Goal: Task Accomplishment & Management: Complete application form

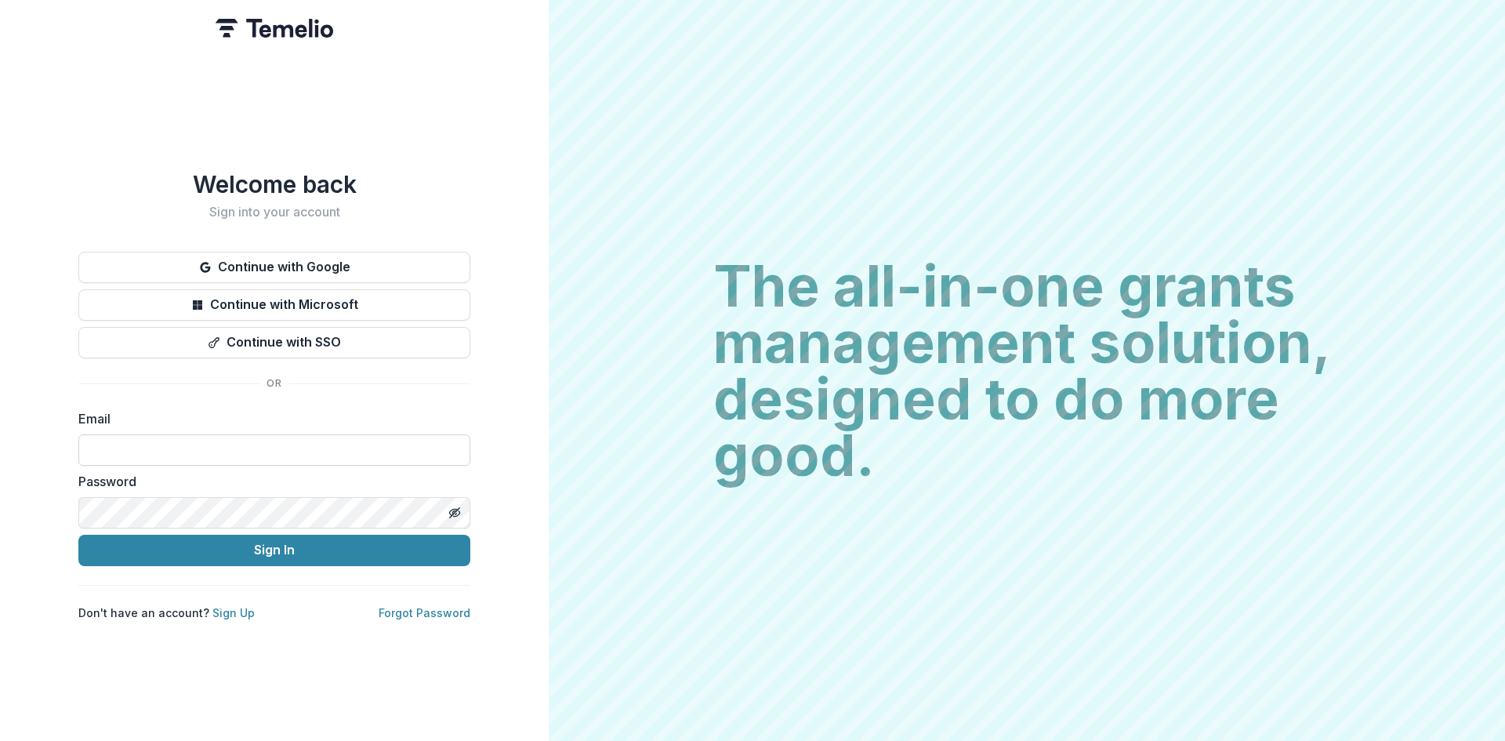
click at [307, 435] on input at bounding box center [274, 449] width 392 height 31
click at [201, 456] on input at bounding box center [274, 449] width 392 height 31
type input "**********"
click at [378, 561] on div "**********" at bounding box center [274, 395] width 392 height 450
drag, startPoint x: 378, startPoint y: 554, endPoint x: 517, endPoint y: 551, distance: 138.8
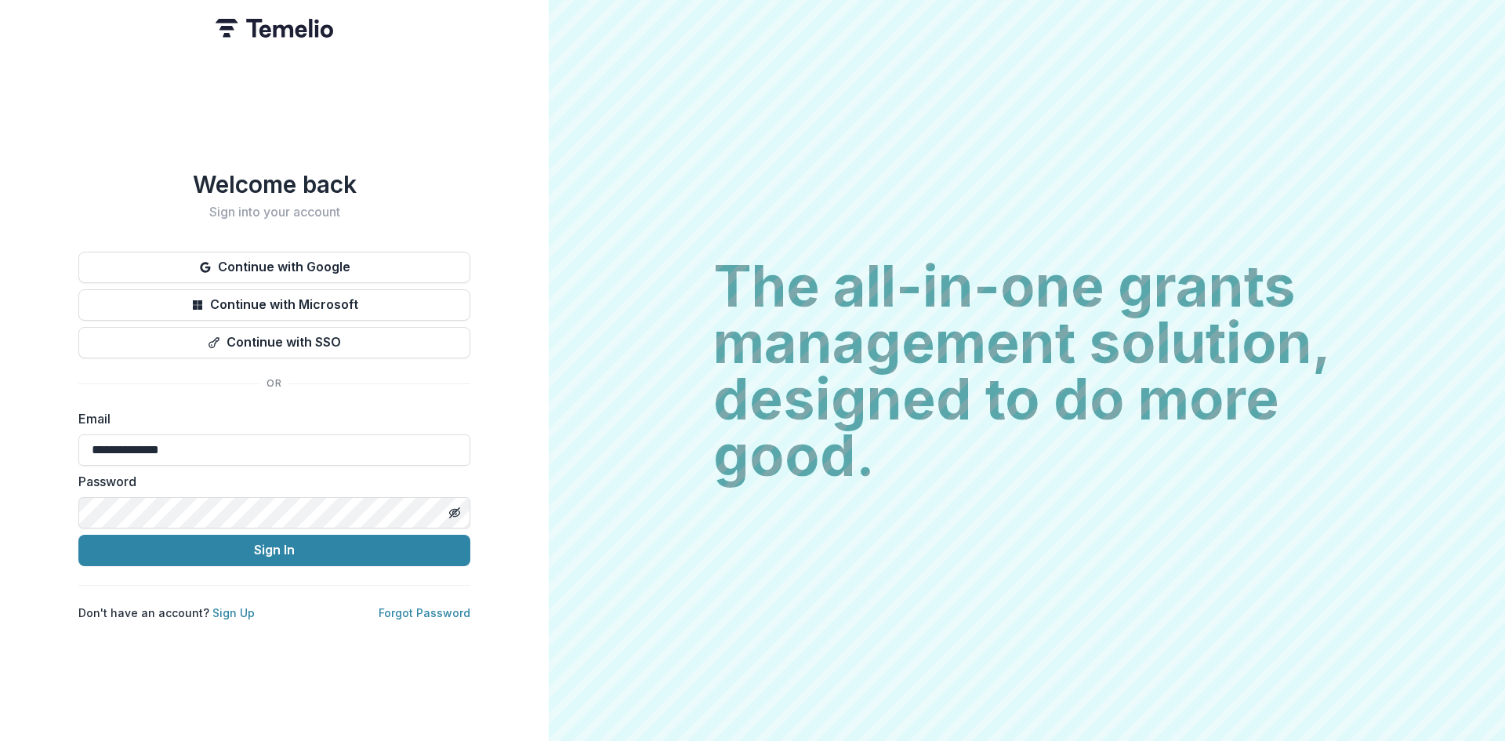
click at [379, 554] on button "Sign In" at bounding box center [274, 550] width 392 height 31
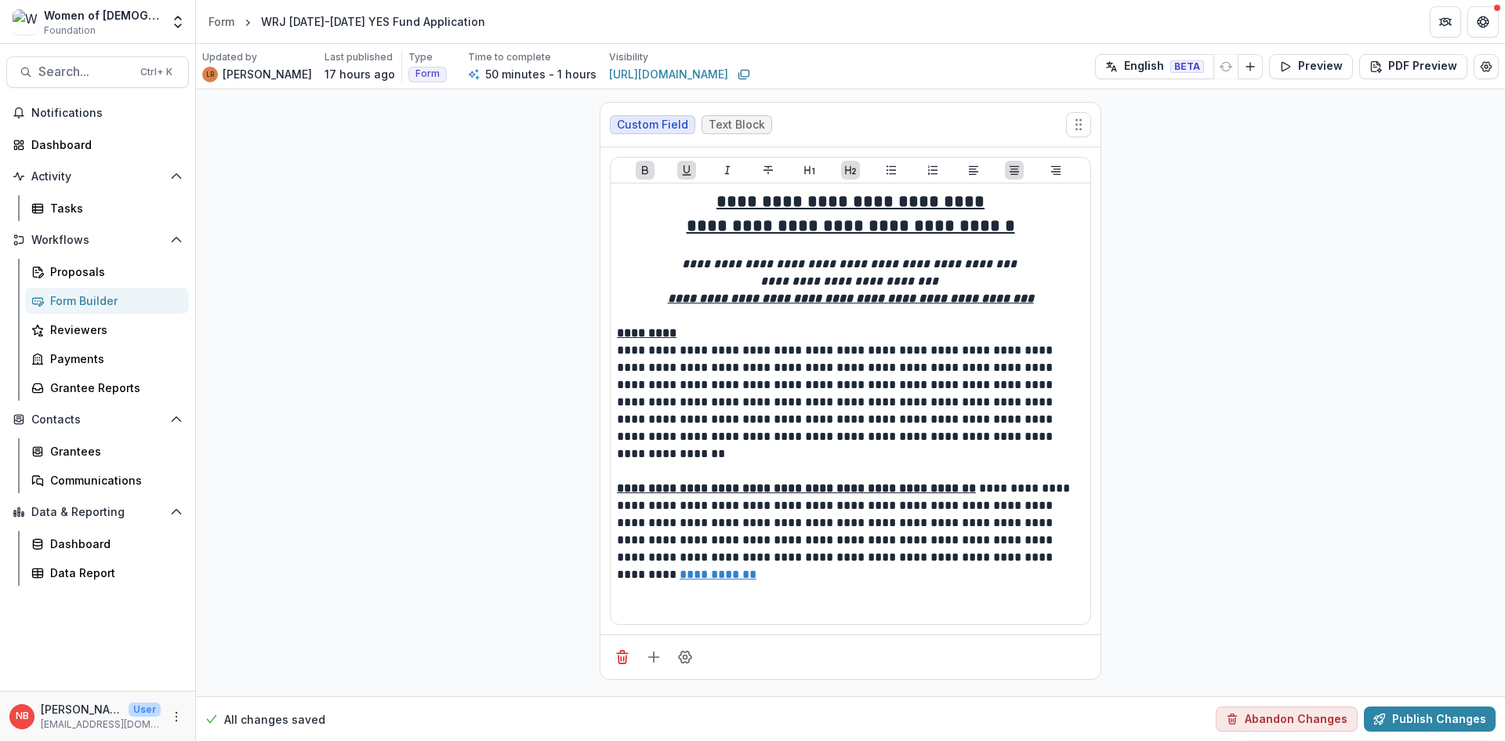
click at [103, 28] on div "Women of Reform Judaism Foundation" at bounding box center [102, 22] width 117 height 31
click at [177, 27] on polyline "Open entity switcher" at bounding box center [178, 25] width 6 height 3
click at [124, 64] on link "Admin Settings" at bounding box center [98, 61] width 188 height 26
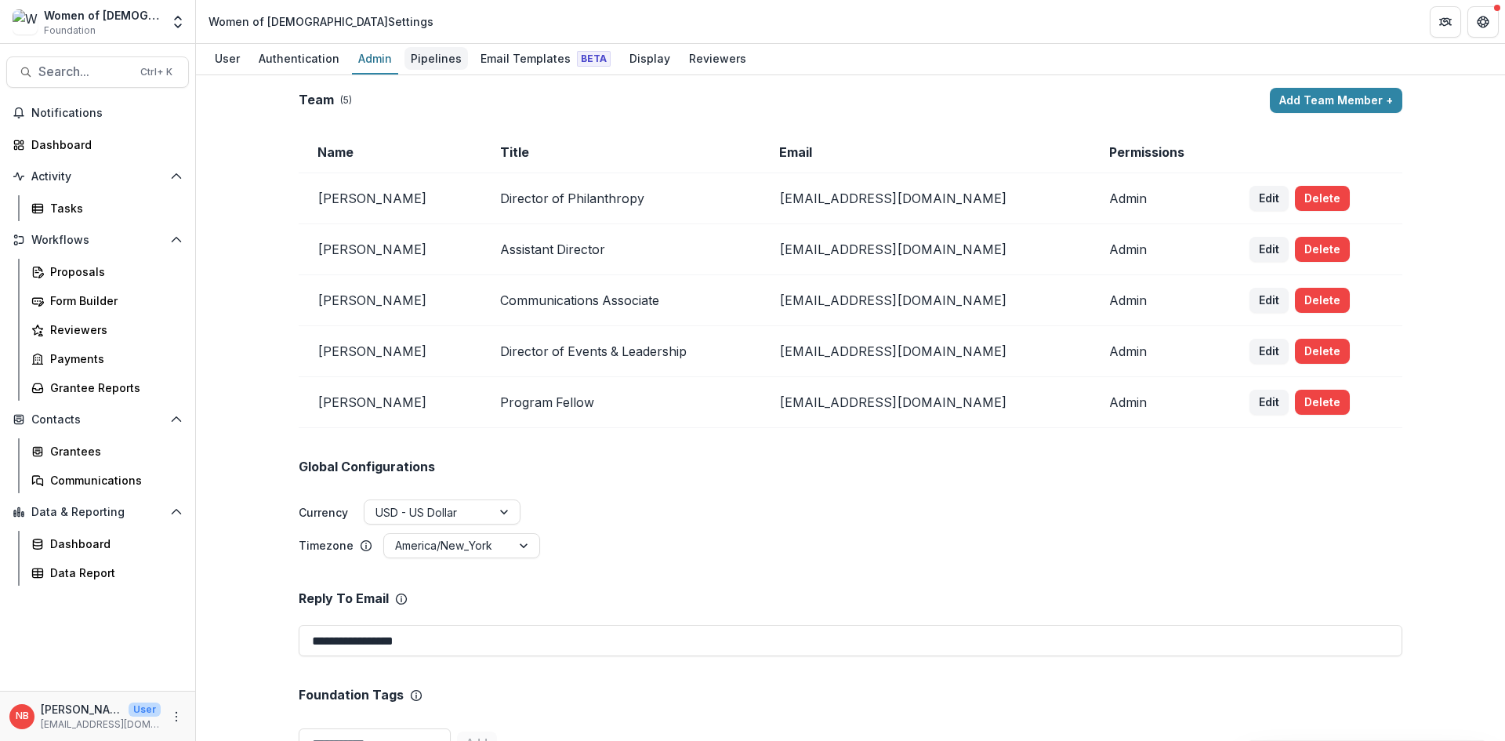
click at [440, 68] on div "Pipelines" at bounding box center [437, 58] width 64 height 23
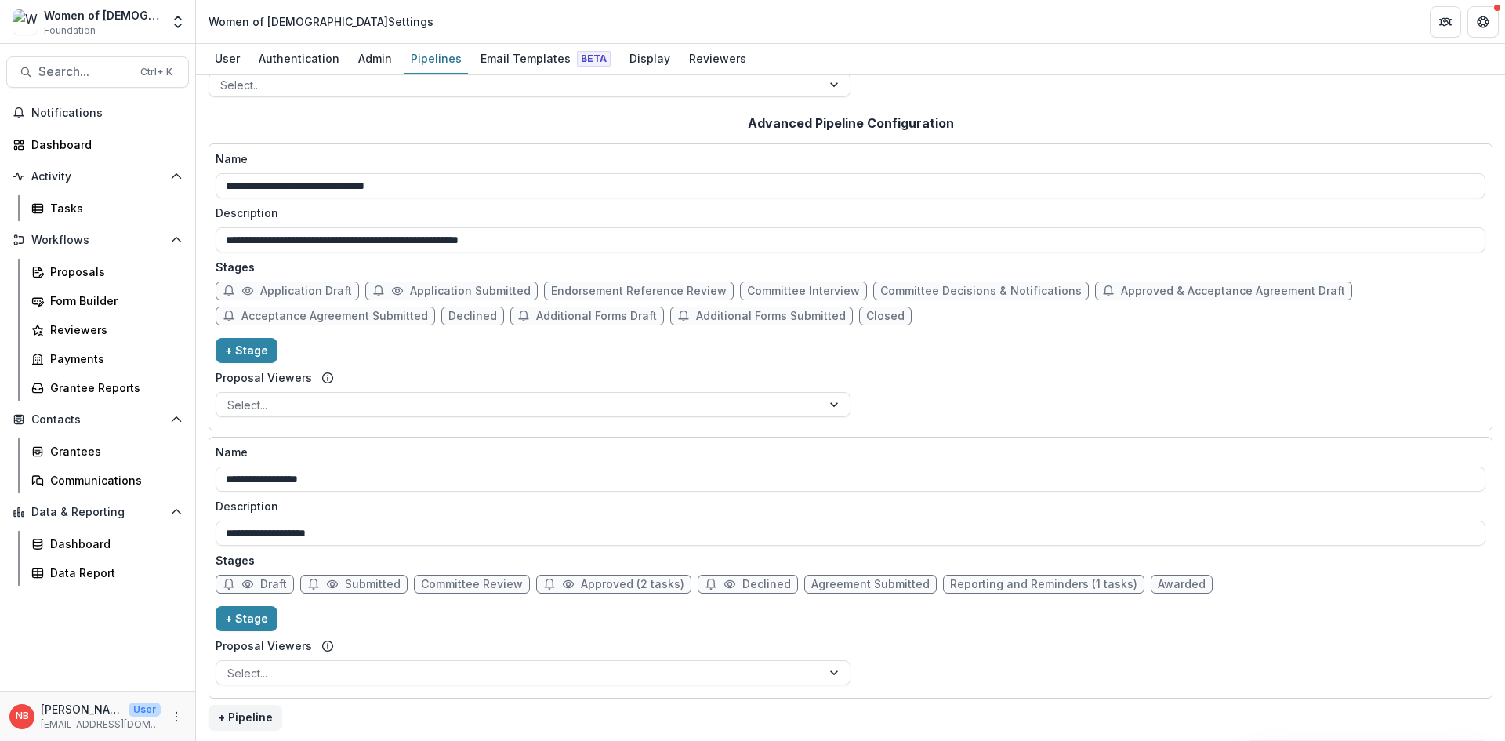
scroll to position [259, 0]
click at [269, 587] on span "Draft" at bounding box center [273, 582] width 27 height 13
select select "*****"
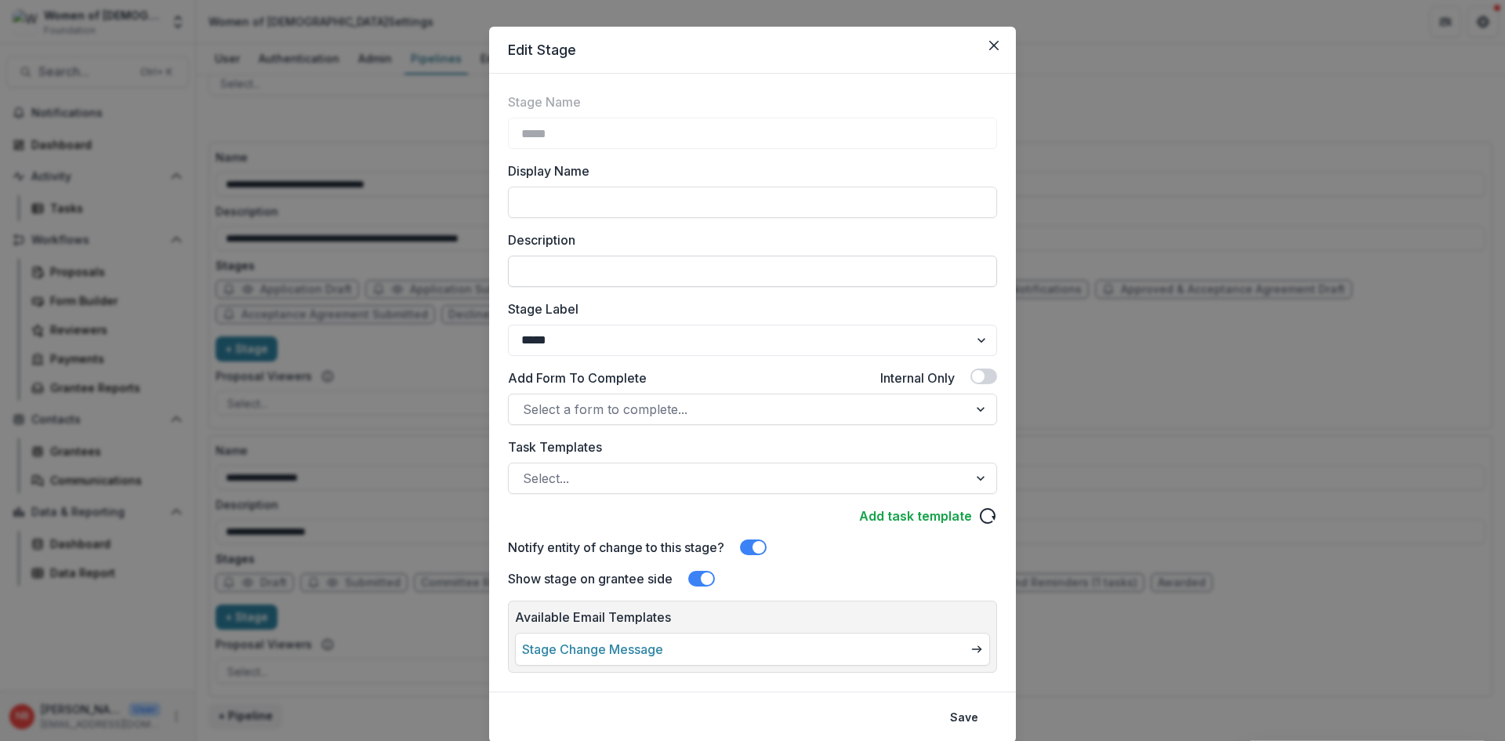
scroll to position [0, 0]
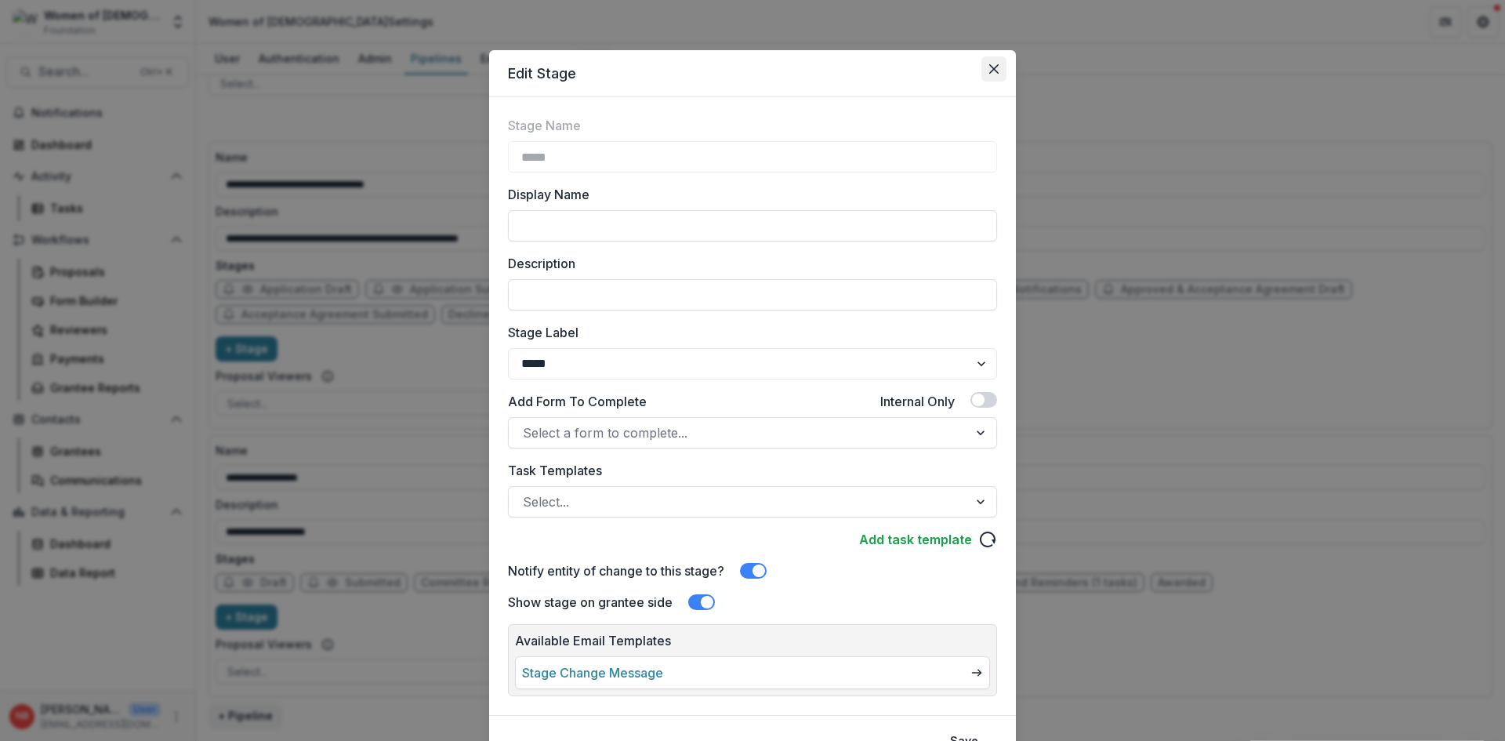
click at [996, 62] on button "Close" at bounding box center [994, 68] width 25 height 25
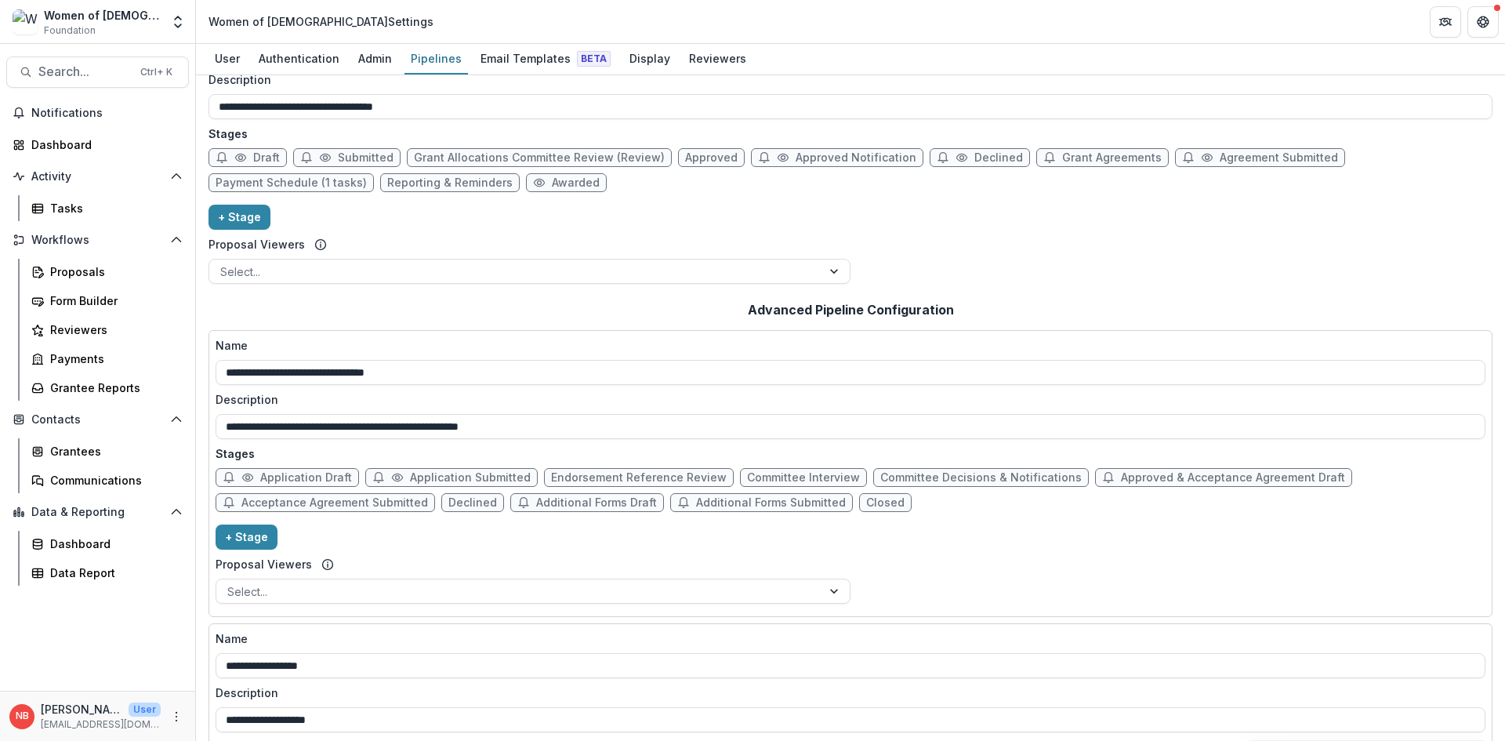
scroll to position [259, 0]
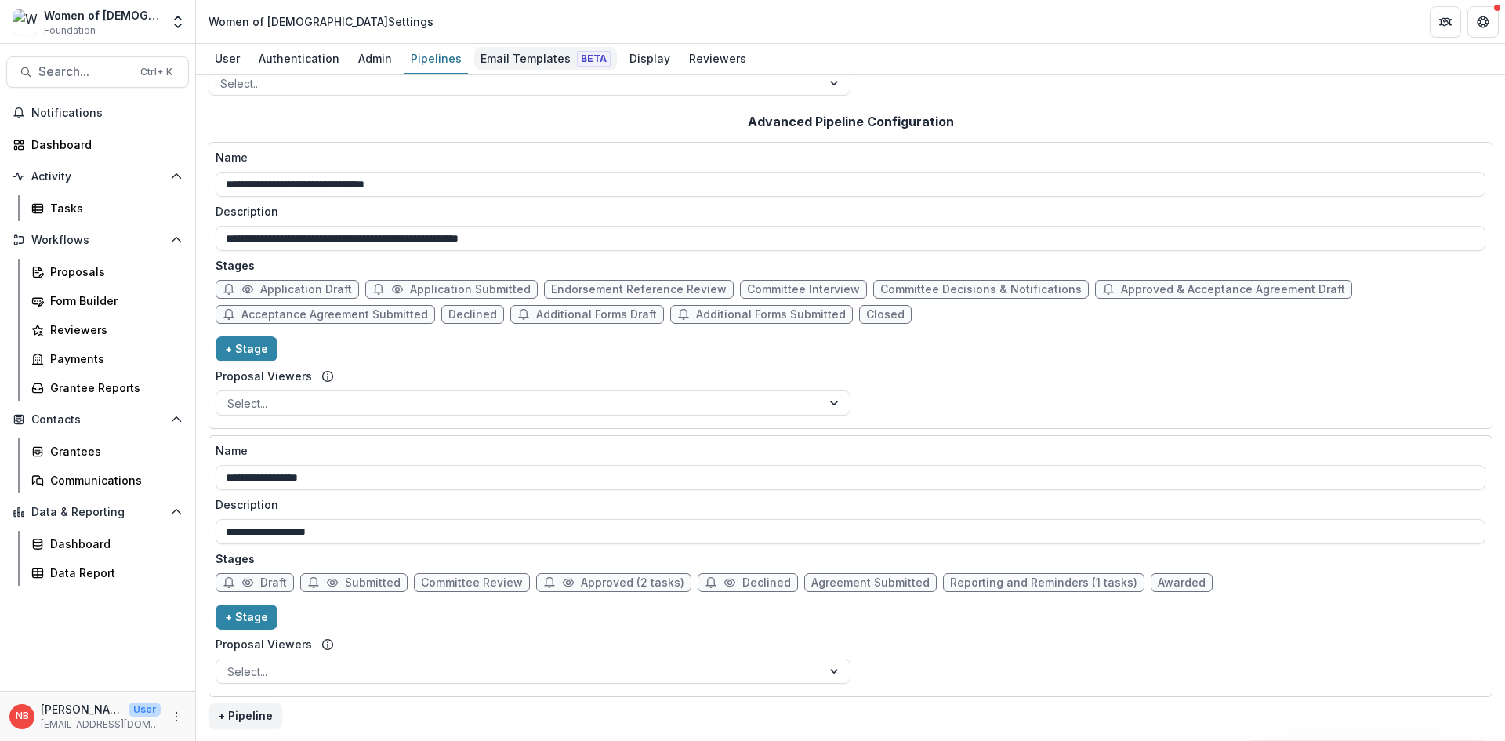
click at [517, 70] on link "Email Templates Beta" at bounding box center [545, 59] width 143 height 31
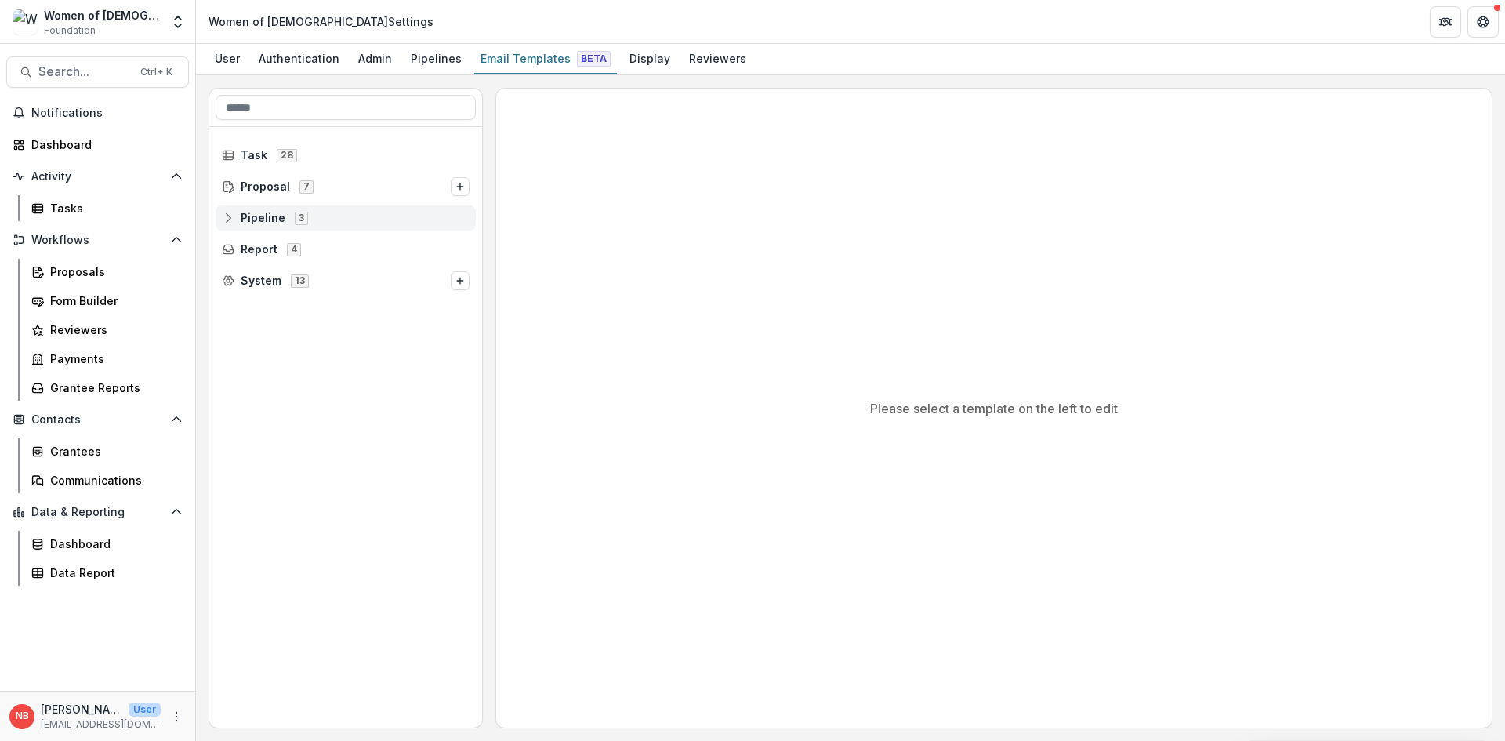
click at [229, 218] on icon at bounding box center [228, 218] width 13 height 13
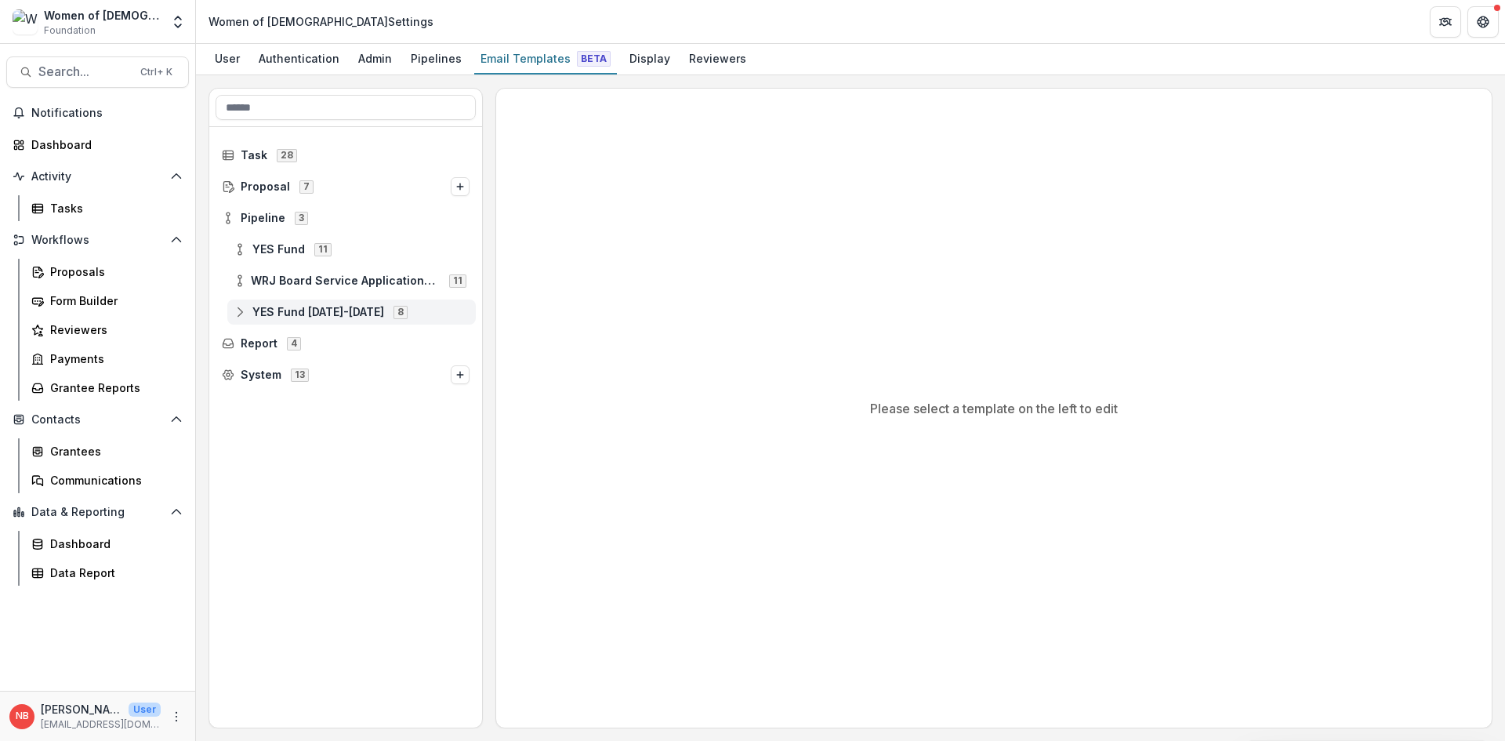
click at [238, 311] on icon at bounding box center [240, 312] width 13 height 13
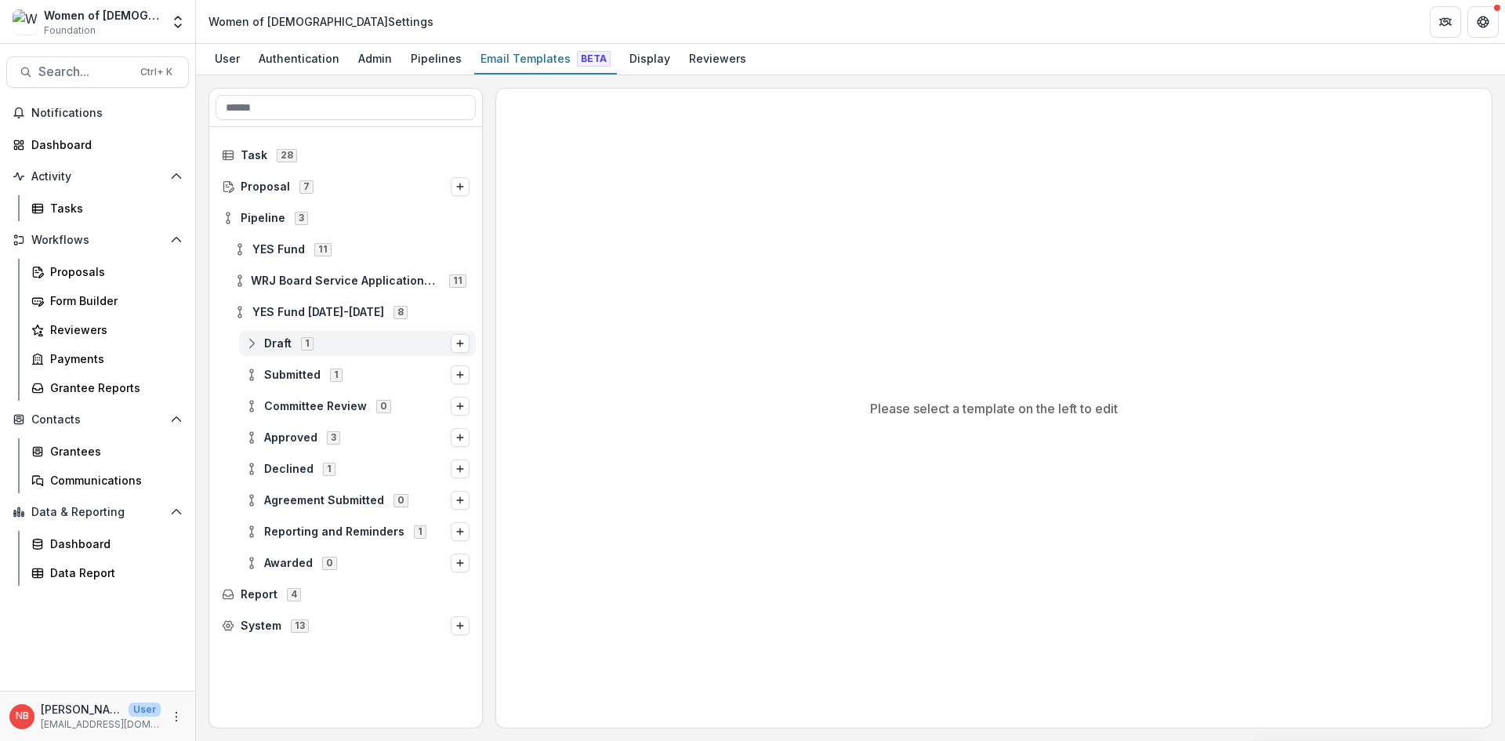
click at [251, 345] on icon at bounding box center [251, 343] width 13 height 13
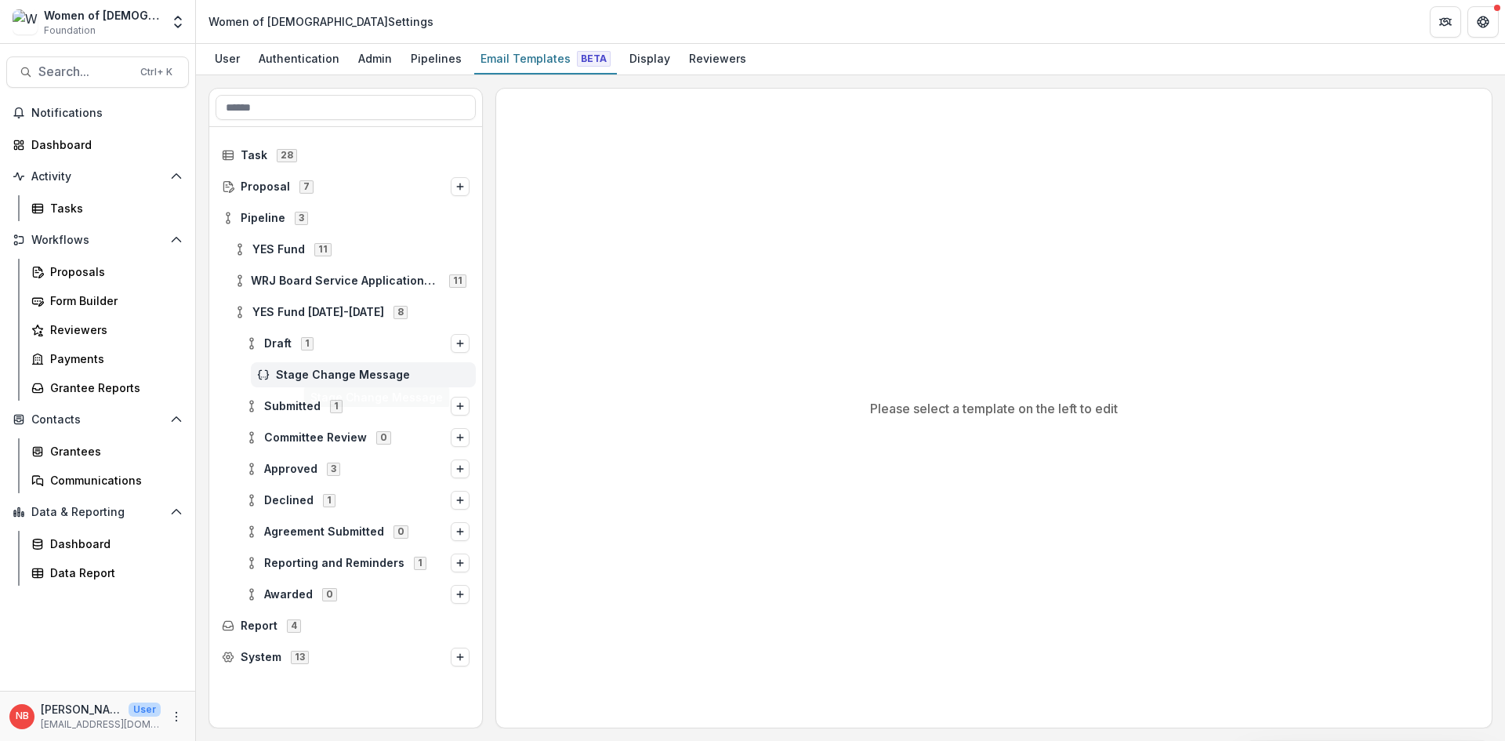
click at [339, 370] on span "Stage Change Message" at bounding box center [373, 374] width 194 height 13
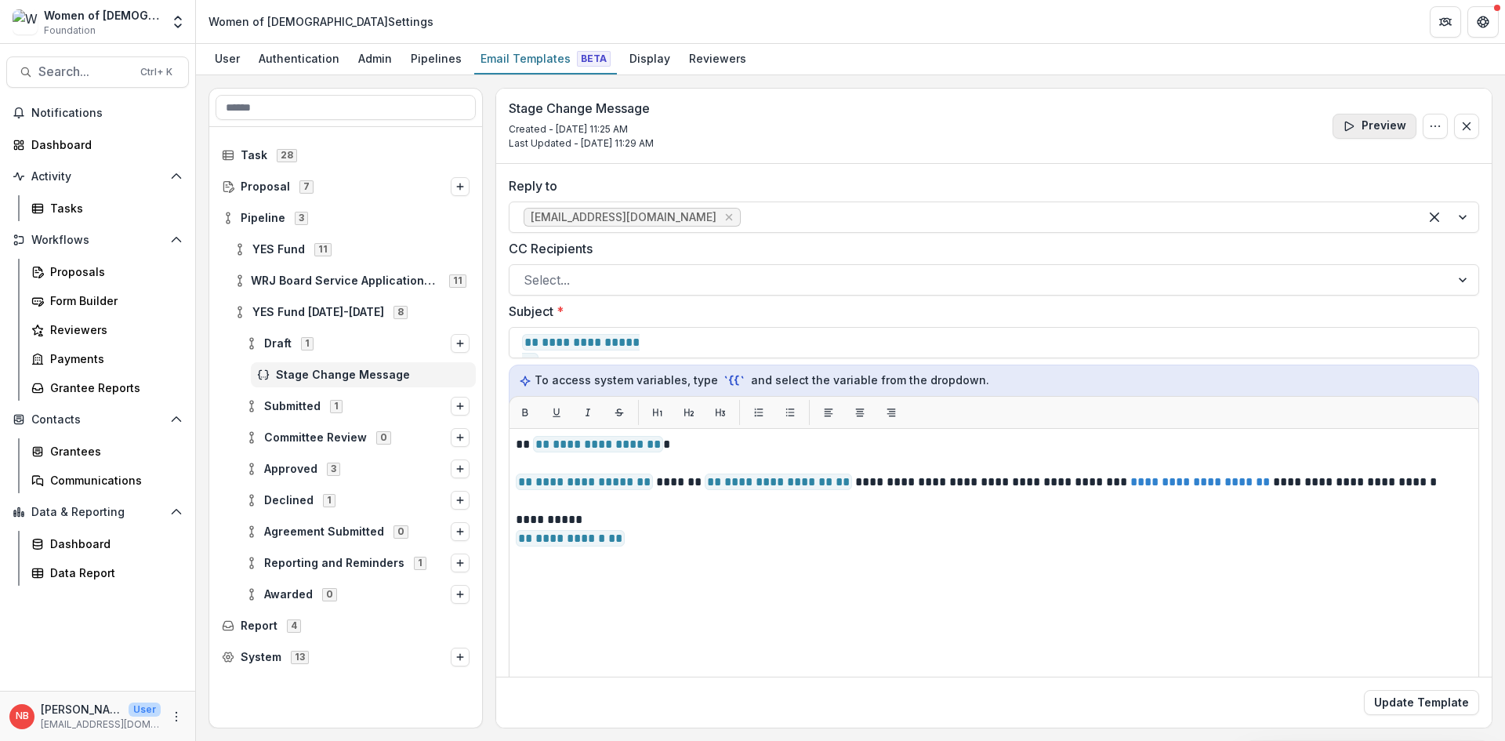
click at [1356, 130] on button "Preview" at bounding box center [1375, 126] width 84 height 25
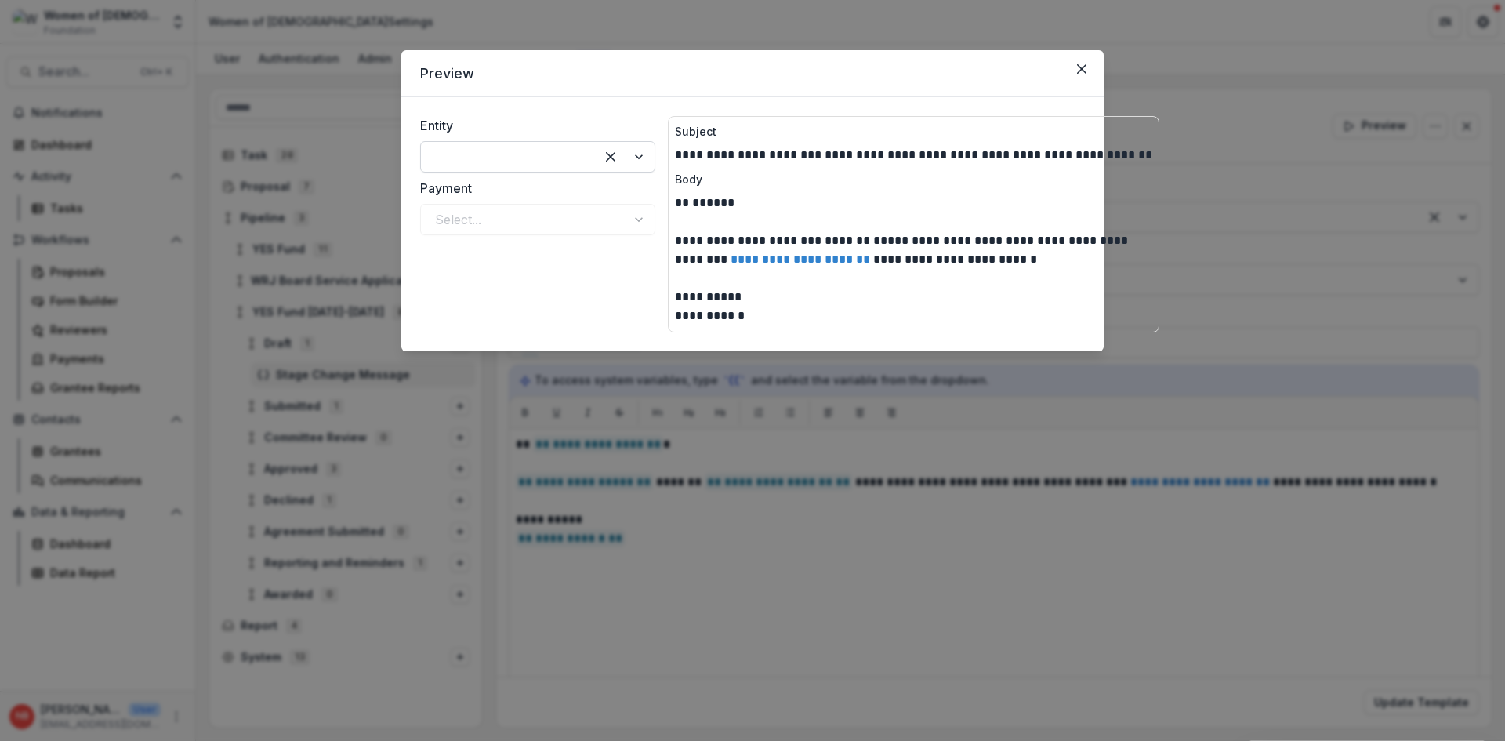
click at [521, 160] on div at bounding box center [508, 157] width 146 height 22
click at [538, 70] on header "Preview" at bounding box center [752, 73] width 702 height 47
click at [1083, 64] on icon "Close" at bounding box center [1081, 68] width 9 height 9
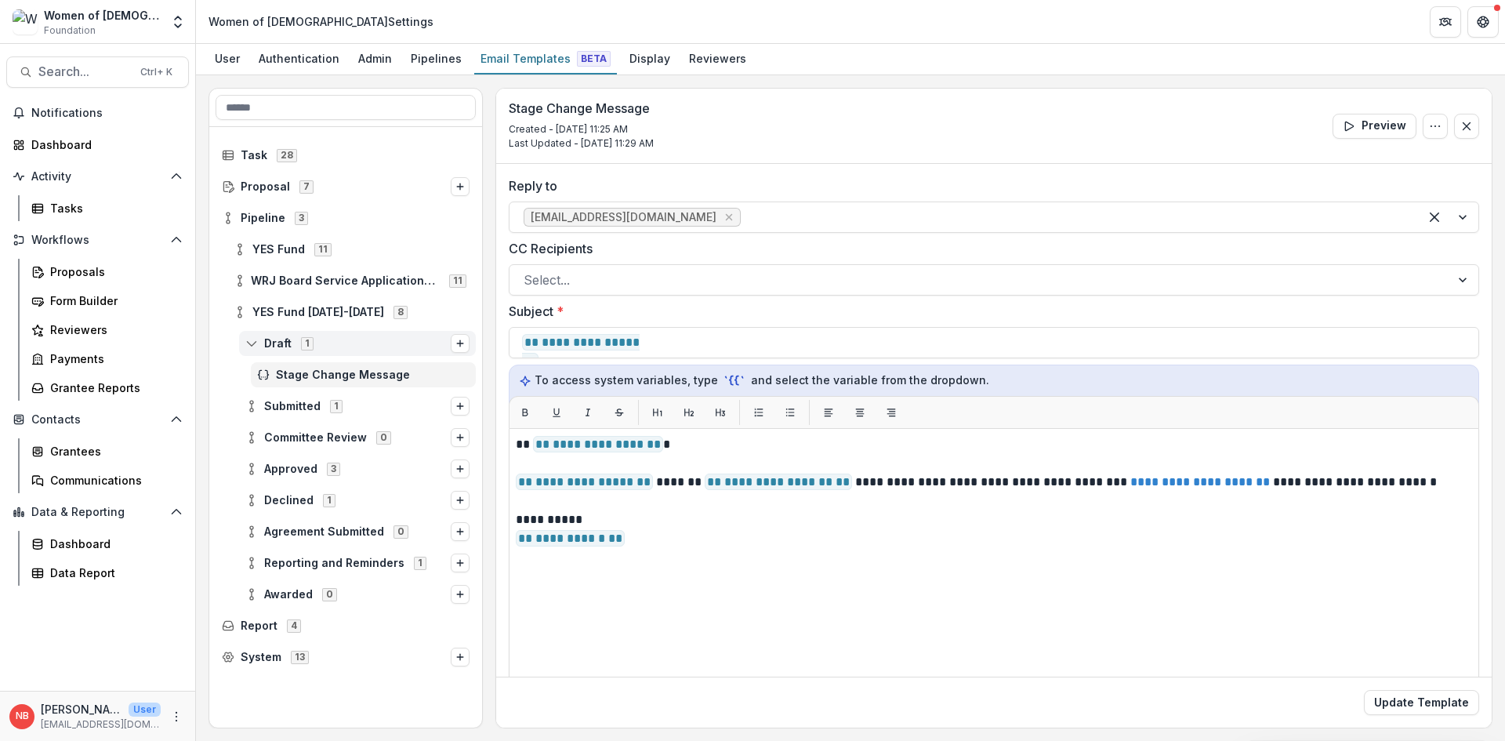
click at [250, 340] on circle at bounding box center [251, 339] width 3 height 3
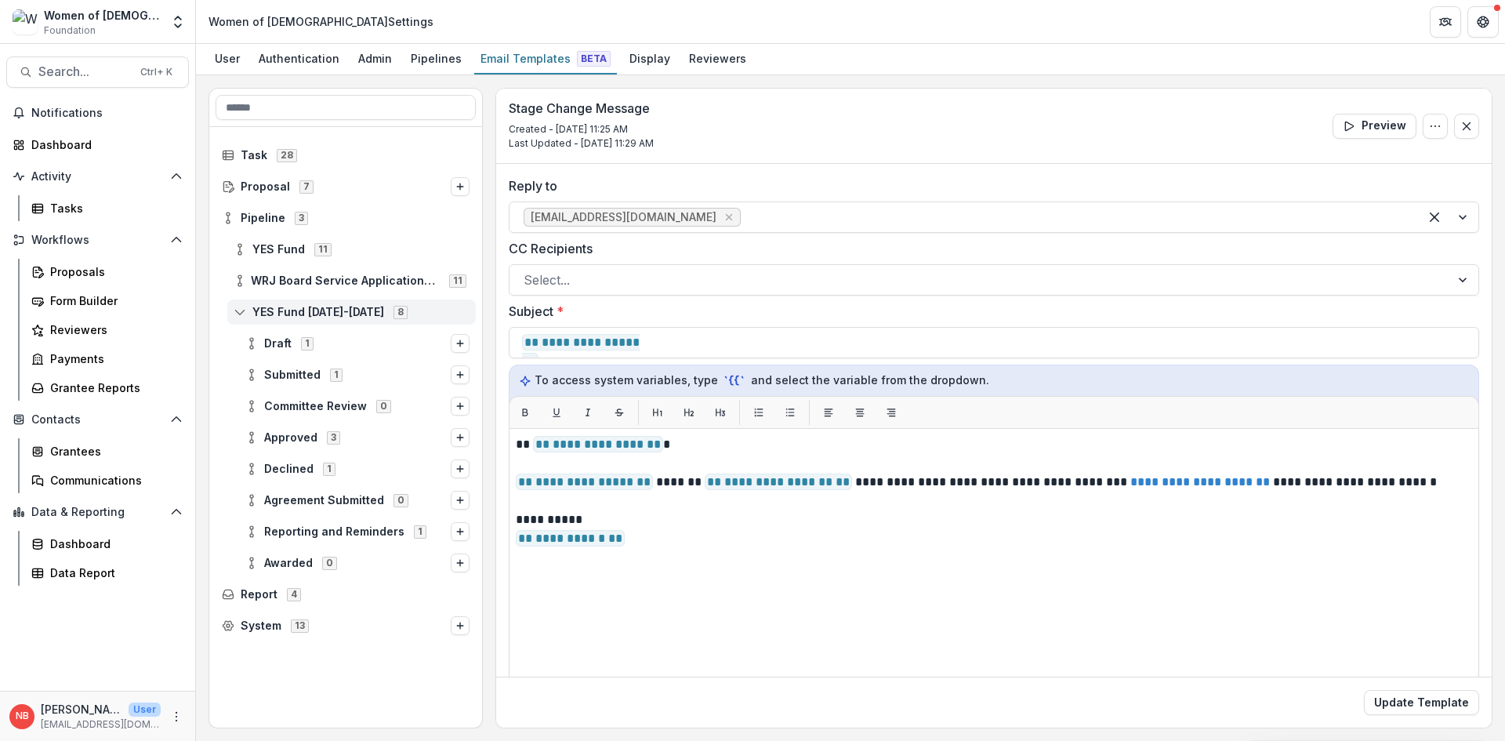
click at [240, 313] on line at bounding box center [240, 312] width 0 height 5
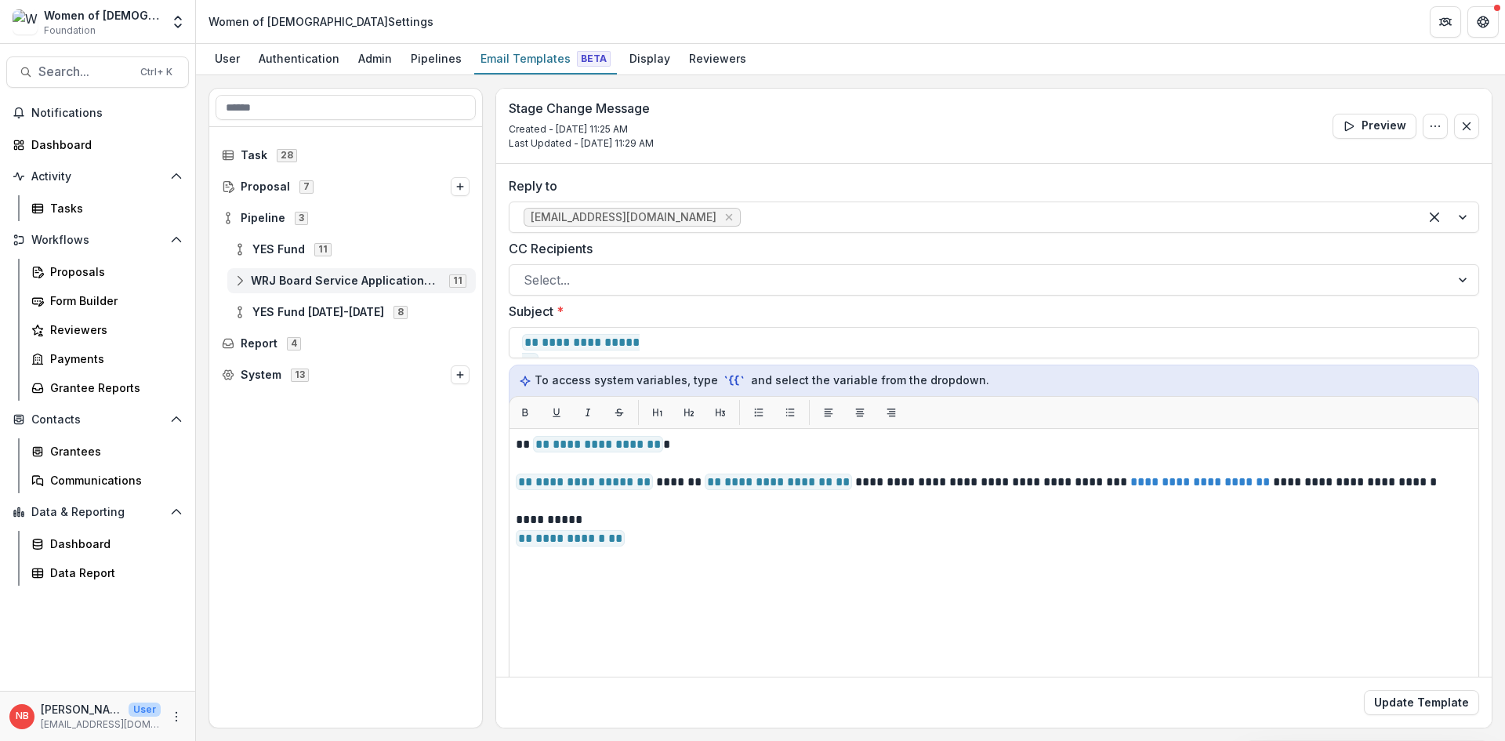
click at [241, 282] on icon at bounding box center [240, 280] width 13 height 13
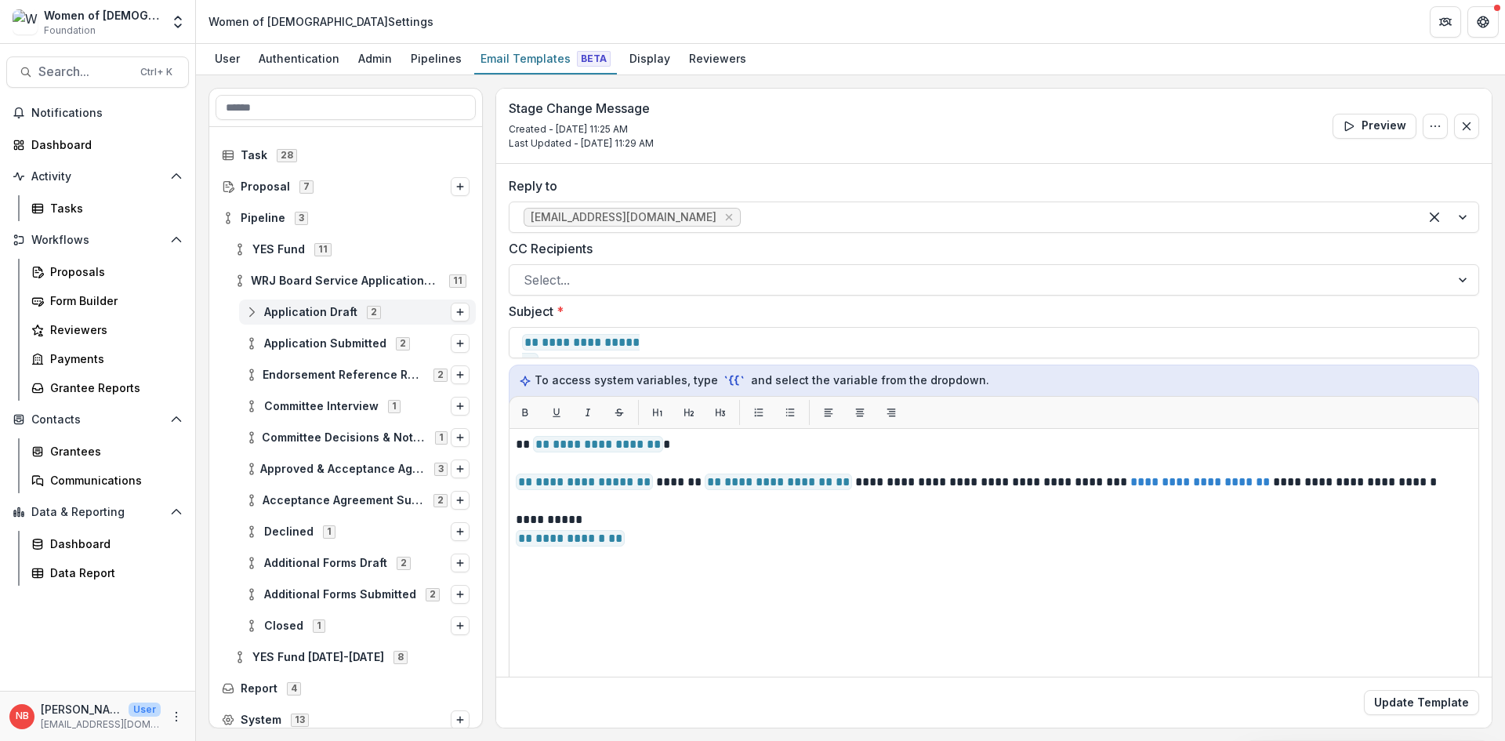
click at [252, 311] on icon at bounding box center [251, 312] width 13 height 13
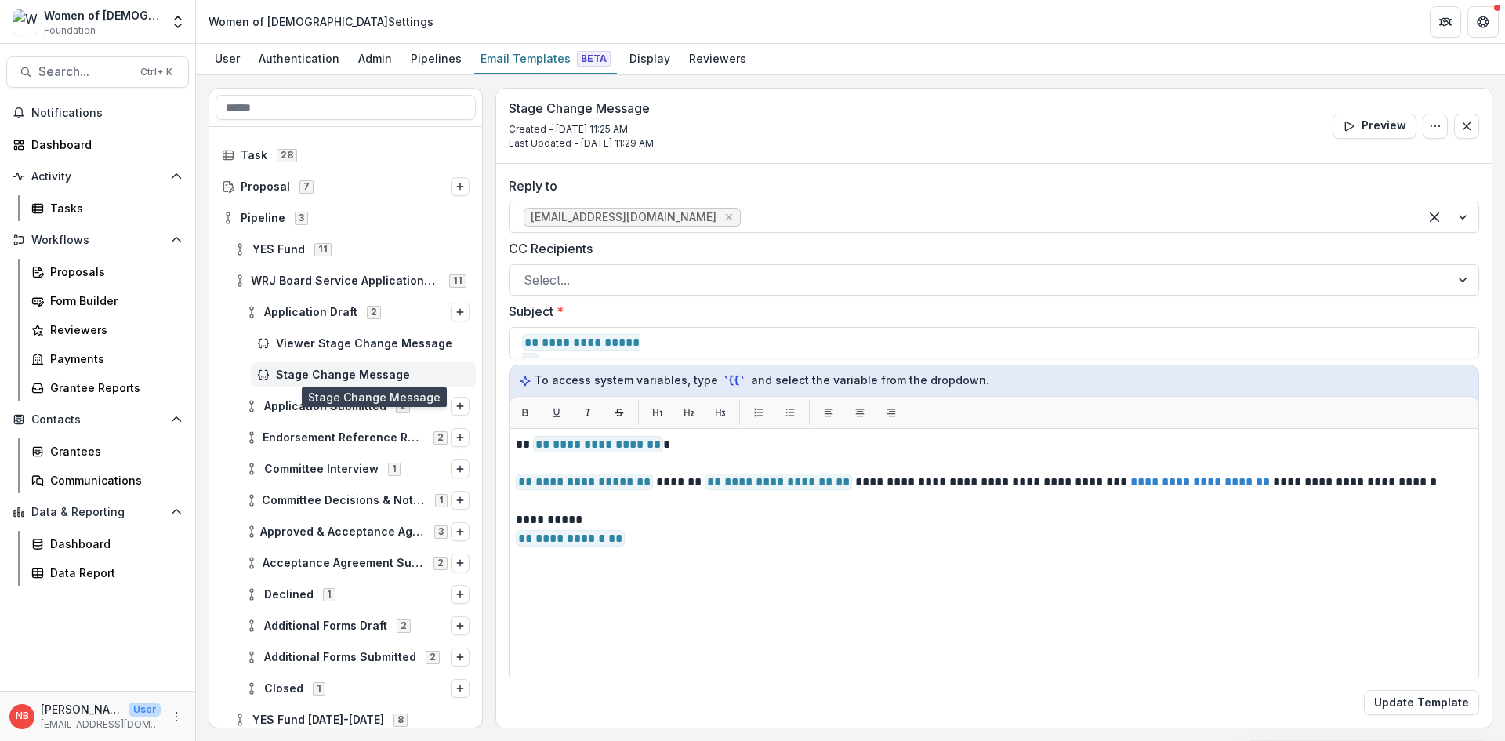
click at [347, 372] on span "Stage Change Message" at bounding box center [373, 374] width 194 height 13
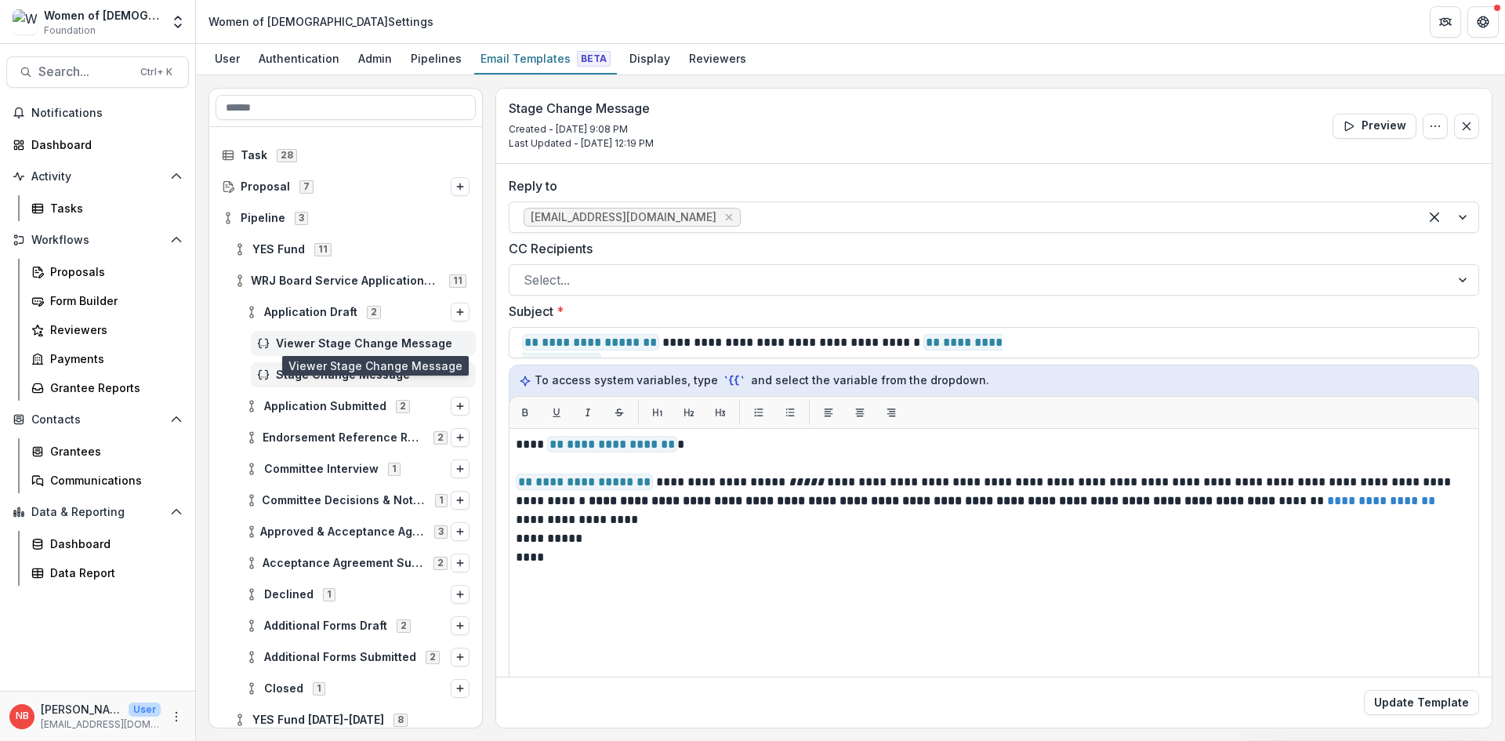
click at [331, 342] on span "Viewer Stage Change Message" at bounding box center [373, 343] width 194 height 13
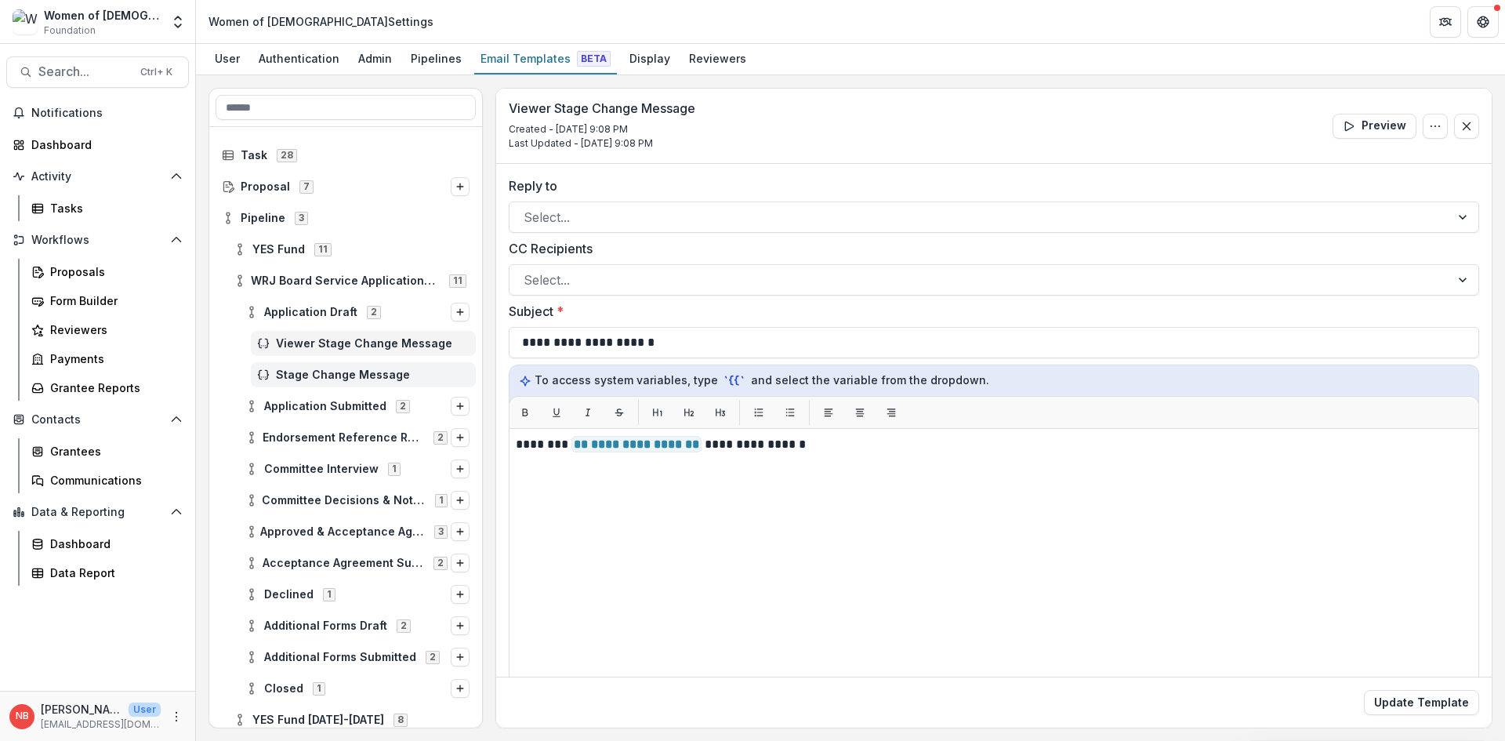
click at [339, 372] on span "Stage Change Message" at bounding box center [373, 374] width 194 height 13
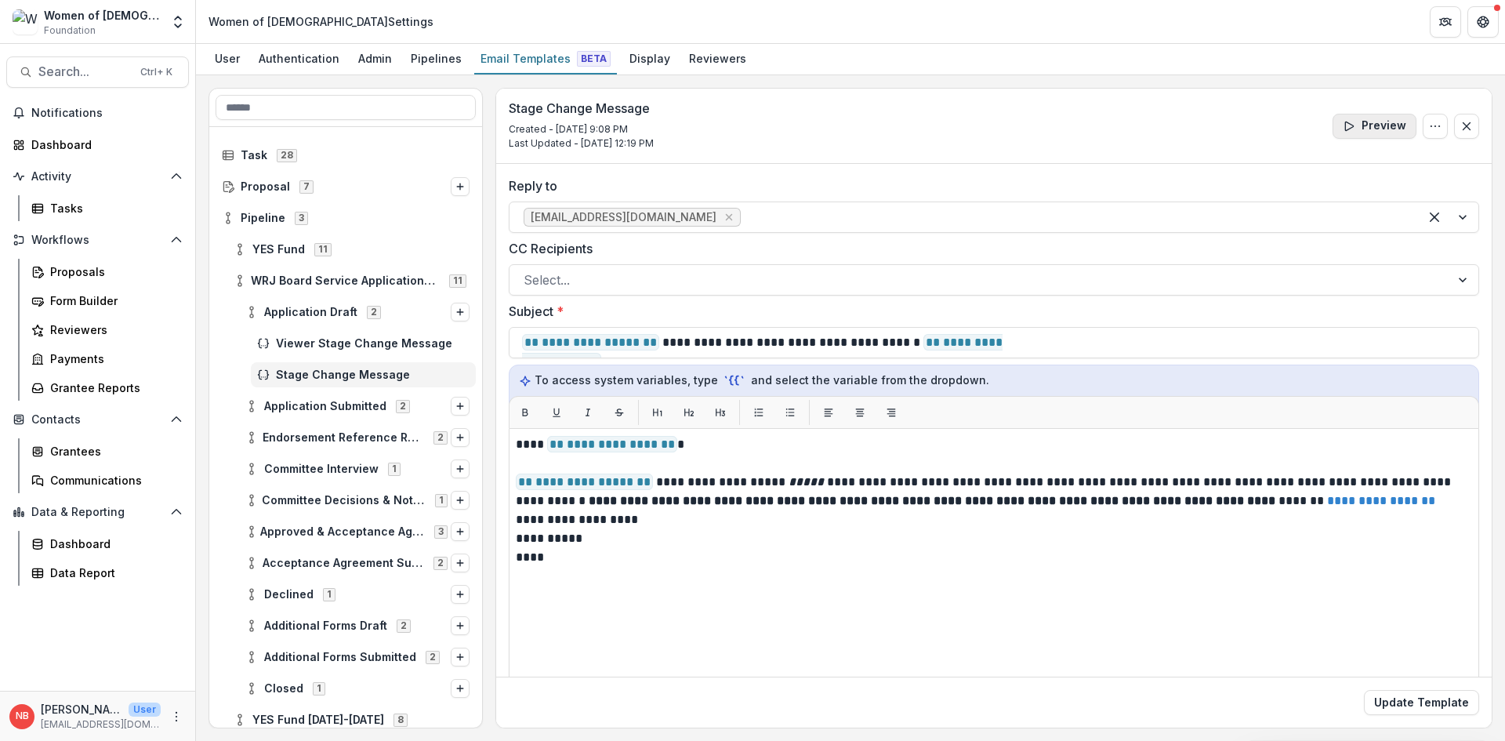
click at [1385, 133] on button "Preview" at bounding box center [1375, 126] width 84 height 25
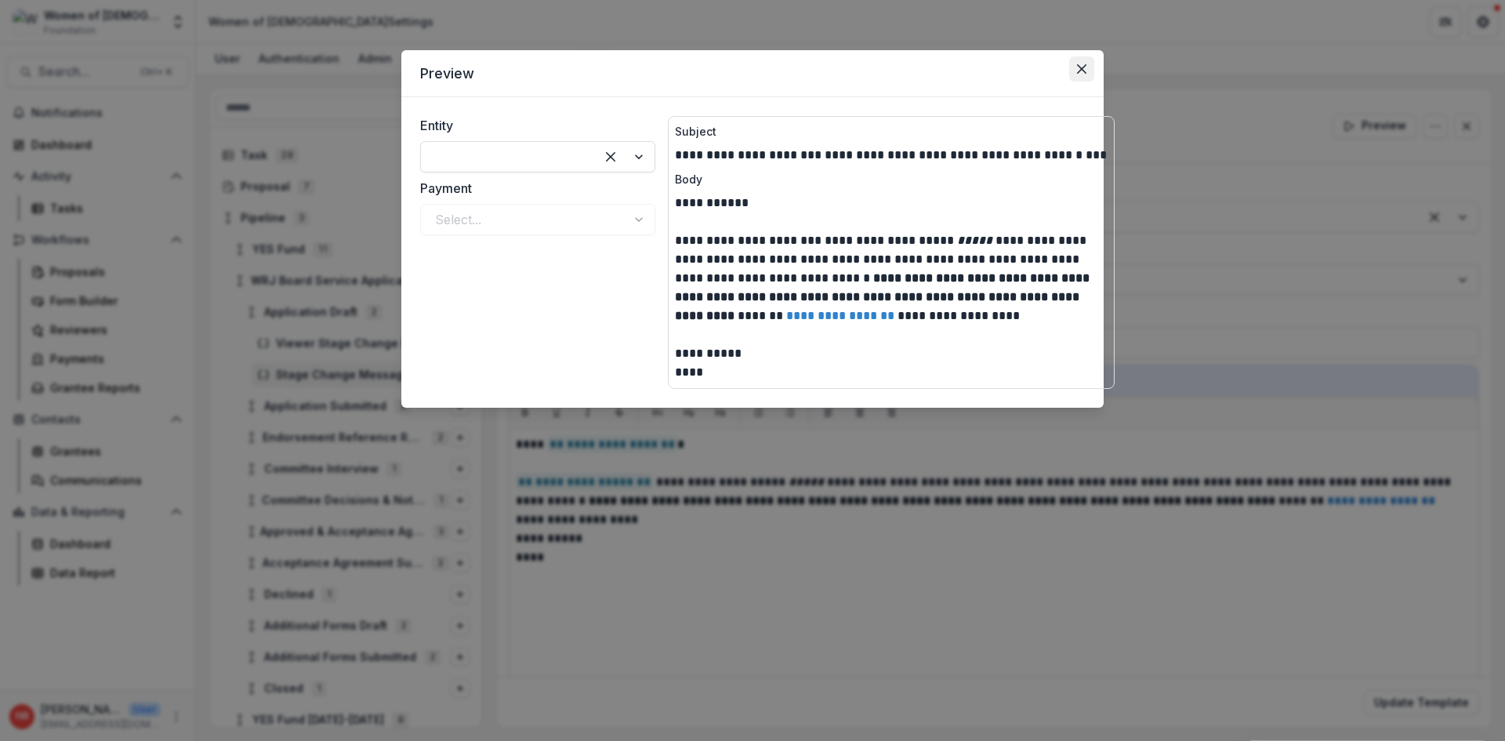
click at [1085, 67] on icon "Close" at bounding box center [1081, 68] width 9 height 9
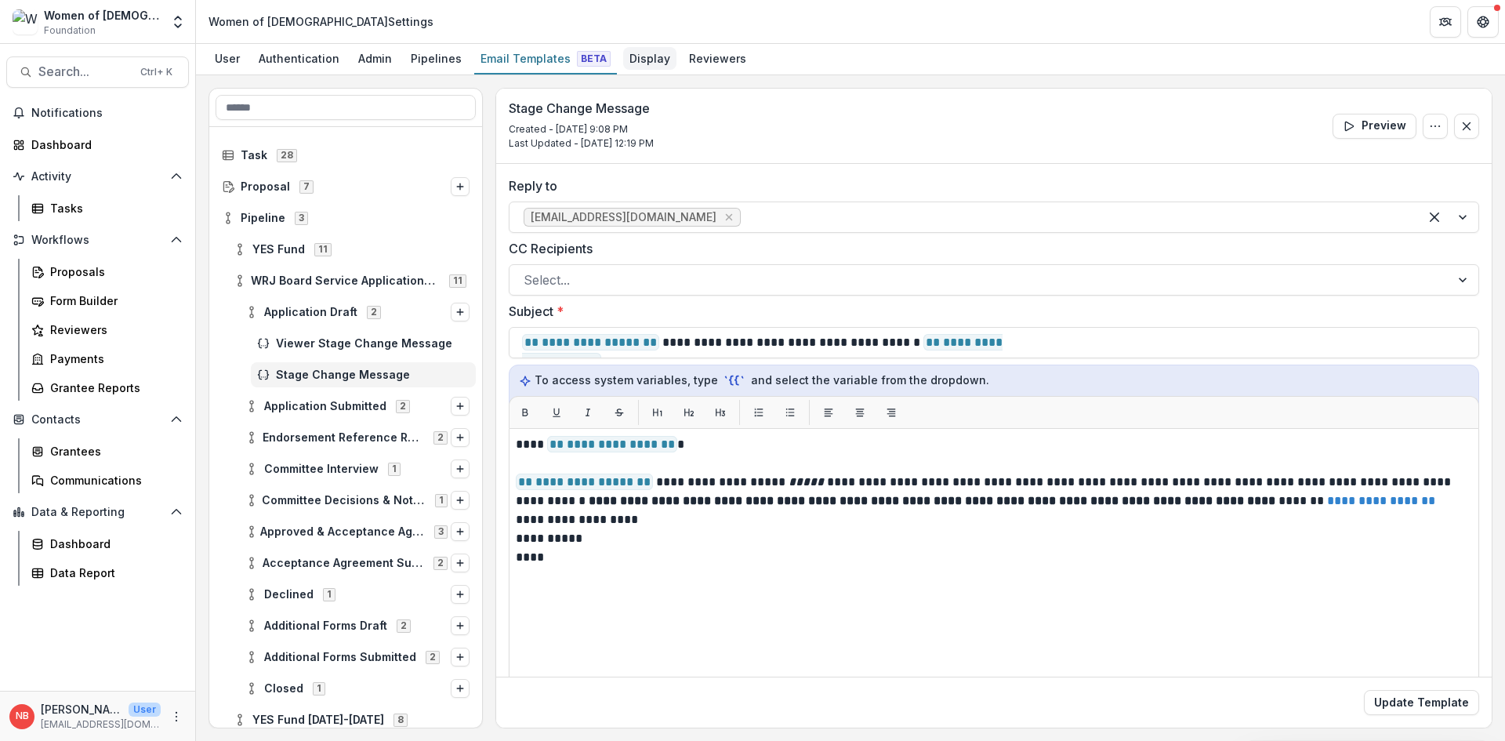
click at [644, 51] on div "Display" at bounding box center [649, 58] width 53 height 23
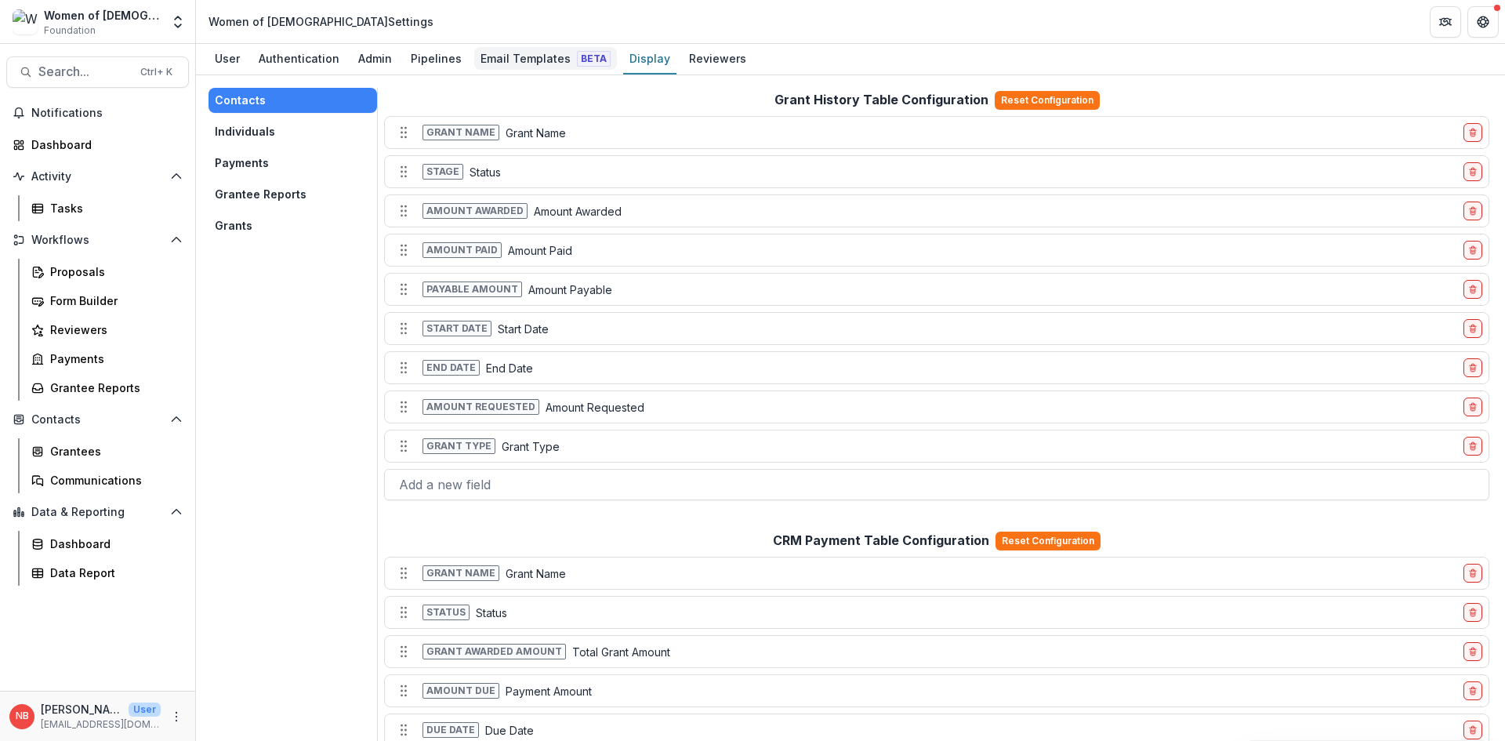
click at [514, 56] on div "Email Templates Beta" at bounding box center [545, 58] width 143 height 23
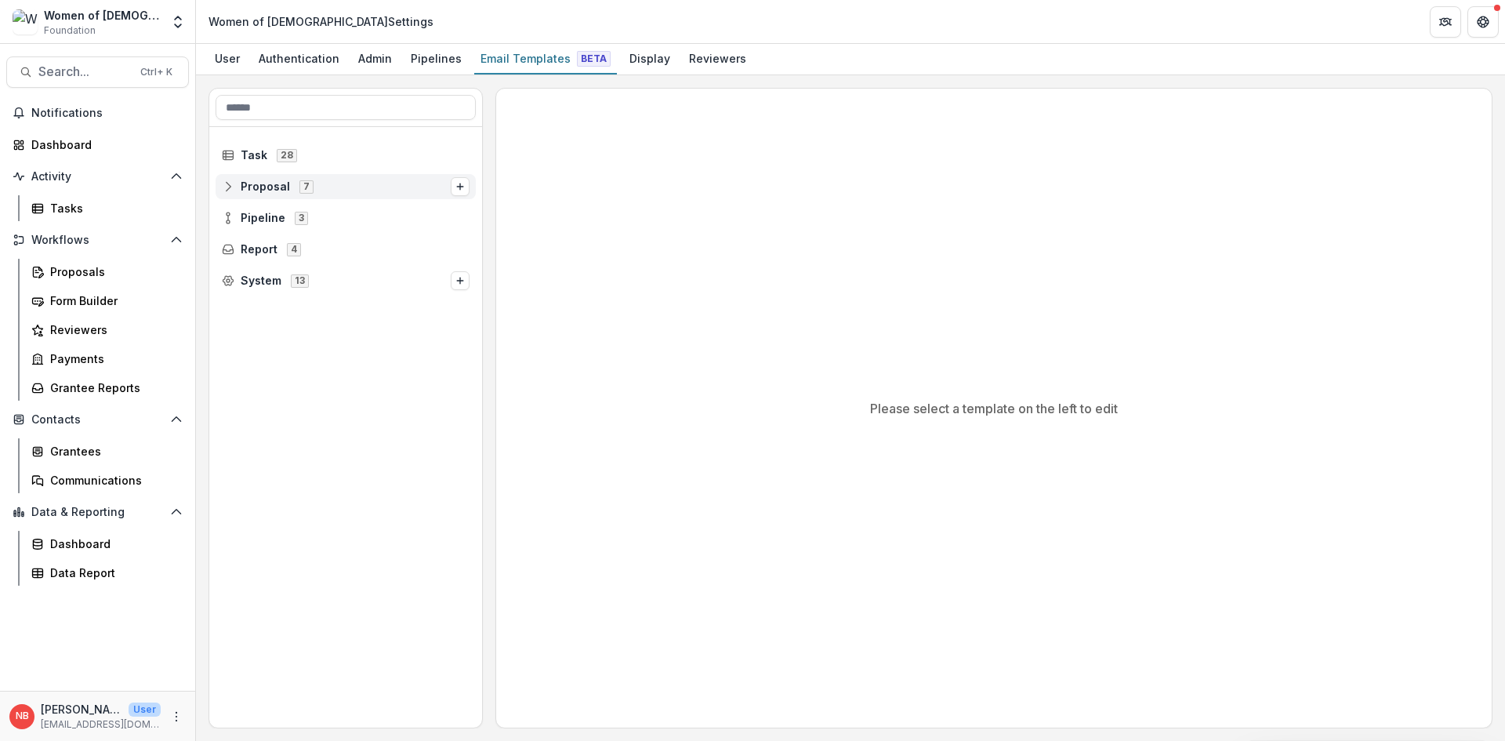
click at [229, 186] on icon at bounding box center [228, 186] width 13 height 13
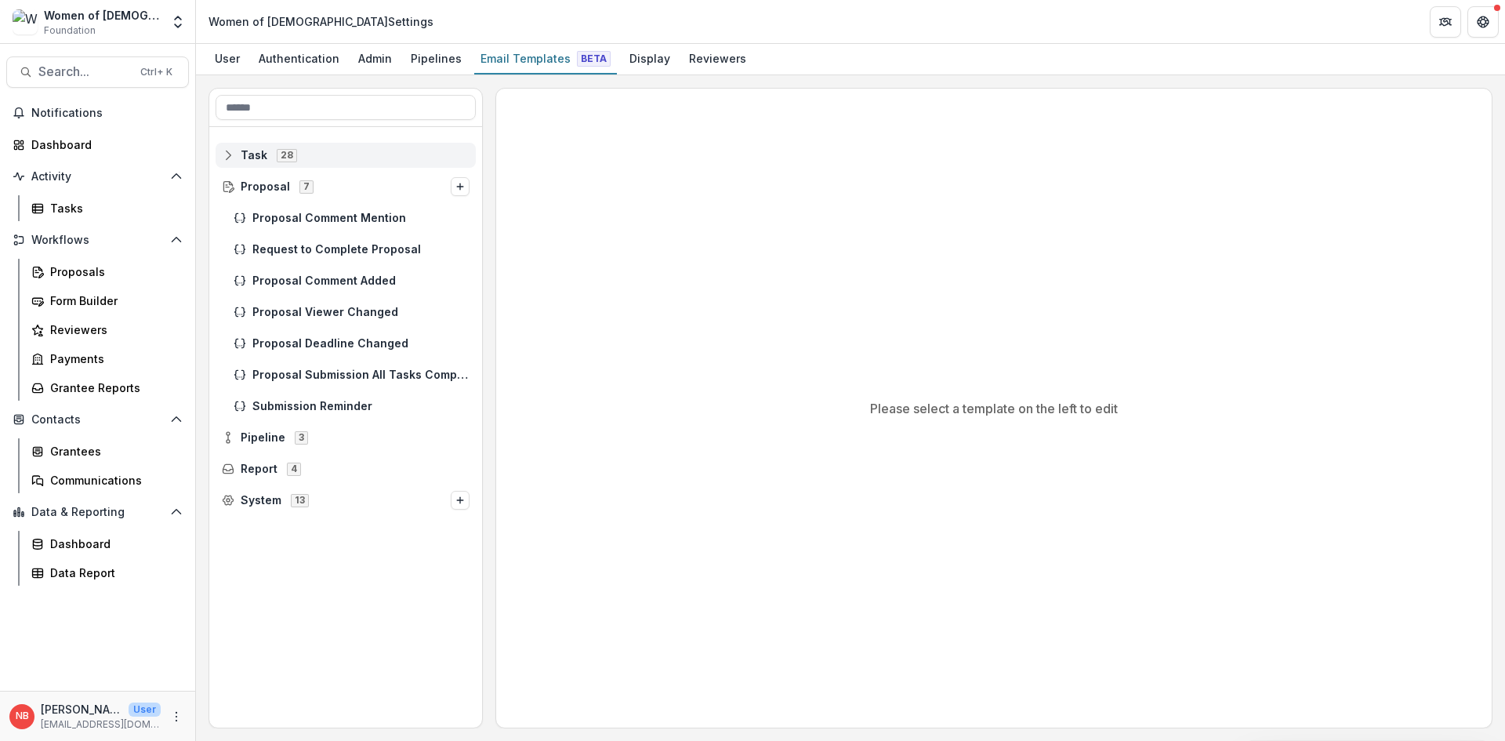
click at [231, 153] on icon at bounding box center [228, 155] width 13 height 13
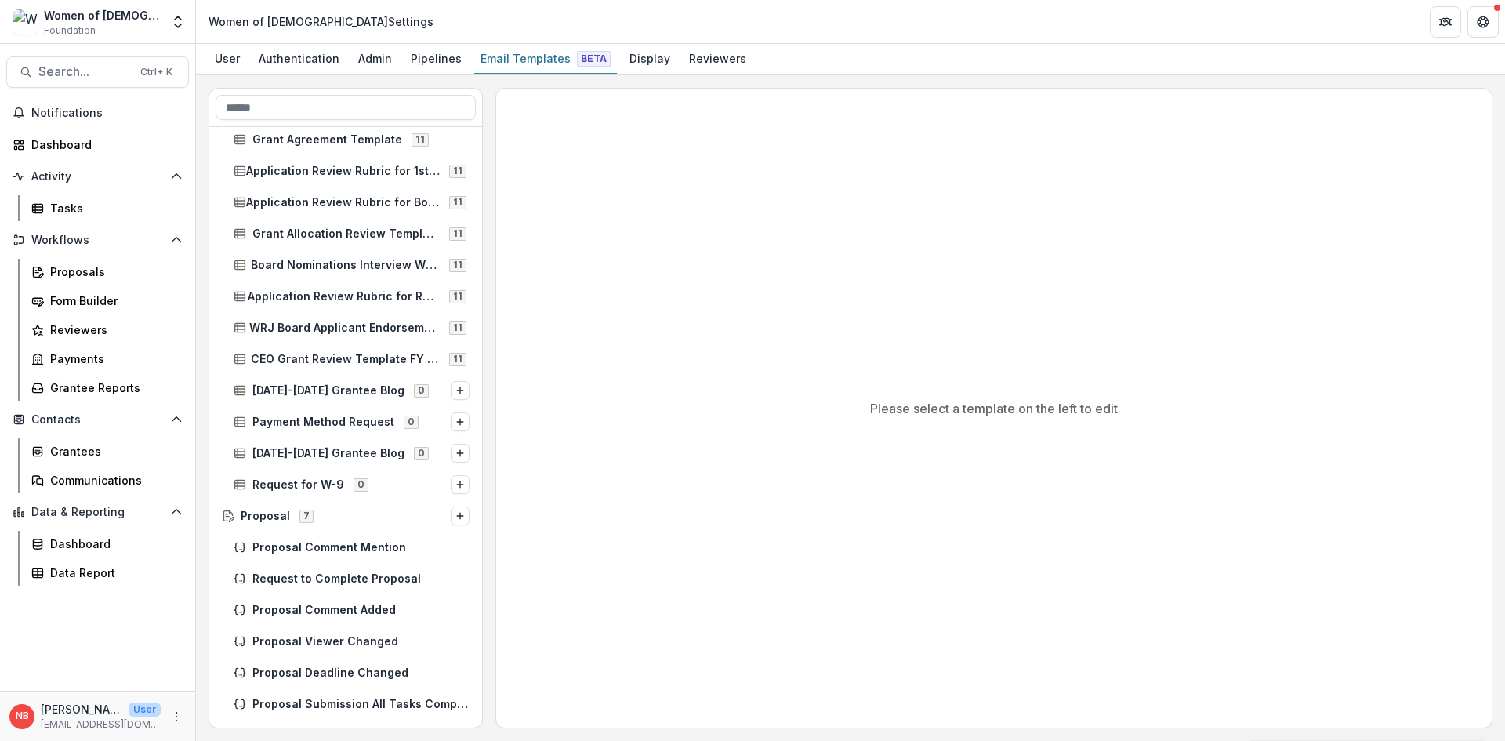
scroll to position [470, 0]
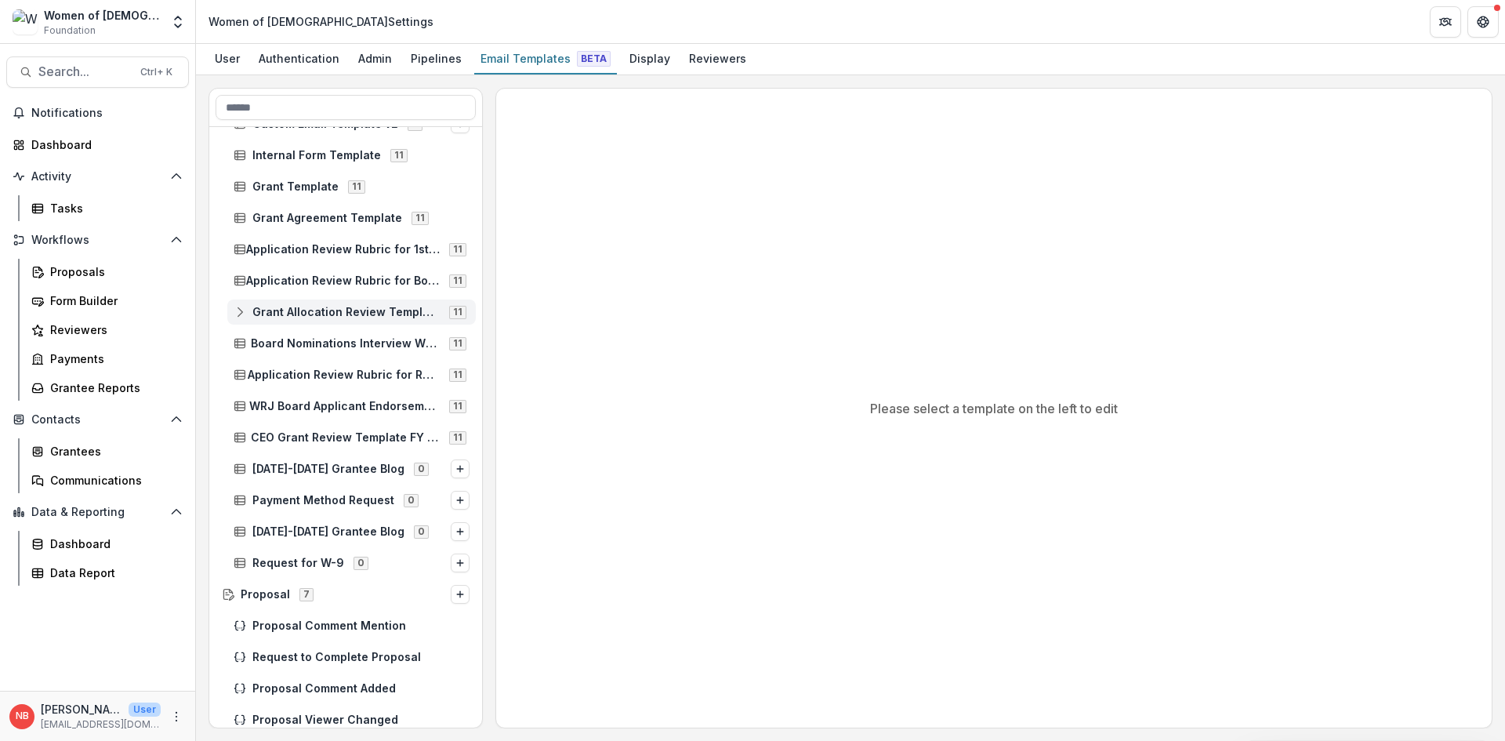
click at [238, 311] on icon at bounding box center [240, 312] width 13 height 13
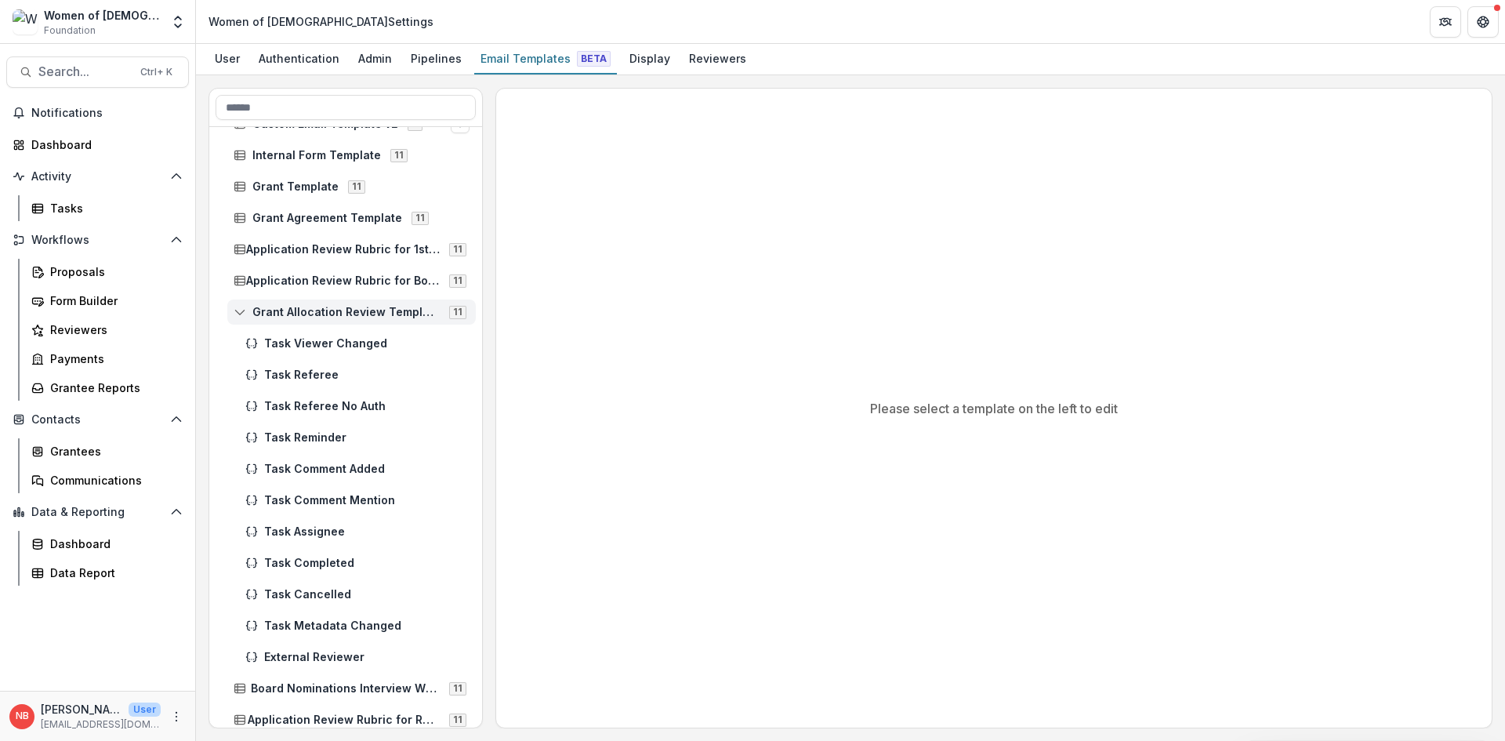
scroll to position [549, 0]
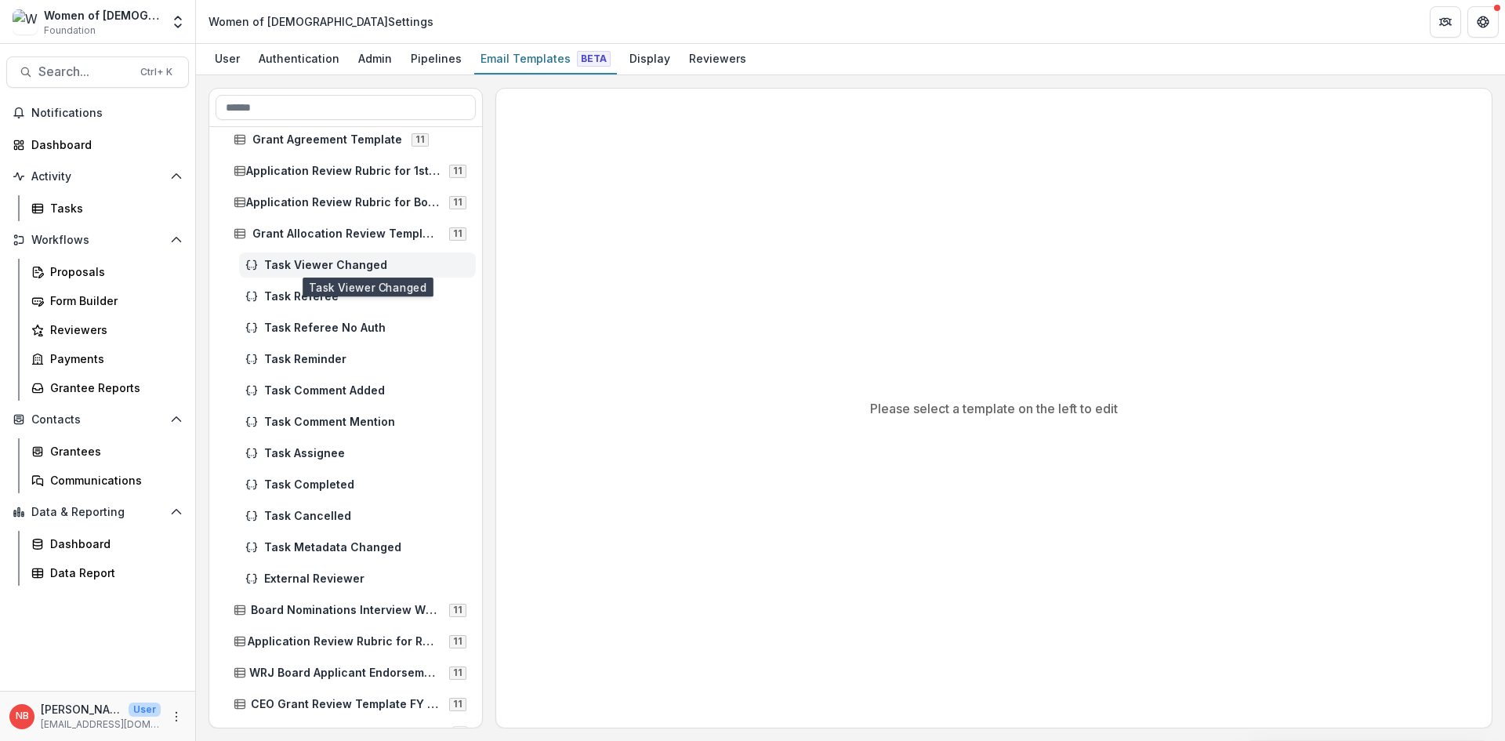
click at [296, 265] on span "Task Viewer Changed" at bounding box center [366, 265] width 205 height 13
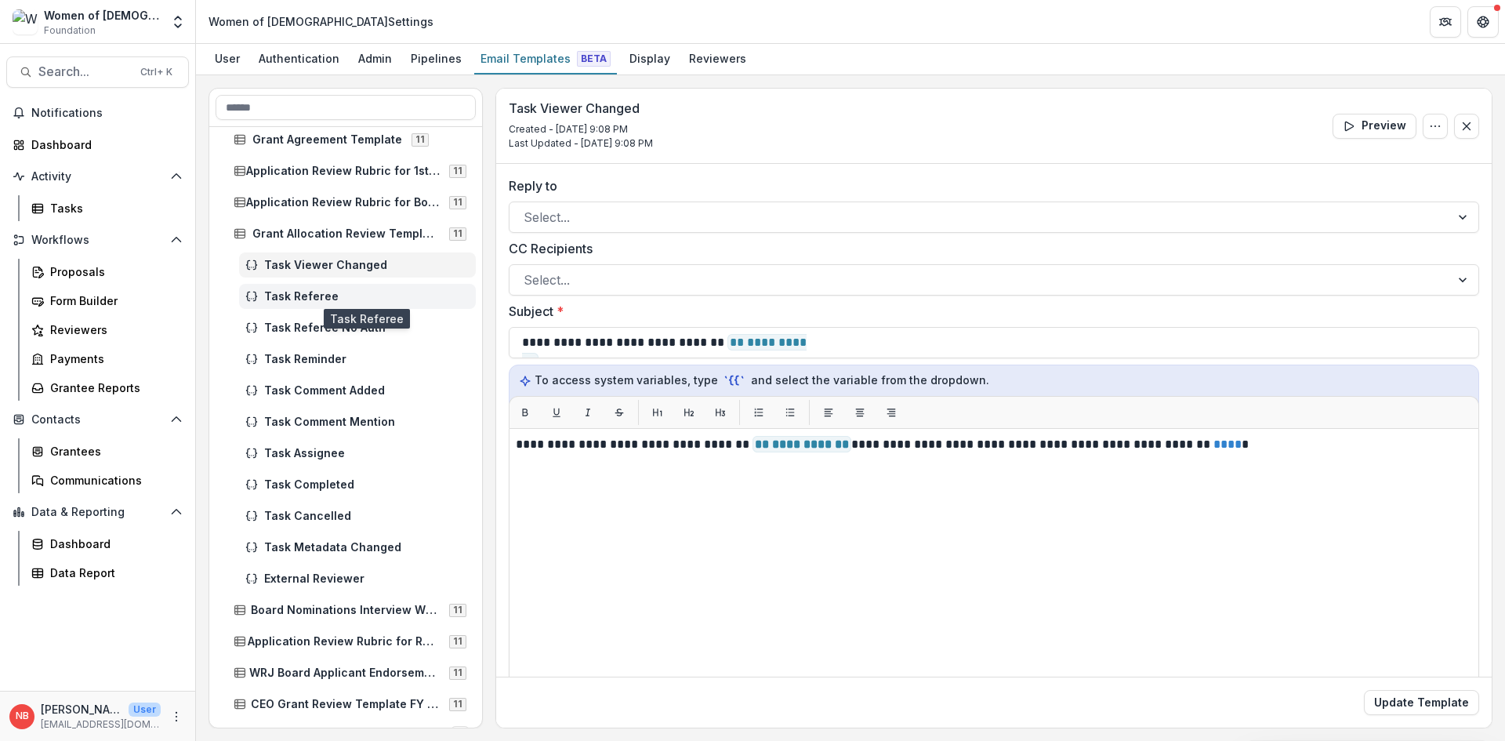
click at [316, 299] on span "Task Referee" at bounding box center [366, 296] width 205 height 13
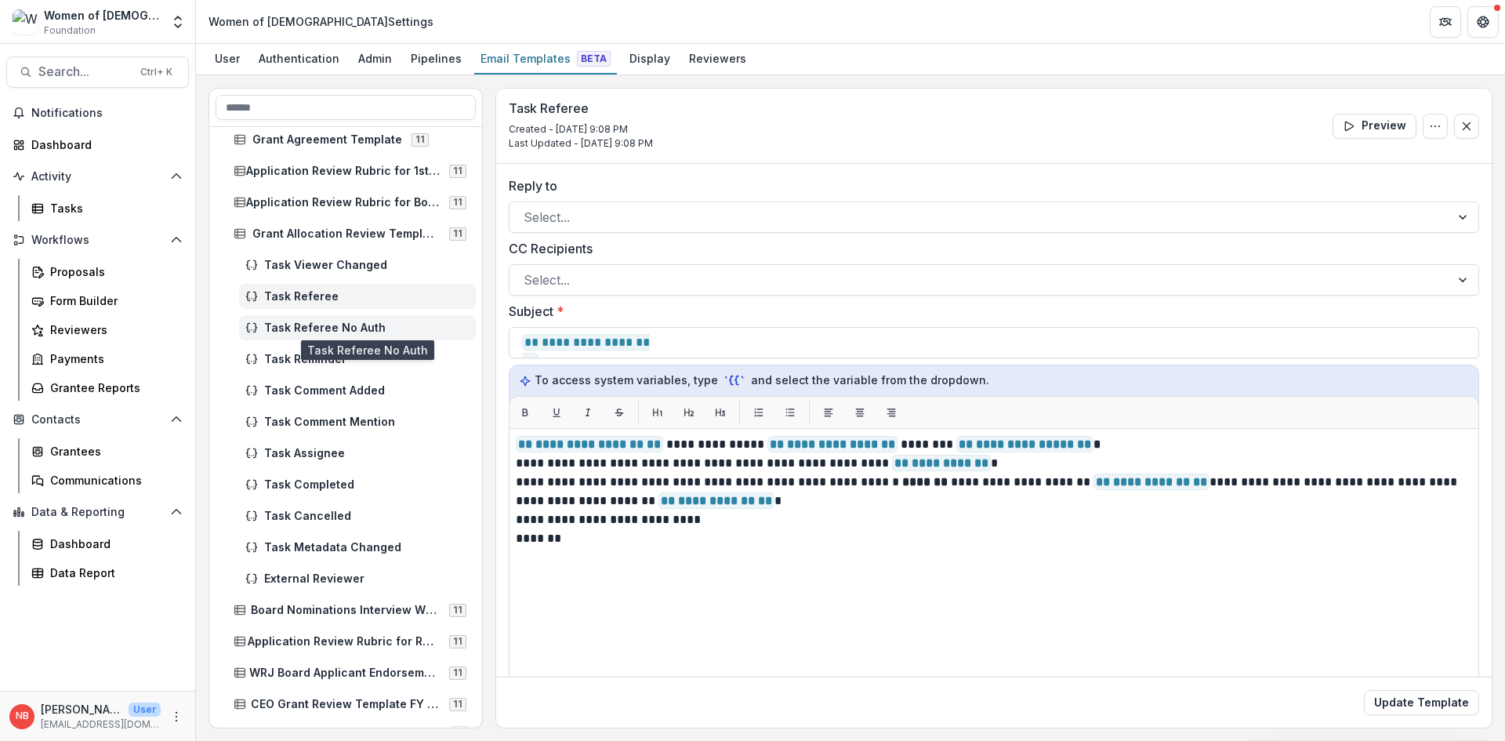
click at [373, 326] on span "Task Referee No Auth" at bounding box center [366, 327] width 205 height 13
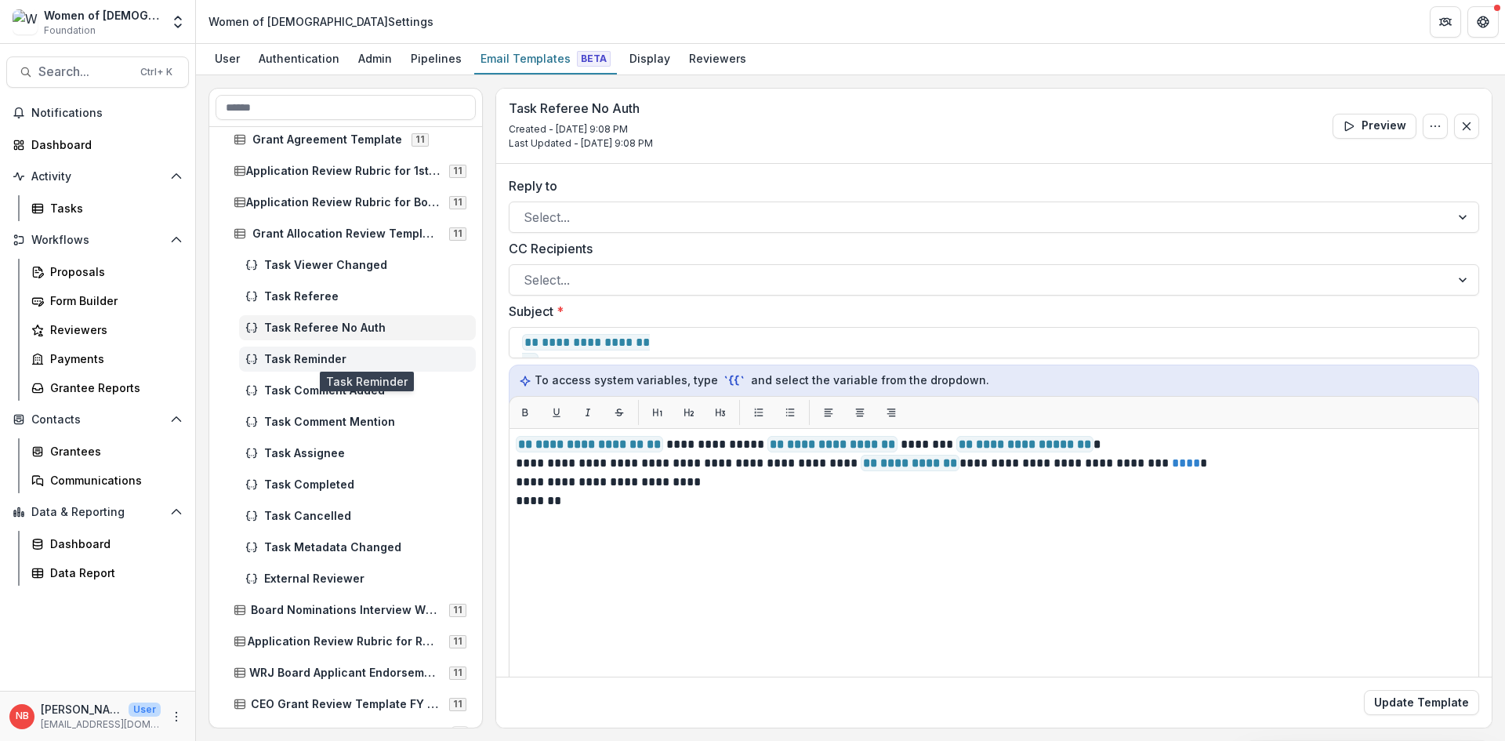
click at [349, 365] on span "Task Reminder" at bounding box center [366, 359] width 205 height 13
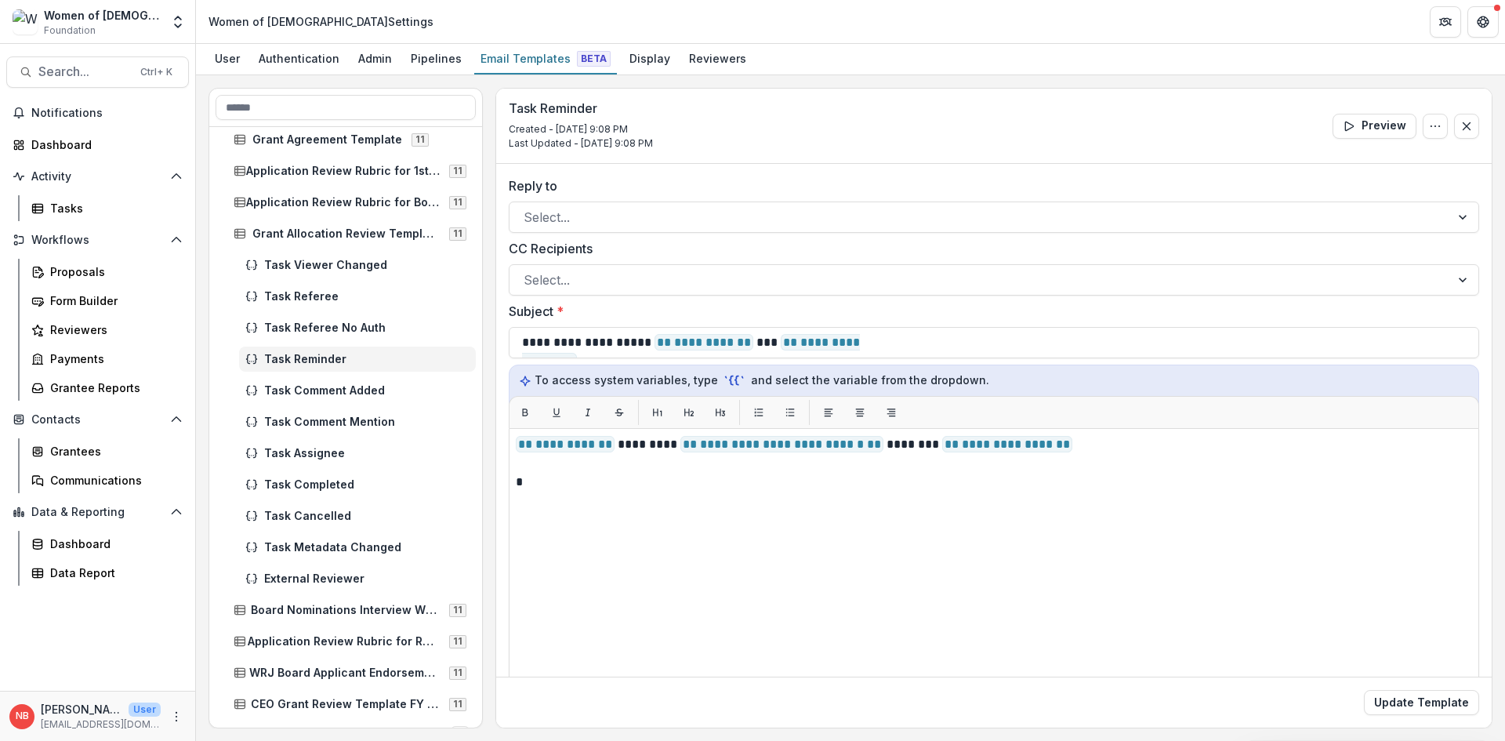
scroll to position [627, 0]
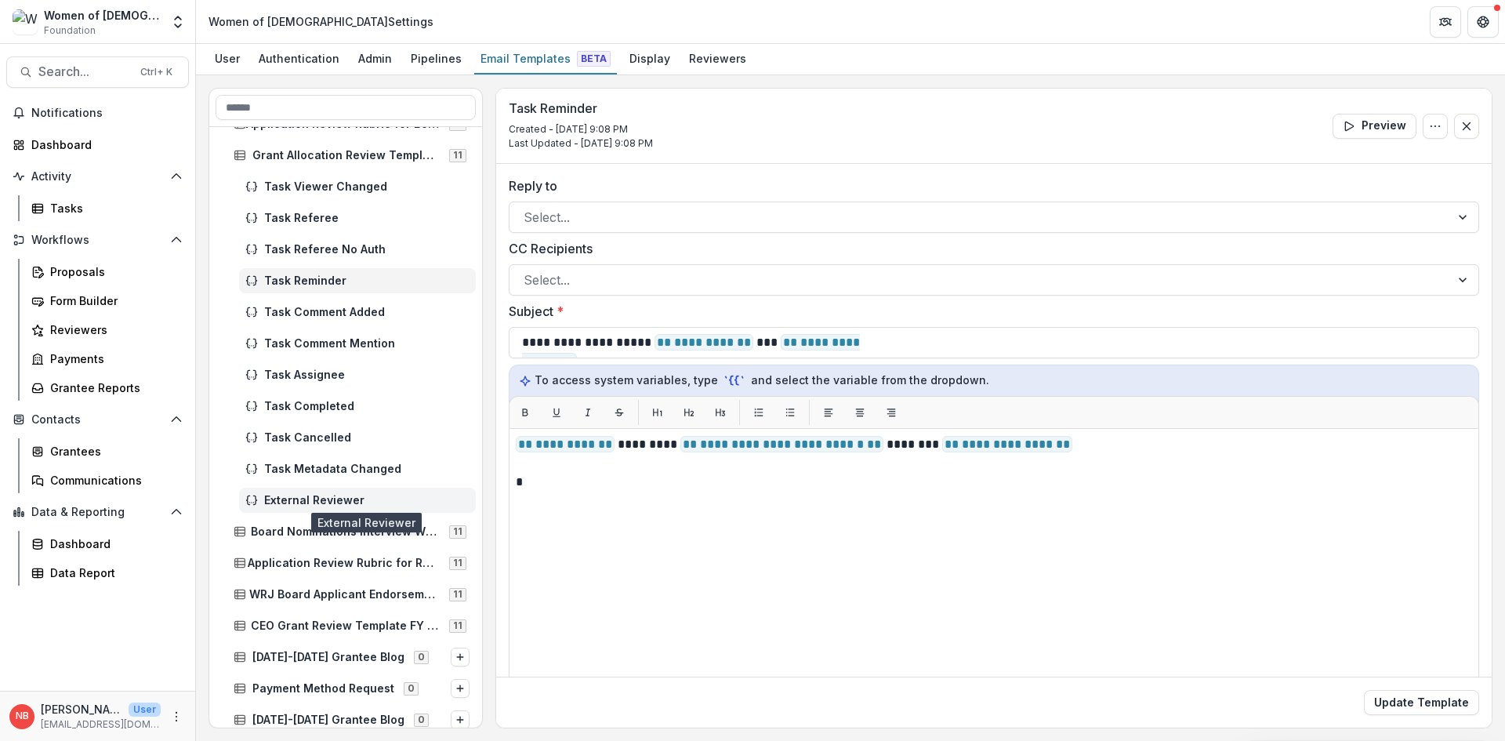
click at [318, 497] on span "External Reviewer" at bounding box center [366, 500] width 205 height 13
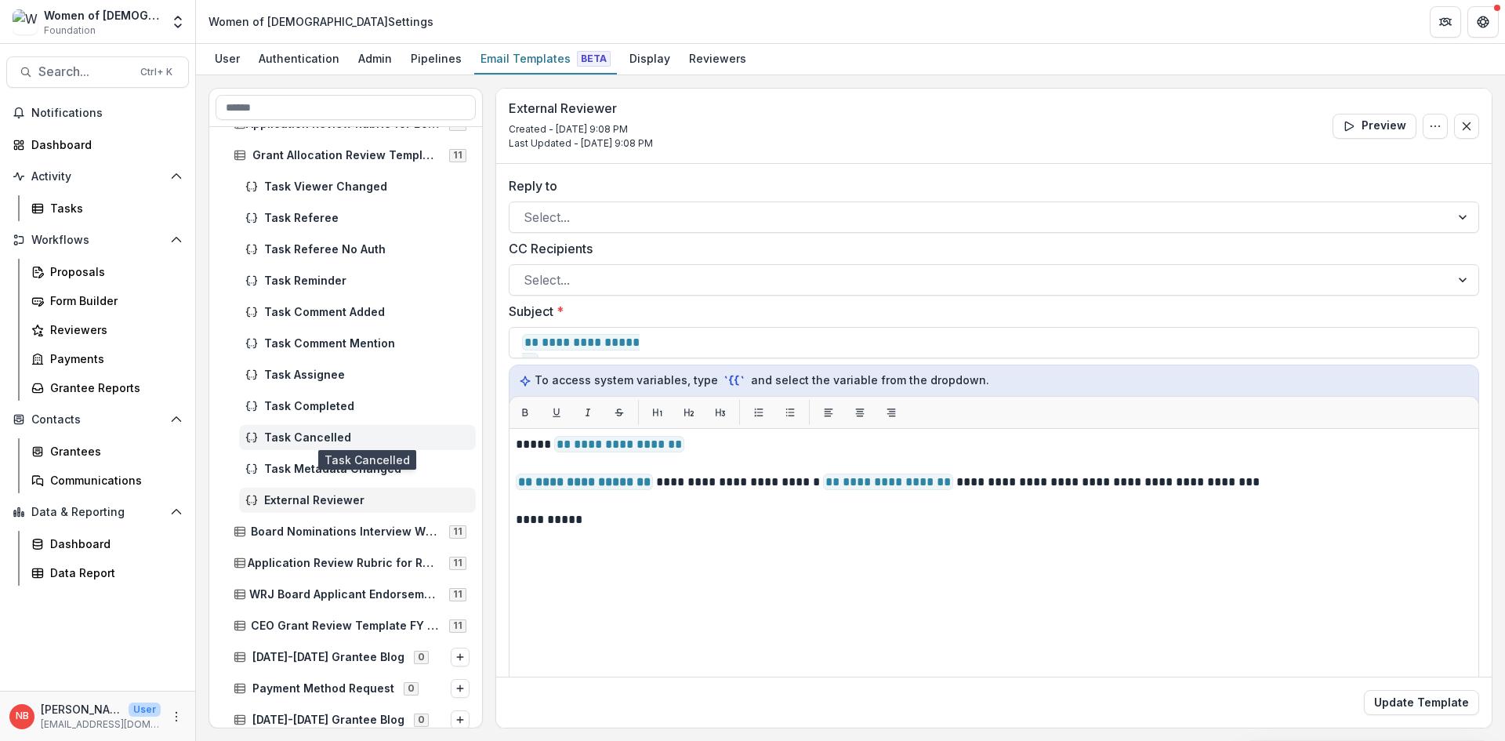
click at [318, 437] on span "Task Cancelled" at bounding box center [366, 437] width 205 height 13
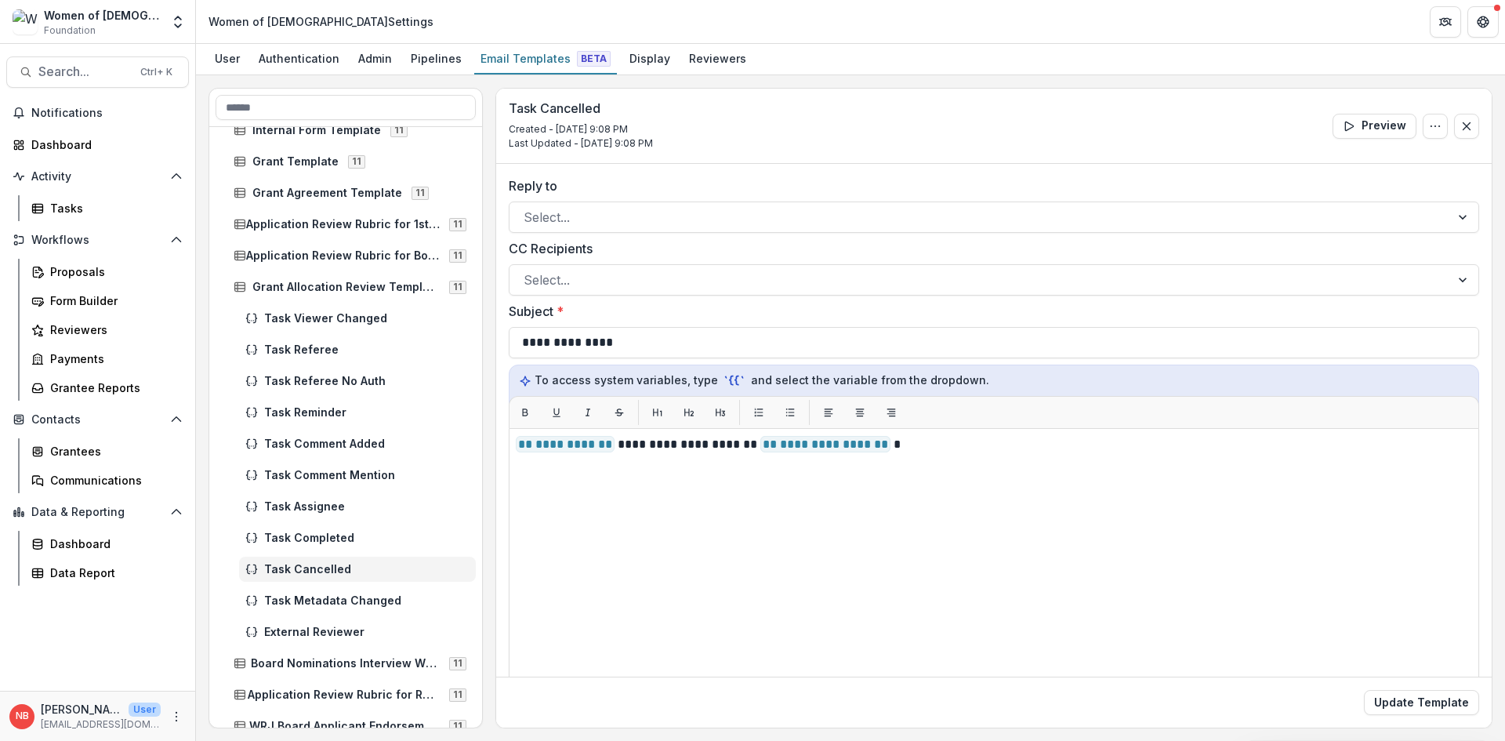
scroll to position [470, 0]
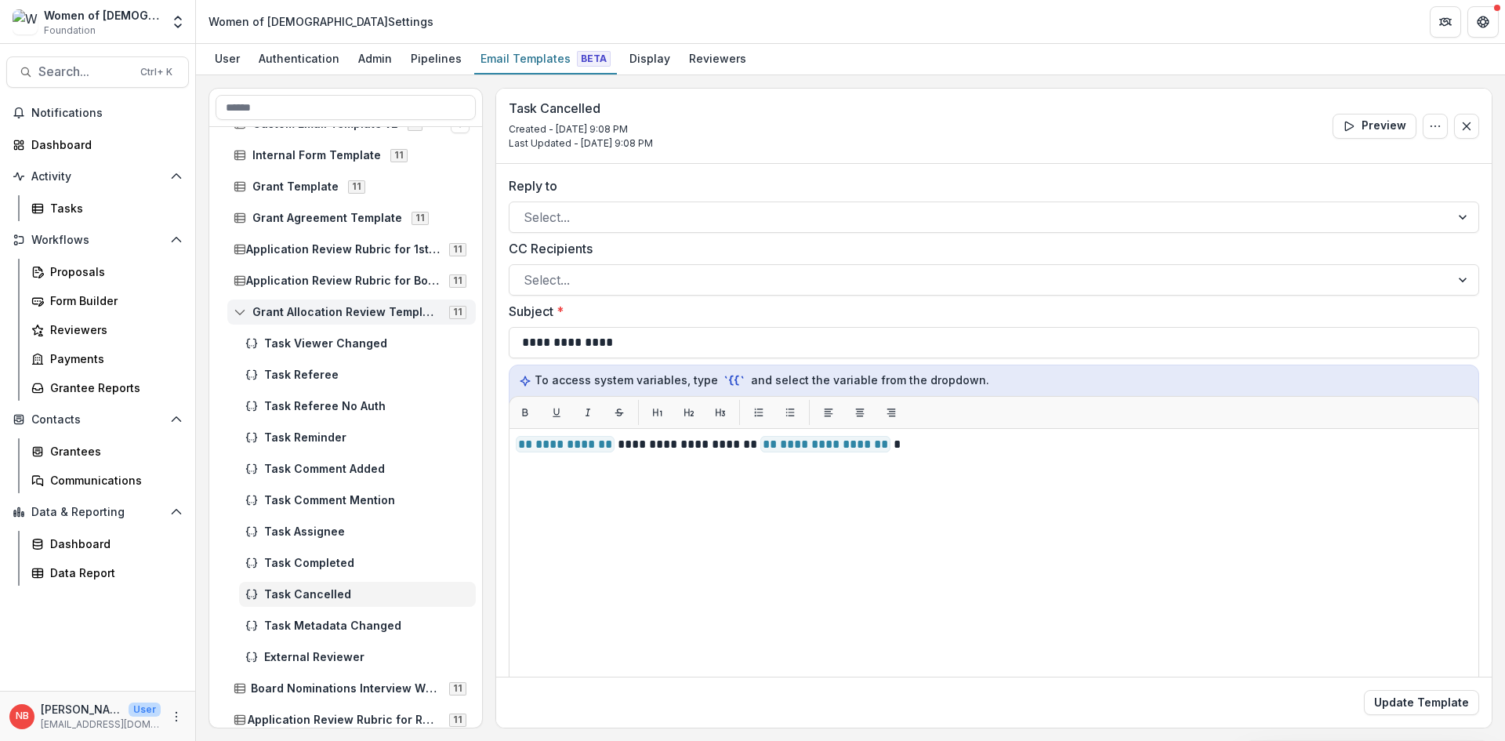
click at [238, 310] on icon at bounding box center [240, 312] width 13 height 13
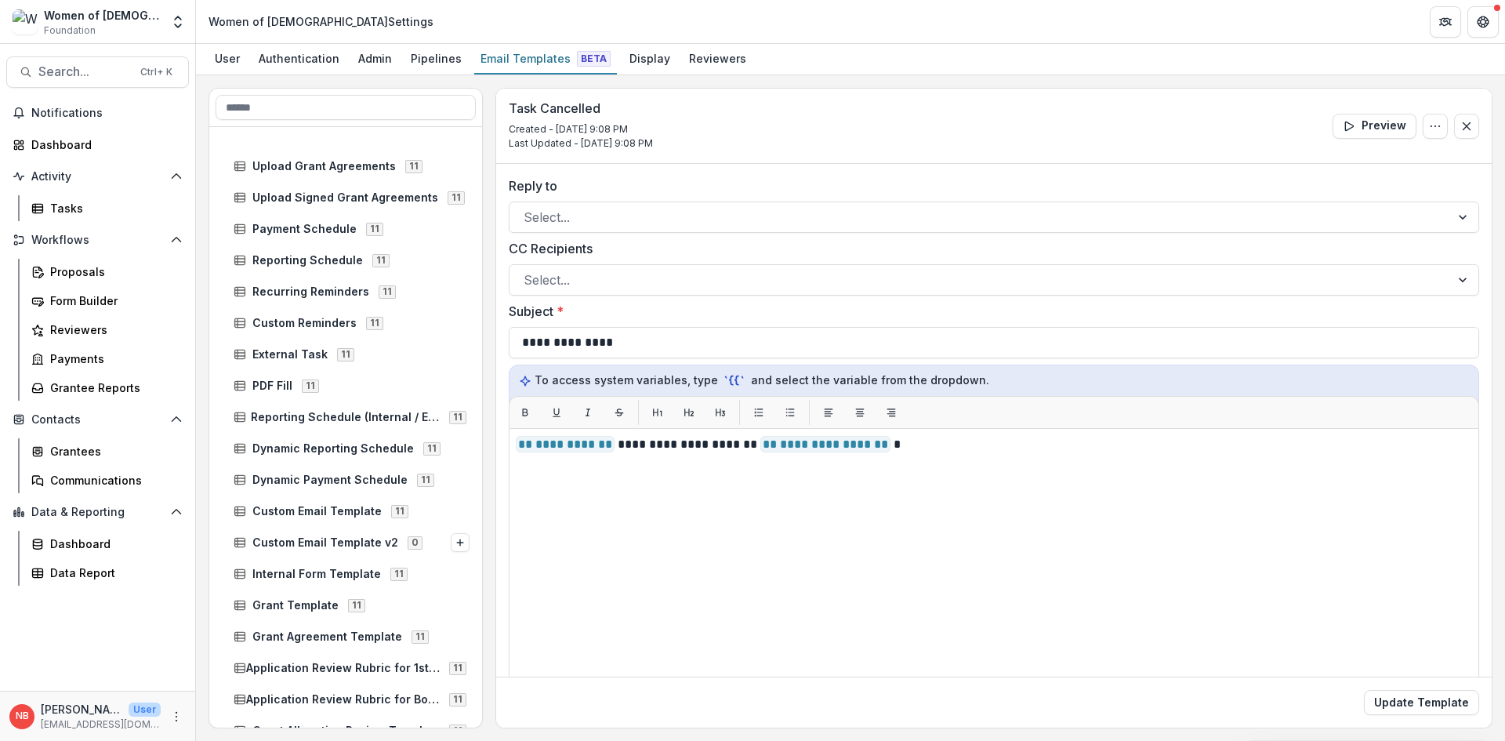
scroll to position [0, 0]
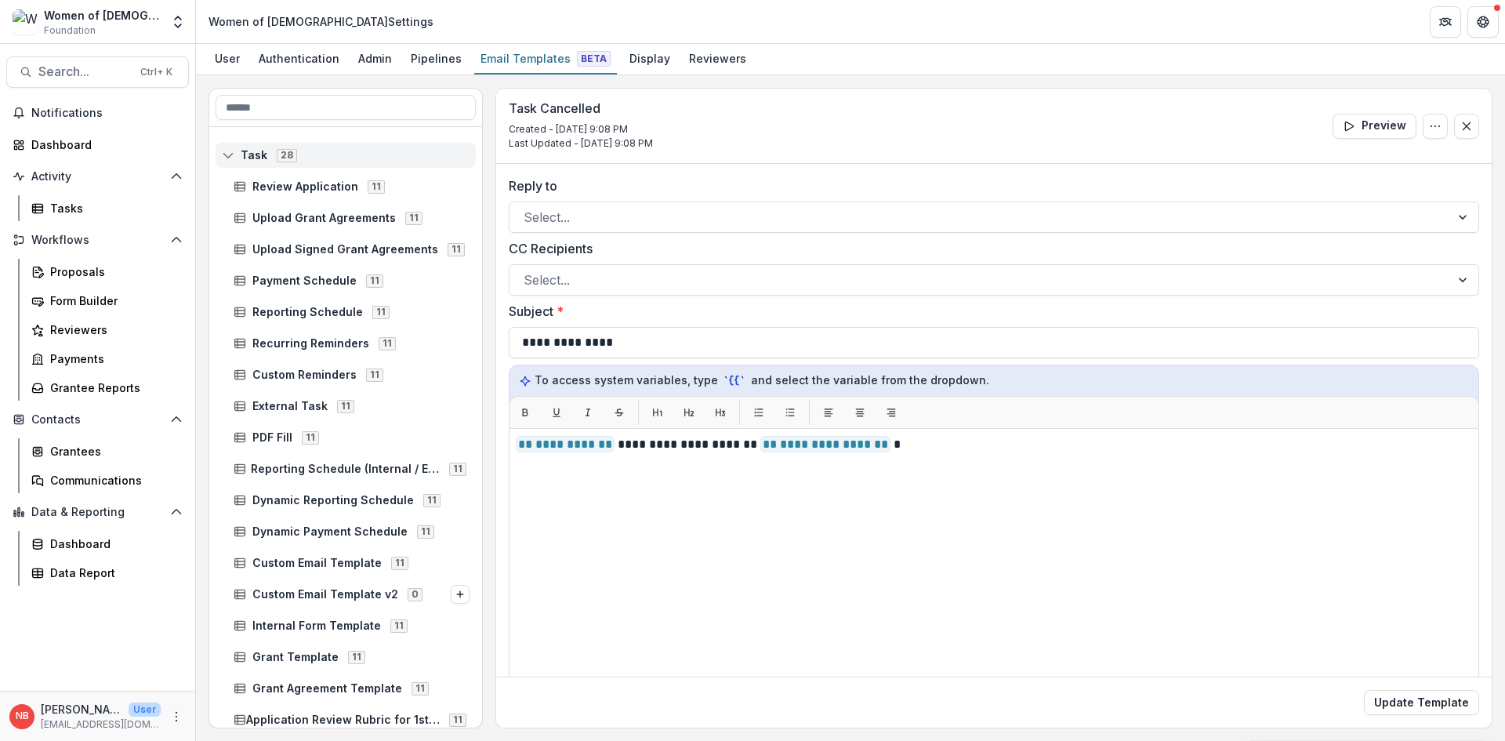
click at [231, 149] on icon at bounding box center [228, 155] width 13 height 13
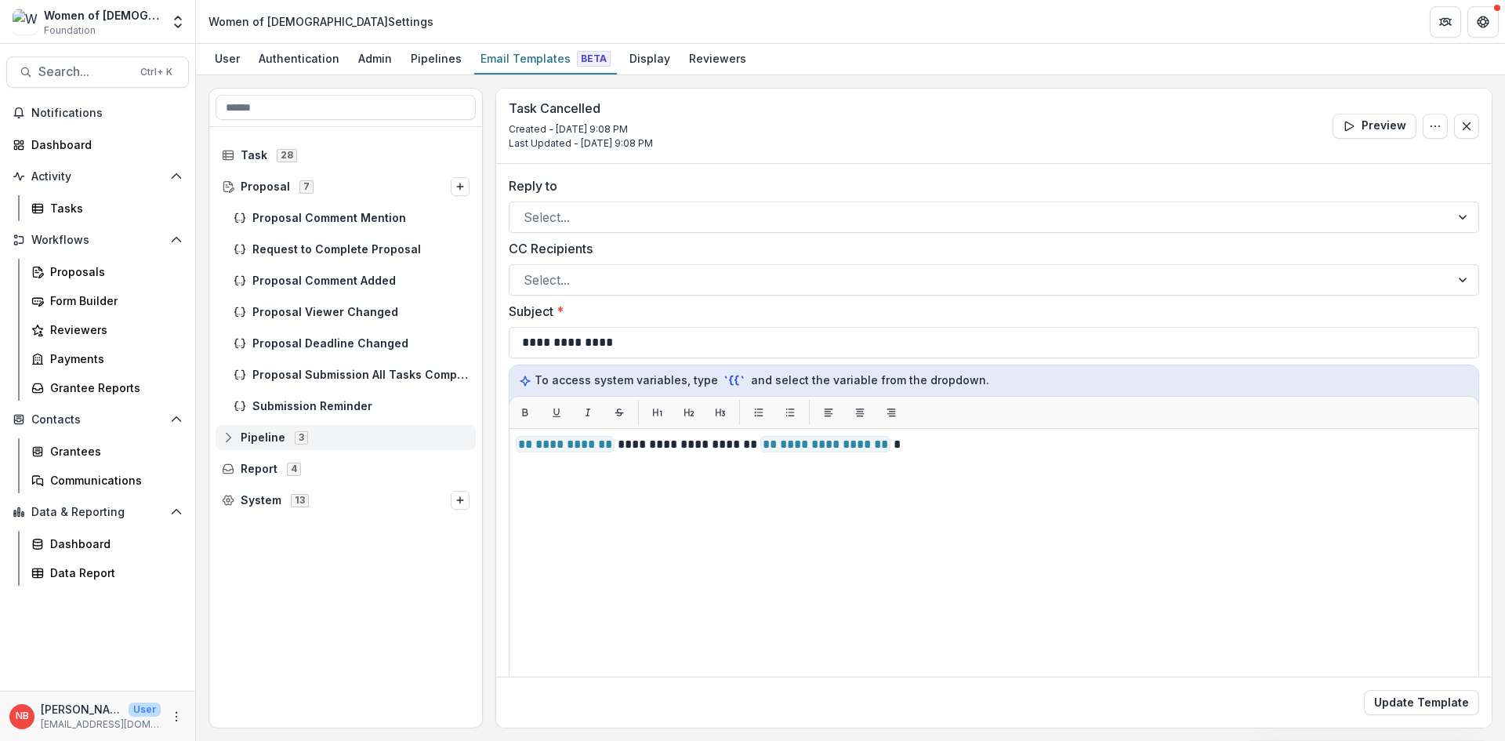
click at [225, 434] on icon at bounding box center [228, 437] width 13 height 13
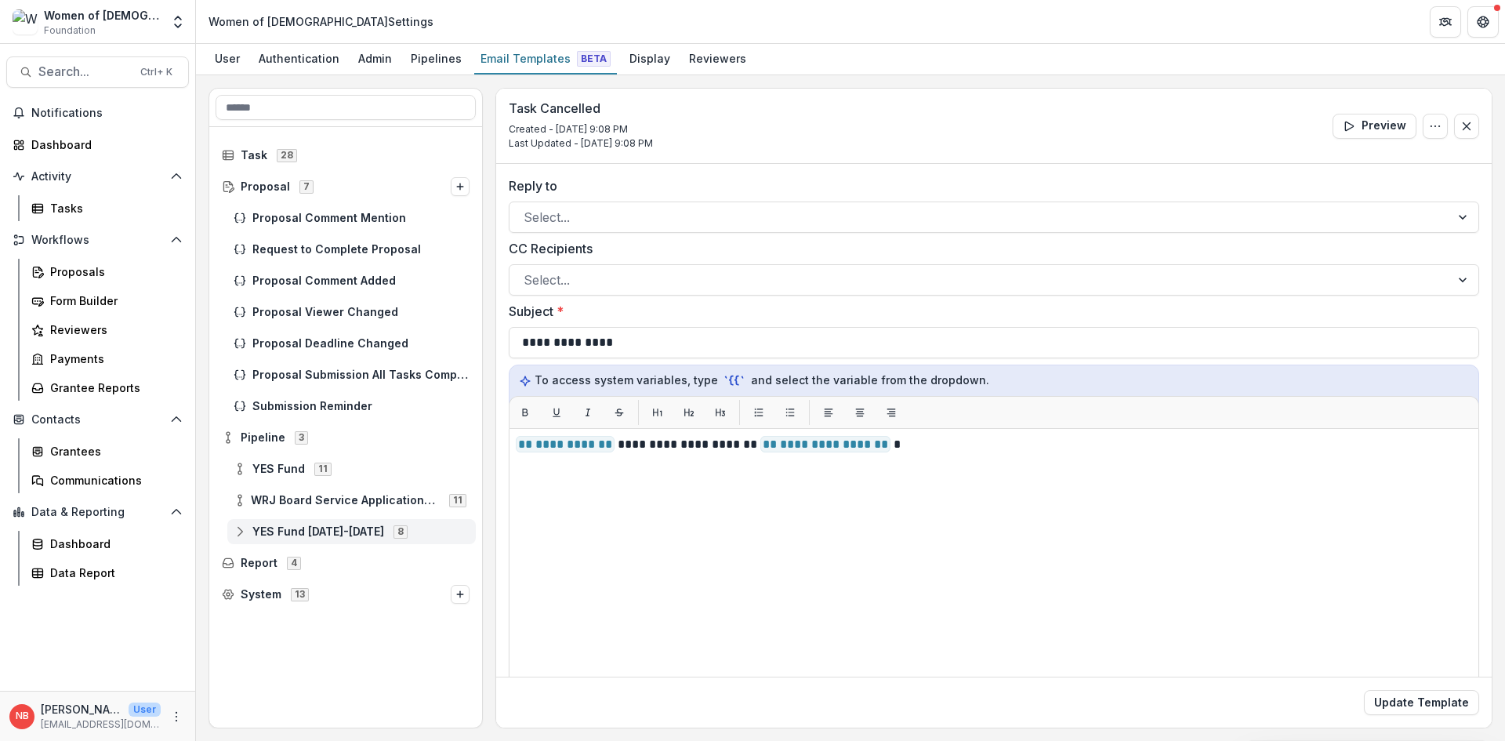
click at [240, 537] on circle at bounding box center [239, 535] width 3 height 3
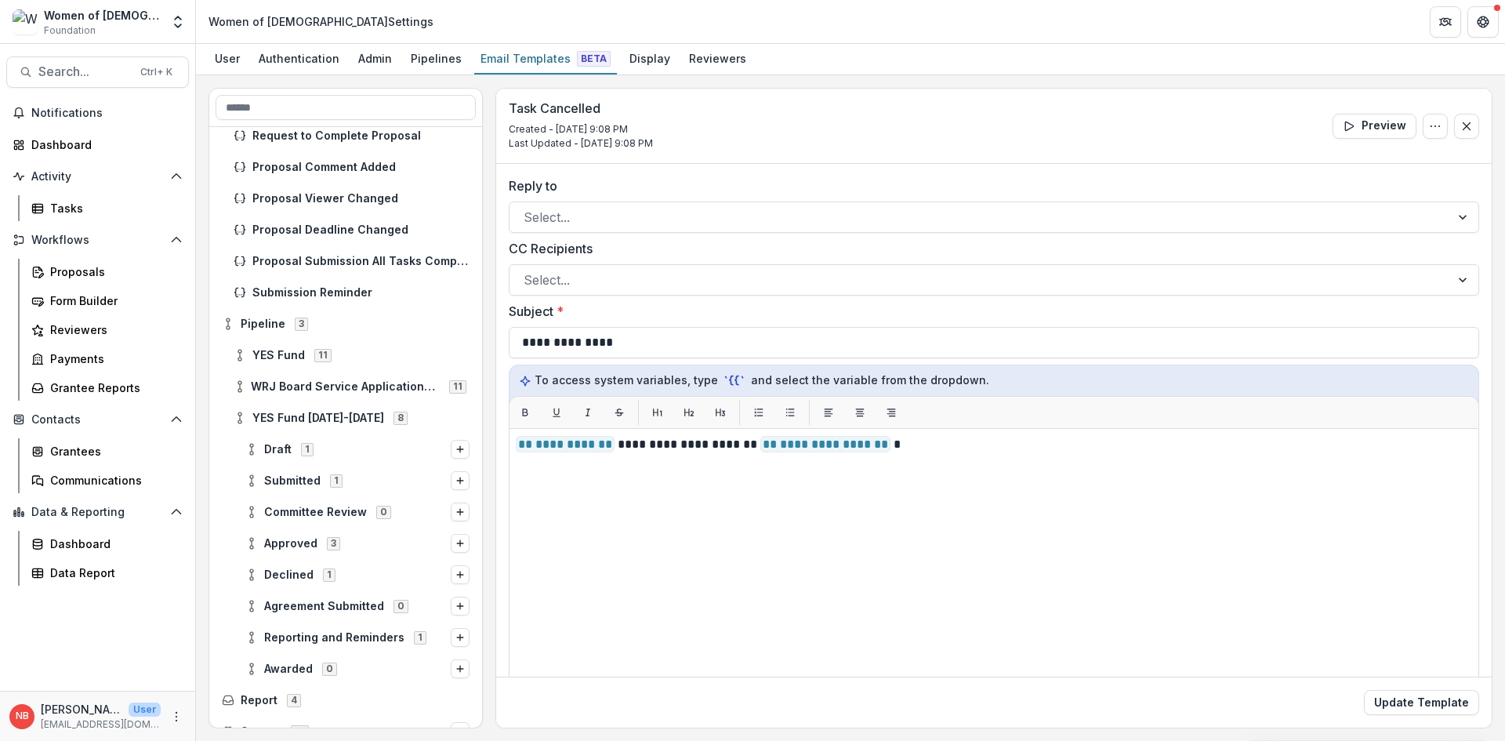
scroll to position [133, 0]
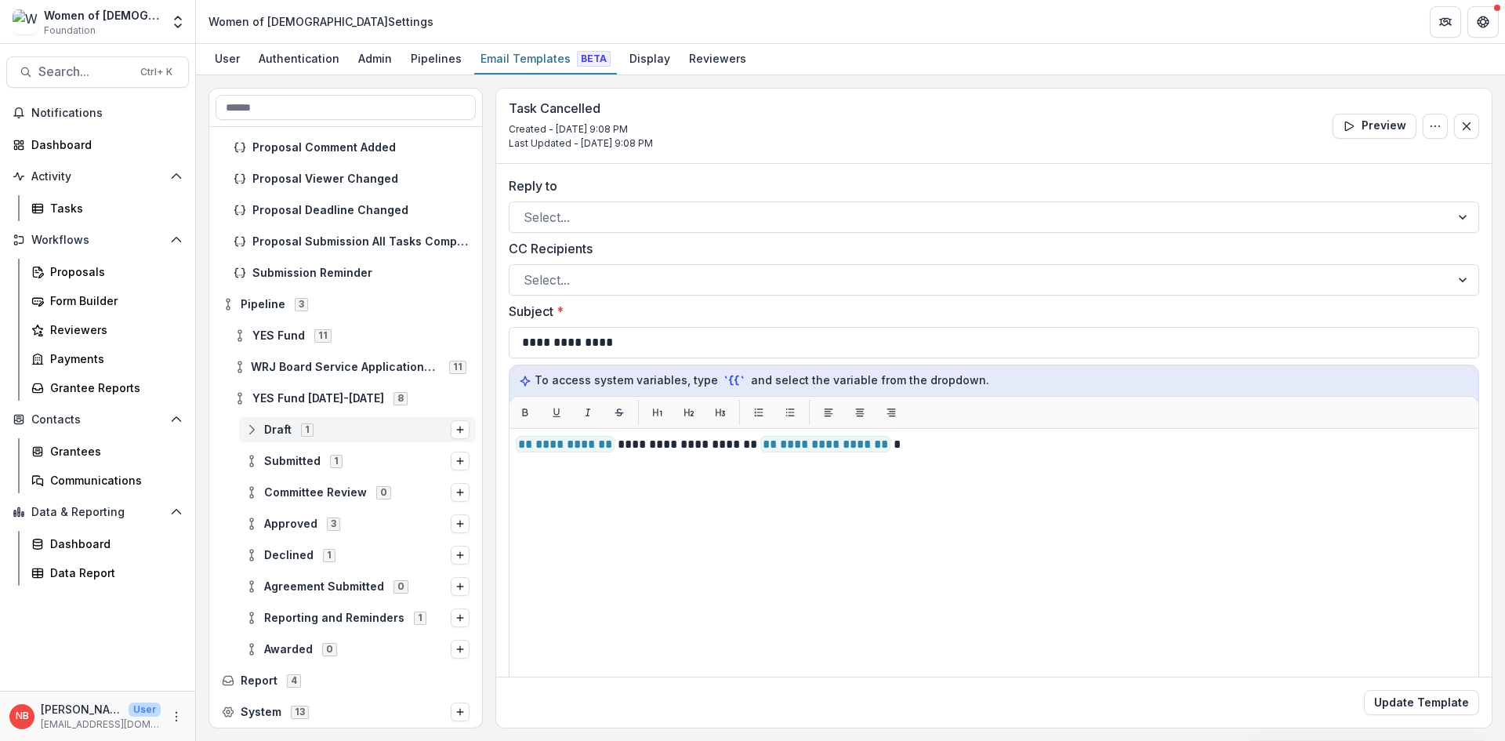
click at [252, 430] on line at bounding box center [252, 429] width 0 height 5
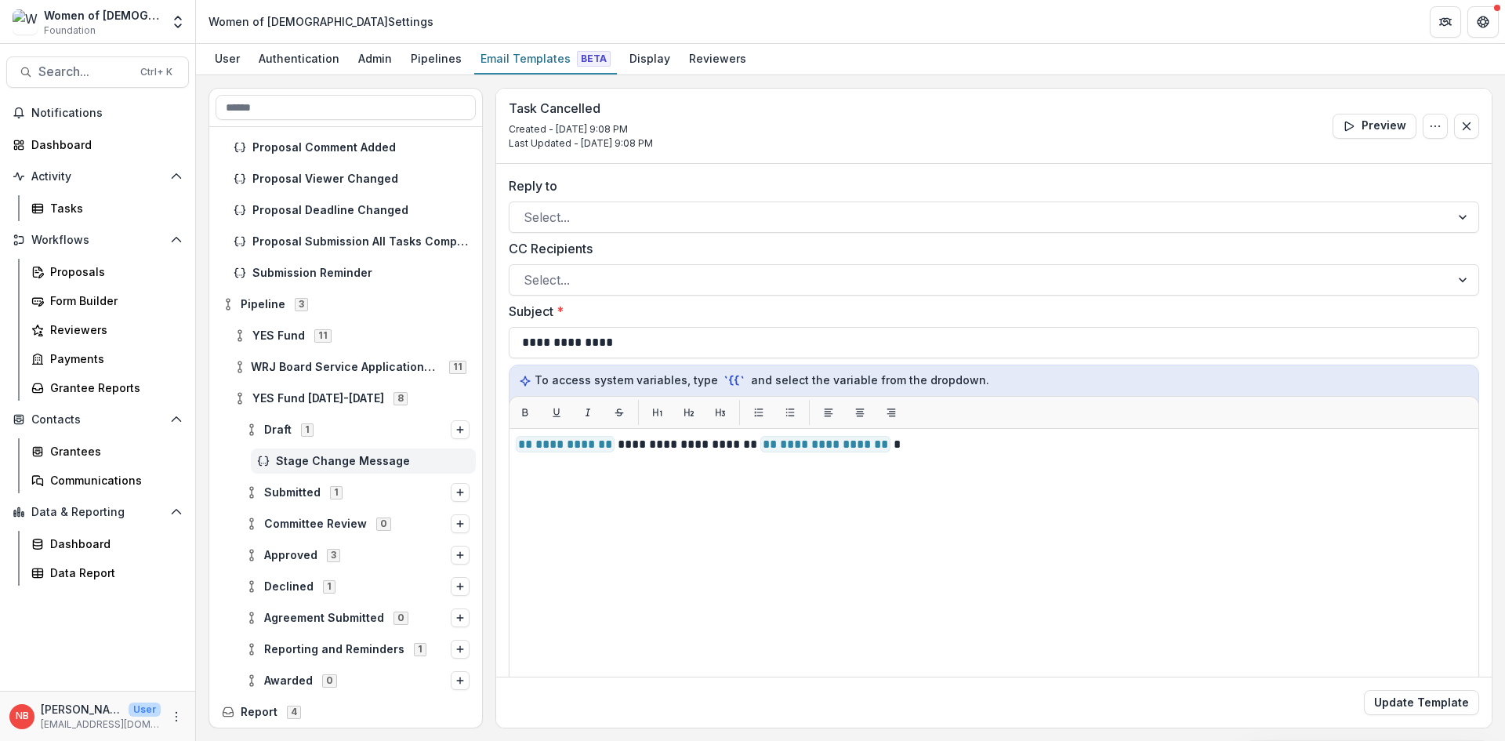
click at [321, 460] on span "Stage Change Message" at bounding box center [373, 461] width 194 height 13
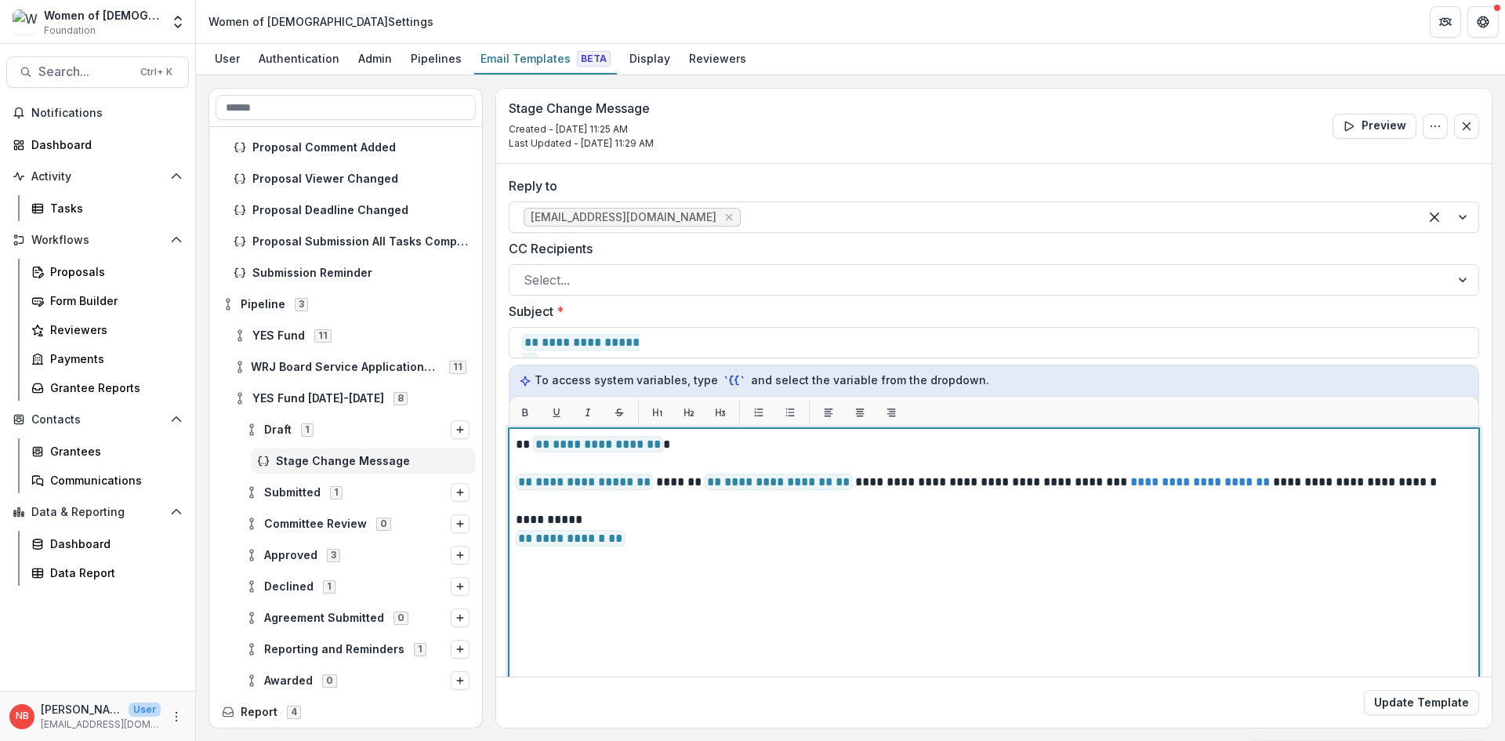
click at [679, 485] on p "**********" at bounding box center [992, 482] width 952 height 19
click at [920, 545] on p "**********" at bounding box center [992, 529] width 952 height 38
click at [644, 478] on p "**********" at bounding box center [992, 482] width 952 height 19
click at [845, 542] on p "**********" at bounding box center [992, 529] width 952 height 38
click at [942, 524] on p "**********" at bounding box center [992, 529] width 952 height 38
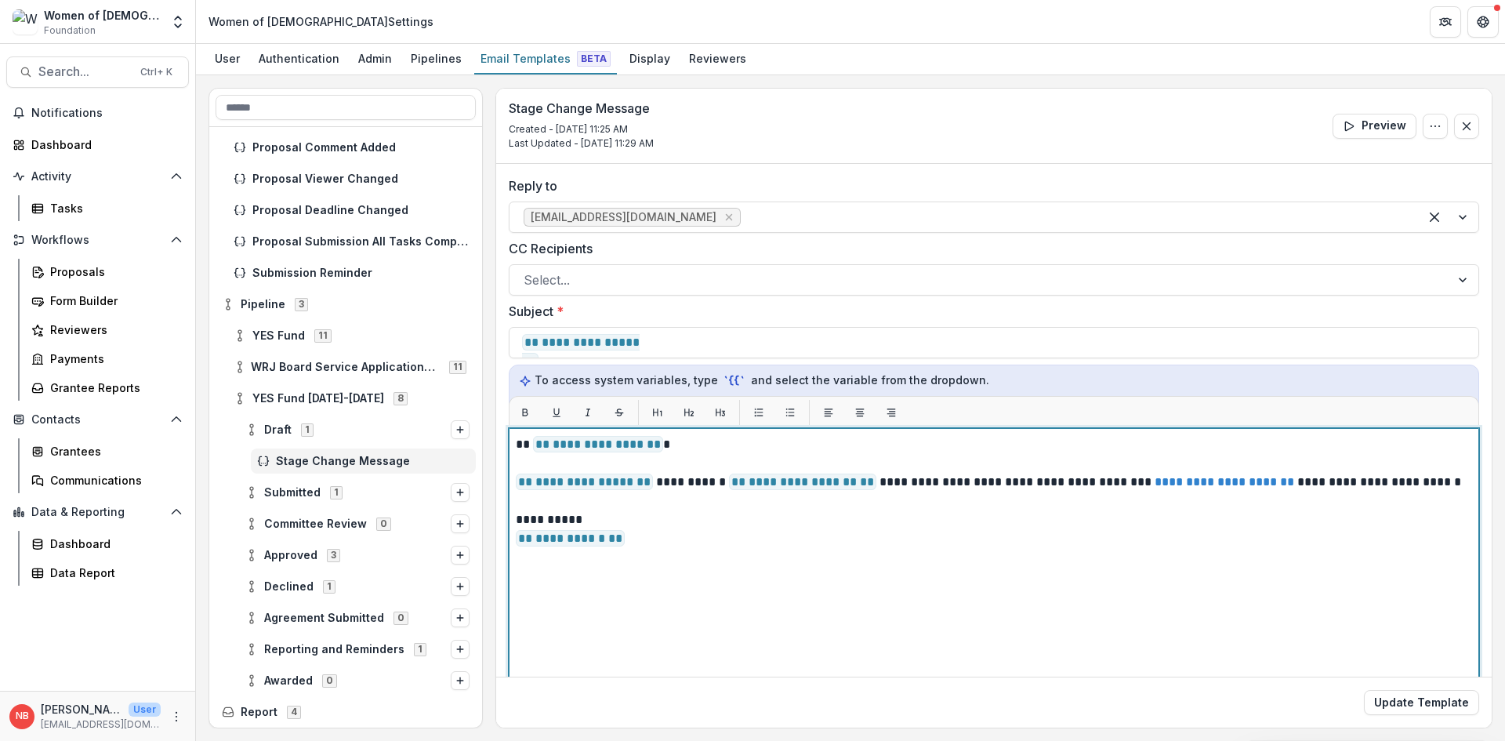
click at [724, 452] on p "**********" at bounding box center [992, 444] width 952 height 19
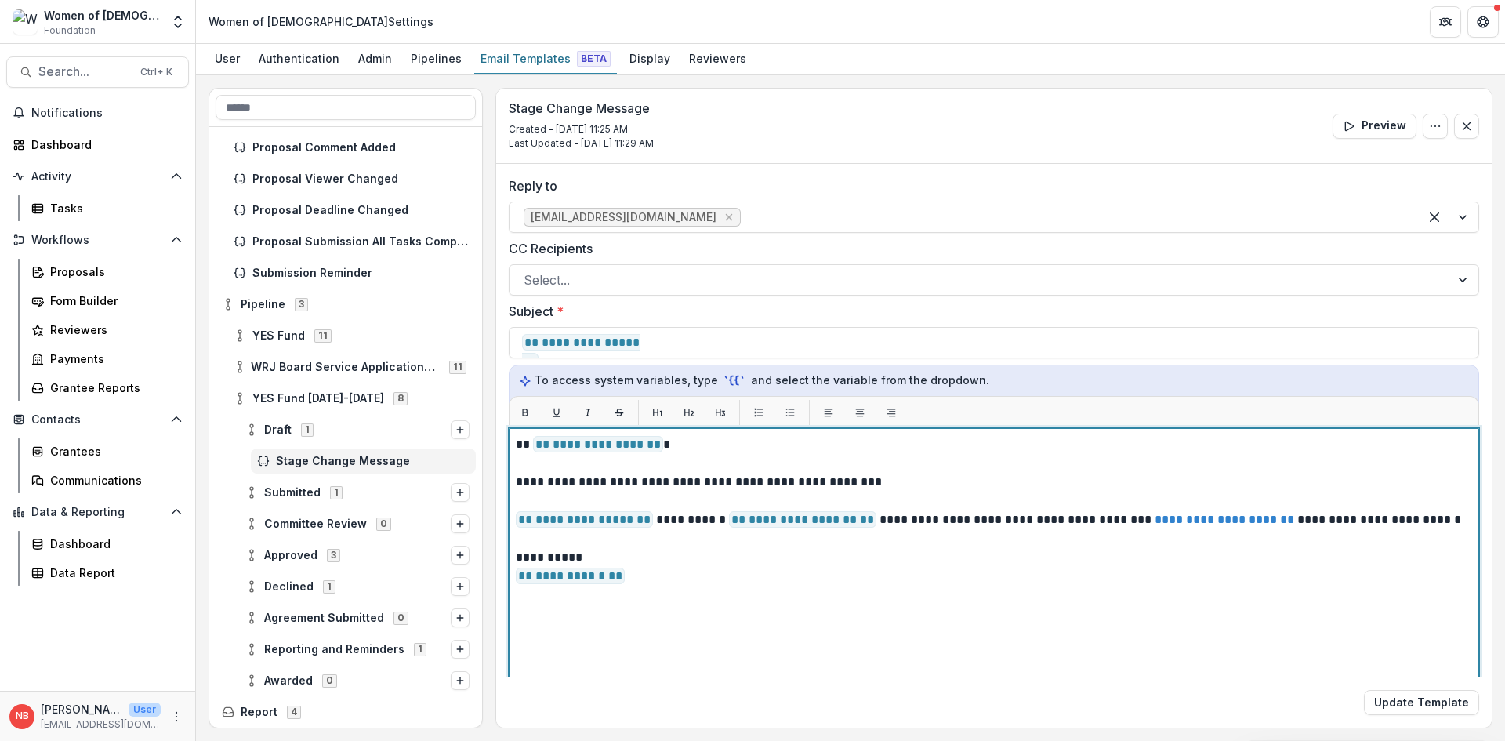
click at [927, 494] on p at bounding box center [994, 501] width 956 height 19
click at [916, 523] on p "**********" at bounding box center [992, 519] width 952 height 19
click at [1008, 546] on p at bounding box center [994, 538] width 956 height 19
click at [905, 475] on p "**********" at bounding box center [992, 482] width 952 height 19
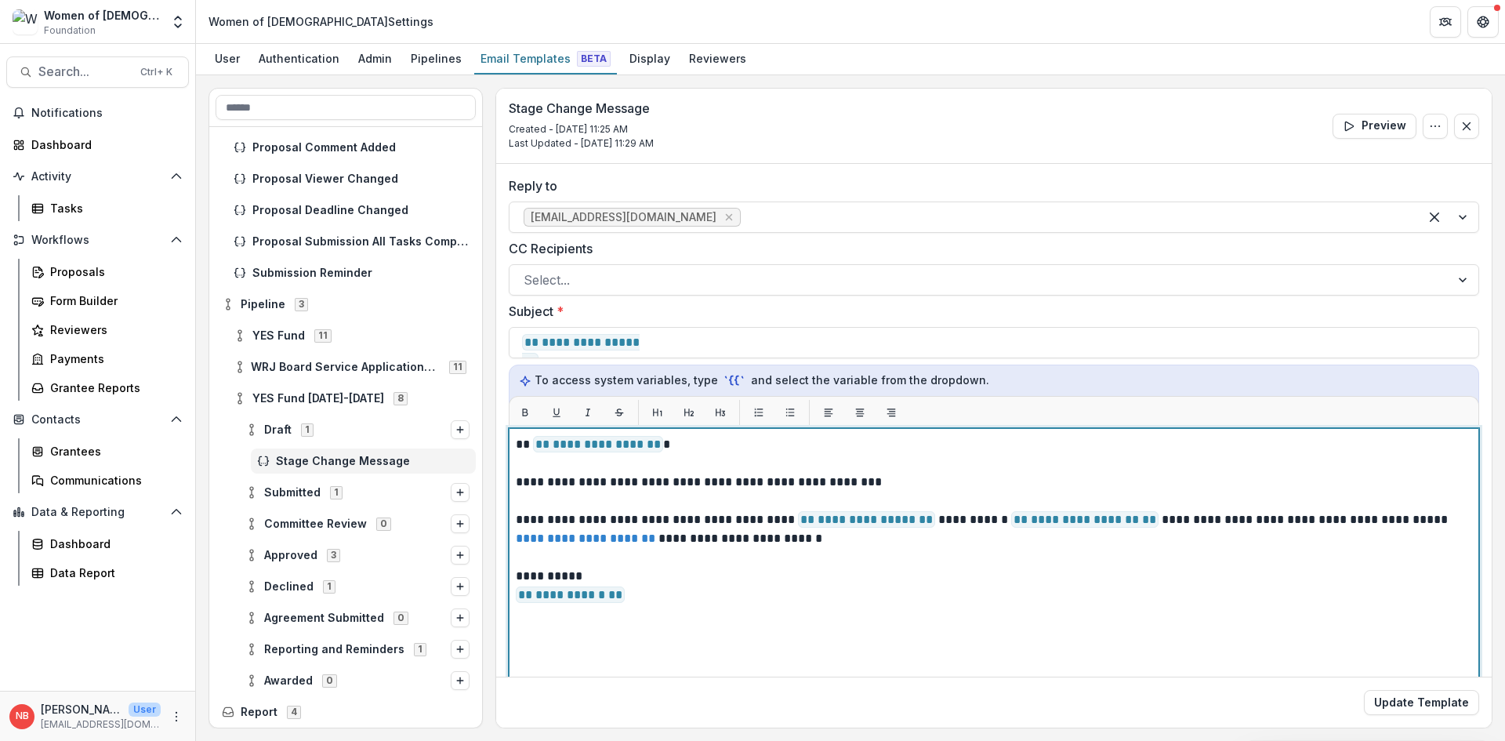
drag, startPoint x: 1044, startPoint y: 562, endPoint x: 1072, endPoint y: 559, distance: 28.4
click at [1044, 562] on p at bounding box center [994, 557] width 956 height 19
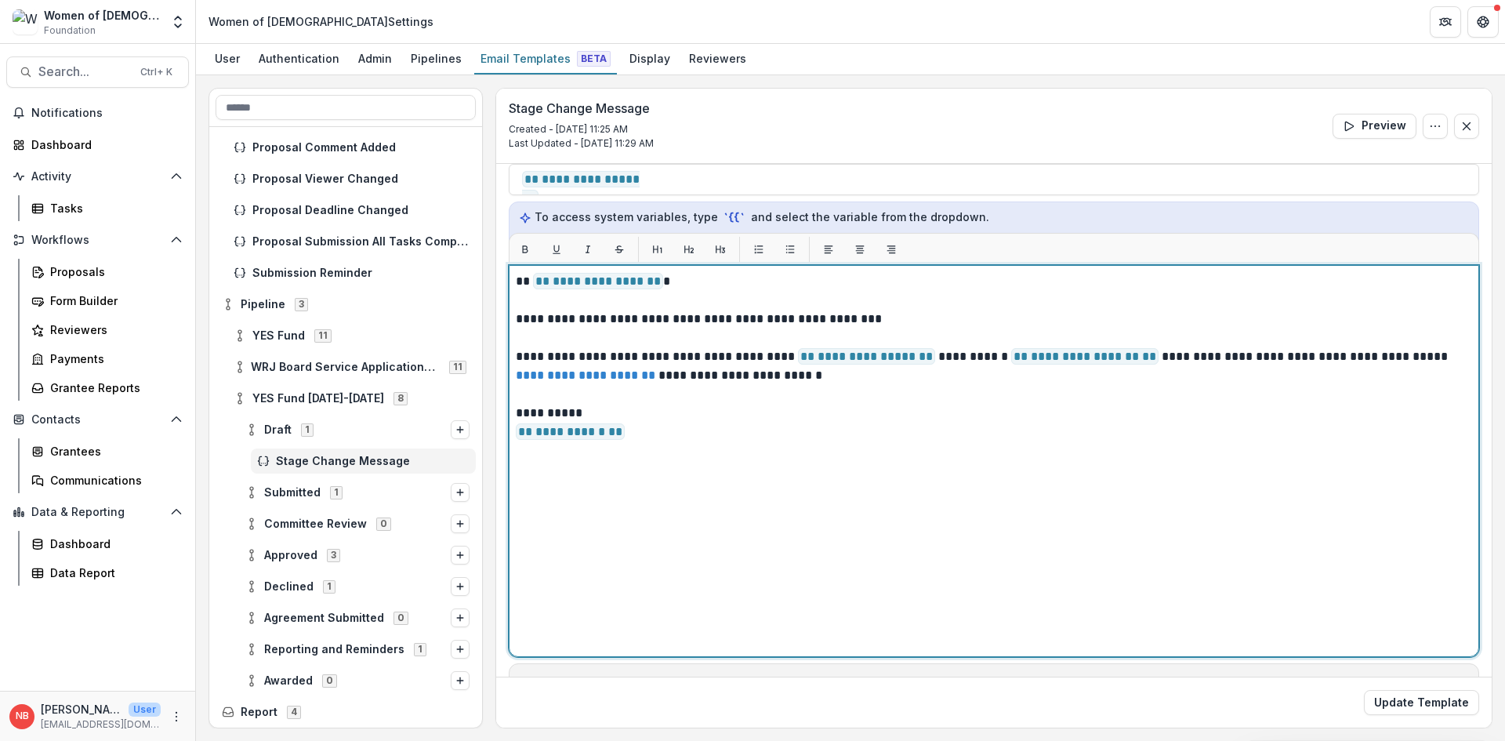
scroll to position [136, 0]
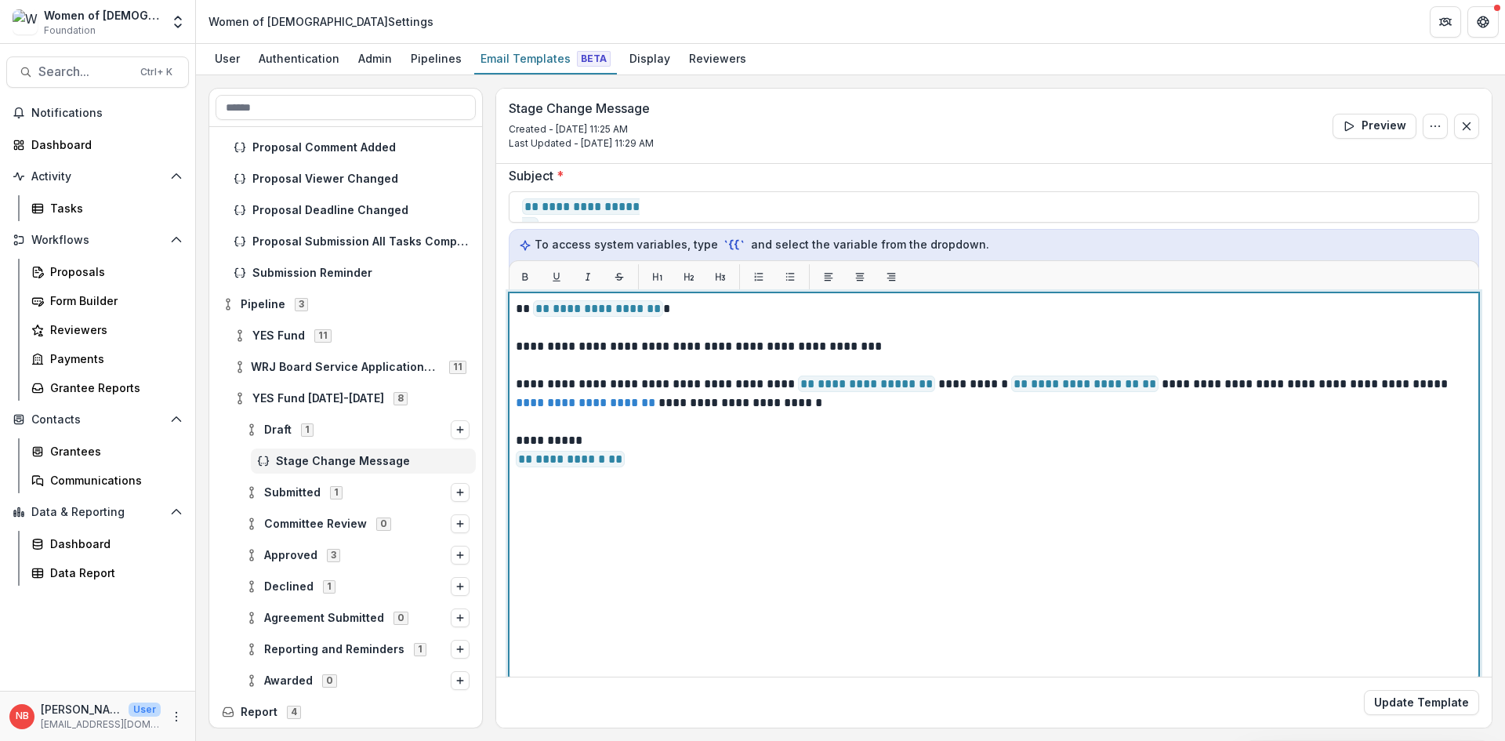
click at [1394, 391] on p "**********" at bounding box center [992, 394] width 952 height 38
click at [827, 474] on div "**********" at bounding box center [994, 488] width 956 height 378
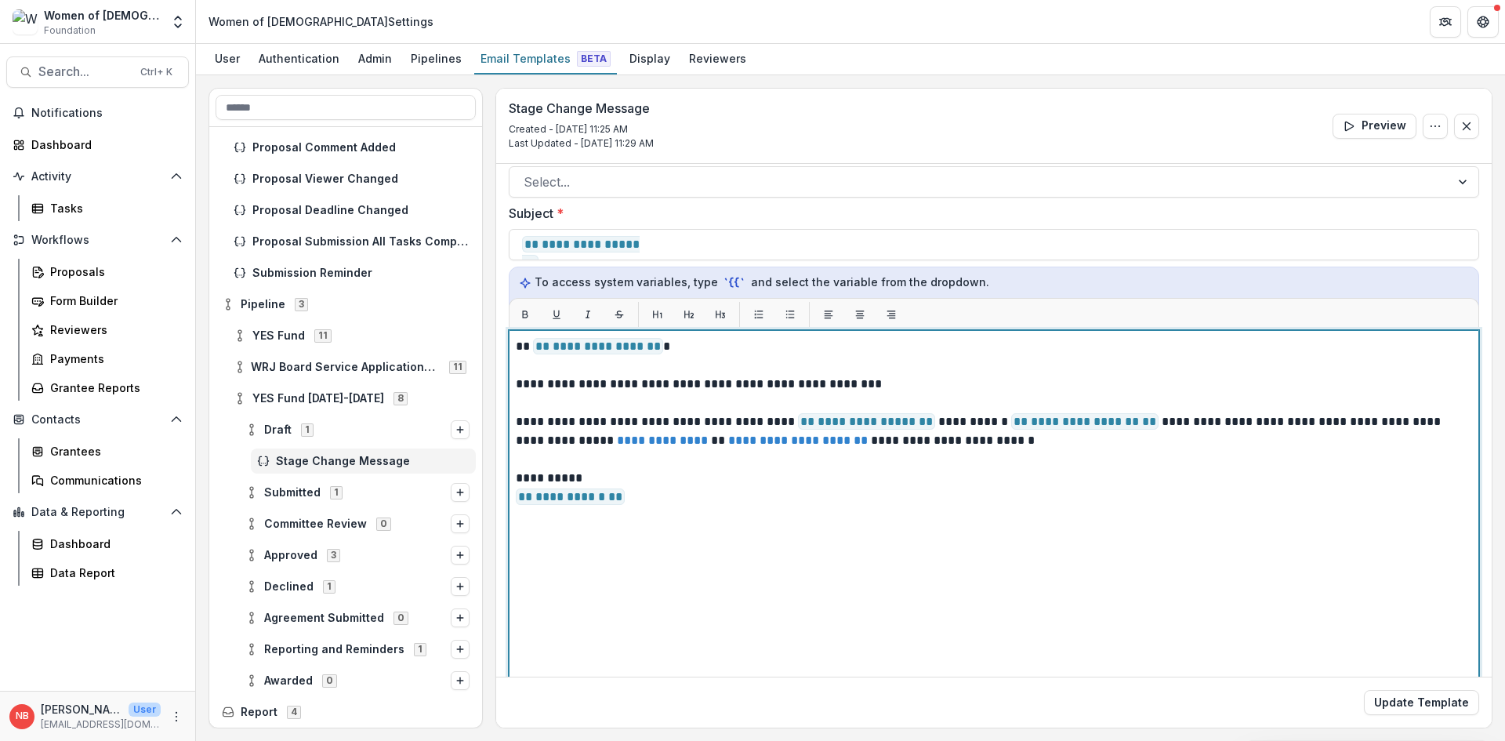
scroll to position [0, 0]
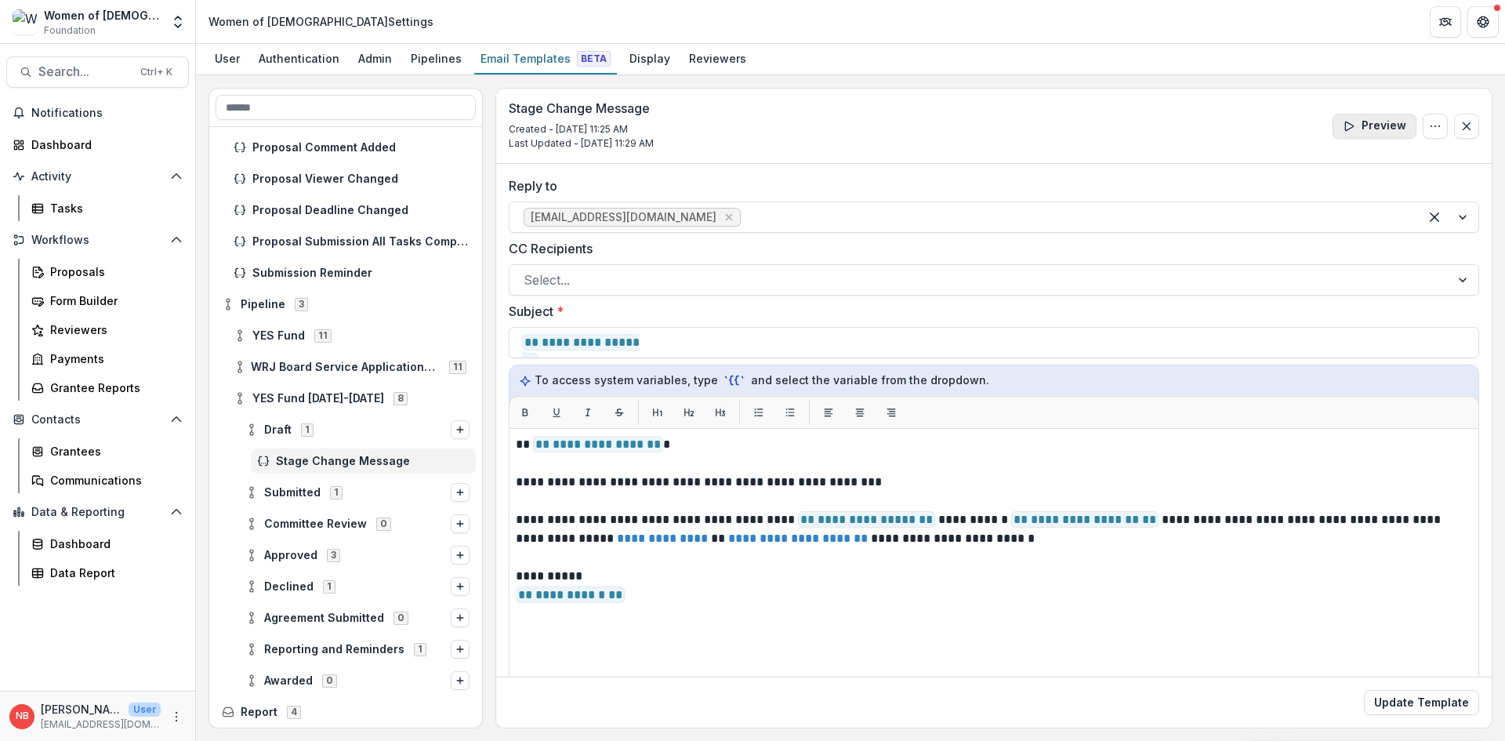
click at [1366, 129] on button "Preview" at bounding box center [1375, 126] width 84 height 25
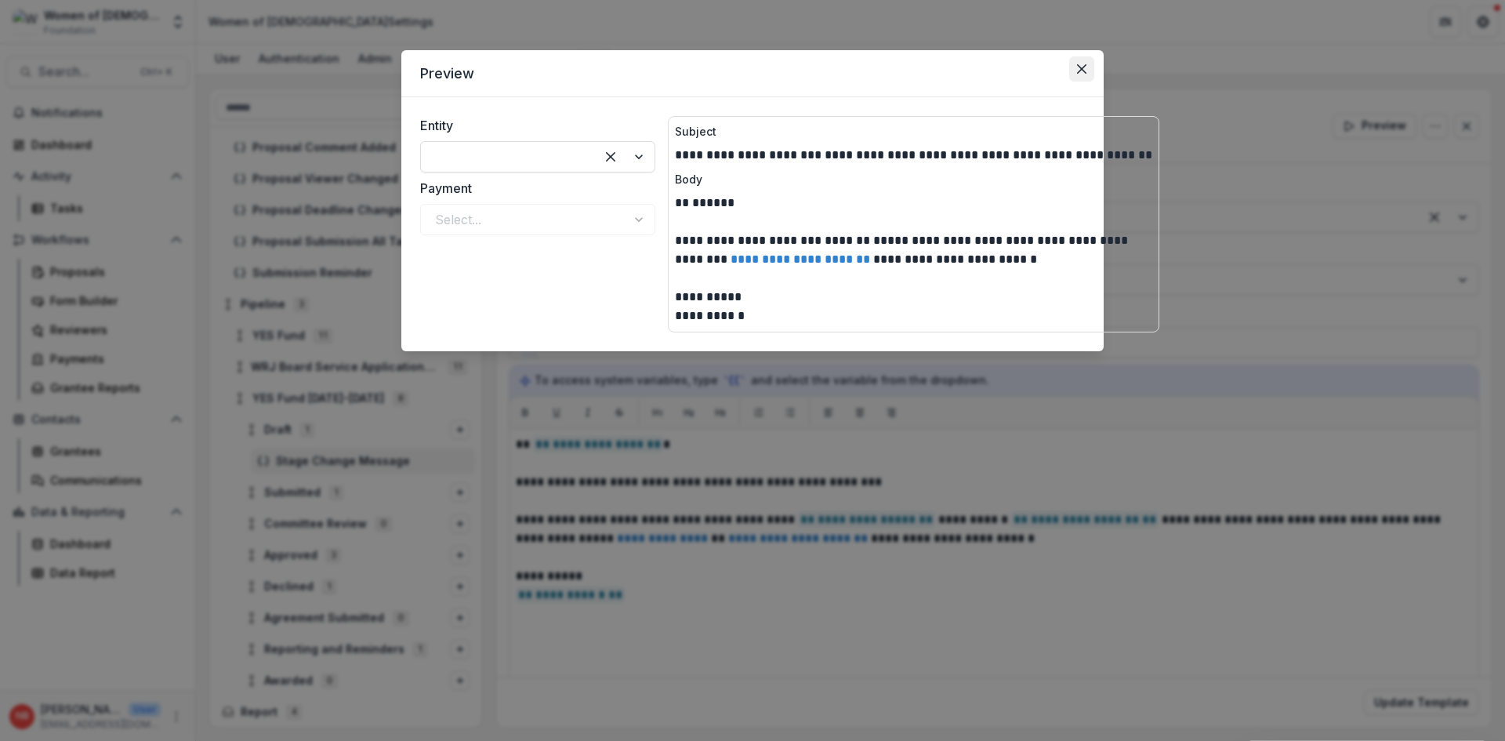
click at [1086, 67] on icon "Close" at bounding box center [1081, 68] width 9 height 9
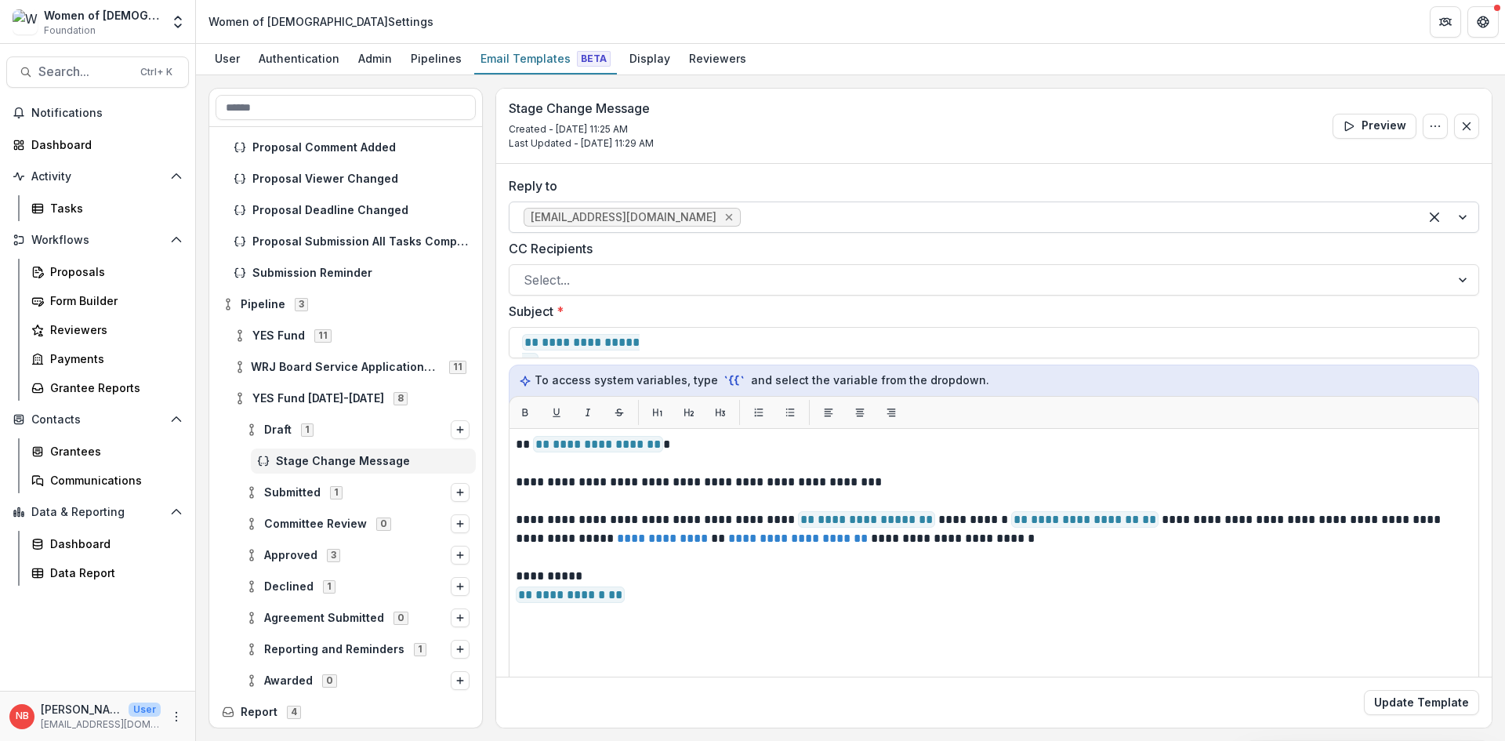
click at [726, 216] on icon "Remove sschulner@wrj.org" at bounding box center [729, 217] width 7 height 7
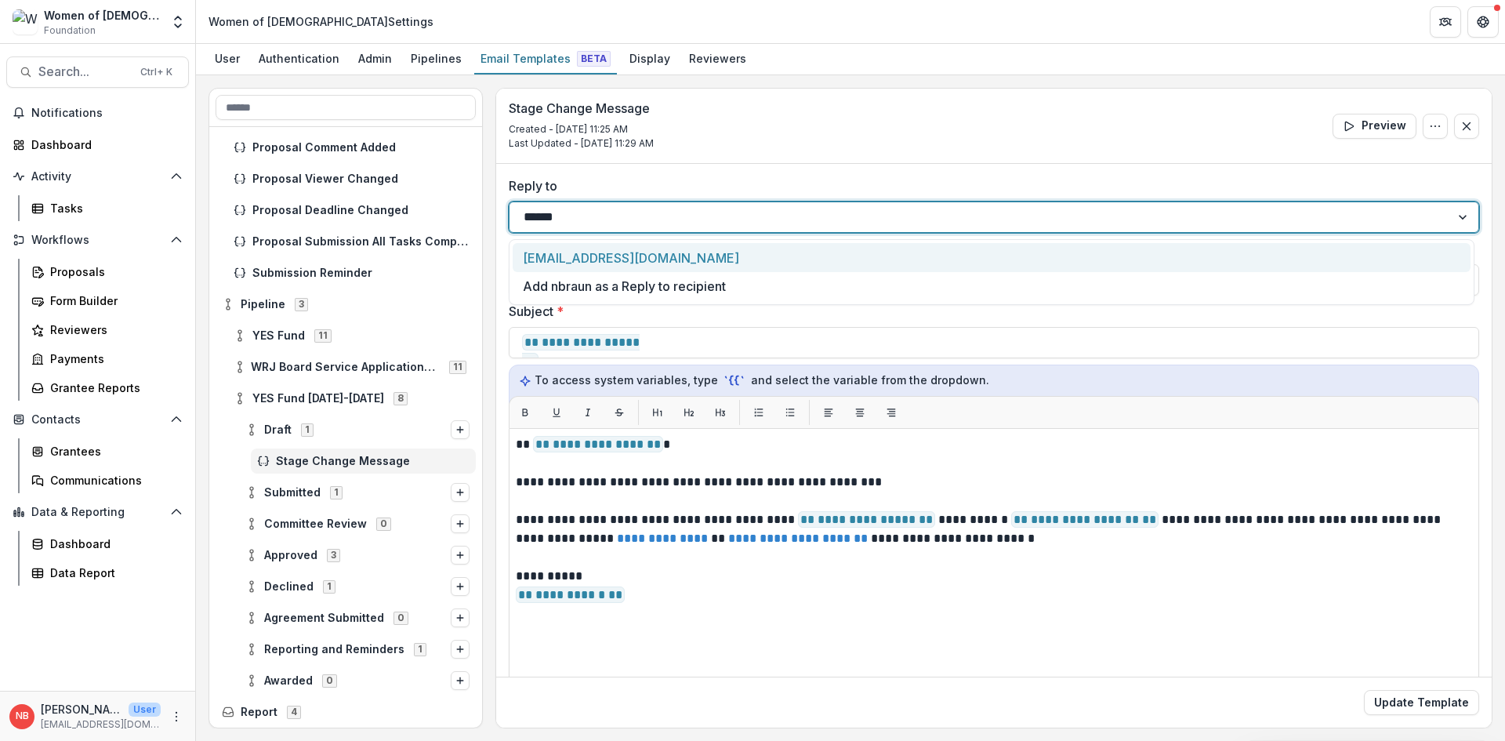
type input "******"
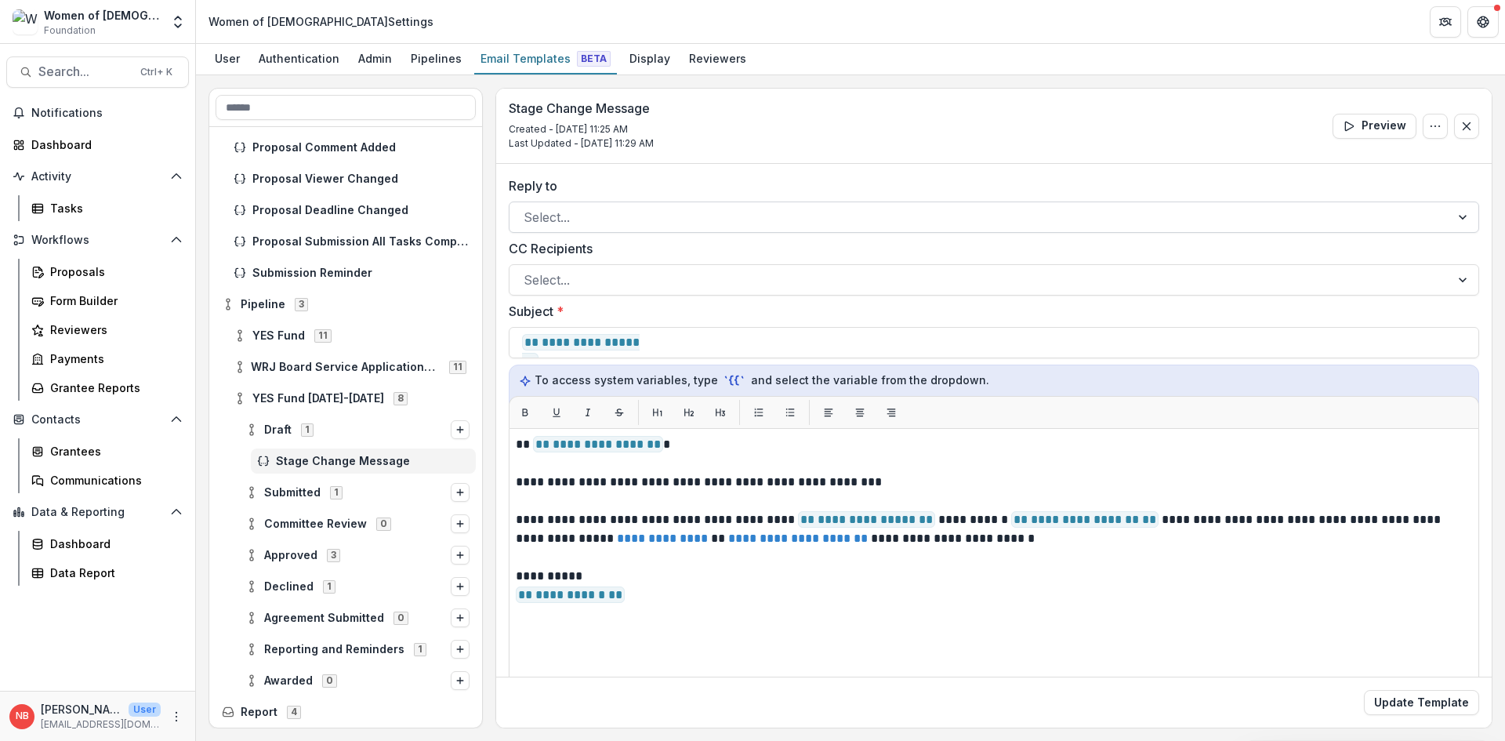
click at [593, 220] on div at bounding box center [980, 217] width 913 height 22
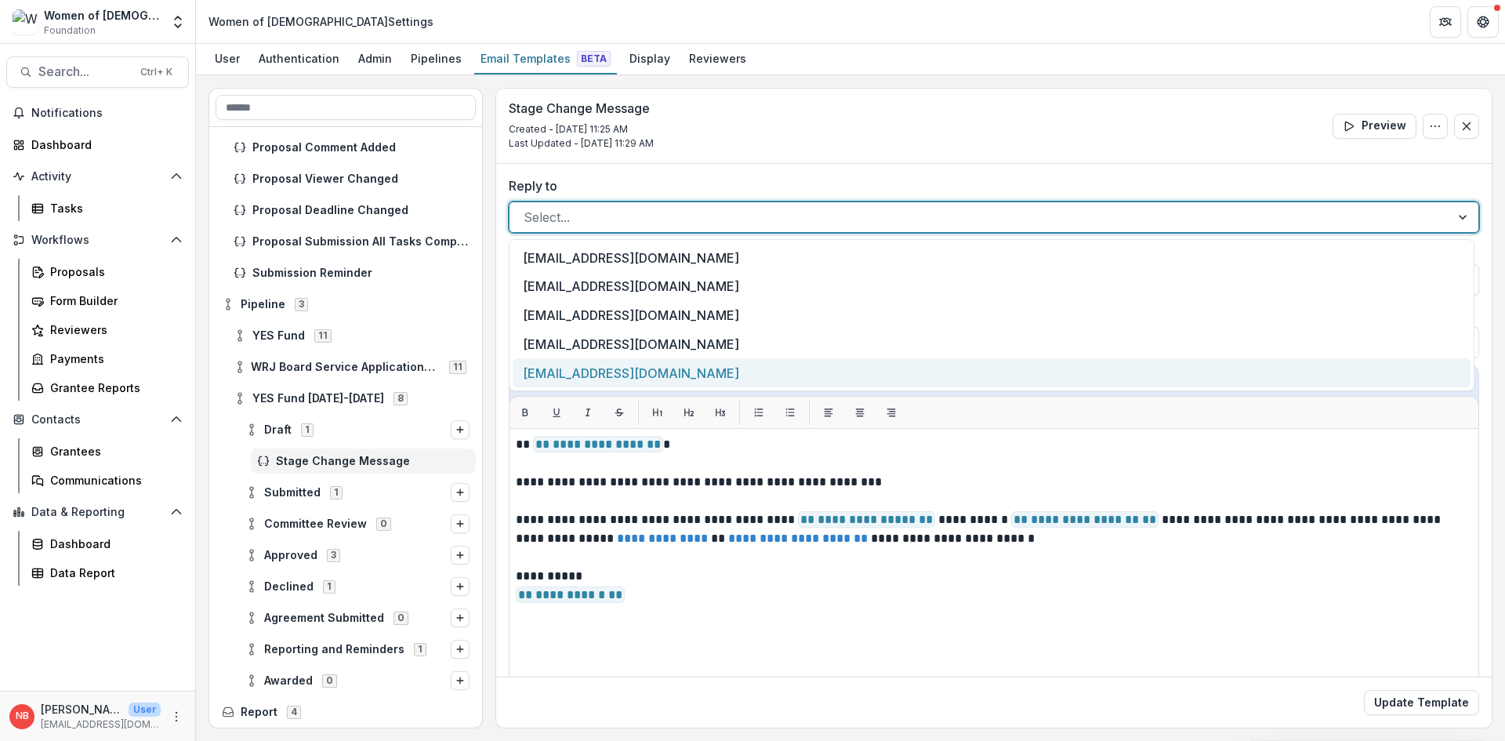
click at [585, 369] on div "nbraun@wrj.org" at bounding box center [992, 372] width 958 height 29
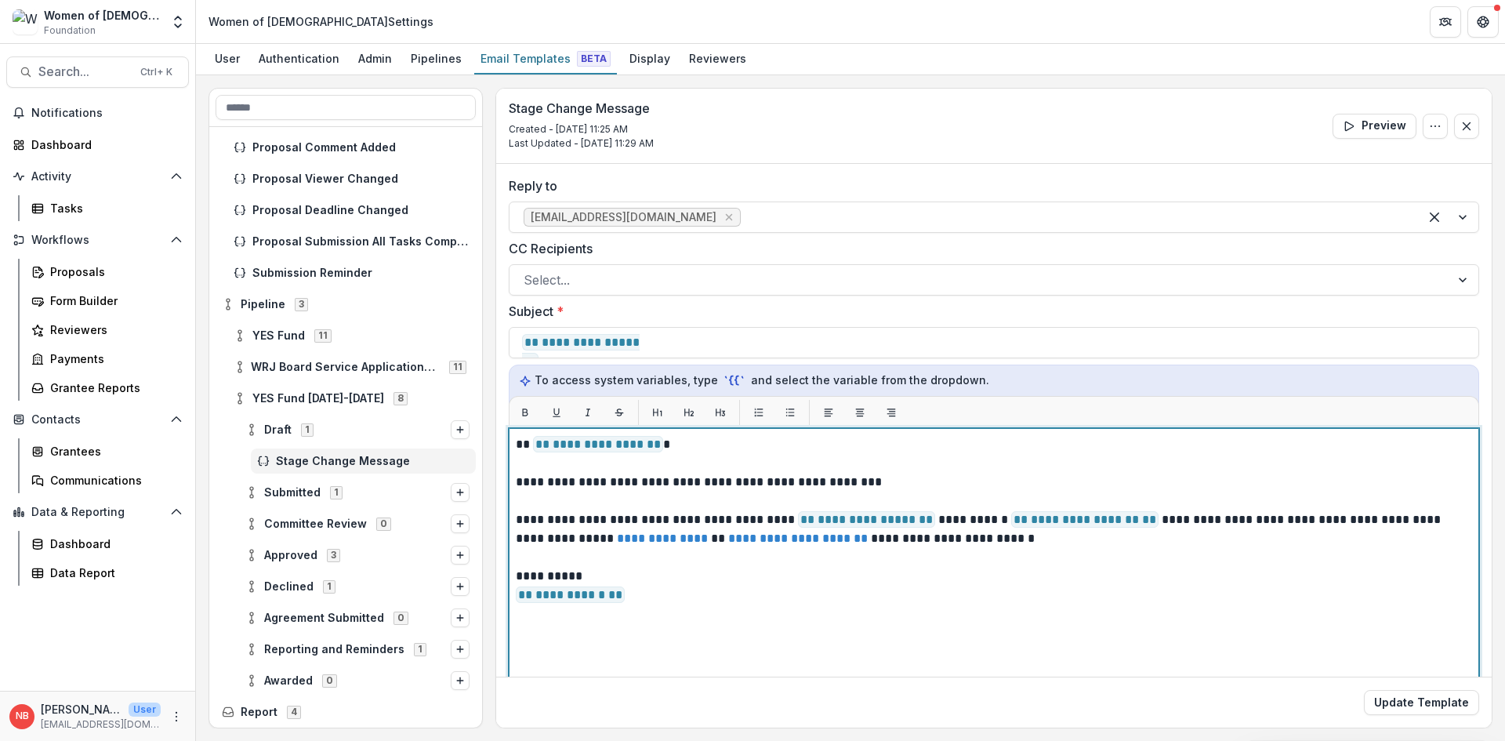
click at [951, 616] on div "**********" at bounding box center [994, 624] width 956 height 378
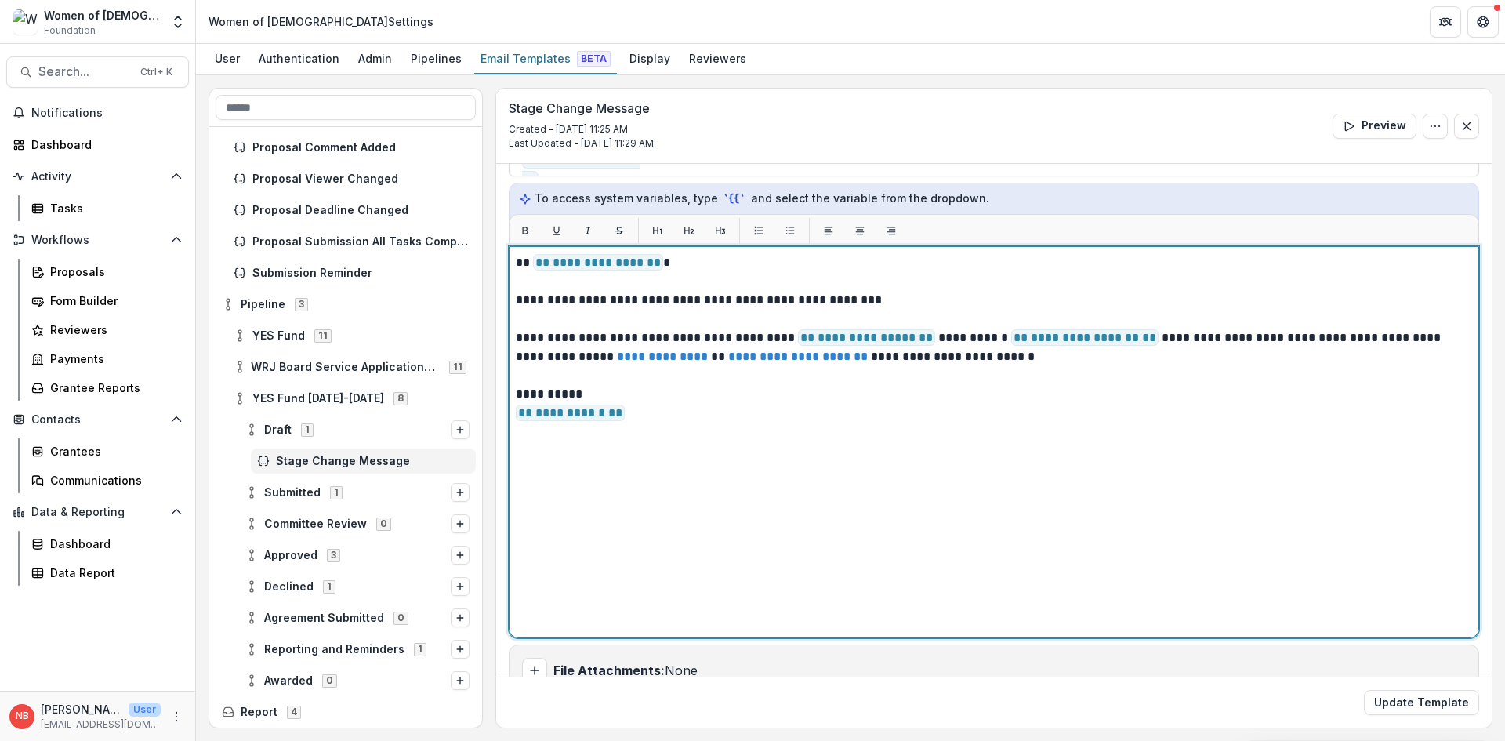
scroll to position [214, 0]
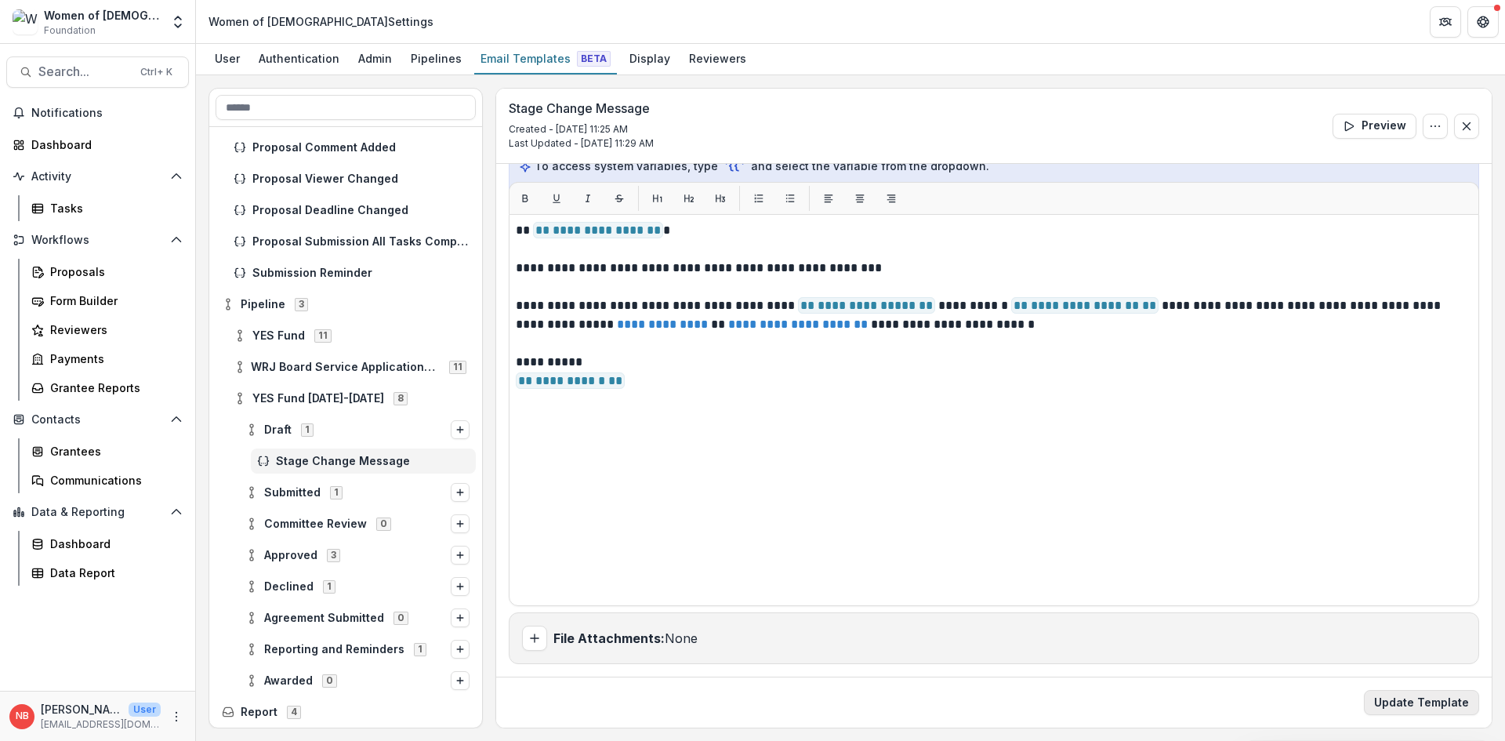
click at [1454, 697] on button "Update Template" at bounding box center [1421, 702] width 115 height 25
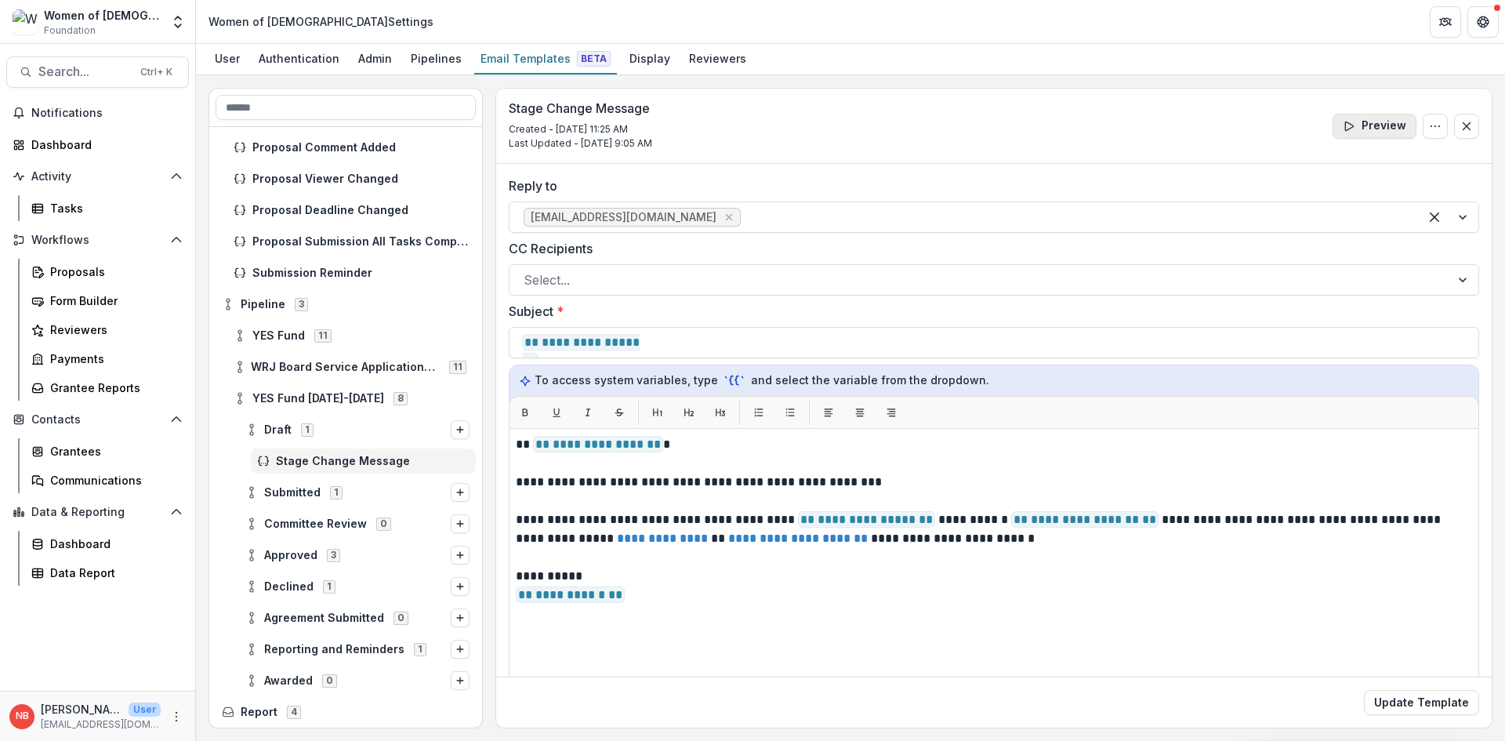
click at [1358, 117] on button "Preview" at bounding box center [1375, 126] width 84 height 25
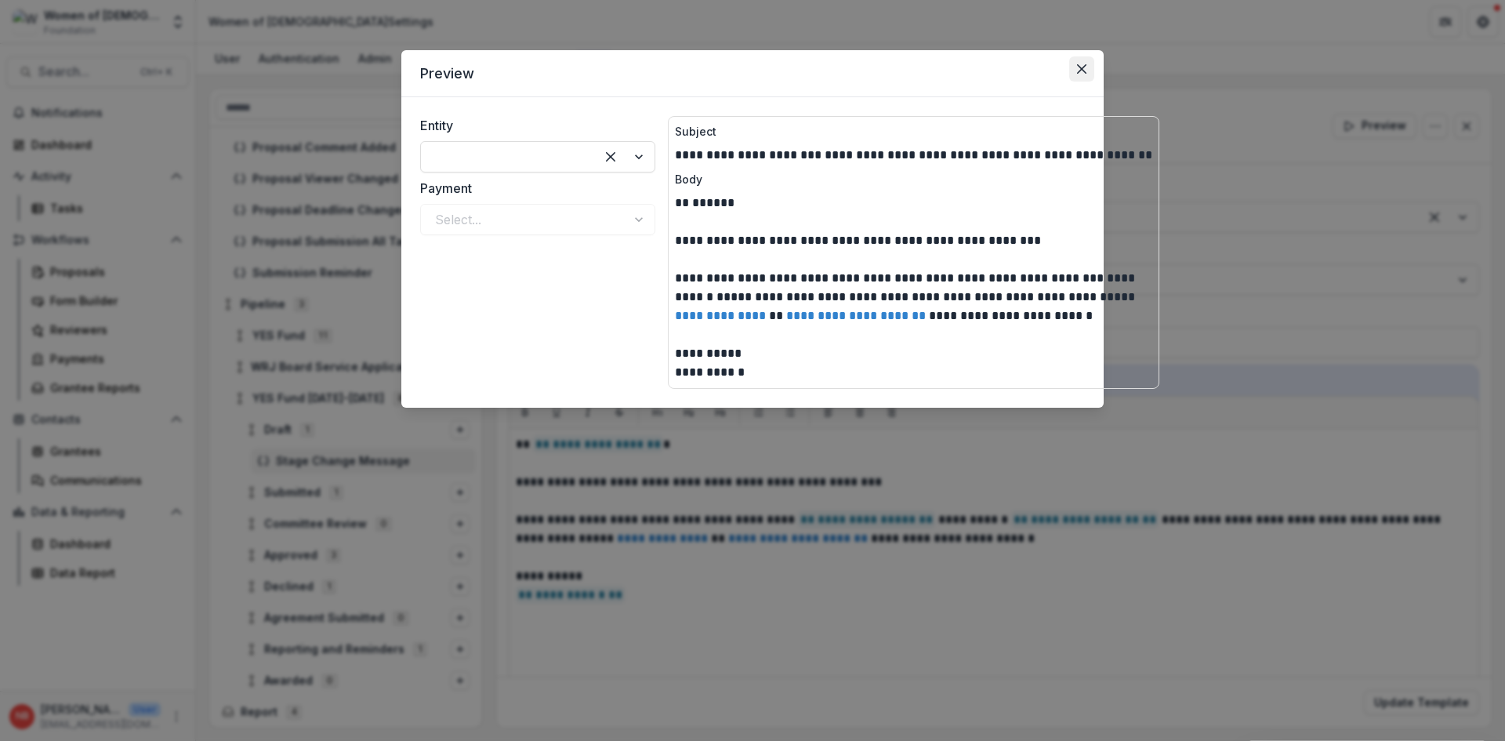
click at [1085, 68] on icon "Close" at bounding box center [1081, 68] width 9 height 9
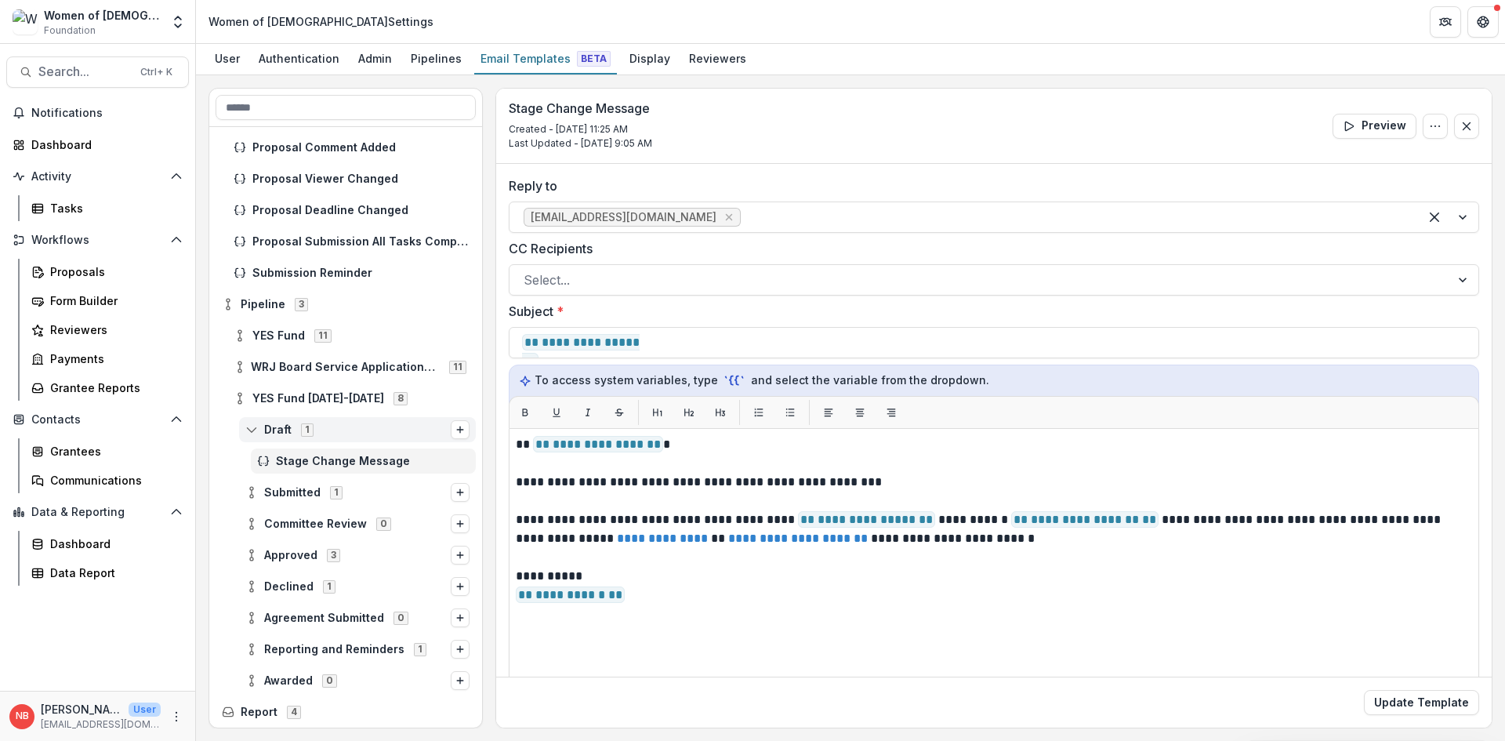
click at [248, 433] on icon at bounding box center [251, 429] width 13 height 13
click at [253, 464] on circle at bounding box center [251, 464] width 3 height 3
click at [337, 492] on span "Stage Change Message" at bounding box center [373, 492] width 194 height 13
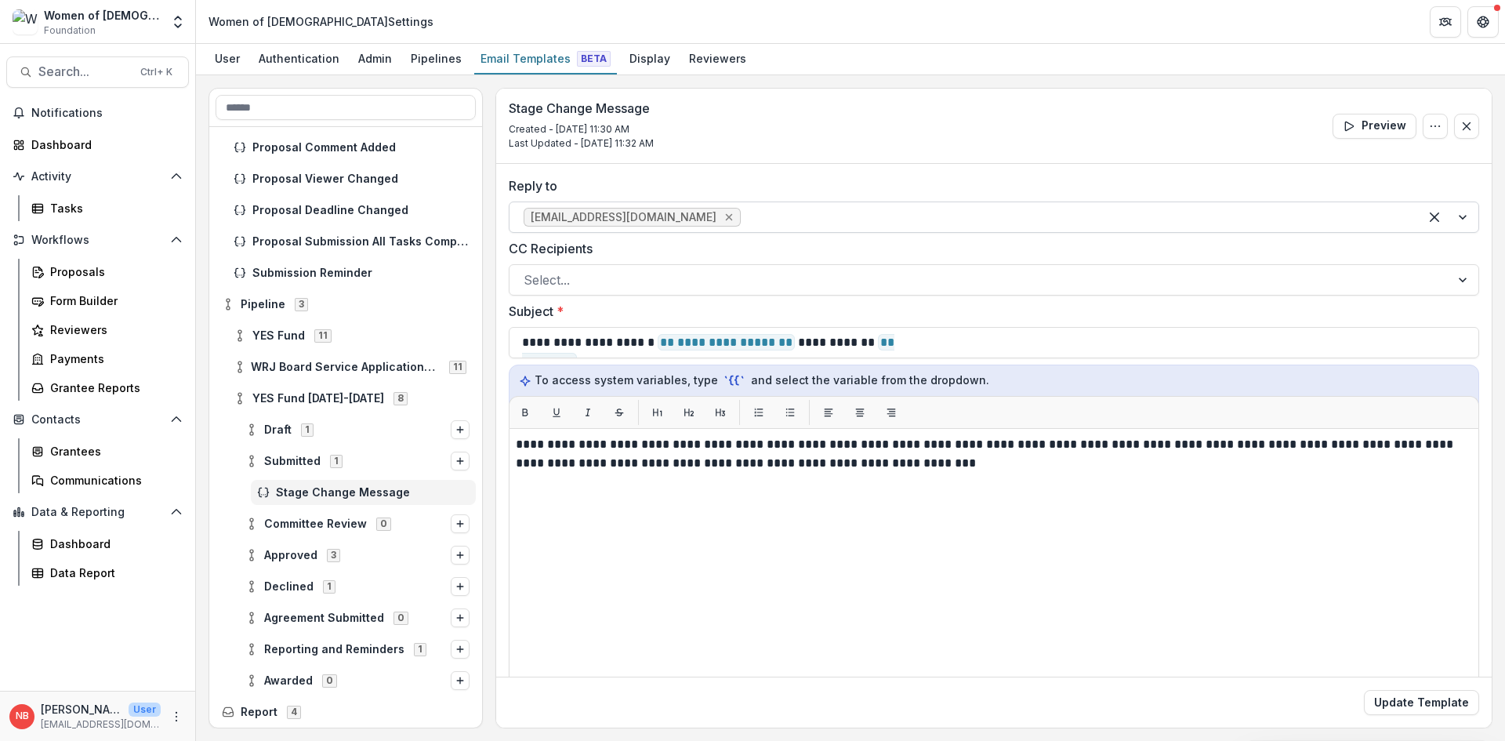
click at [726, 216] on icon "Remove sschulner@wrj.org" at bounding box center [729, 217] width 7 height 7
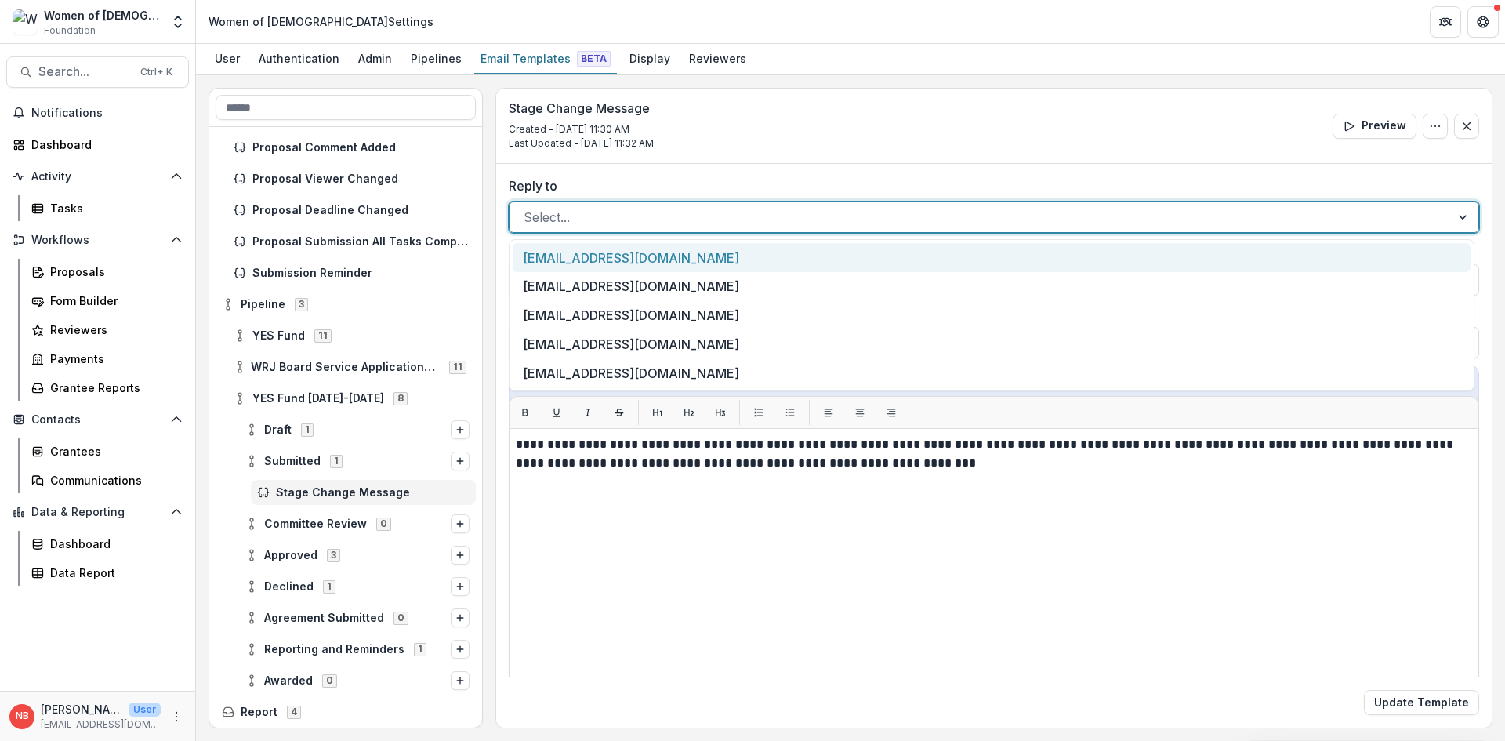
click at [675, 214] on div at bounding box center [980, 217] width 913 height 22
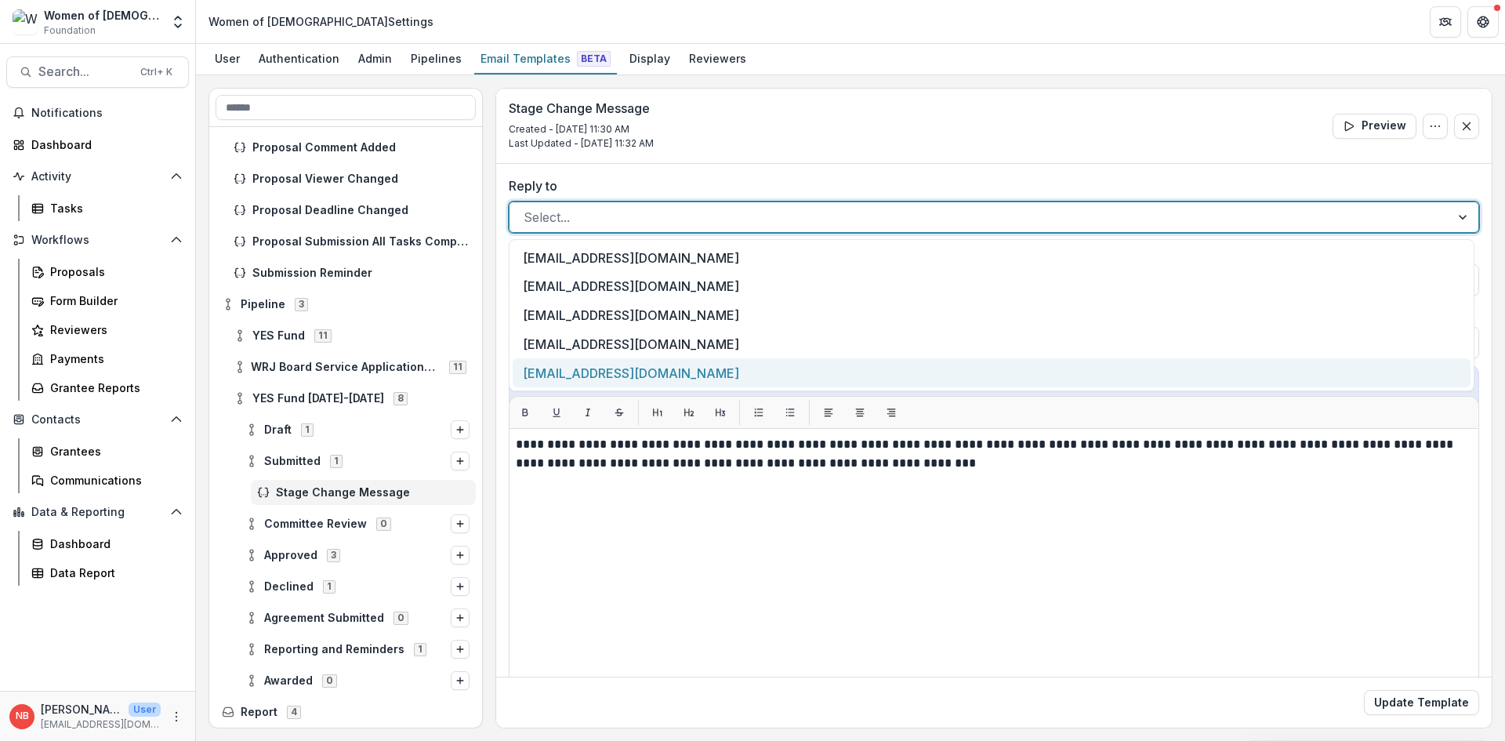
click at [630, 373] on div "nbraun@wrj.org" at bounding box center [992, 372] width 958 height 29
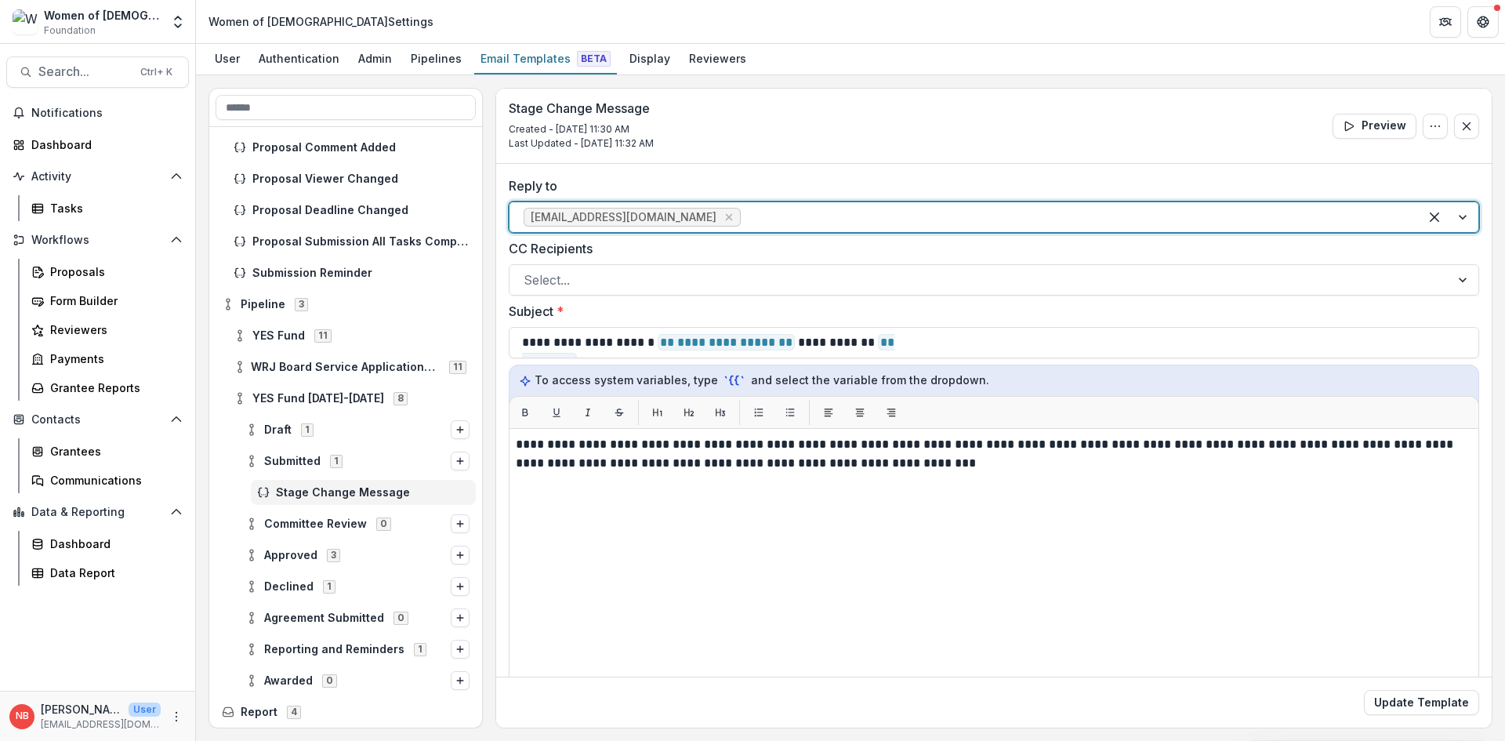
scroll to position [78, 0]
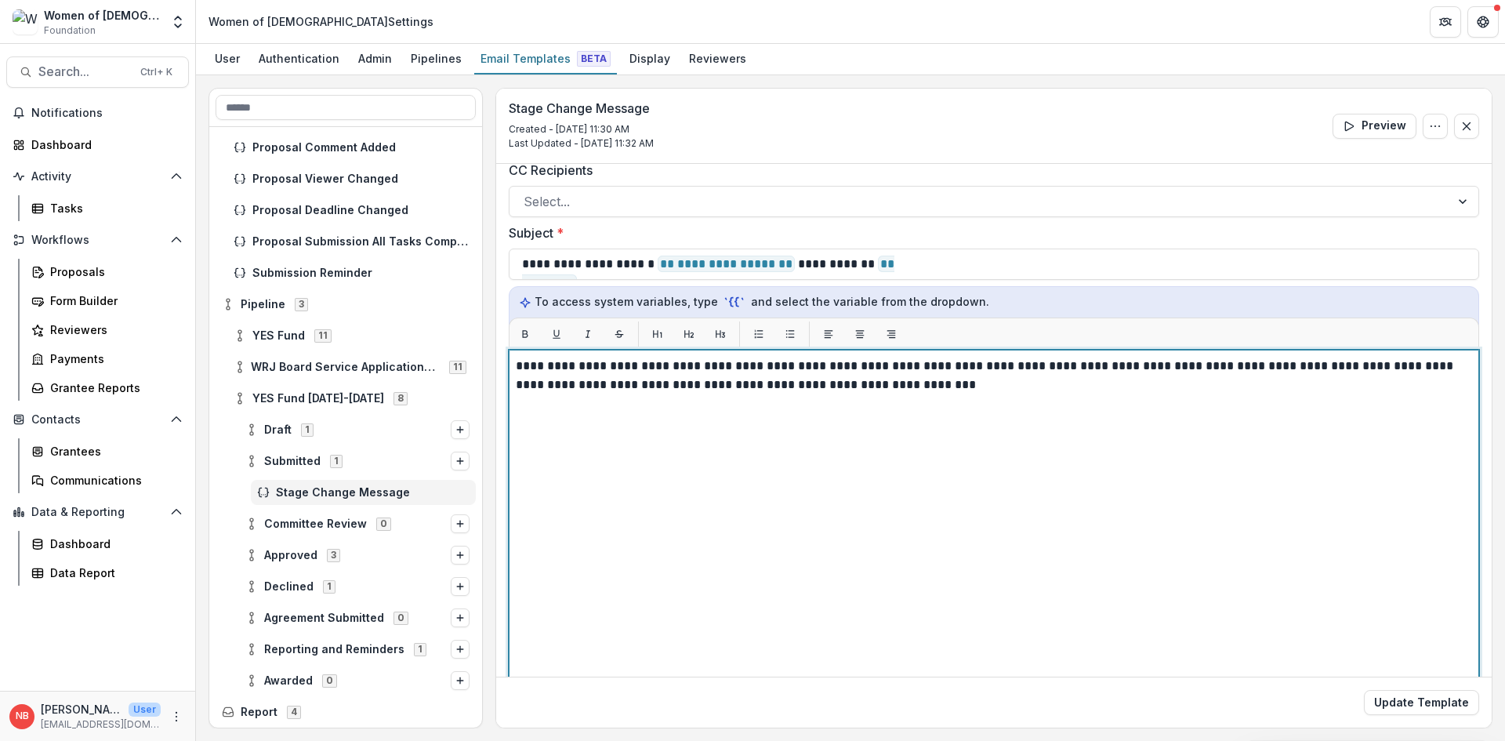
click at [769, 446] on div "**********" at bounding box center [994, 546] width 956 height 378
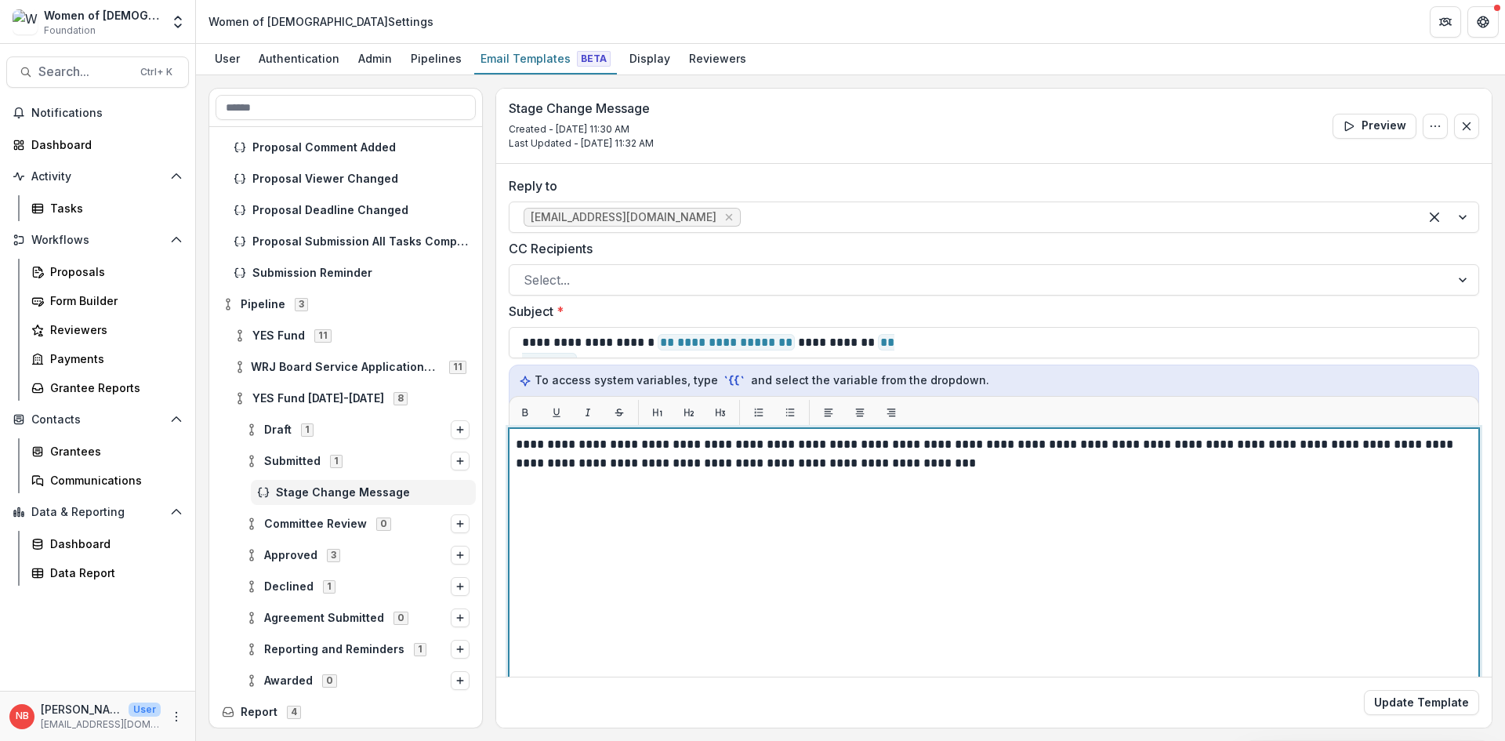
click at [1057, 446] on p "**********" at bounding box center [992, 454] width 952 height 38
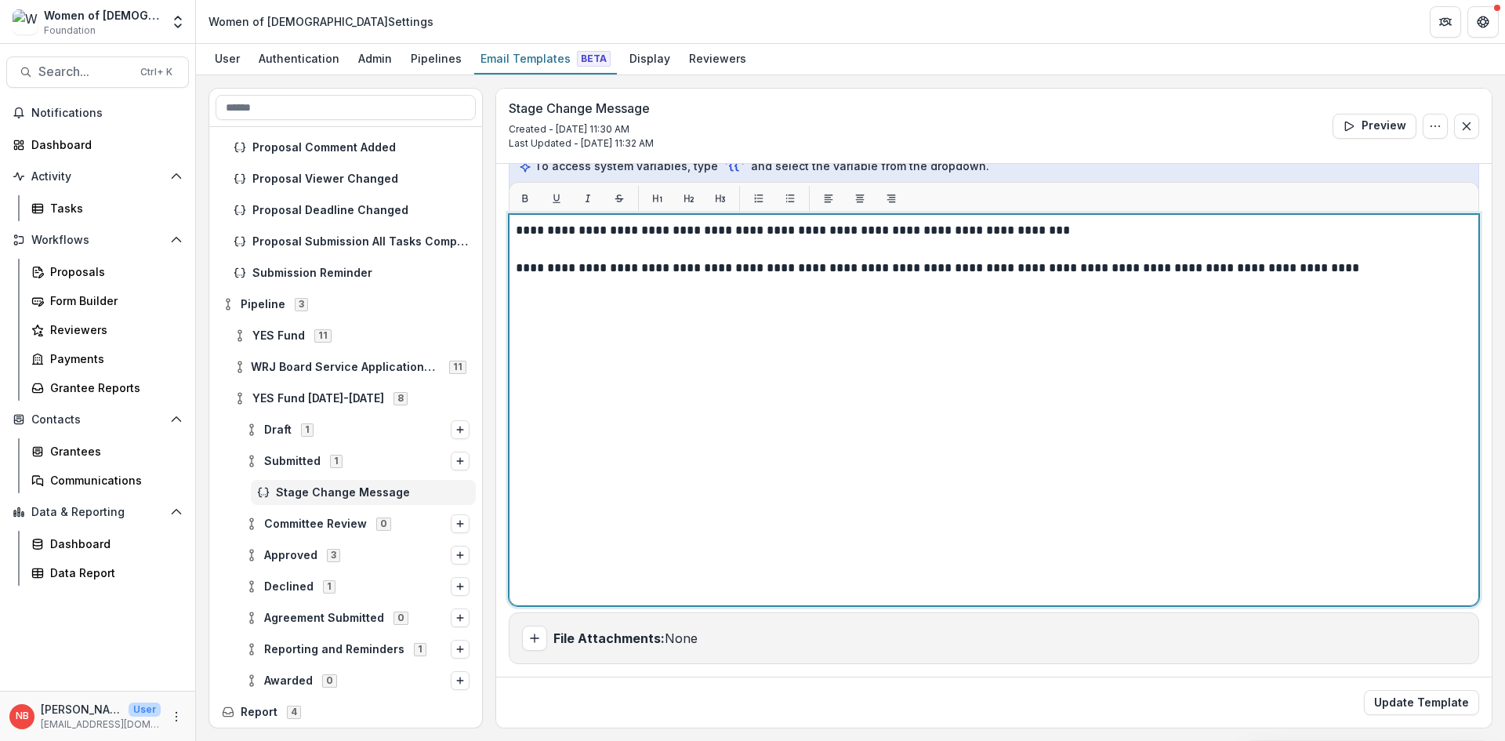
scroll to position [136, 0]
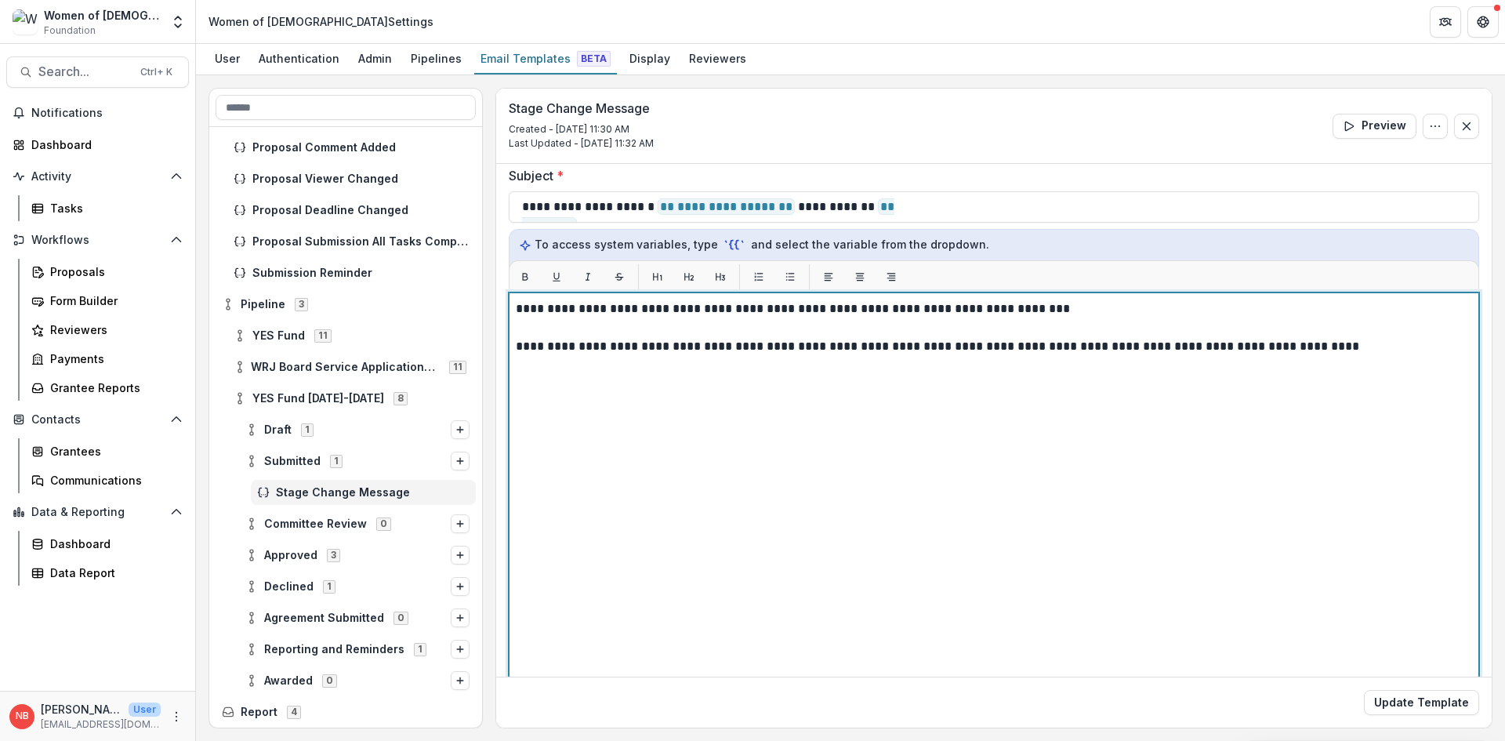
click at [517, 310] on p "**********" at bounding box center [992, 308] width 952 height 19
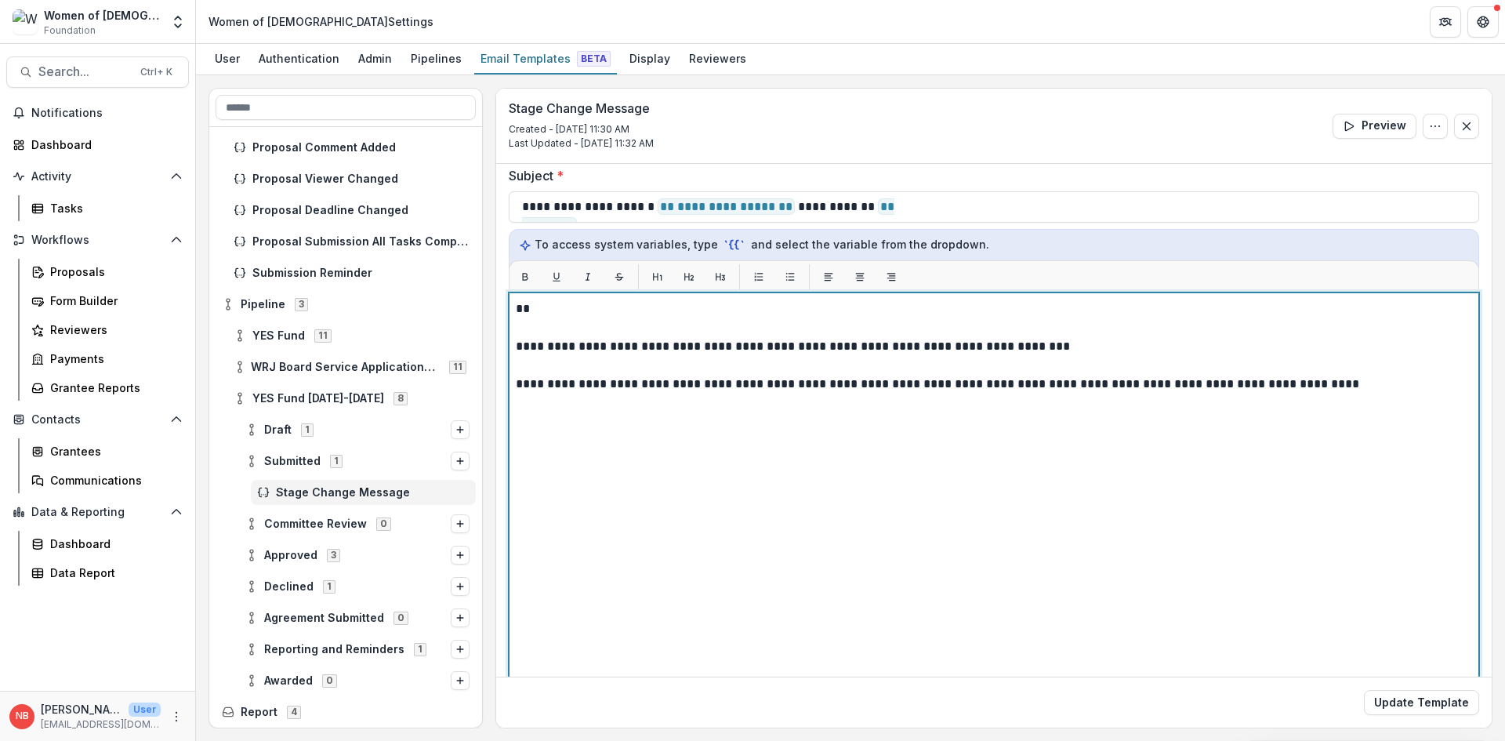
click at [554, 307] on p "**" at bounding box center [992, 308] width 952 height 19
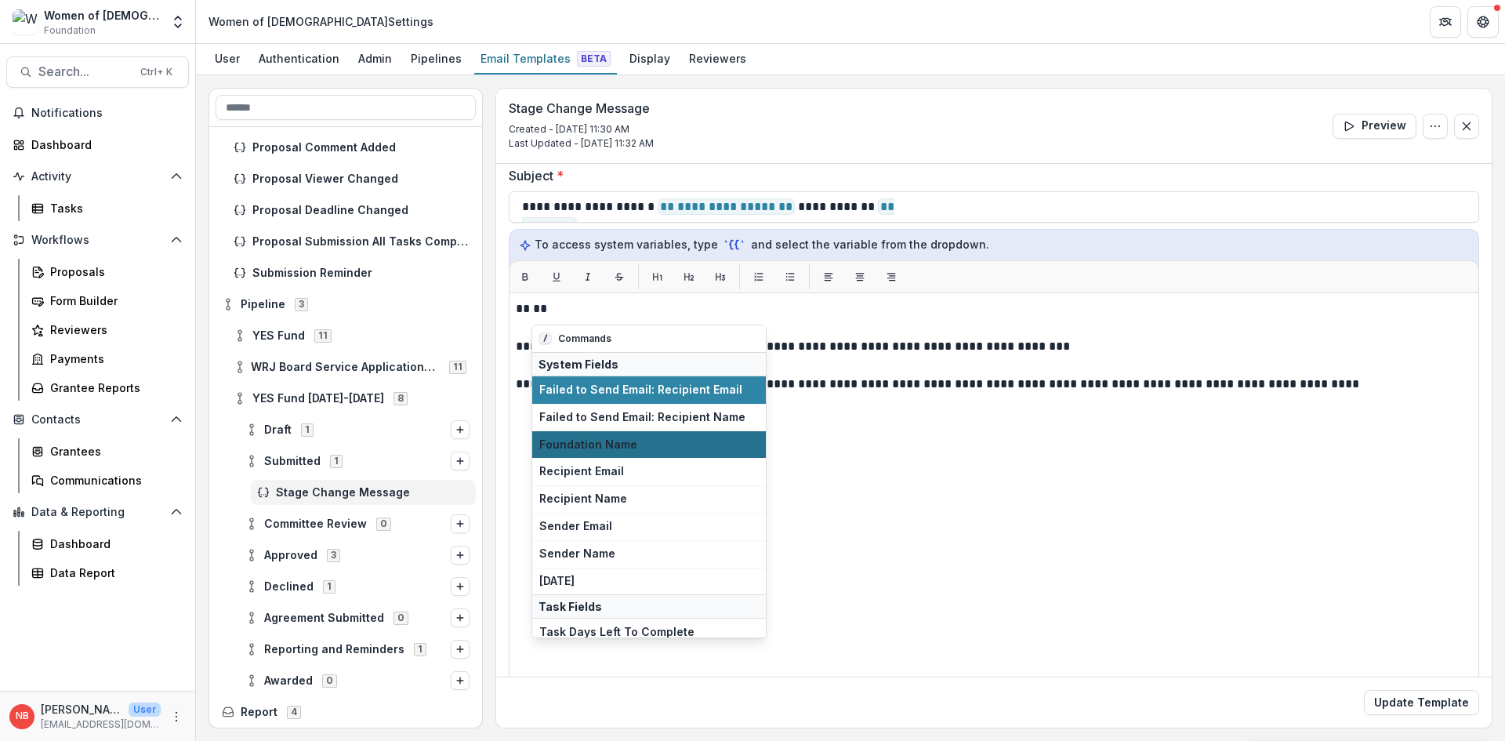
click at [620, 438] on span "Foundation Name" at bounding box center [649, 444] width 220 height 13
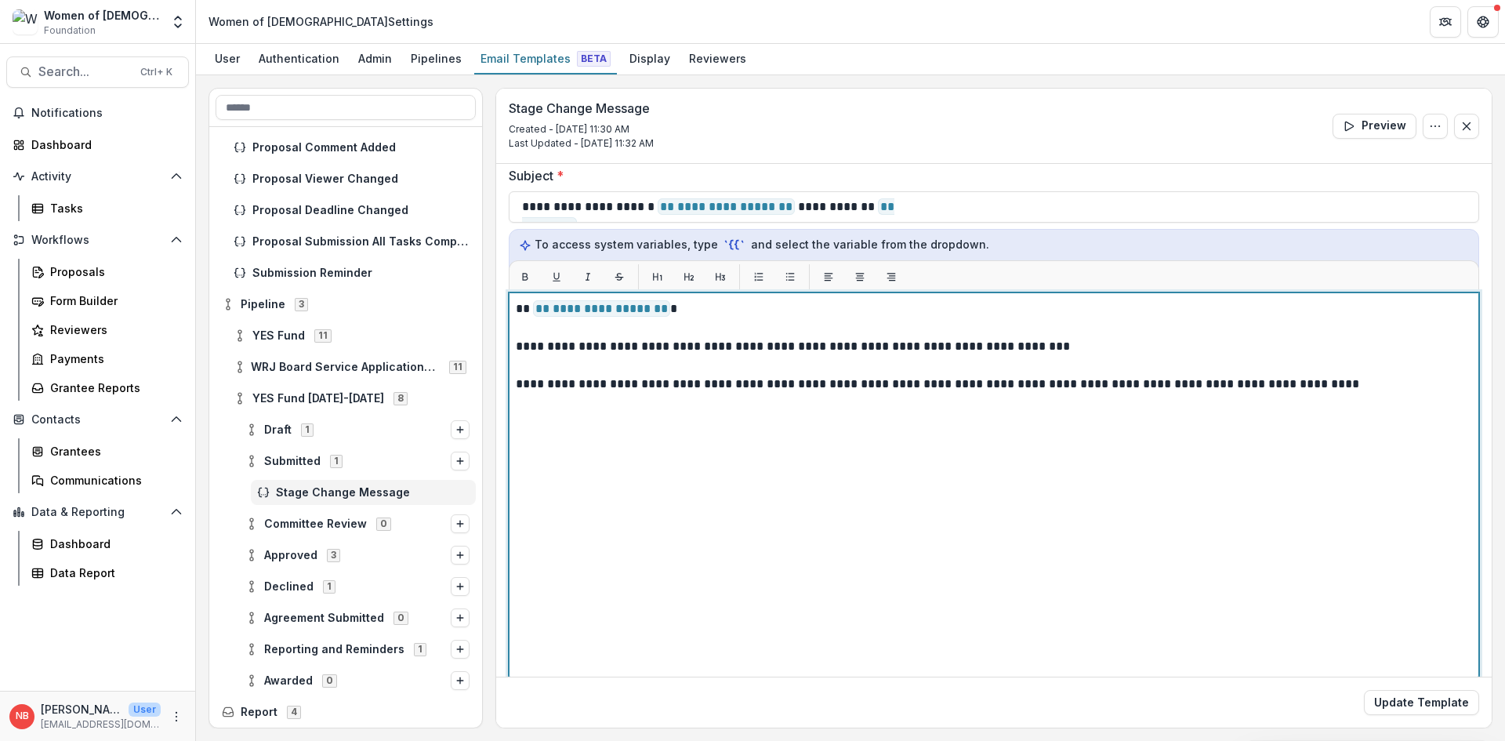
click at [723, 470] on div "**********" at bounding box center [994, 488] width 956 height 378
click at [1353, 384] on p "**********" at bounding box center [992, 384] width 952 height 19
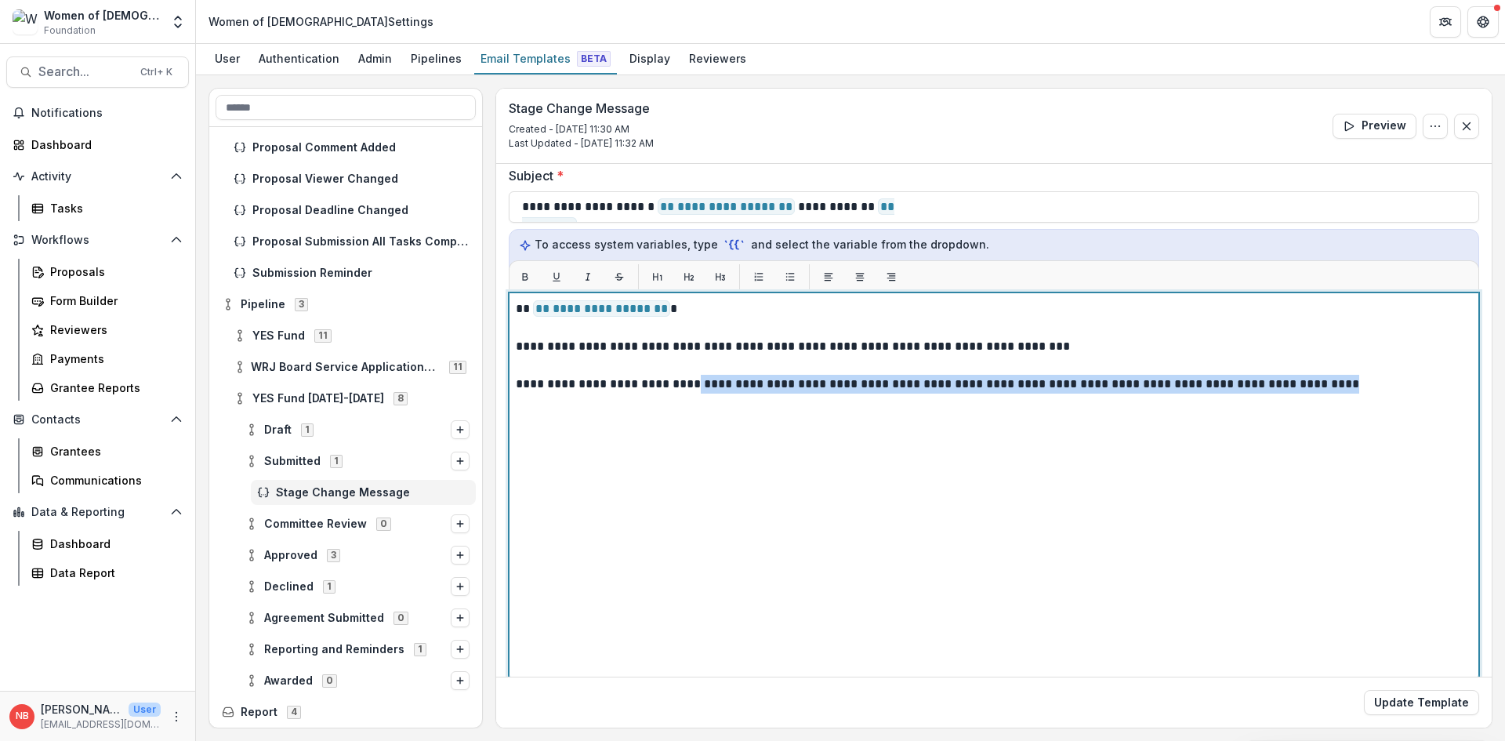
drag, startPoint x: 1361, startPoint y: 387, endPoint x: 688, endPoint y: 390, distance: 673.5
click at [688, 390] on p "**********" at bounding box center [992, 384] width 952 height 19
click at [687, 390] on p "**********" at bounding box center [992, 384] width 952 height 19
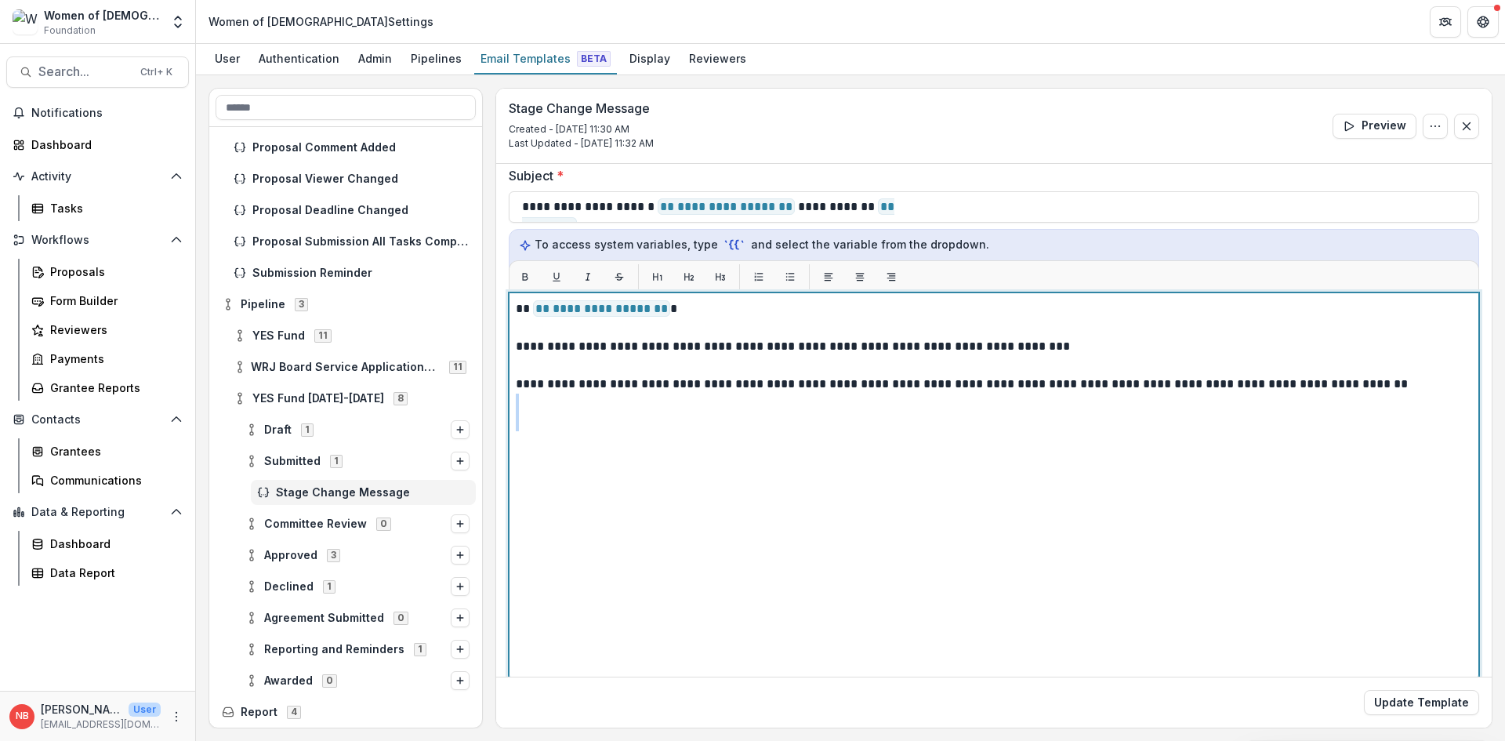
drag, startPoint x: 669, startPoint y: 421, endPoint x: 819, endPoint y: 409, distance: 151.0
click at [819, 409] on div "**********" at bounding box center [994, 488] width 956 height 378
click at [1065, 424] on p at bounding box center [994, 421] width 956 height 19
drag, startPoint x: 837, startPoint y: 430, endPoint x: 1005, endPoint y: 400, distance: 171.3
click at [1005, 400] on div "**********" at bounding box center [994, 488] width 956 height 378
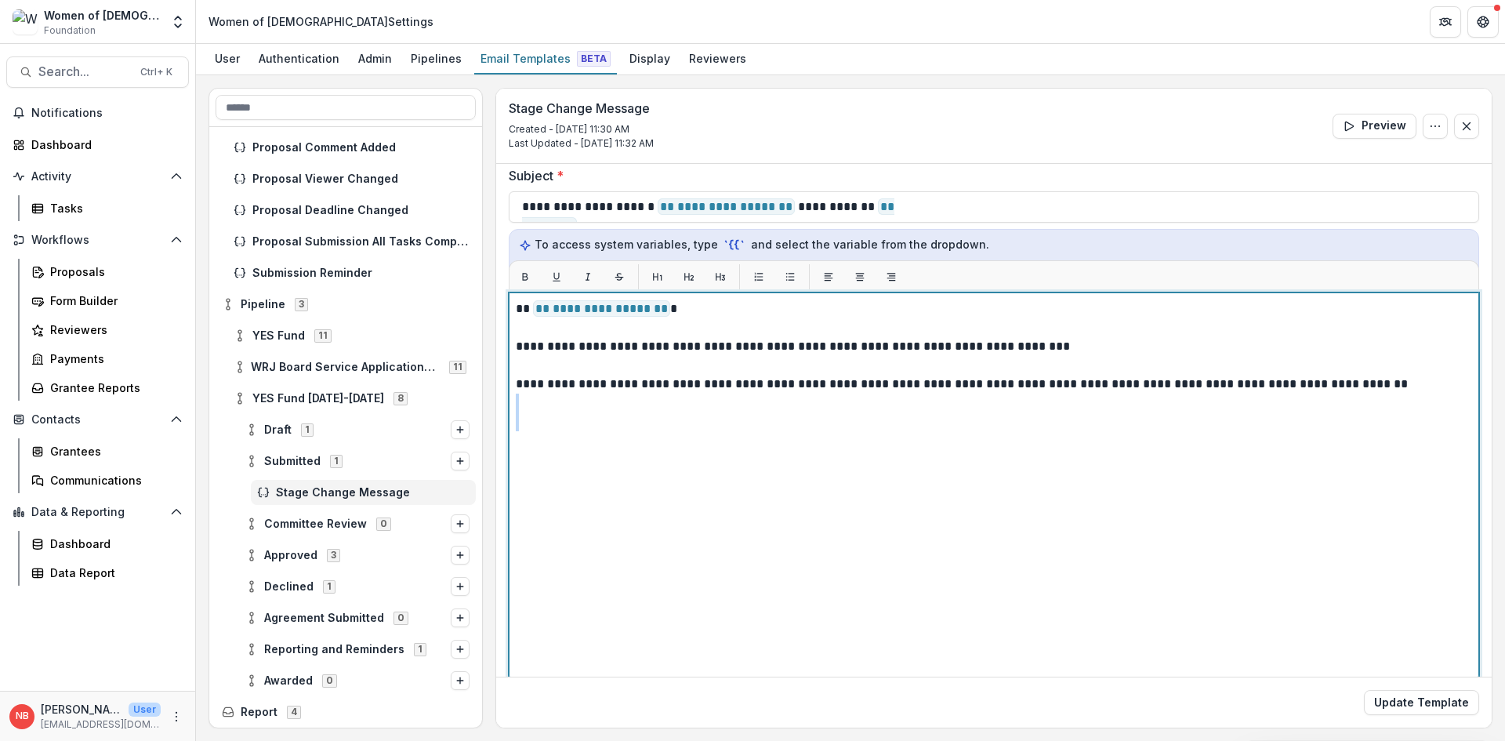
click at [1052, 452] on div "**********" at bounding box center [994, 488] width 956 height 378
drag, startPoint x: 1200, startPoint y: 387, endPoint x: 826, endPoint y: 393, distance: 373.2
click at [826, 393] on p "**********" at bounding box center [992, 384] width 952 height 19
click at [1062, 388] on p "**********" at bounding box center [992, 384] width 952 height 19
click at [680, 350] on p "**********" at bounding box center [992, 346] width 952 height 19
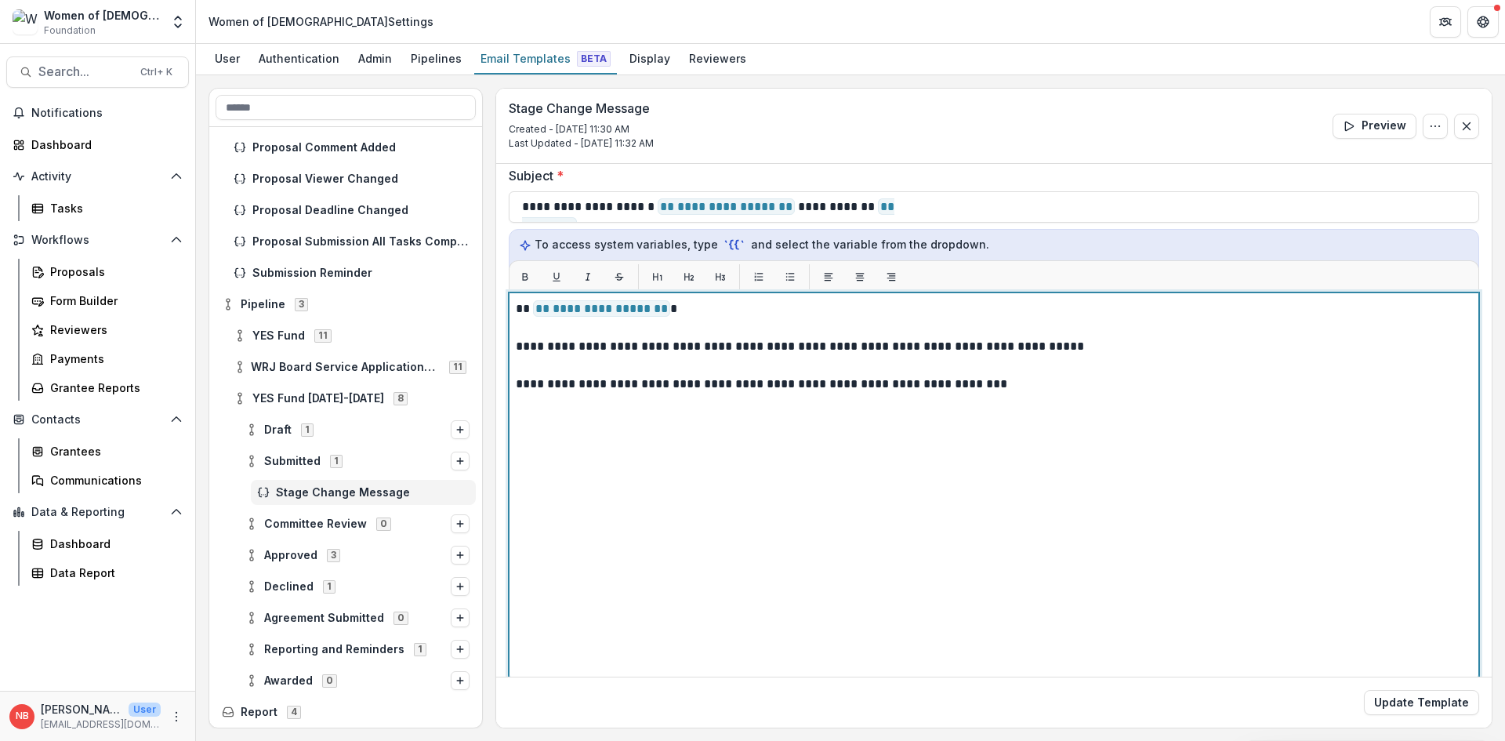
click at [582, 421] on p at bounding box center [994, 421] width 956 height 19
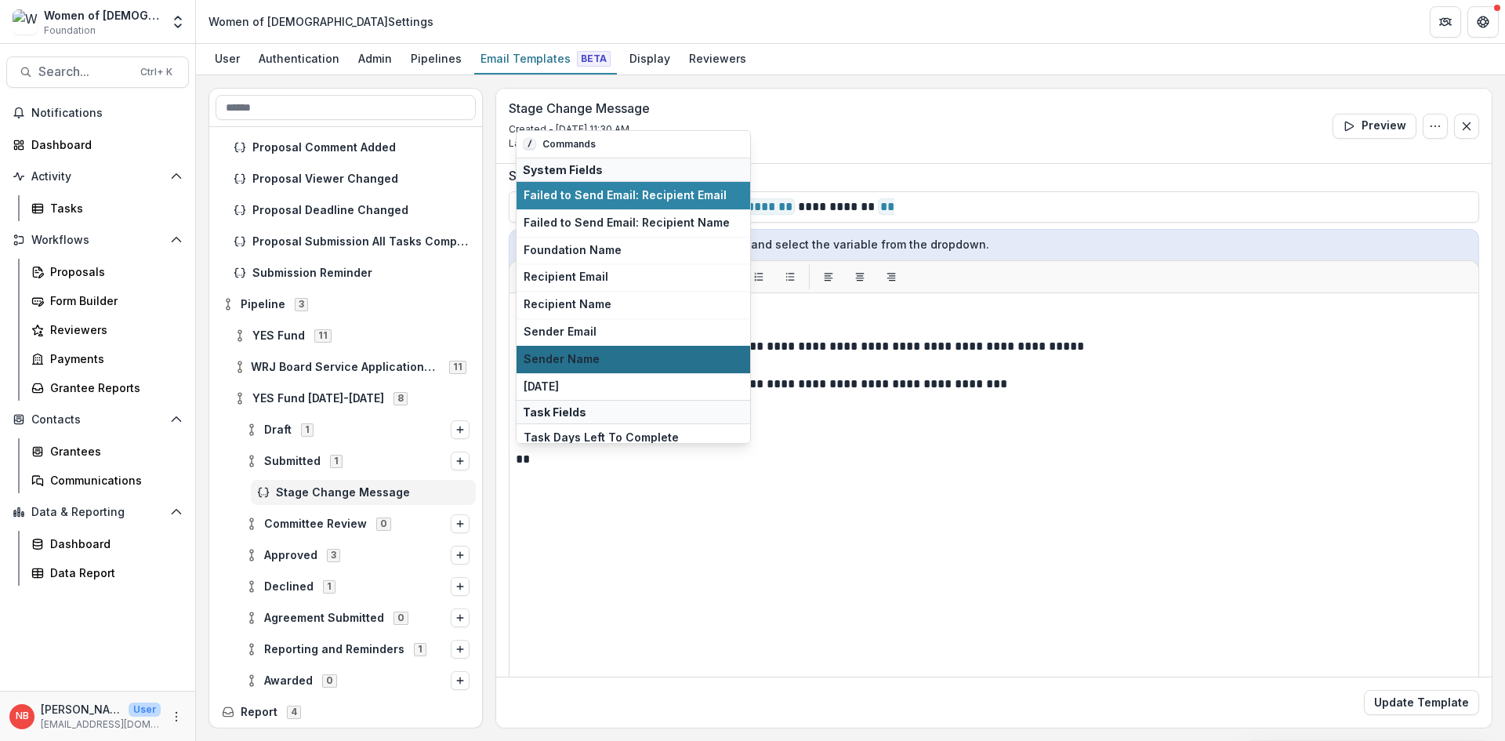
click at [633, 361] on span "Sender Name" at bounding box center [634, 359] width 220 height 13
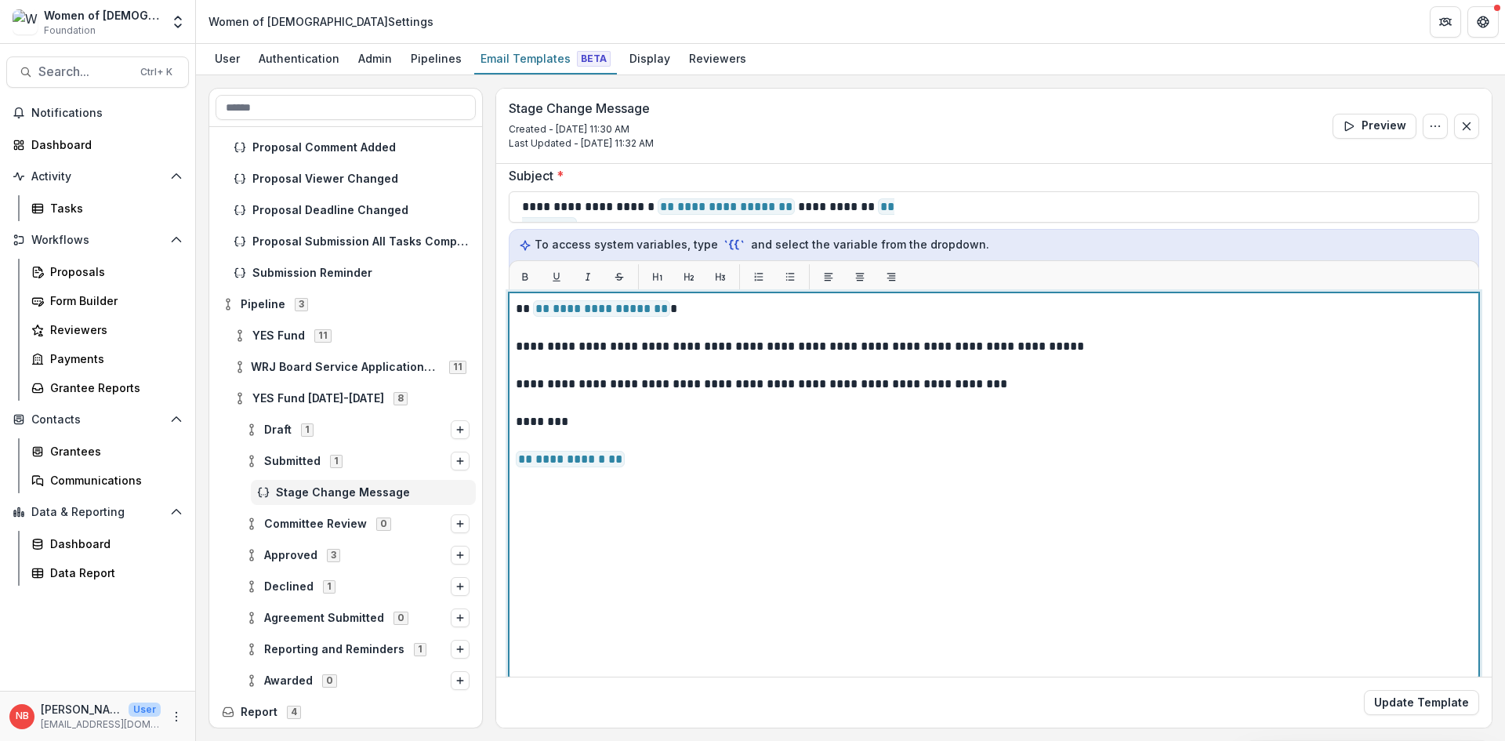
click at [1011, 407] on p at bounding box center [994, 403] width 956 height 19
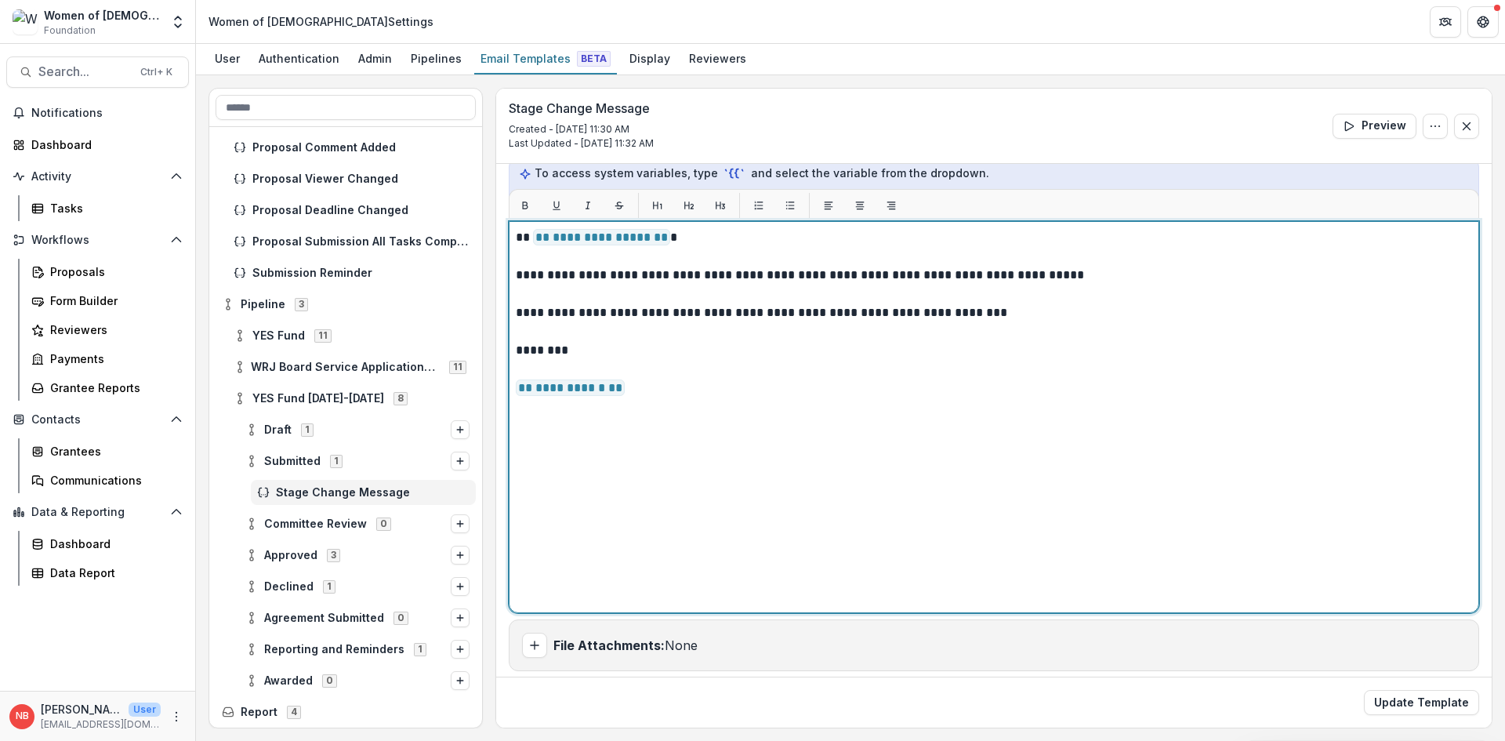
scroll to position [214, 0]
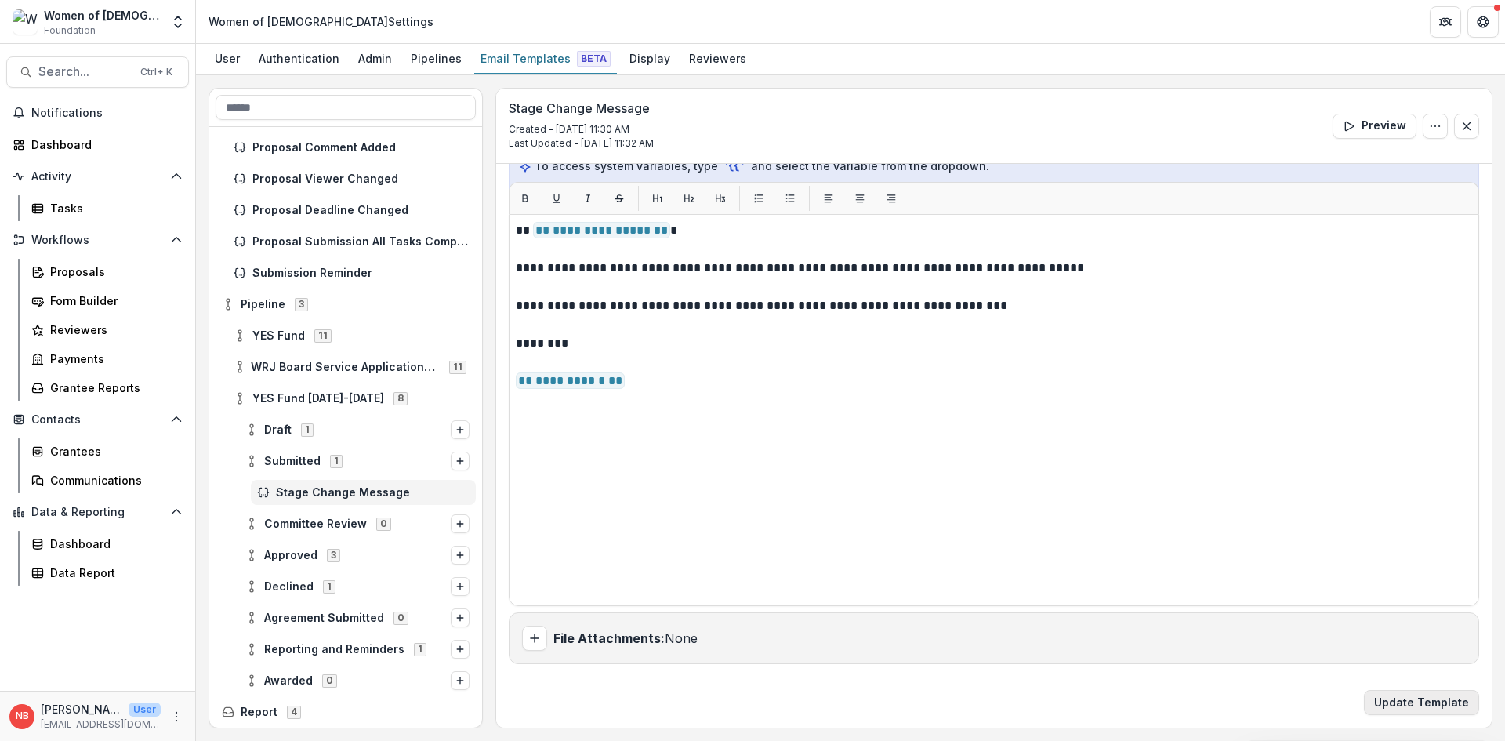
click at [1418, 702] on button "Update Template" at bounding box center [1421, 702] width 115 height 25
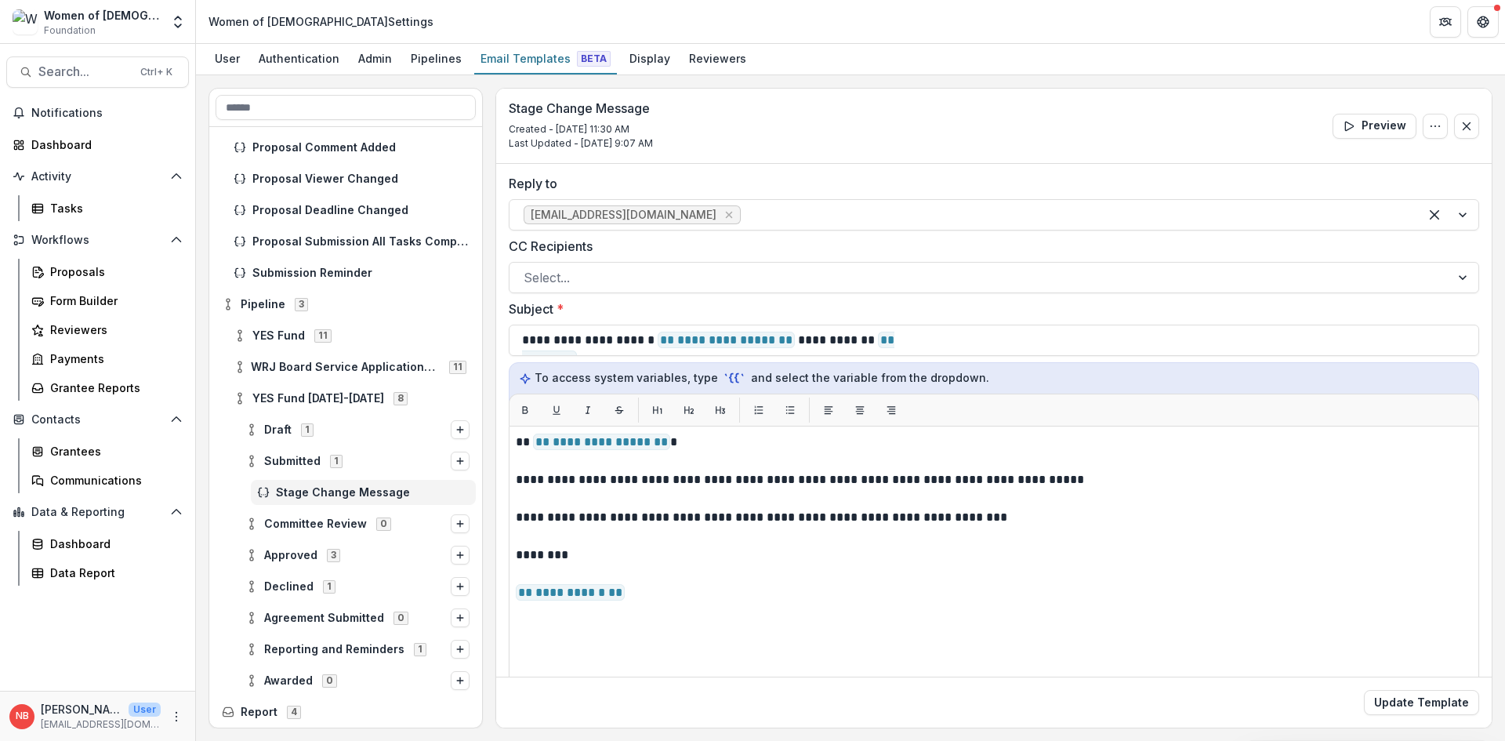
scroll to position [0, 0]
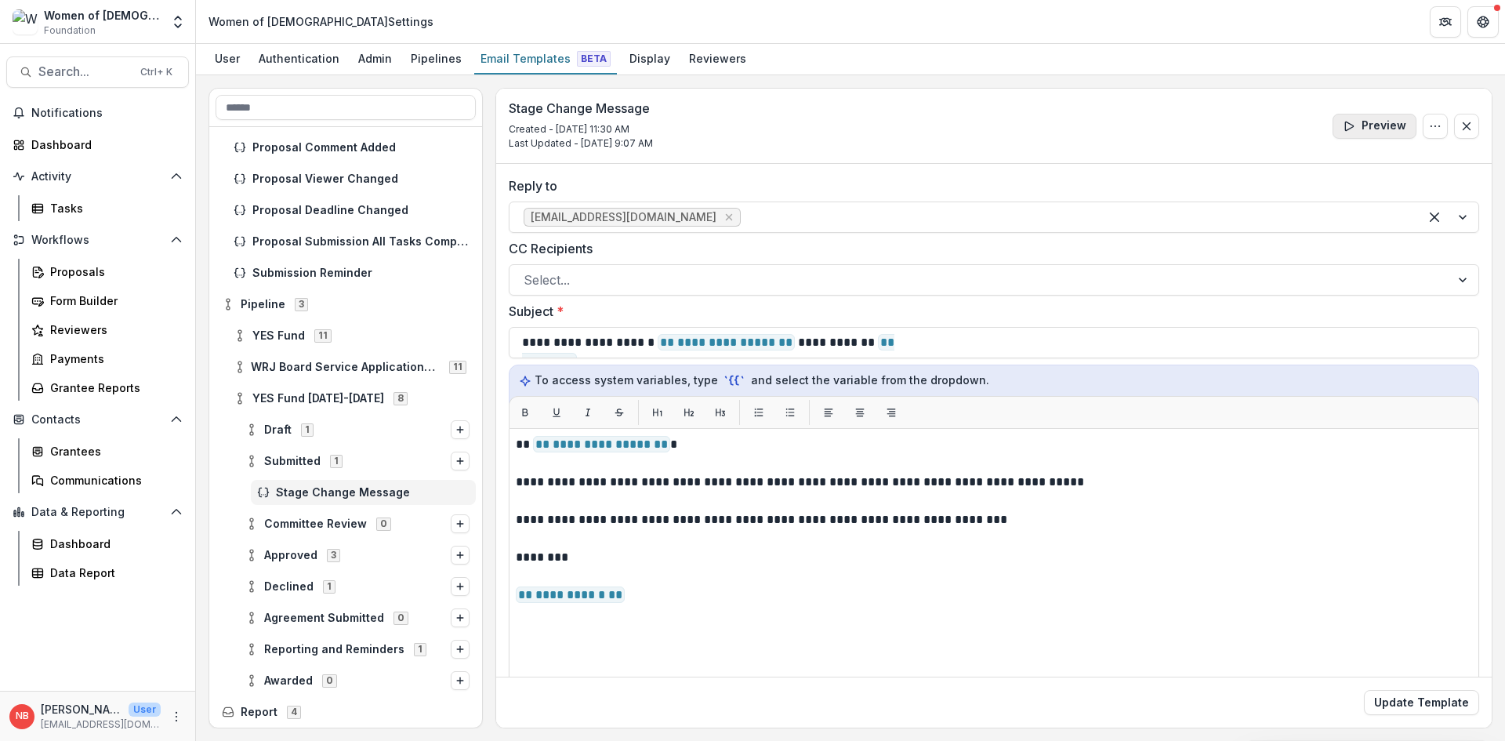
click at [1370, 121] on button "Preview" at bounding box center [1375, 126] width 84 height 25
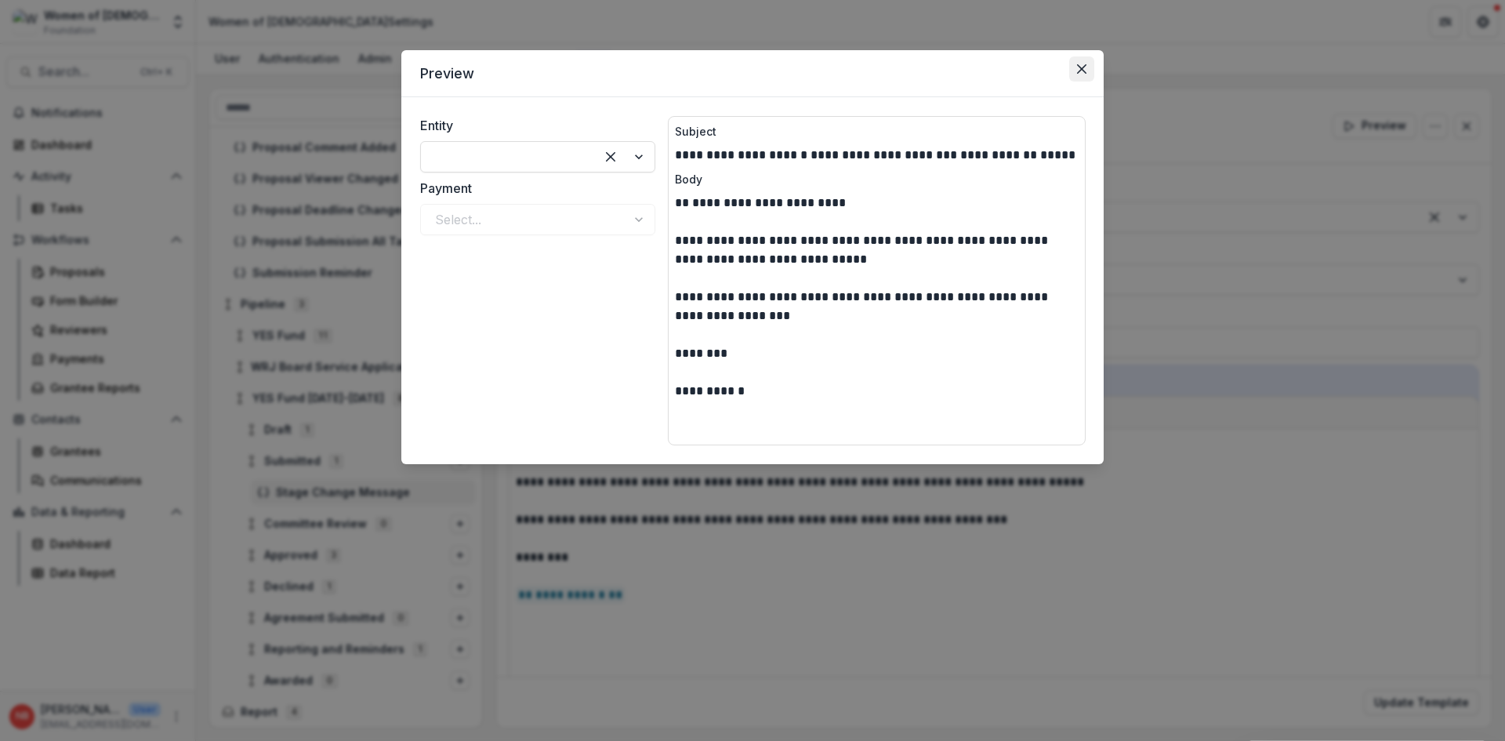
click at [1082, 71] on icon "Close" at bounding box center [1081, 68] width 9 height 9
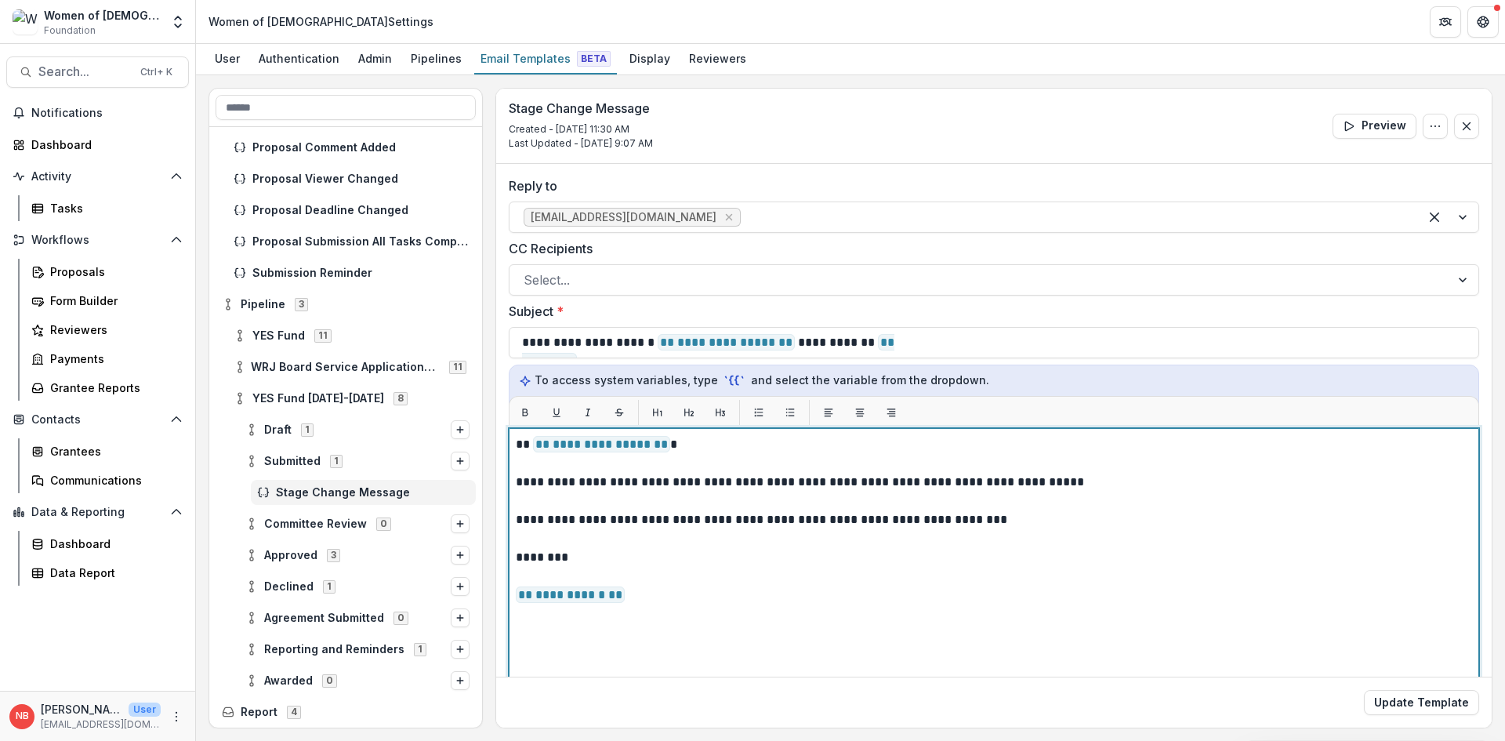
click at [662, 447] on p "**********" at bounding box center [992, 444] width 952 height 19
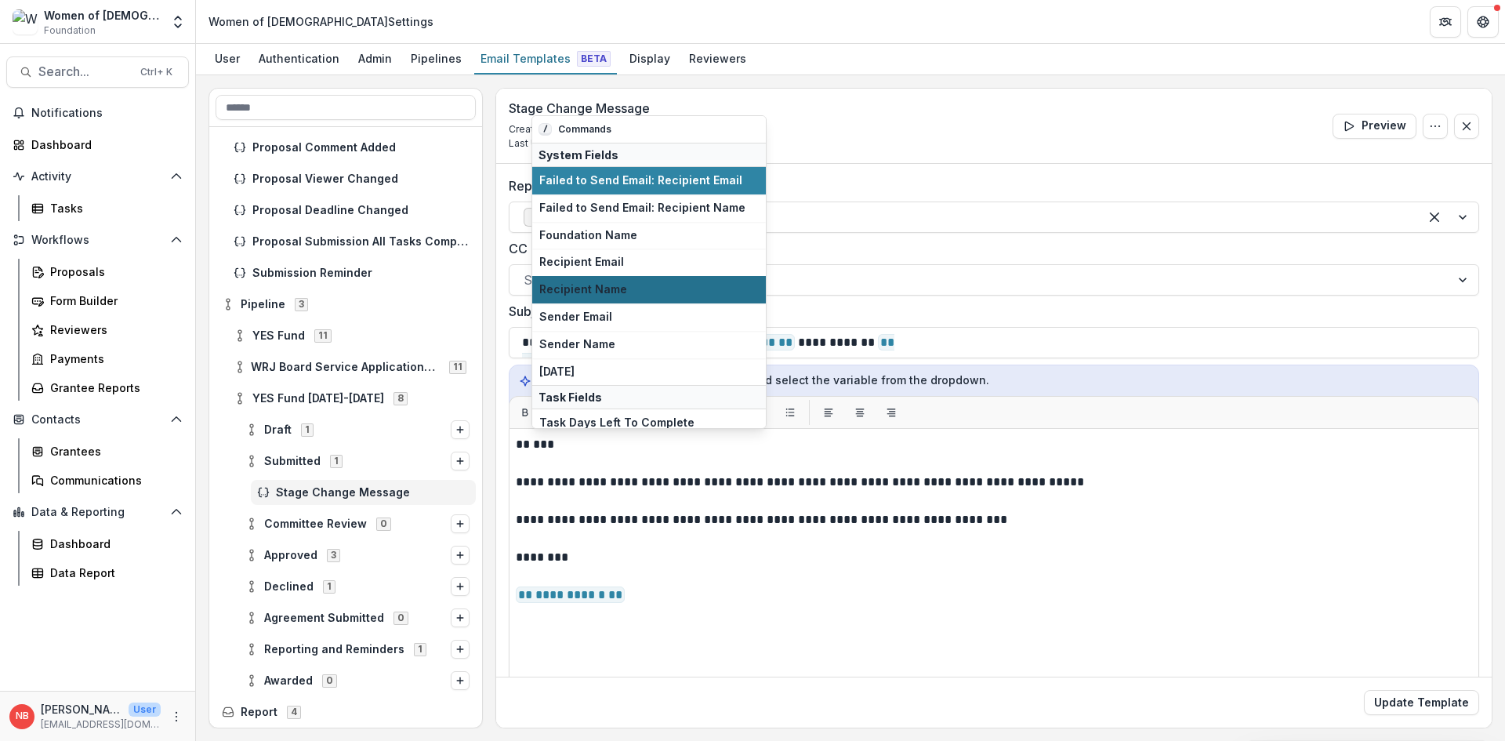
click at [716, 285] on span "Recipient Name" at bounding box center [649, 289] width 220 height 13
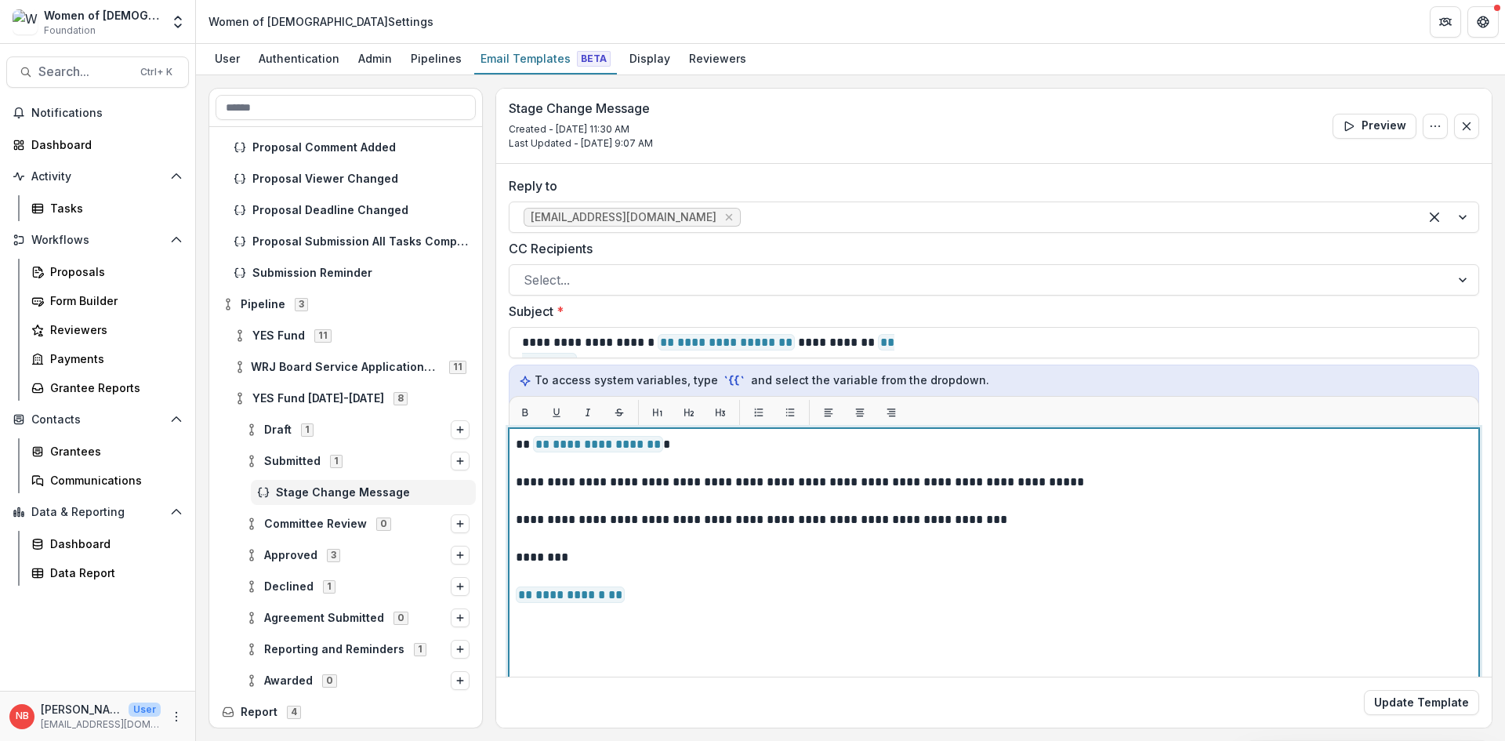
click at [929, 610] on p at bounding box center [994, 613] width 956 height 19
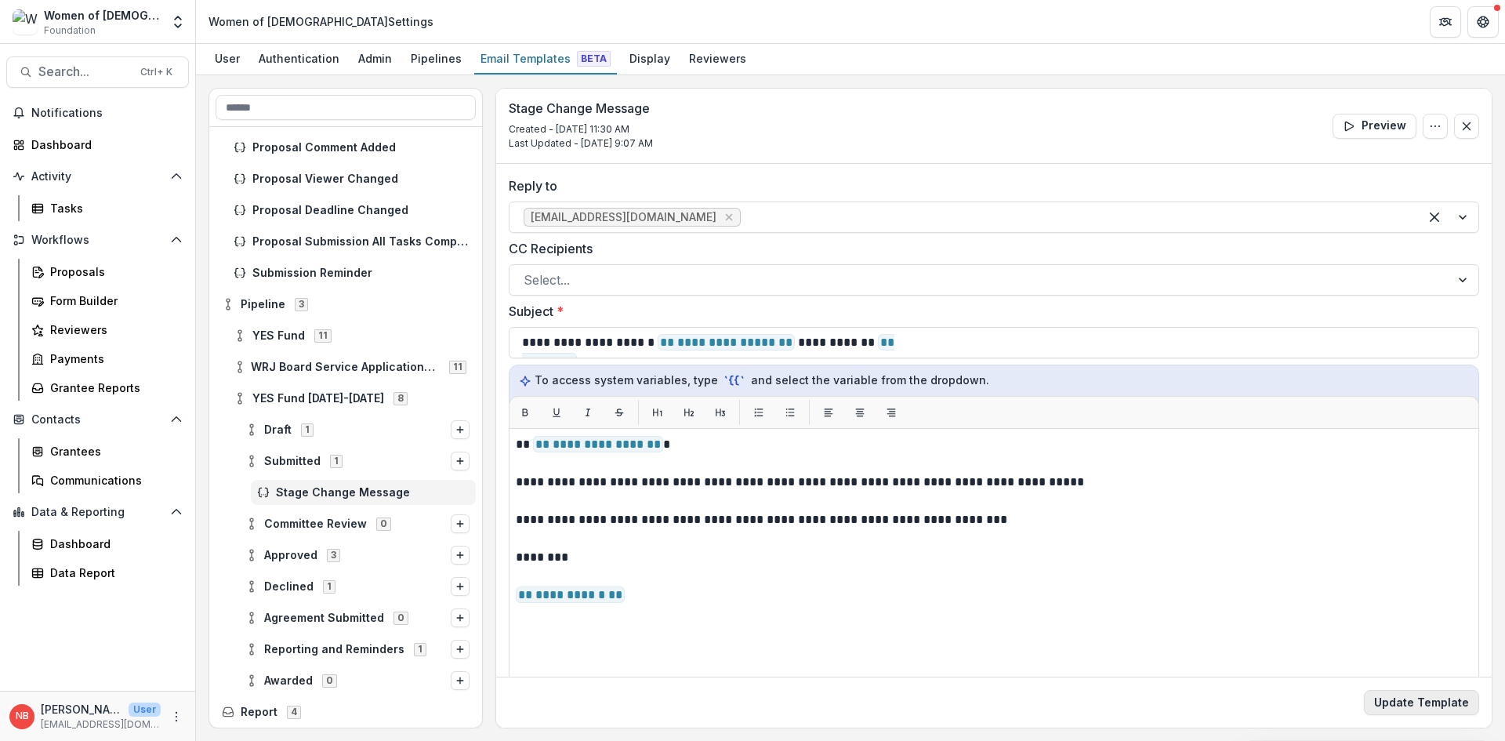
click at [1411, 697] on button "Update Template" at bounding box center [1421, 702] width 115 height 25
click at [1356, 132] on button "Preview" at bounding box center [1375, 126] width 84 height 25
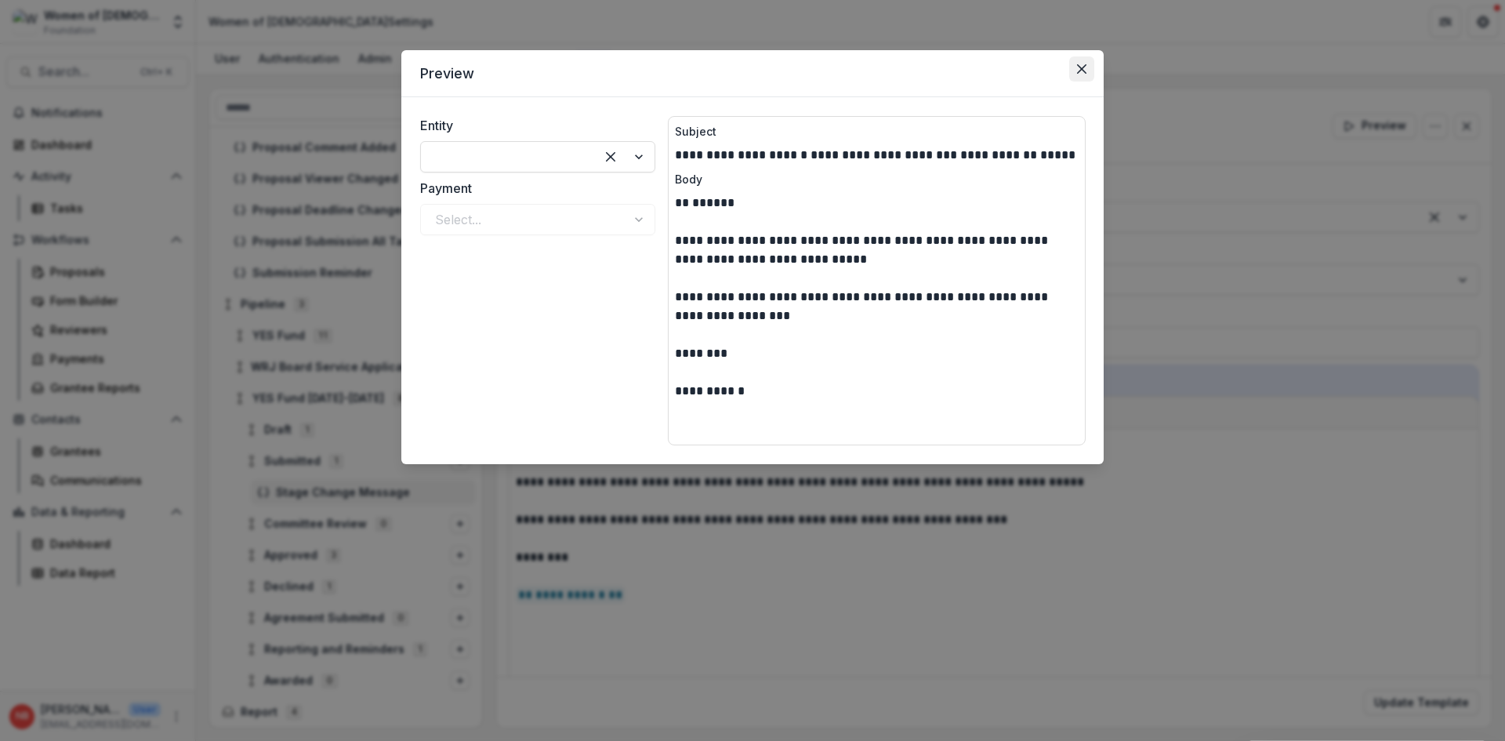
click at [1087, 73] on button "Close" at bounding box center [1081, 68] width 25 height 25
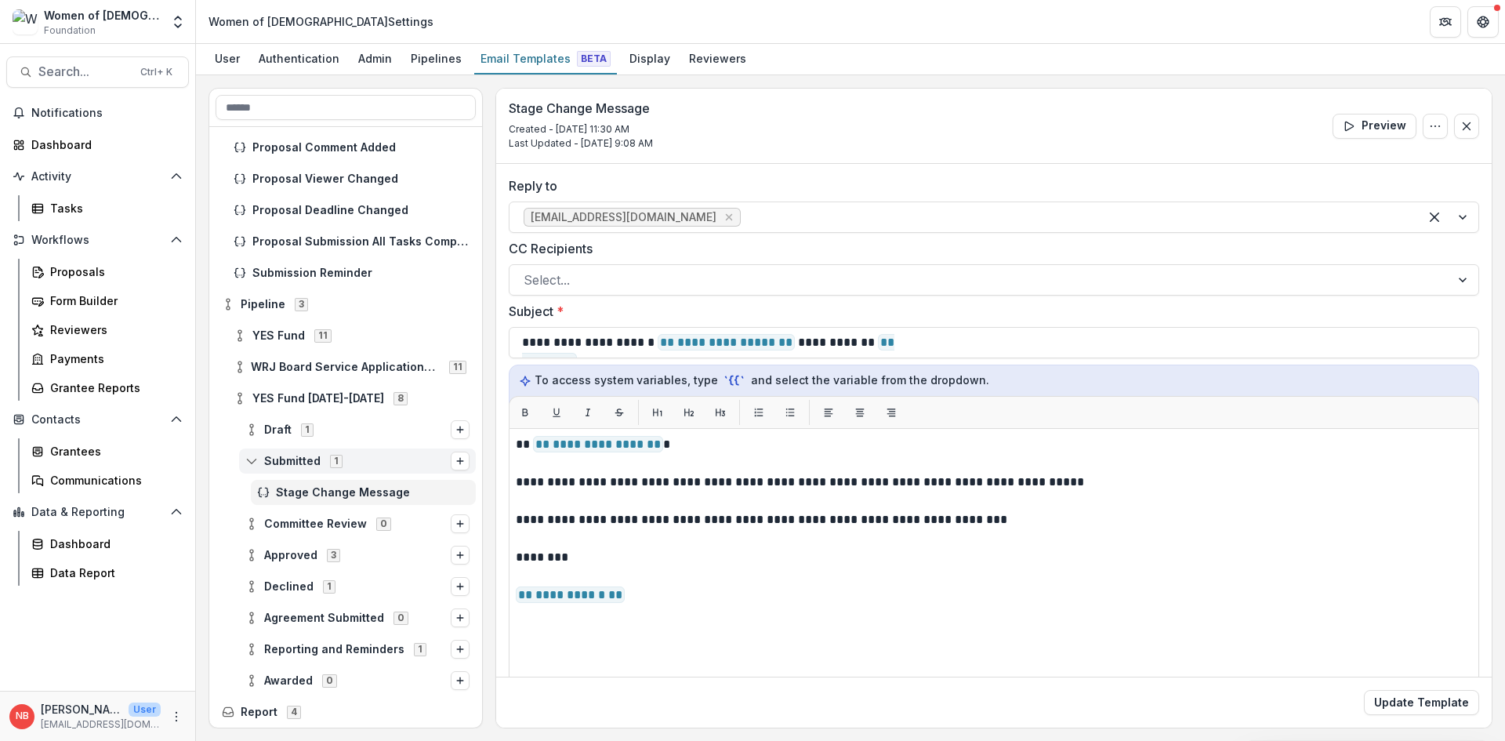
click at [255, 461] on icon at bounding box center [251, 461] width 13 height 13
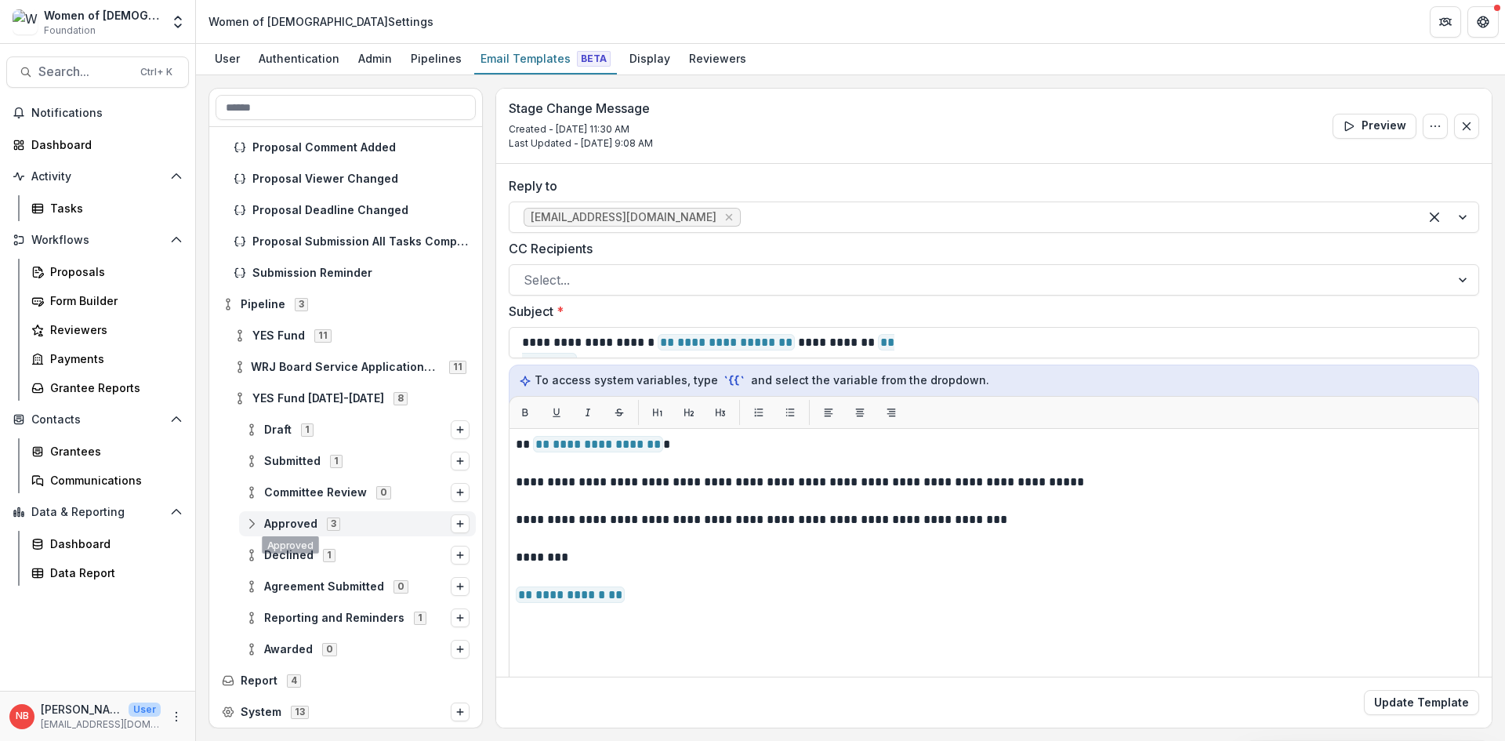
click at [244, 523] on div "Approved 3" at bounding box center [357, 523] width 237 height 25
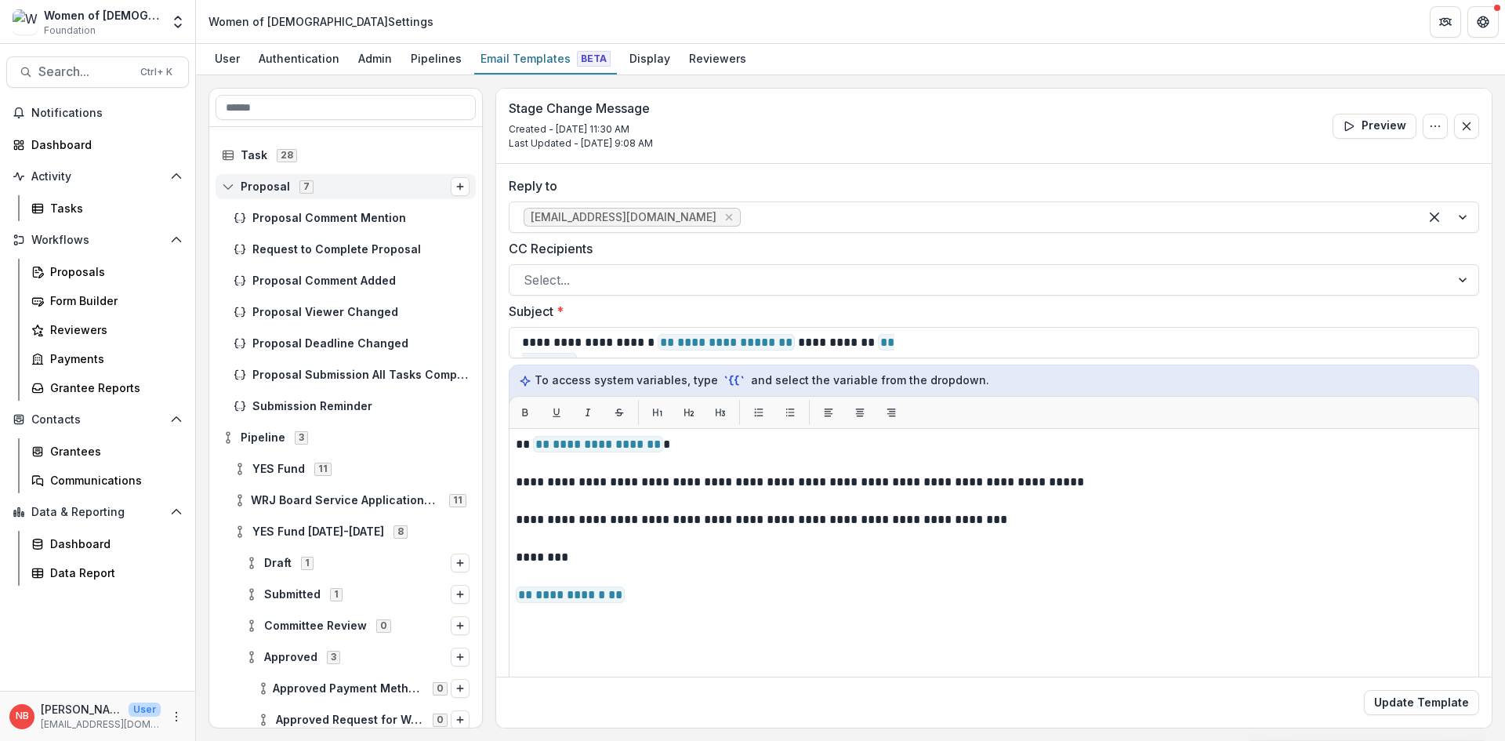
click at [227, 185] on line at bounding box center [227, 185] width 2 height 0
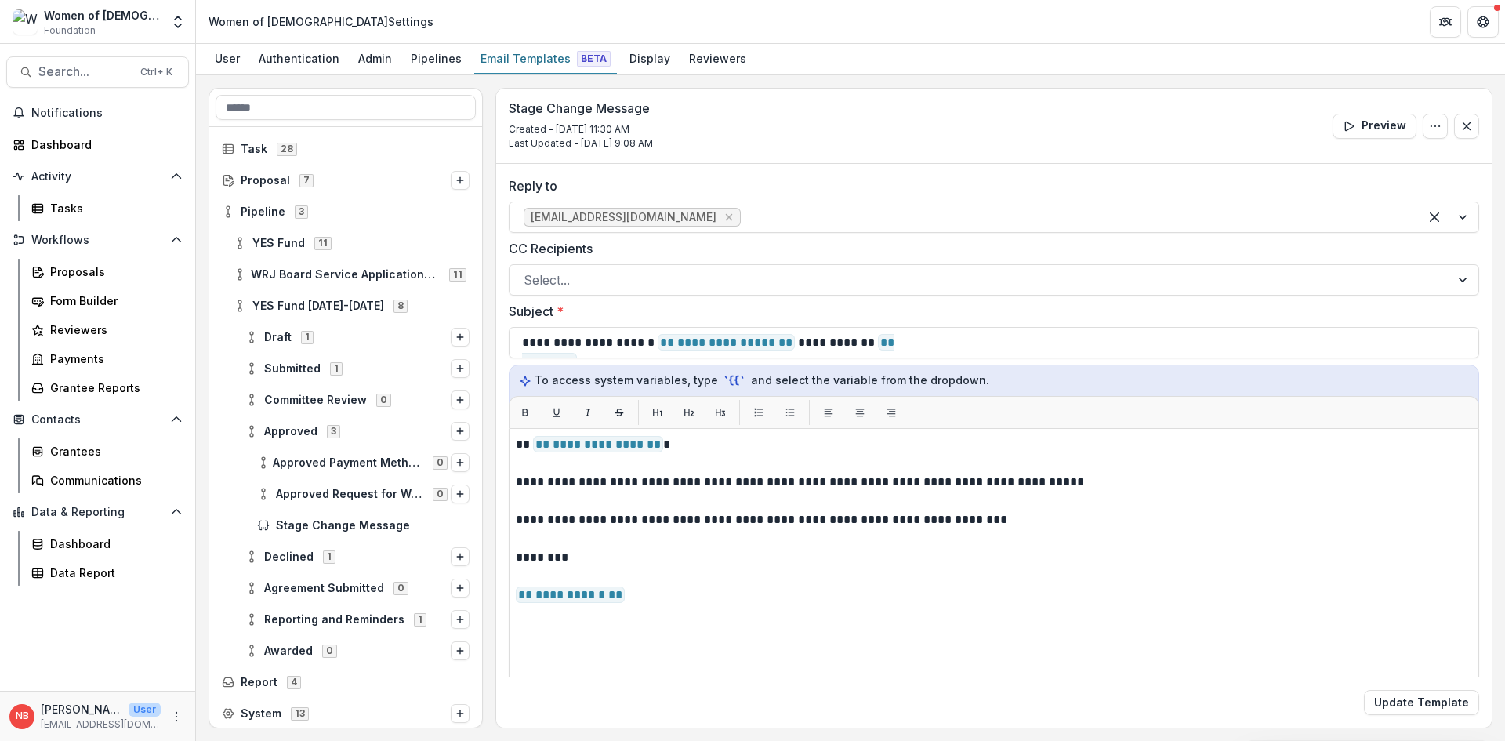
scroll to position [8, 0]
click at [350, 434] on span "Approved 3" at bounding box center [347, 429] width 205 height 13
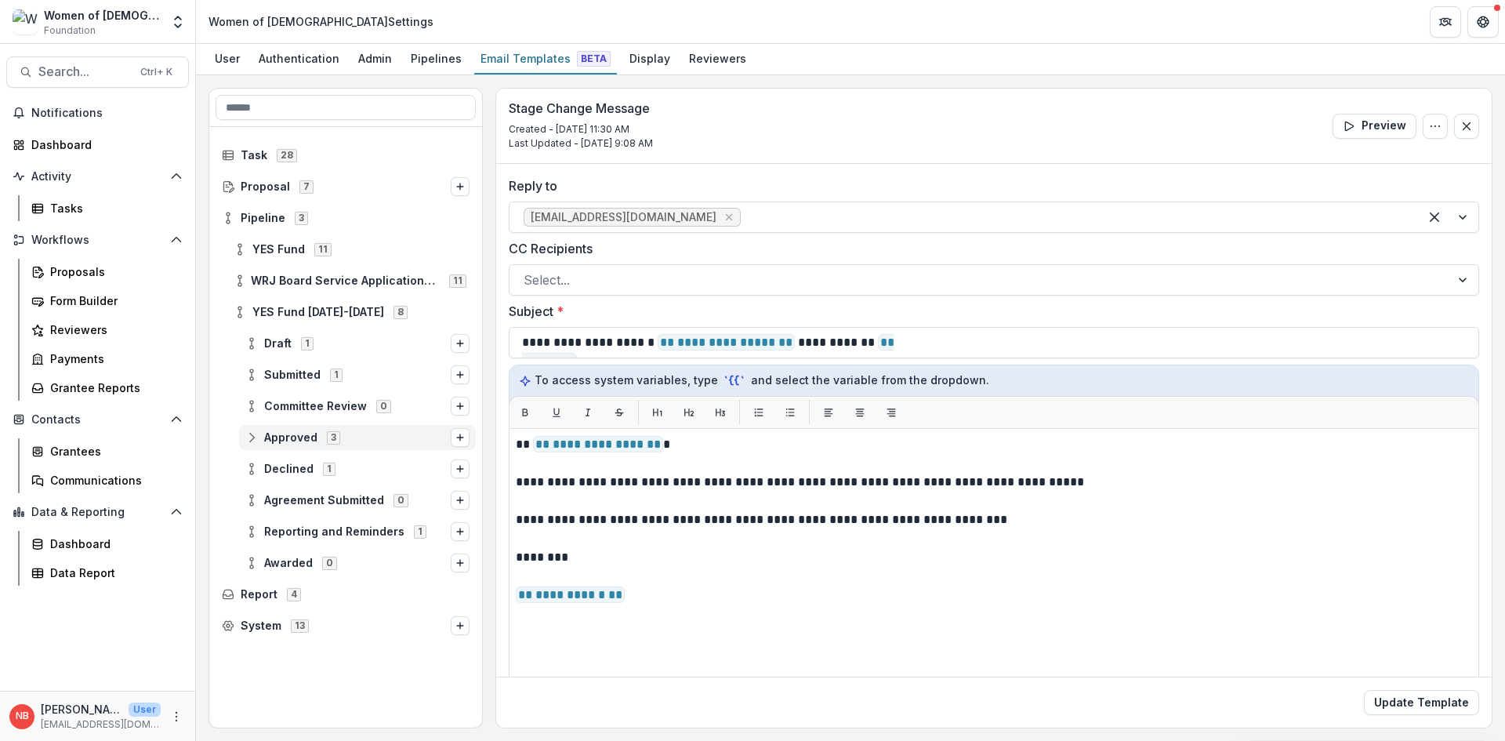
scroll to position [0, 0]
click at [350, 434] on span "Approved 3" at bounding box center [347, 436] width 205 height 13
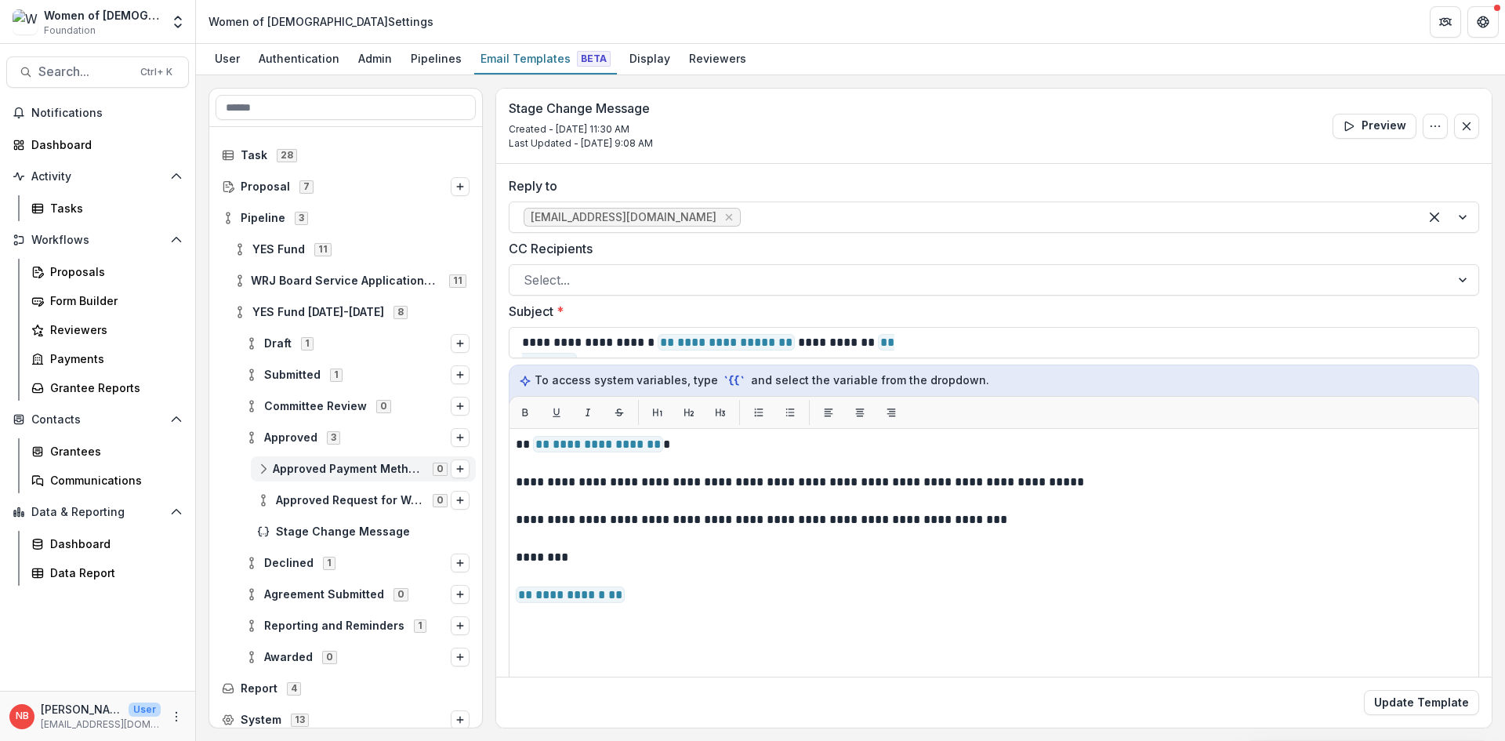
click at [333, 469] on span "Approved Payment Method Request" at bounding box center [348, 469] width 151 height 13
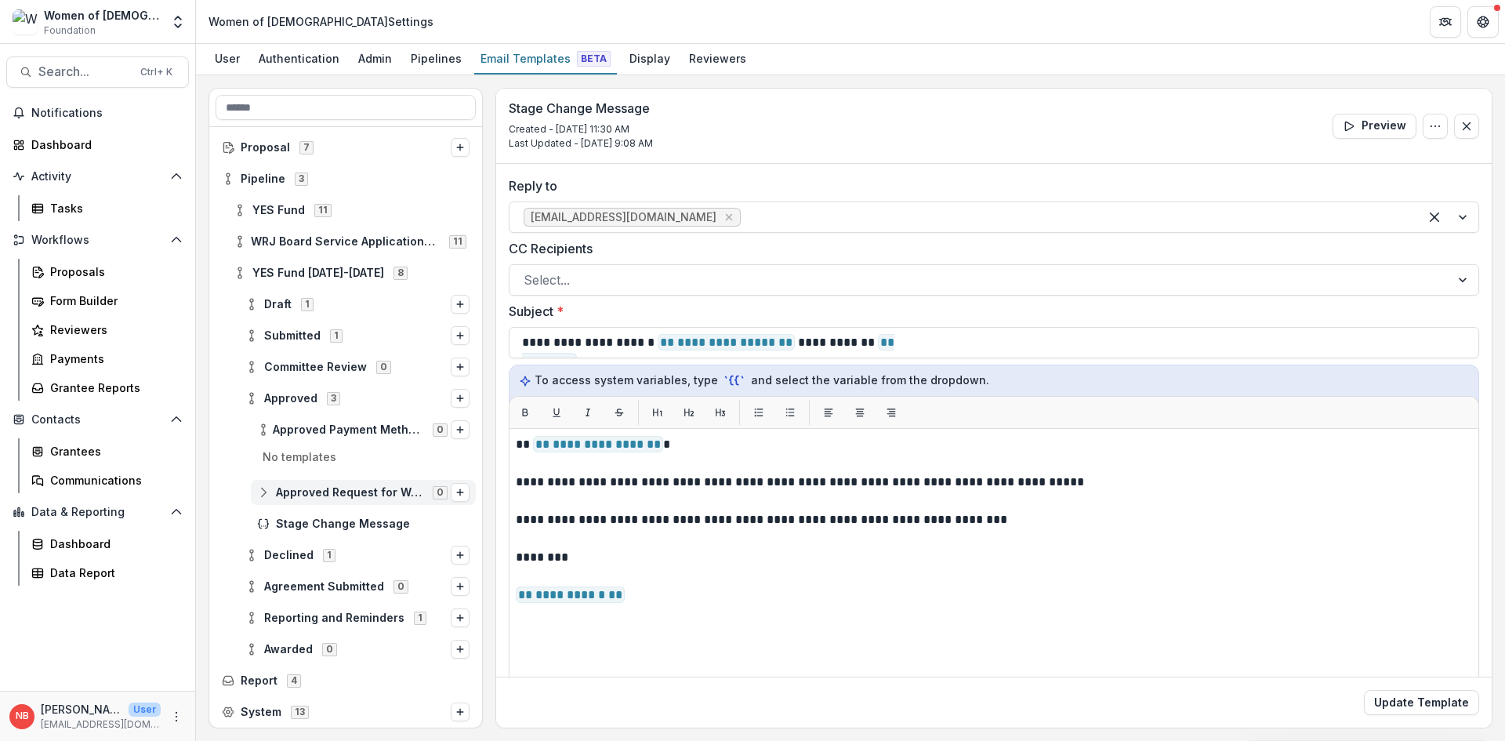
click at [266, 495] on icon at bounding box center [263, 492] width 13 height 13
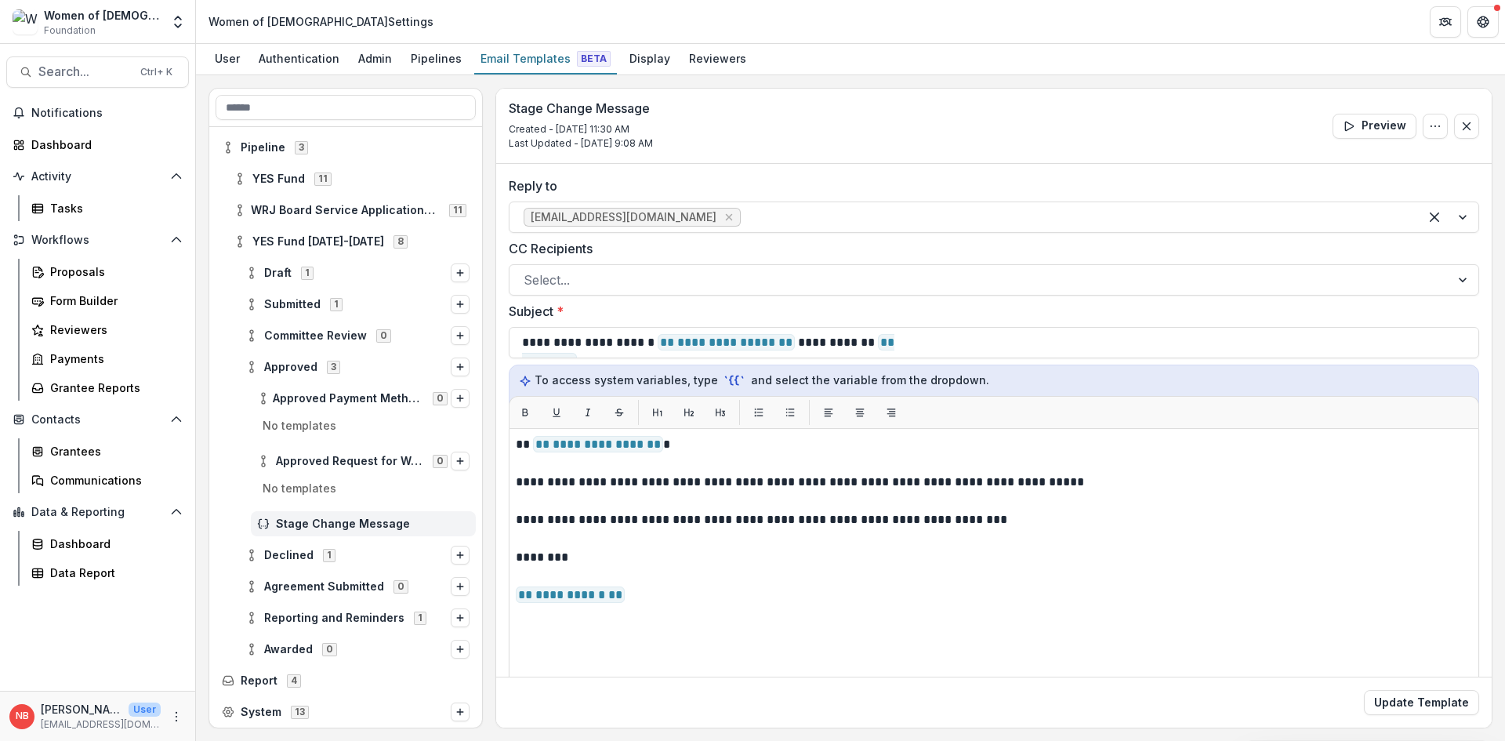
click at [256, 532] on div "Stage Change Message" at bounding box center [363, 523] width 225 height 25
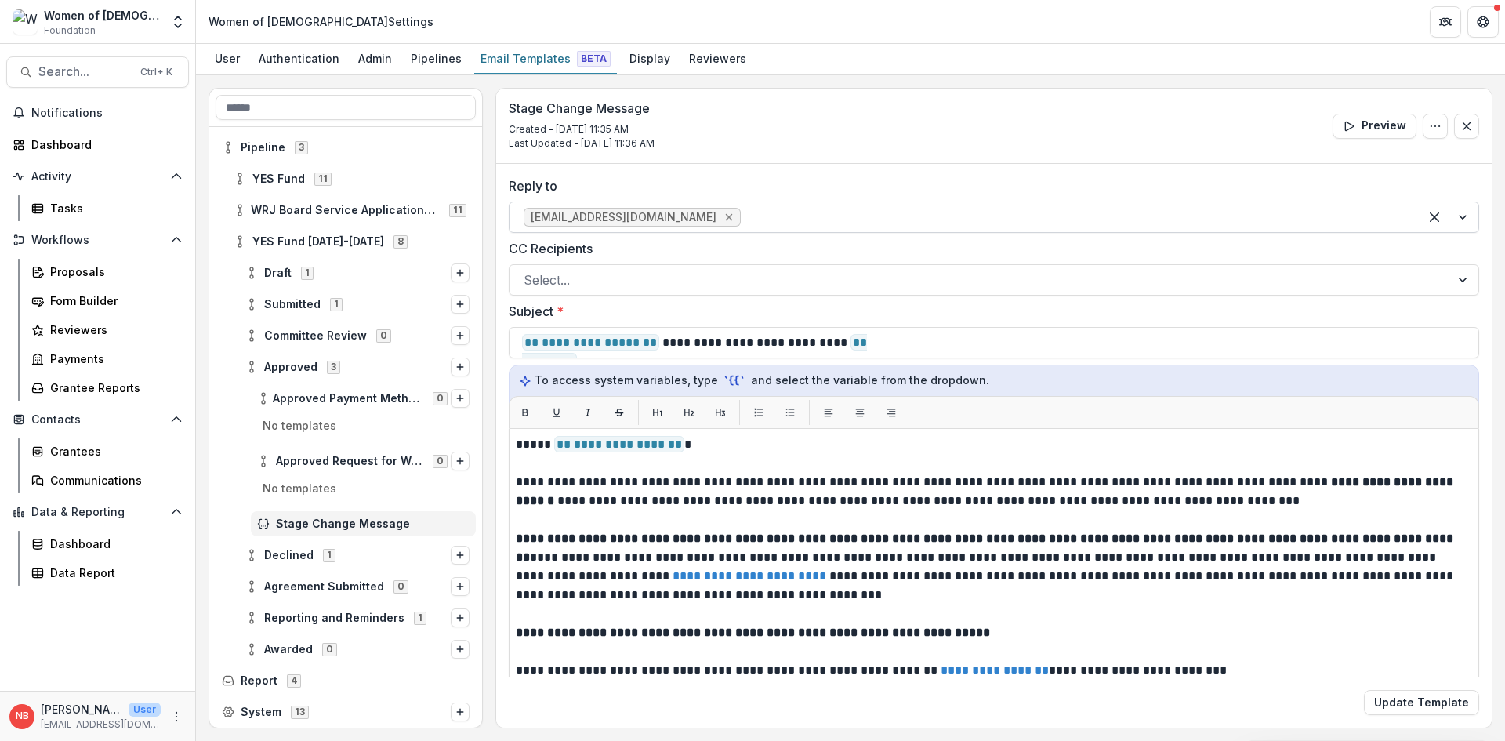
click at [726, 215] on icon "Remove sschulner@wrj.org" at bounding box center [729, 217] width 7 height 7
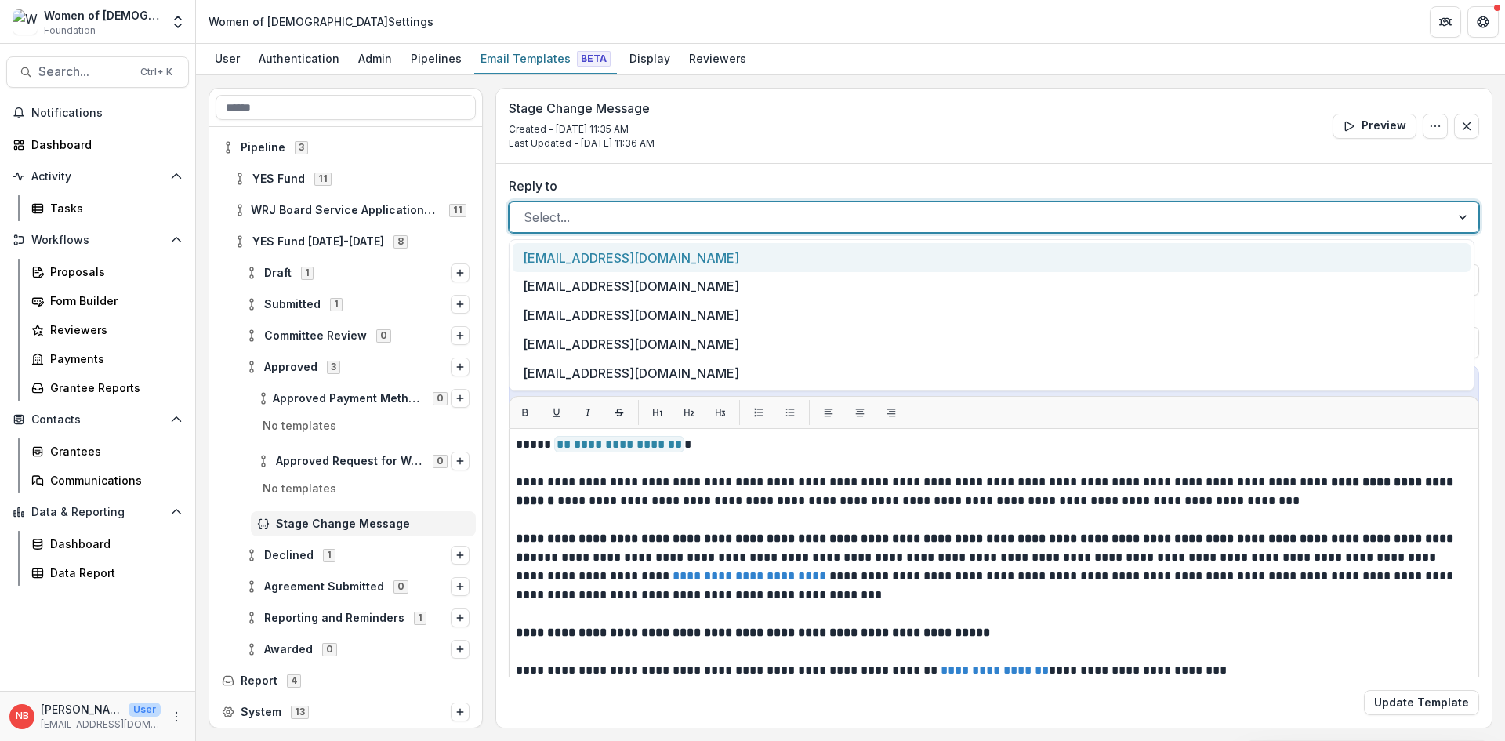
click at [678, 216] on div at bounding box center [980, 217] width 913 height 22
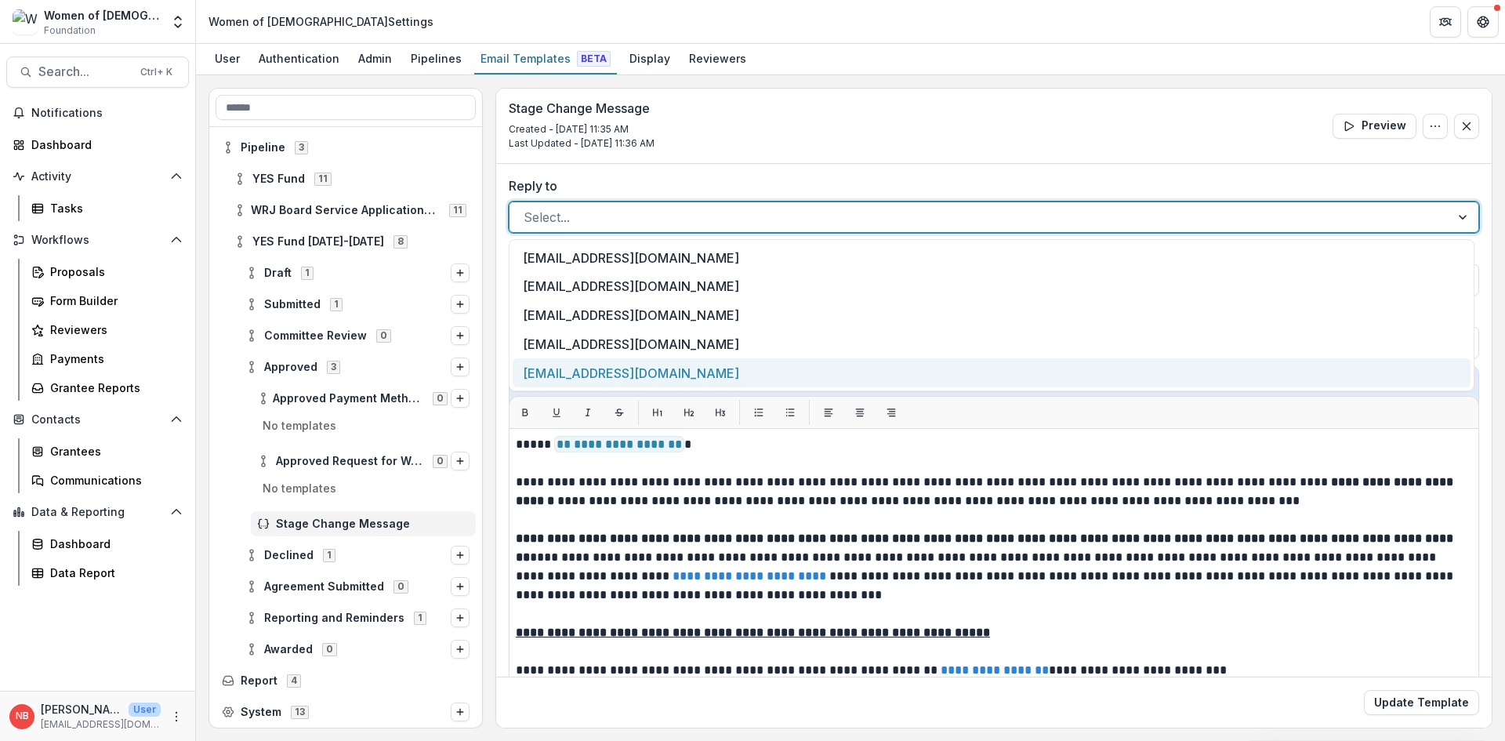
click at [615, 368] on div "nbraun@wrj.org" at bounding box center [992, 372] width 958 height 29
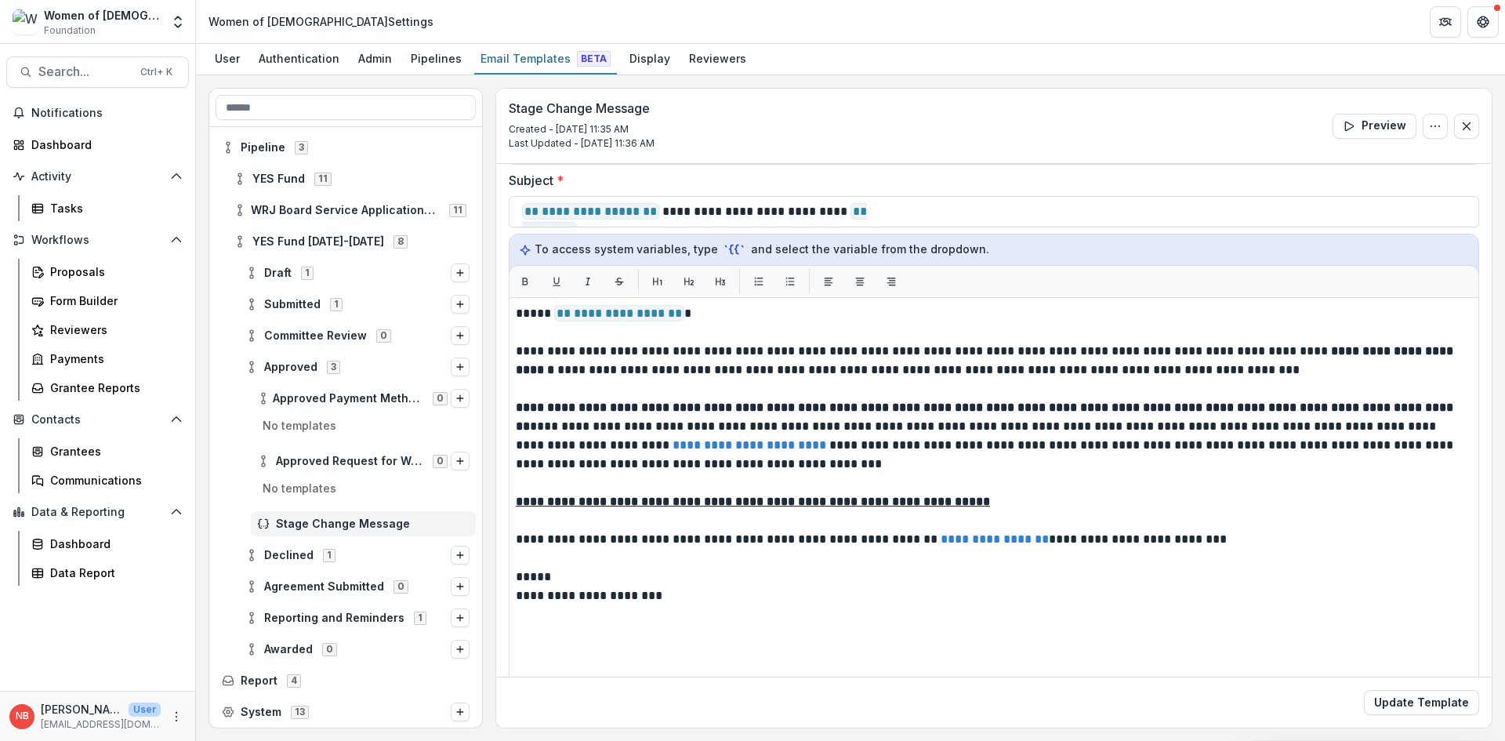
scroll to position [57, 0]
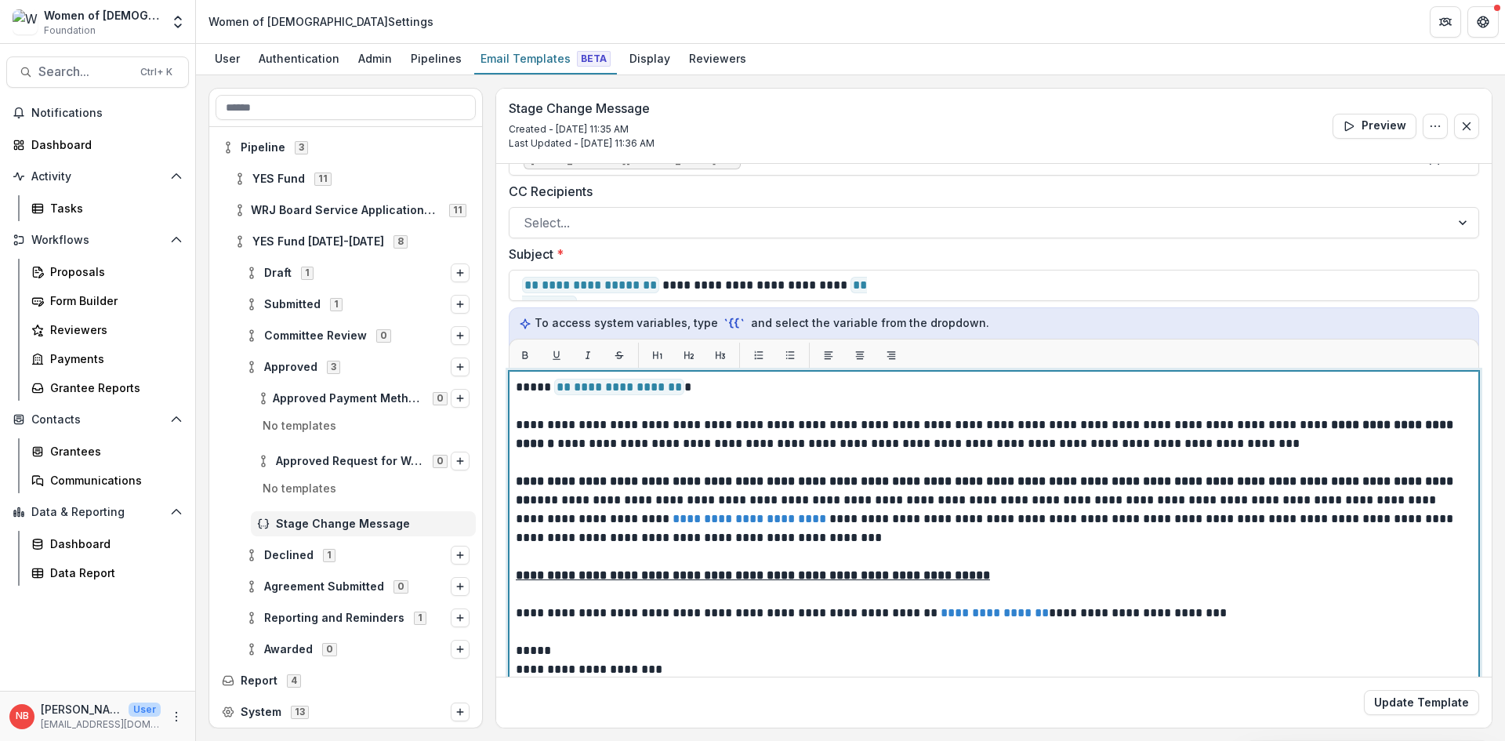
click at [1044, 463] on p at bounding box center [994, 462] width 956 height 19
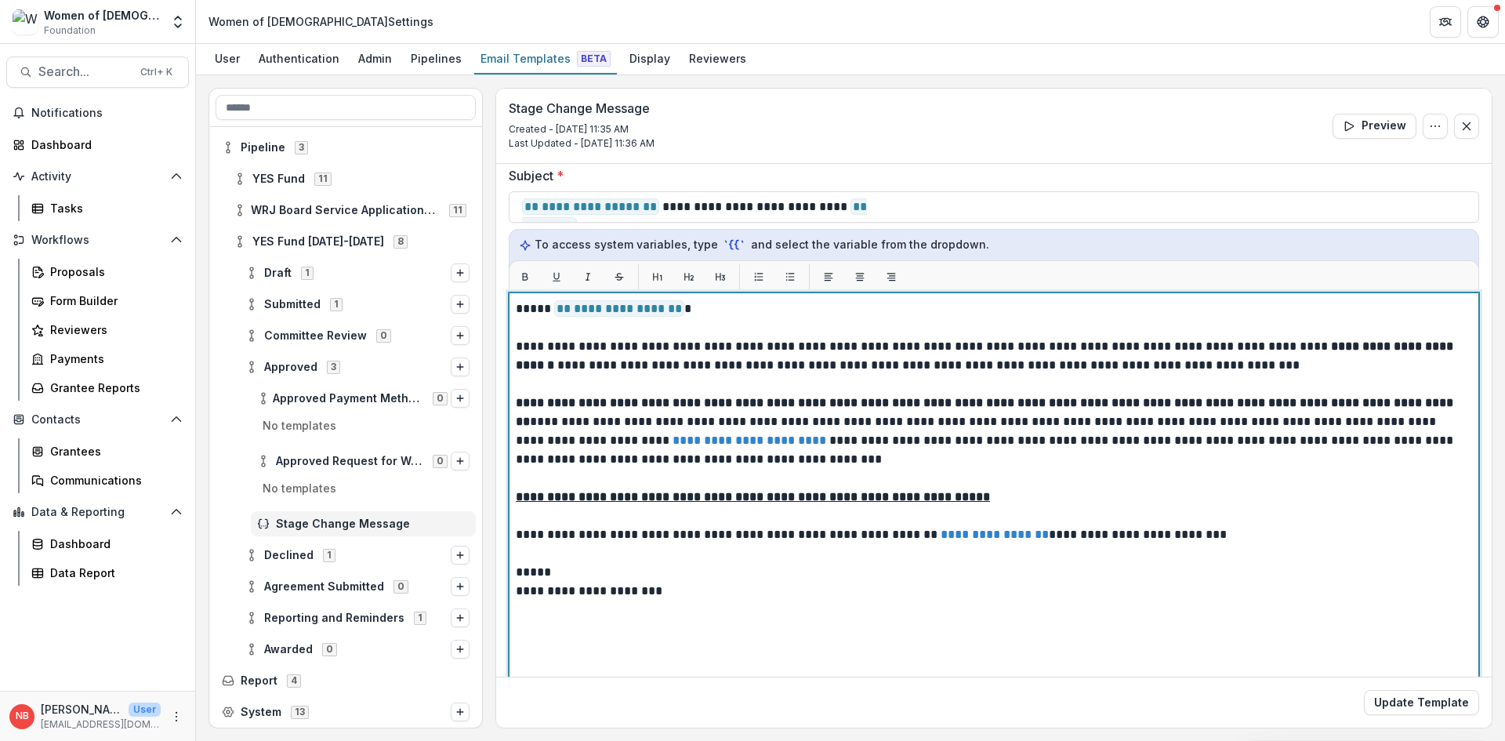
scroll to position [214, 0]
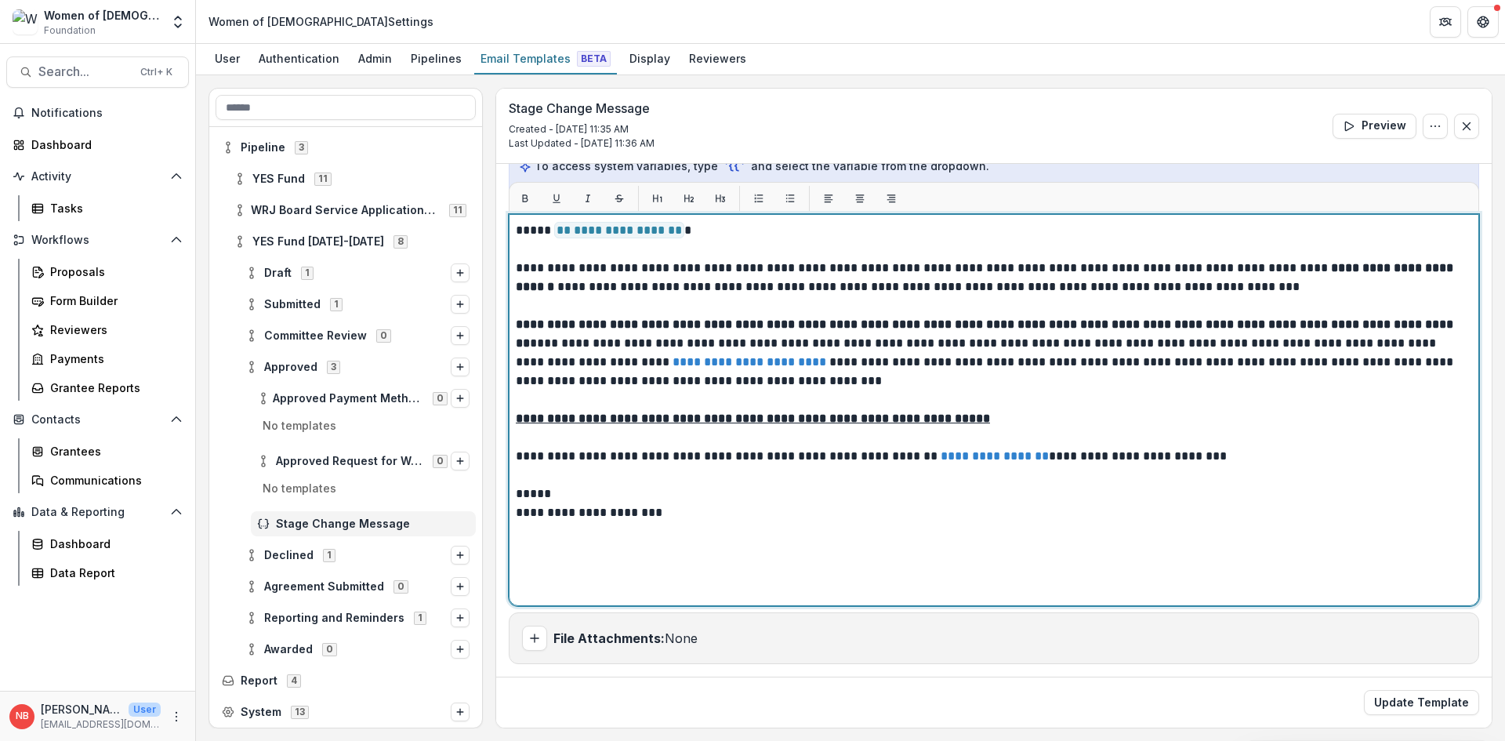
click at [1373, 271] on strong "**********" at bounding box center [986, 277] width 941 height 31
click at [1225, 416] on p "**********" at bounding box center [994, 418] width 956 height 19
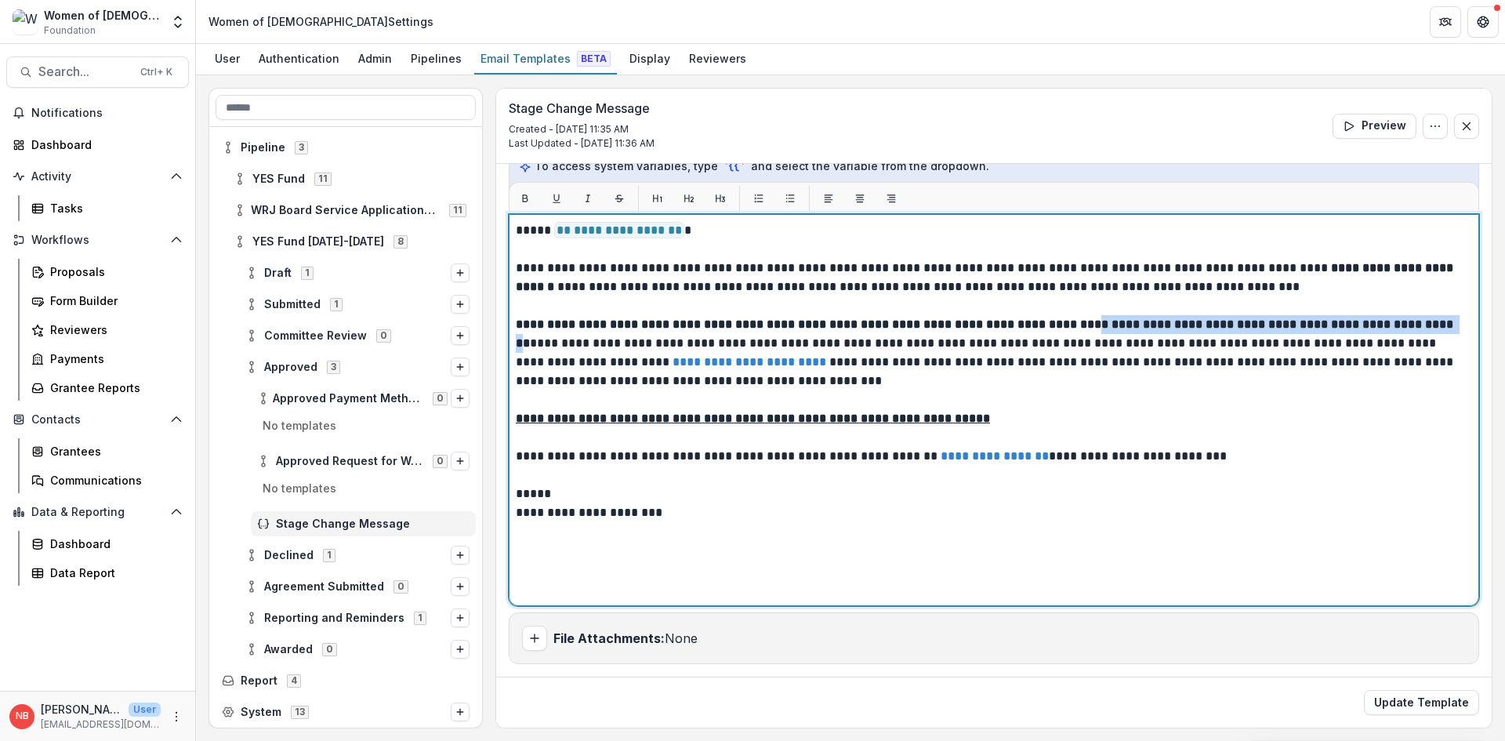
drag, startPoint x: 551, startPoint y: 344, endPoint x: 1098, endPoint y: 330, distance: 546.6
click at [1098, 330] on strong "**********" at bounding box center [986, 333] width 941 height 31
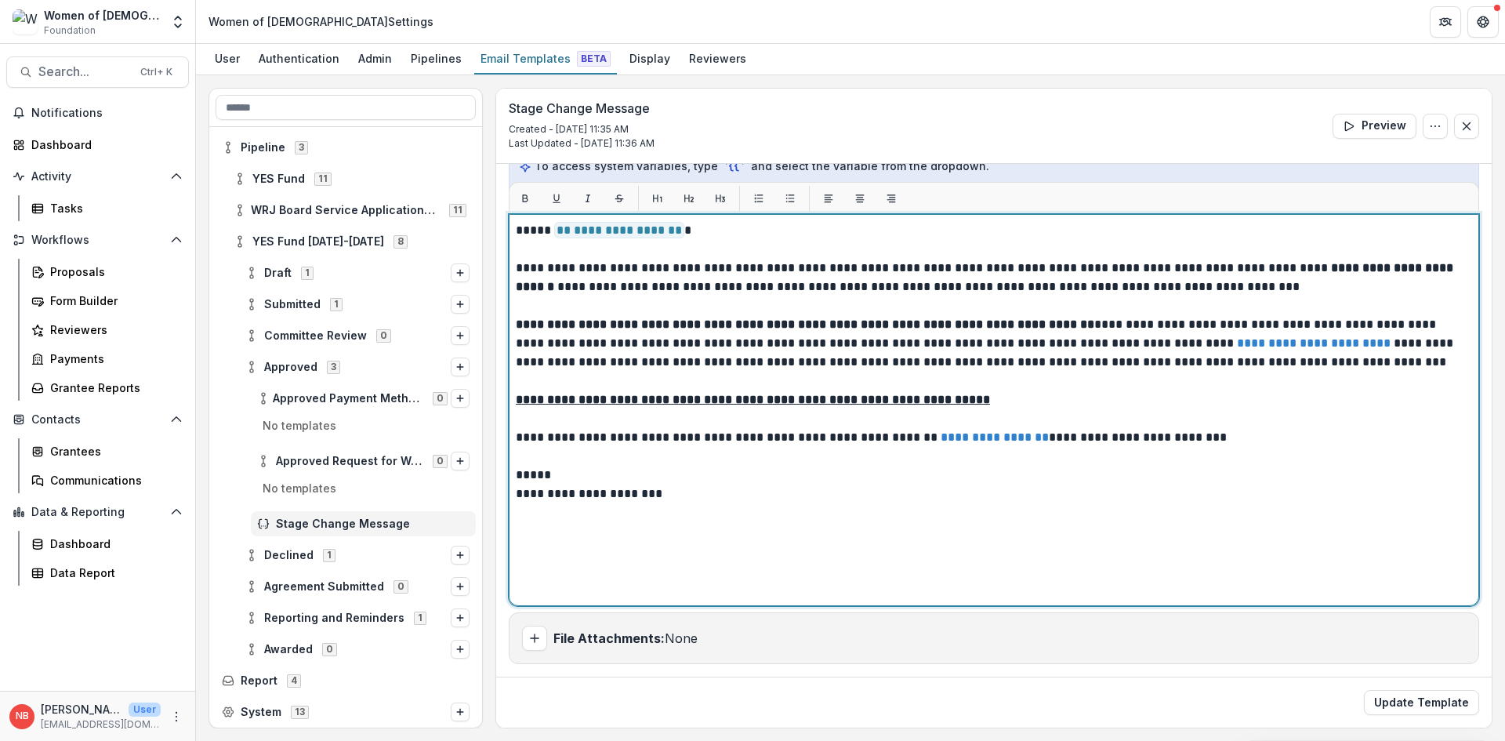
click at [1333, 380] on p at bounding box center [994, 381] width 956 height 19
drag, startPoint x: 803, startPoint y: 439, endPoint x: 666, endPoint y: 441, distance: 136.4
click at [666, 441] on p "**********" at bounding box center [992, 437] width 952 height 19
drag, startPoint x: 959, startPoint y: 438, endPoint x: 853, endPoint y: 441, distance: 105.9
click at [861, 441] on link "**********" at bounding box center [915, 437] width 108 height 12
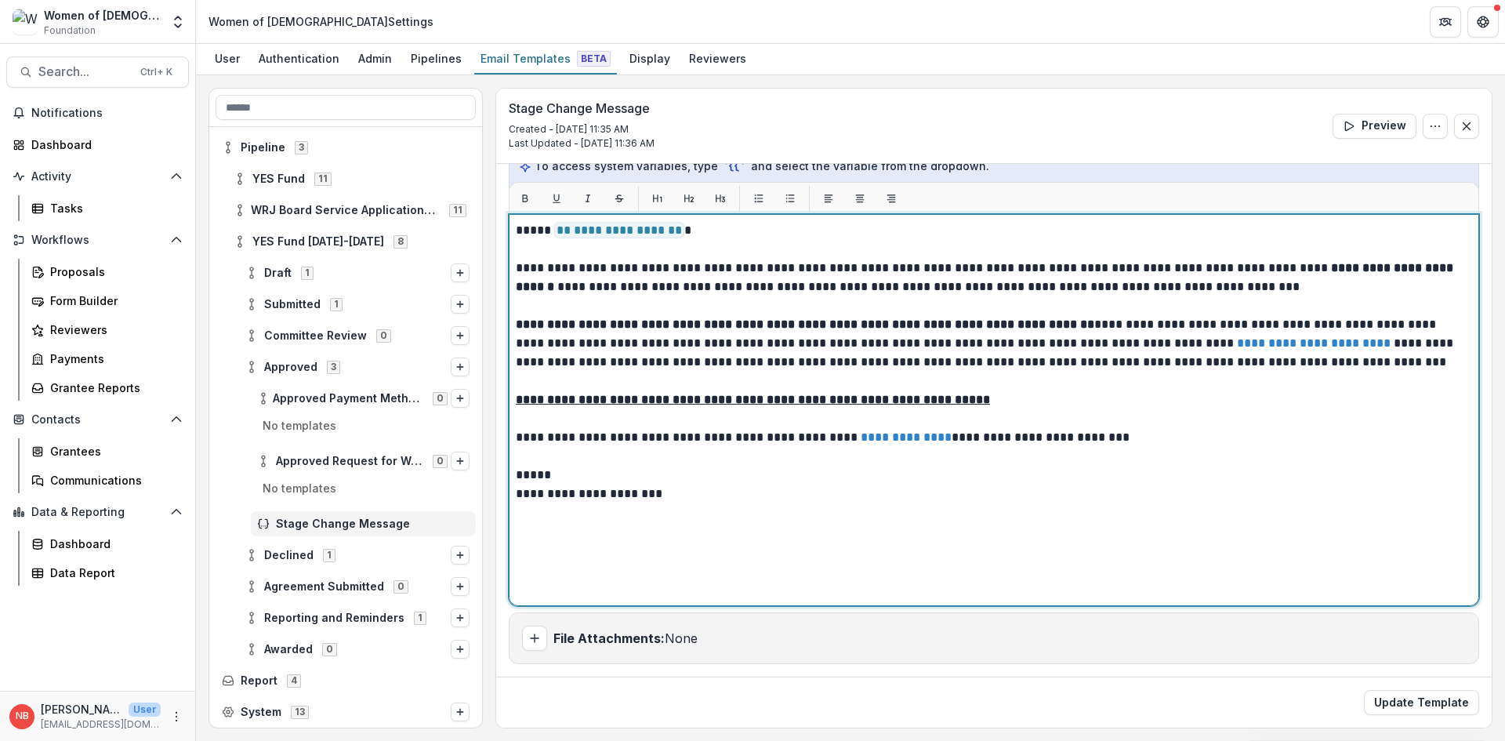
click at [1068, 471] on p "*****" at bounding box center [992, 475] width 952 height 19
click at [1047, 430] on p "**********" at bounding box center [992, 437] width 952 height 19
click at [885, 431] on link "**********" at bounding box center [906, 437] width 91 height 12
click at [1072, 469] on p "*****" at bounding box center [992, 475] width 952 height 19
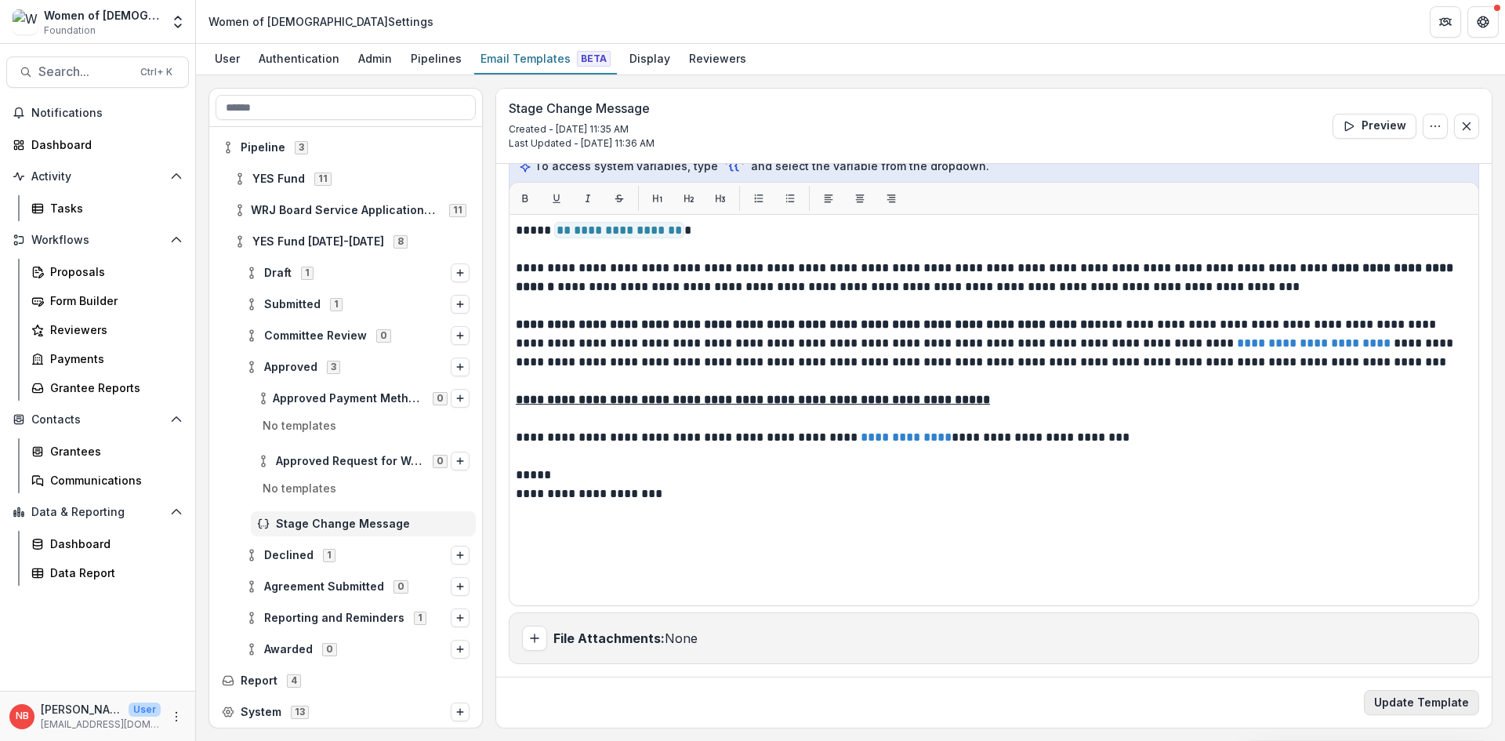
click at [1393, 711] on button "Update Template" at bounding box center [1421, 702] width 115 height 25
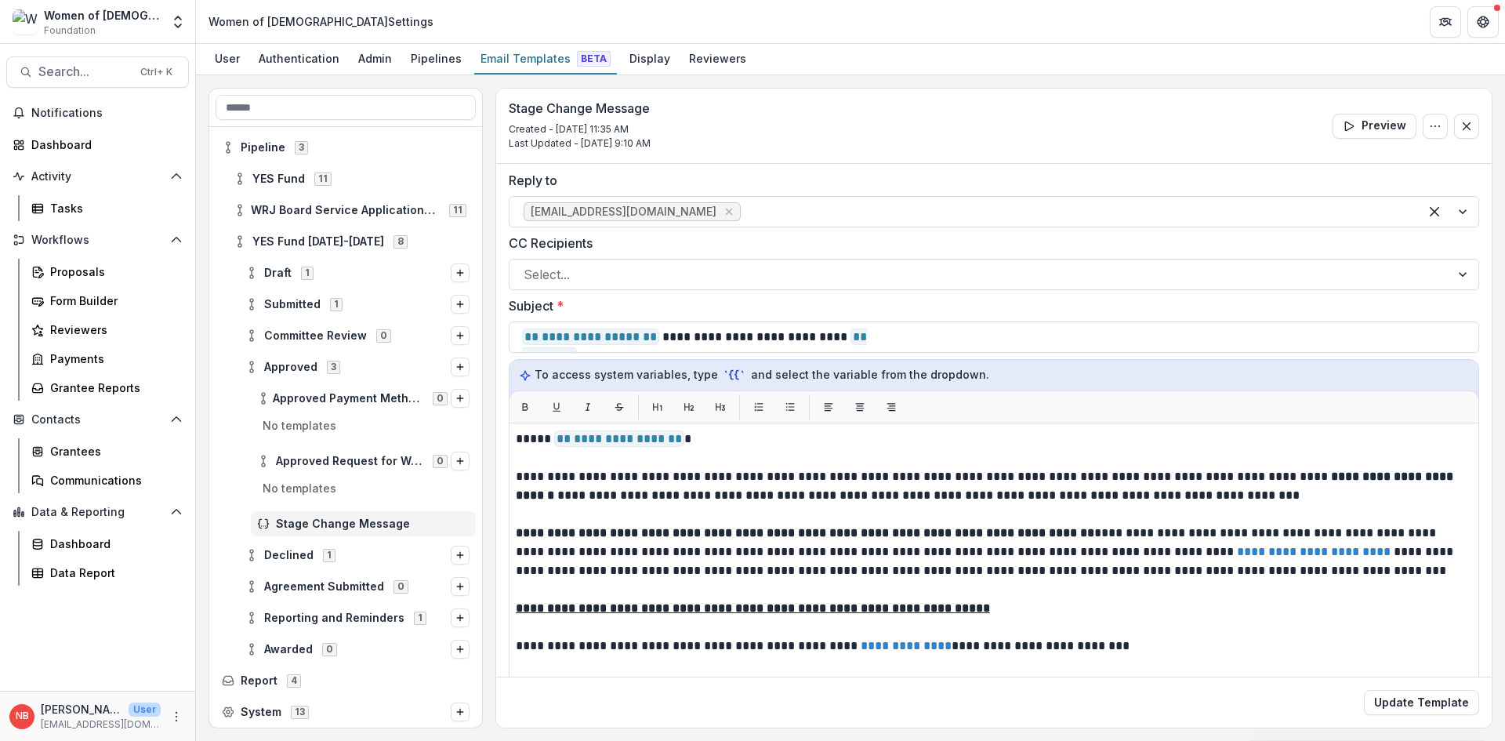
scroll to position [0, 0]
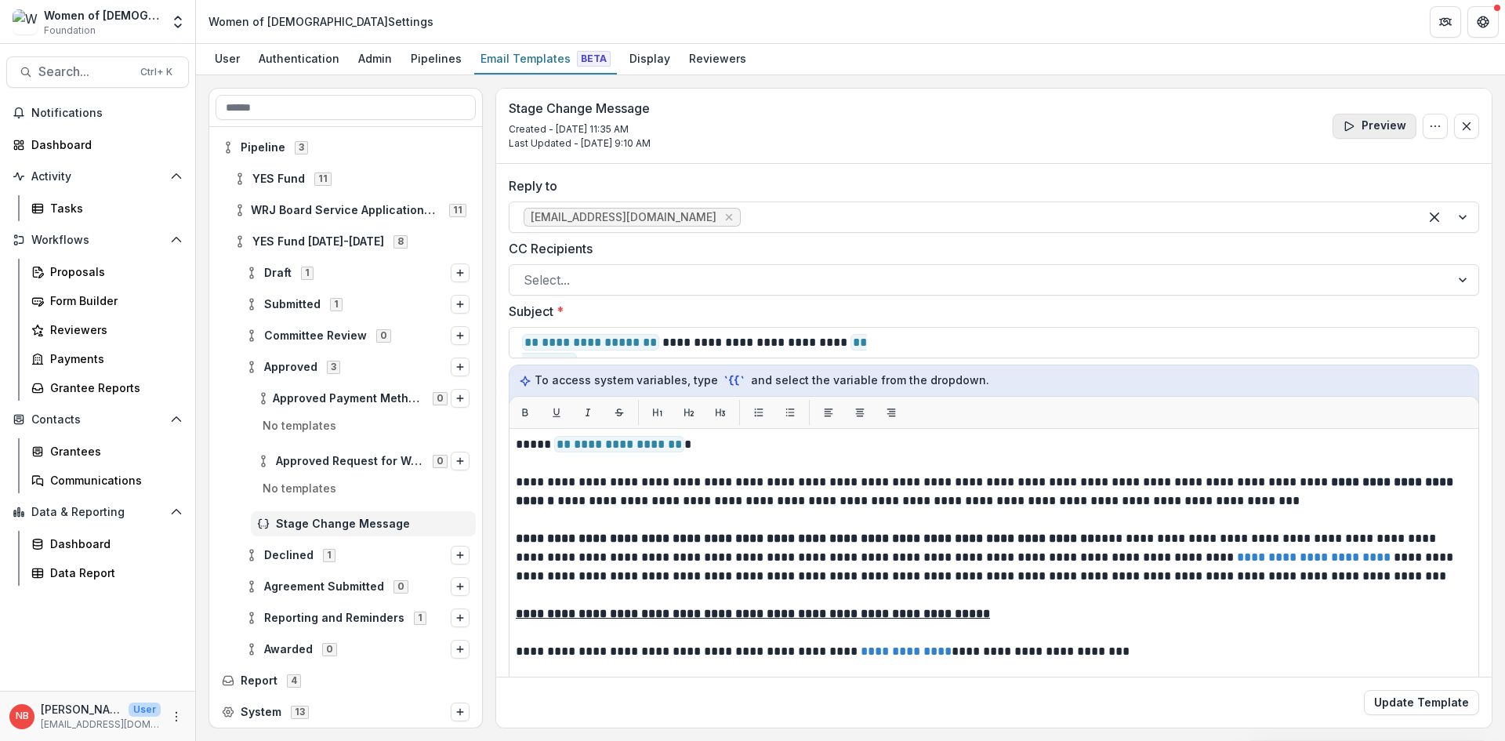
click at [1373, 123] on button "Preview" at bounding box center [1375, 126] width 84 height 25
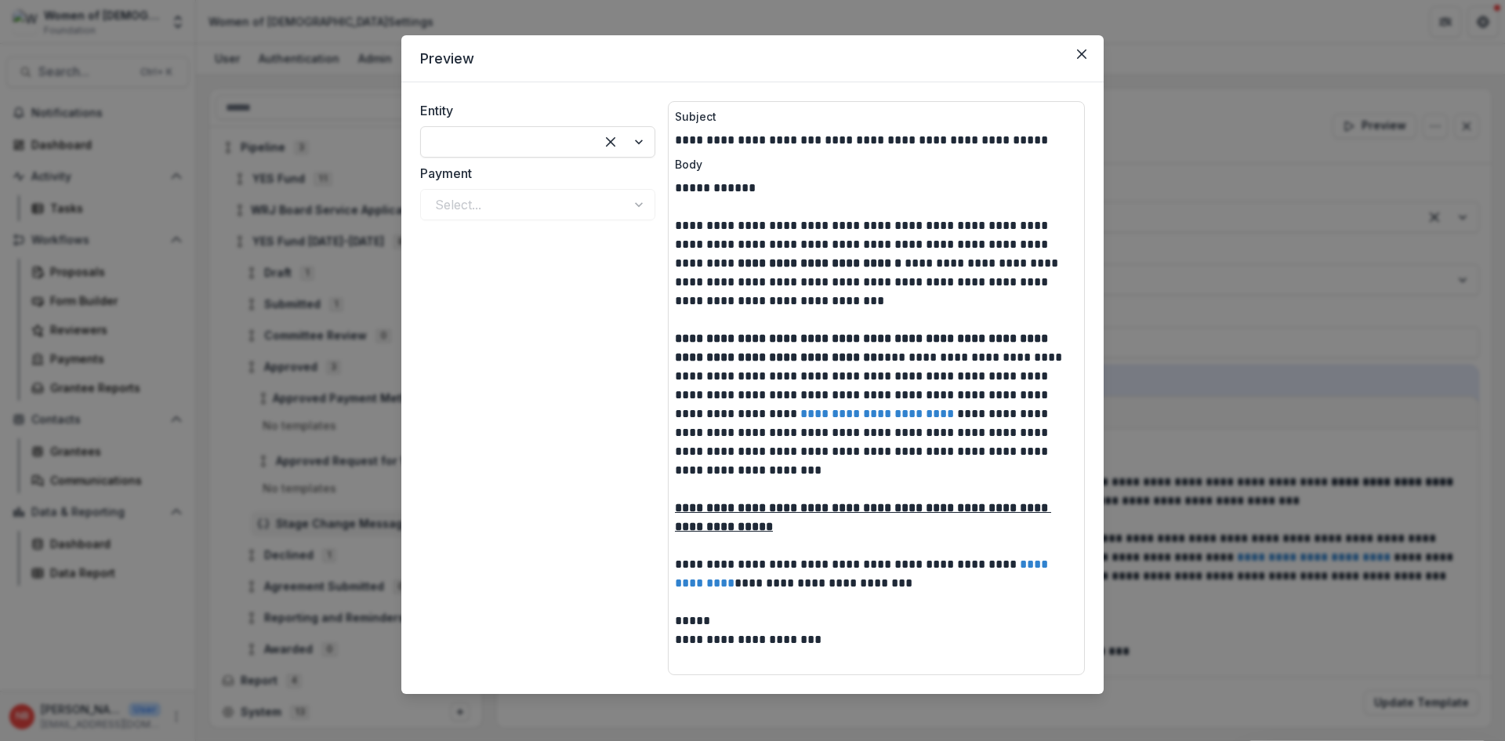
scroll to position [18, 0]
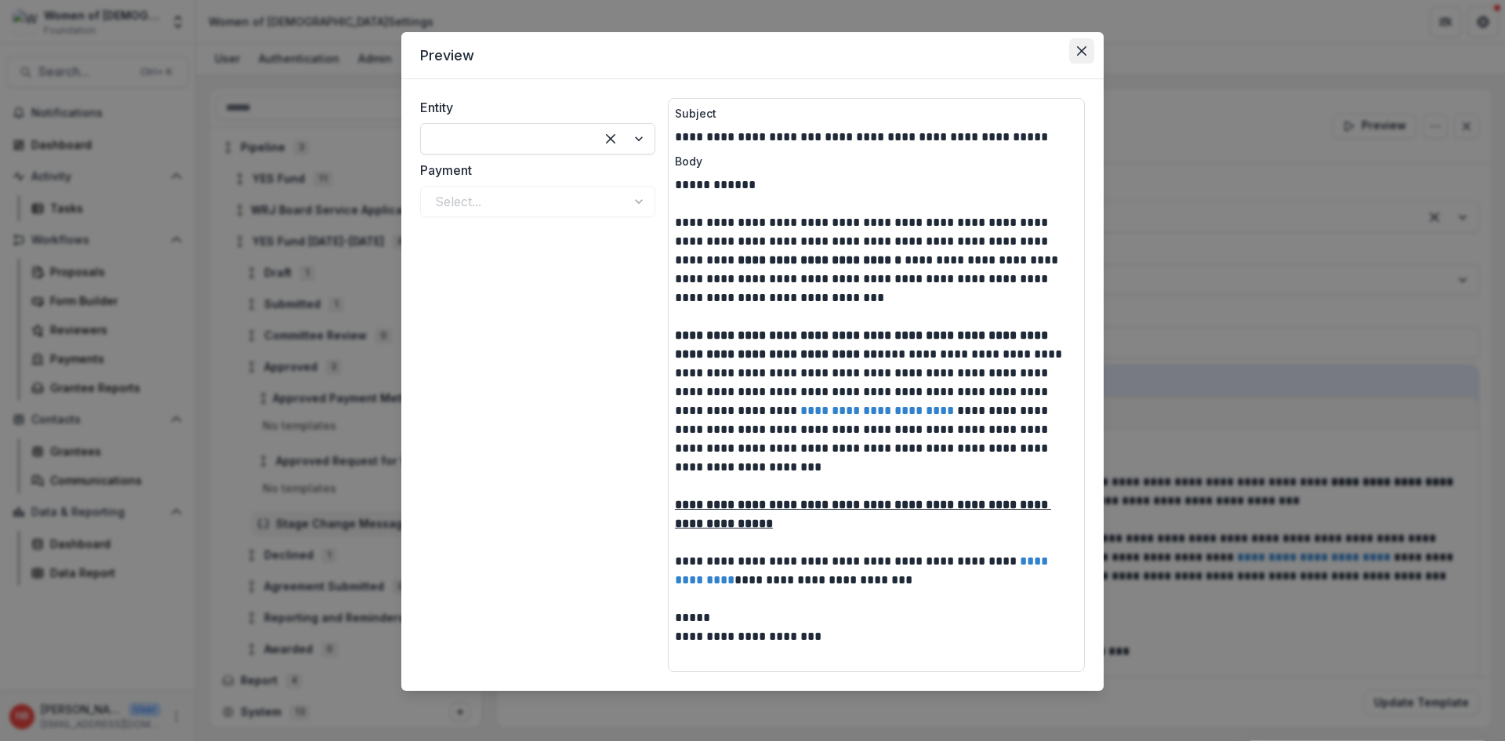
click at [1077, 49] on icon "Close" at bounding box center [1081, 50] width 9 height 9
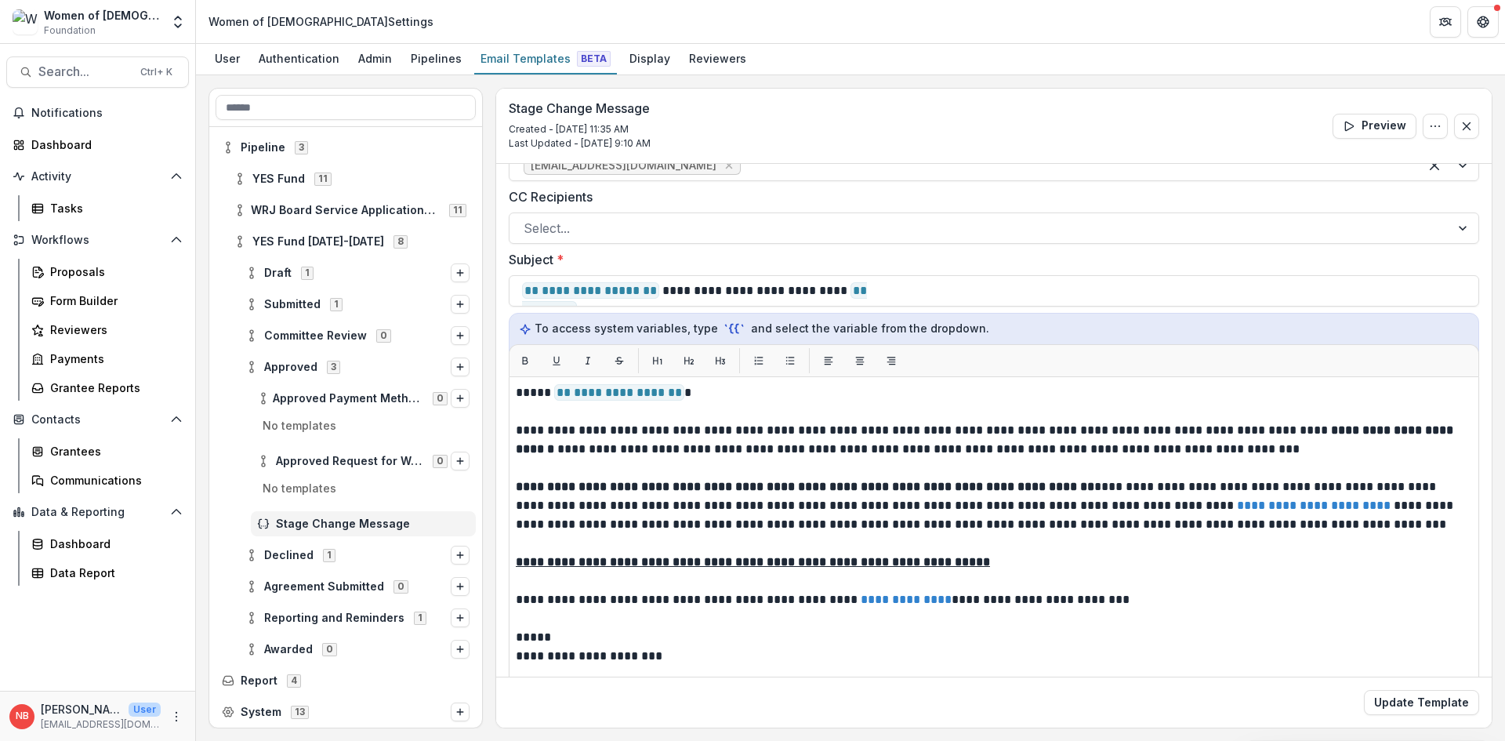
scroll to position [78, 0]
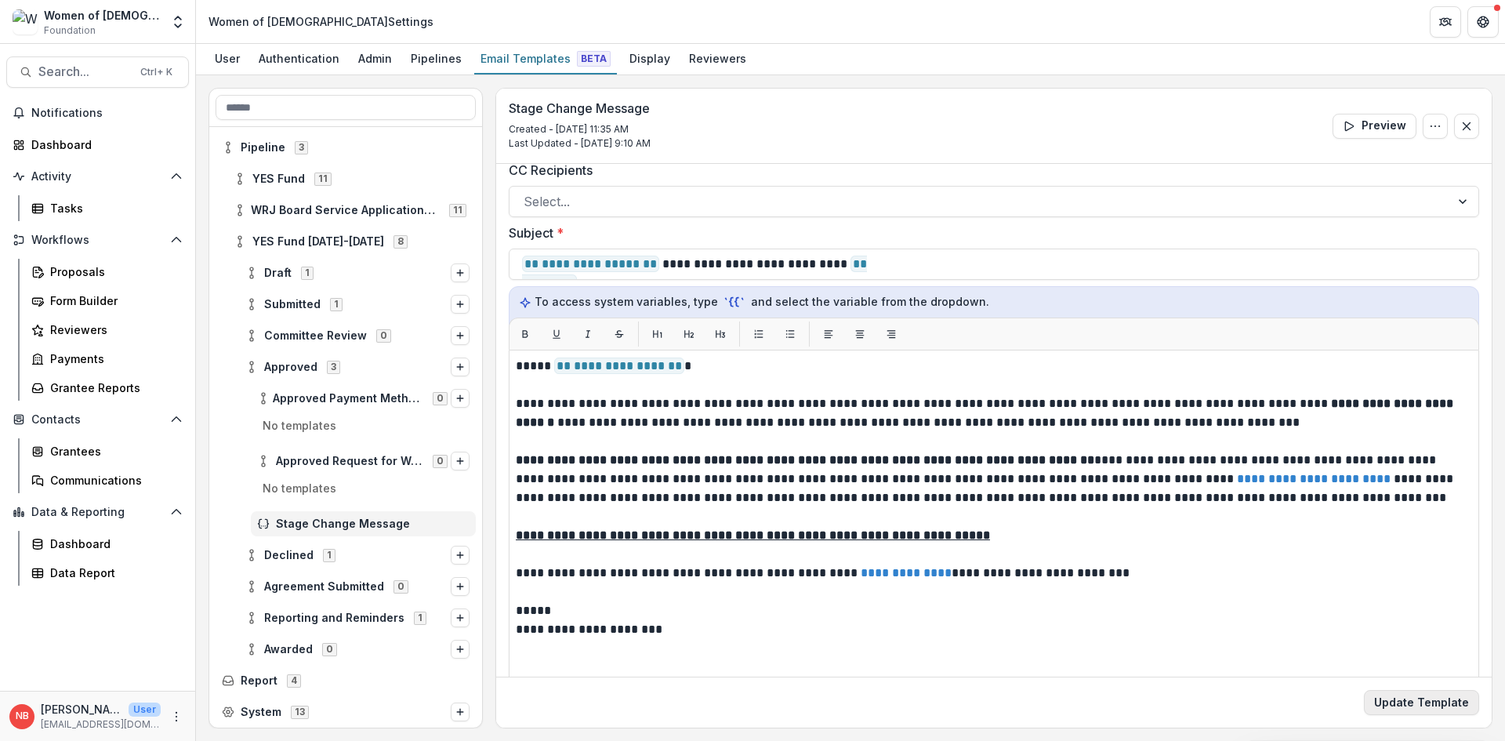
click at [1407, 707] on button "Update Template" at bounding box center [1421, 702] width 115 height 25
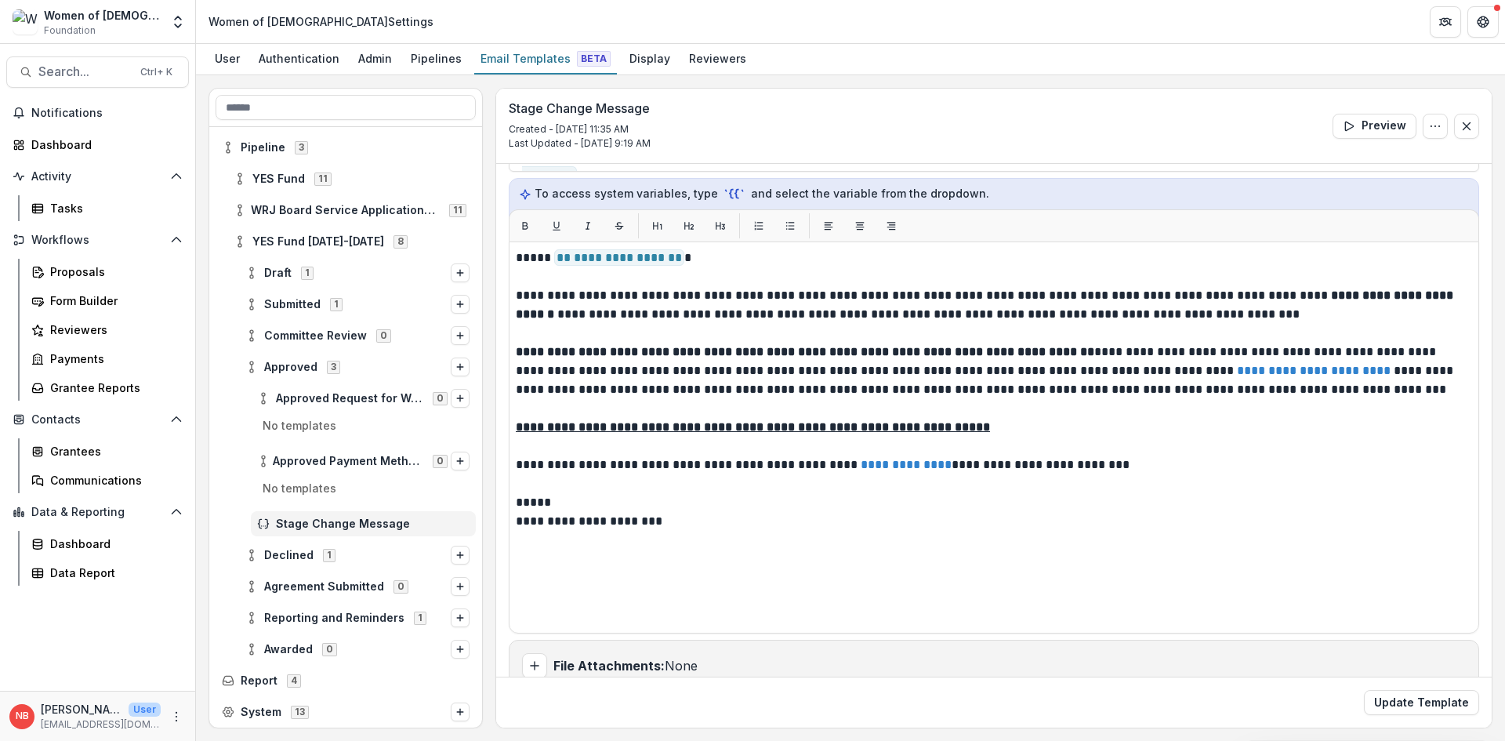
scroll to position [214, 0]
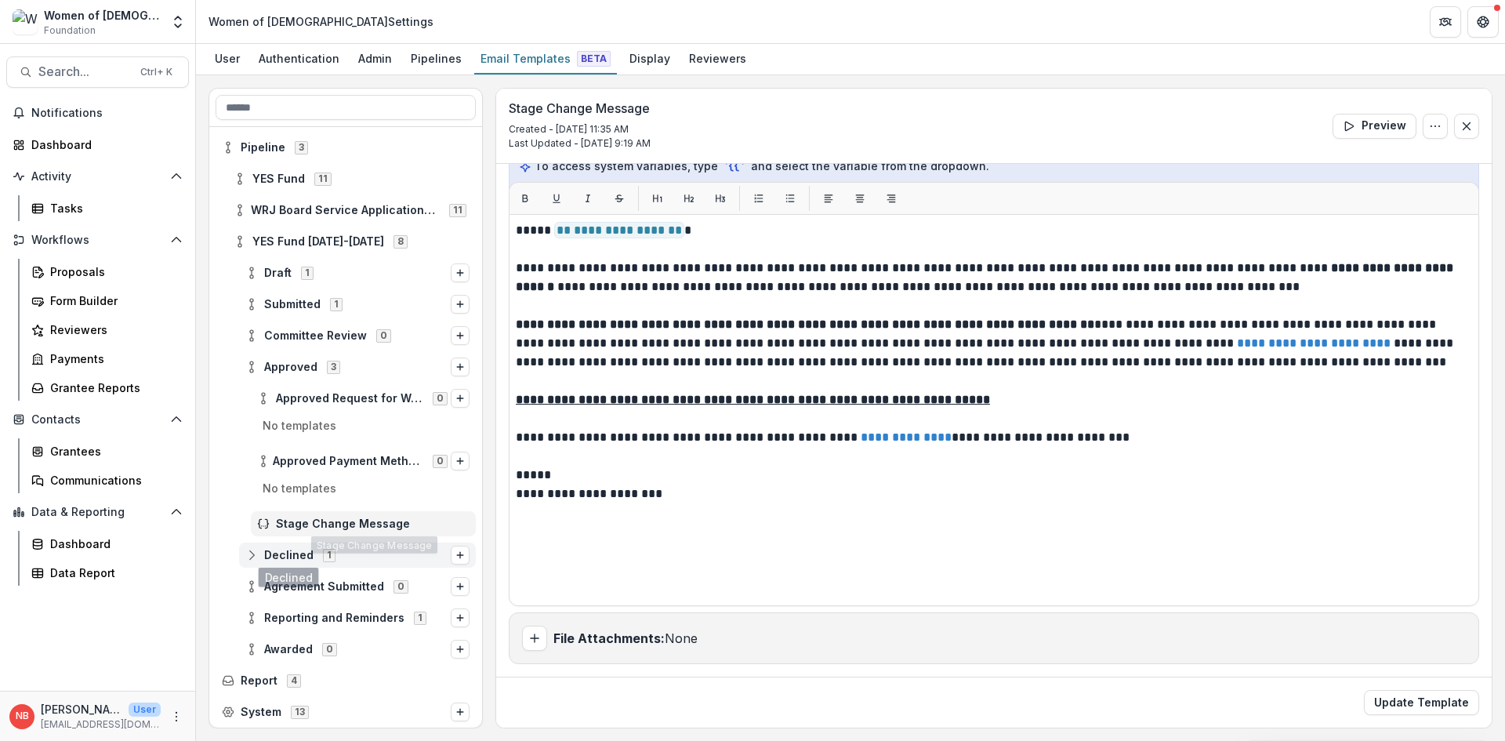
click at [269, 564] on div "Declined 1" at bounding box center [357, 555] width 237 height 25
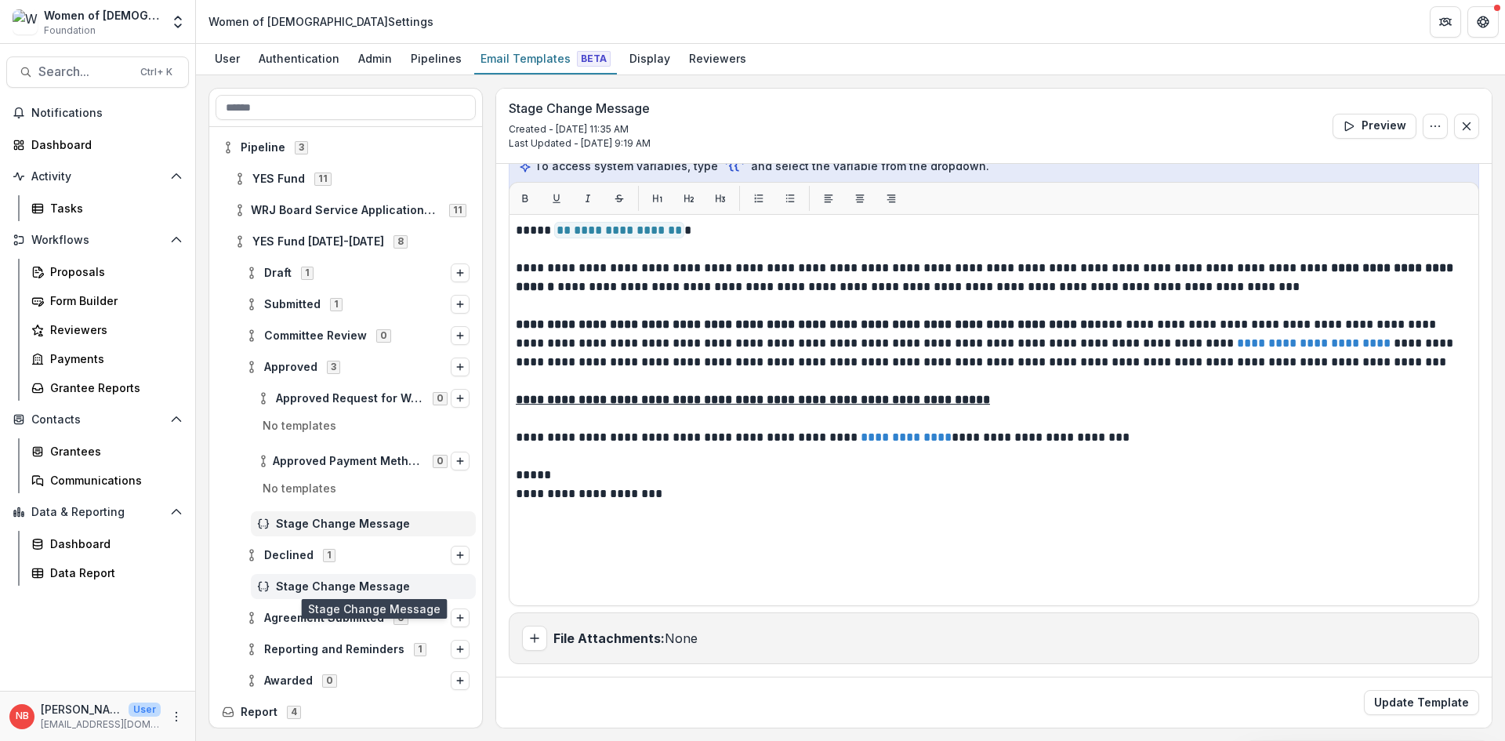
click at [293, 587] on span "Stage Change Message" at bounding box center [373, 586] width 194 height 13
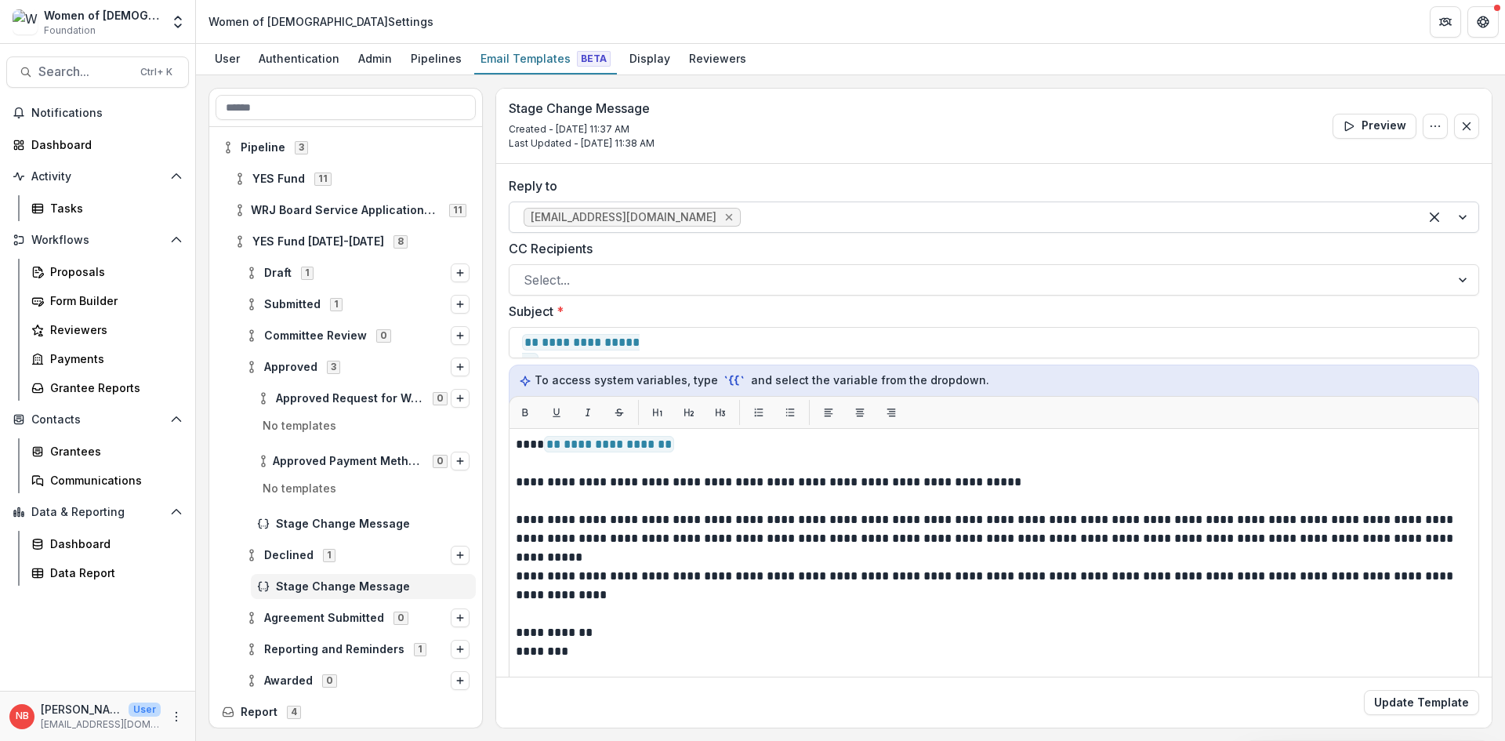
click at [723, 217] on icon "Remove sschulner@wrj.org" at bounding box center [729, 217] width 13 height 13
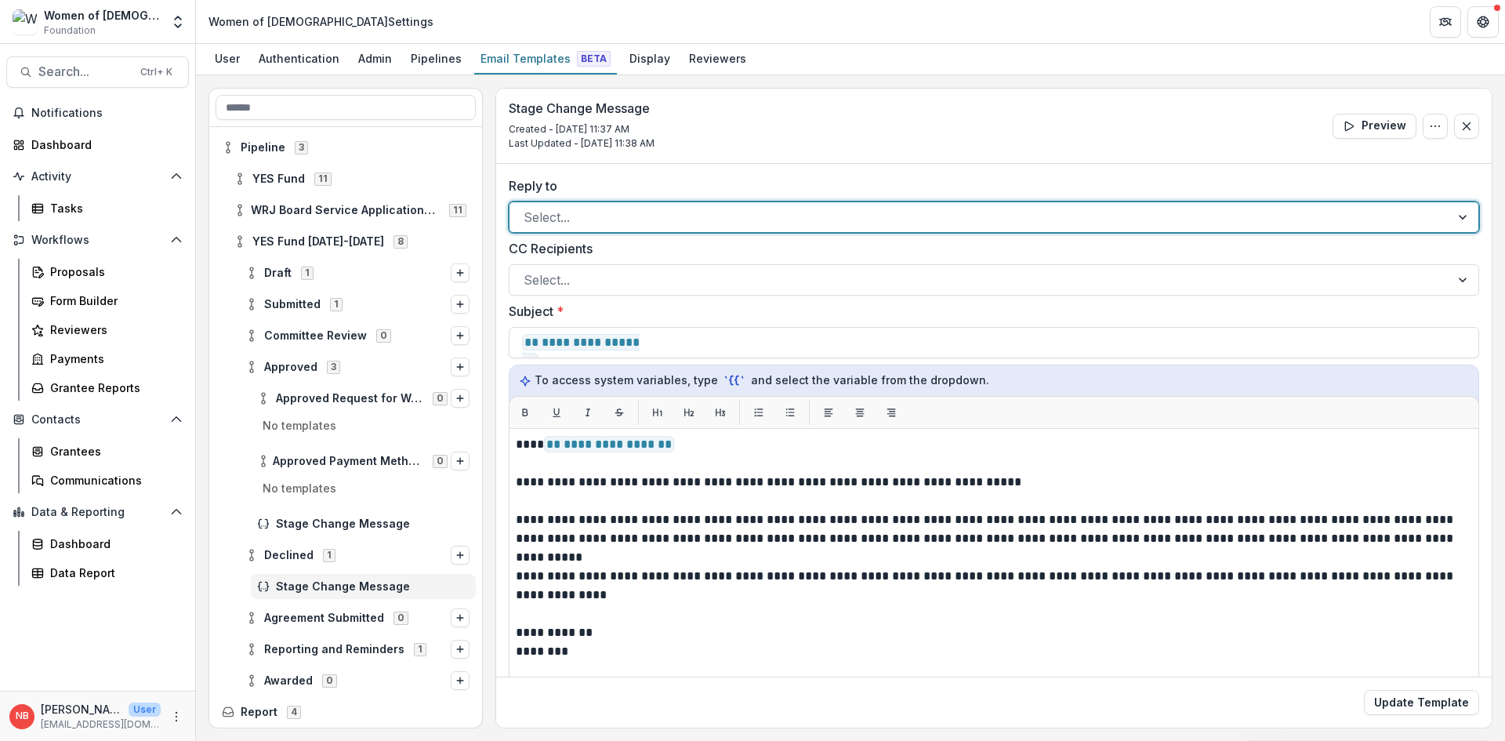
click at [667, 222] on div at bounding box center [980, 217] width 913 height 22
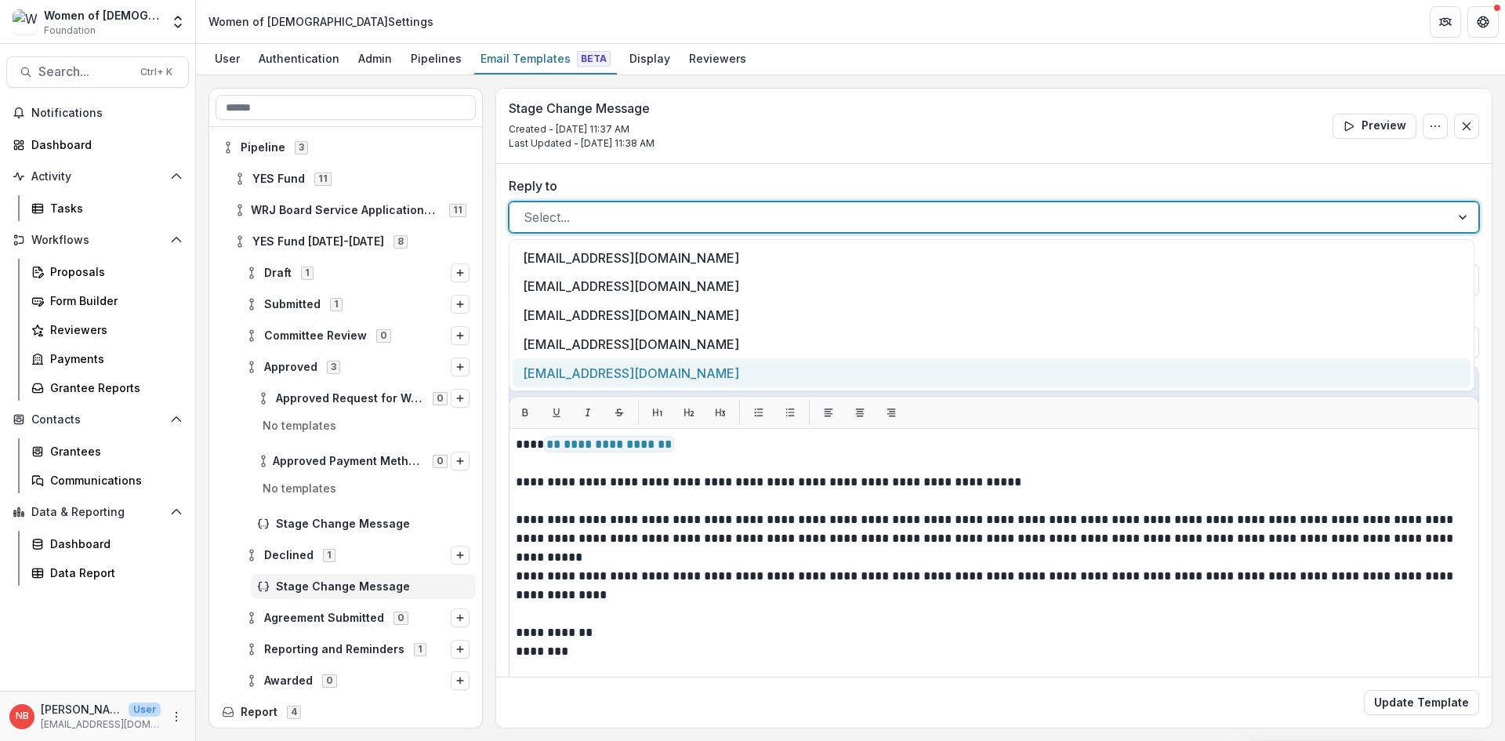
click at [623, 374] on div "nbraun@wrj.org" at bounding box center [992, 372] width 958 height 29
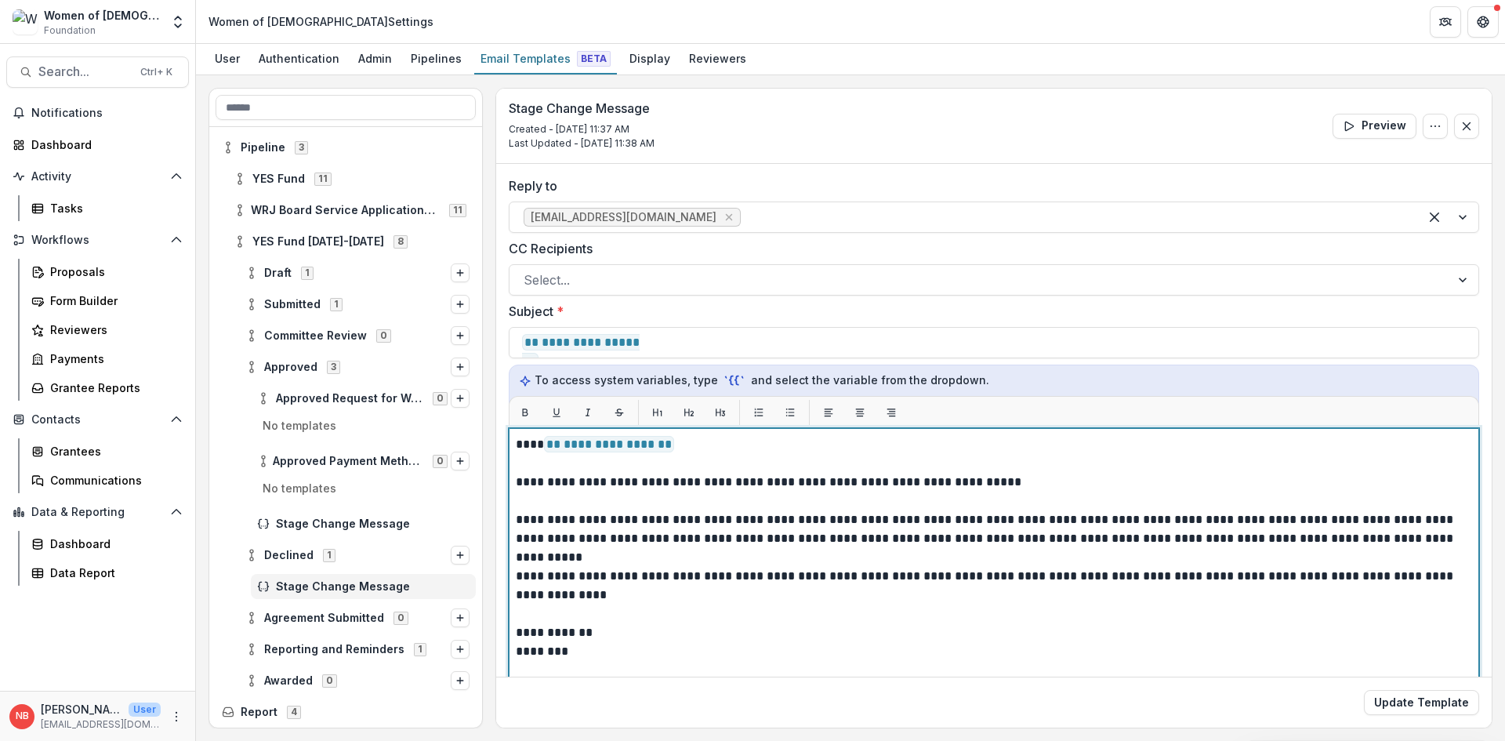
drag, startPoint x: 903, startPoint y: 517, endPoint x: 908, endPoint y: 493, distance: 24.8
click at [902, 517] on p "**********" at bounding box center [992, 529] width 952 height 38
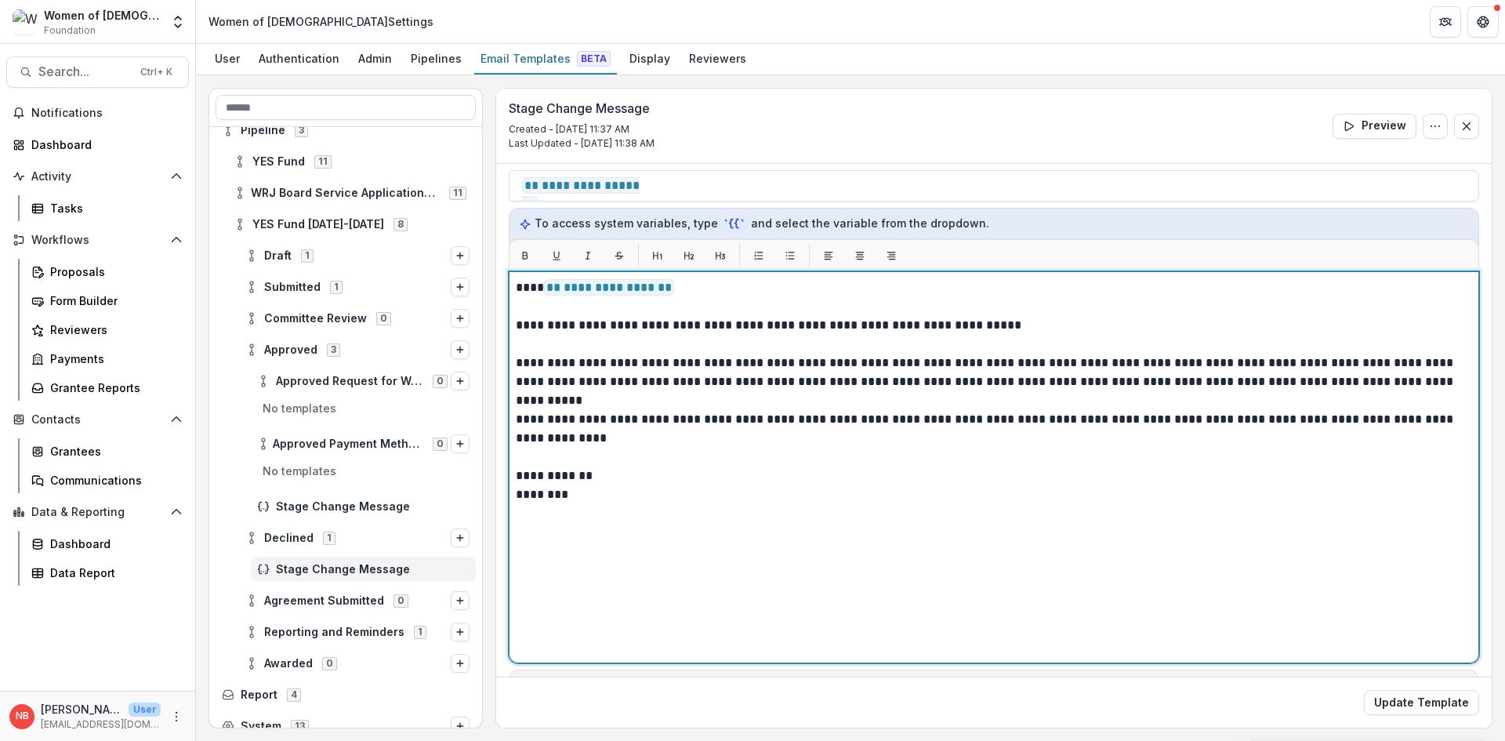
scroll to position [102, 0]
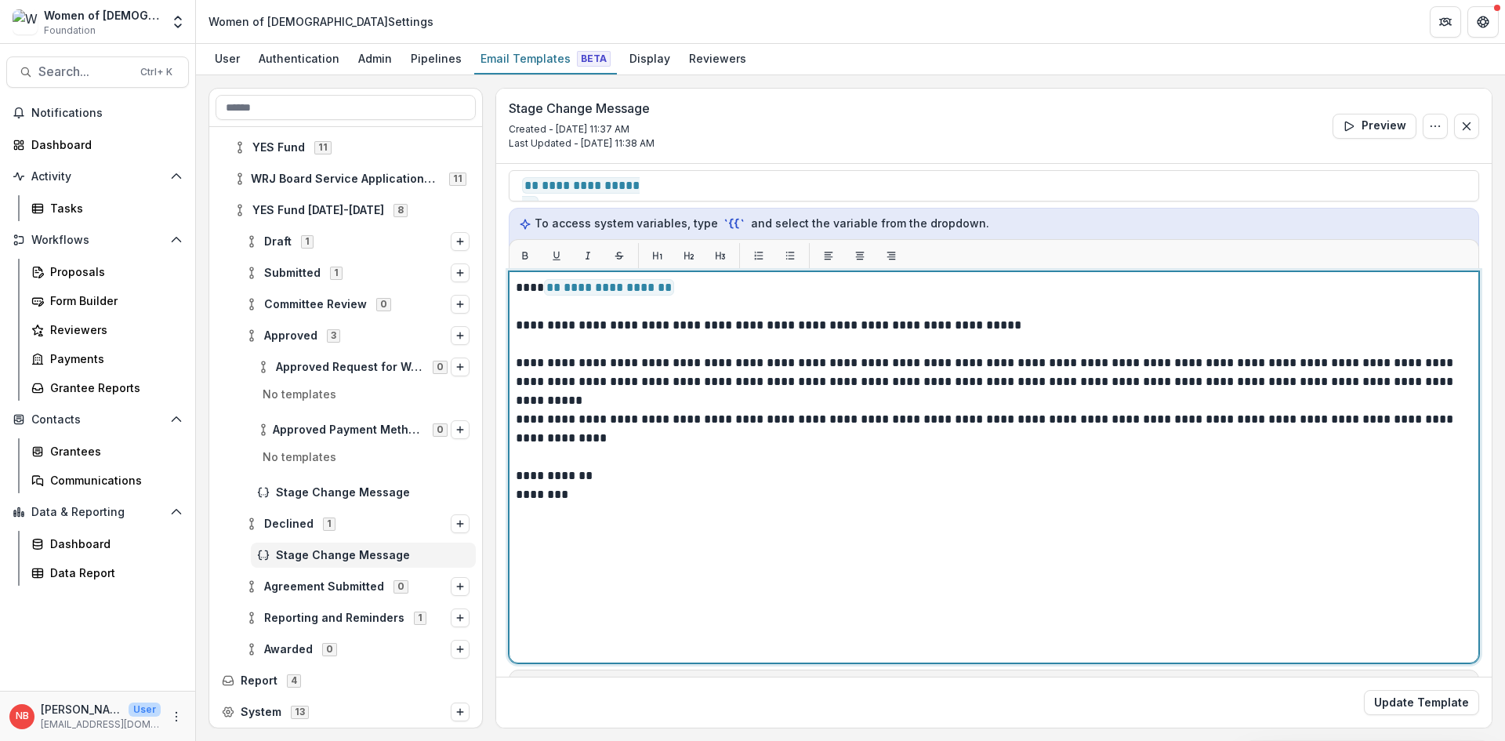
click at [692, 290] on p "**********" at bounding box center [992, 287] width 952 height 19
click at [785, 435] on p "**********" at bounding box center [992, 429] width 952 height 38
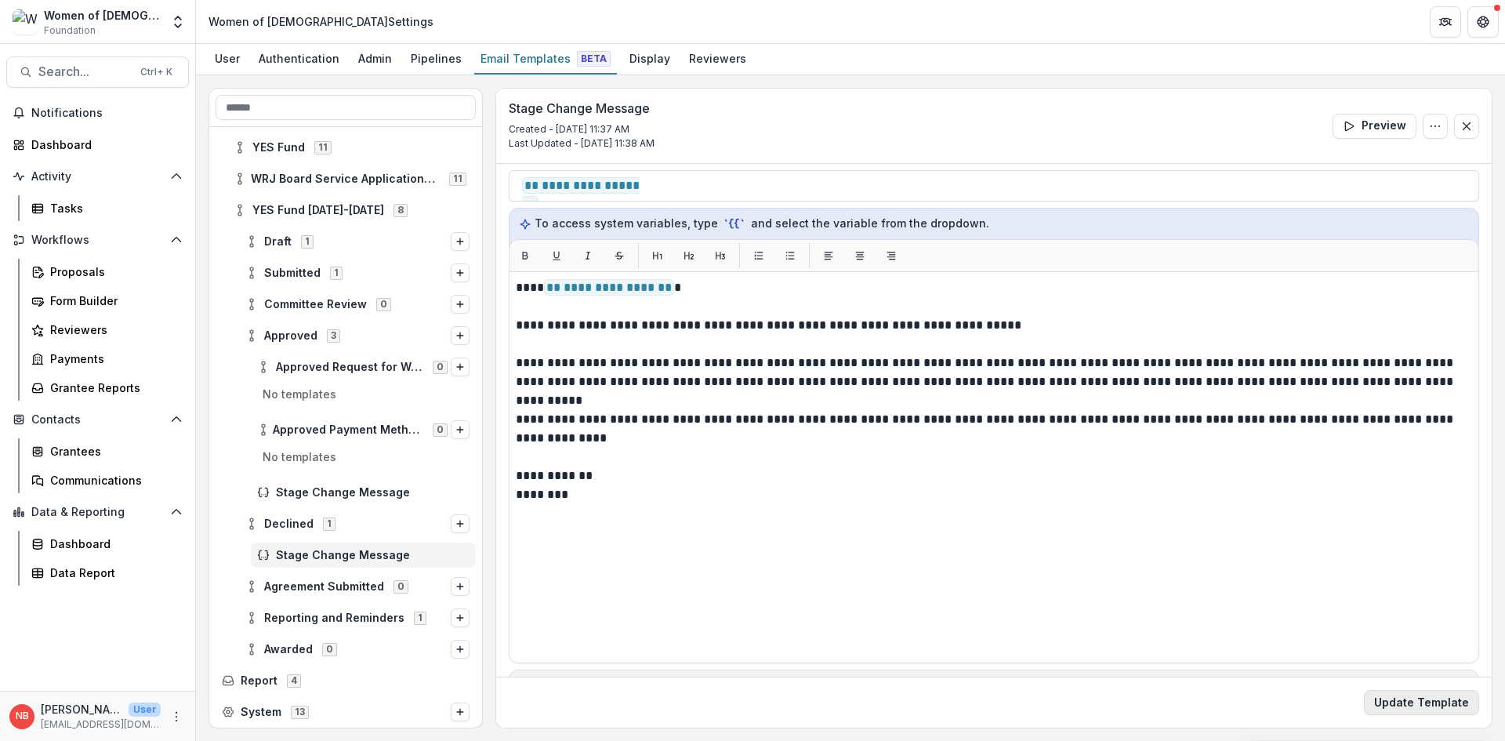
click at [1410, 710] on button "Update Template" at bounding box center [1421, 702] width 115 height 25
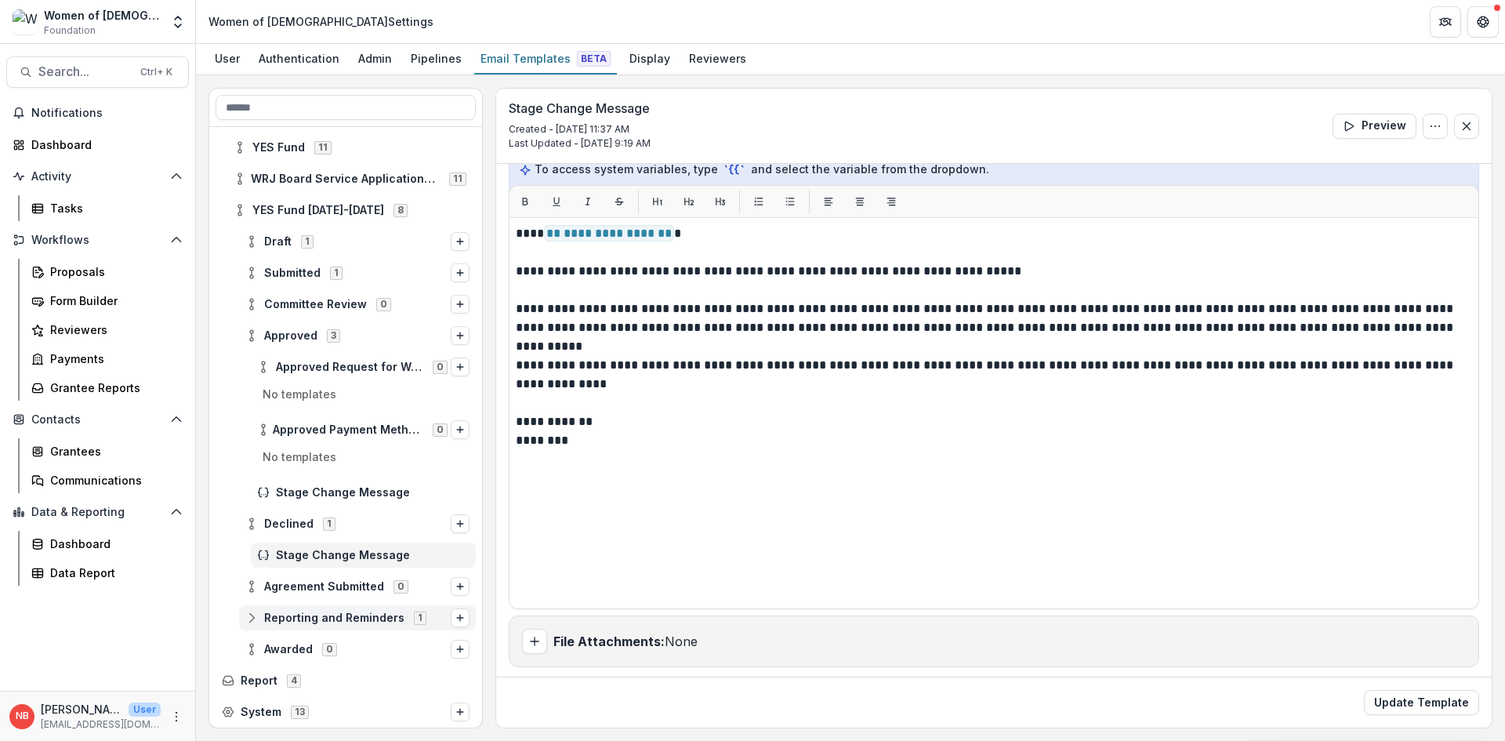
scroll to position [214, 0]
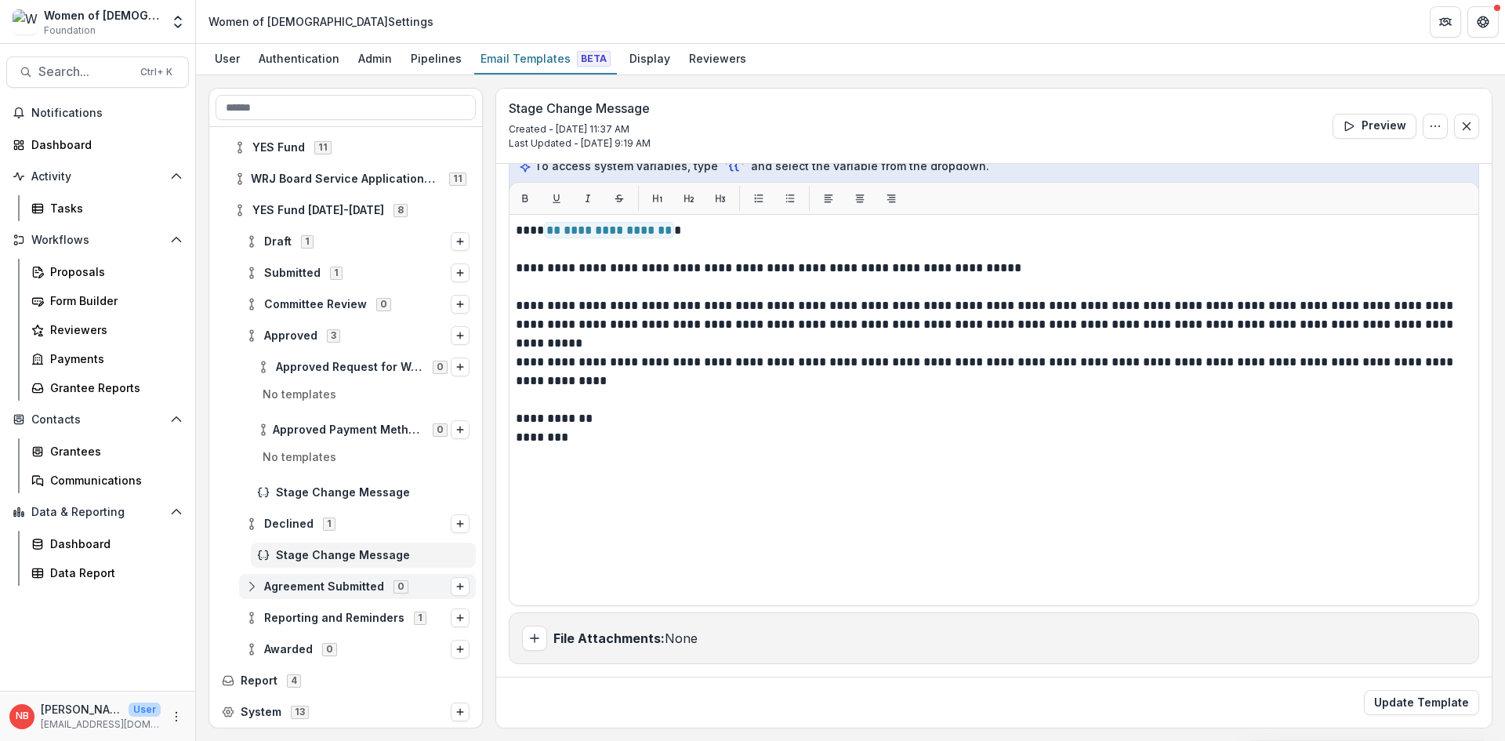
click at [256, 587] on icon at bounding box center [251, 586] width 13 height 13
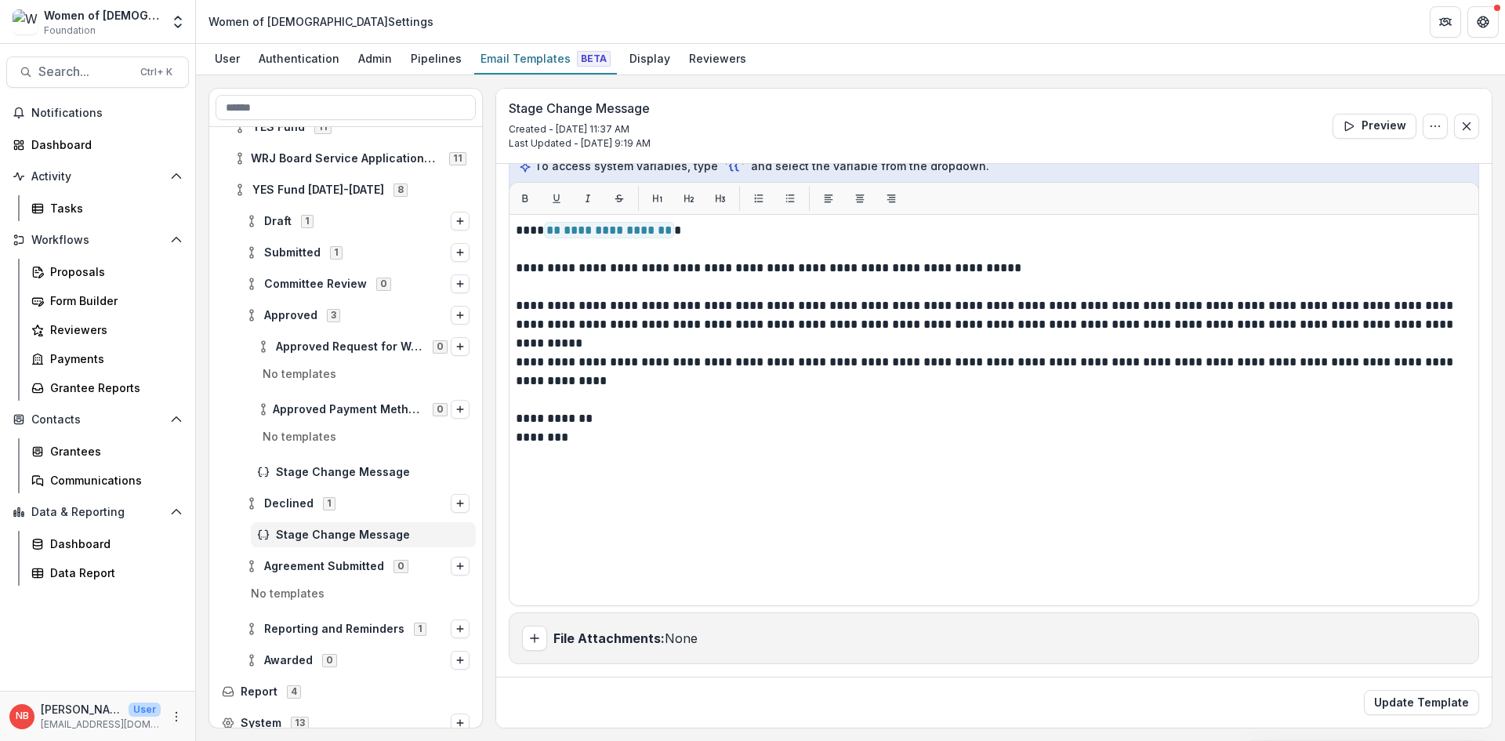
scroll to position [133, 0]
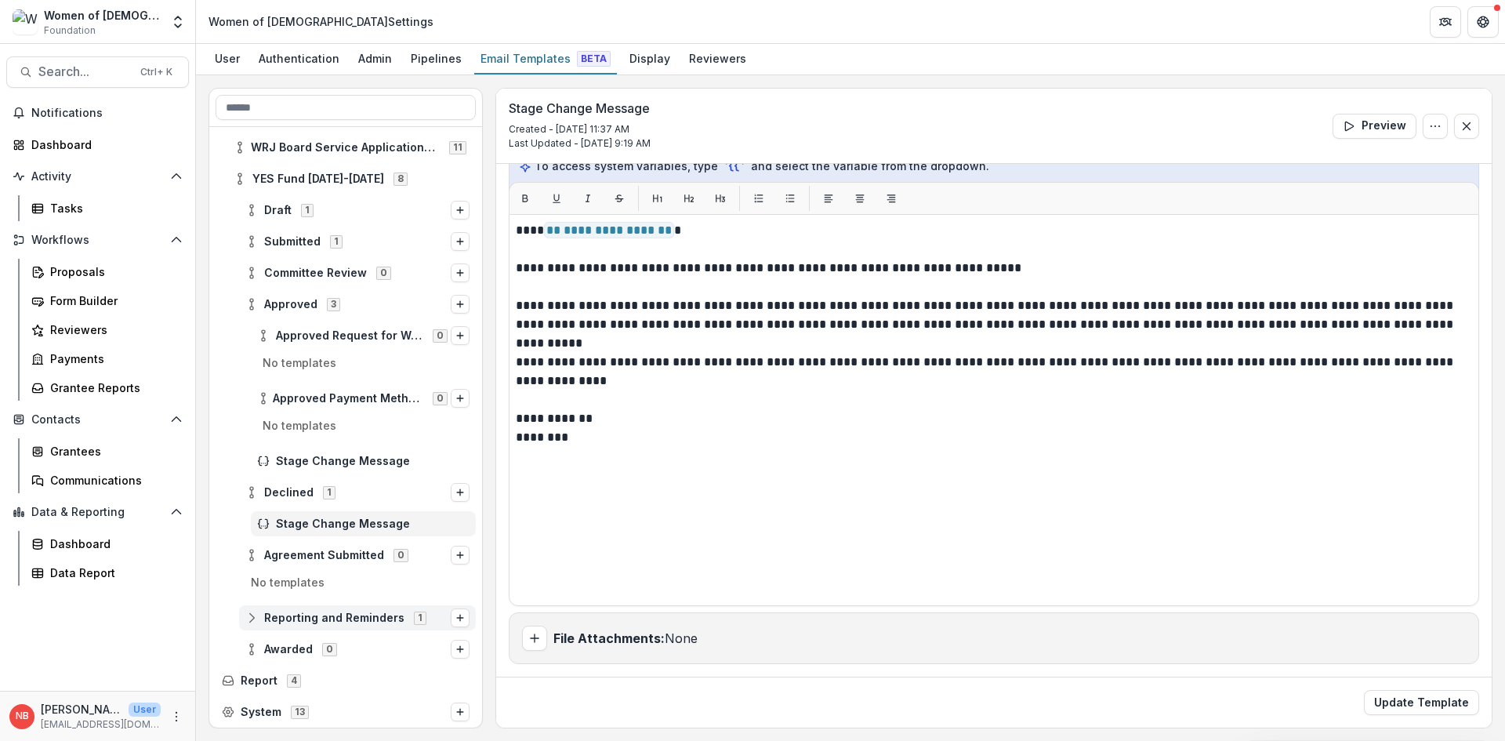
click at [253, 619] on icon at bounding box center [251, 618] width 13 height 13
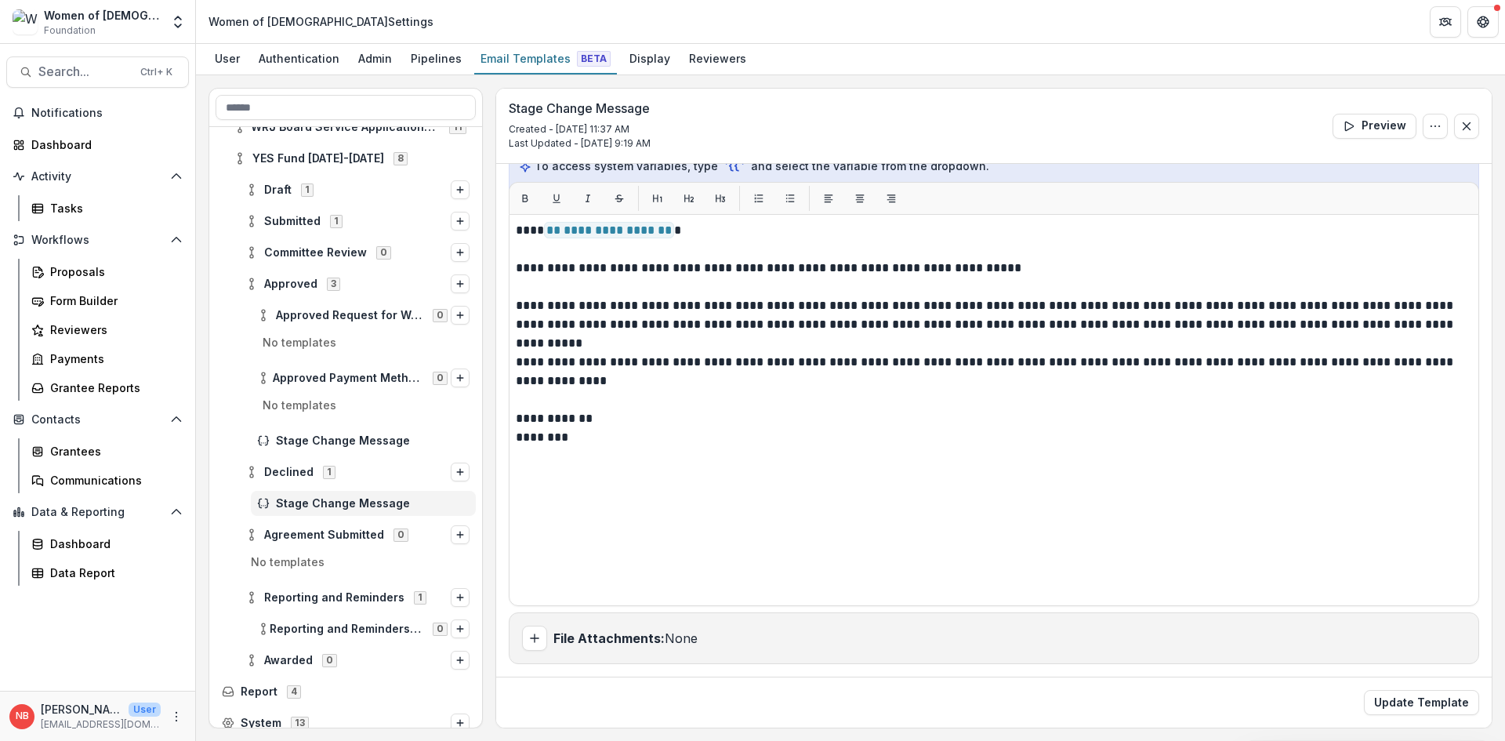
scroll to position [165, 0]
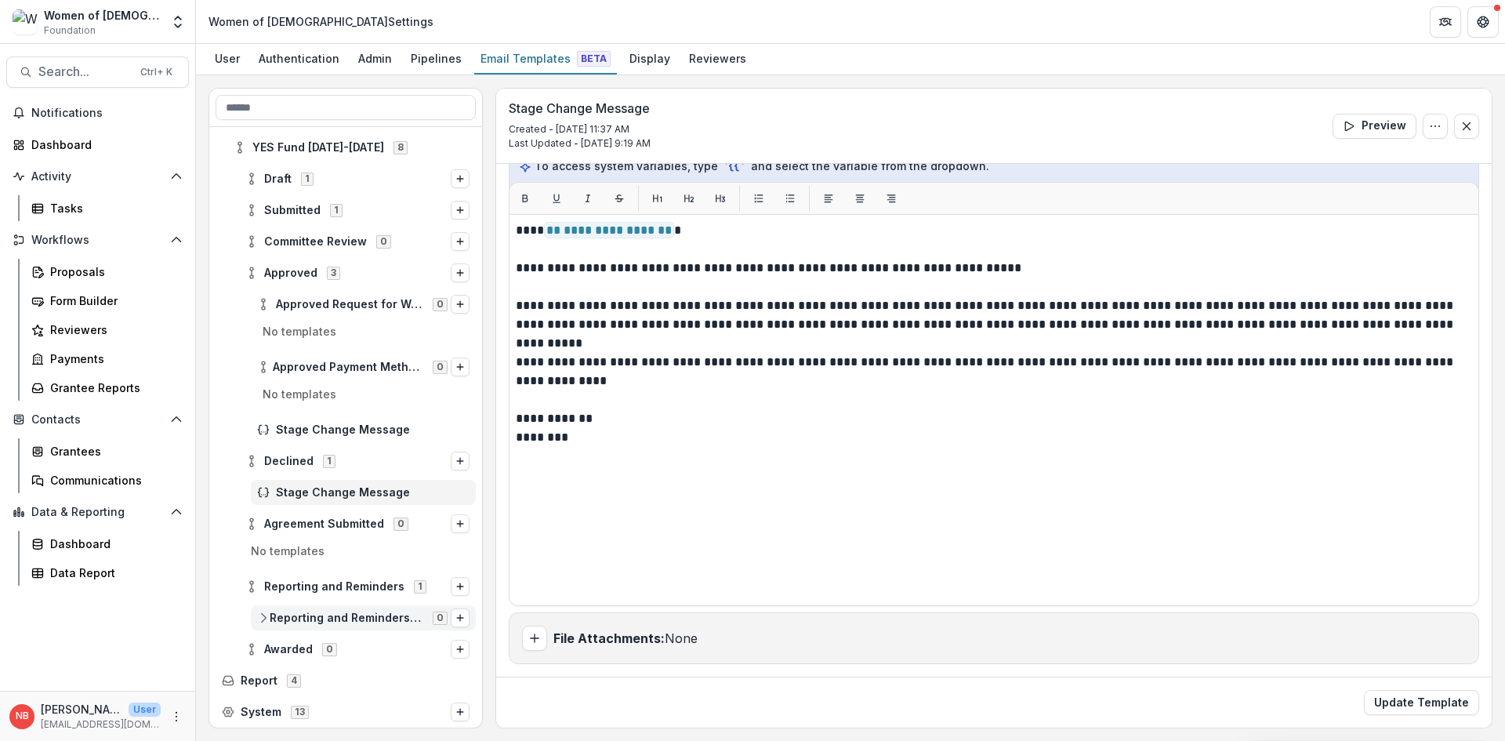
click at [301, 619] on span "Reporting and Reminders 2026-2027 Grantee Blog" at bounding box center [347, 618] width 154 height 13
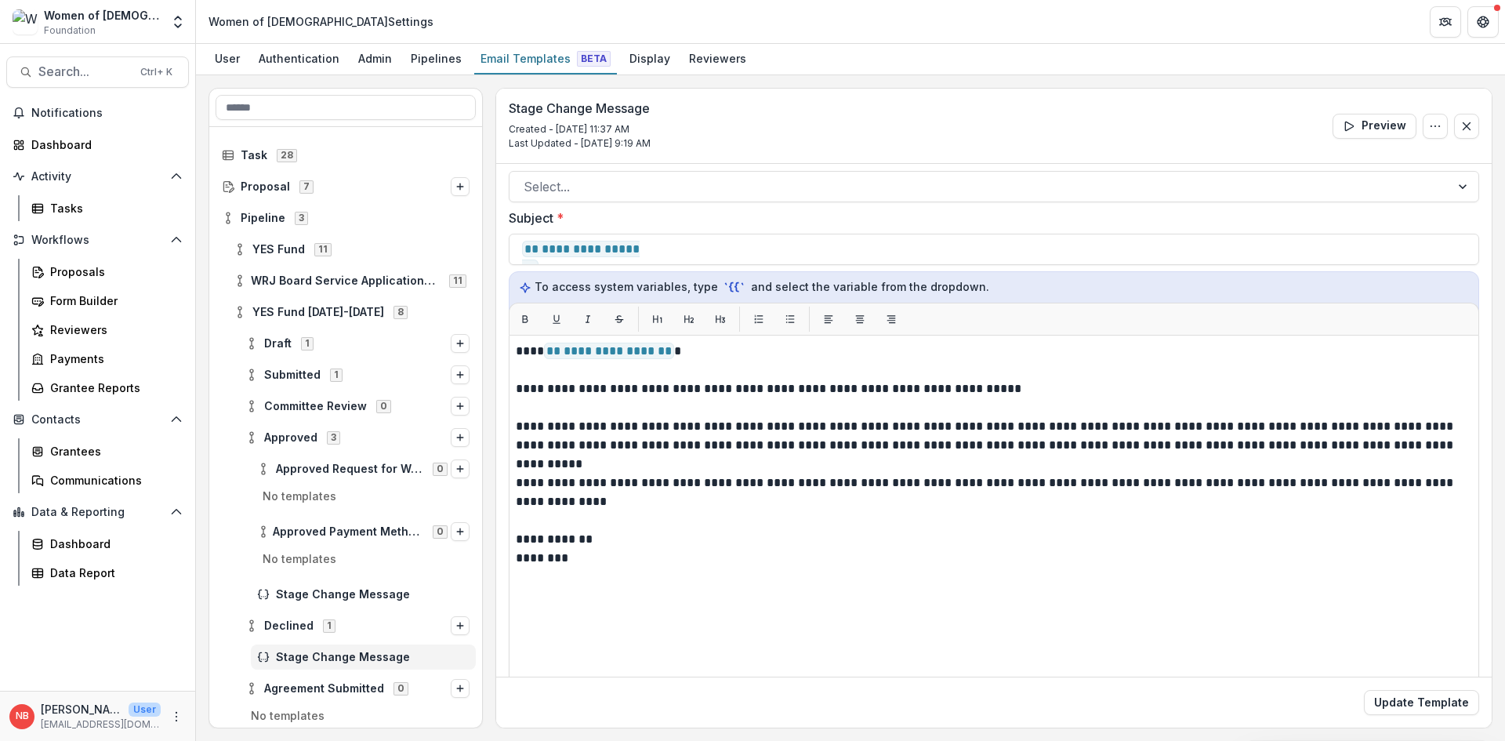
scroll to position [0, 0]
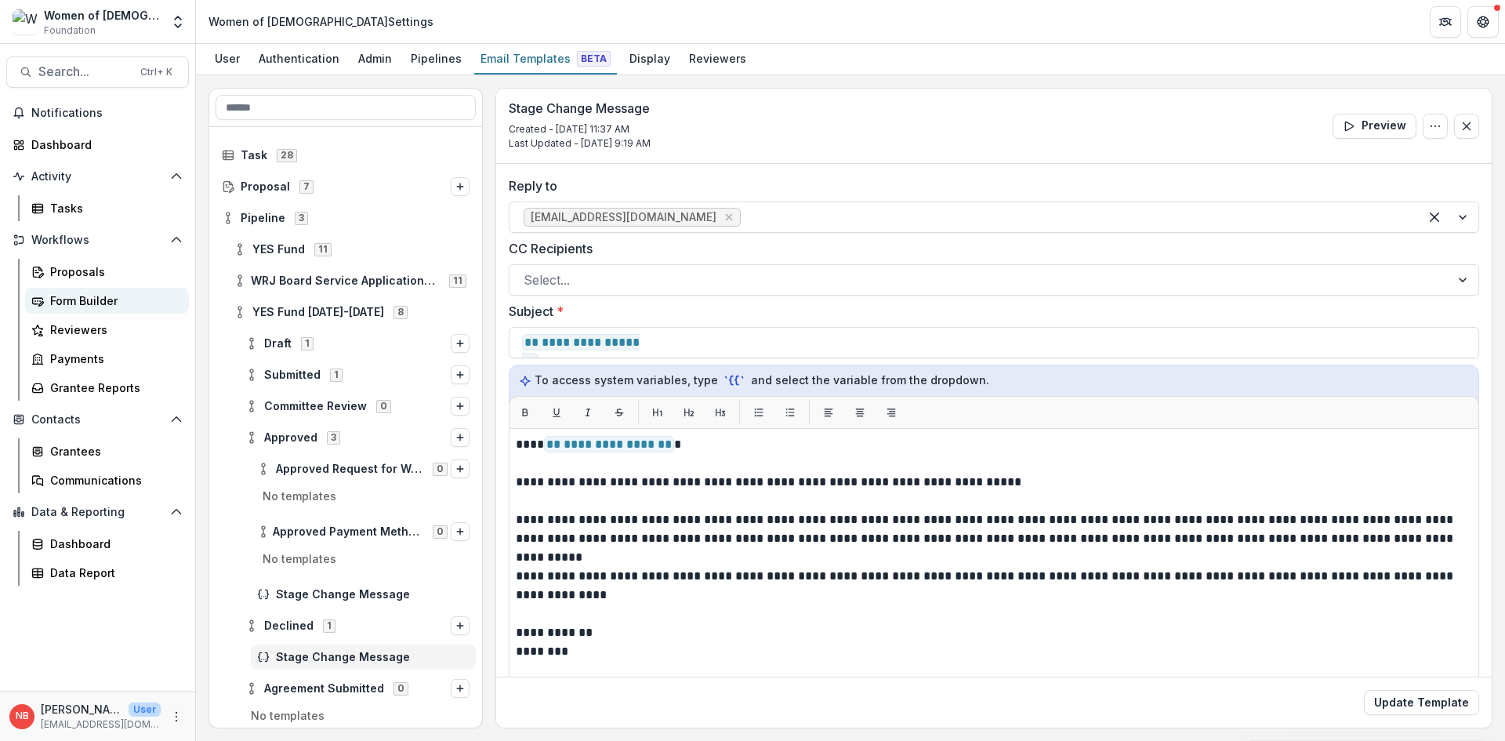
click at [96, 299] on div "Form Builder" at bounding box center [113, 300] width 126 height 16
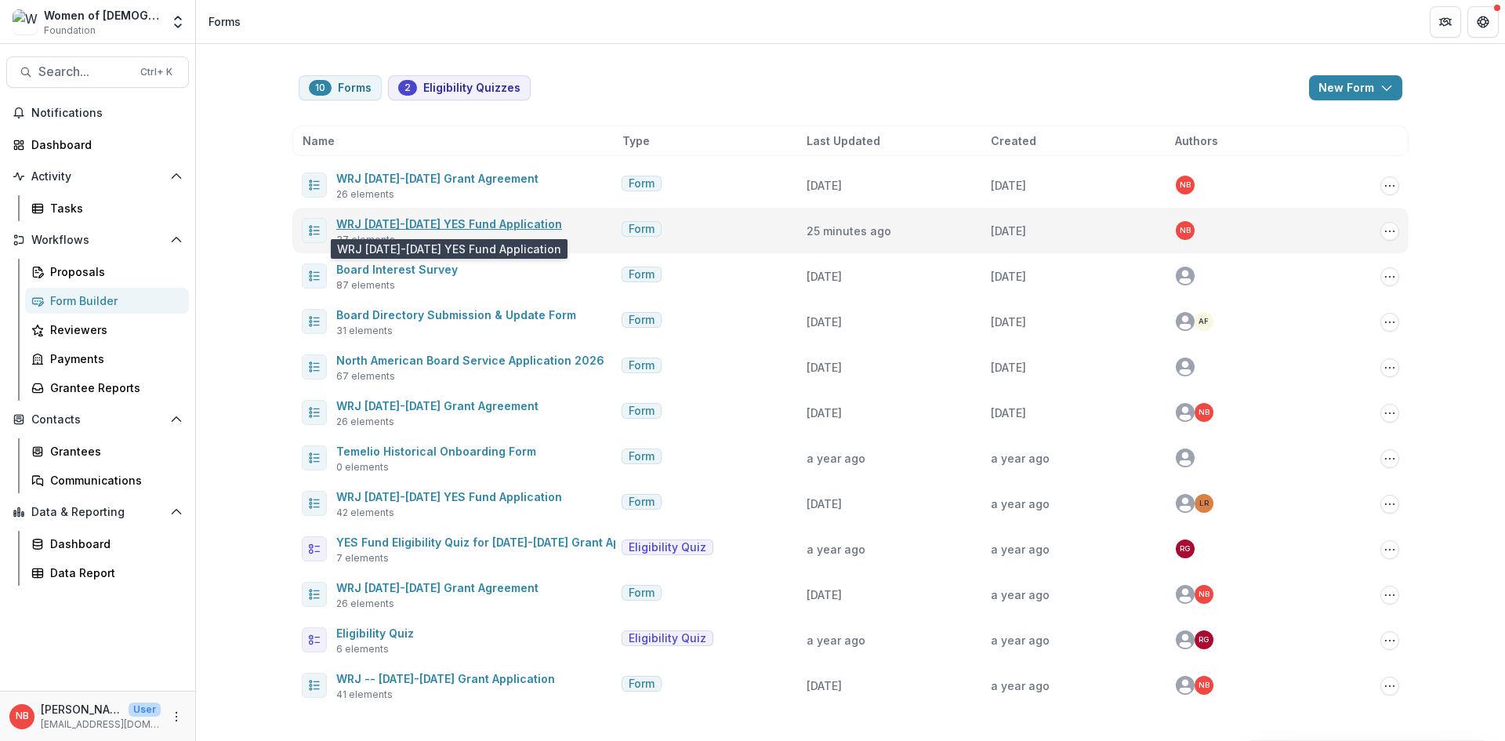
click at [446, 225] on link "WRJ [DATE]-[DATE] YES Fund Application" at bounding box center [449, 223] width 226 height 13
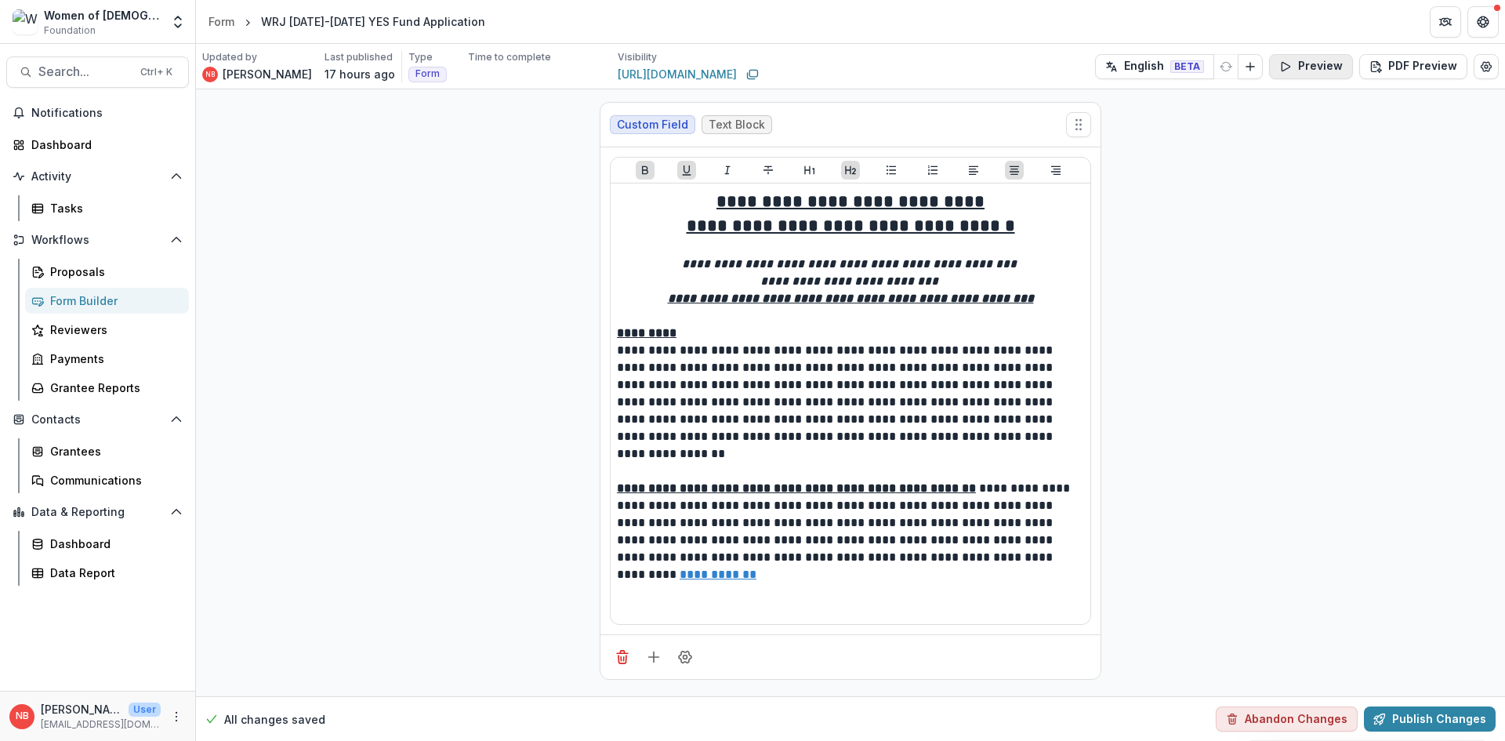
click at [1319, 65] on button "Preview" at bounding box center [1311, 66] width 84 height 25
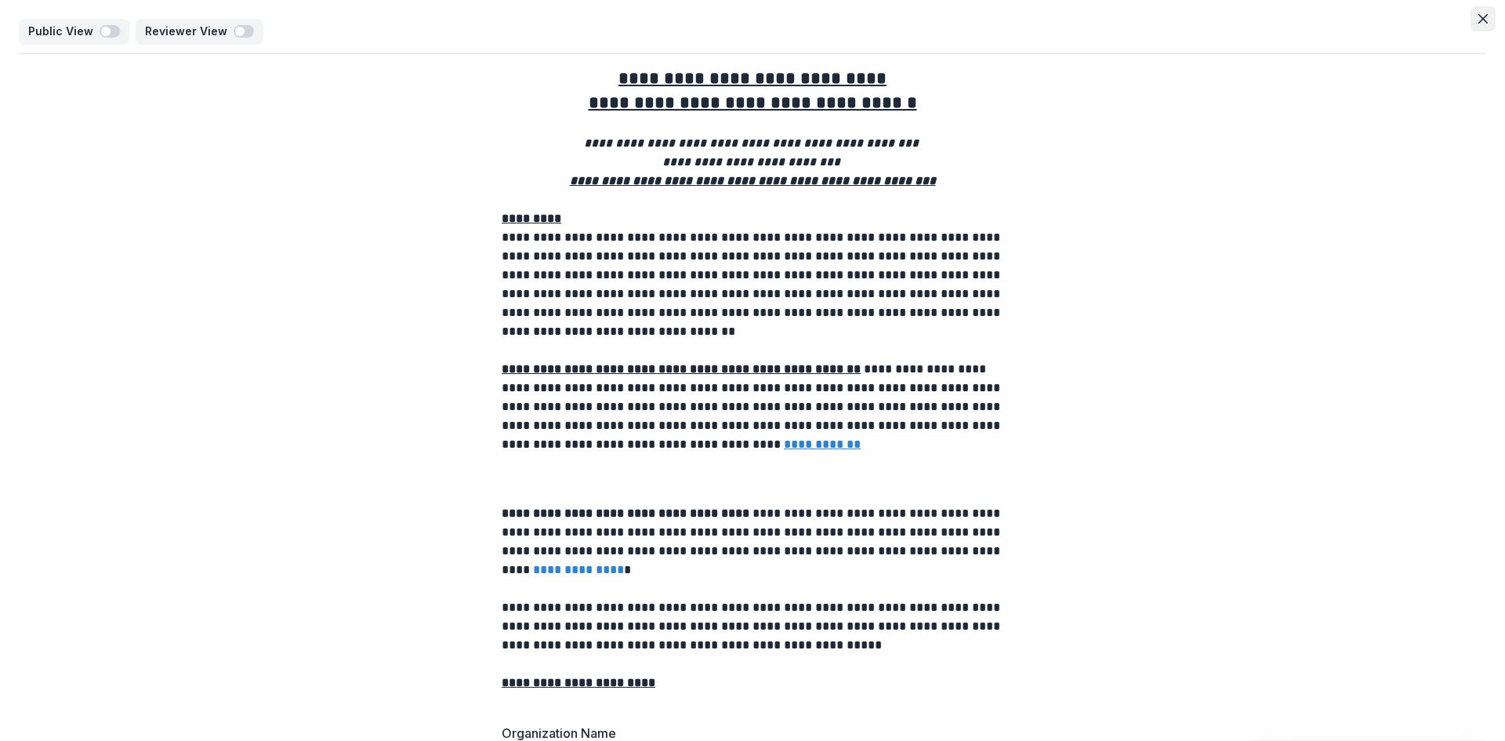
click at [1484, 16] on button "Close" at bounding box center [1483, 18] width 25 height 25
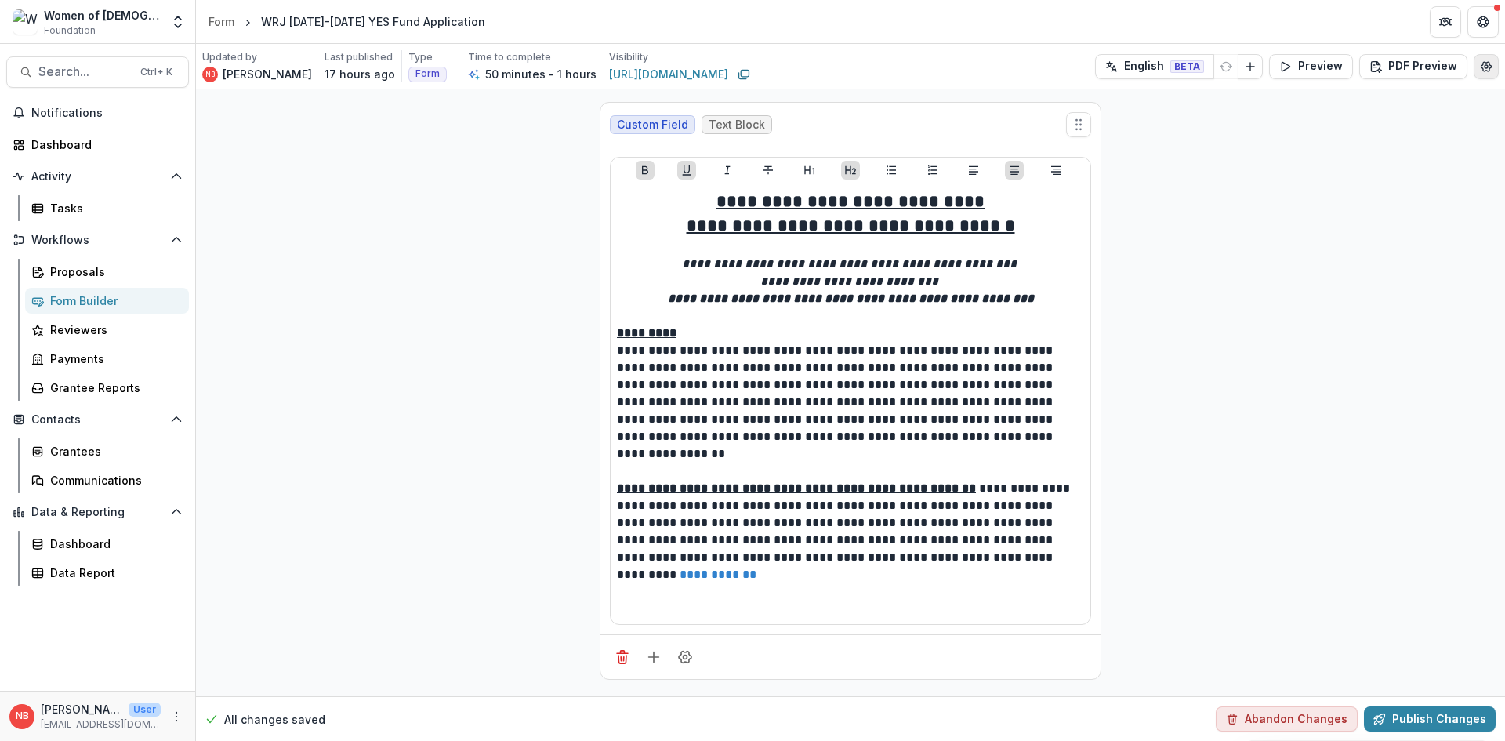
click at [1474, 71] on button "Edit Form Settings" at bounding box center [1486, 66] width 25 height 25
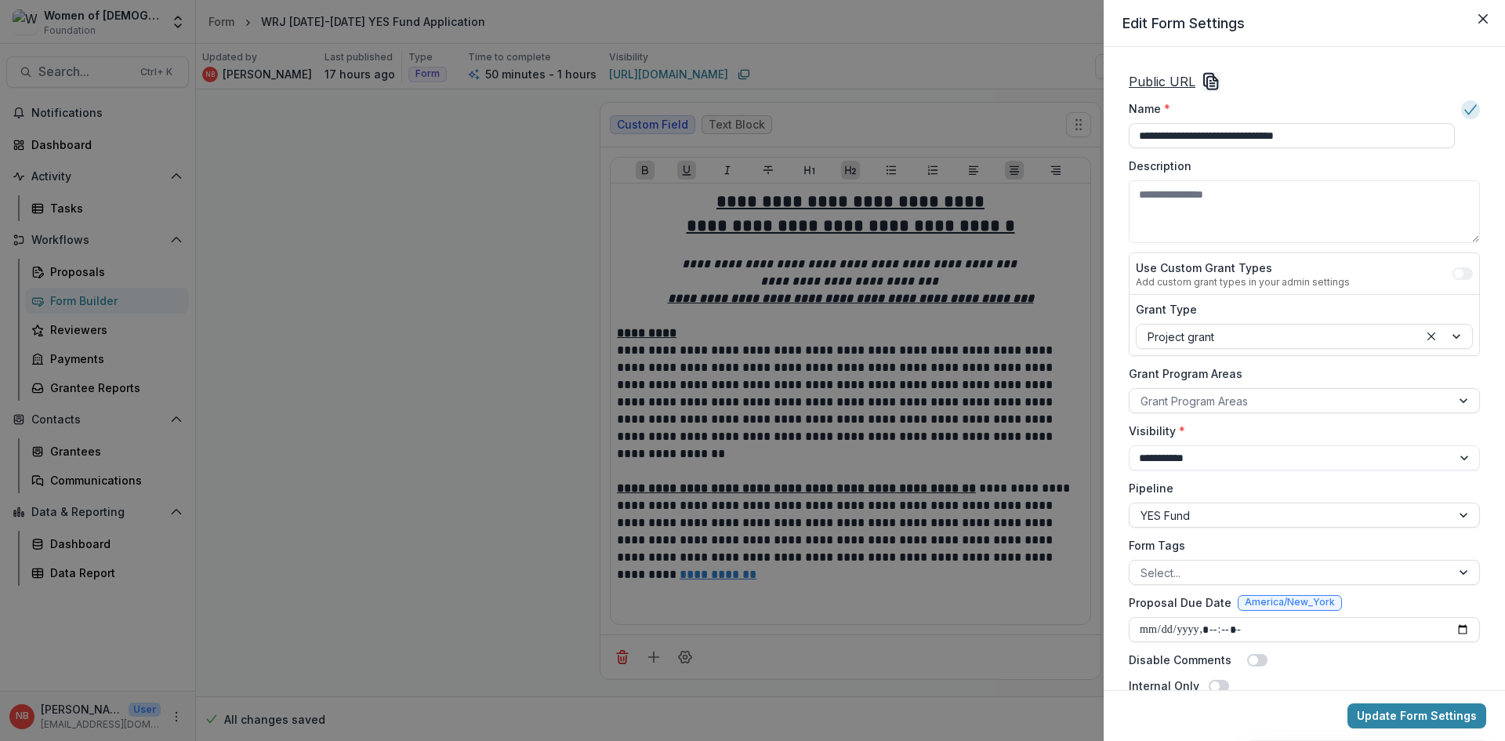
click at [1480, 19] on icon "Close" at bounding box center [1483, 18] width 9 height 9
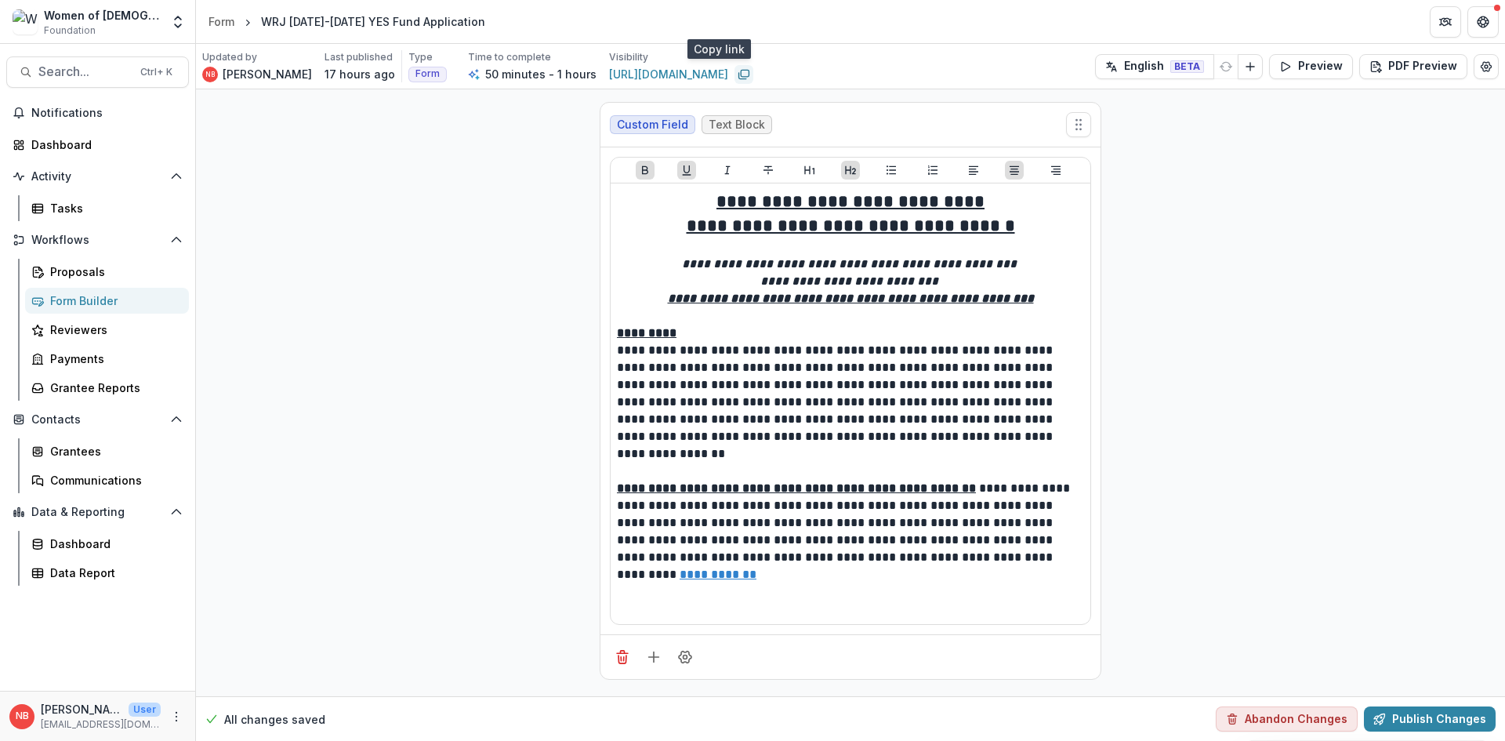
click at [738, 74] on icon "Copy link" at bounding box center [744, 74] width 13 height 13
click at [1404, 722] on button "Publish Changes" at bounding box center [1430, 718] width 132 height 25
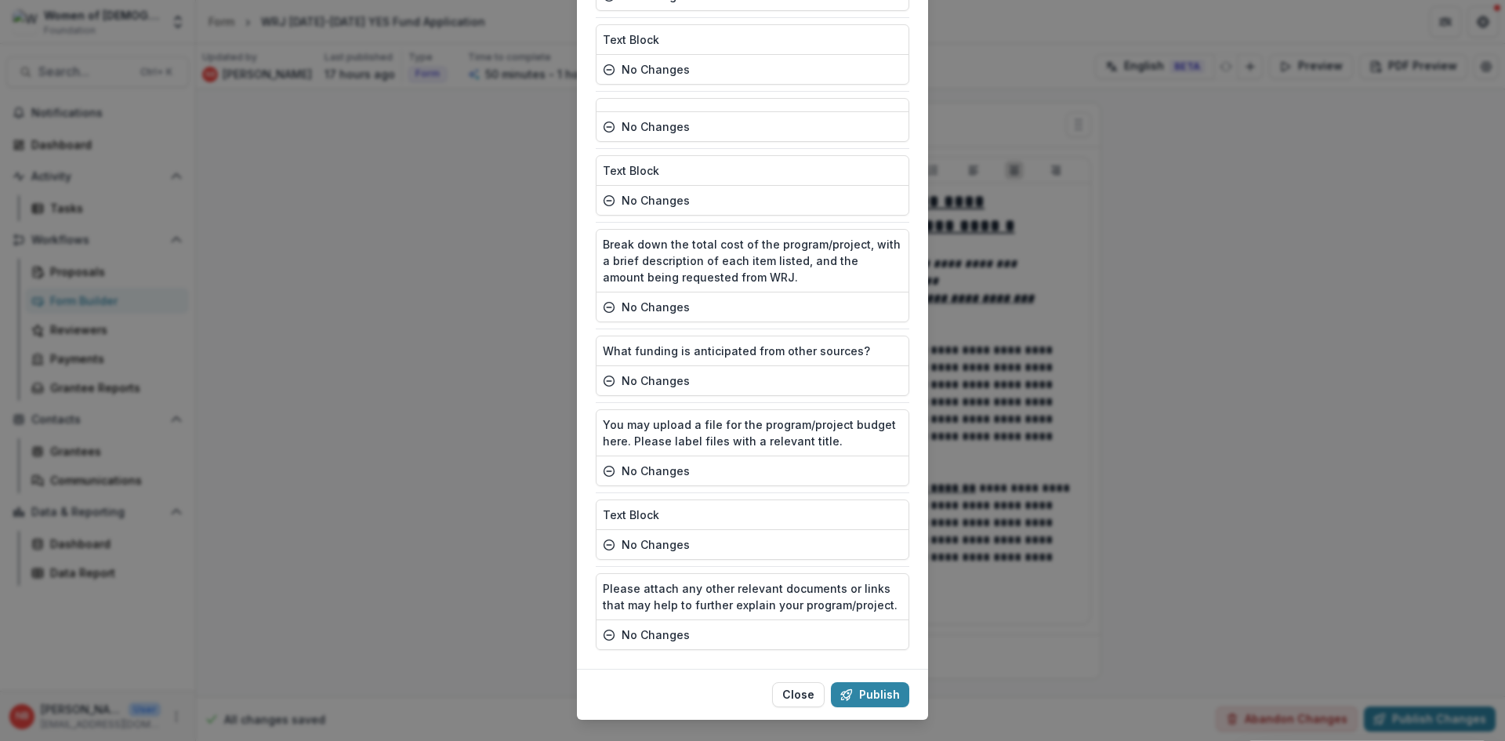
scroll to position [2390, 0]
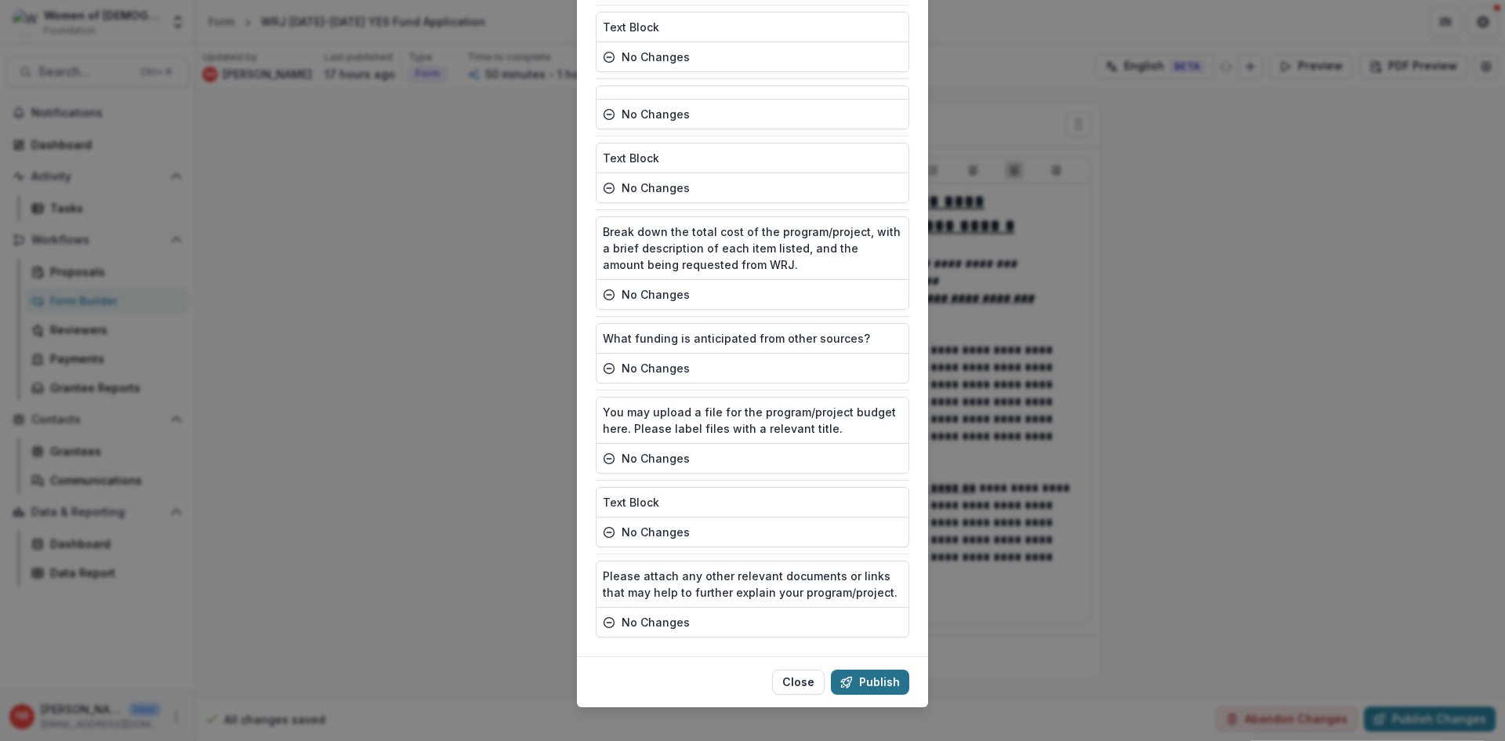
click at [881, 670] on button "Publish" at bounding box center [870, 682] width 78 height 25
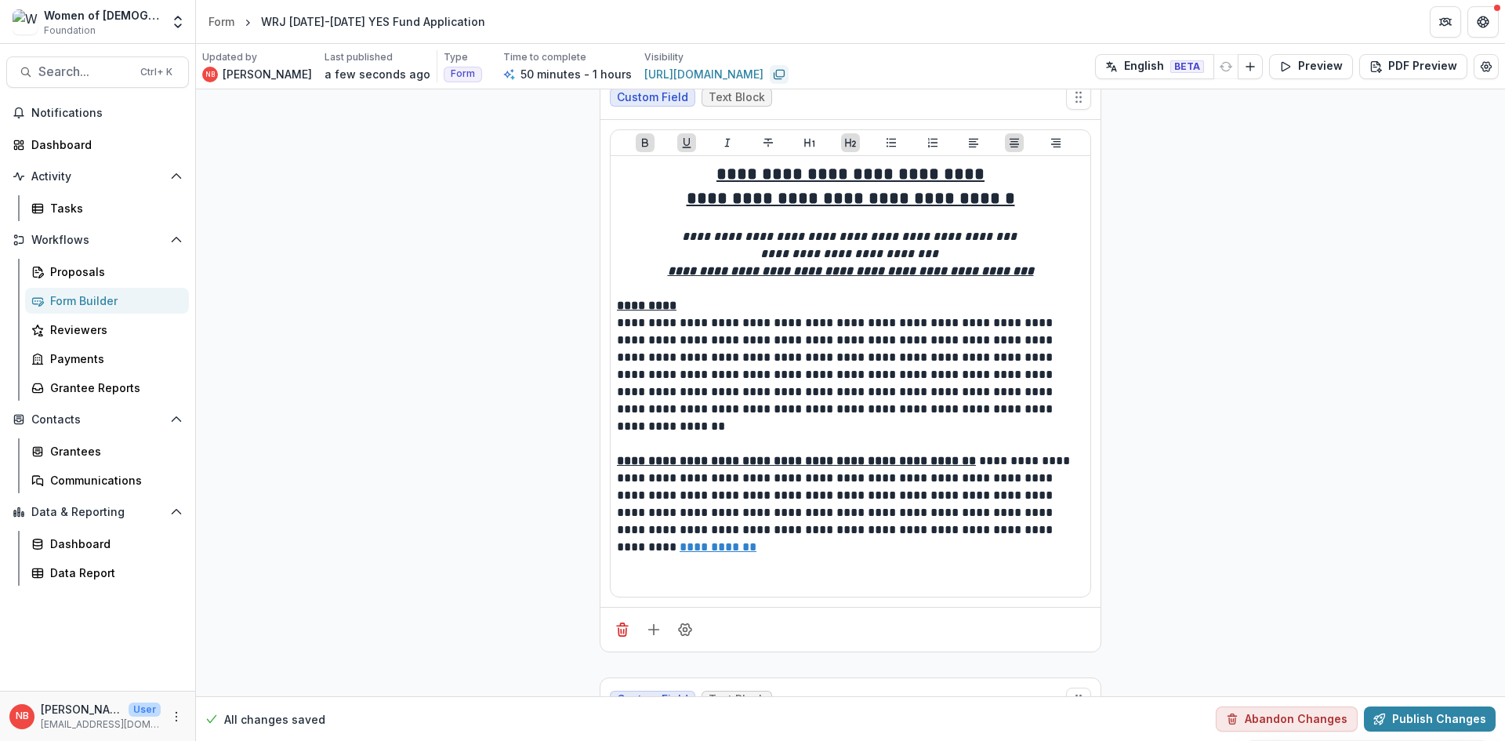
scroll to position [0, 0]
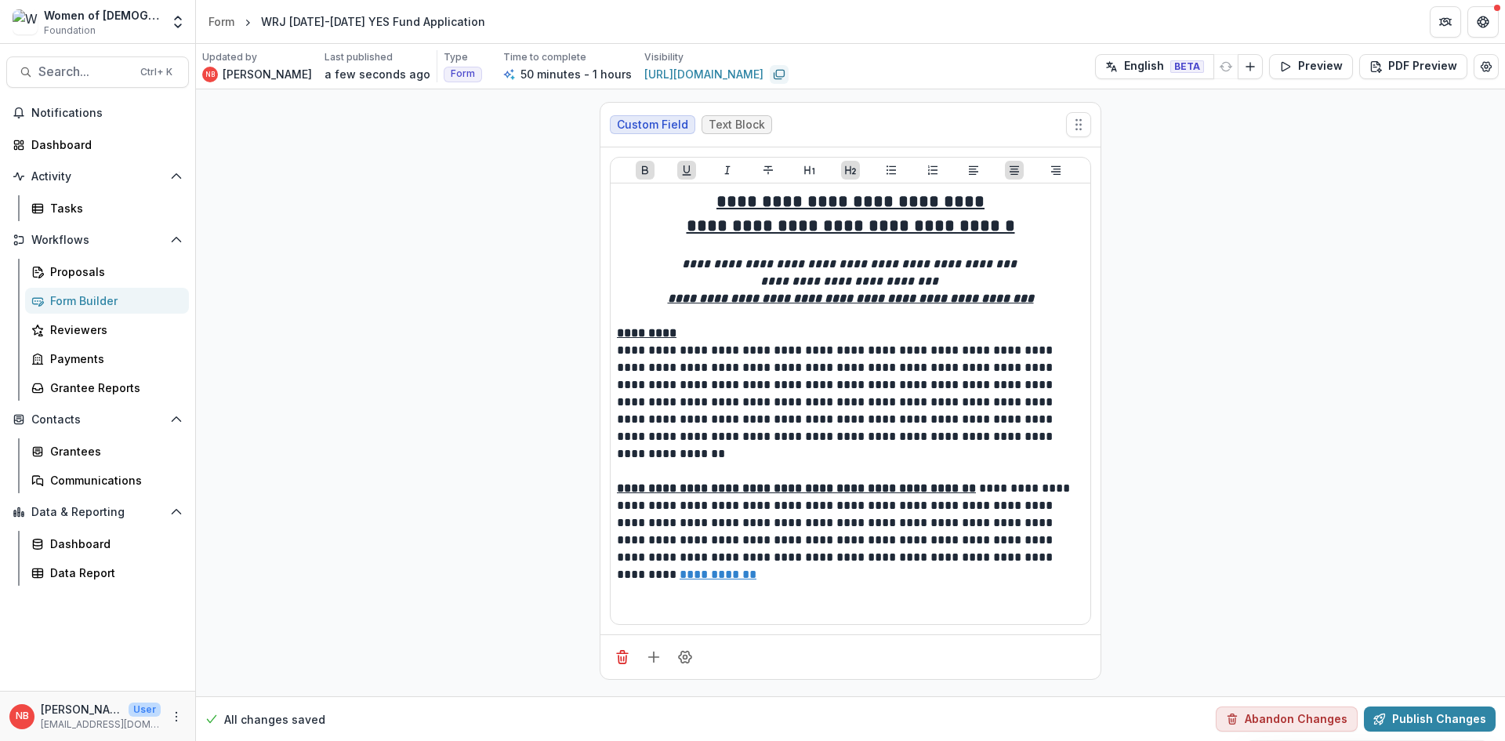
click at [776, 70] on rect "Copy link" at bounding box center [780, 73] width 8 height 6
click at [670, 76] on link "https://app.trytemelio.com/form/39a440d7-fdb5-41ed-a46d-3e2525487142" at bounding box center [703, 74] width 119 height 16
click at [1484, 66] on icon "Edit Form Settings" at bounding box center [1486, 66] width 13 height 13
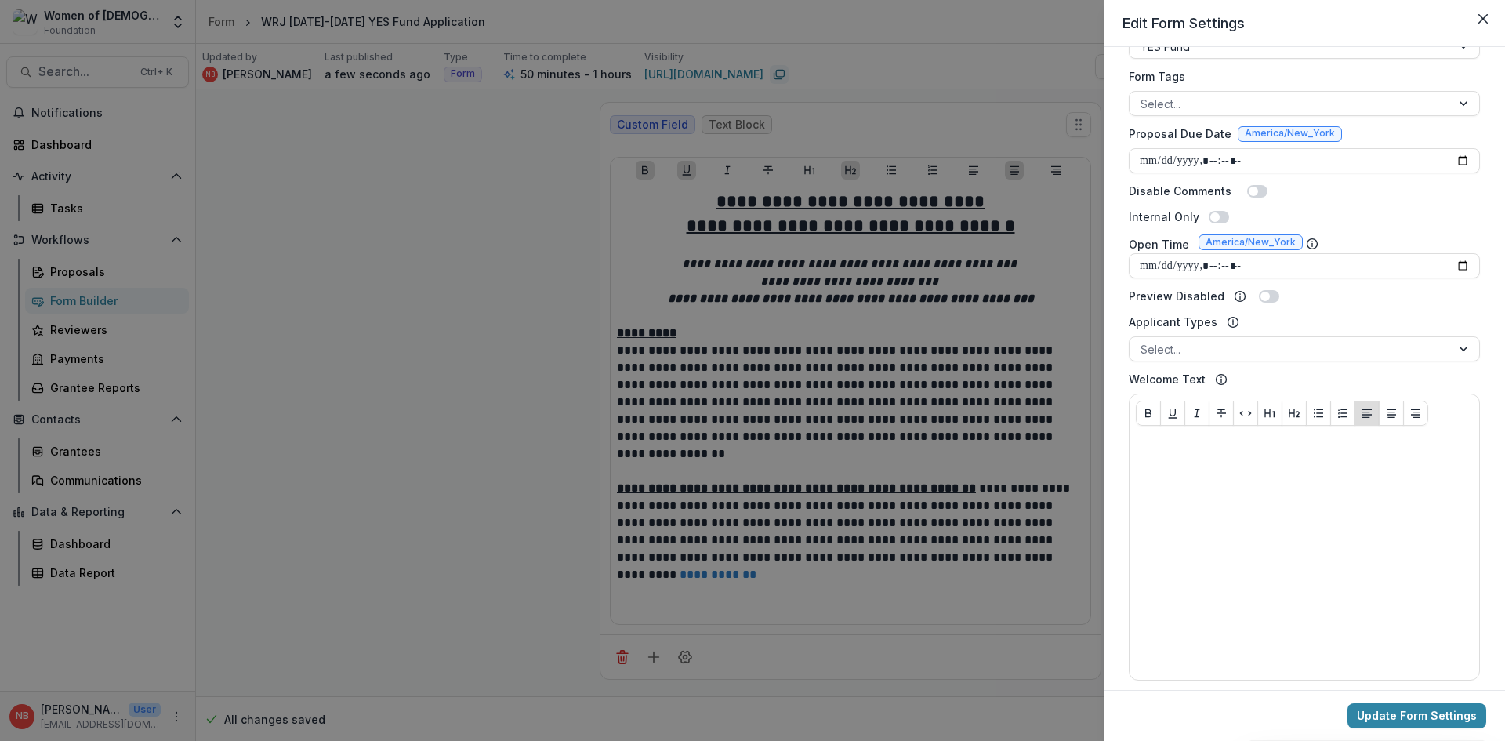
scroll to position [470, 0]
click at [1261, 295] on span at bounding box center [1265, 294] width 9 height 9
click at [1269, 291] on span at bounding box center [1273, 294] width 9 height 9
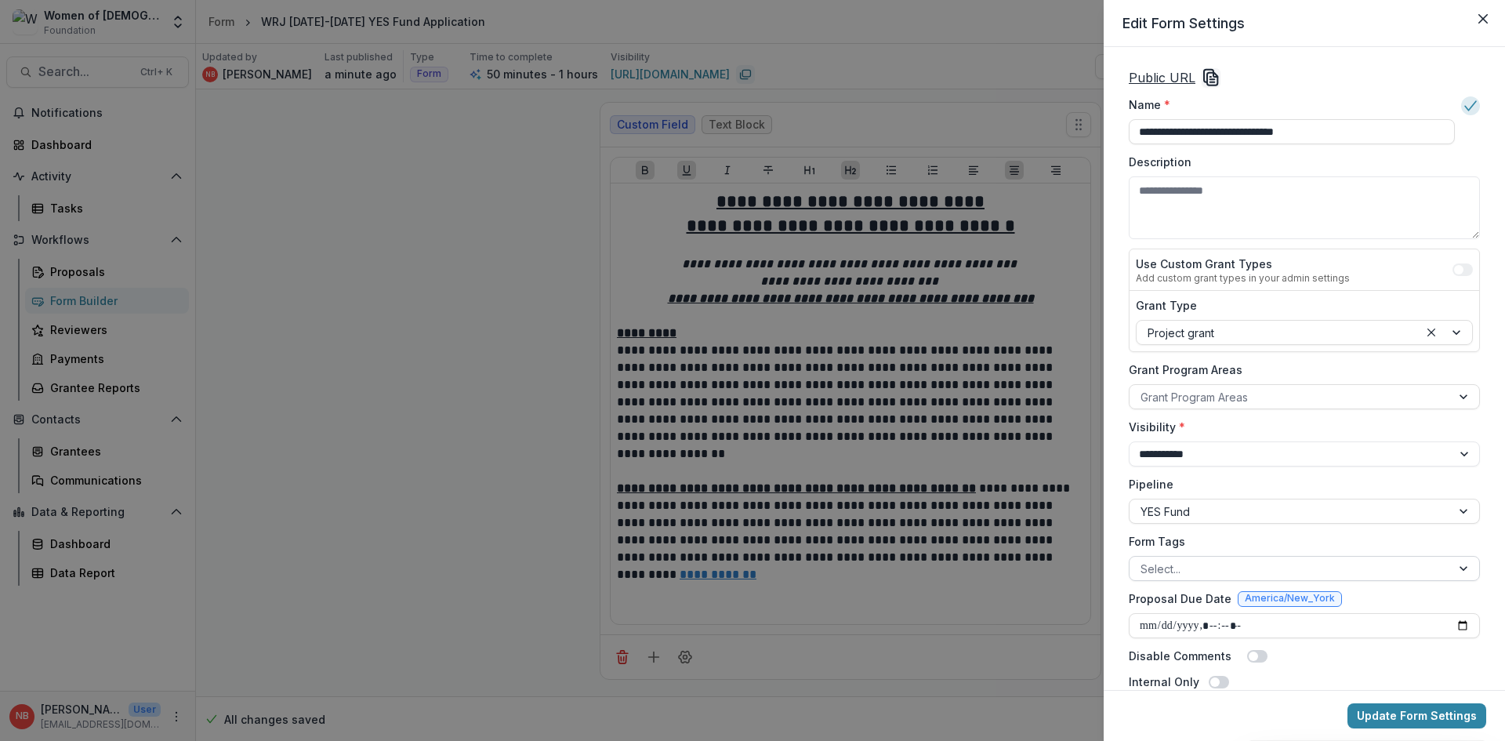
scroll to position [0, 0]
click at [1167, 83] on u "Public URL" at bounding box center [1162, 82] width 67 height 16
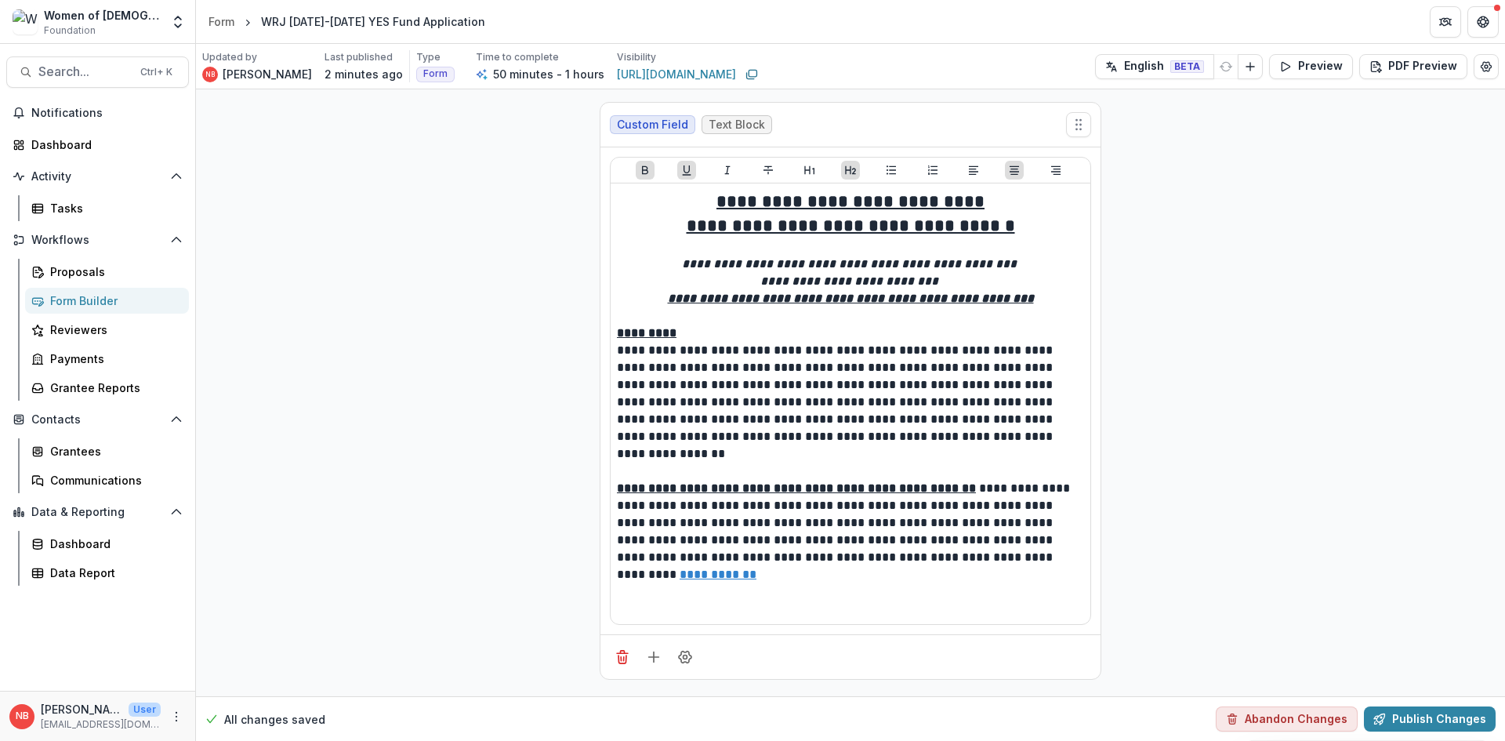
click at [101, 29] on div "Women of Reform Judaism Foundation" at bounding box center [102, 22] width 117 height 31
click at [180, 17] on icon "Open entity switcher" at bounding box center [178, 22] width 16 height 16
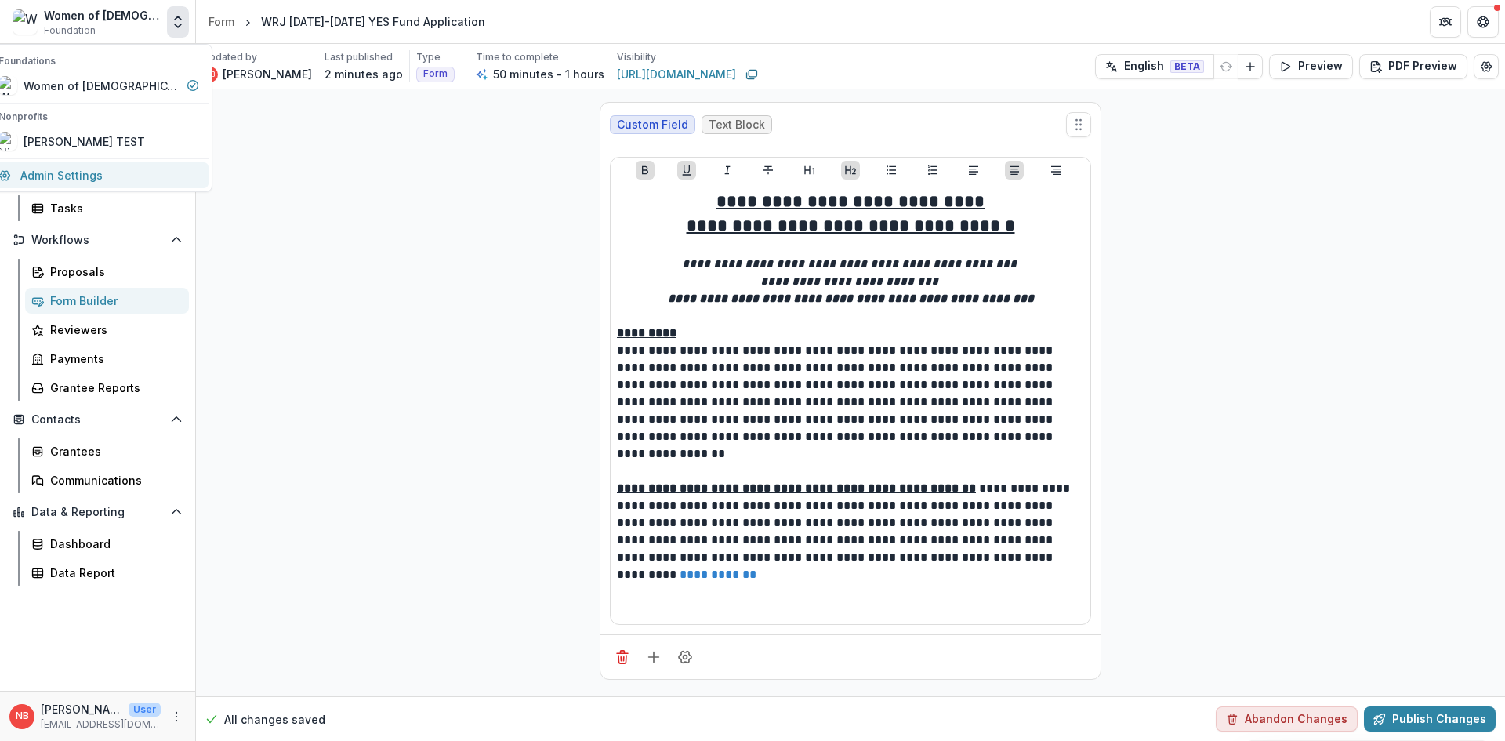
click at [134, 172] on link "Admin Settings" at bounding box center [99, 175] width 220 height 26
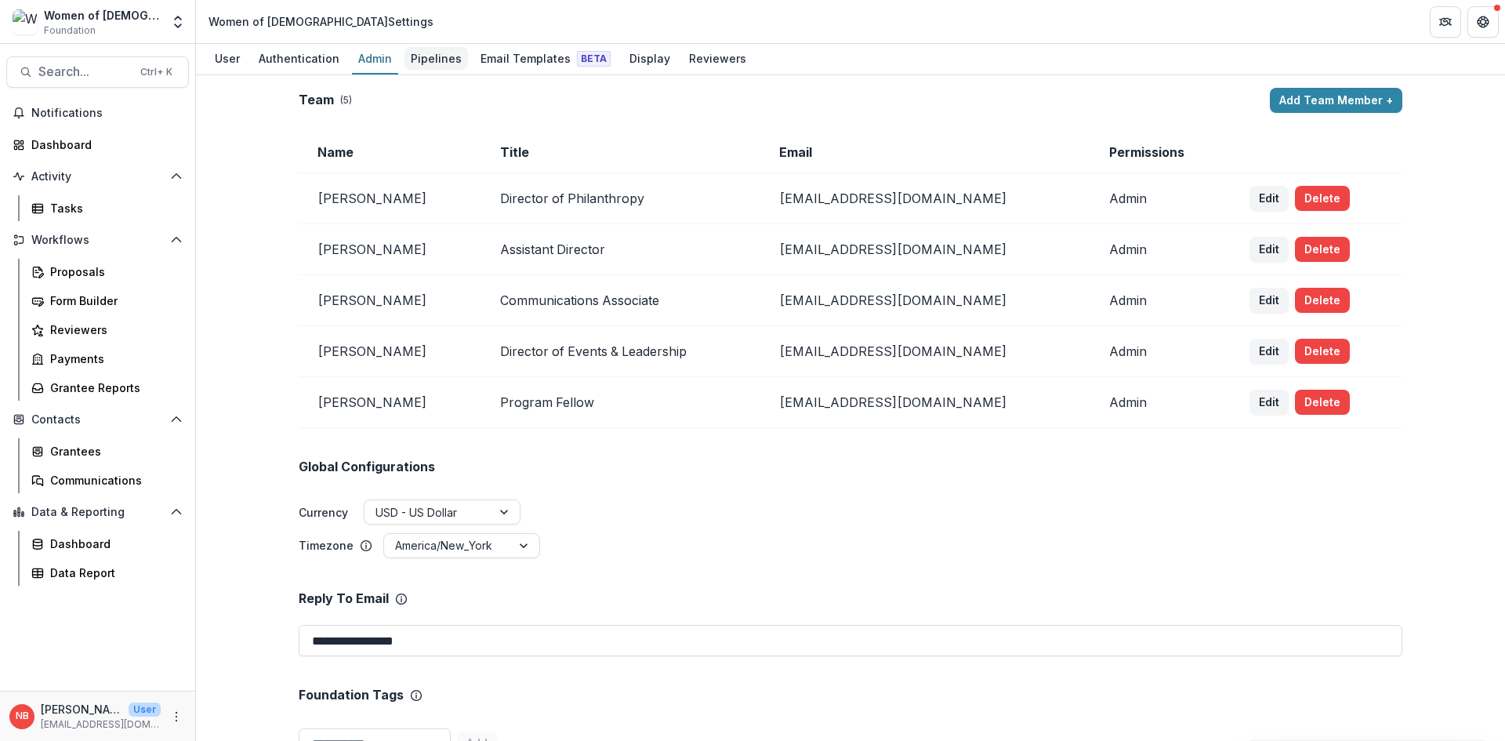
click at [443, 60] on div "Pipelines" at bounding box center [437, 58] width 64 height 23
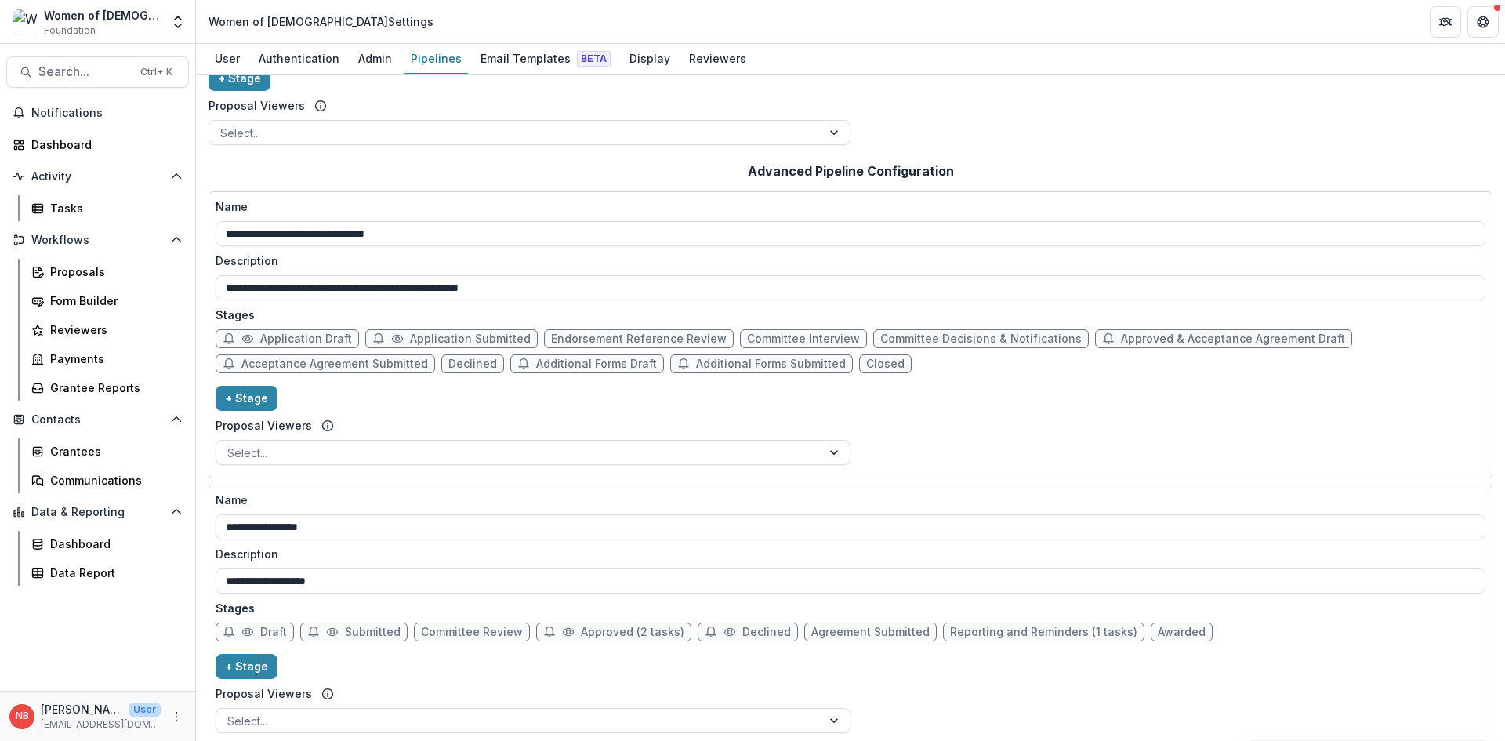
scroll to position [259, 0]
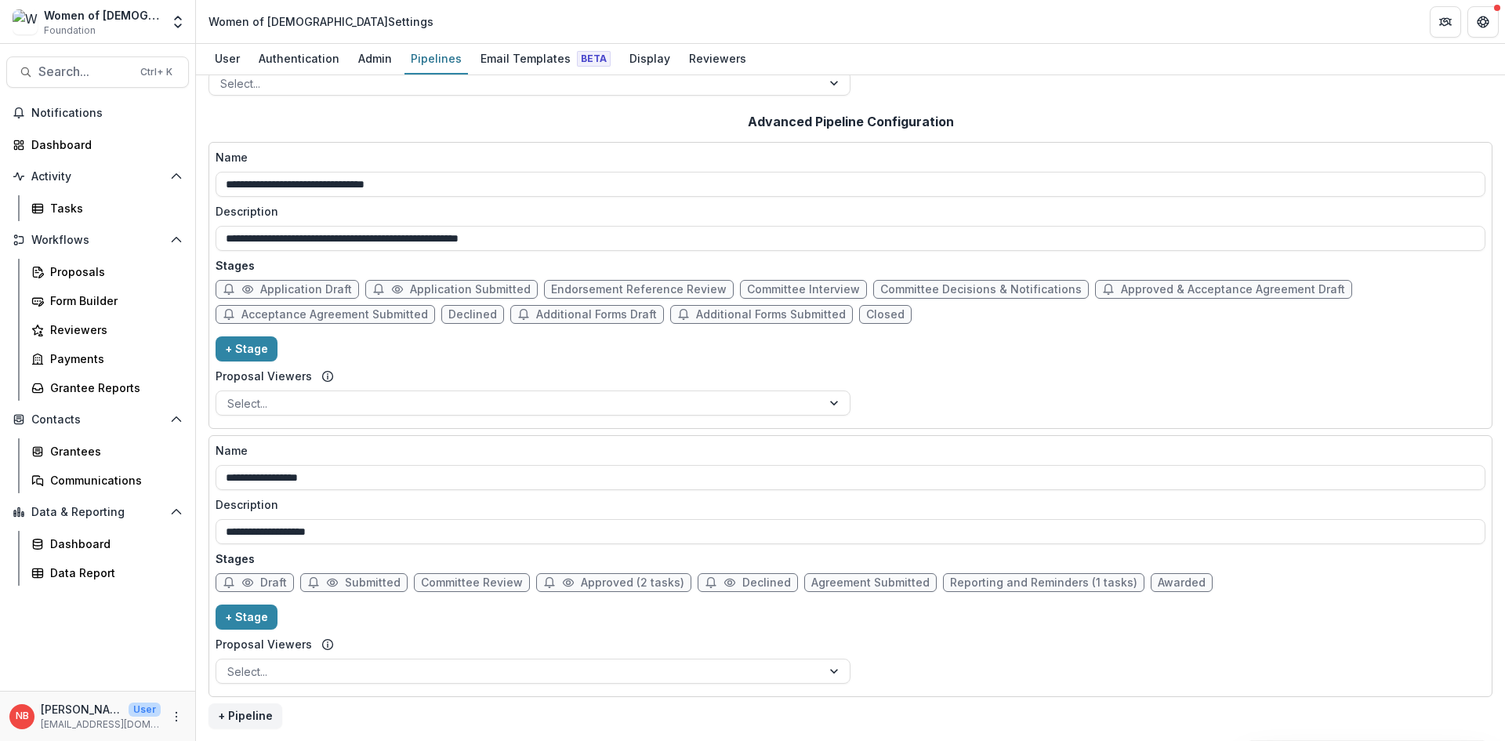
click at [140, 26] on div "Women of Reform Judaism Foundation" at bounding box center [102, 22] width 117 height 31
click at [176, 23] on icon "Open entity switcher" at bounding box center [178, 22] width 16 height 16
click at [147, 143] on div "Nicki Braun TEST" at bounding box center [98, 141] width 201 height 19
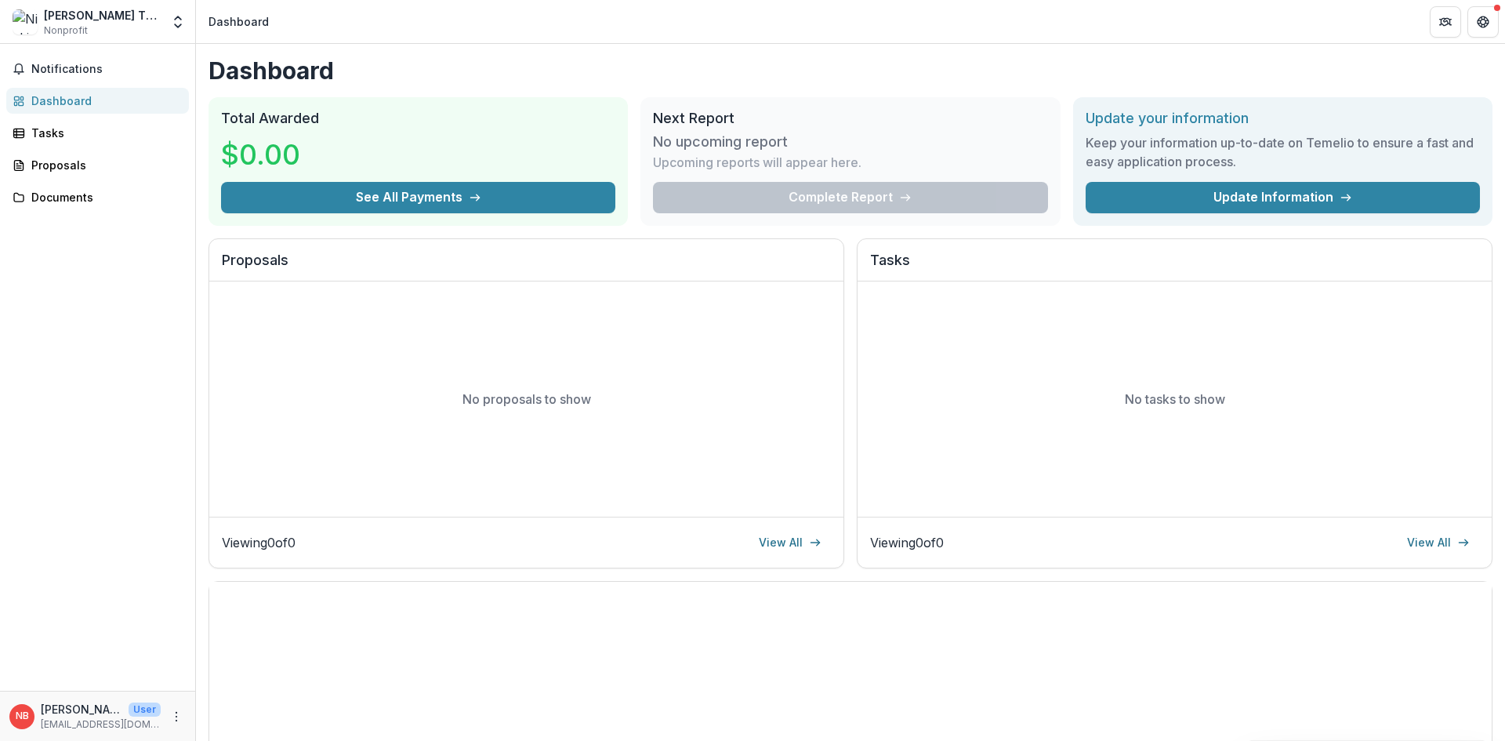
click at [144, 17] on div "Nicki Braun TEST Nonprofit" at bounding box center [87, 22] width 148 height 31
click at [176, 27] on polyline "Open entity switcher" at bounding box center [178, 25] width 6 height 3
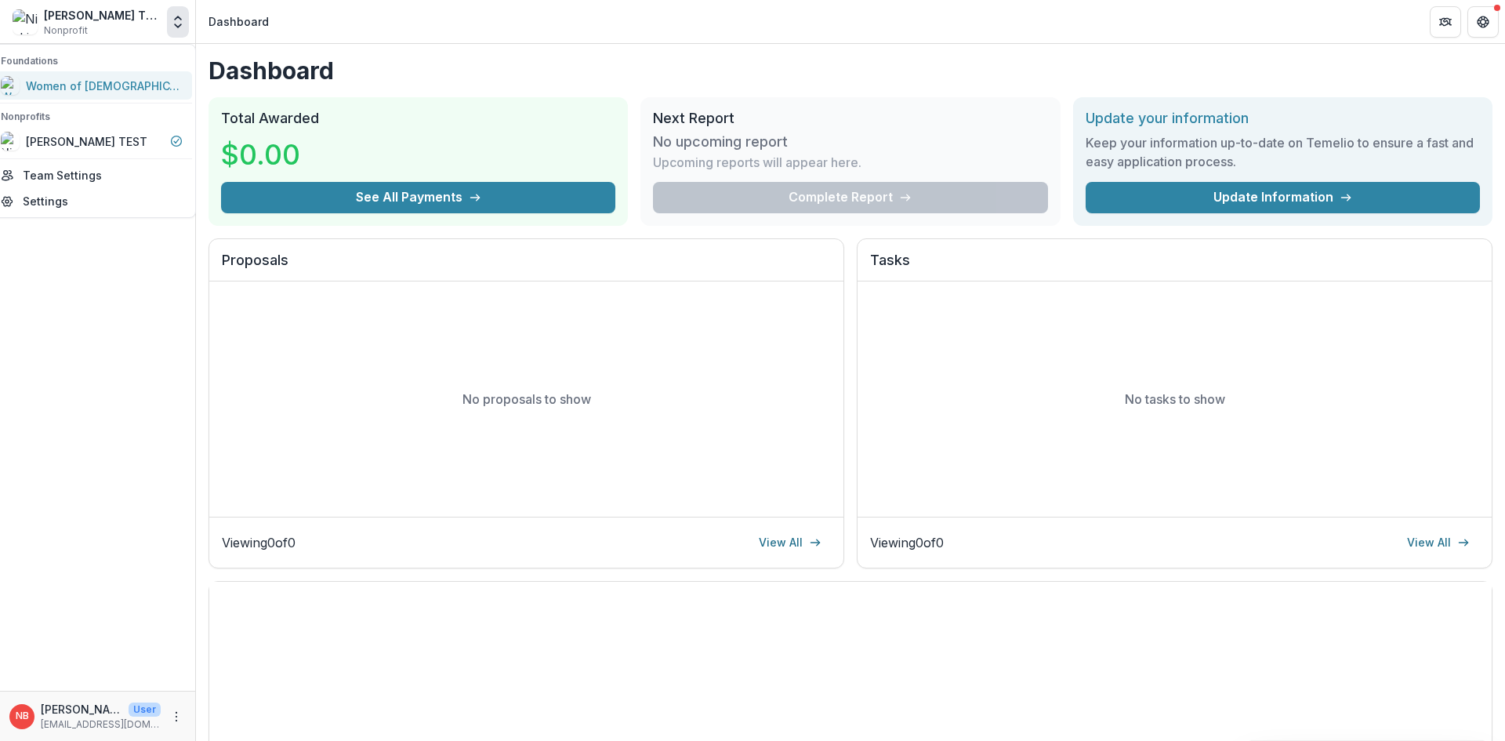
click at [129, 85] on div "Women of [DEMOGRAPHIC_DATA]" at bounding box center [104, 86] width 157 height 16
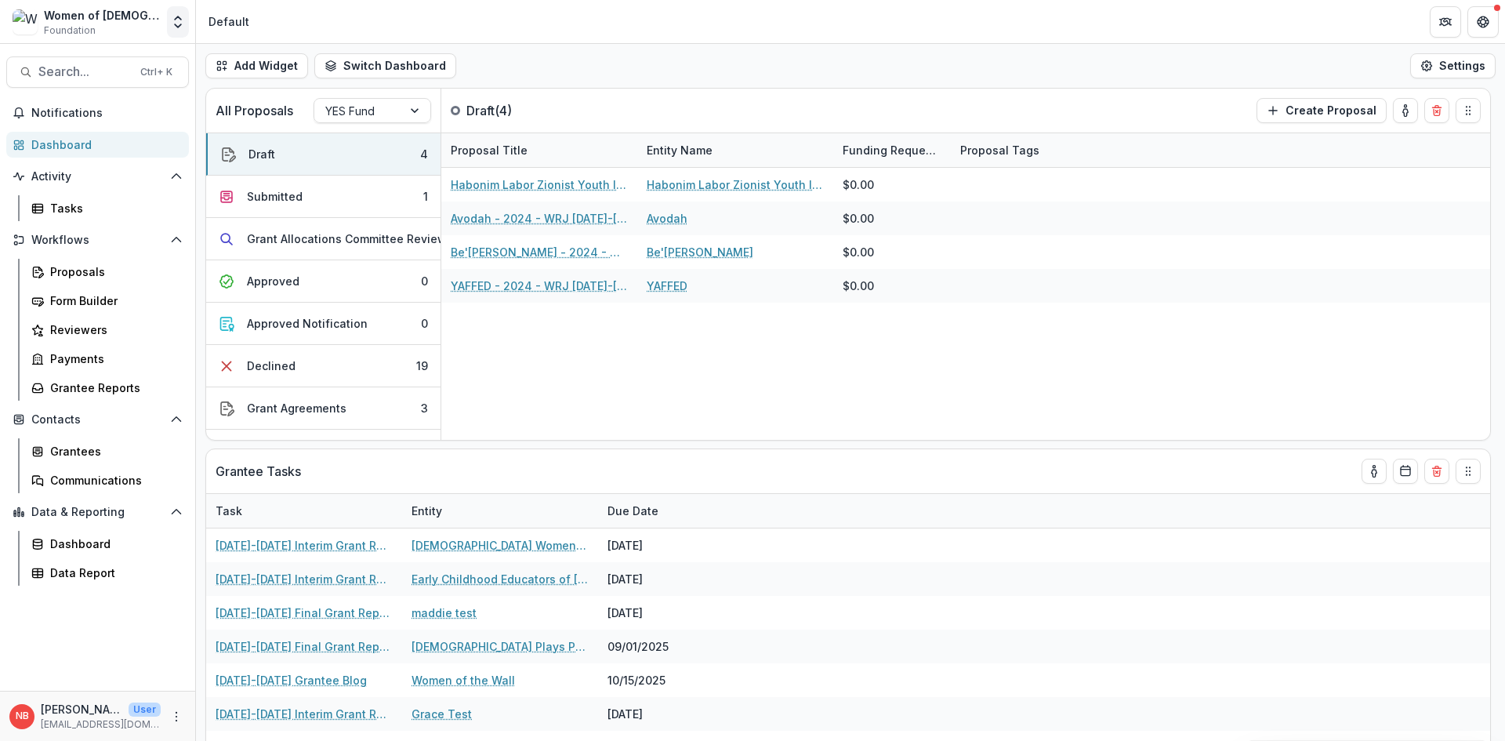
click at [169, 22] on button "Open entity switcher" at bounding box center [178, 21] width 22 height 31
click at [129, 143] on div "Nicki Braun TEST" at bounding box center [85, 141] width 122 height 16
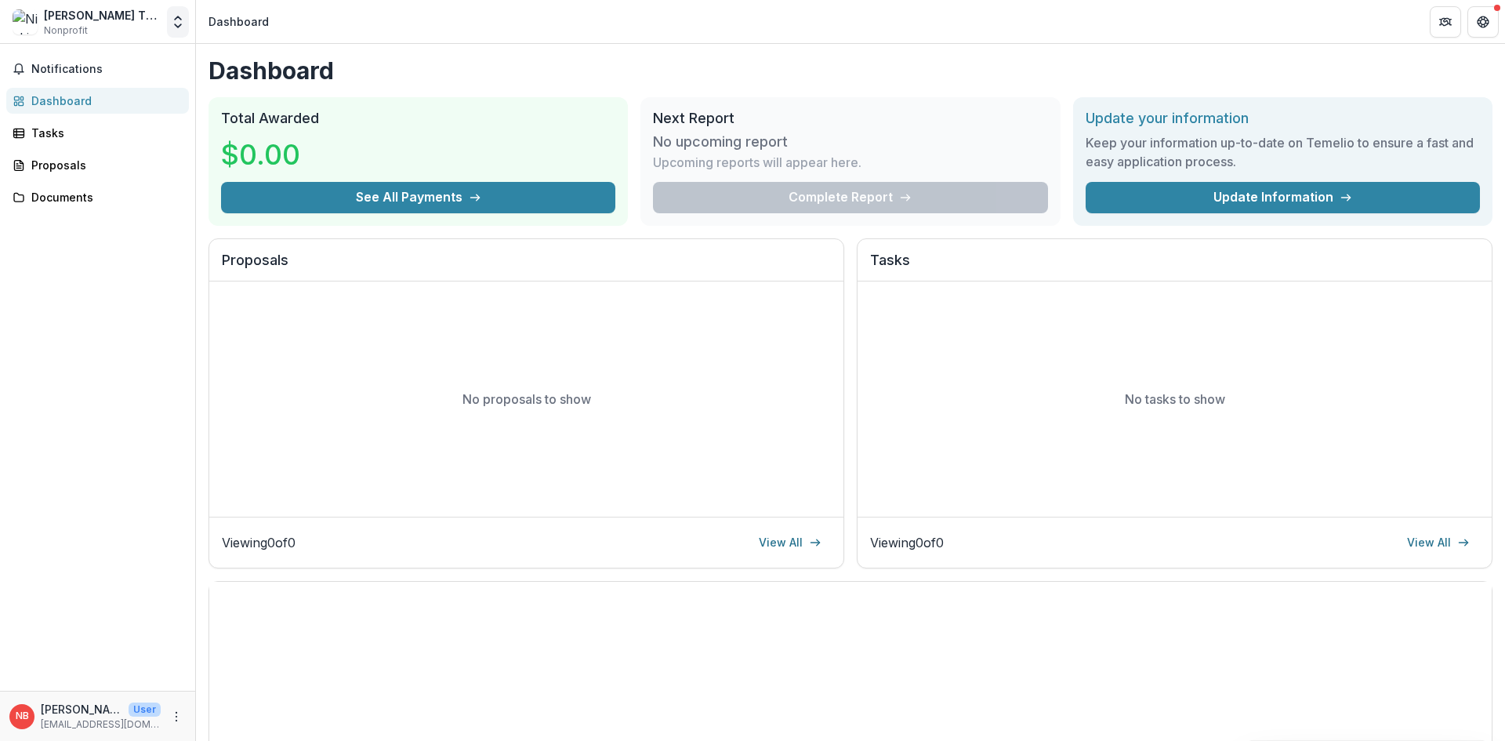
click at [171, 24] on icon "Open entity switcher" at bounding box center [178, 22] width 16 height 16
click at [112, 93] on div "Women of [DEMOGRAPHIC_DATA]" at bounding box center [104, 86] width 157 height 16
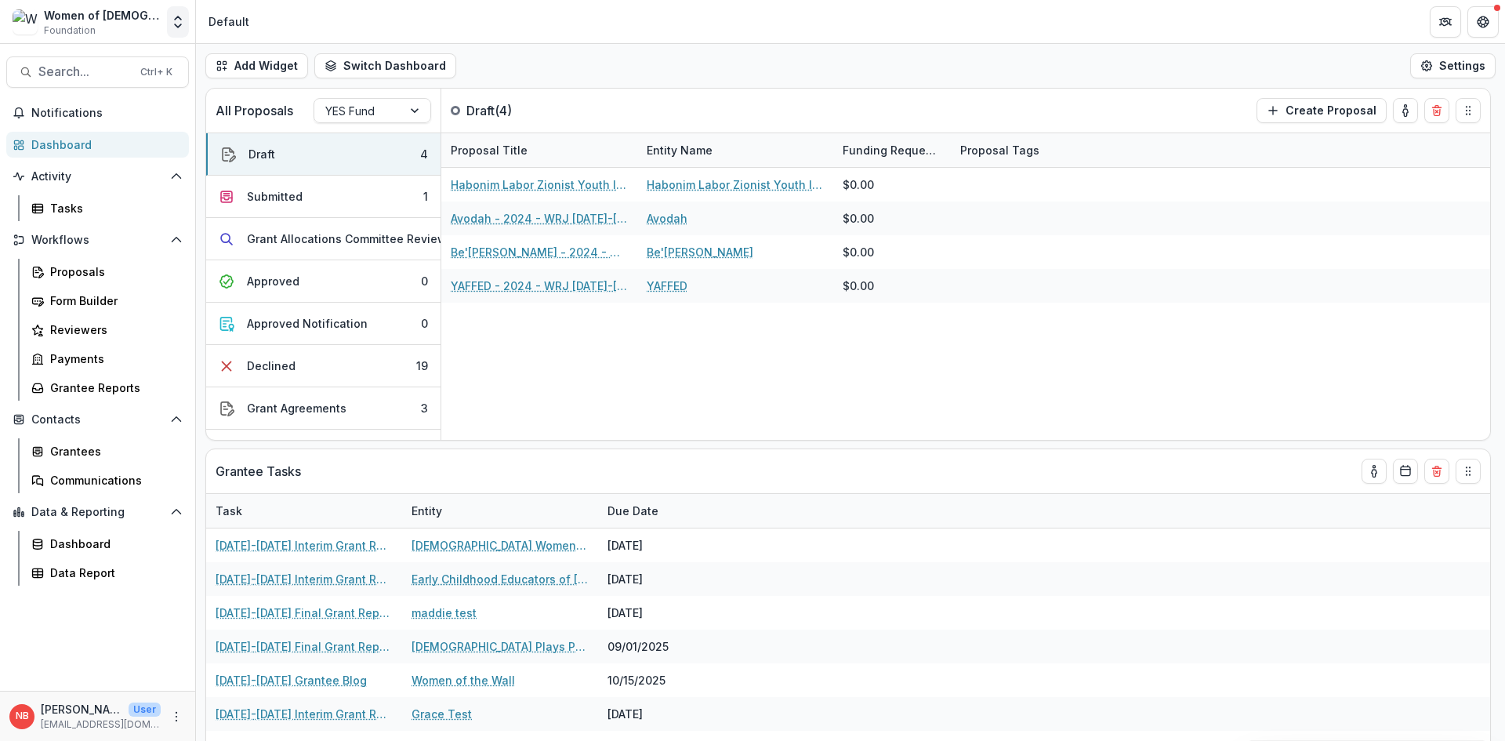
click at [177, 19] on icon "Open entity switcher" at bounding box center [178, 22] width 16 height 16
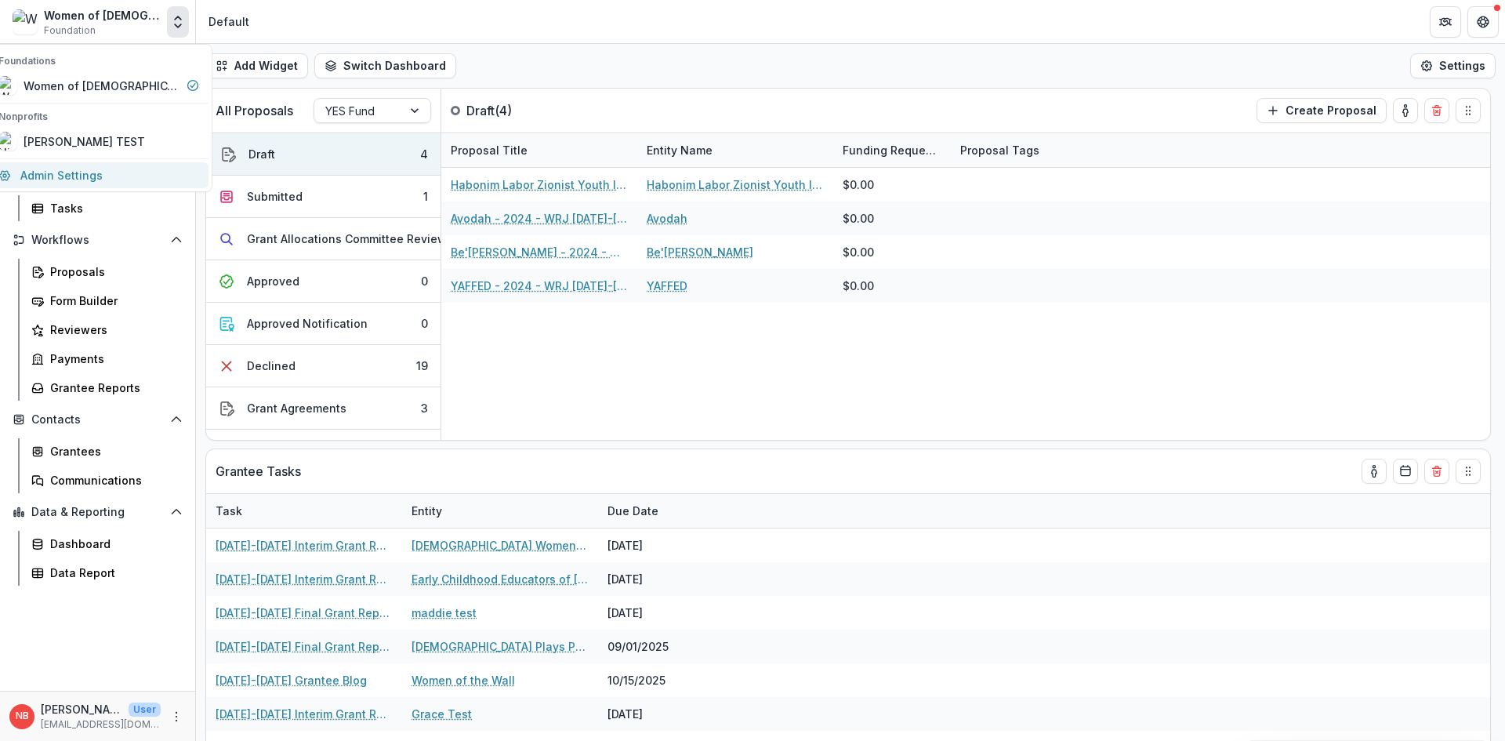
click at [148, 182] on link "Admin Settings" at bounding box center [99, 175] width 220 height 26
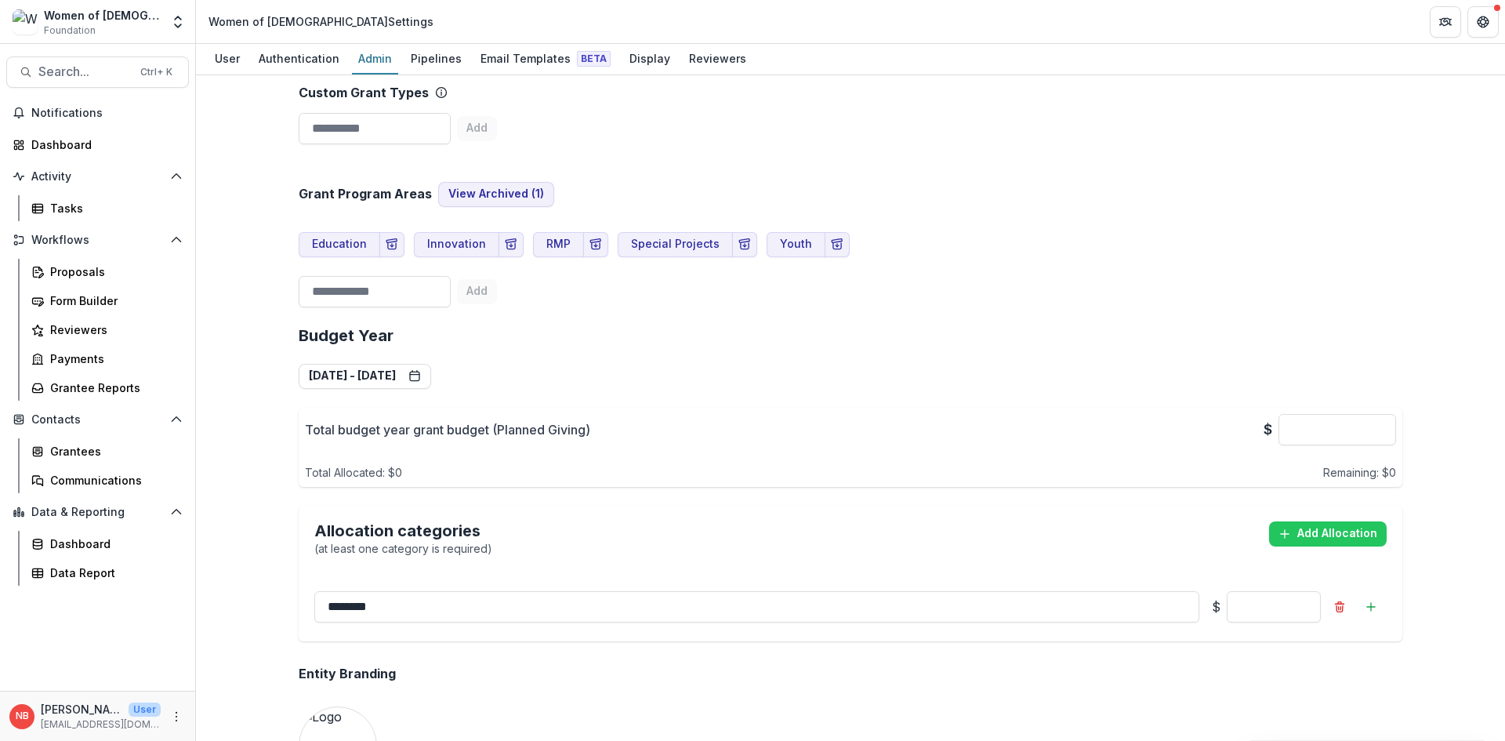
scroll to position [528, 0]
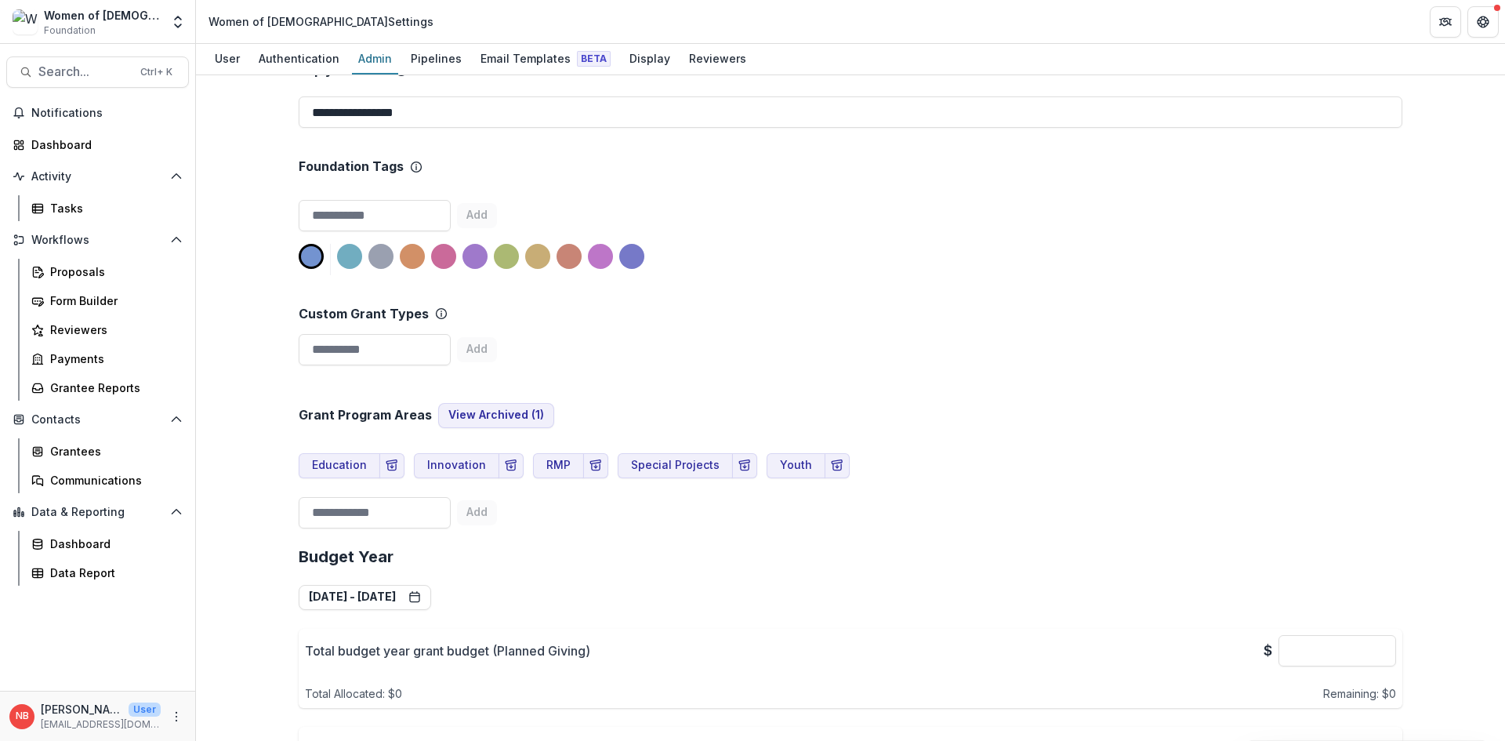
click at [150, 15] on div "Women of [DEMOGRAPHIC_DATA]" at bounding box center [102, 15] width 117 height 16
click at [176, 26] on polyline "Open entity switcher" at bounding box center [178, 25] width 6 height 3
click at [118, 145] on div "Nicki Braun TEST" at bounding box center [85, 141] width 122 height 16
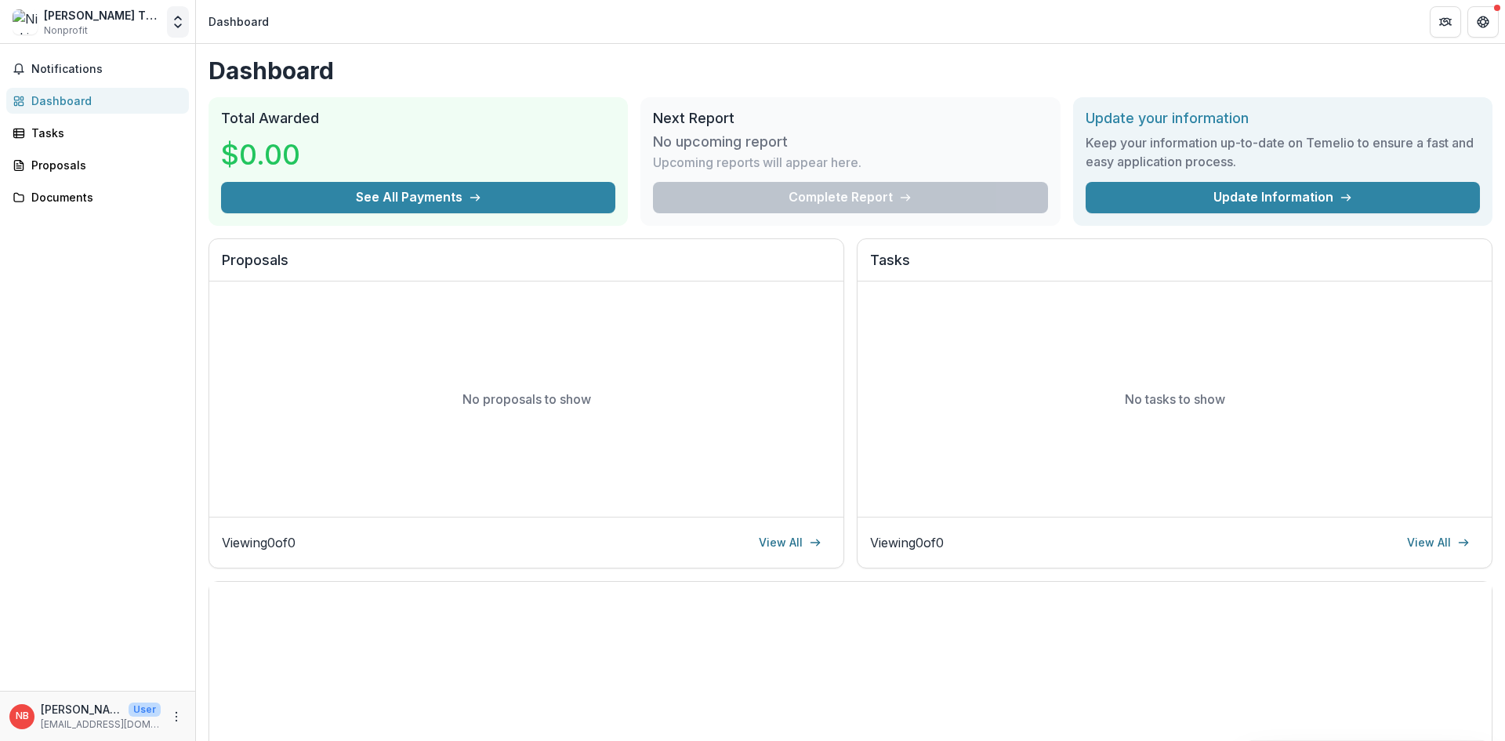
click at [174, 26] on icon "Open entity switcher" at bounding box center [178, 22] width 16 height 16
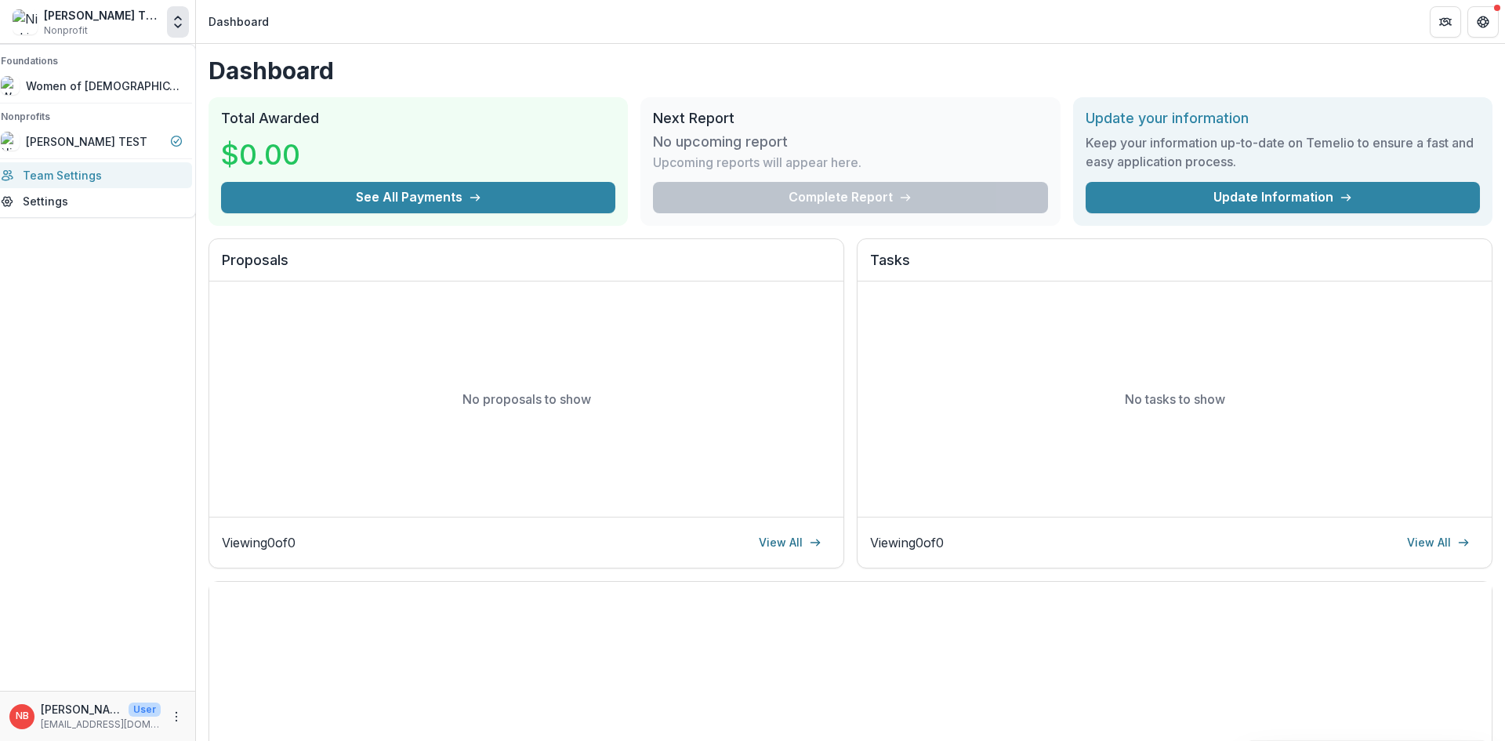
click at [116, 176] on link "Team Settings" at bounding box center [91, 175] width 201 height 26
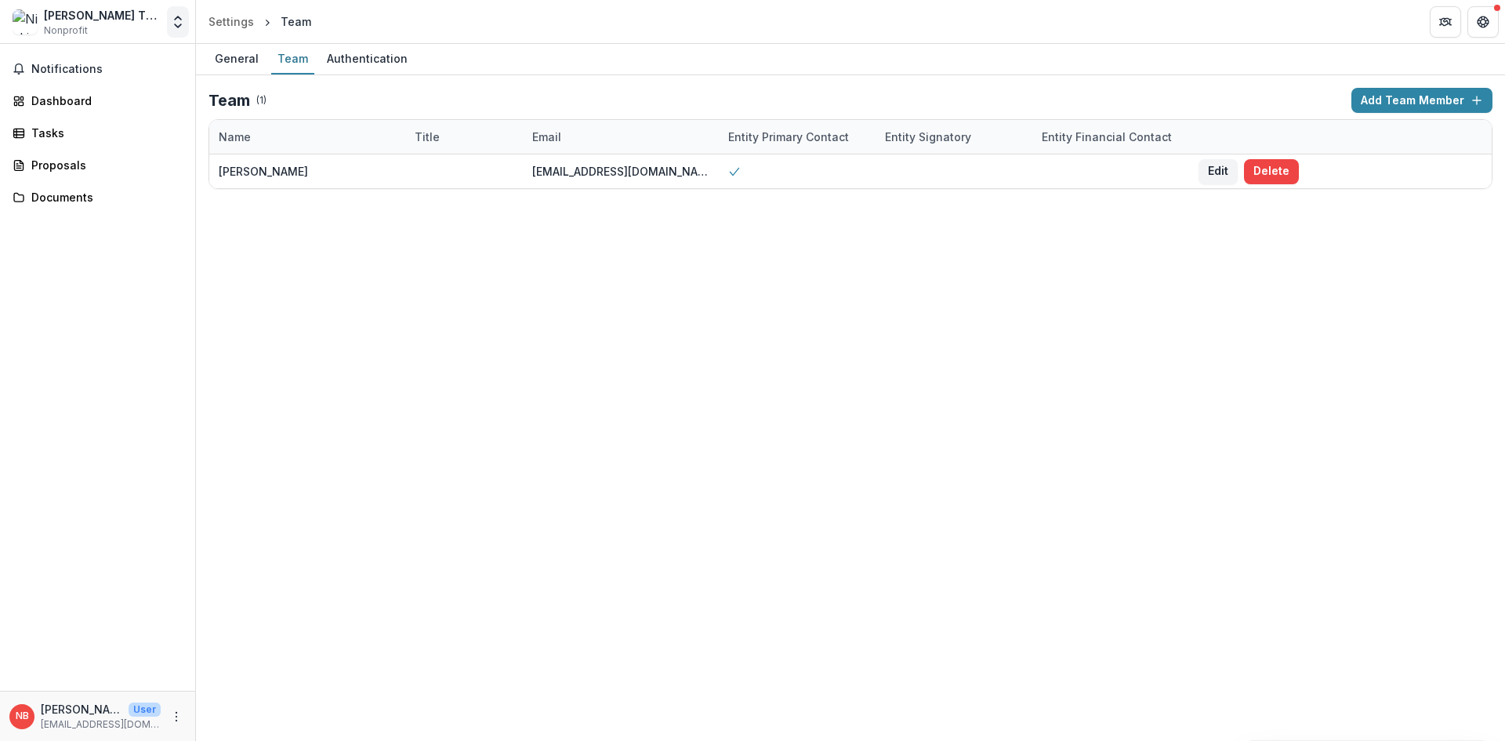
click at [184, 19] on icon "Open entity switcher" at bounding box center [178, 22] width 16 height 16
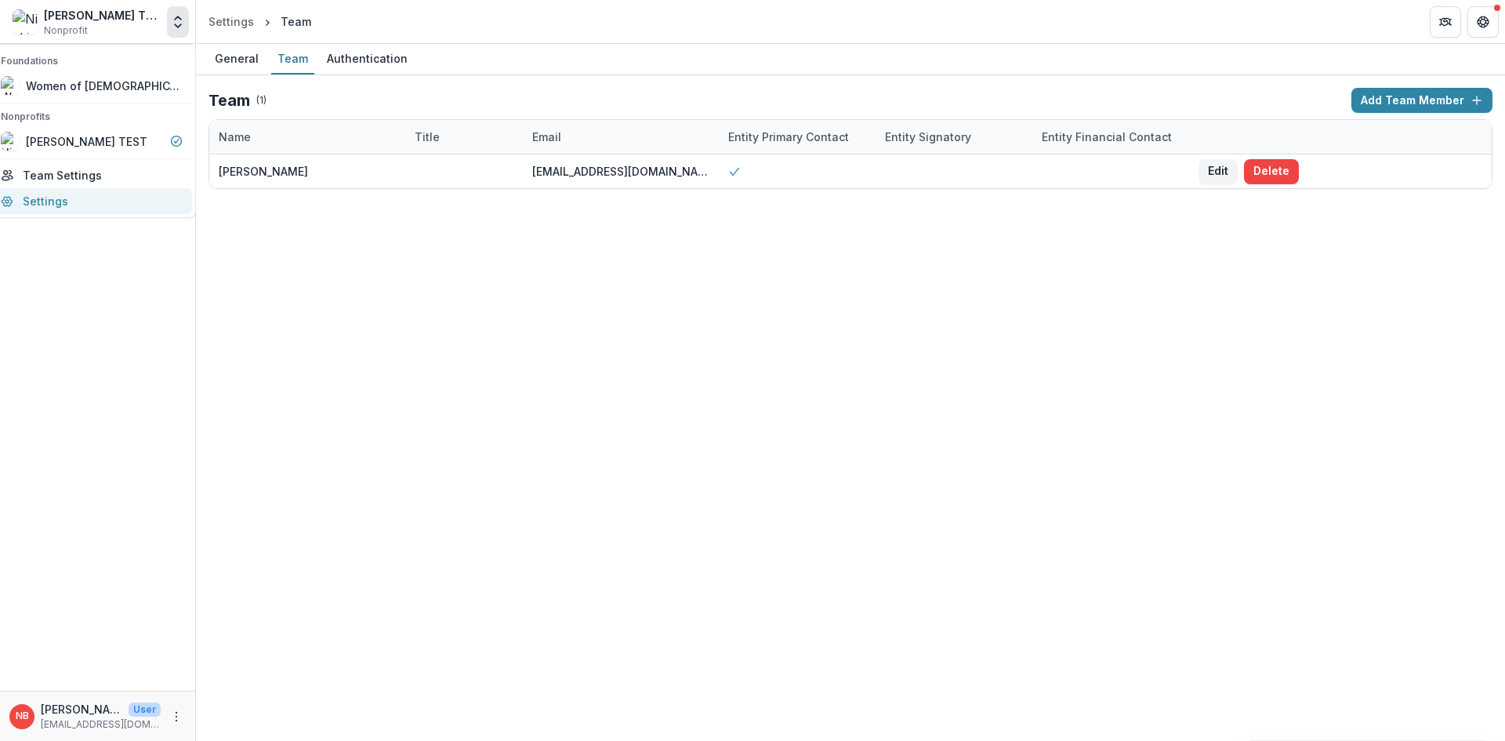
click at [107, 195] on link "Settings" at bounding box center [91, 201] width 201 height 26
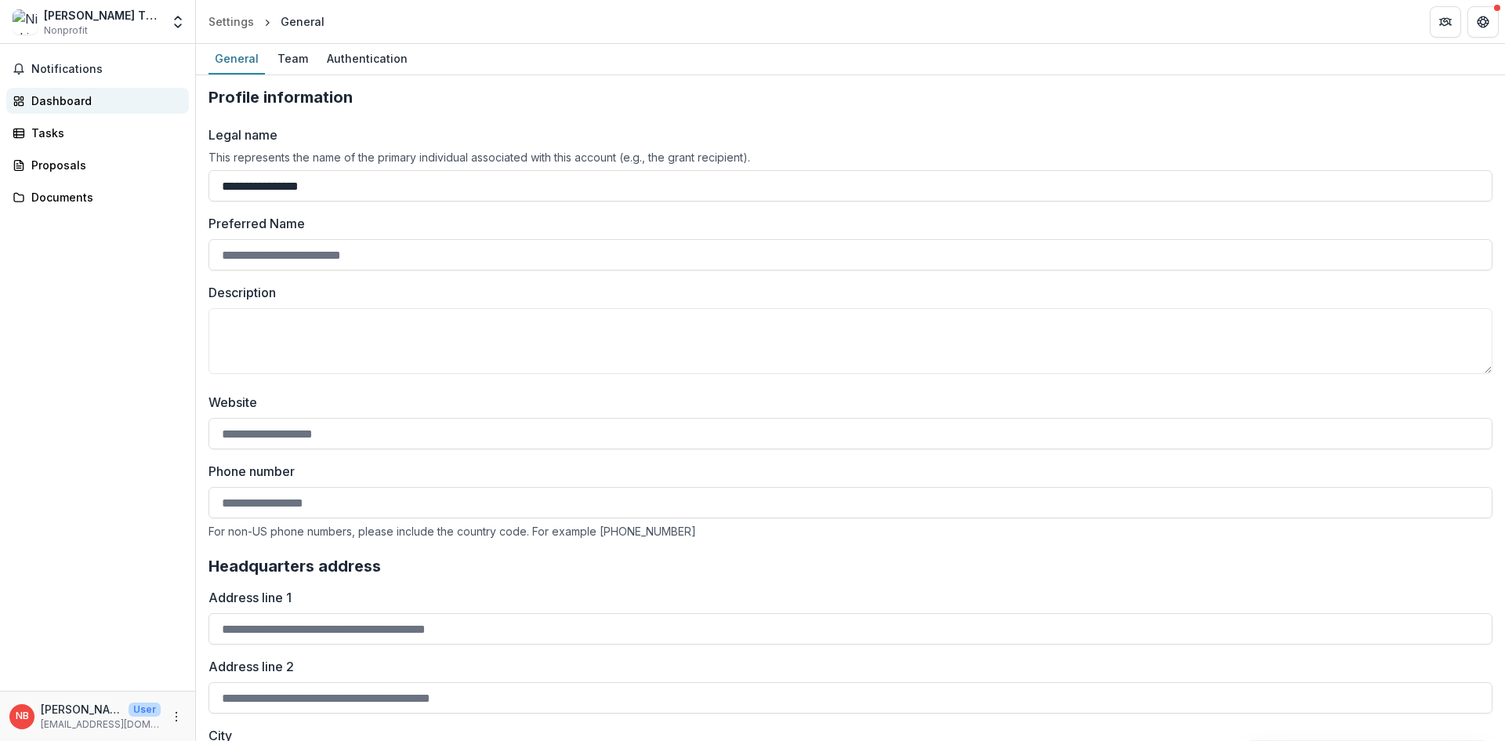
click at [82, 108] on div "Dashboard" at bounding box center [103, 101] width 145 height 16
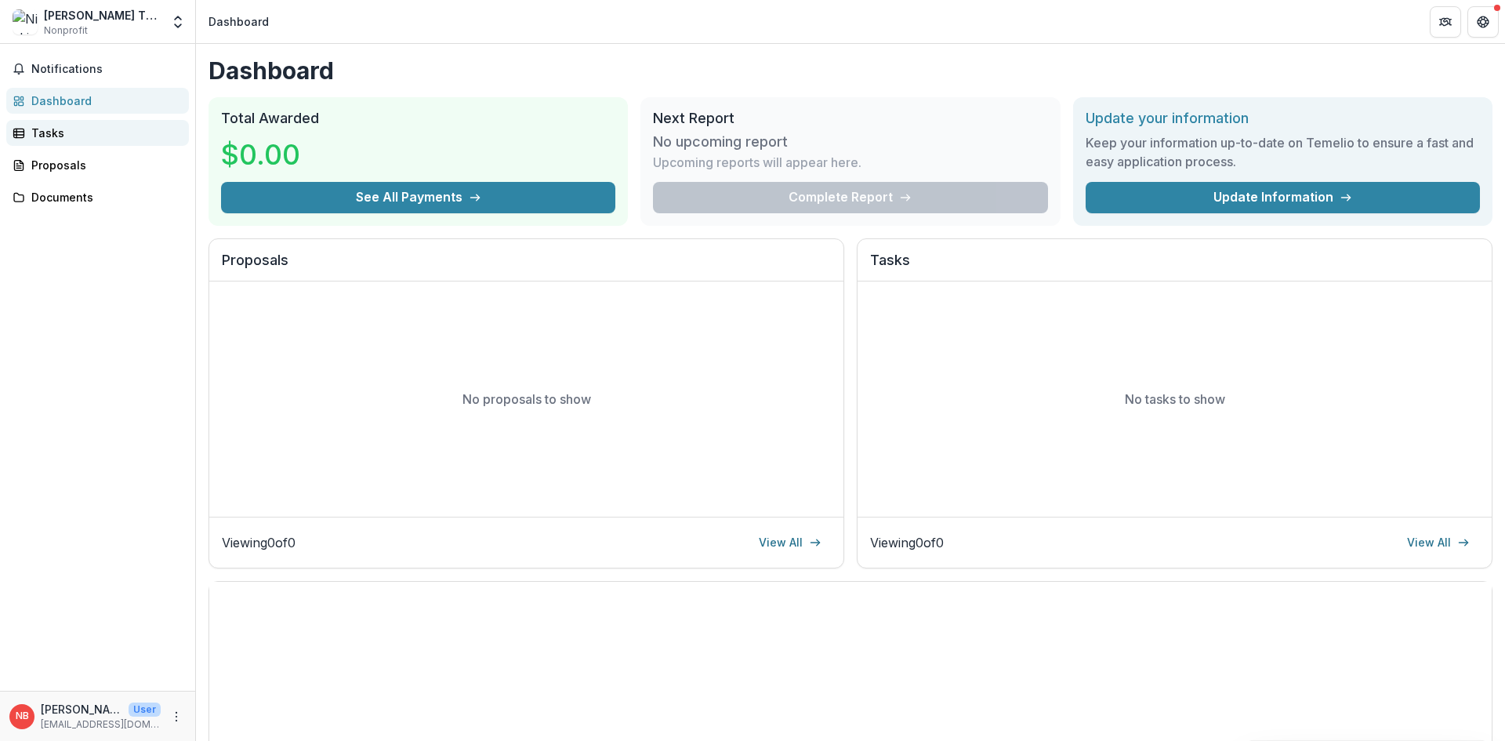
click at [81, 132] on div "Tasks" at bounding box center [103, 133] width 145 height 16
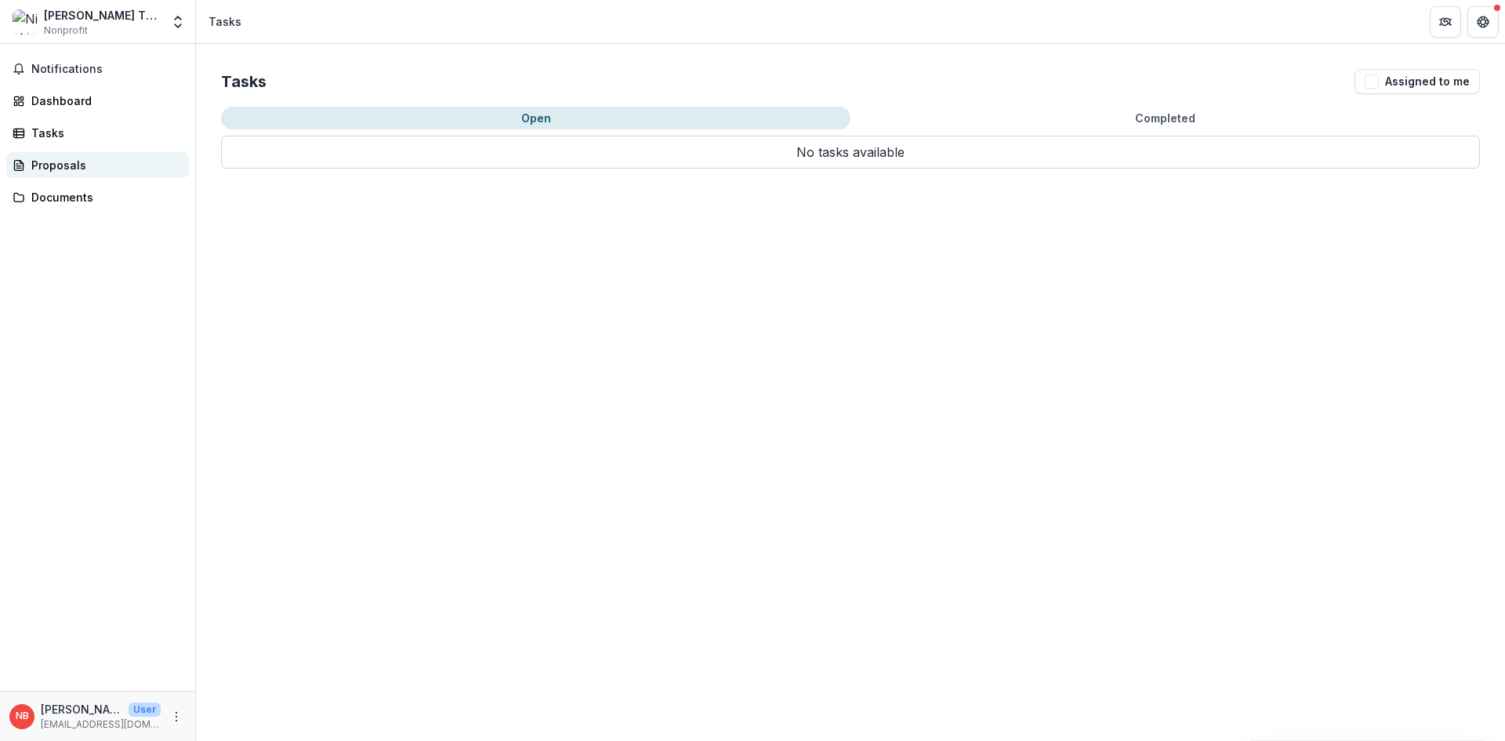
click at [93, 172] on div "Proposals" at bounding box center [103, 165] width 145 height 16
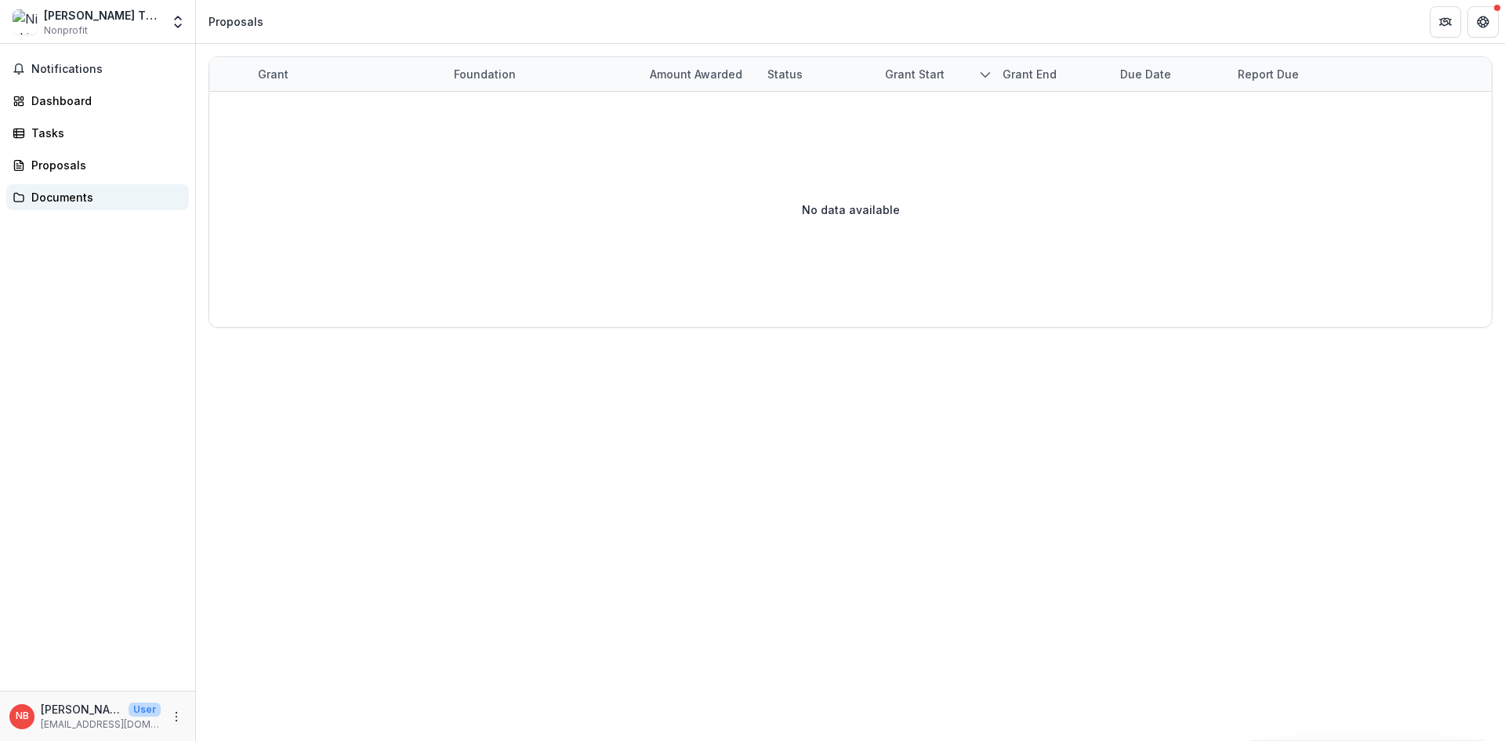
click at [101, 198] on div "Documents" at bounding box center [103, 197] width 145 height 16
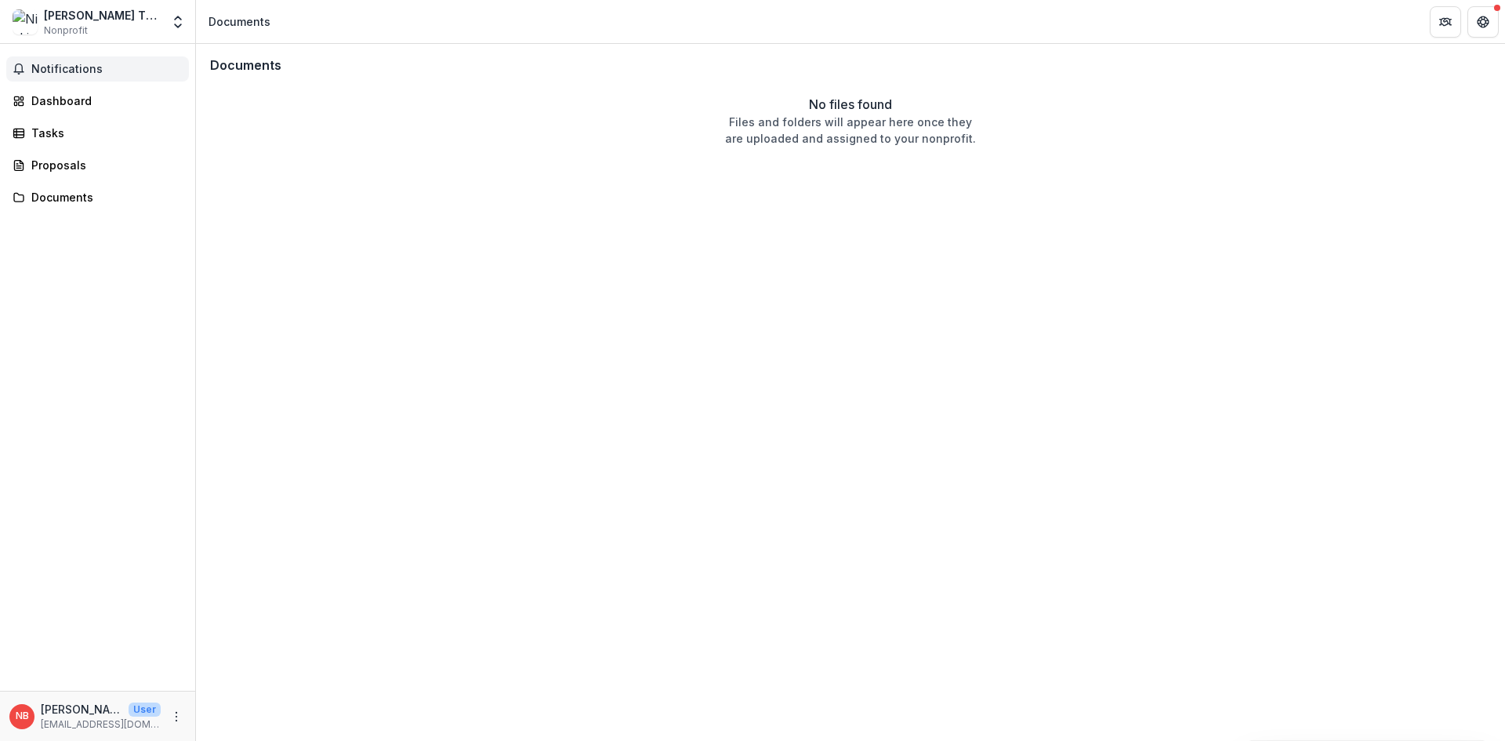
click at [67, 66] on span "Notifications" at bounding box center [106, 69] width 151 height 13
click at [109, 25] on div "Nicki Braun TEST Nonprofit" at bounding box center [102, 22] width 117 height 31
click at [153, 24] on div "Nicki Braun TEST Nonprofit" at bounding box center [87, 22] width 148 height 31
click at [181, 20] on icon "Open entity switcher" at bounding box center [178, 22] width 16 height 16
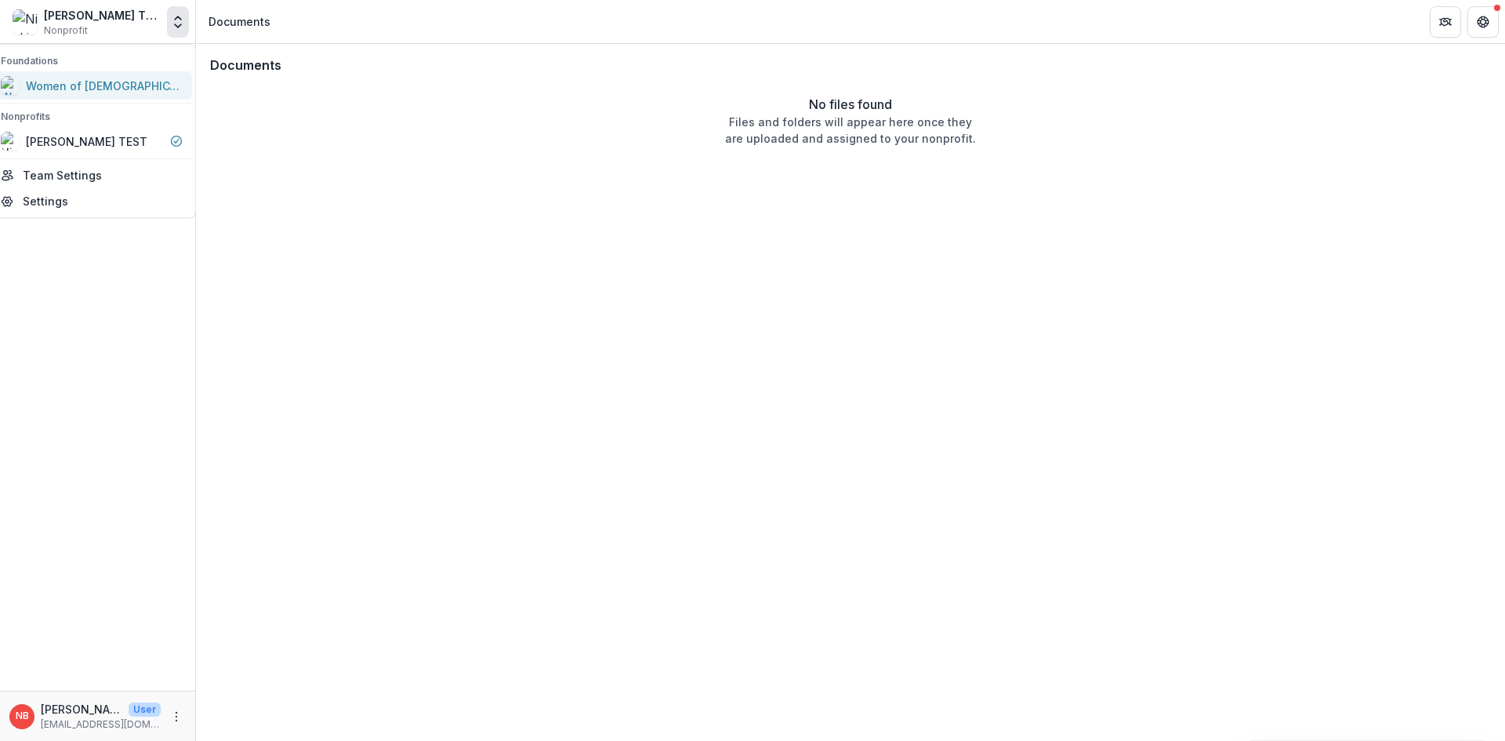
click at [125, 94] on div "Women of [DEMOGRAPHIC_DATA]" at bounding box center [92, 85] width 182 height 19
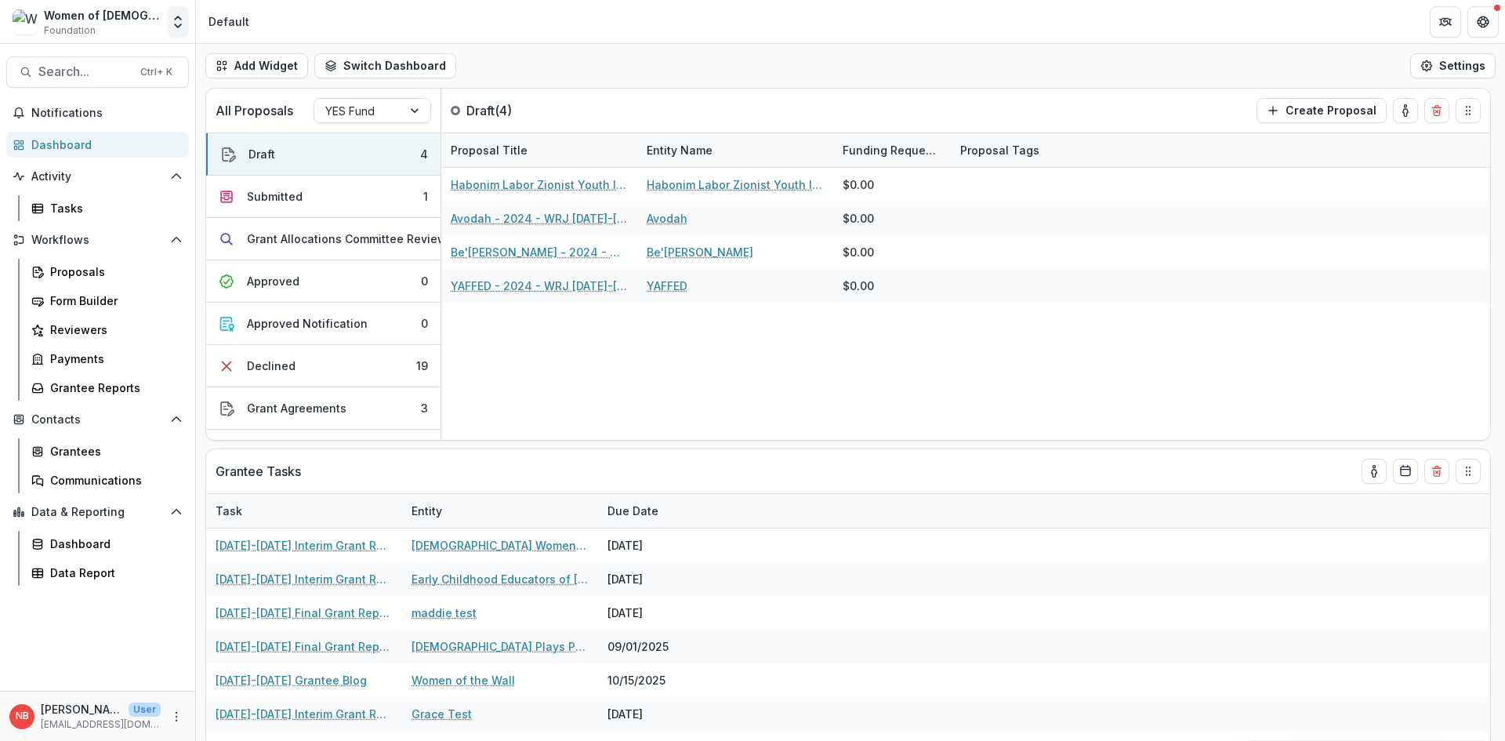
click at [176, 24] on icon "Open entity switcher" at bounding box center [178, 22] width 16 height 16
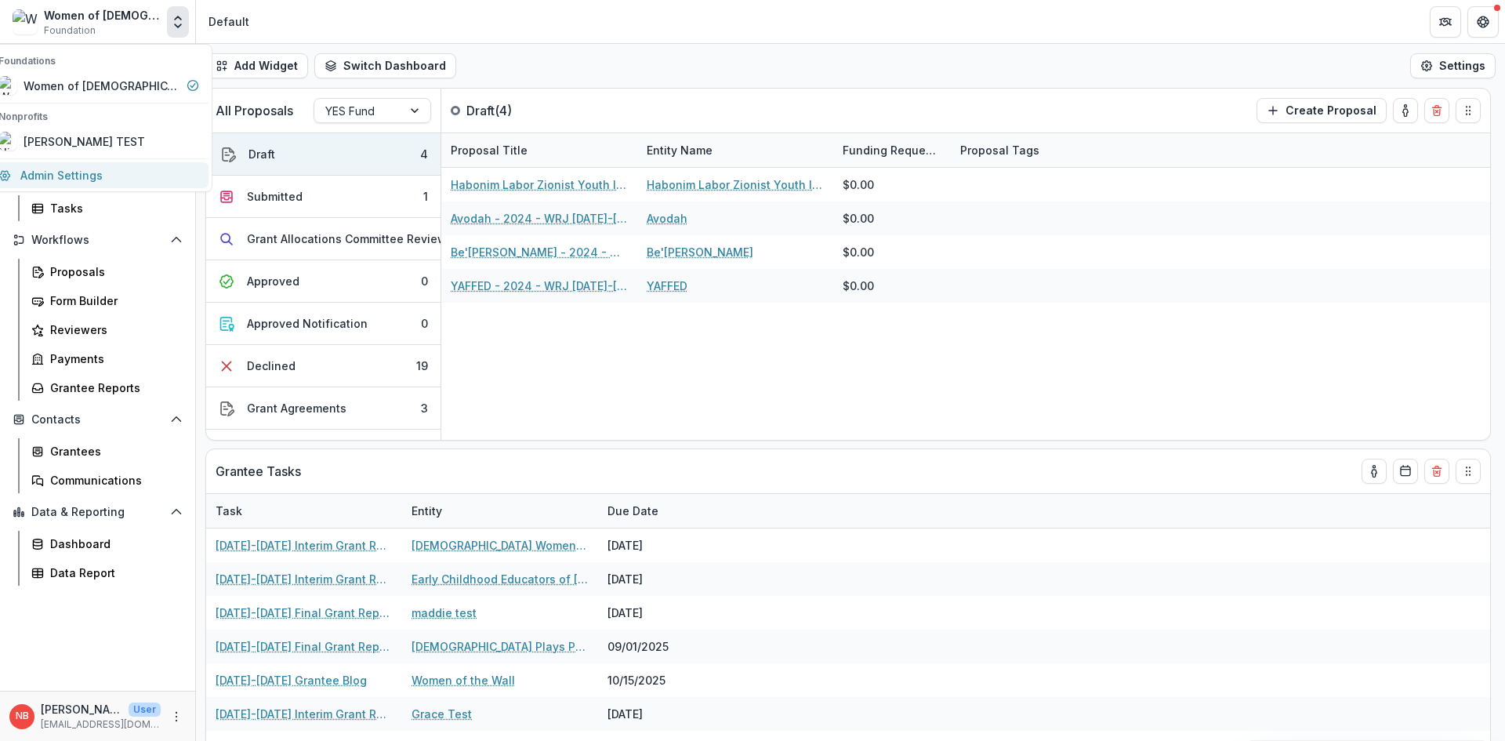
click at [107, 177] on link "Admin Settings" at bounding box center [99, 175] width 220 height 26
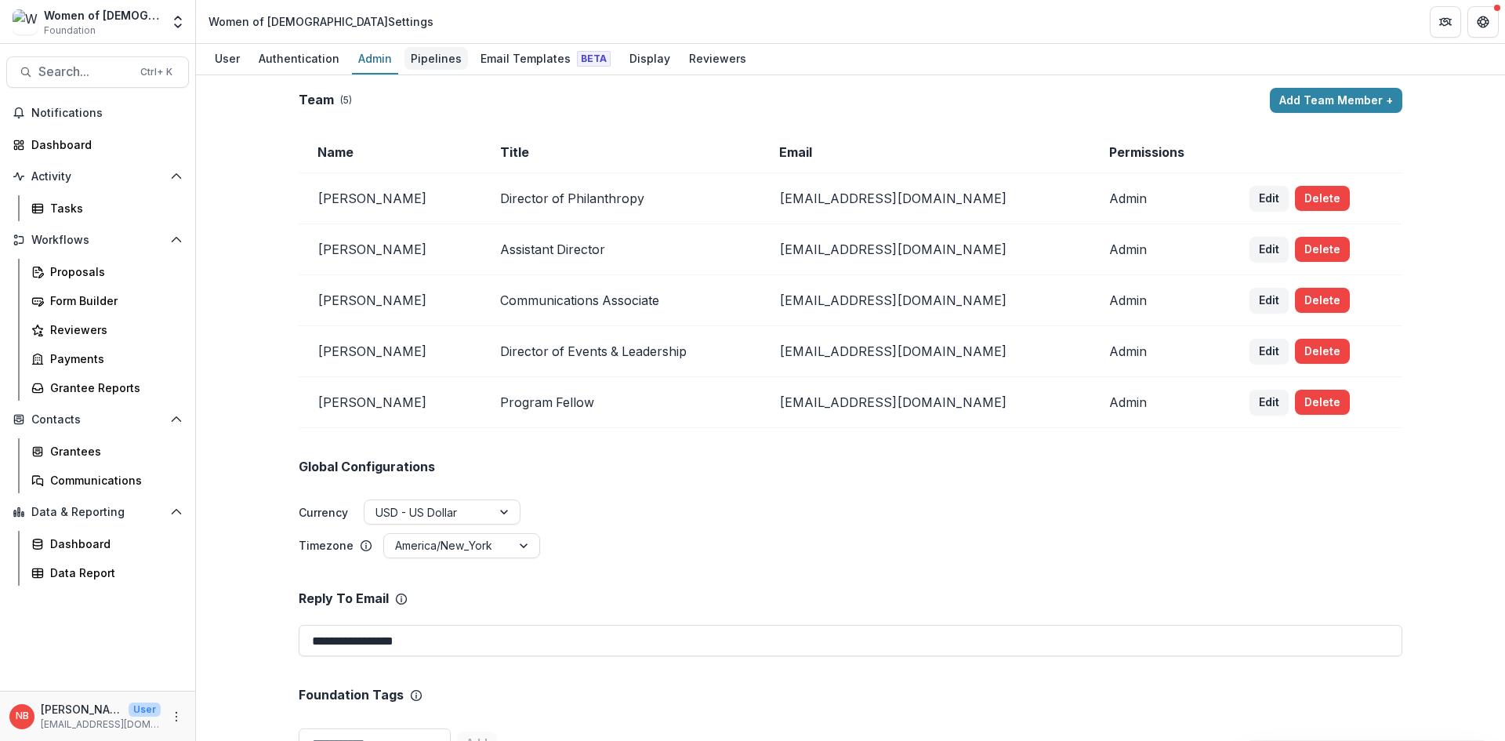
click at [437, 61] on div "Pipelines" at bounding box center [437, 58] width 64 height 23
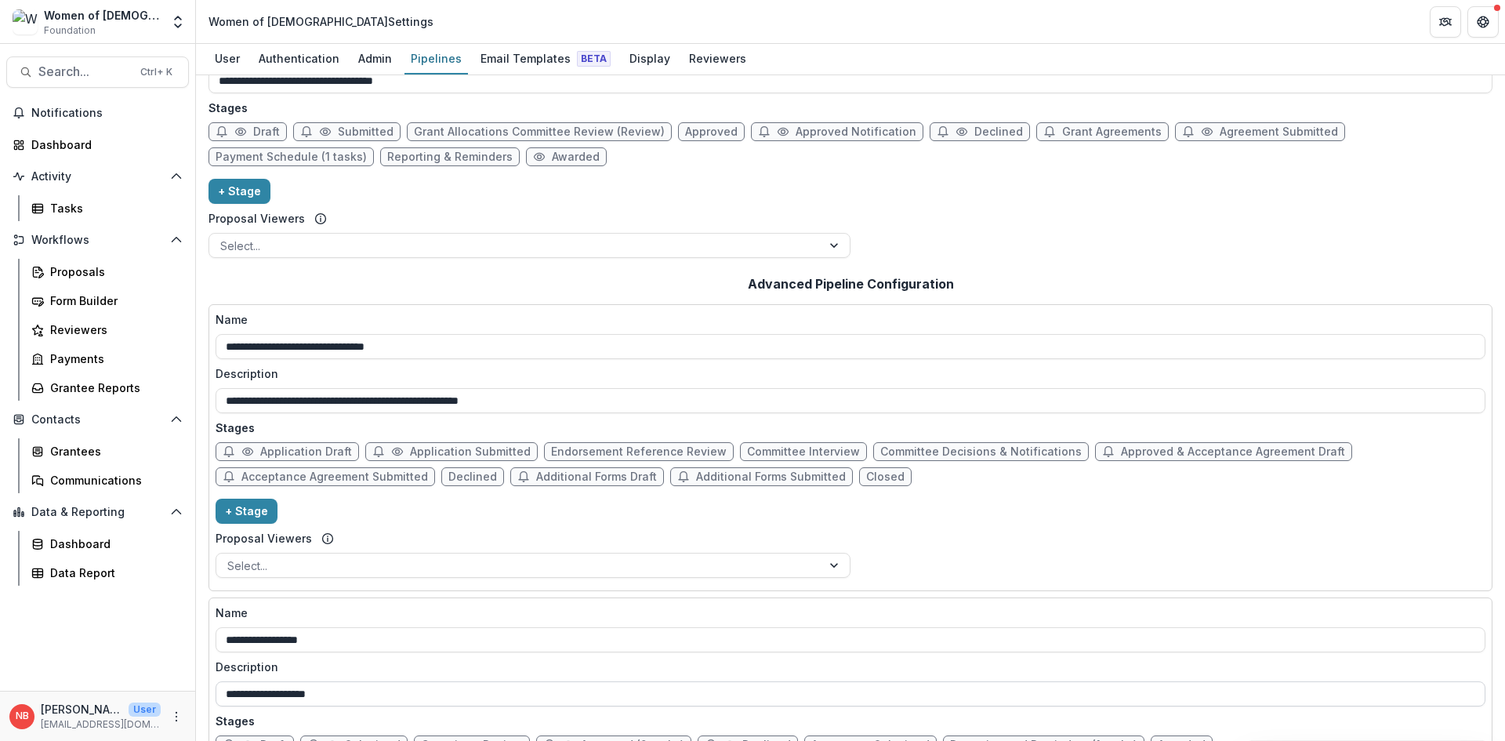
scroll to position [259, 0]
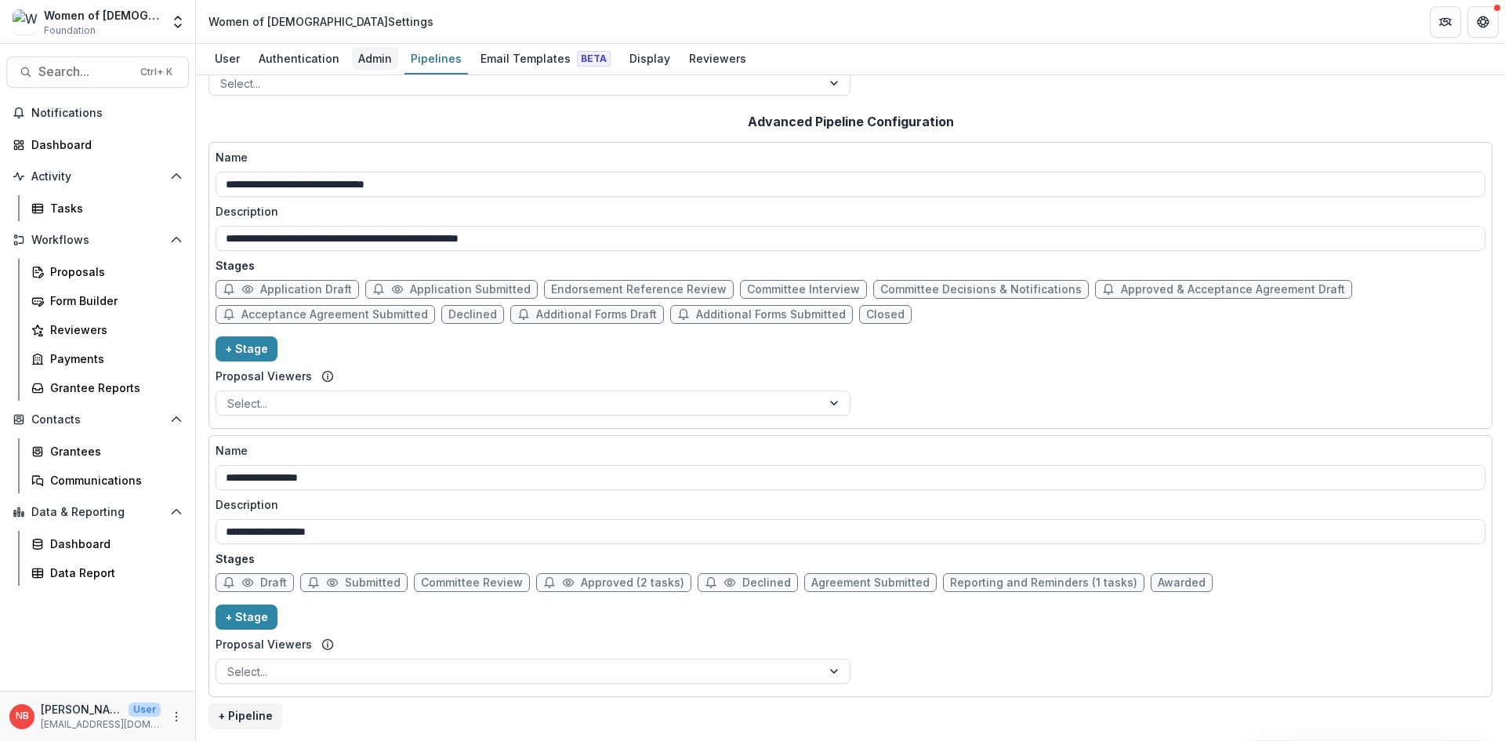
click at [378, 62] on div "Admin" at bounding box center [375, 58] width 46 height 23
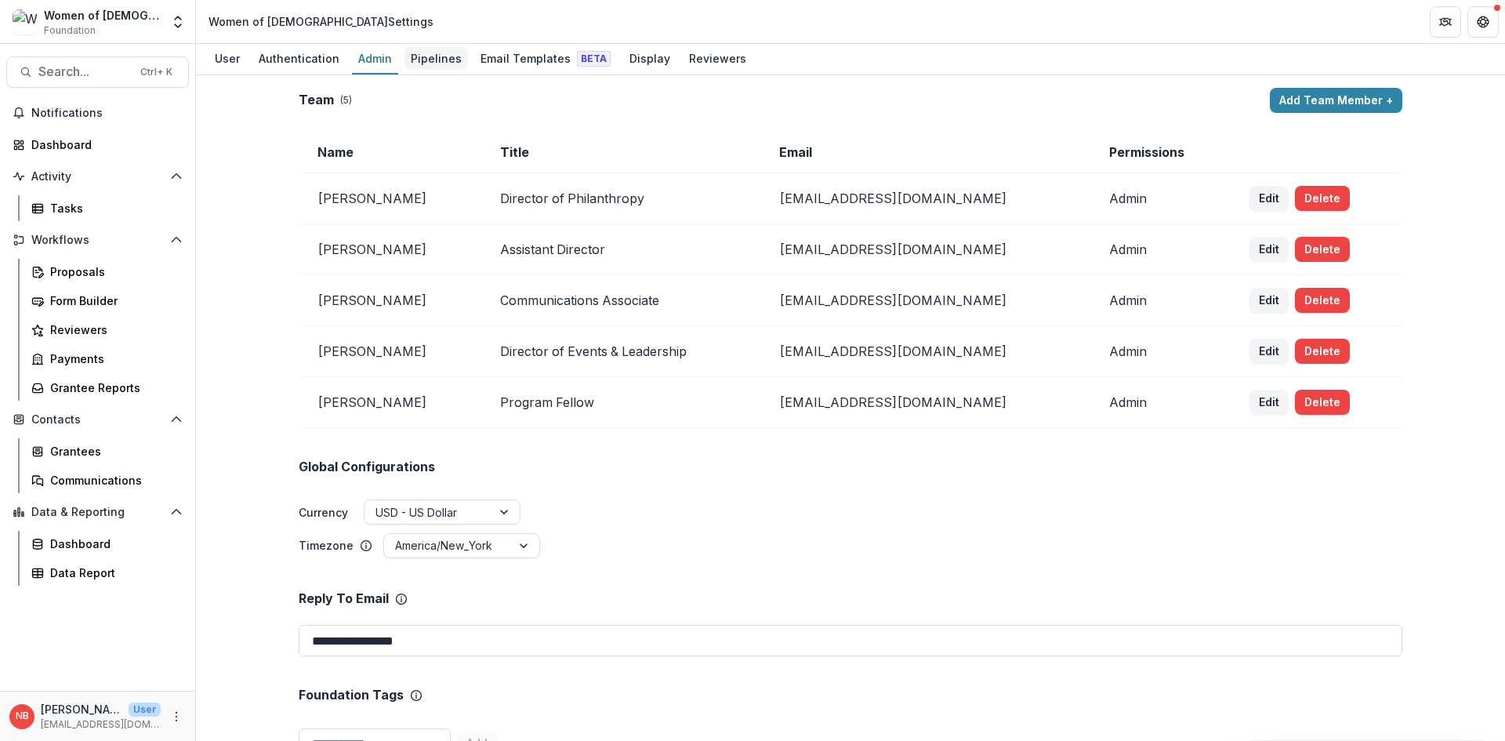
click at [424, 70] on link "Pipelines" at bounding box center [437, 59] width 64 height 31
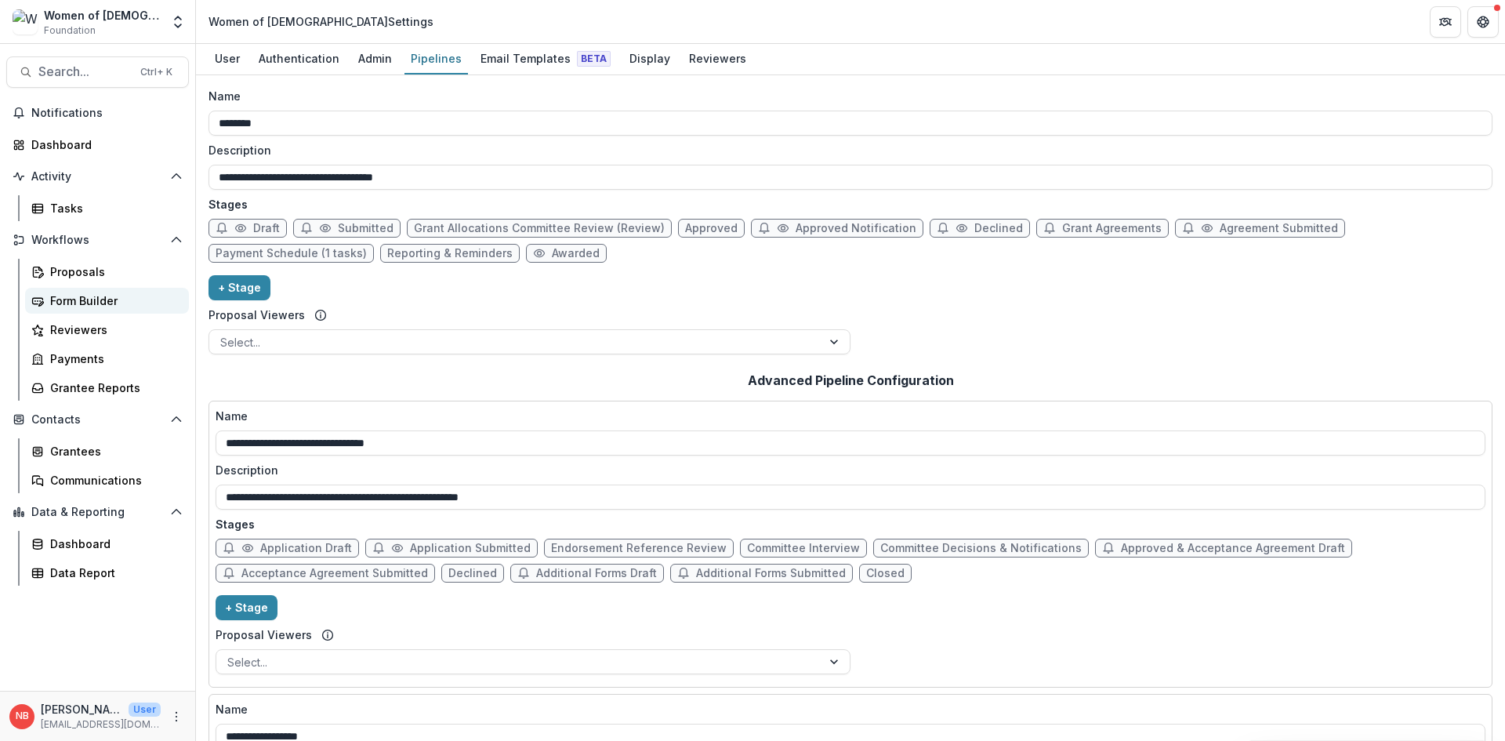
click at [107, 309] on link "Form Builder" at bounding box center [107, 301] width 164 height 26
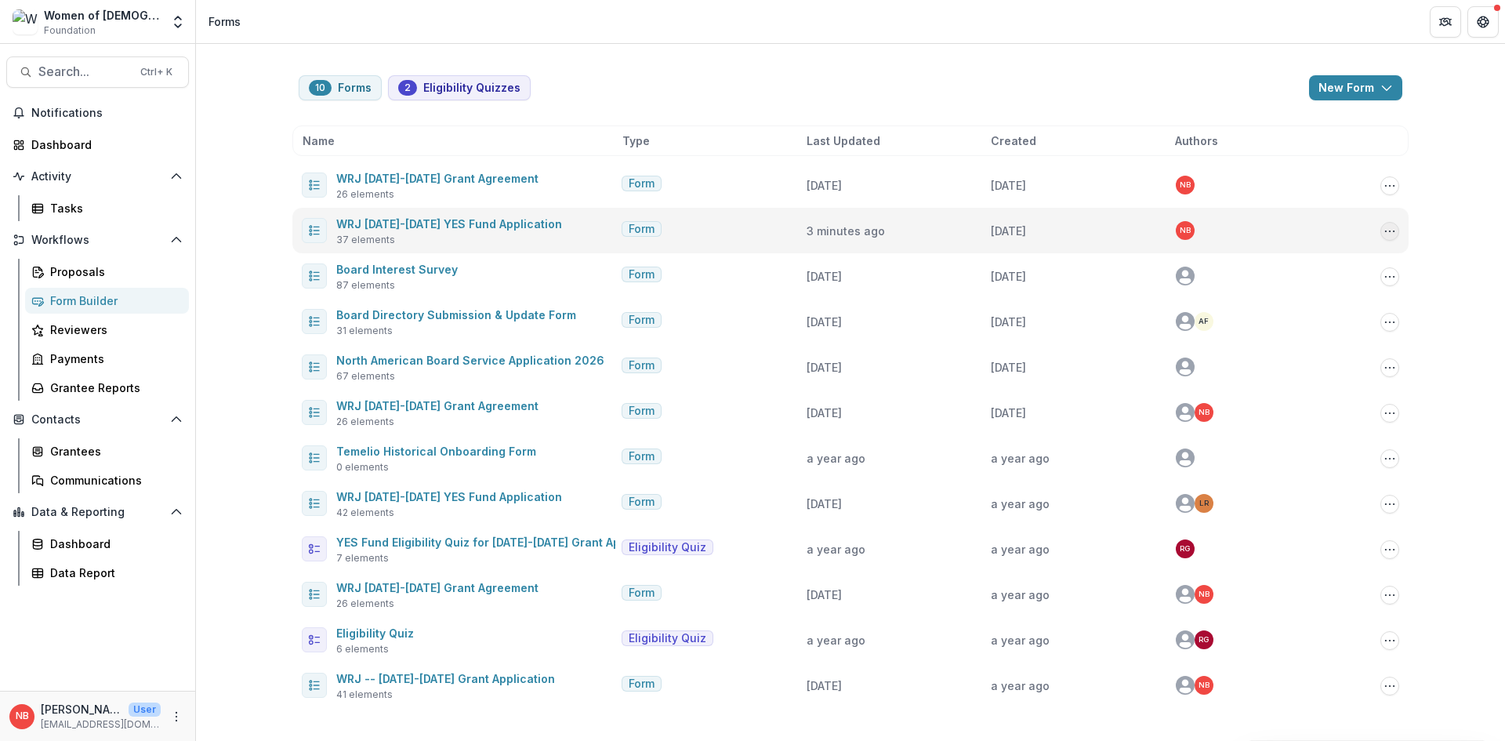
click at [1395, 228] on icon "Options" at bounding box center [1390, 231] width 13 height 13
click at [1332, 263] on button "Copy Public Link" at bounding box center [1312, 264] width 168 height 26
click at [474, 226] on link "WRJ [DATE]-[DATE] YES Fund Application" at bounding box center [449, 223] width 226 height 13
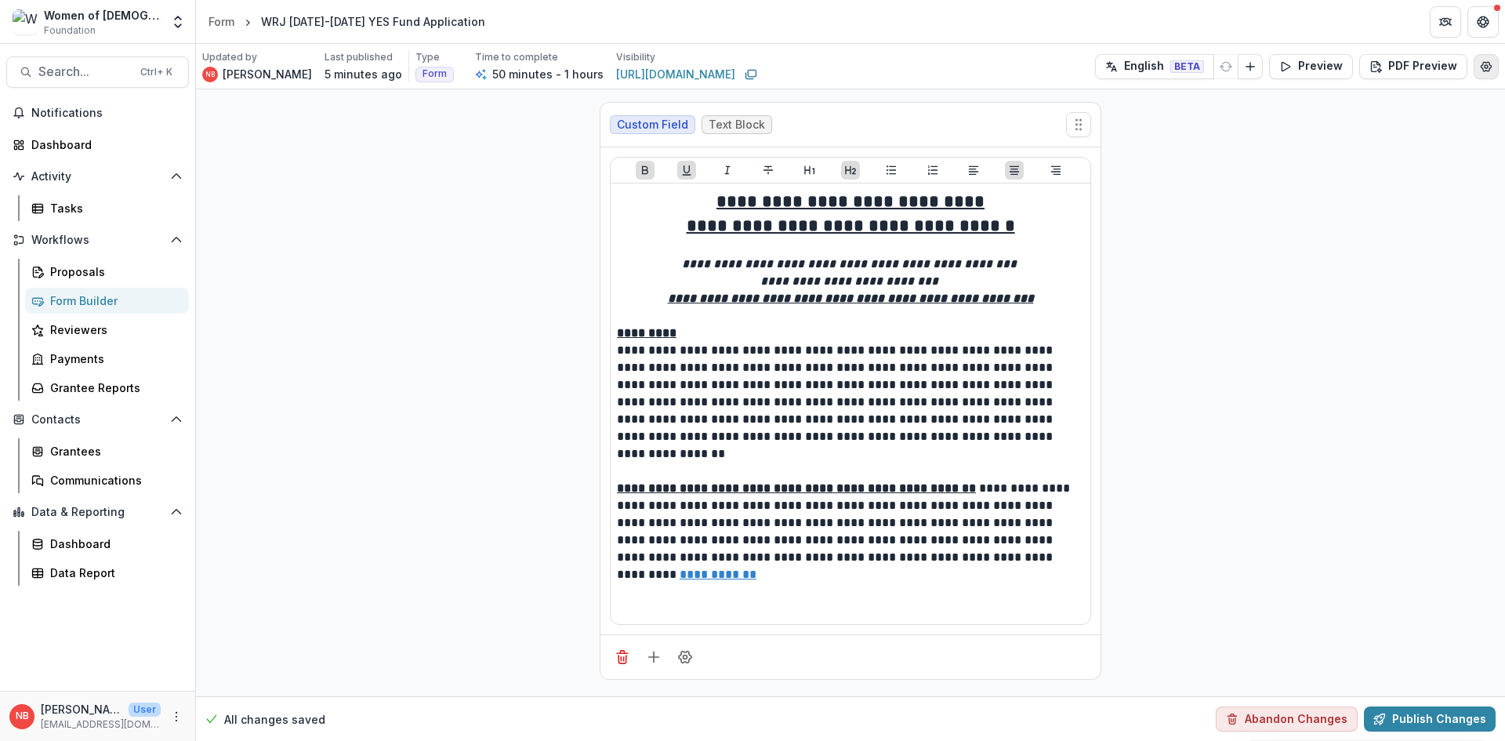
click at [1483, 62] on icon "Edit Form Settings" at bounding box center [1487, 66] width 10 height 9
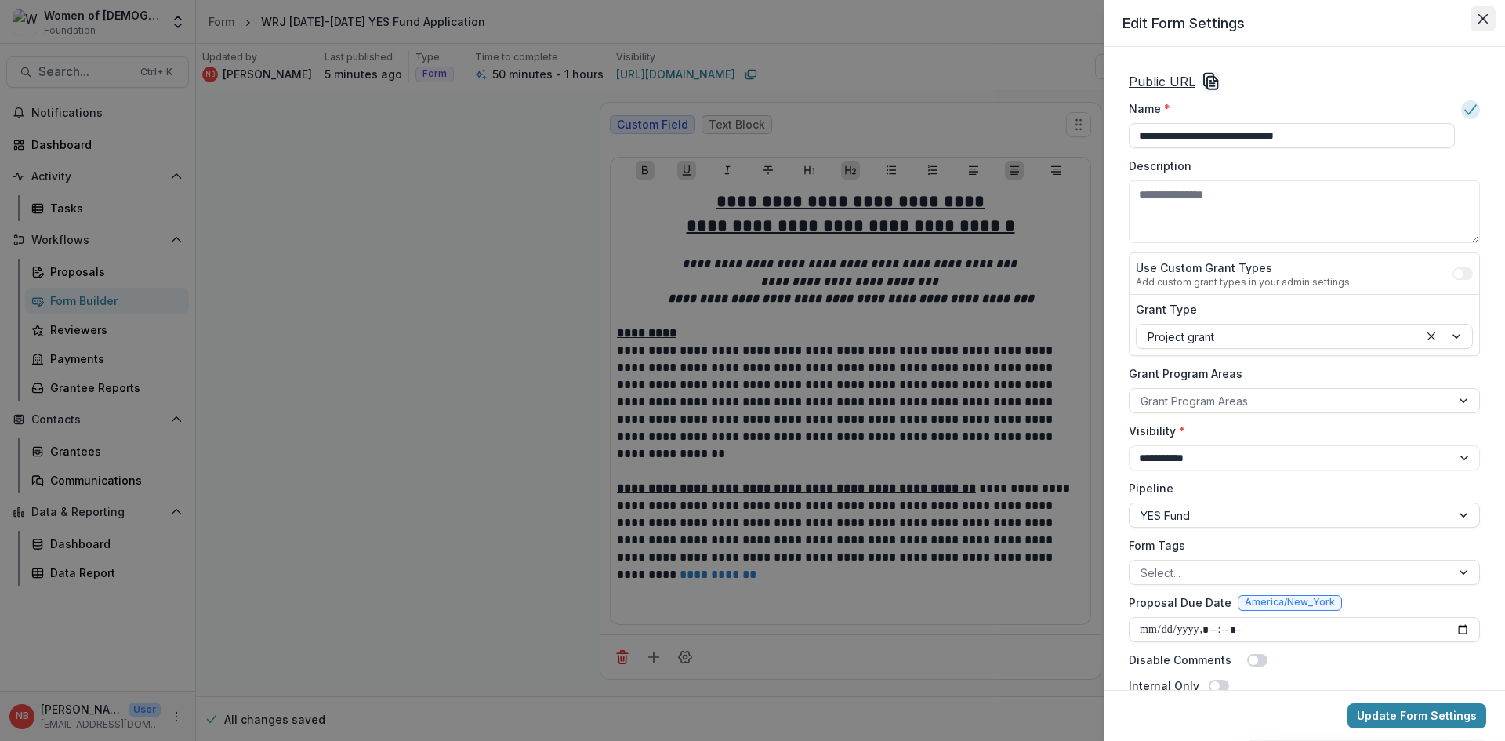
click at [1483, 20] on icon "Close" at bounding box center [1483, 18] width 9 height 9
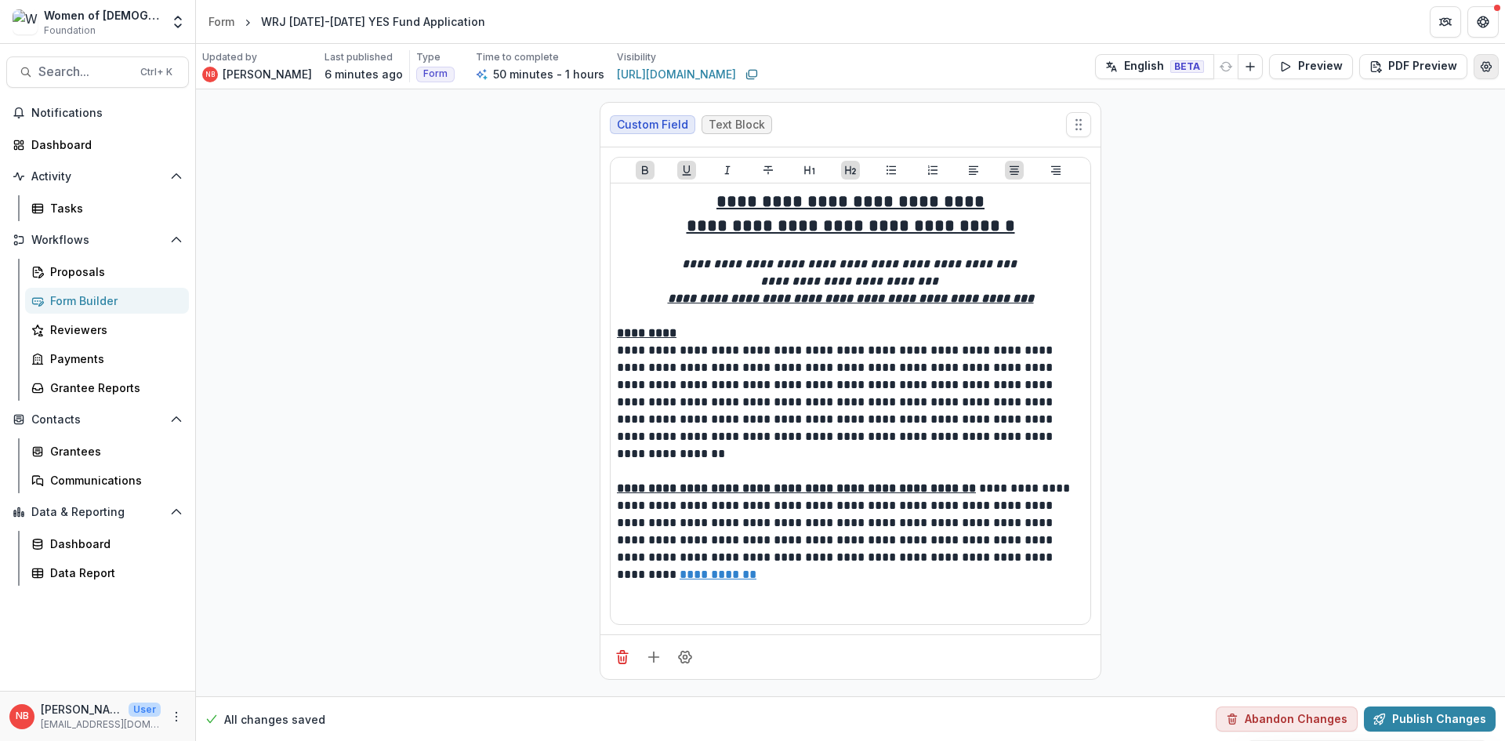
click at [1487, 71] on icon "Edit Form Settings" at bounding box center [1486, 66] width 13 height 13
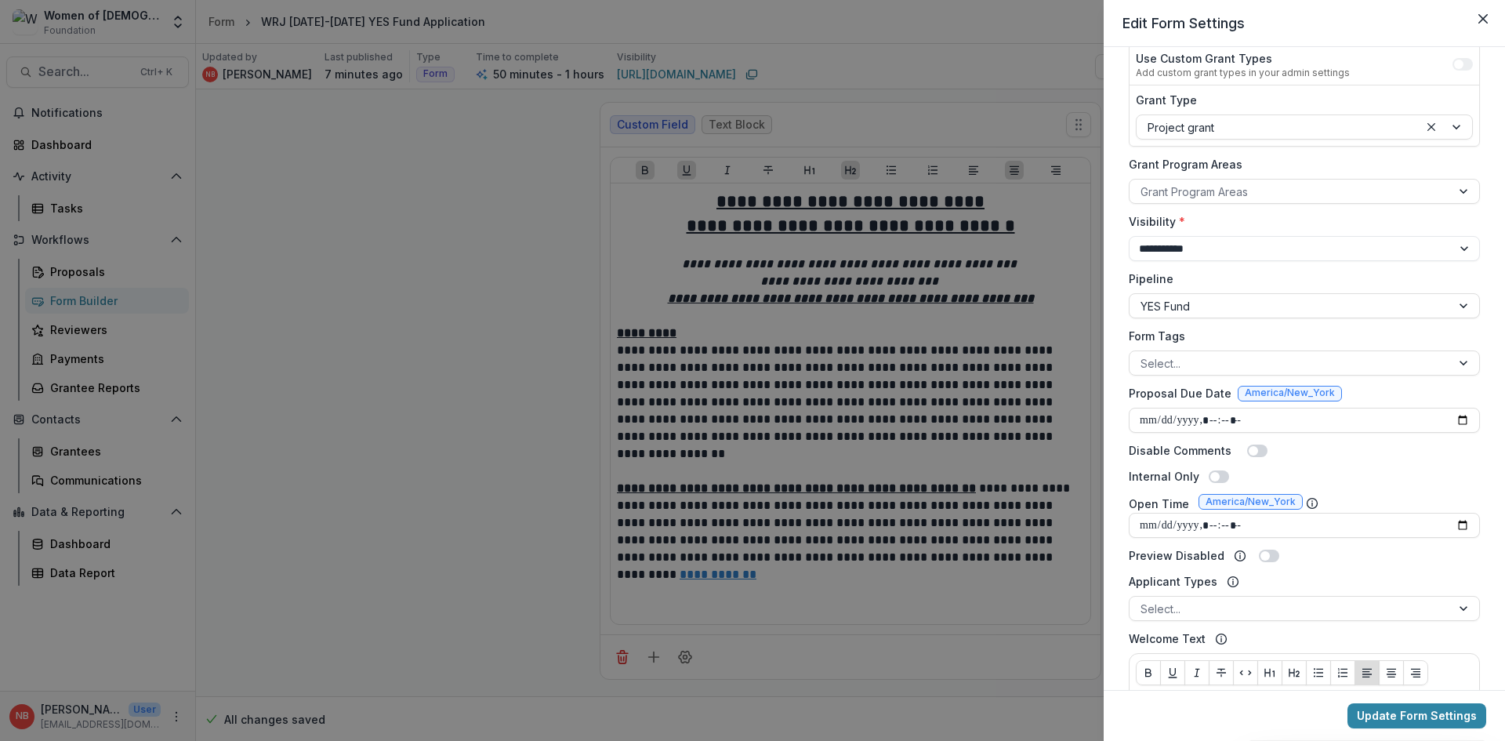
scroll to position [235, 0]
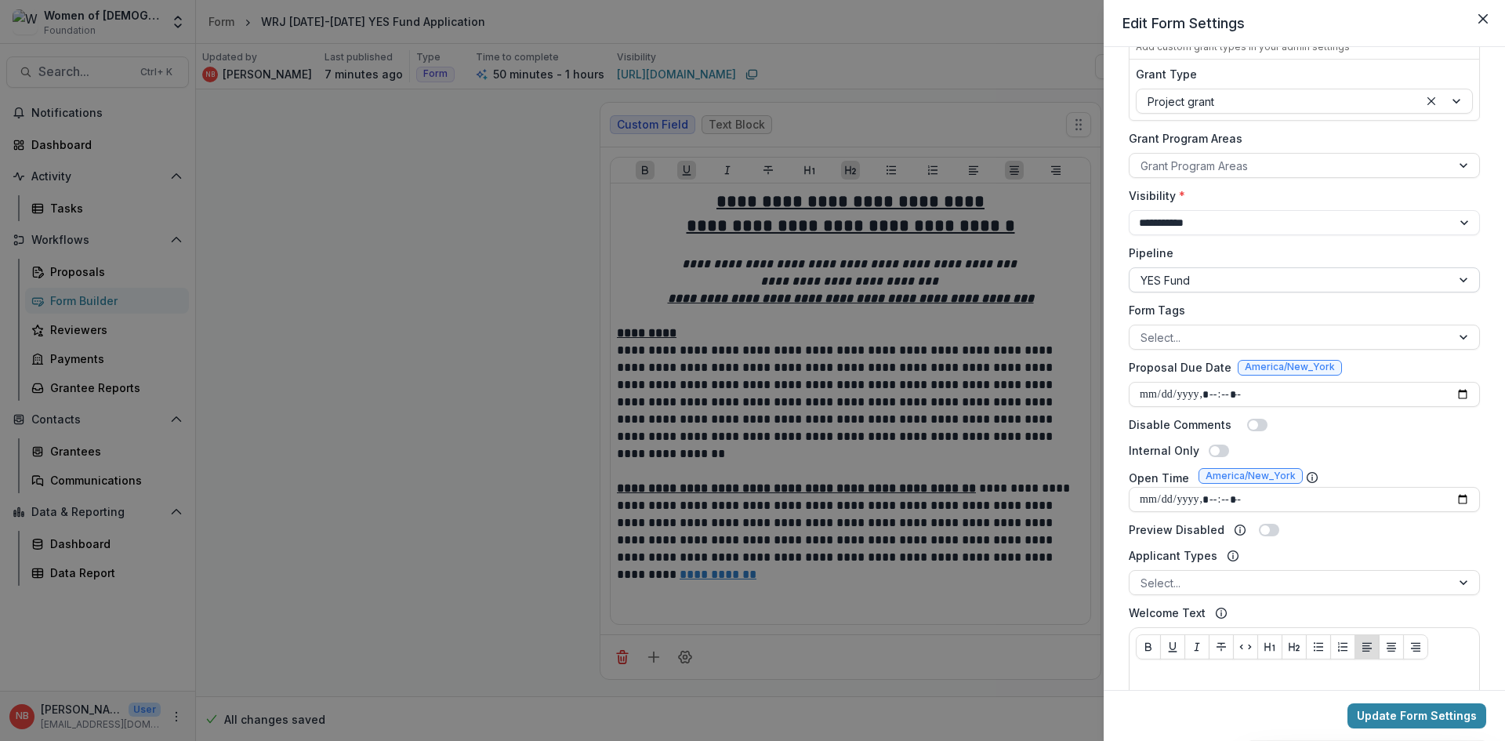
click at [1463, 281] on div at bounding box center [1465, 280] width 28 height 24
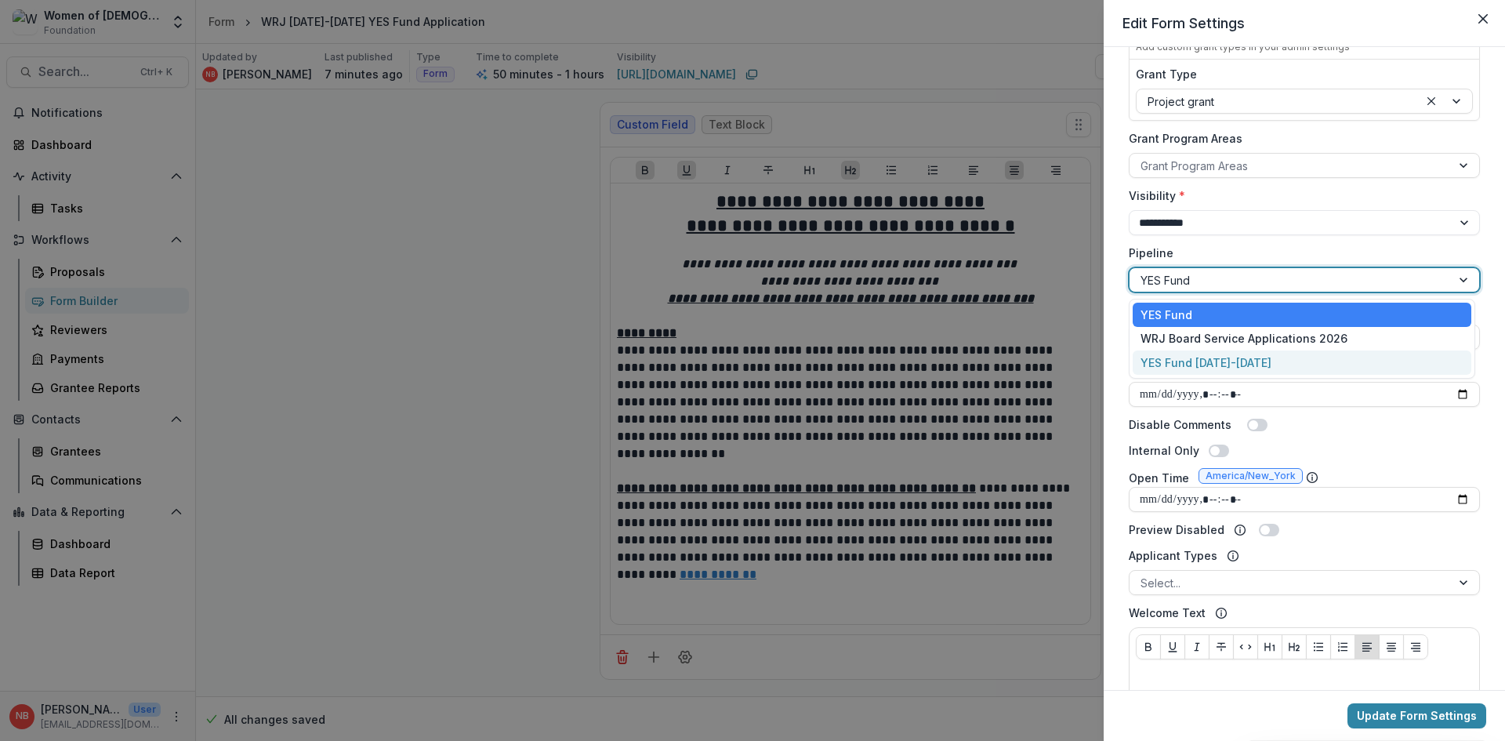
click at [1293, 363] on div "YES Fund 2026-2027" at bounding box center [1302, 362] width 339 height 24
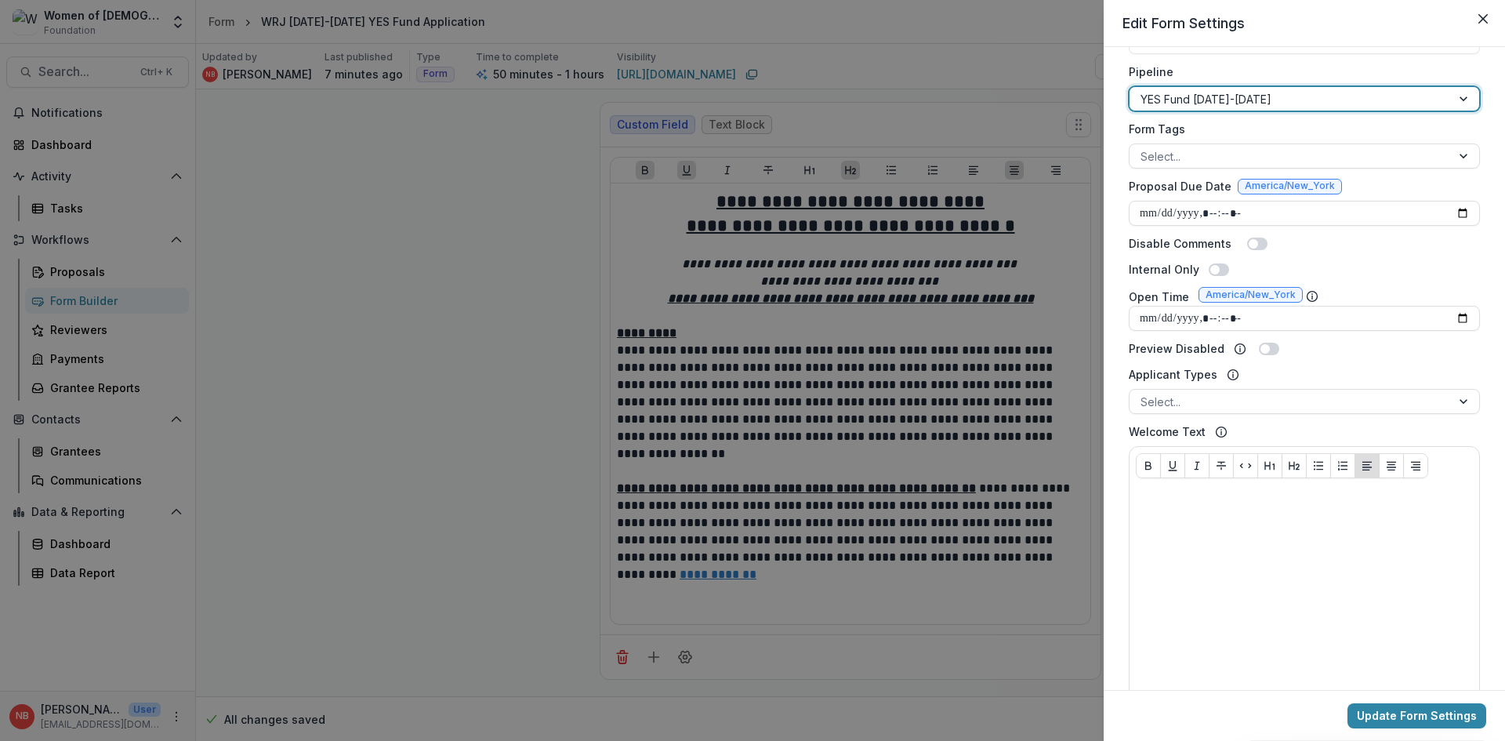
scroll to position [392, 0]
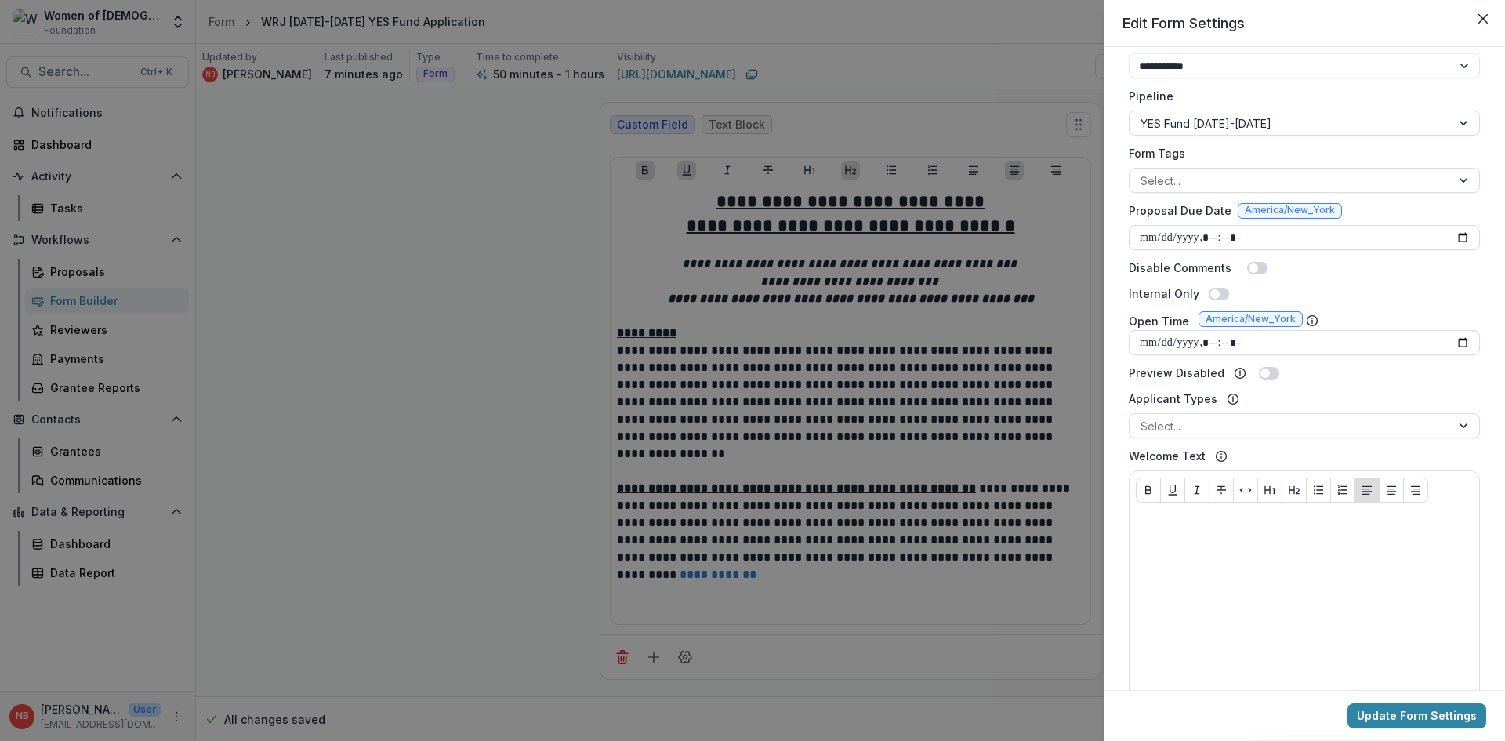
click at [1499, 515] on div "**********" at bounding box center [1304, 368] width 401 height 643
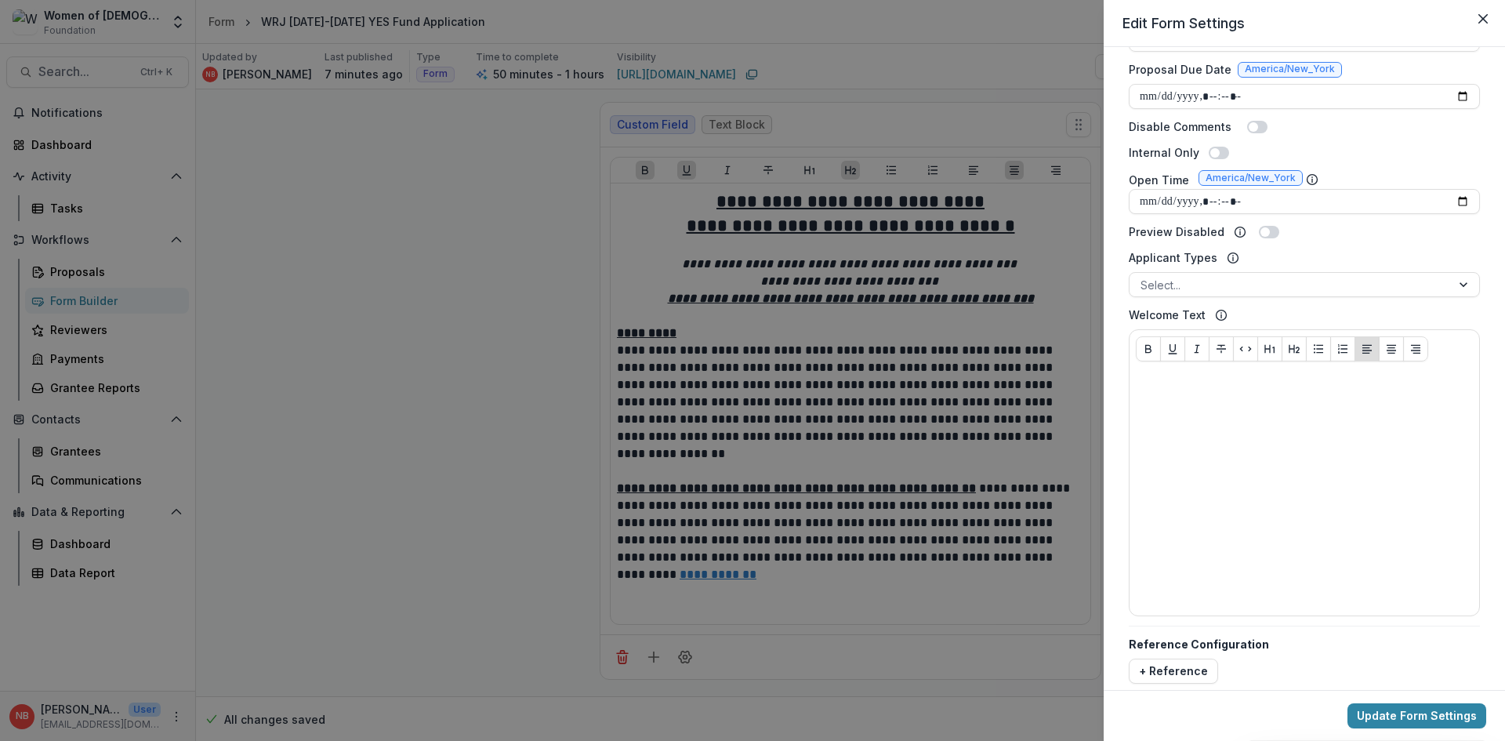
scroll to position [552, 0]
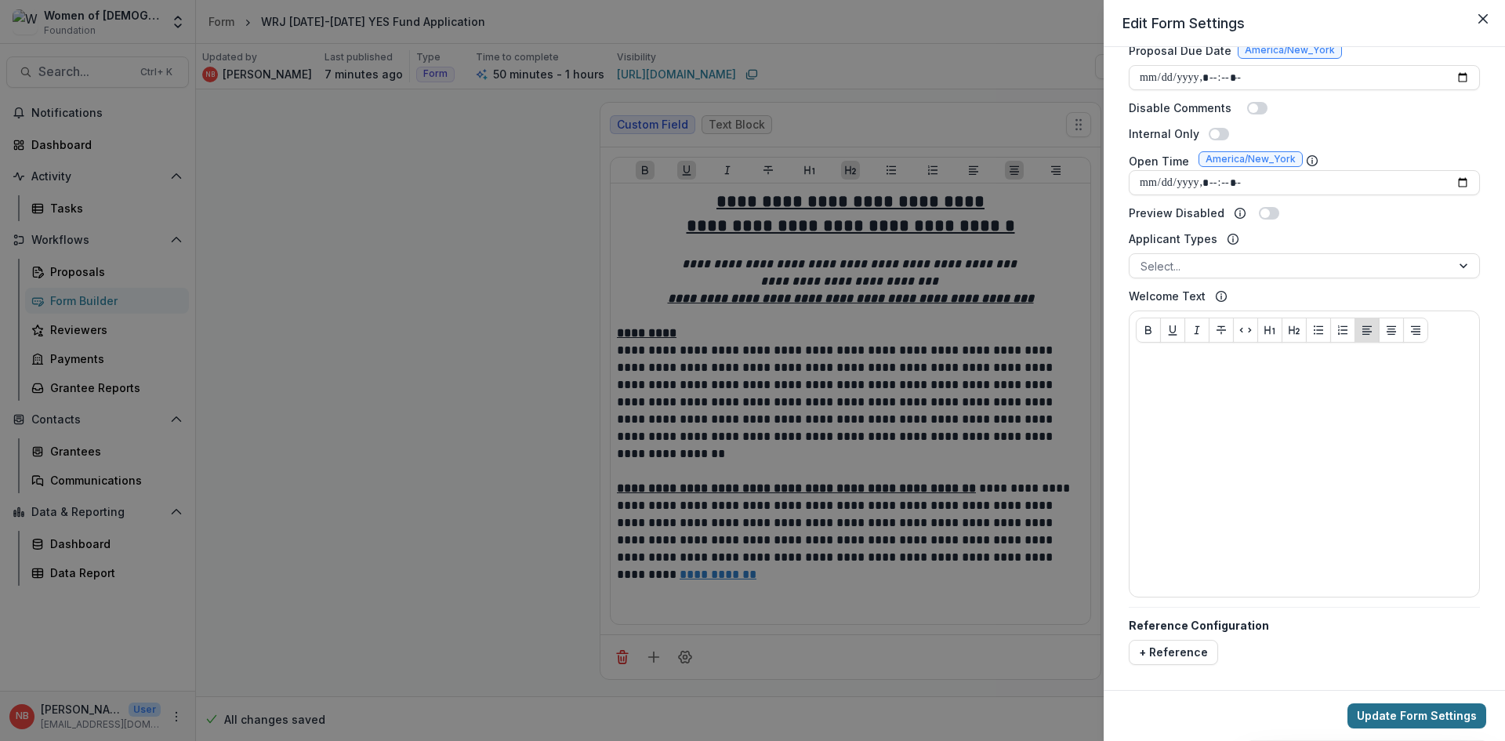
click at [1435, 717] on button "Update Form Settings" at bounding box center [1417, 715] width 139 height 25
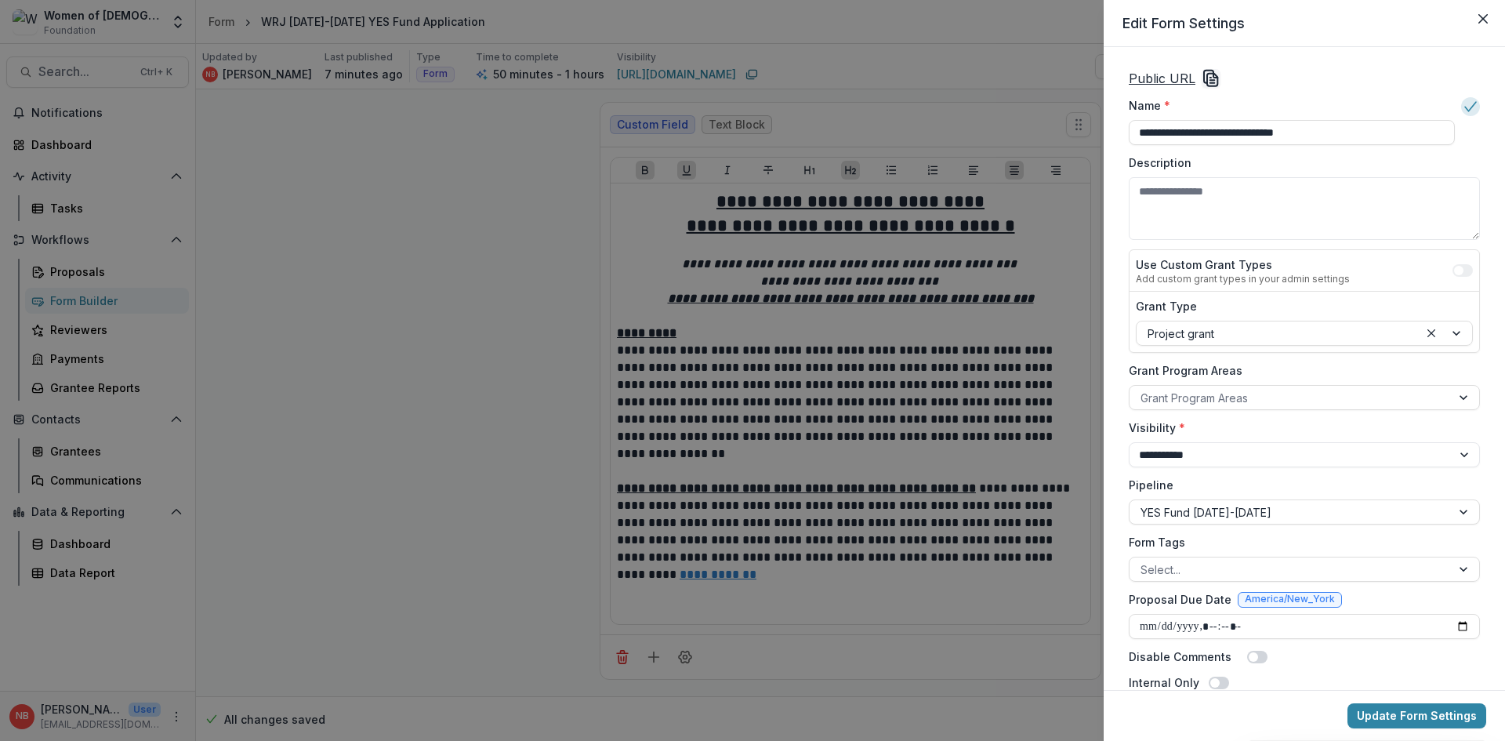
scroll to position [0, 0]
click at [1281, 453] on select "**********" at bounding box center [1304, 457] width 351 height 25
click at [1260, 420] on div "**********" at bounding box center [1305, 644] width 364 height 1157
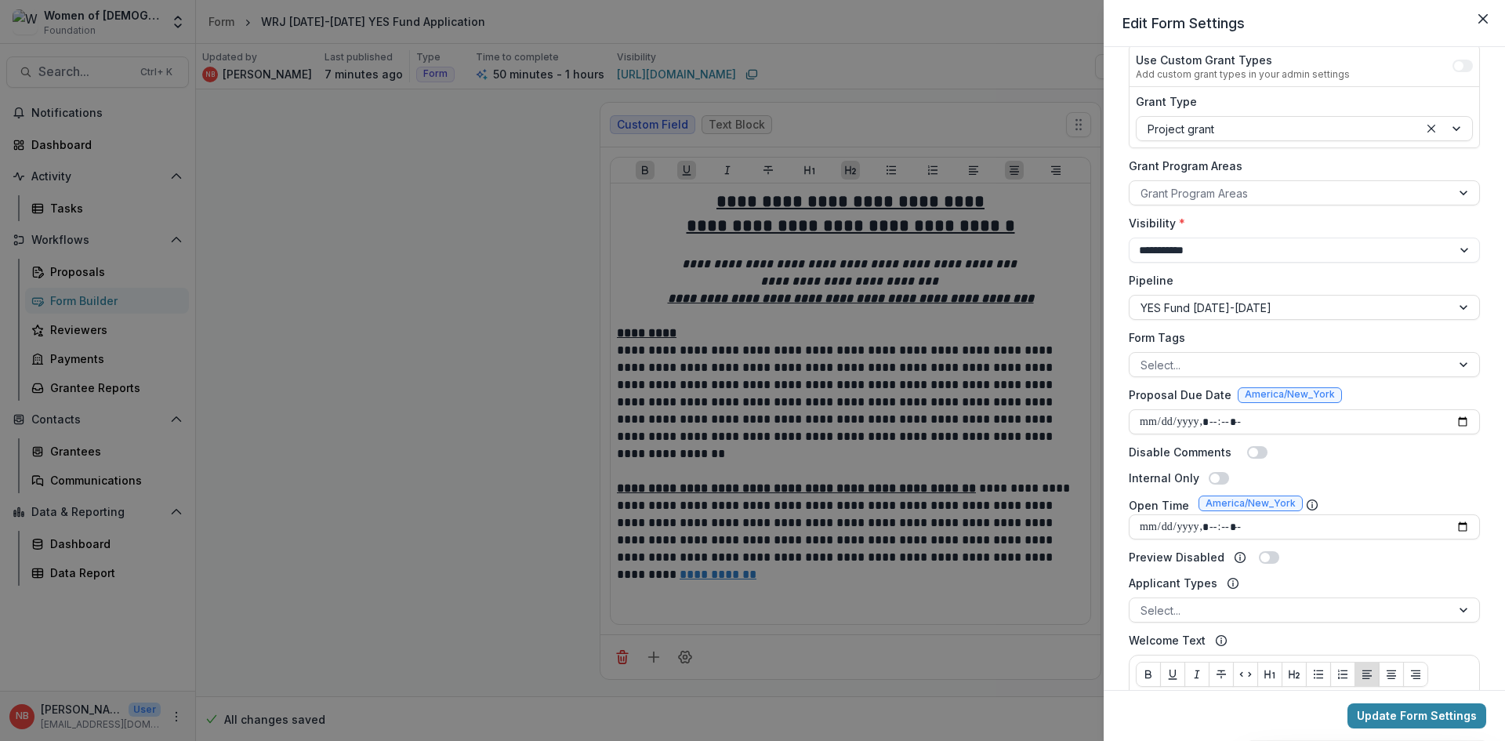
scroll to position [235, 0]
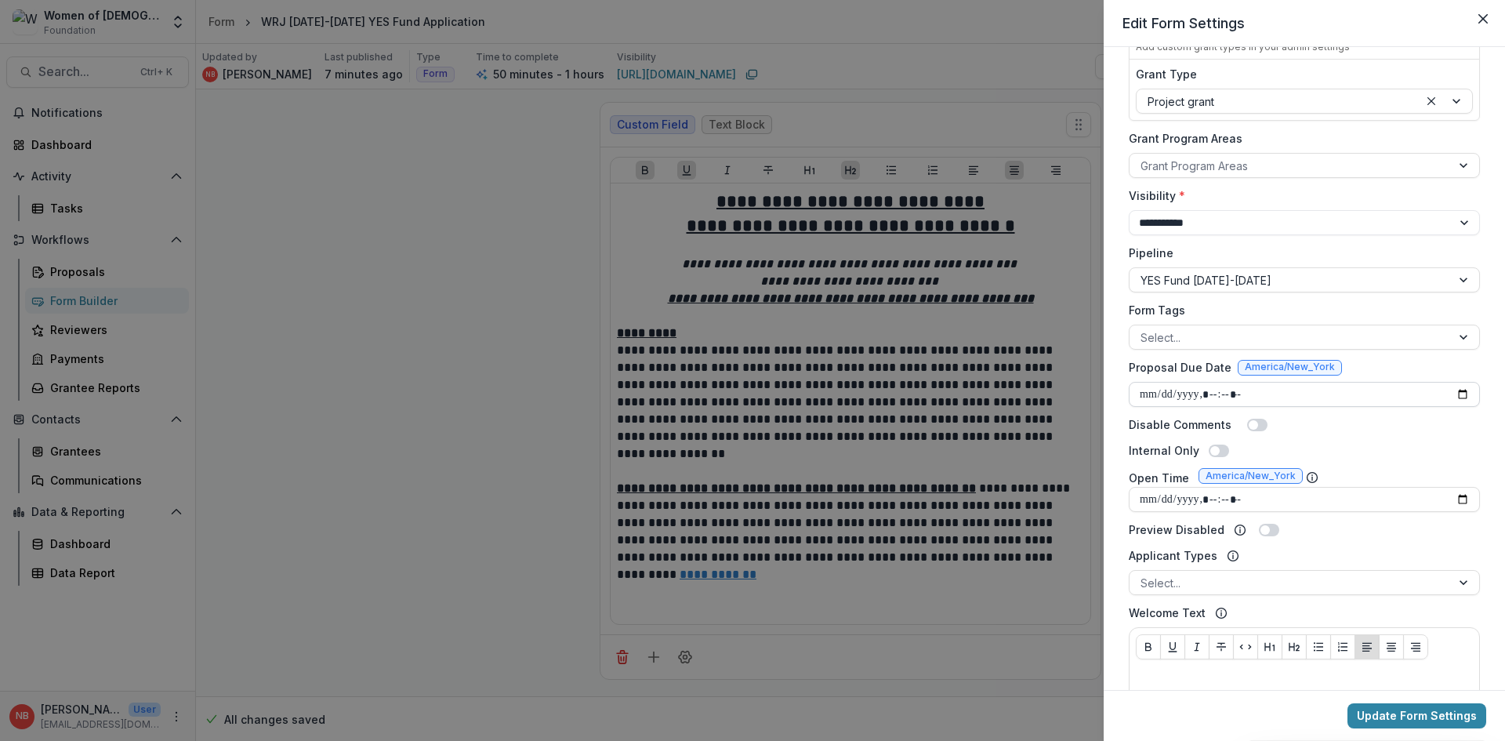
click at [1341, 400] on input "Proposal Due Date" at bounding box center [1304, 394] width 351 height 25
click at [1149, 396] on input "Proposal Due Date" at bounding box center [1304, 394] width 351 height 25
type input "**********"
click at [1480, 435] on div "**********" at bounding box center [1305, 409] width 364 height 1157
click at [1150, 499] on input "Open Time" at bounding box center [1304, 499] width 351 height 25
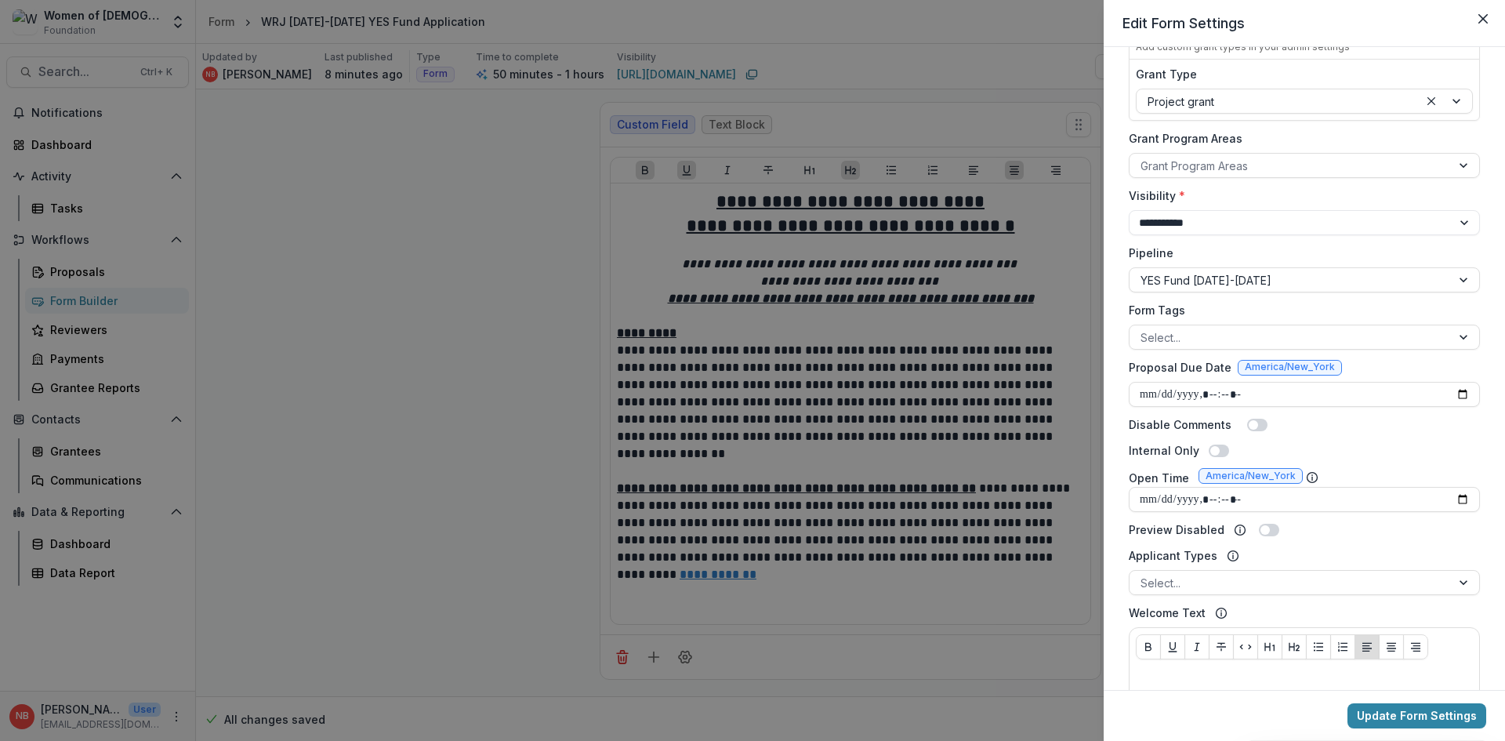
type input "**********"
click at [1478, 547] on div "**********" at bounding box center [1305, 409] width 364 height 1157
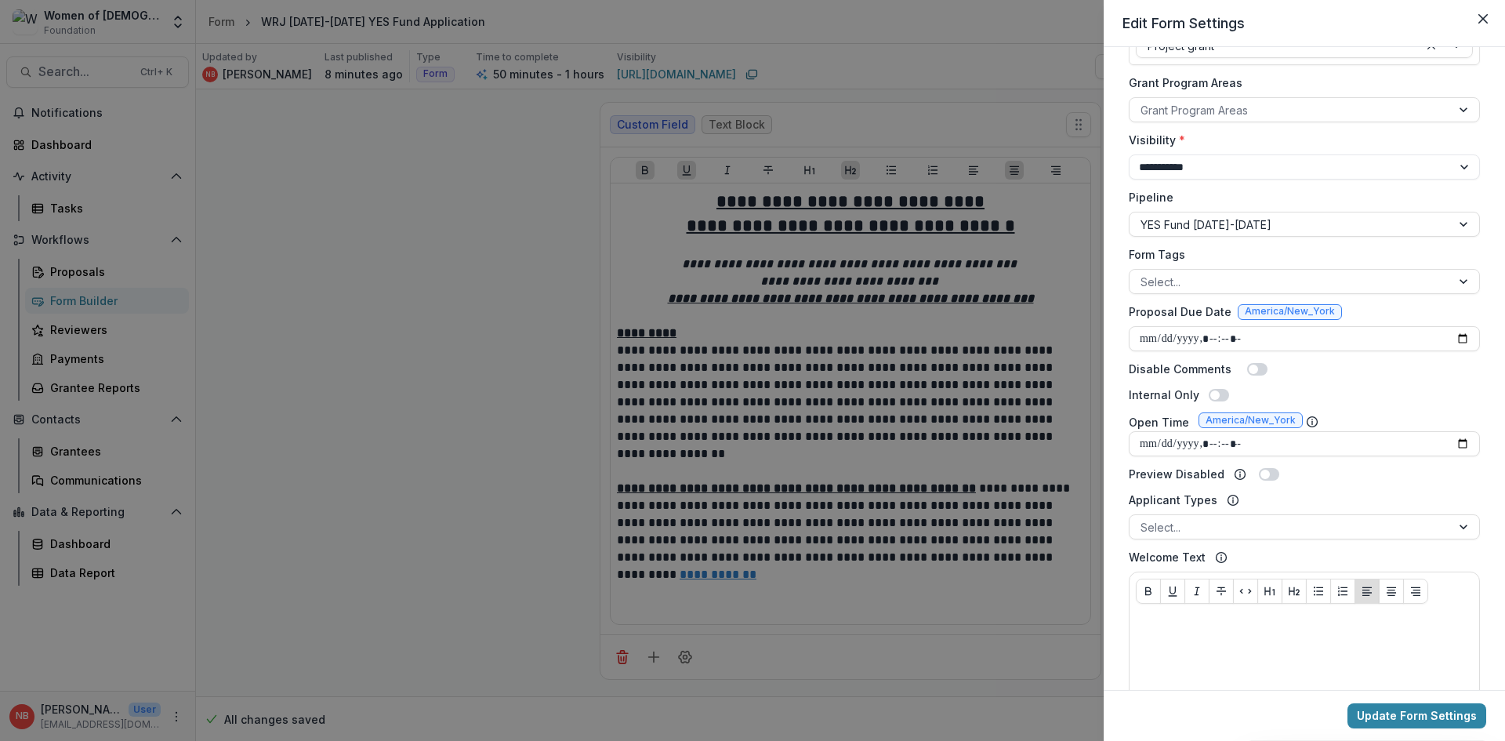
scroll to position [314, 0]
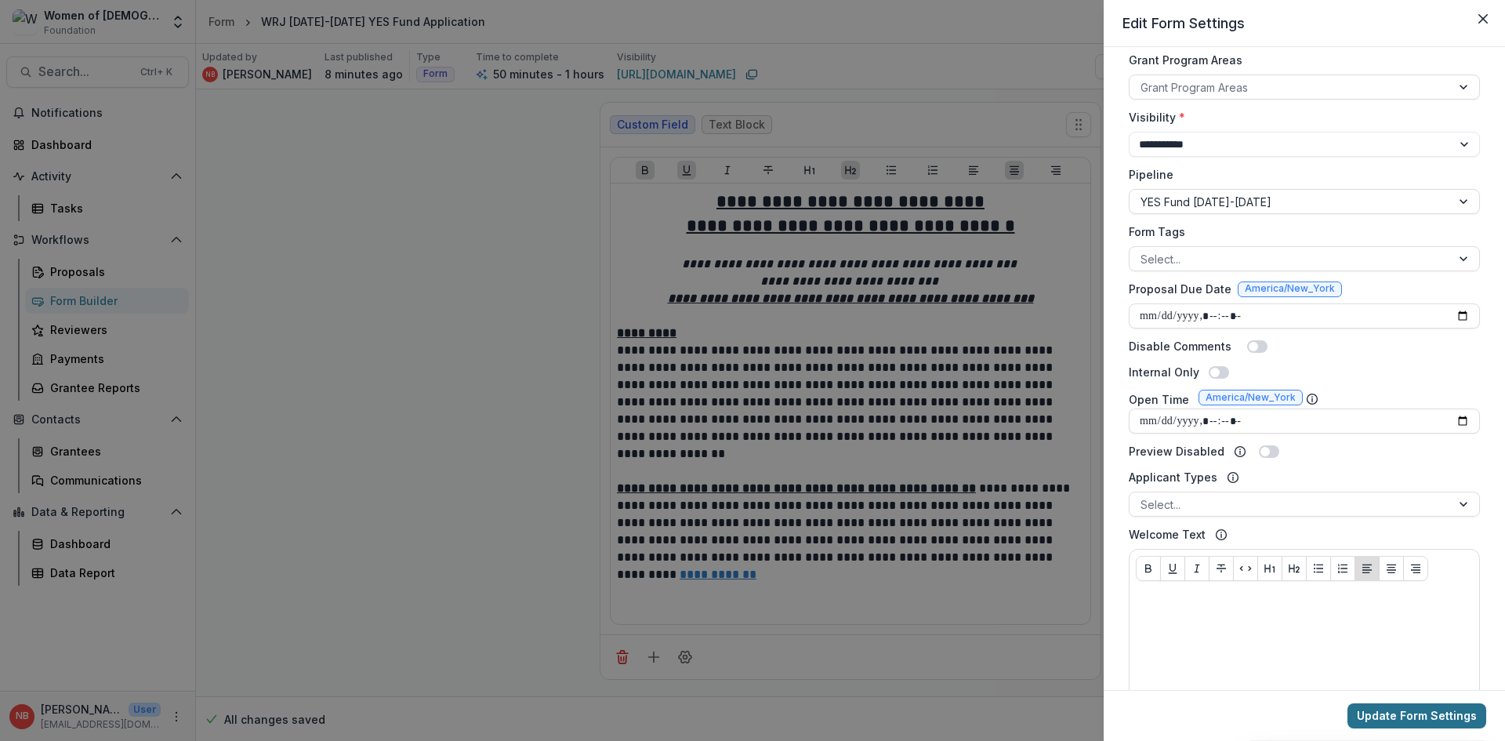
click at [1441, 716] on button "Update Form Settings" at bounding box center [1417, 715] width 139 height 25
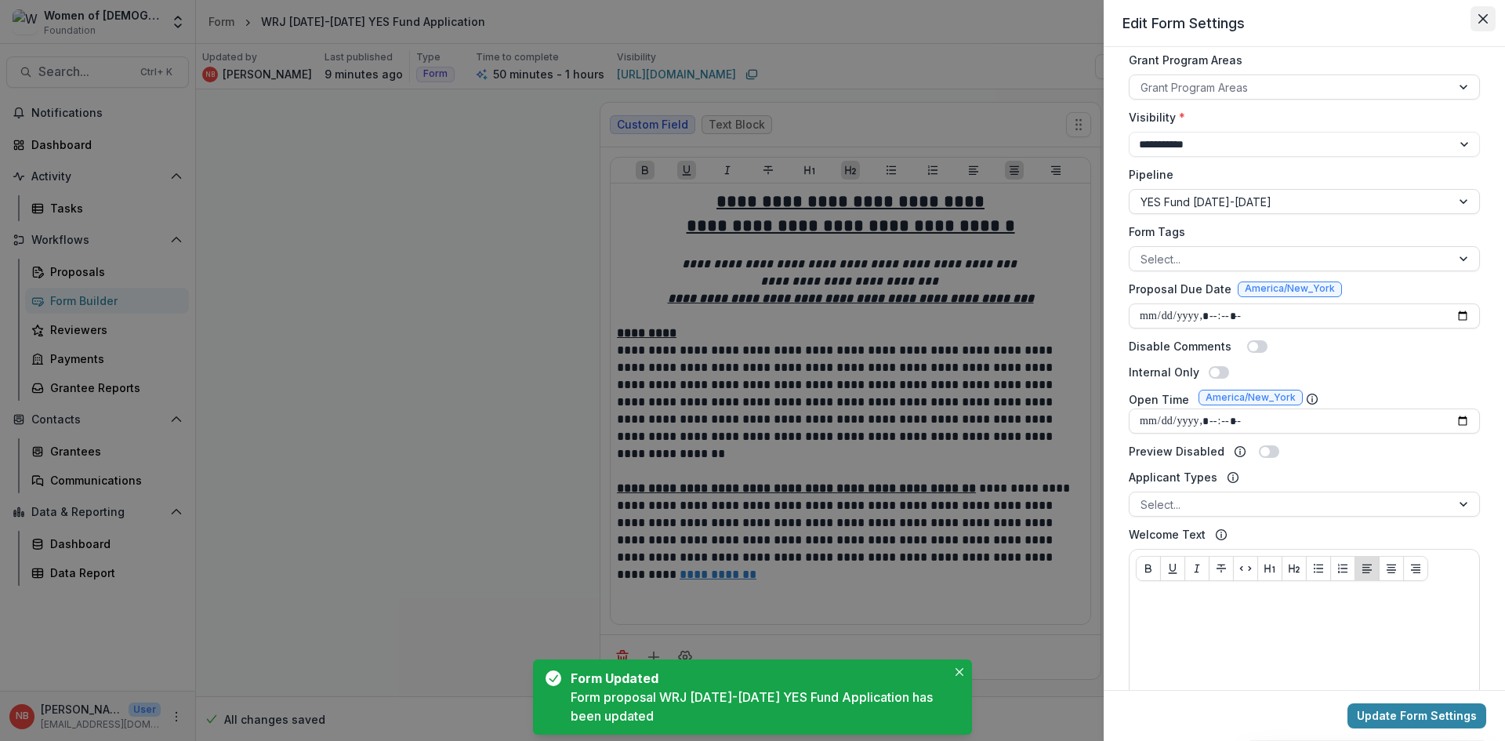
click at [1482, 20] on icon "Close" at bounding box center [1483, 18] width 9 height 9
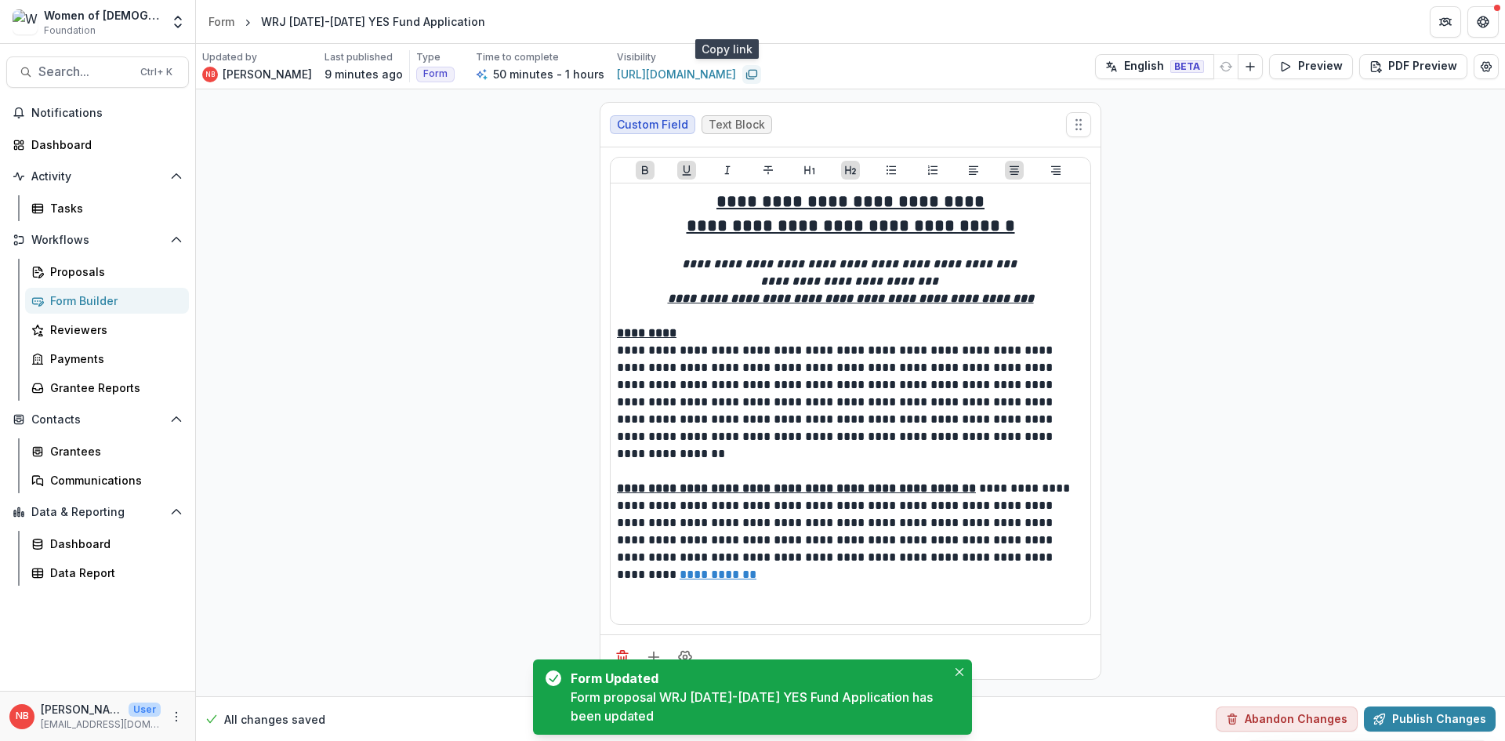
click at [749, 74] on rect "Copy link" at bounding box center [753, 73] width 8 height 6
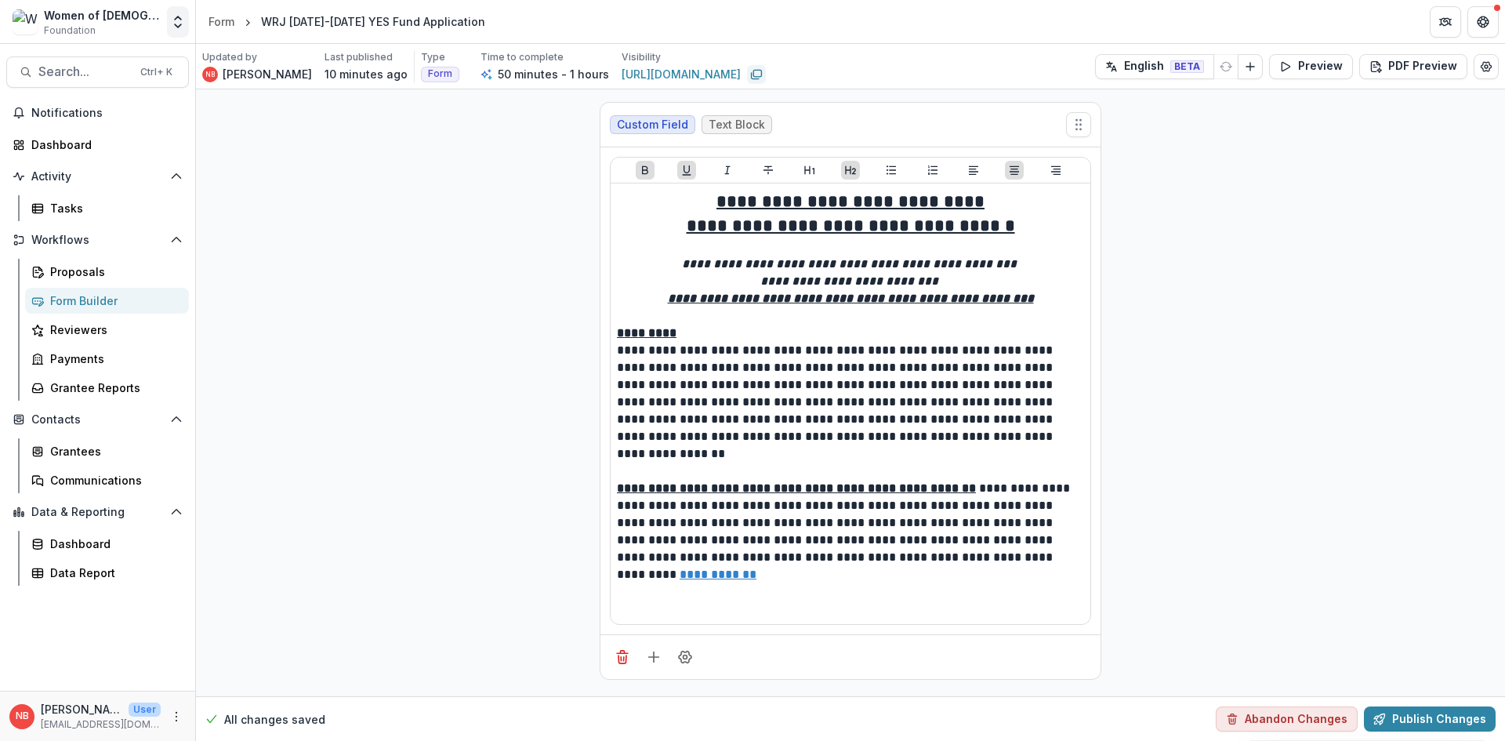
click at [169, 20] on button "Open entity switcher" at bounding box center [178, 21] width 22 height 31
click at [148, 145] on div "Nicki Braun TEST" at bounding box center [98, 141] width 201 height 19
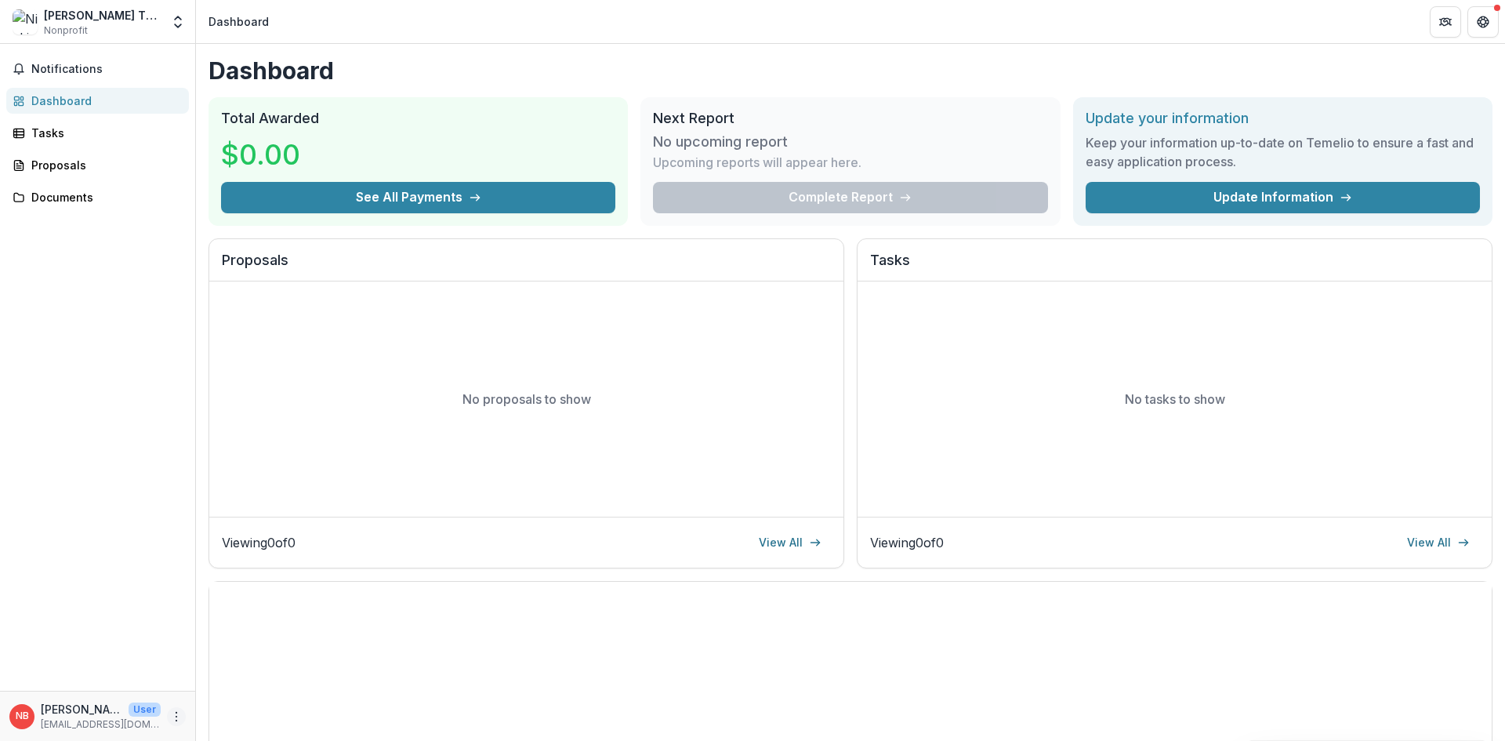
click at [177, 718] on icon "More" at bounding box center [176, 716] width 13 height 13
click at [260, 677] on link "Settings" at bounding box center [280, 683] width 168 height 26
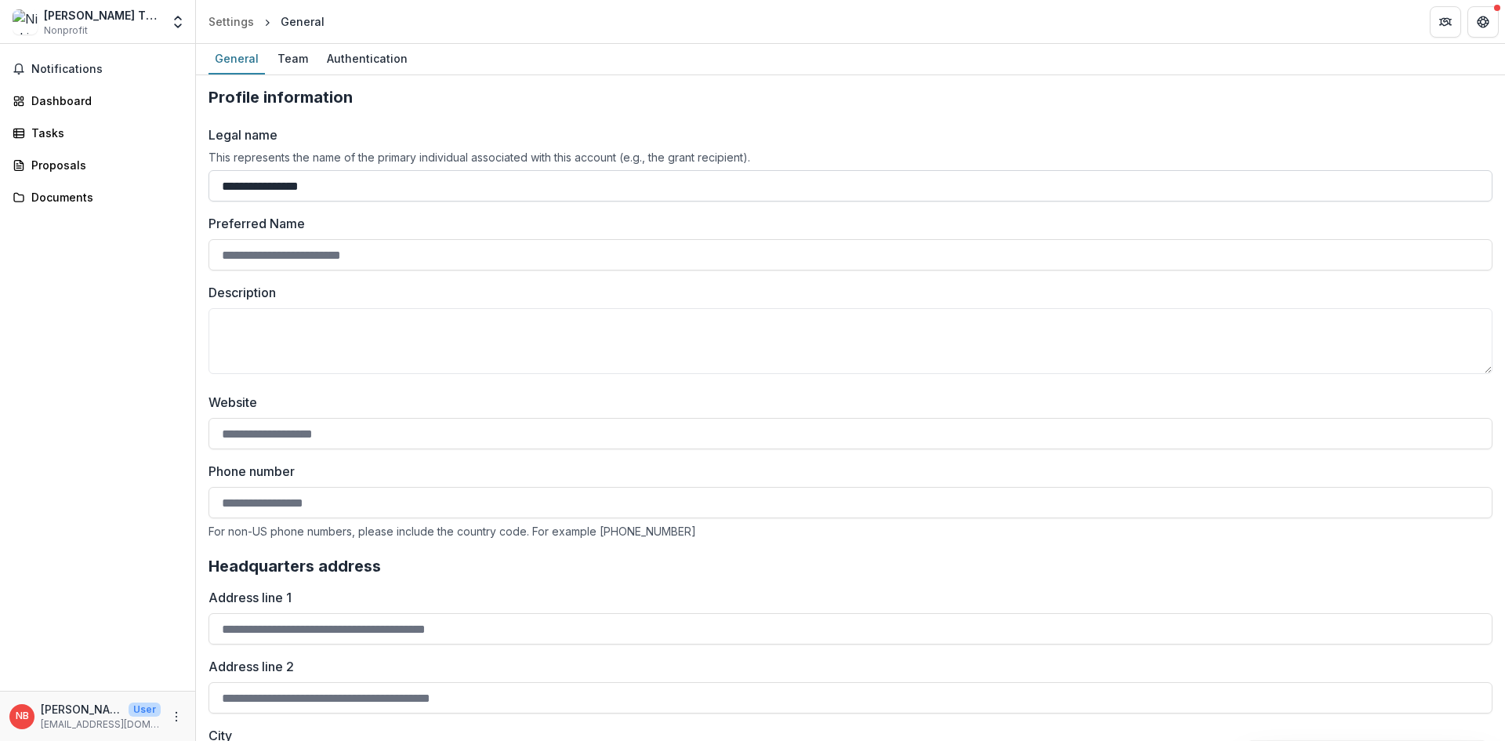
drag, startPoint x: 361, startPoint y: 183, endPoint x: 296, endPoint y: 187, distance: 65.1
click at [296, 187] on input "**********" at bounding box center [851, 185] width 1284 height 31
click at [557, 100] on h2 "Profile information" at bounding box center [851, 97] width 1284 height 19
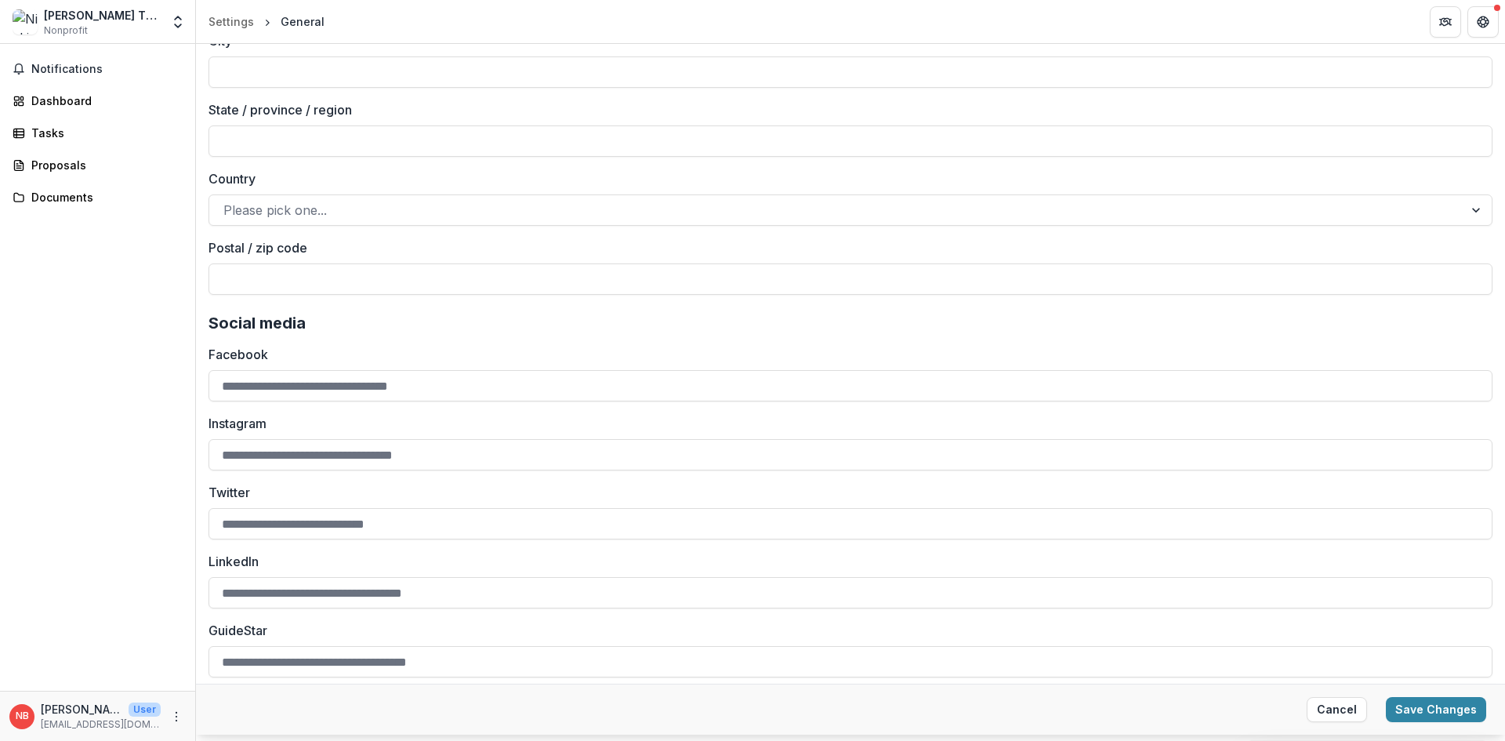
scroll to position [1099, 0]
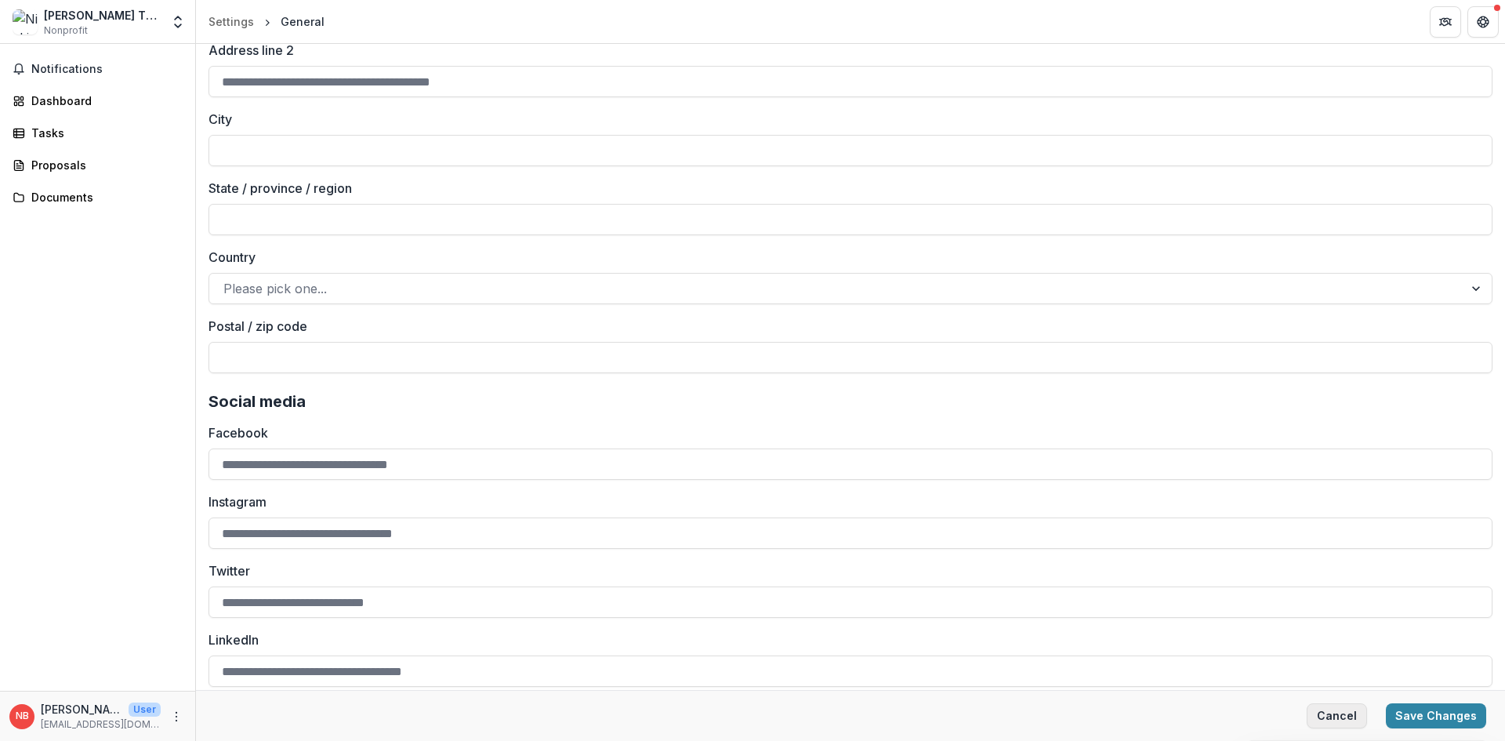
click at [1329, 721] on button "Cancel" at bounding box center [1337, 715] width 60 height 25
type input "**********"
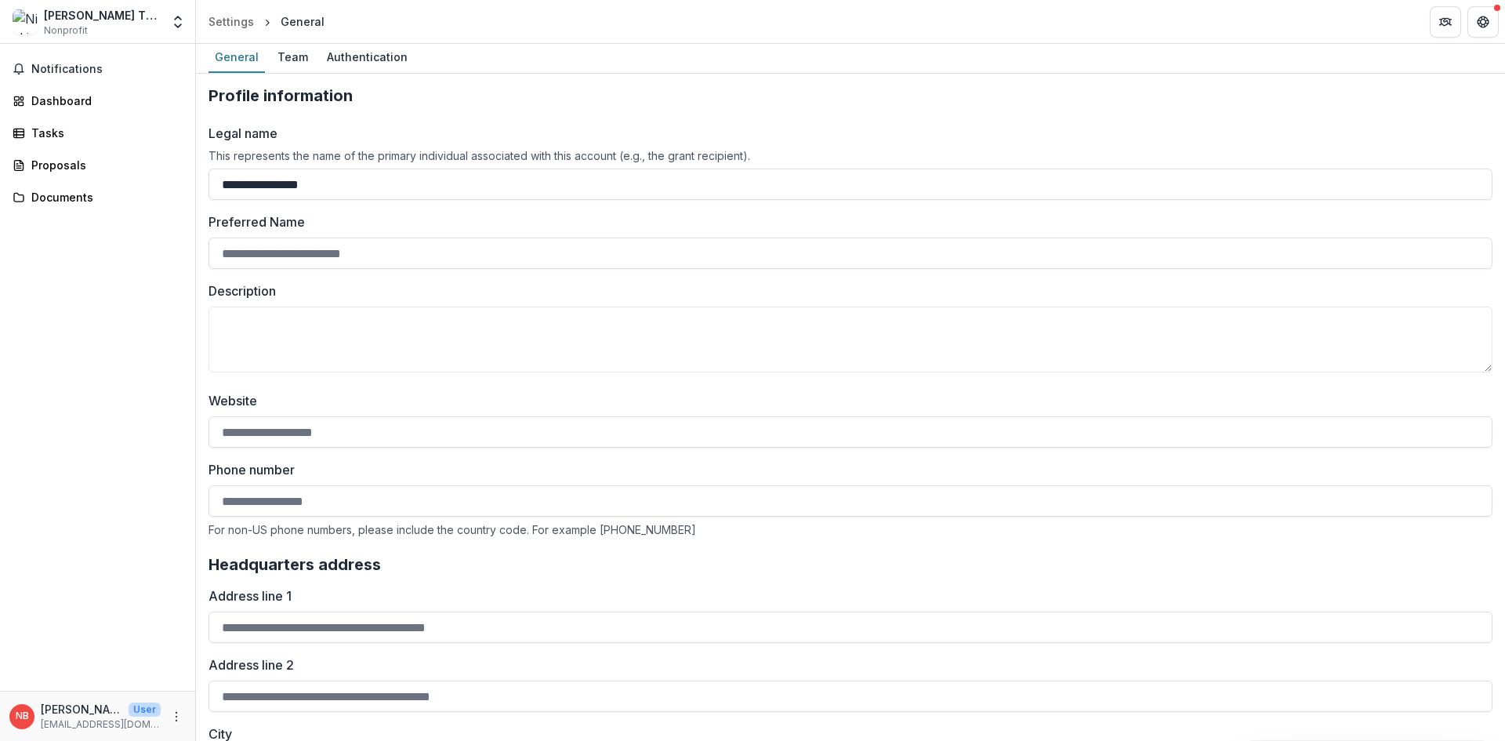
scroll to position [0, 0]
click at [175, 24] on icon "Open entity switcher" at bounding box center [178, 22] width 16 height 16
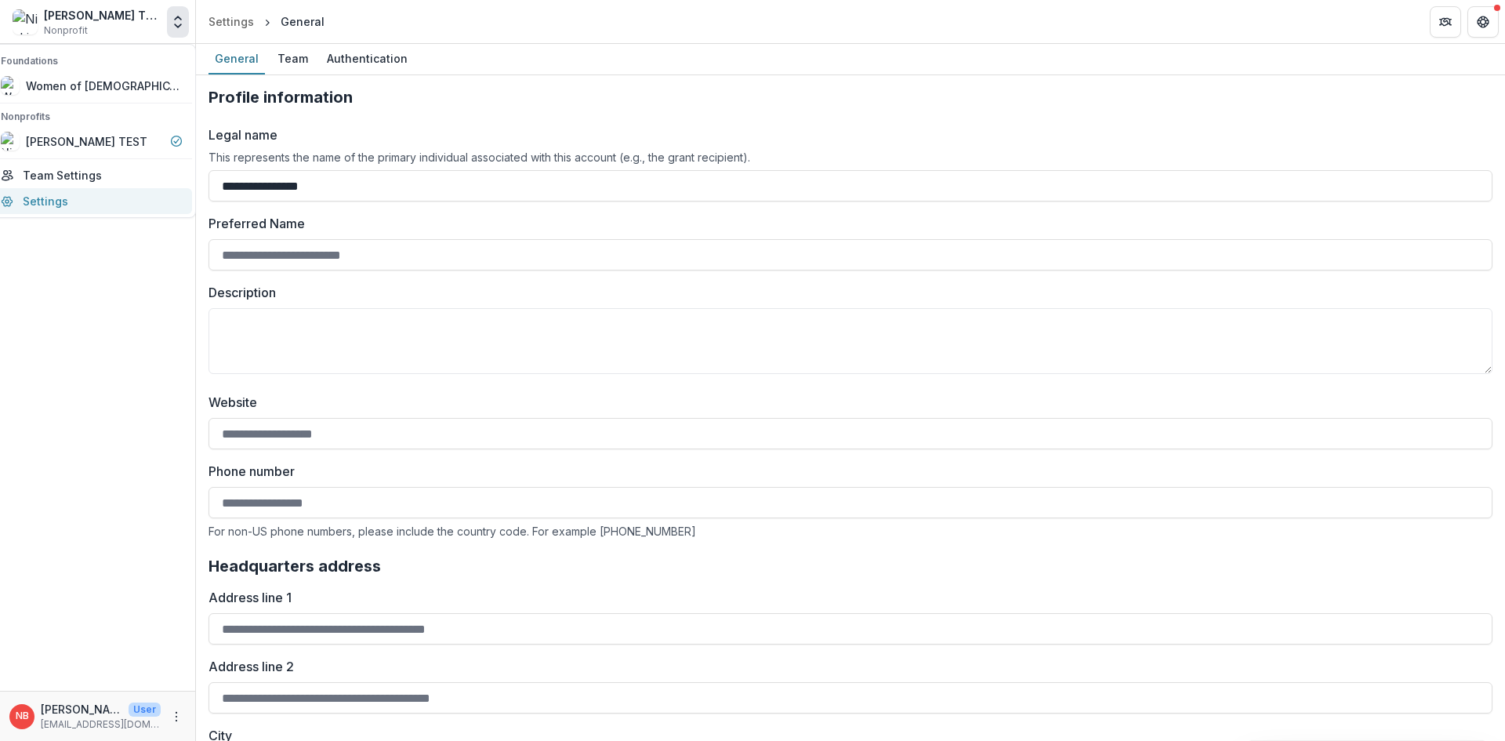
click at [141, 201] on link "Settings" at bounding box center [91, 201] width 201 height 26
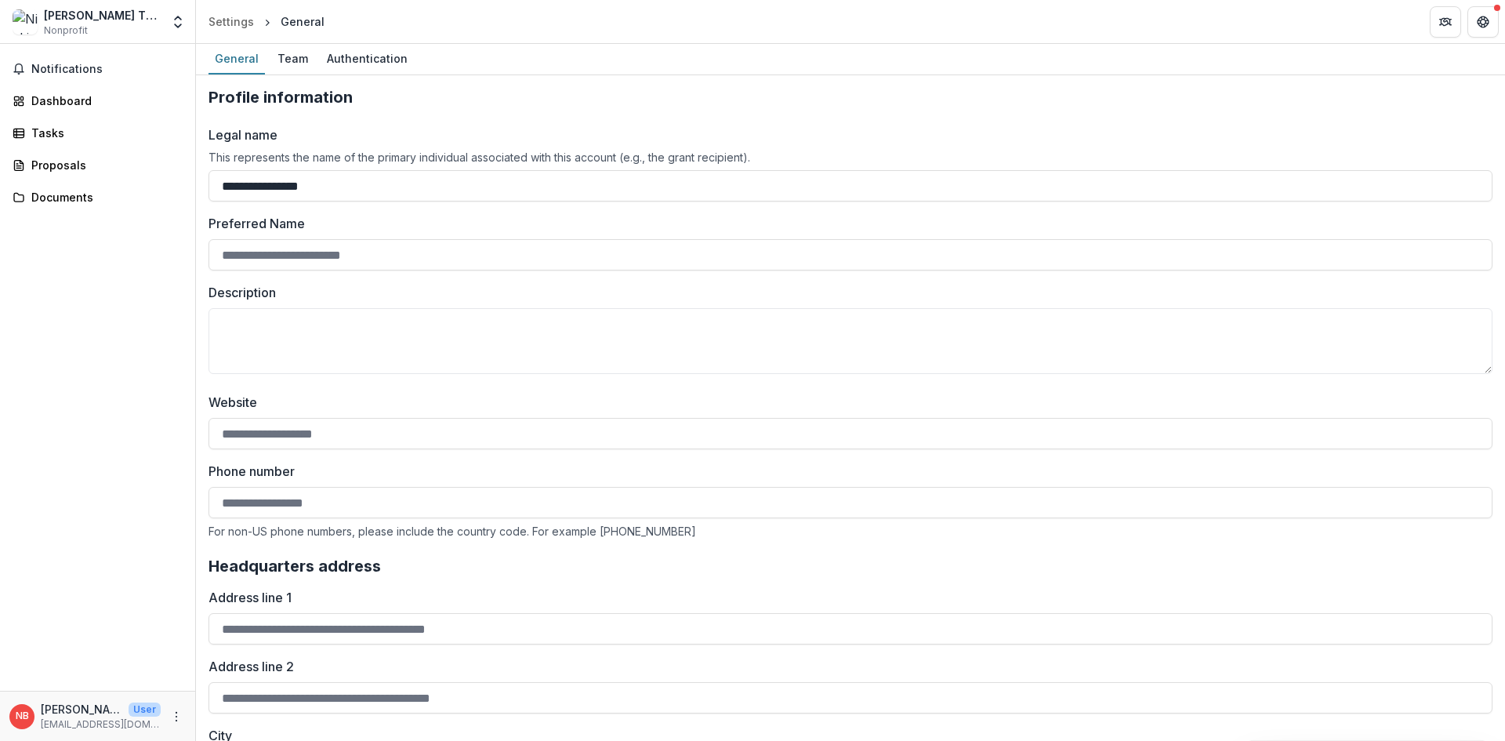
click at [289, 17] on div "General" at bounding box center [303, 21] width 44 height 16
click at [376, 60] on div "Authentication" at bounding box center [367, 58] width 93 height 23
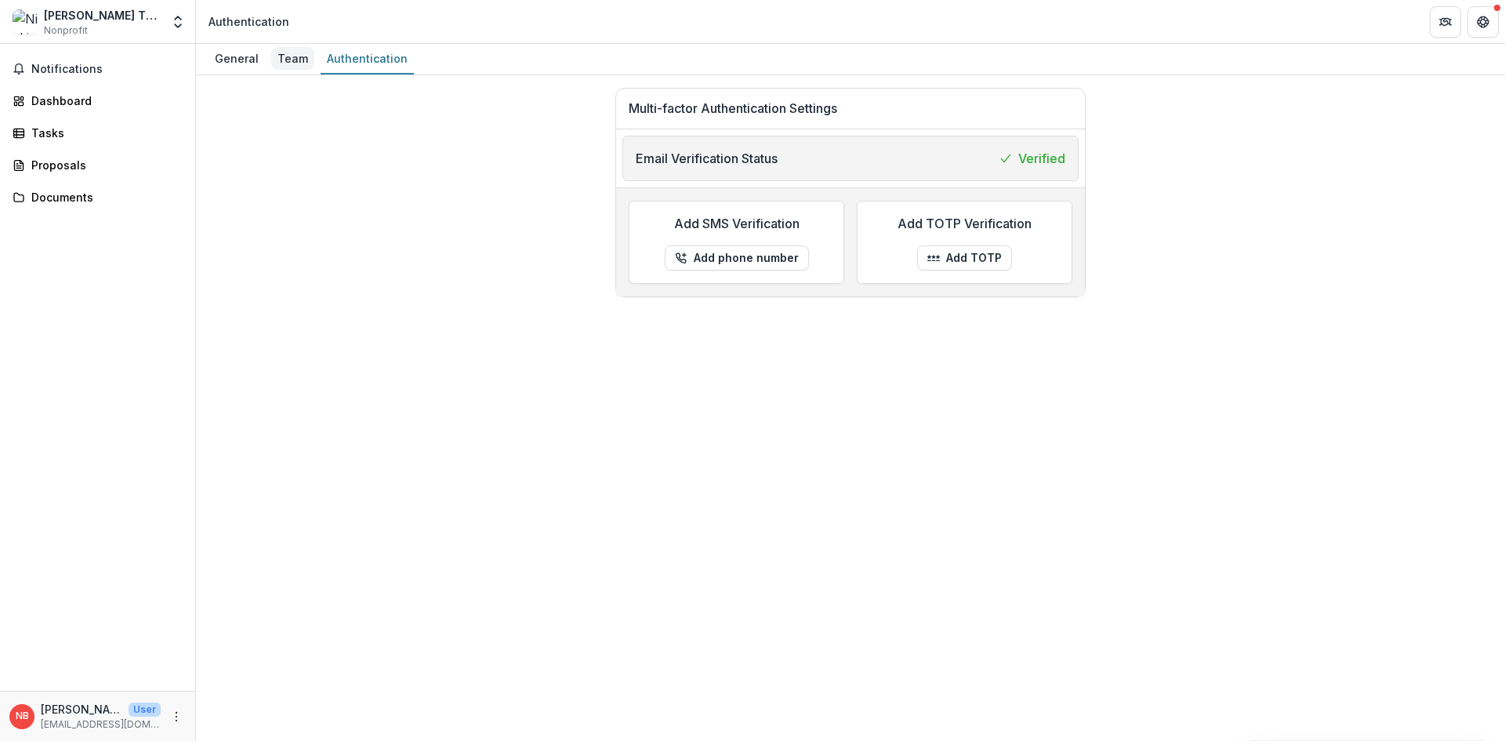
click at [292, 62] on div "Team" at bounding box center [292, 58] width 43 height 23
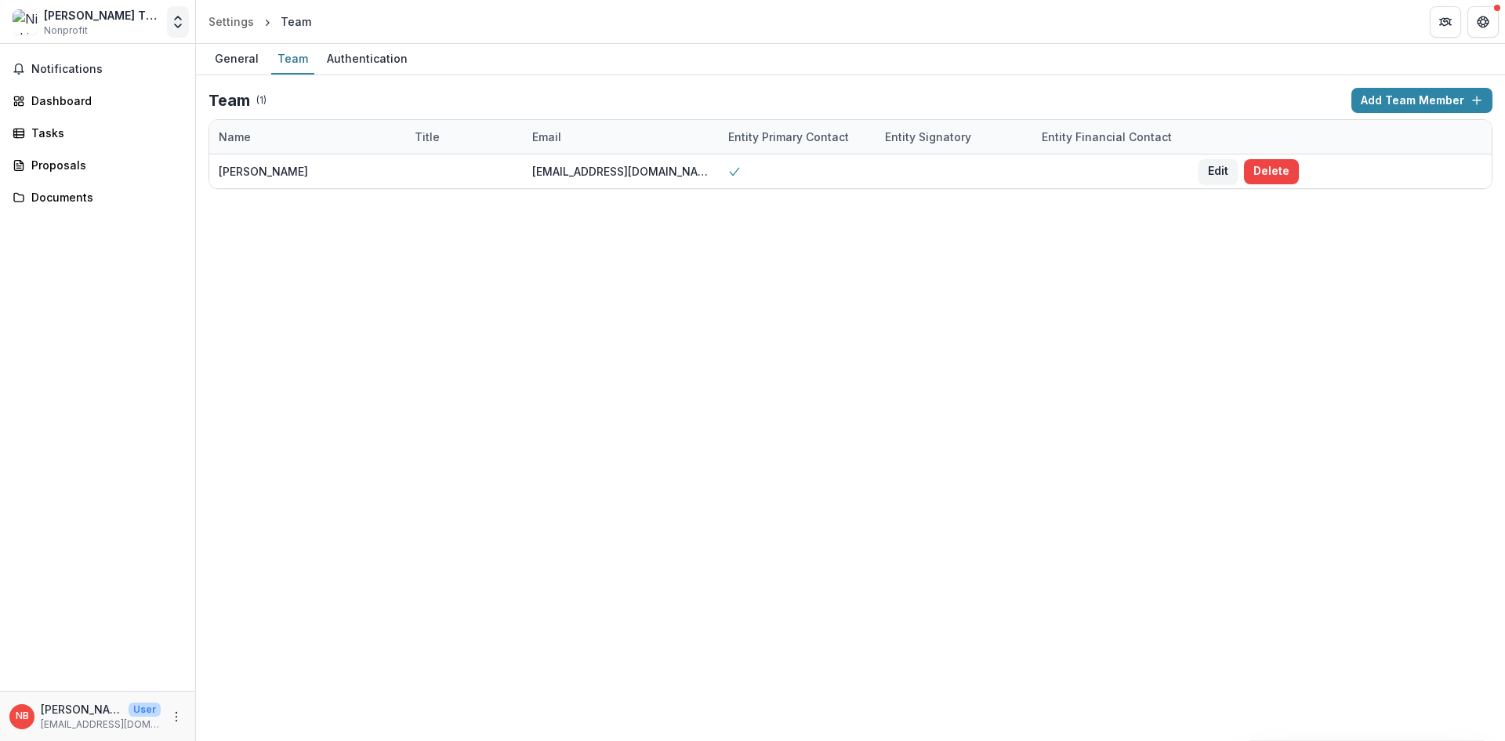
click at [181, 17] on icon "Open entity switcher" at bounding box center [178, 22] width 16 height 16
click at [961, 382] on div "General Team Authentication Team ( 1 ) Add Team Member Name Title Email Entity …" at bounding box center [850, 392] width 1309 height 697
click at [181, 29] on icon "Open entity switcher" at bounding box center [178, 22] width 16 height 16
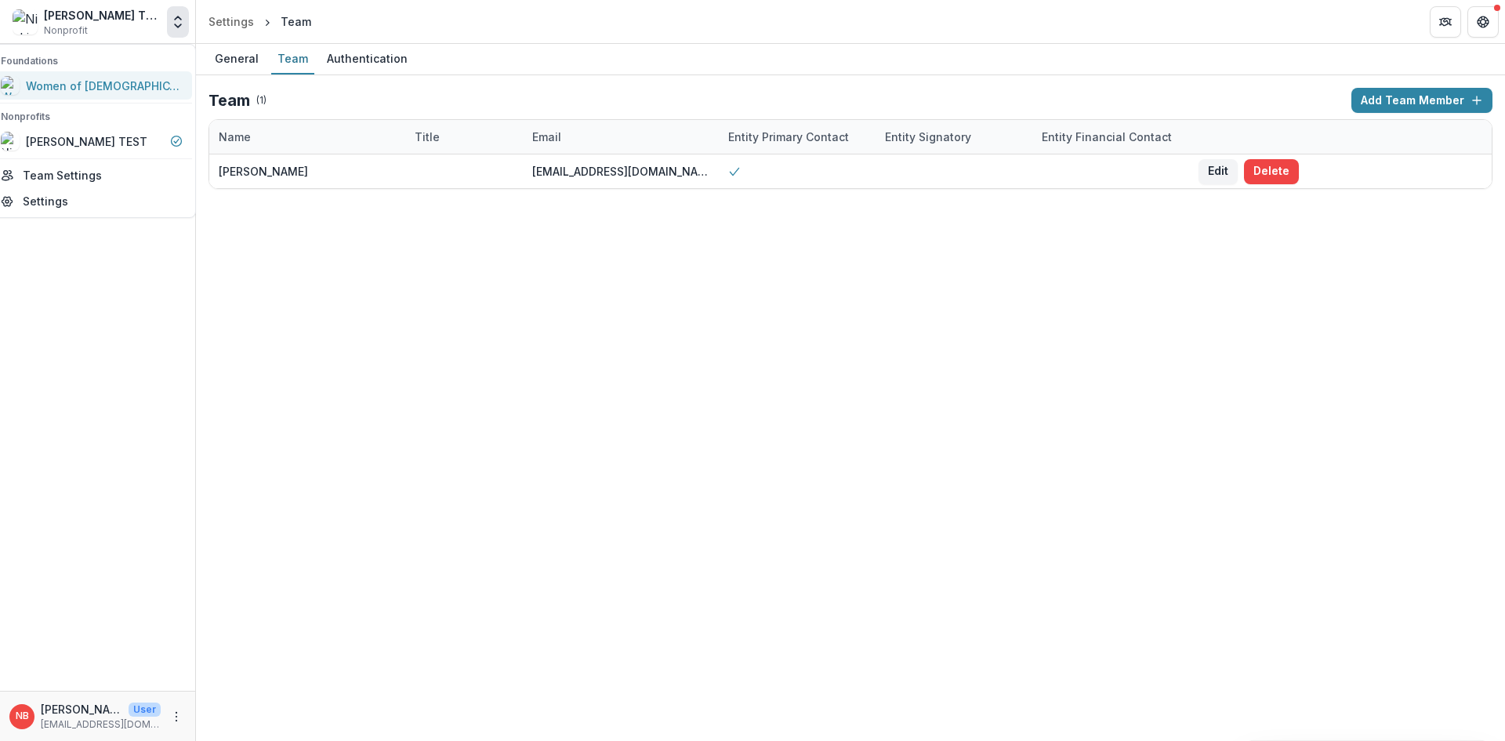
click at [96, 84] on div "Women of [DEMOGRAPHIC_DATA]" at bounding box center [104, 86] width 157 height 16
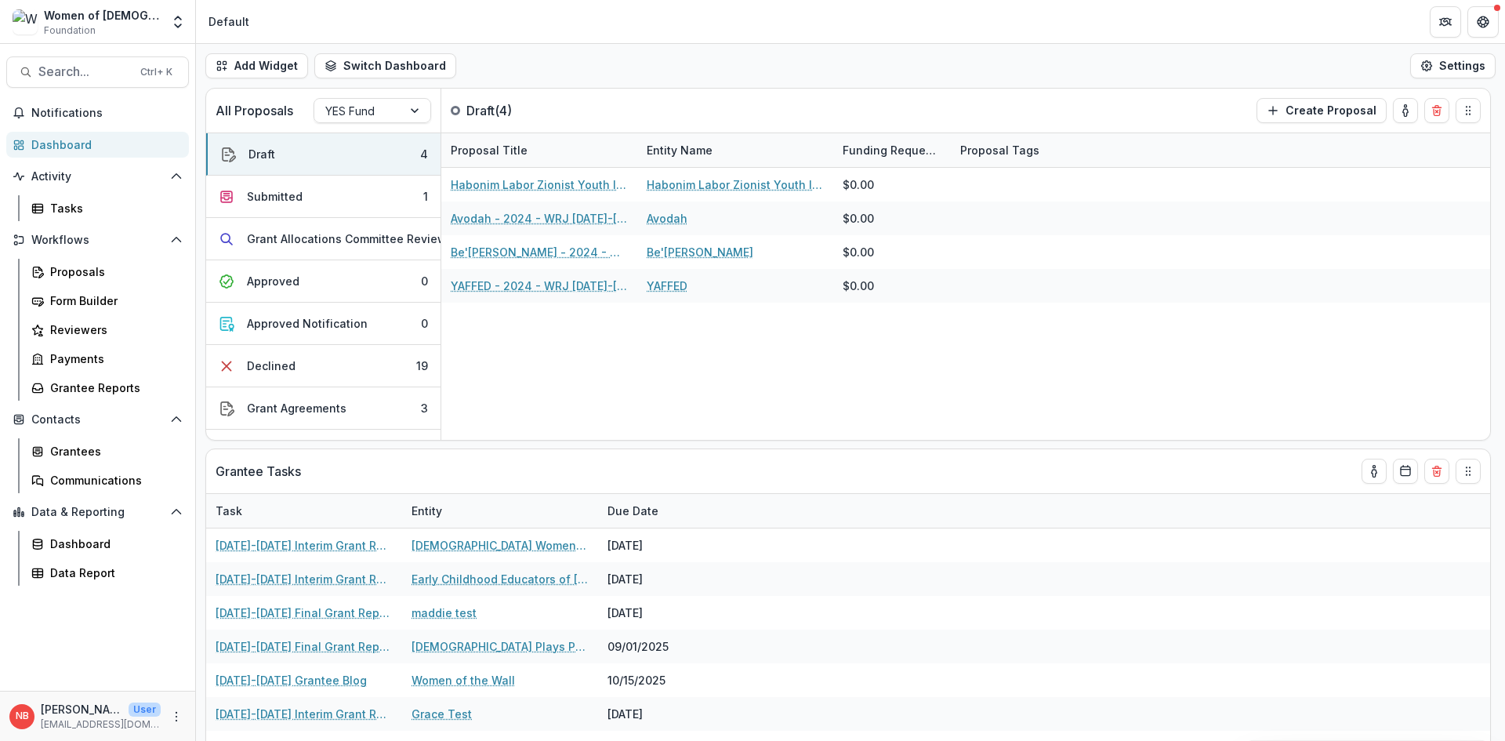
click at [556, 27] on header "Default" at bounding box center [850, 21] width 1309 height 43
click at [401, 100] on div "YES Fund" at bounding box center [358, 111] width 88 height 23
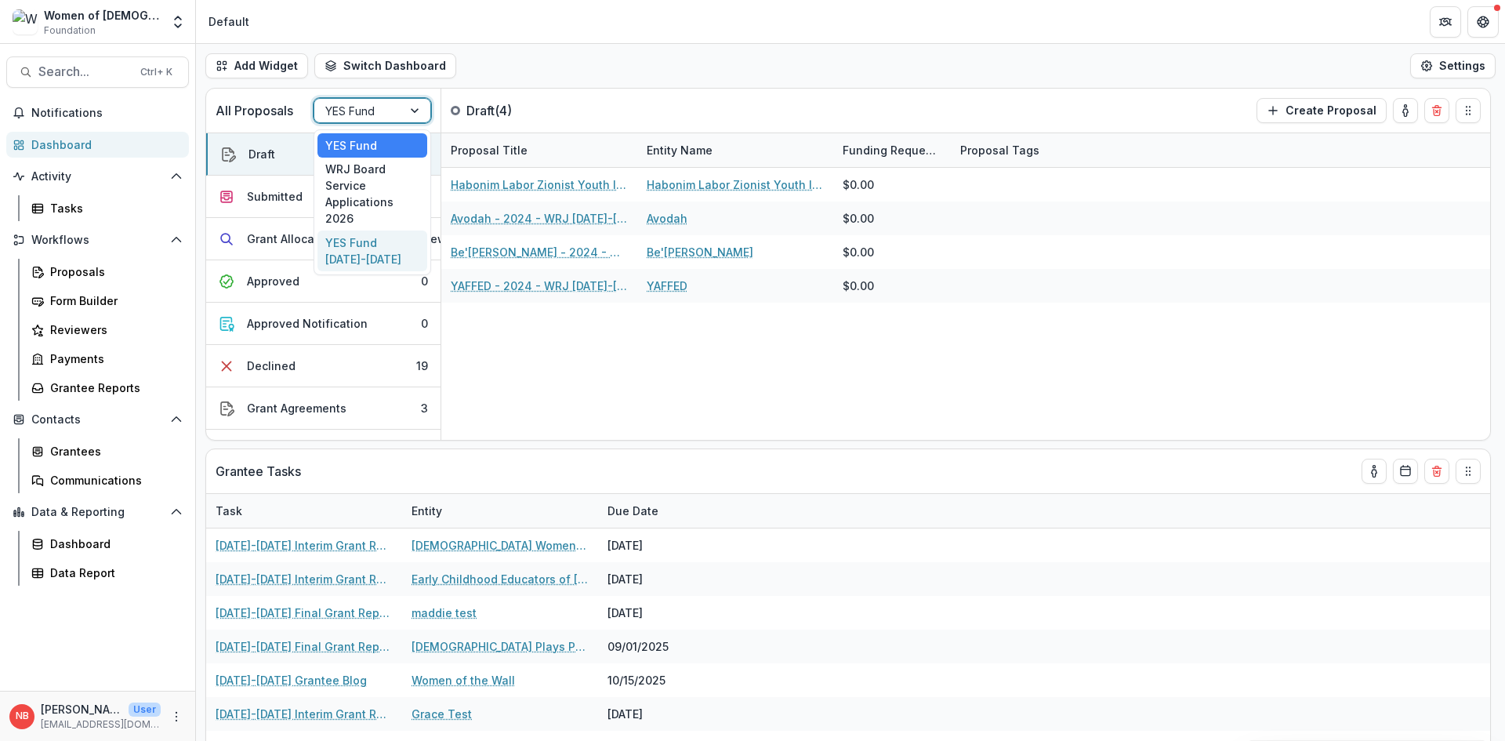
click at [405, 245] on div "YES Fund 2026-2027" at bounding box center [373, 250] width 110 height 41
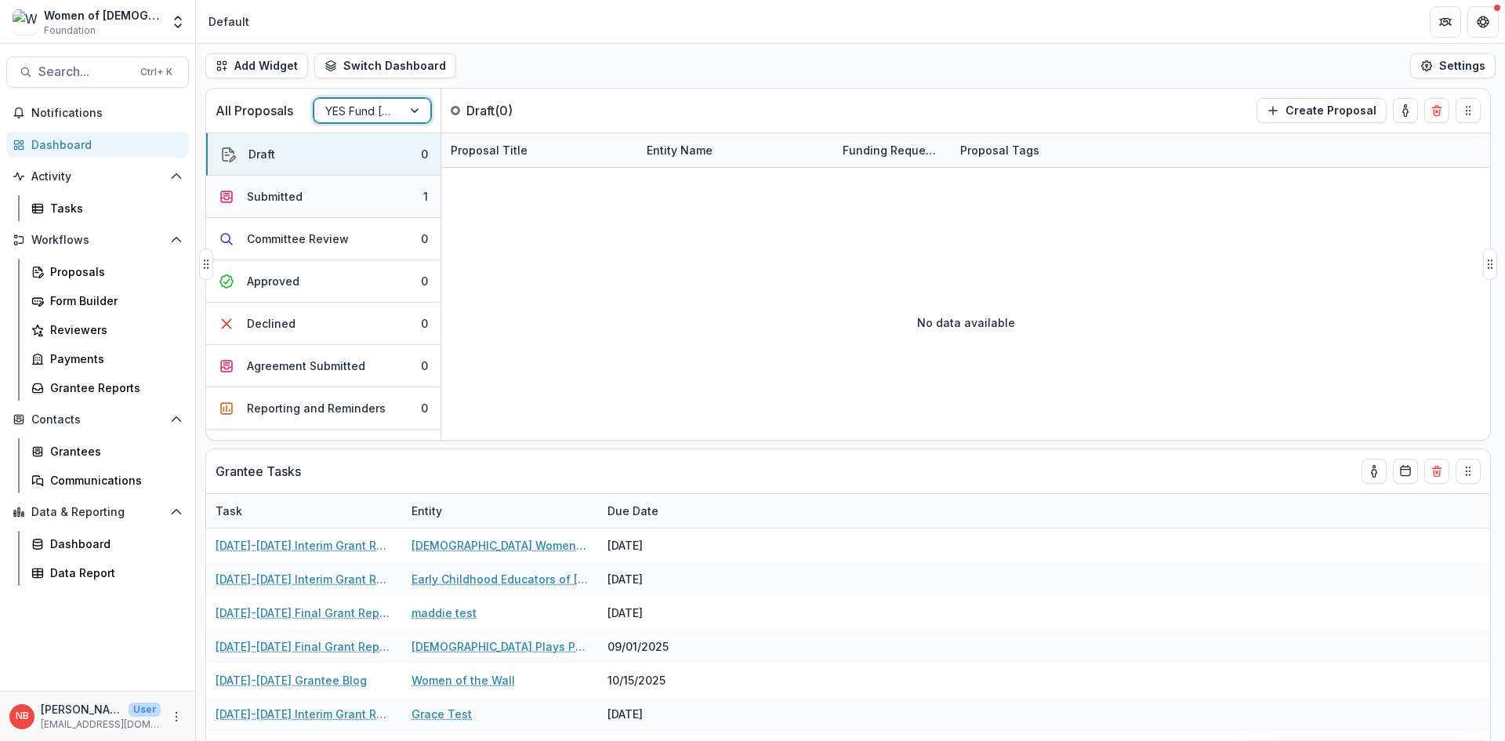
click at [395, 198] on button "Submitted 1" at bounding box center [323, 197] width 234 height 42
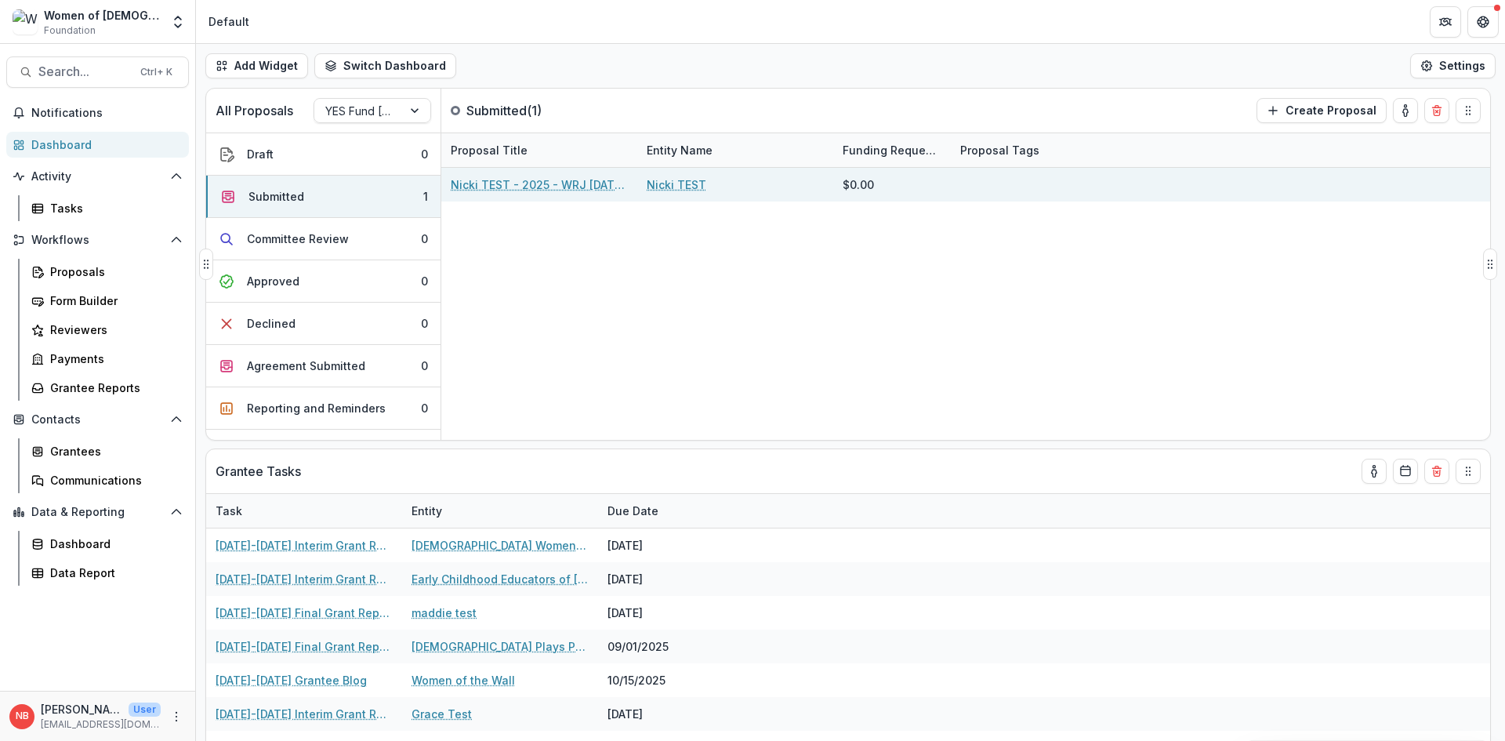
click at [482, 191] on link "Nicki TEST - 2025 - WRJ 2026-2027 YES Fund Application" at bounding box center [539, 184] width 177 height 16
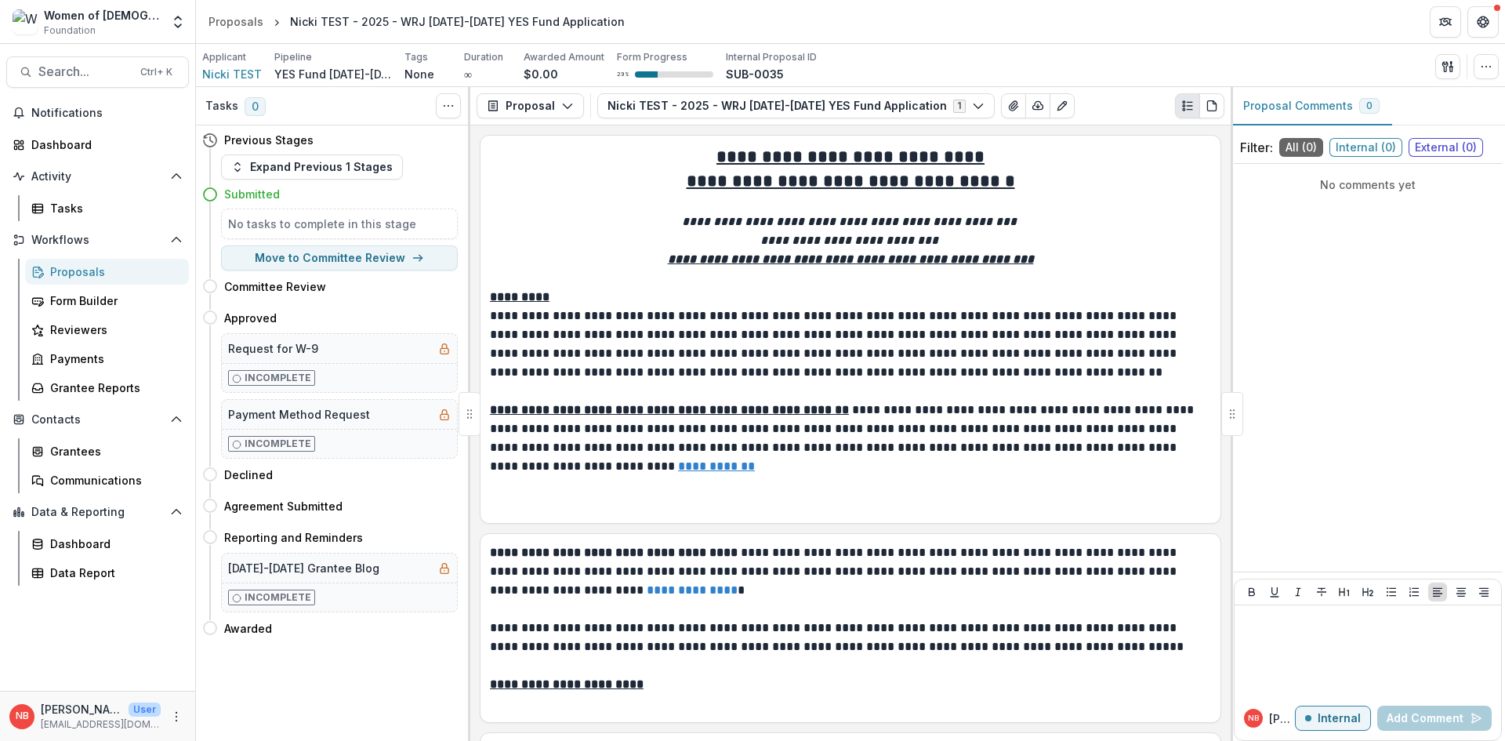
click at [972, 35] on header "Proposals Nicki TEST - 2025 - WRJ 2026-2027 YES Fund Application" at bounding box center [850, 21] width 1309 height 43
click at [103, 18] on div "Women of [DEMOGRAPHIC_DATA]" at bounding box center [102, 15] width 117 height 16
click at [174, 21] on icon "Open entity switcher" at bounding box center [178, 22] width 16 height 16
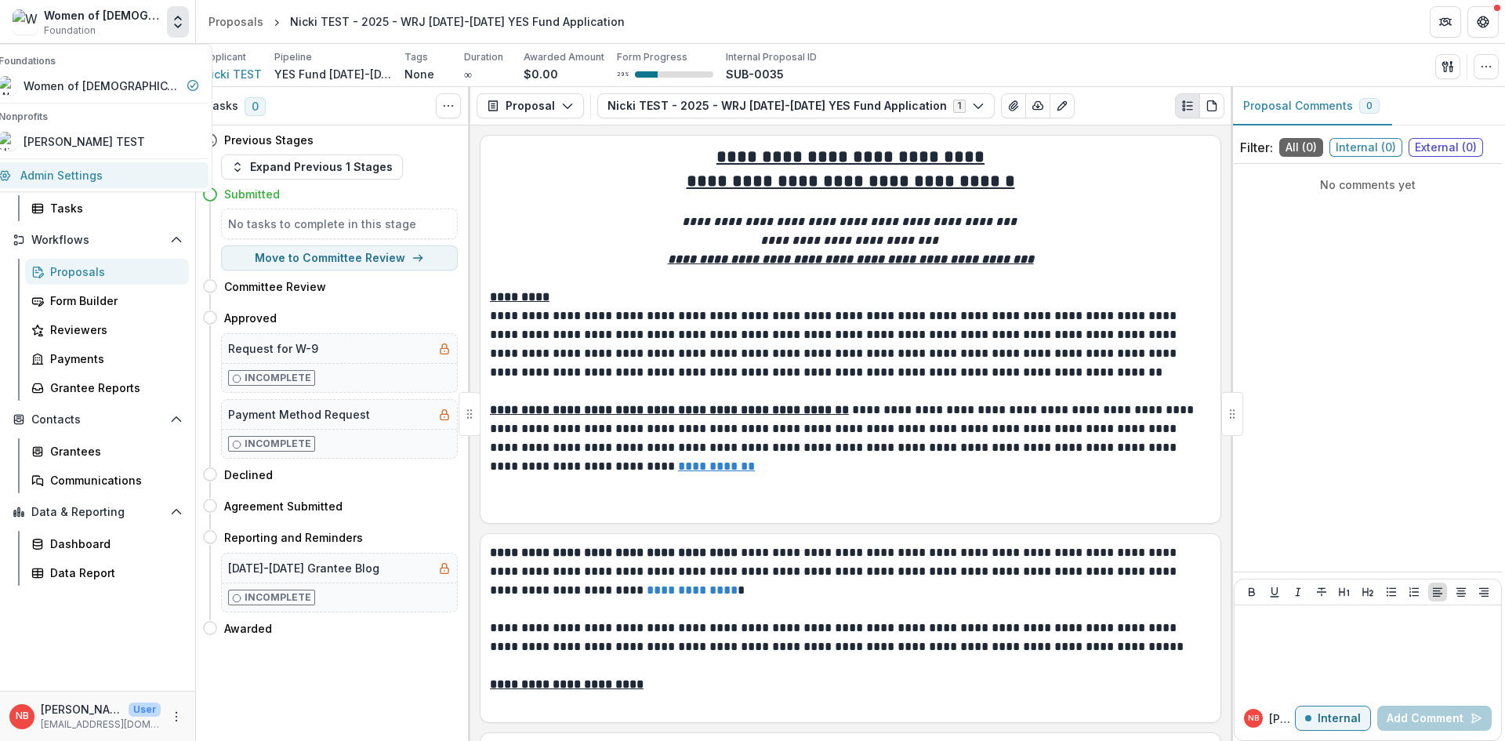
click at [122, 183] on link "Admin Settings" at bounding box center [99, 175] width 220 height 26
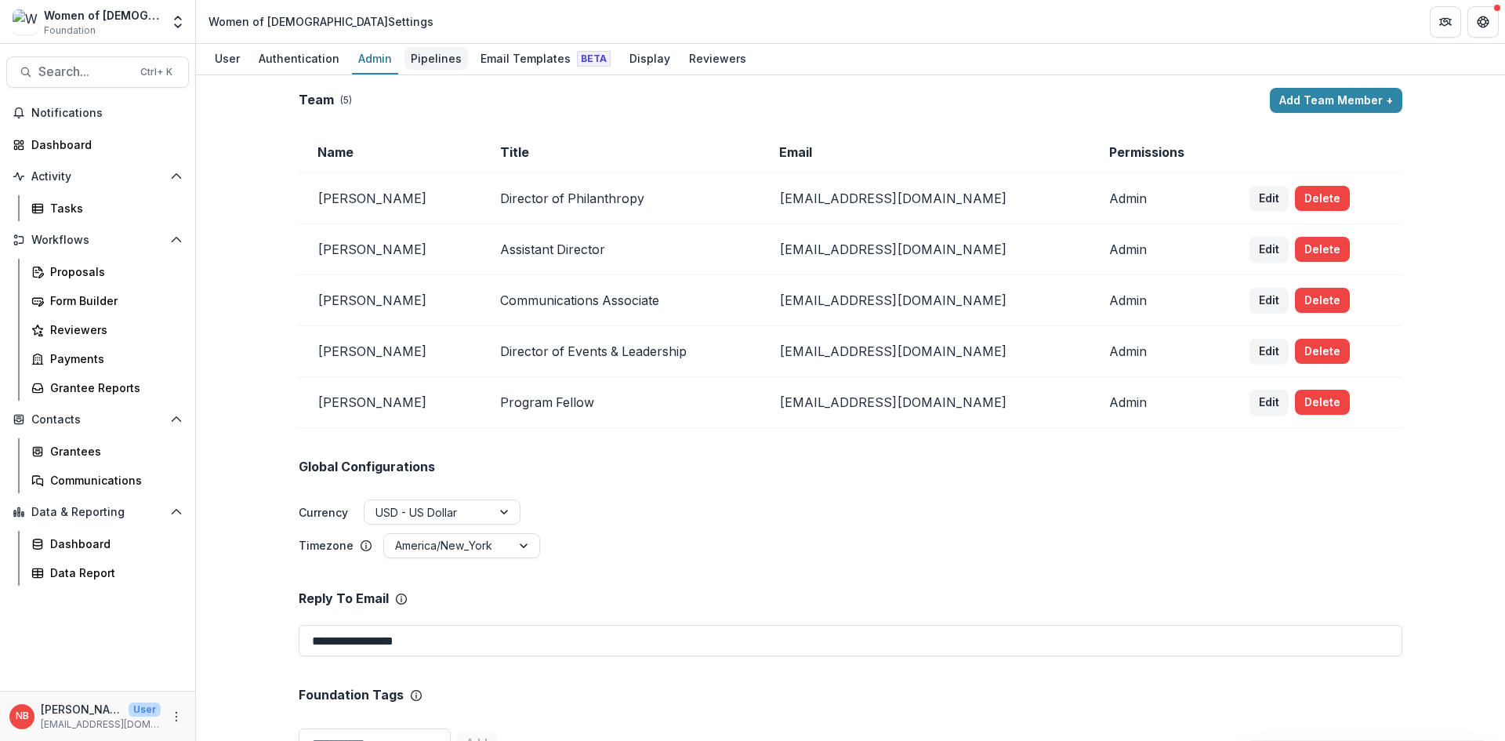
click at [422, 61] on div "Pipelines" at bounding box center [437, 58] width 64 height 23
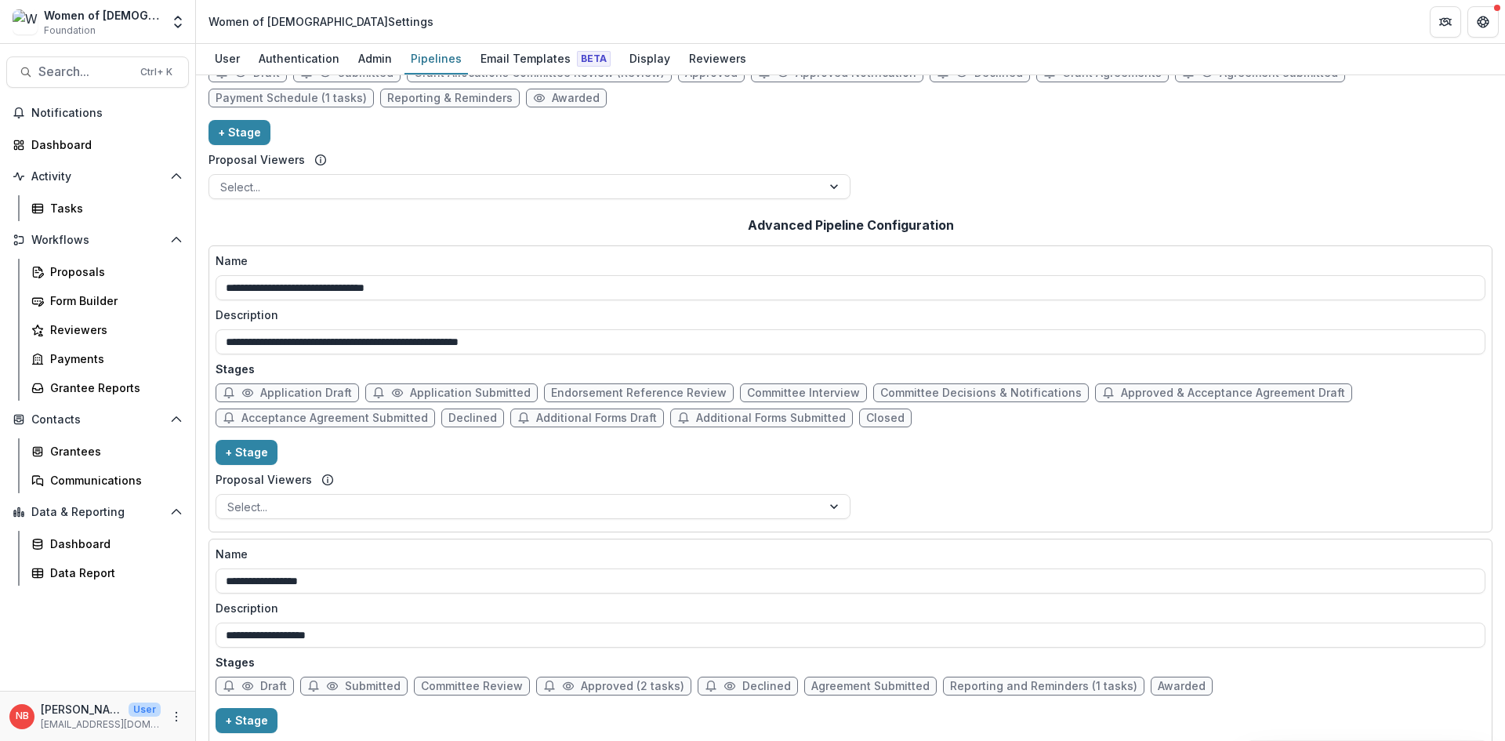
scroll to position [157, 0]
click at [805, 393] on span "Committee Interview" at bounding box center [803, 391] width 113 height 13
select select "******"
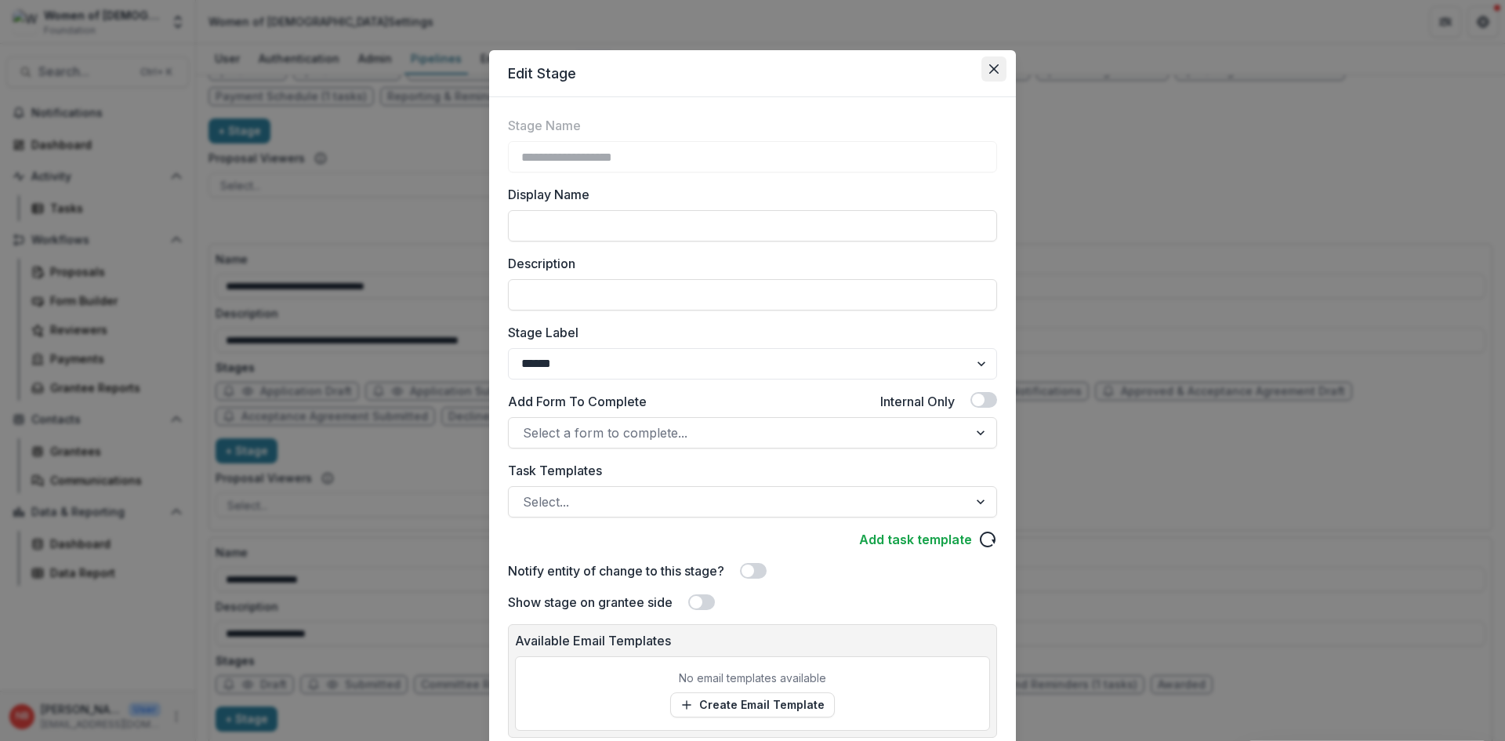
click at [999, 66] on button "Close" at bounding box center [994, 68] width 25 height 25
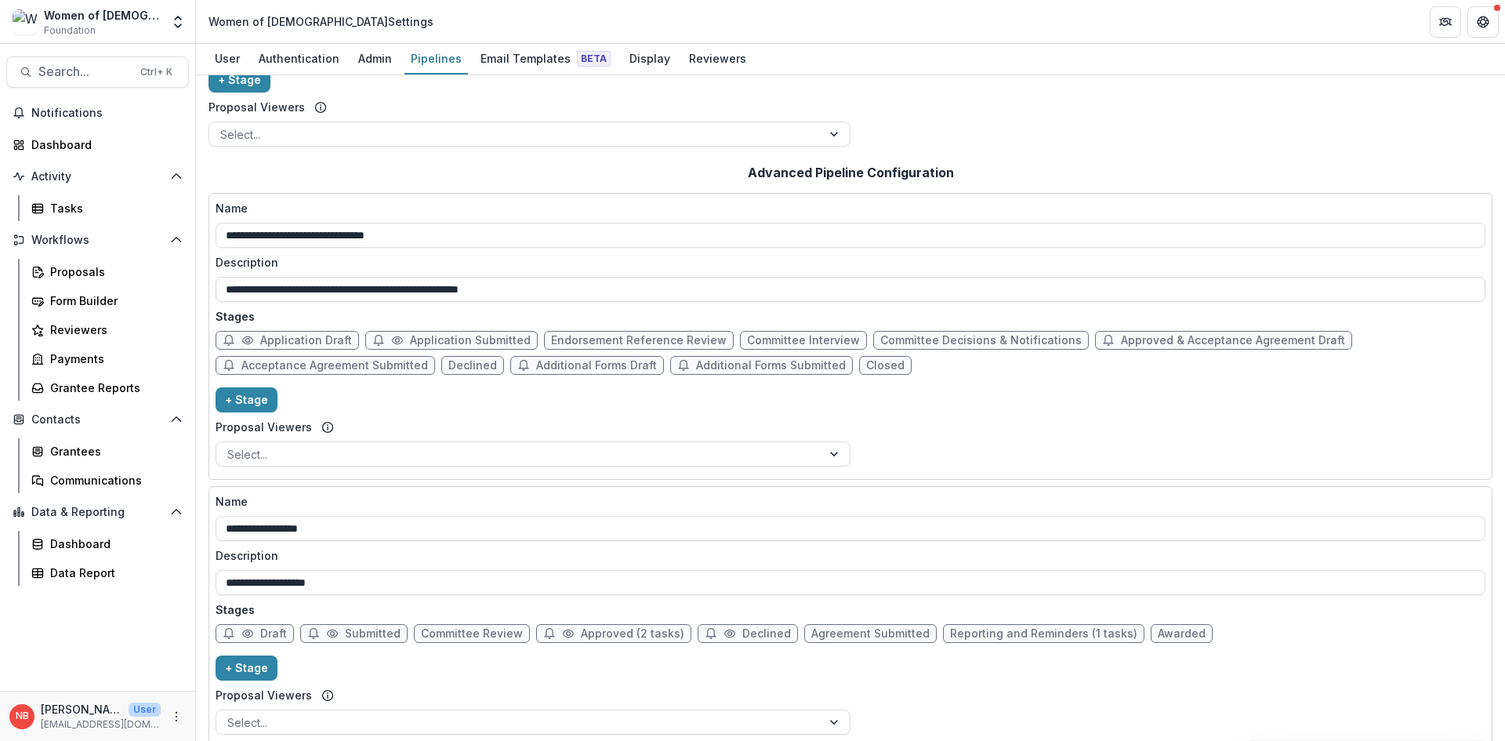
scroll to position [259, 0]
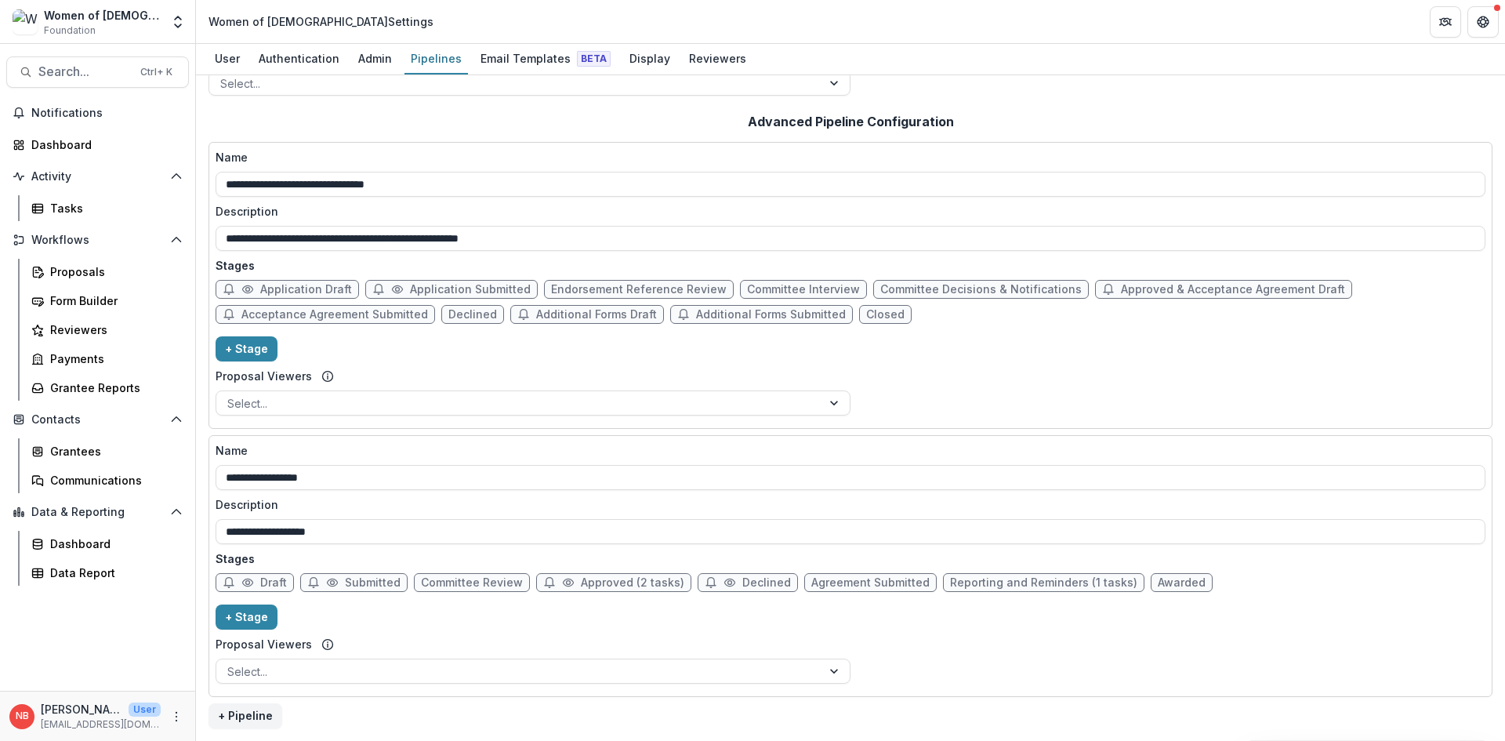
click at [492, 586] on span "Committee Review" at bounding box center [472, 582] width 102 height 13
select select "******"
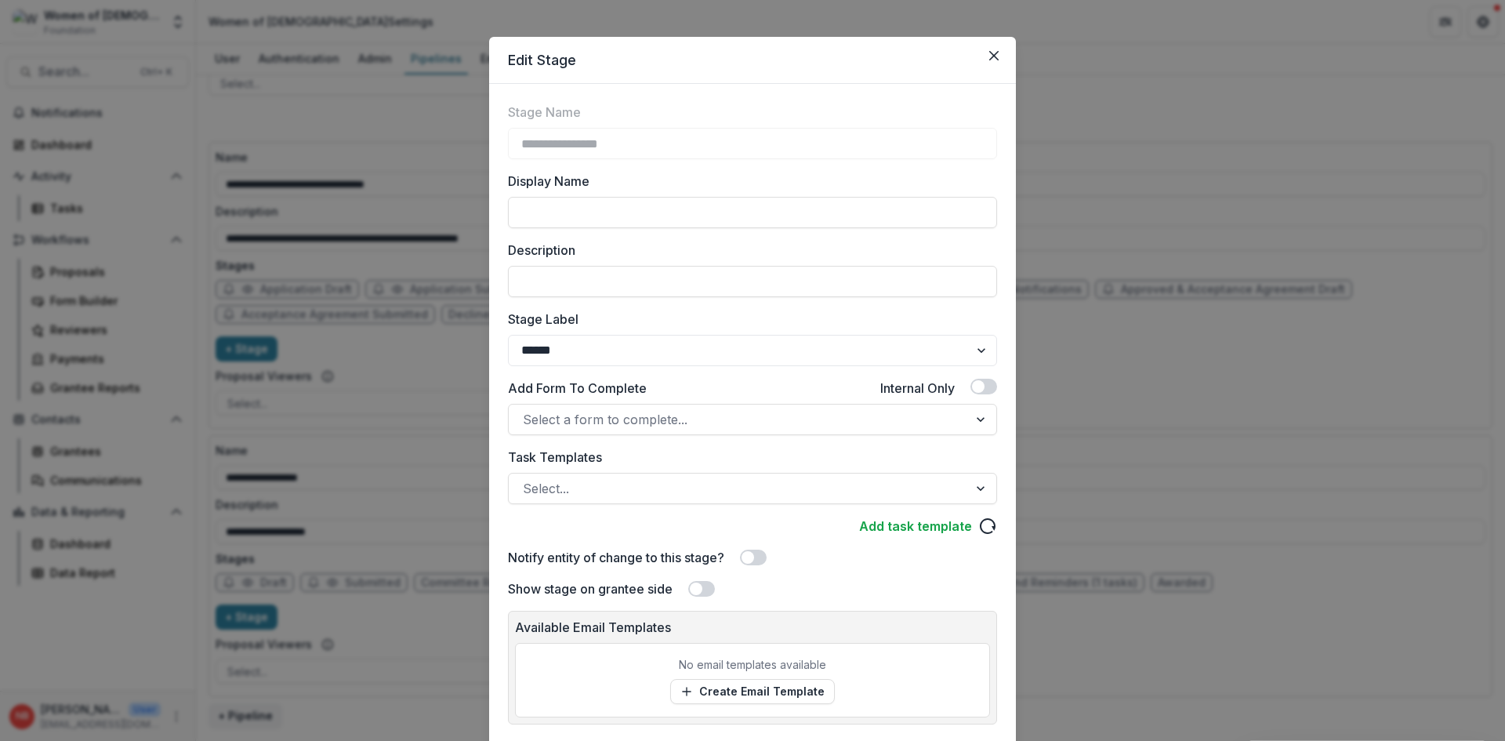
scroll to position [0, 0]
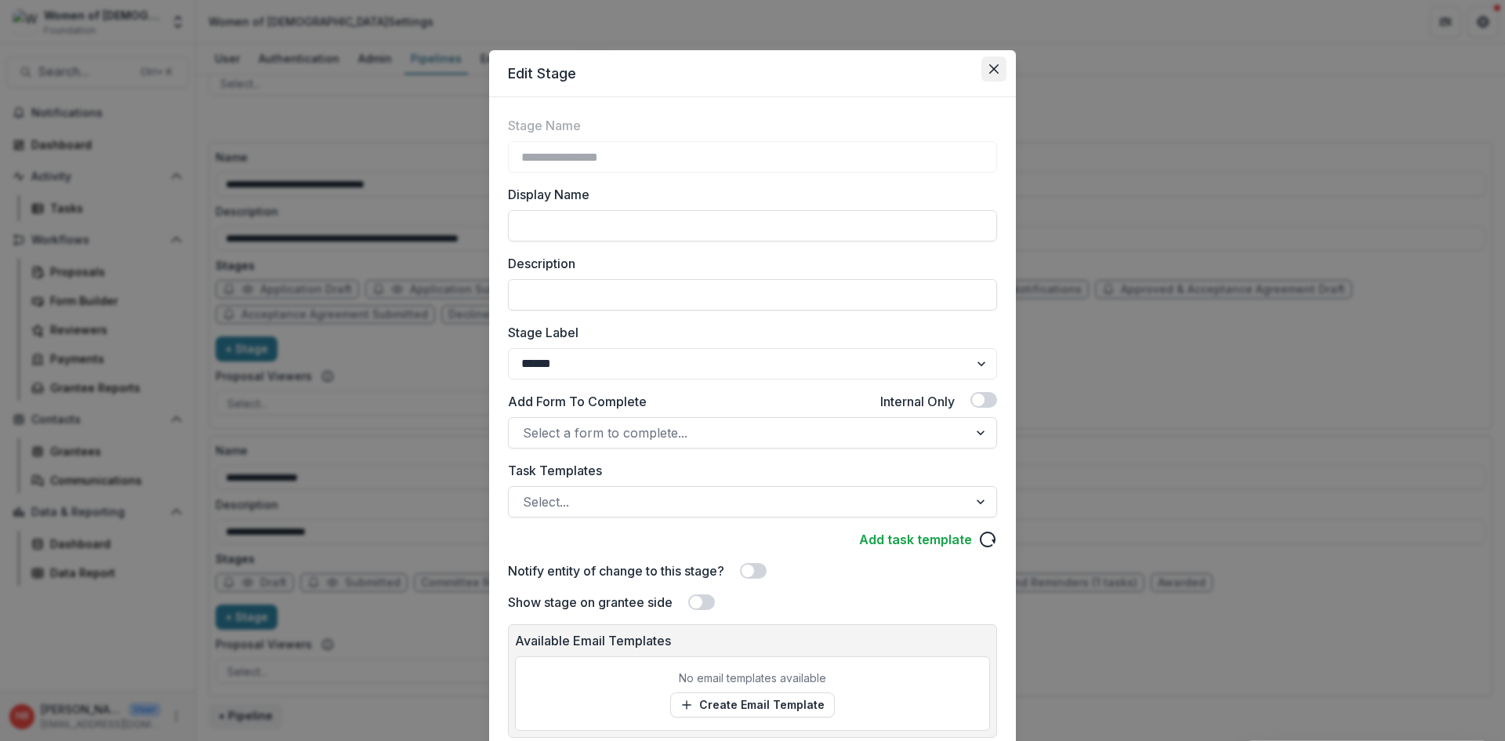
click at [986, 68] on button "Close" at bounding box center [994, 68] width 25 height 25
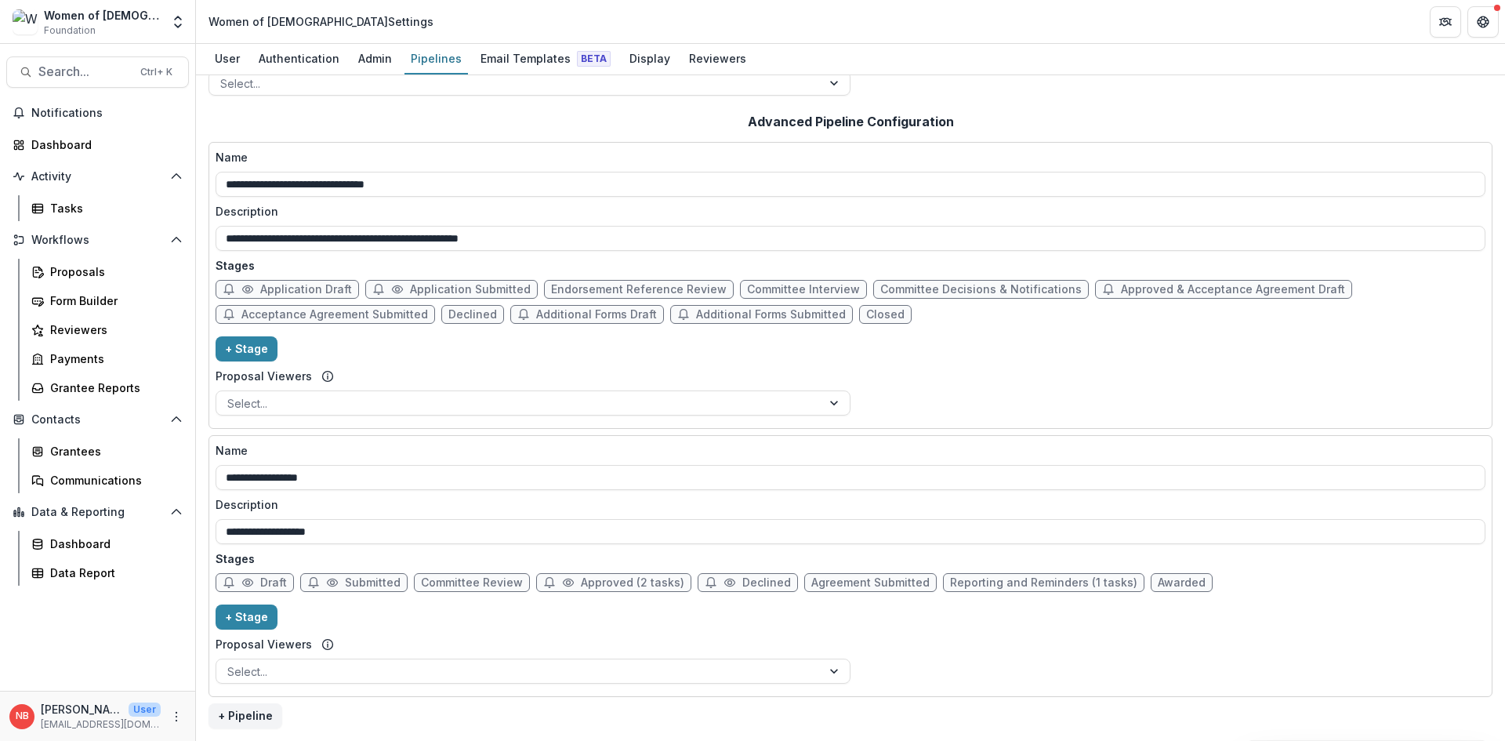
click at [586, 584] on span "Approved (2 tasks)" at bounding box center [632, 582] width 103 height 13
select select "********"
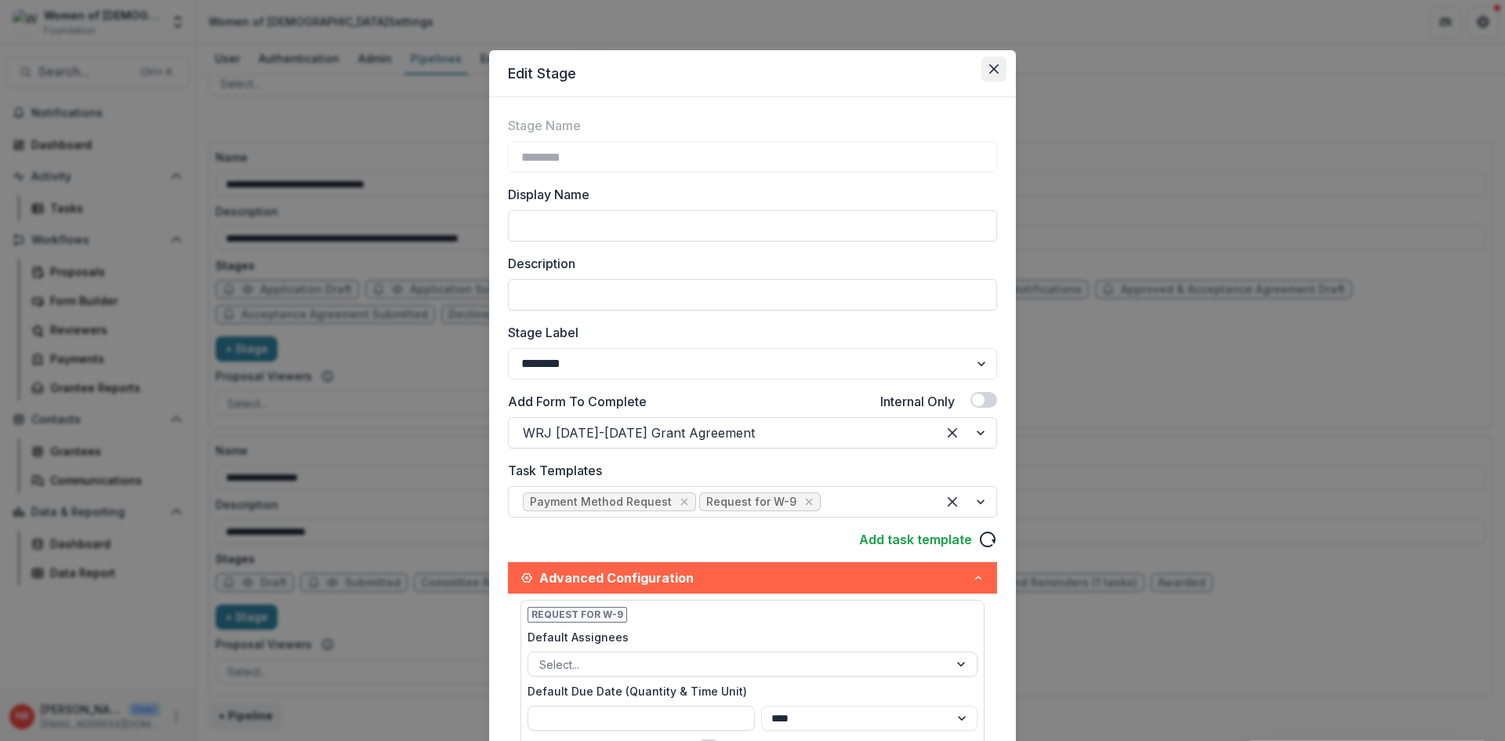
click at [996, 69] on button "Close" at bounding box center [994, 68] width 25 height 25
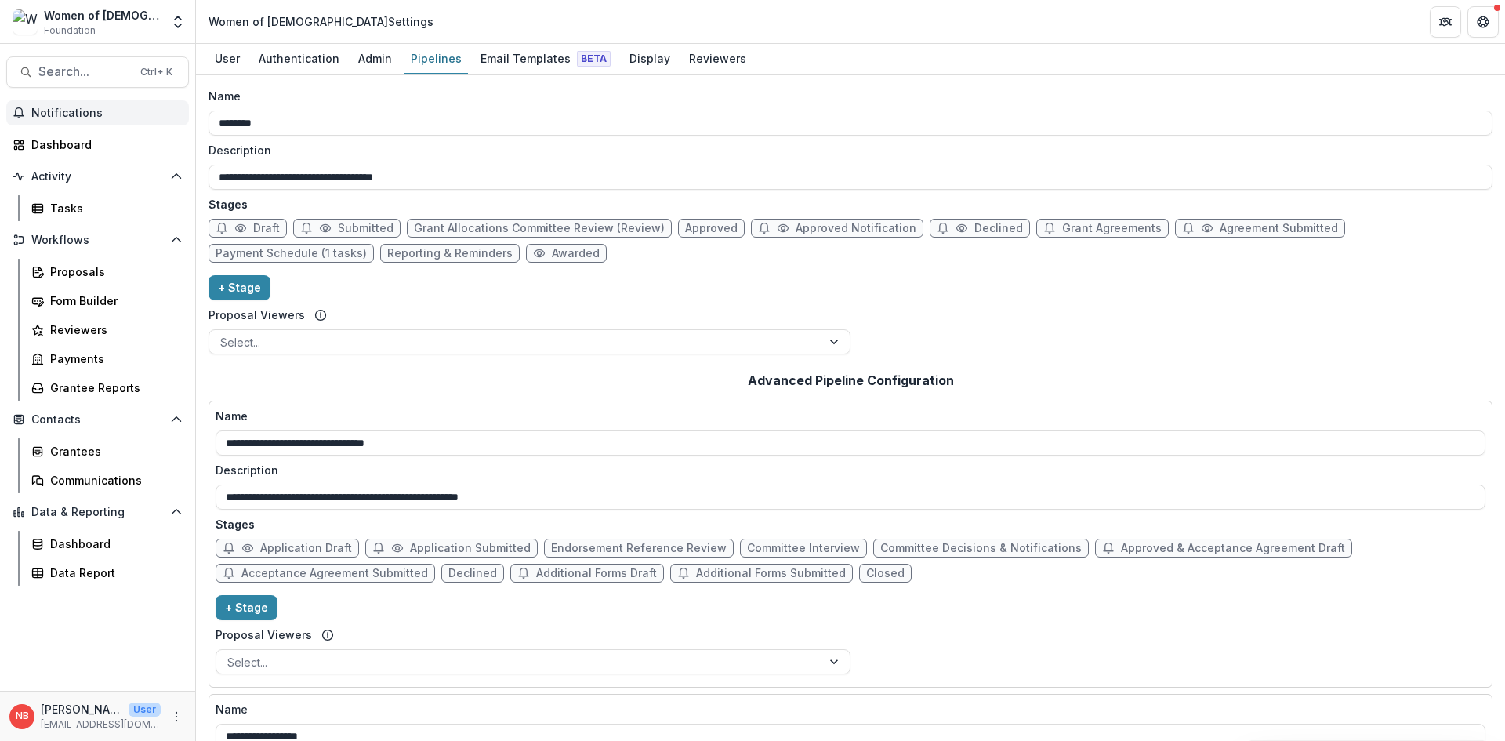
click at [67, 107] on span "Notifications" at bounding box center [106, 113] width 151 height 13
click at [77, 152] on div "Dashboard" at bounding box center [103, 144] width 145 height 16
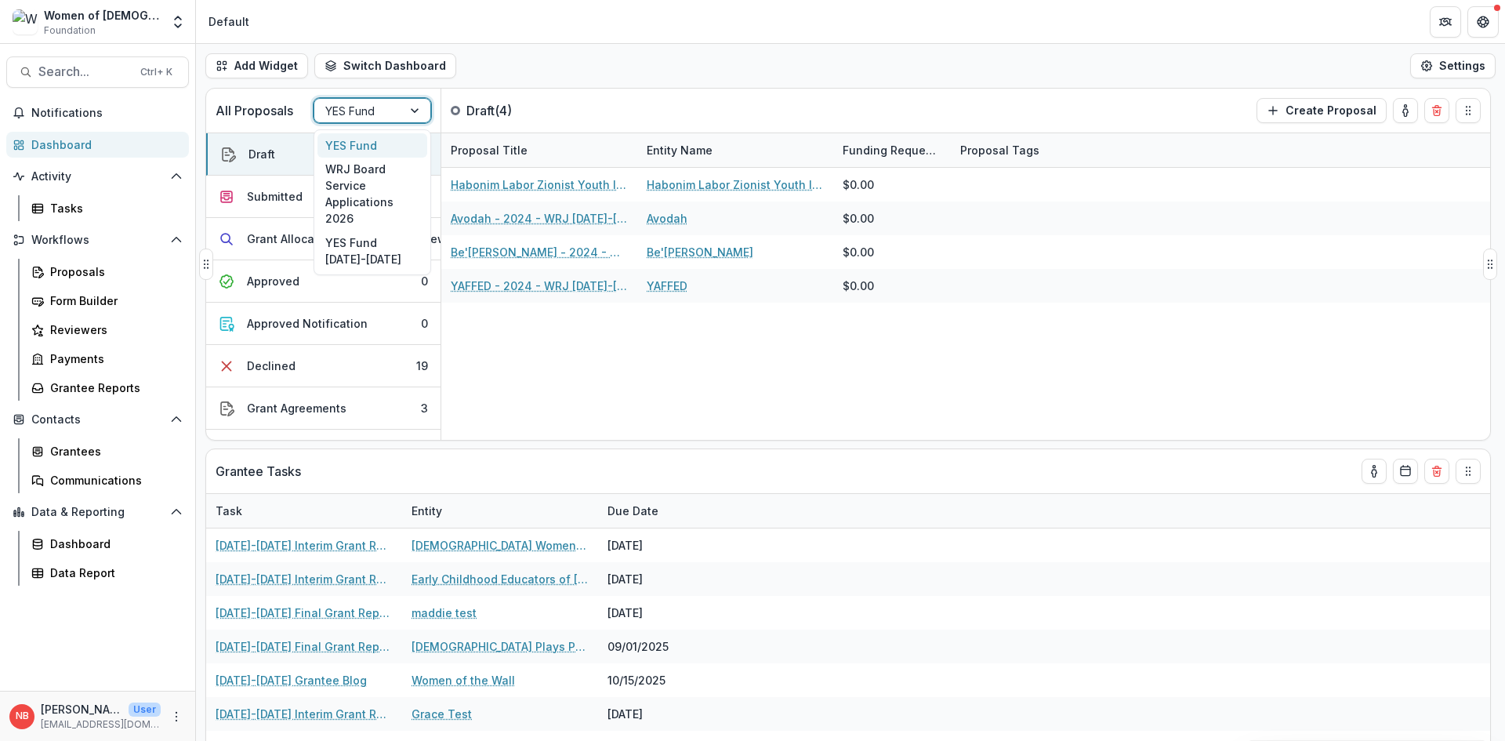
click at [376, 113] on div at bounding box center [358, 111] width 66 height 20
click at [379, 261] on div "YES Fund 2026-2027" at bounding box center [373, 250] width 110 height 41
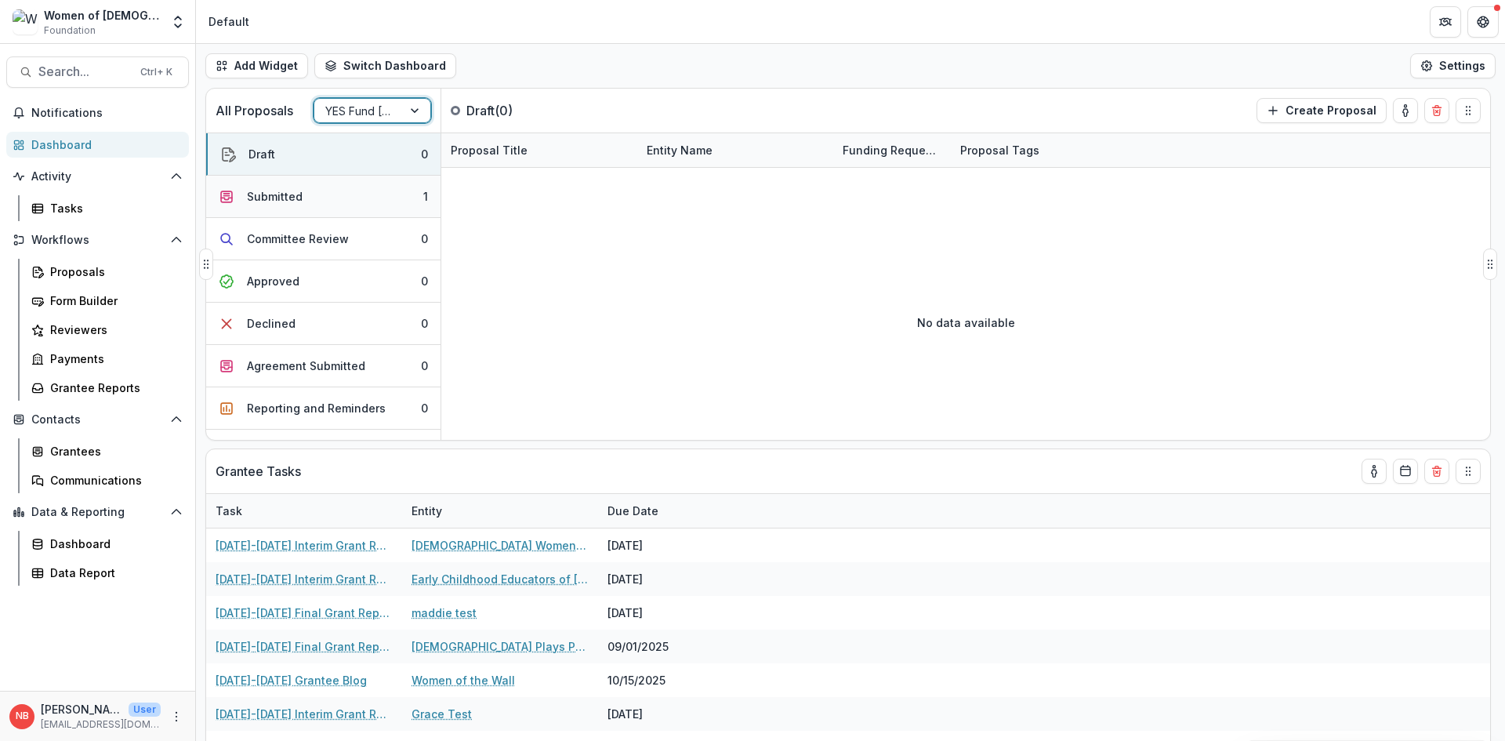
click at [270, 193] on div "Submitted" at bounding box center [275, 196] width 56 height 16
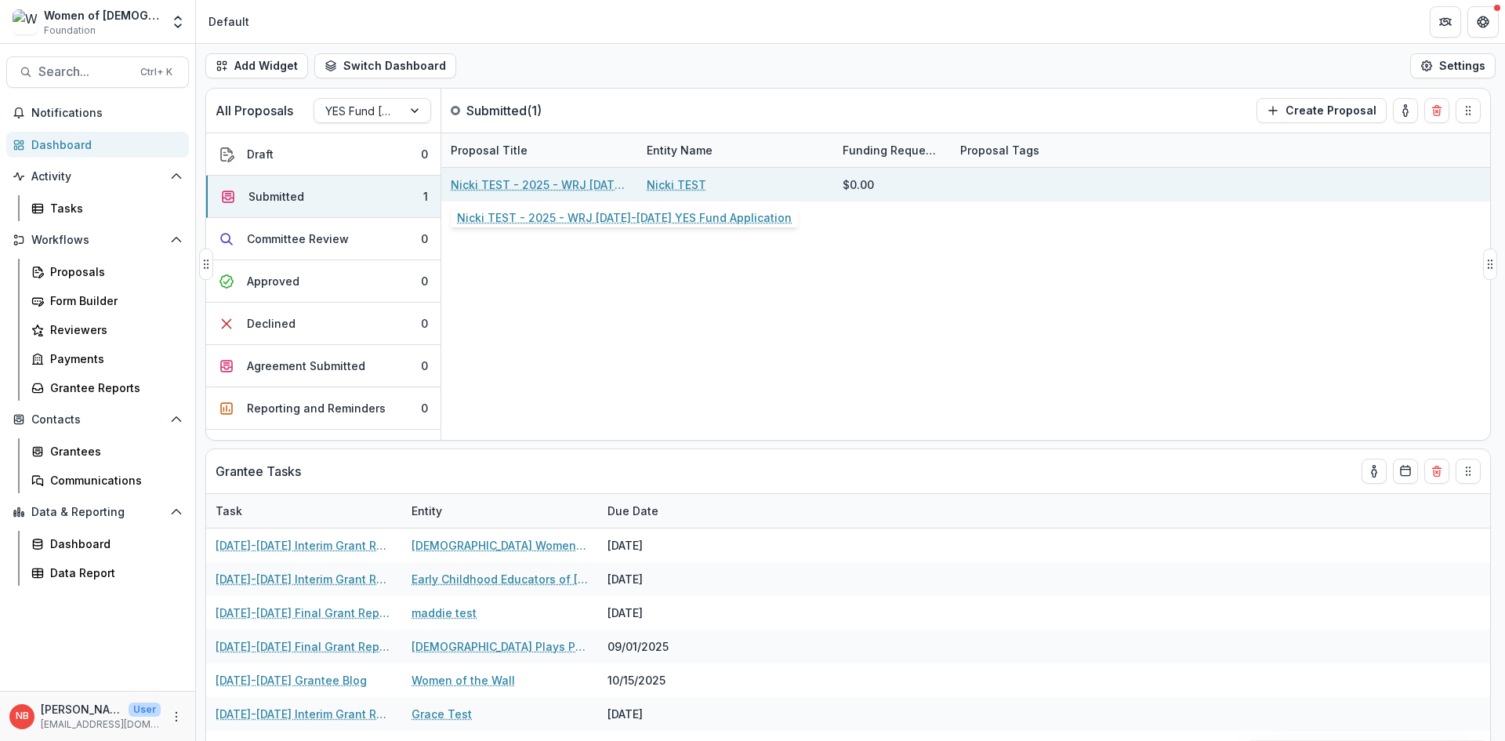
click at [514, 183] on link "Nicki TEST - 2025 - WRJ 2026-2027 YES Fund Application" at bounding box center [539, 184] width 177 height 16
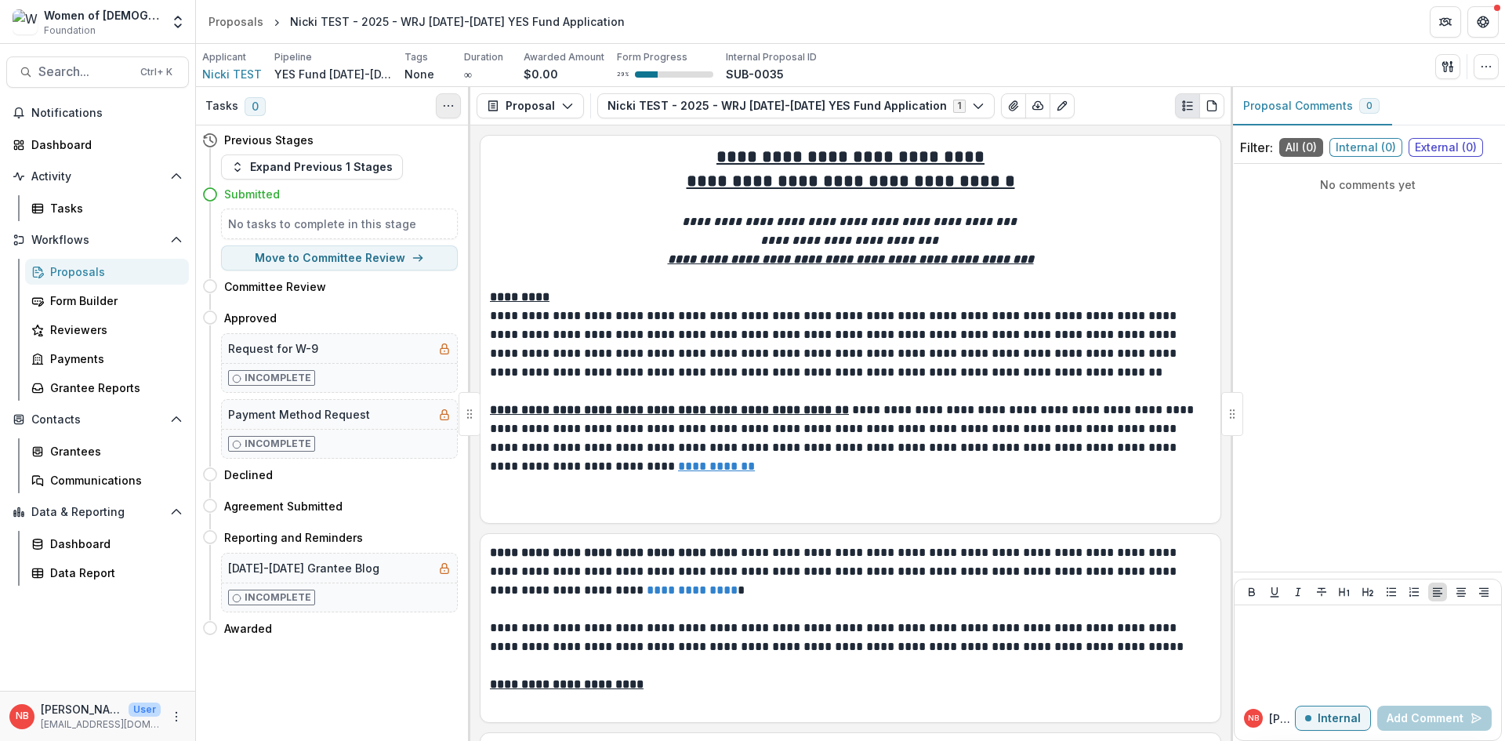
click at [452, 103] on icon "Toggle View Cancelled Tasks" at bounding box center [448, 106] width 13 height 13
click at [339, 104] on div "Tasks 0 Show Cancelled Tasks" at bounding box center [333, 106] width 274 height 38
click at [444, 107] on circle "Toggle View Cancelled Tasks" at bounding box center [444, 106] width 1 height 1
click at [508, 143] on button "Show Cancelled Tasks" at bounding box center [524, 142] width 168 height 26
click at [443, 109] on icon "Toggle View Cancelled Tasks" at bounding box center [448, 106] width 13 height 13
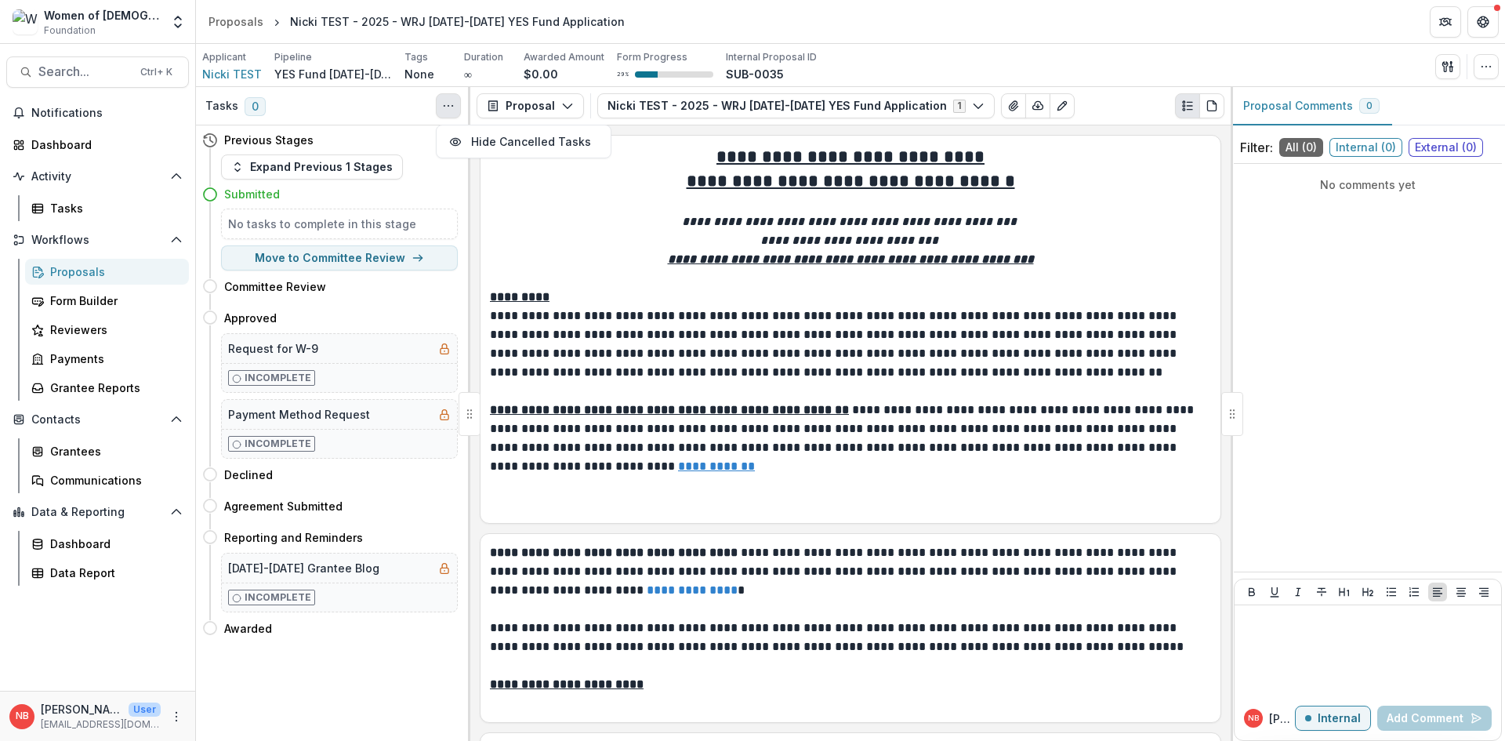
click at [443, 109] on icon "Toggle View Cancelled Tasks" at bounding box center [448, 106] width 13 height 13
click at [428, 314] on button "Move here" at bounding box center [425, 317] width 65 height 19
select select "********"
select select "**********"
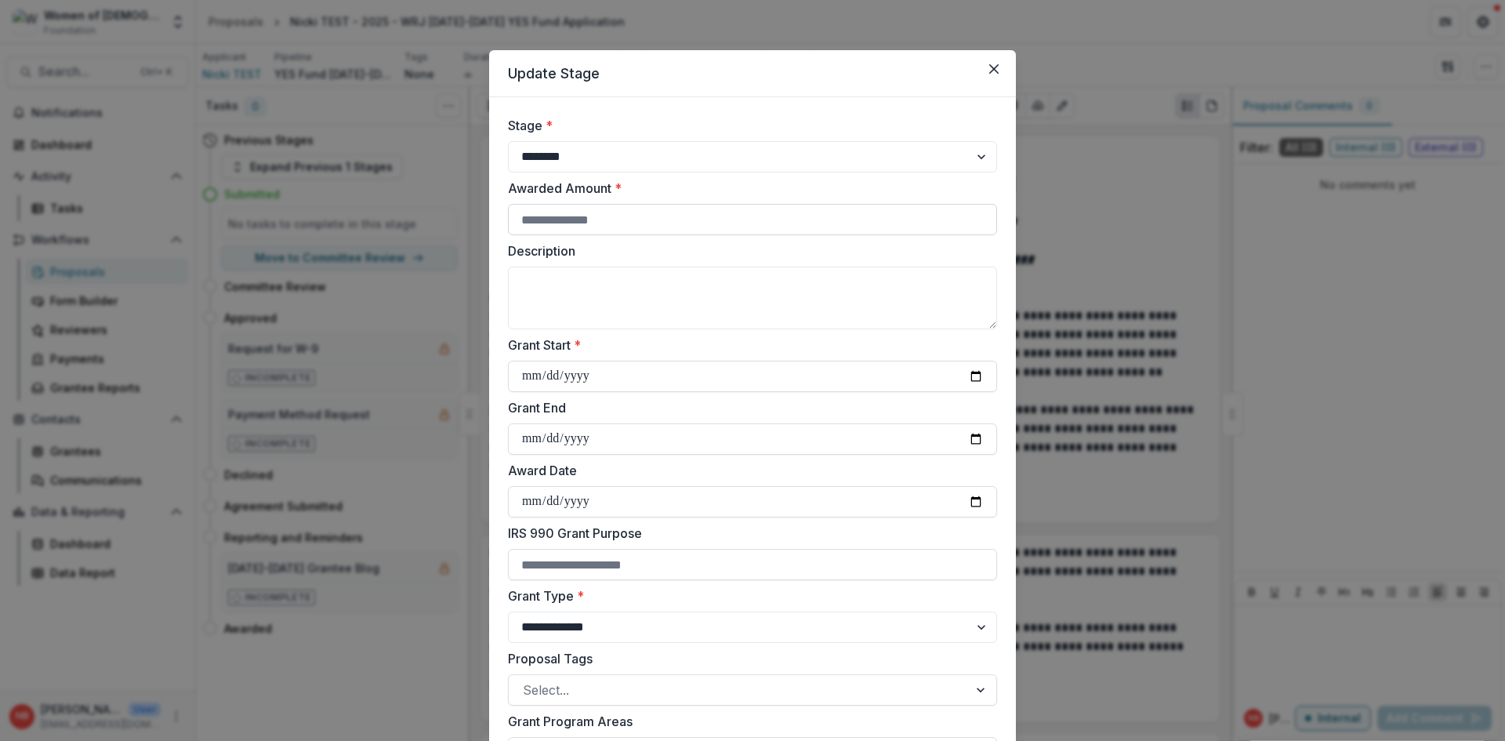
click at [635, 222] on input "Awarded Amount *" at bounding box center [752, 219] width 489 height 31
type input "***"
click at [765, 267] on textarea "Description" at bounding box center [752, 298] width 489 height 63
click at [539, 372] on input "Grant Start *" at bounding box center [752, 376] width 489 height 31
click at [968, 372] on input "Grant Start *" at bounding box center [752, 376] width 489 height 31
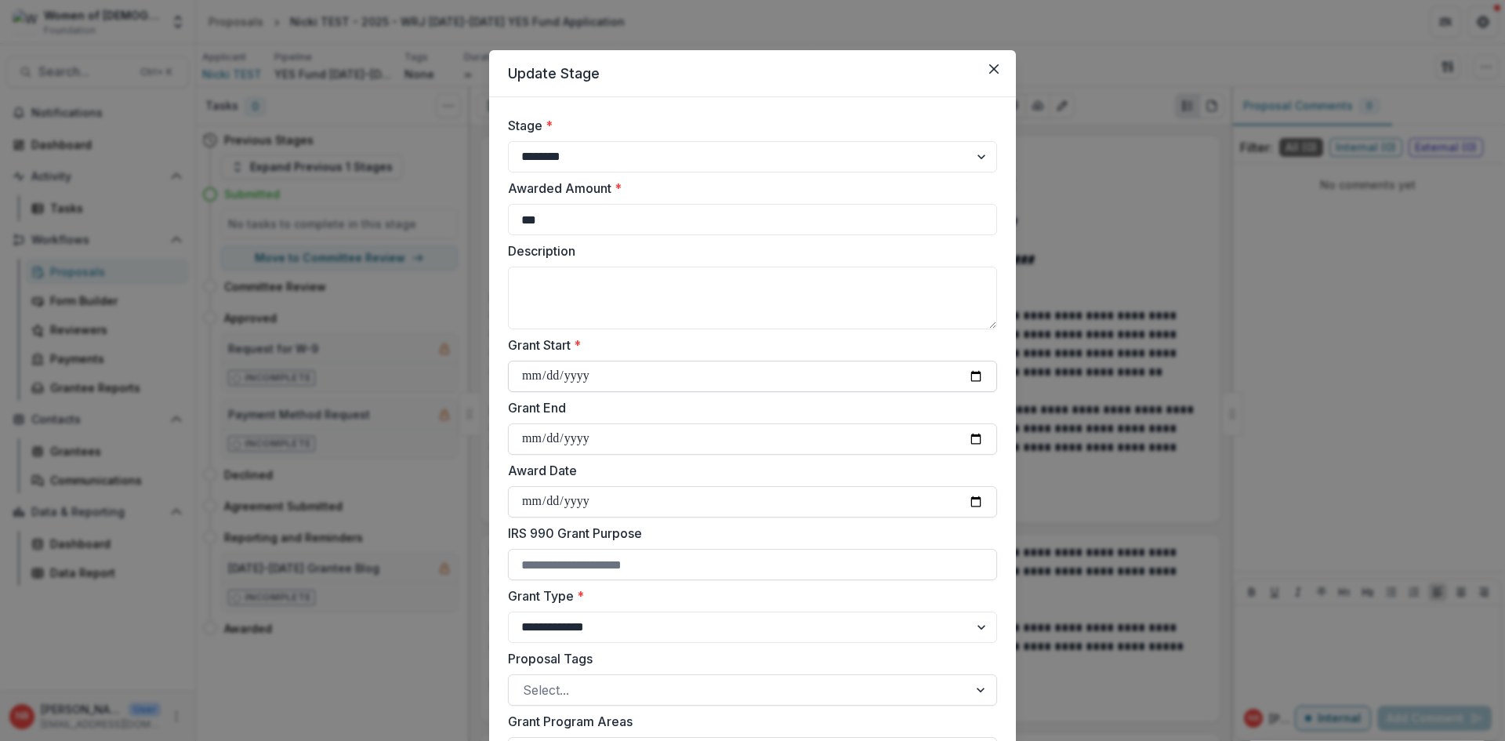
type input "**********"
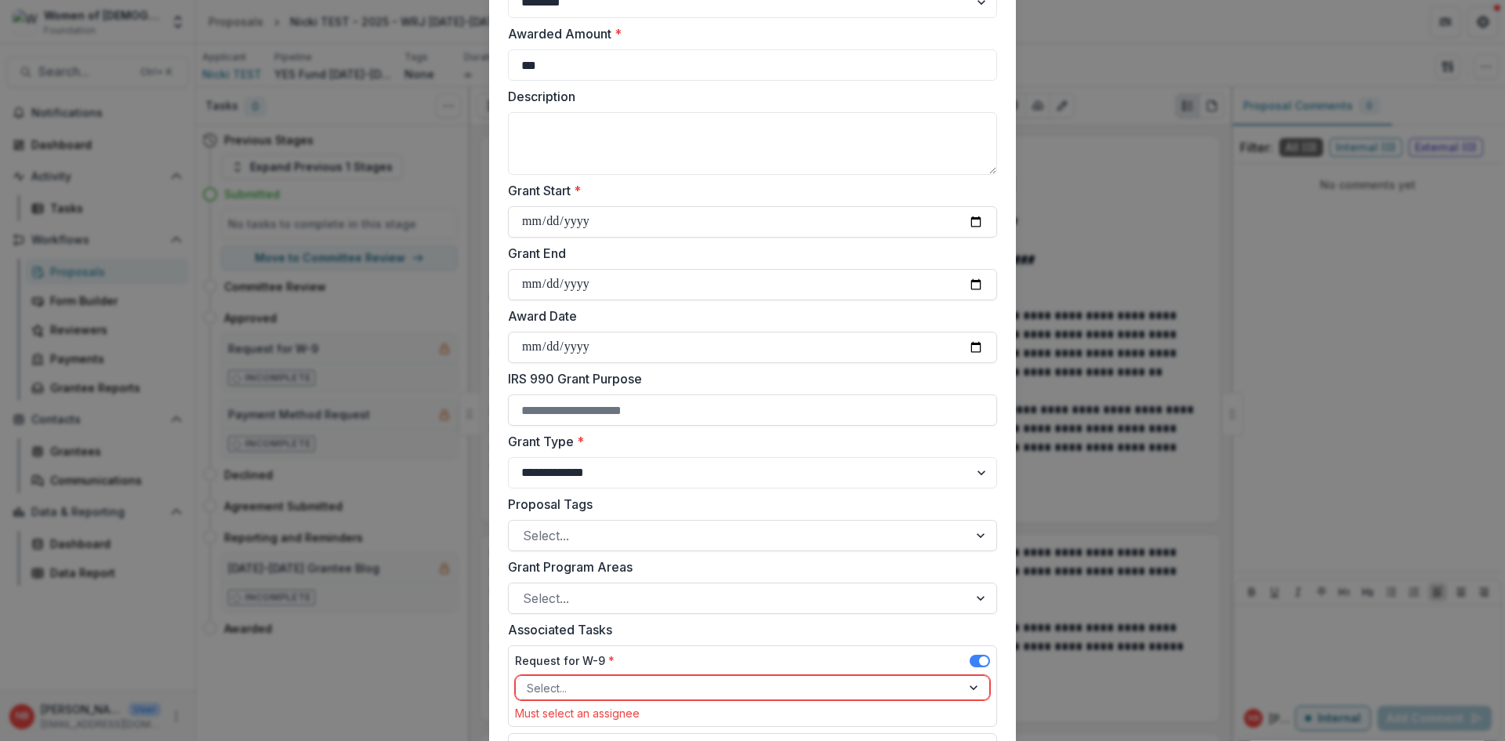
scroll to position [157, 0]
click at [976, 281] on input "Grant End" at bounding box center [752, 282] width 489 height 31
type input "**********"
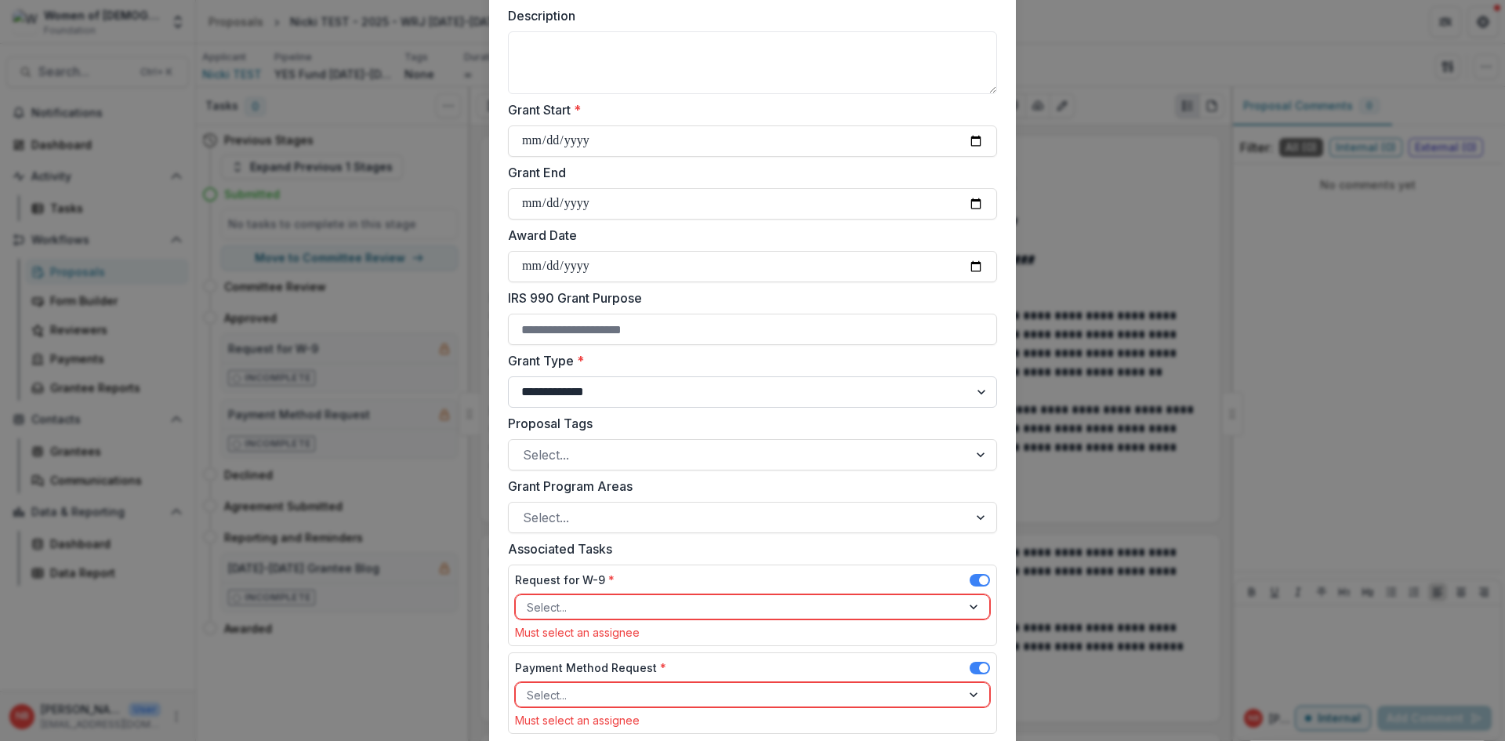
click at [968, 393] on select "**********" at bounding box center [752, 391] width 489 height 31
click at [508, 376] on select "**********" at bounding box center [752, 391] width 489 height 31
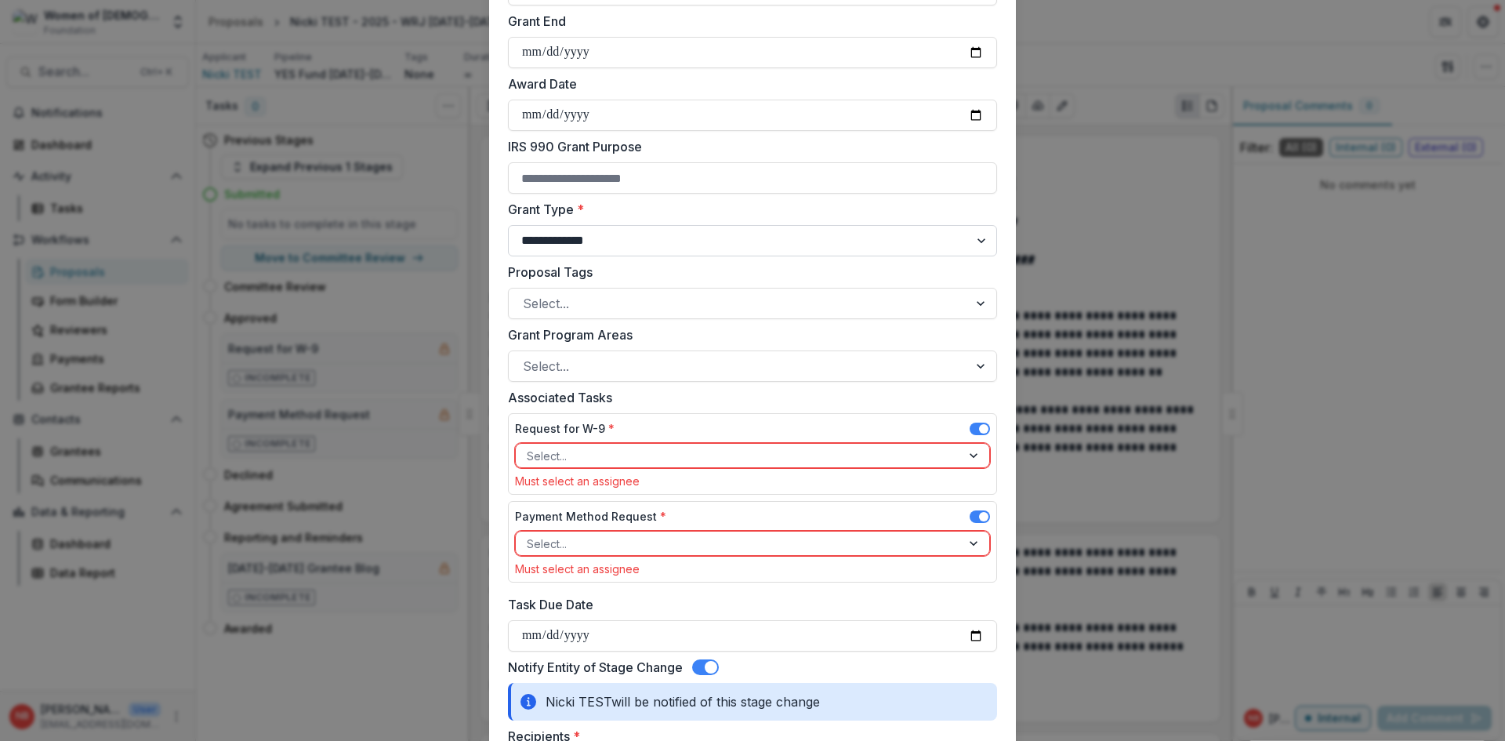
scroll to position [392, 0]
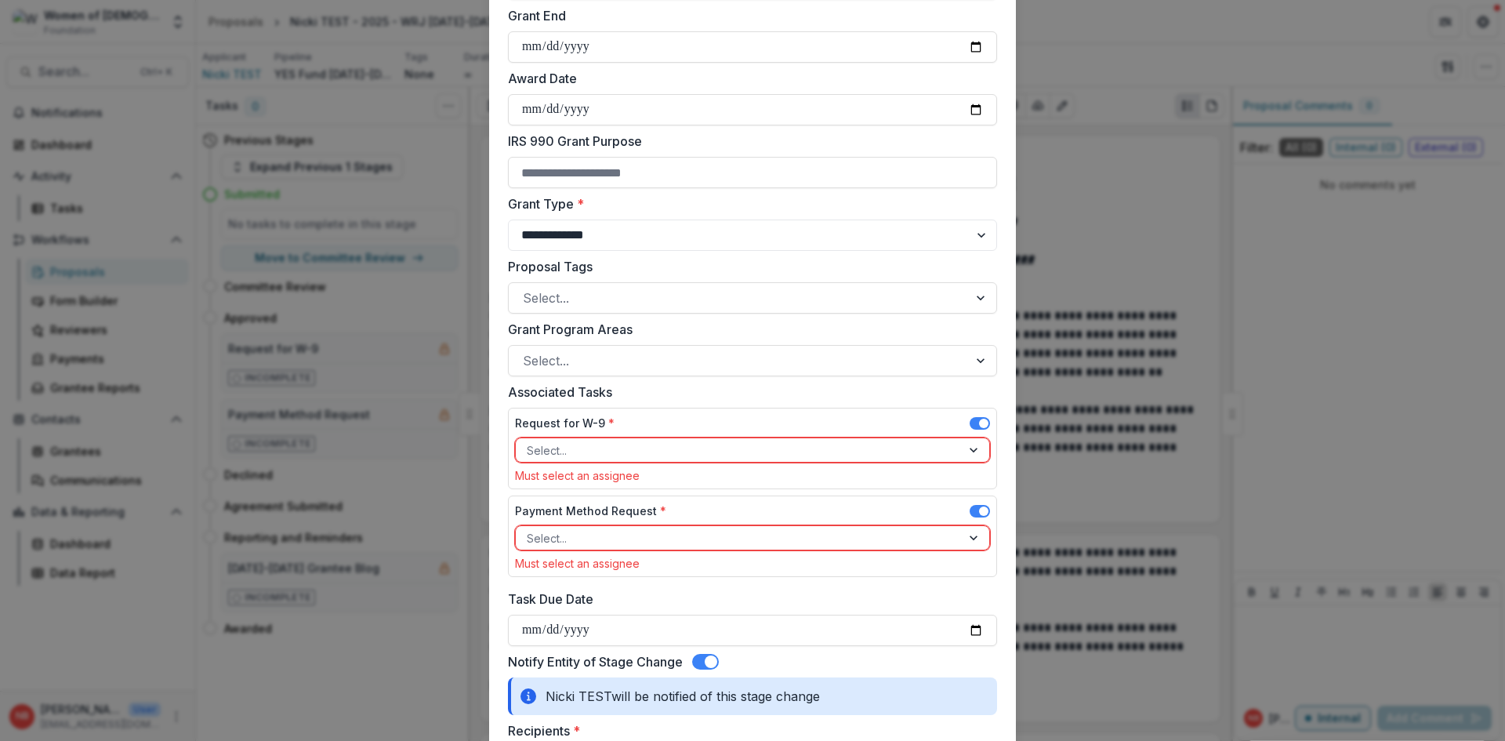
click at [1007, 377] on form "**********" at bounding box center [752, 748] width 527 height 2086
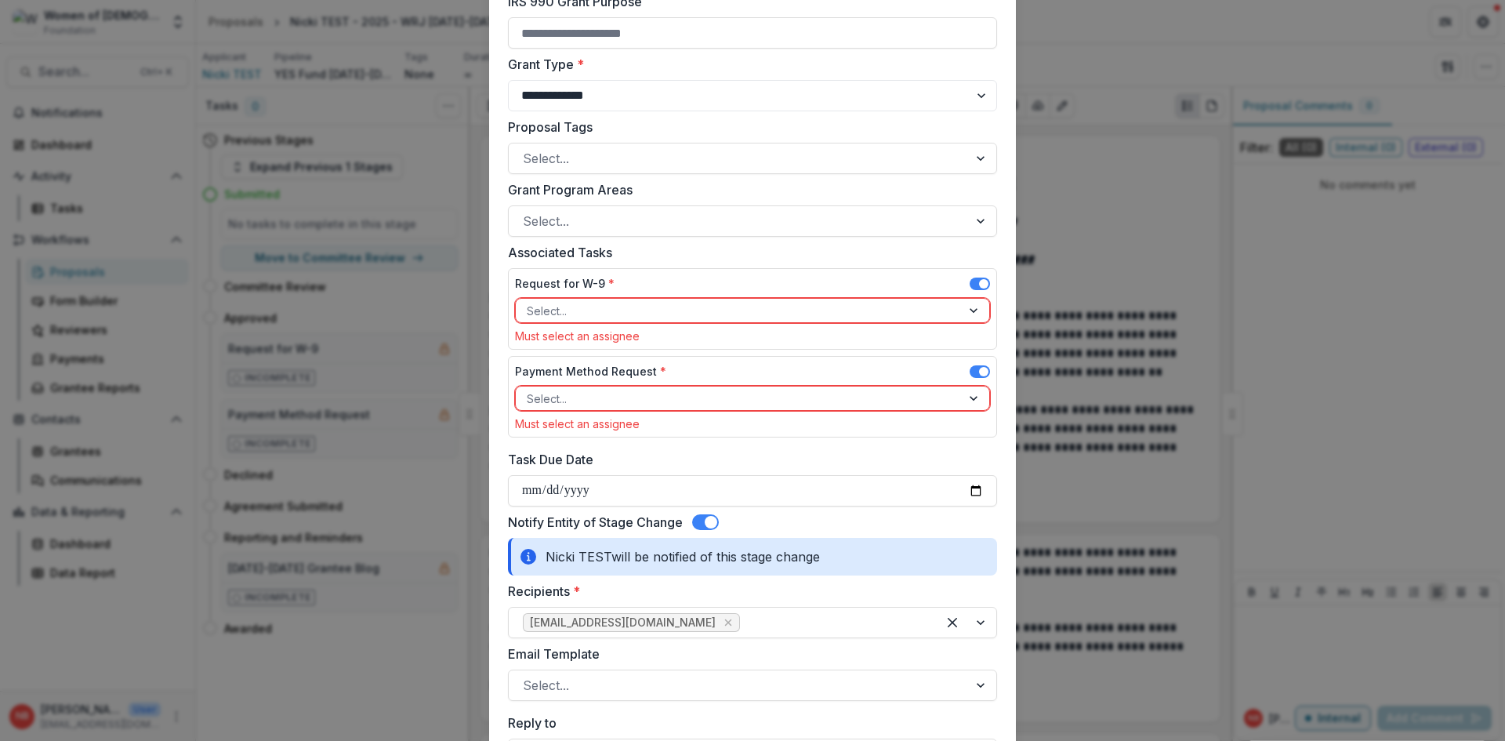
scroll to position [549, 0]
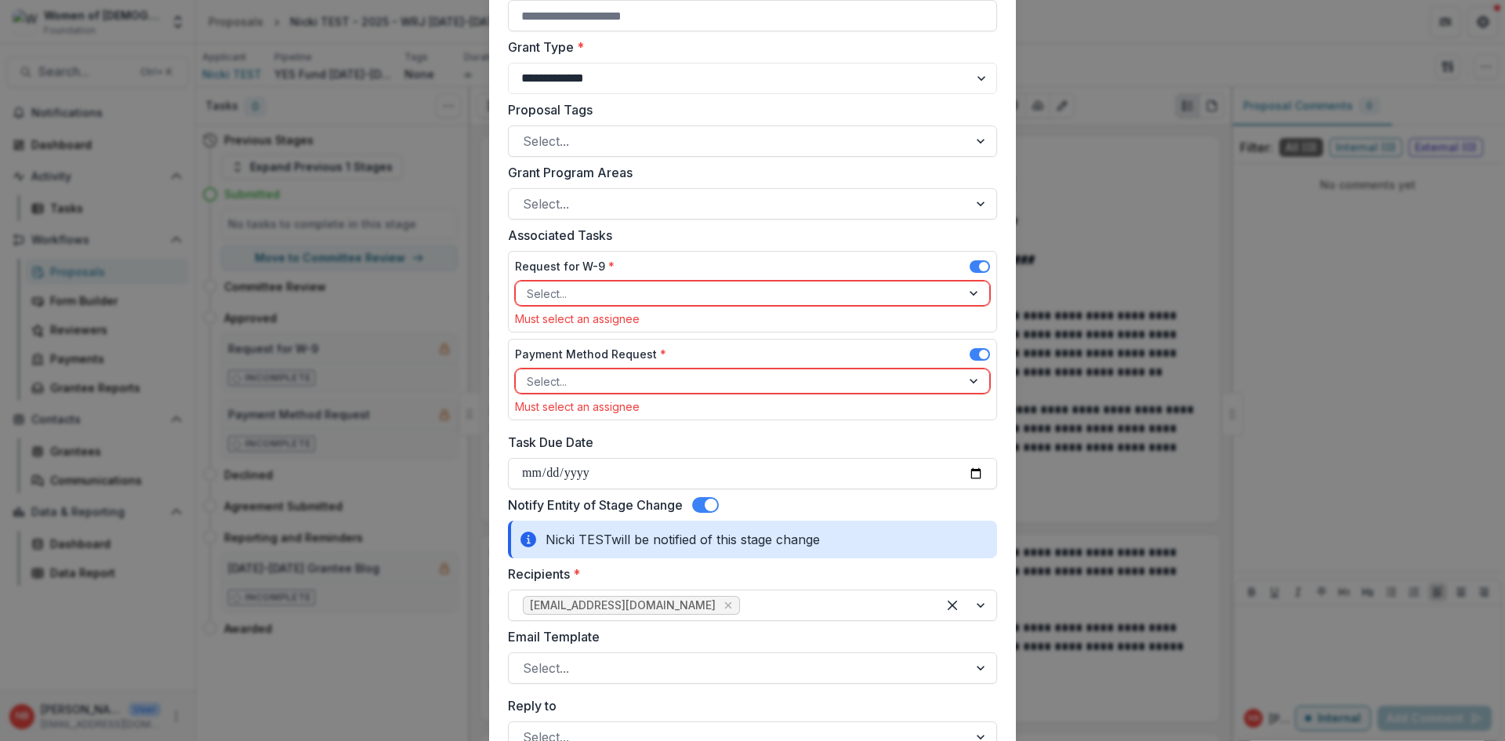
click at [969, 294] on div at bounding box center [975, 293] width 28 height 24
click at [833, 234] on label "Associated Tasks" at bounding box center [748, 235] width 480 height 19
click at [971, 293] on div at bounding box center [975, 293] width 28 height 24
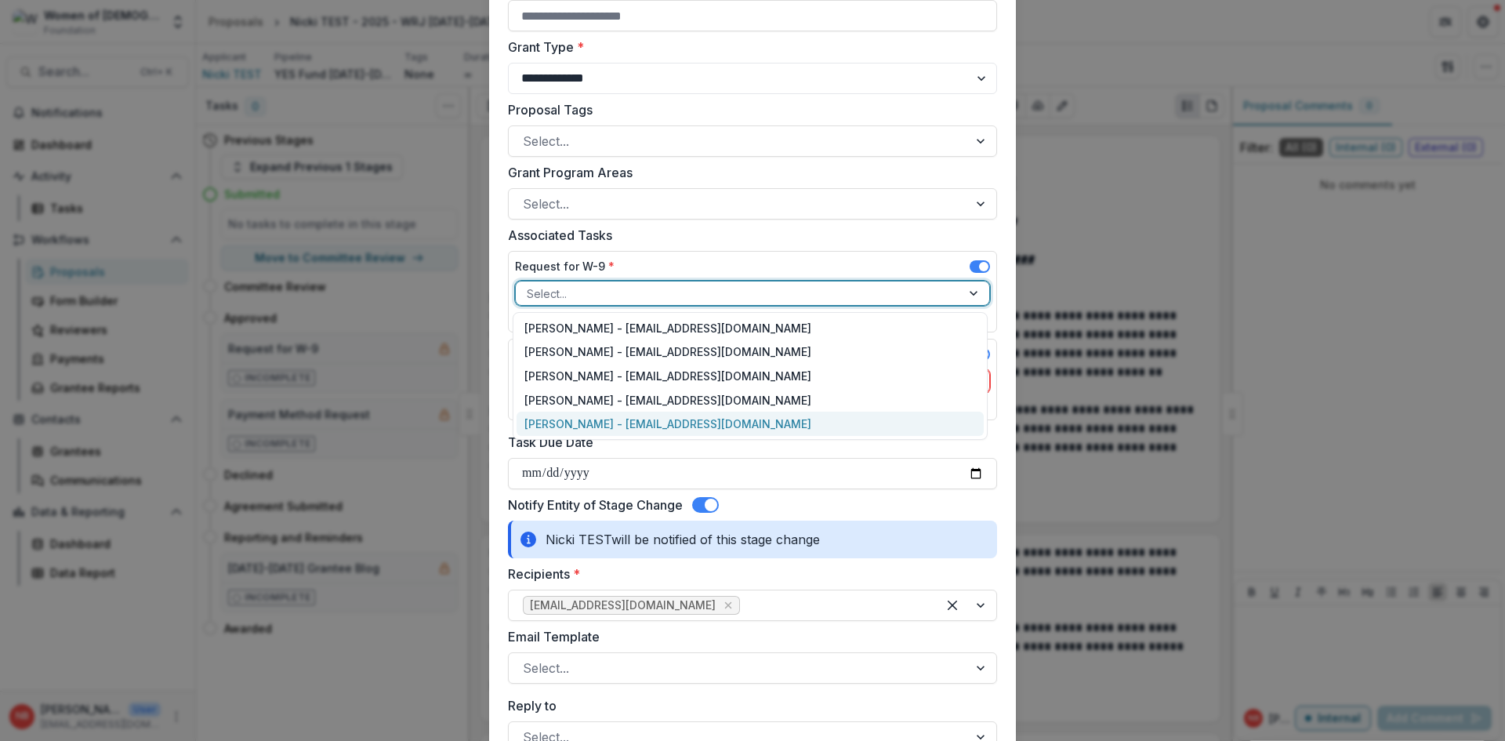
click at [647, 424] on div "Nicki Braun - nbraun@wrj.org" at bounding box center [750, 424] width 467 height 24
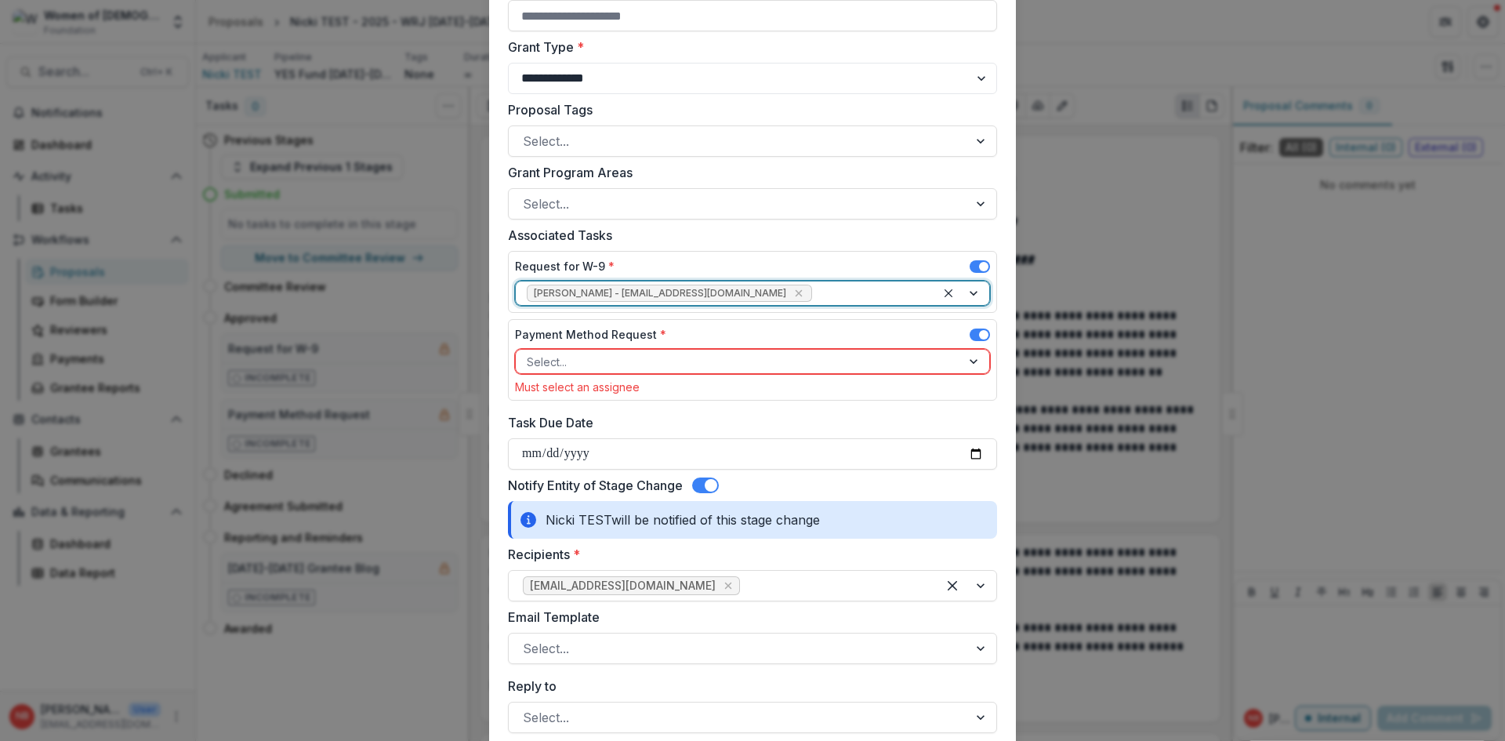
click at [963, 358] on div at bounding box center [975, 362] width 28 height 24
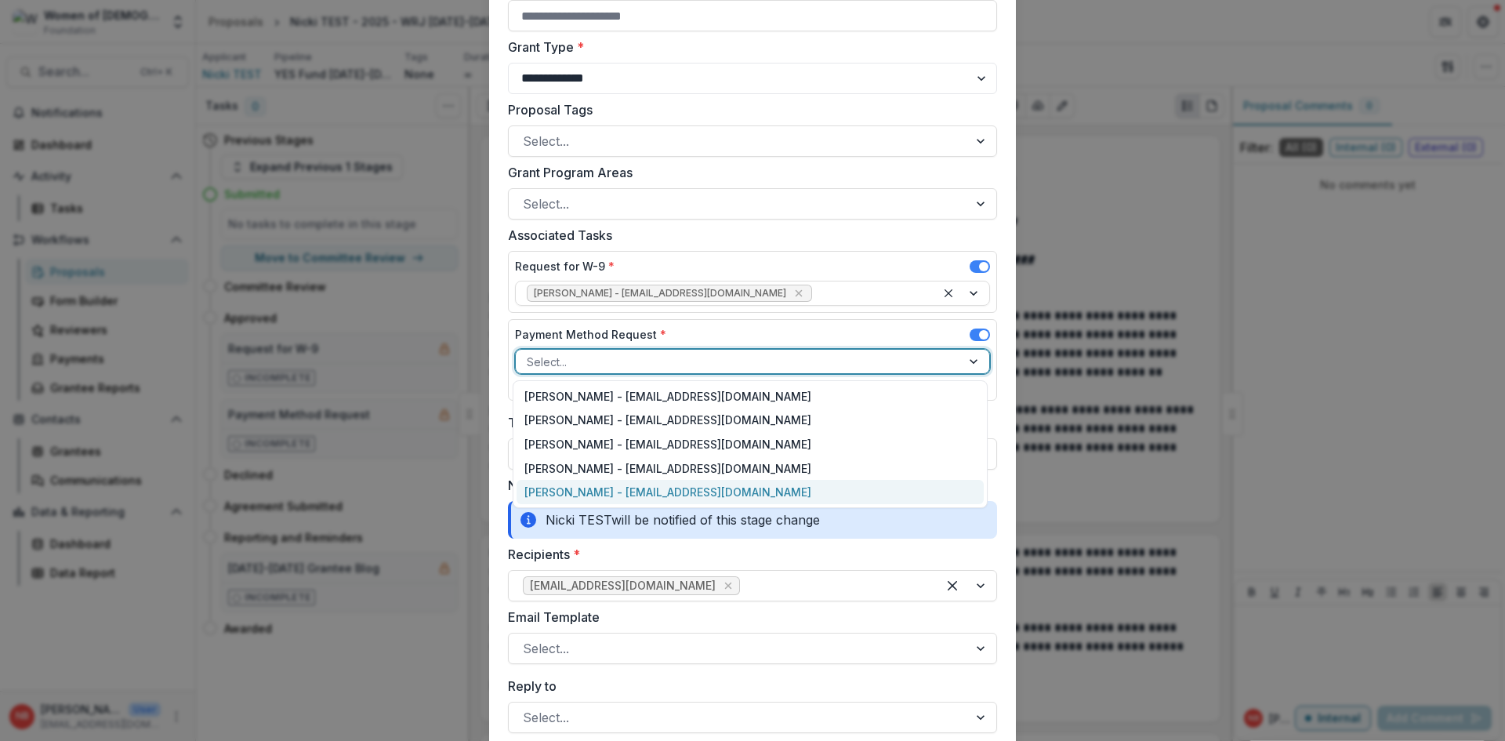
click at [642, 490] on div "Nicki Braun - nbraun@wrj.org" at bounding box center [750, 492] width 467 height 24
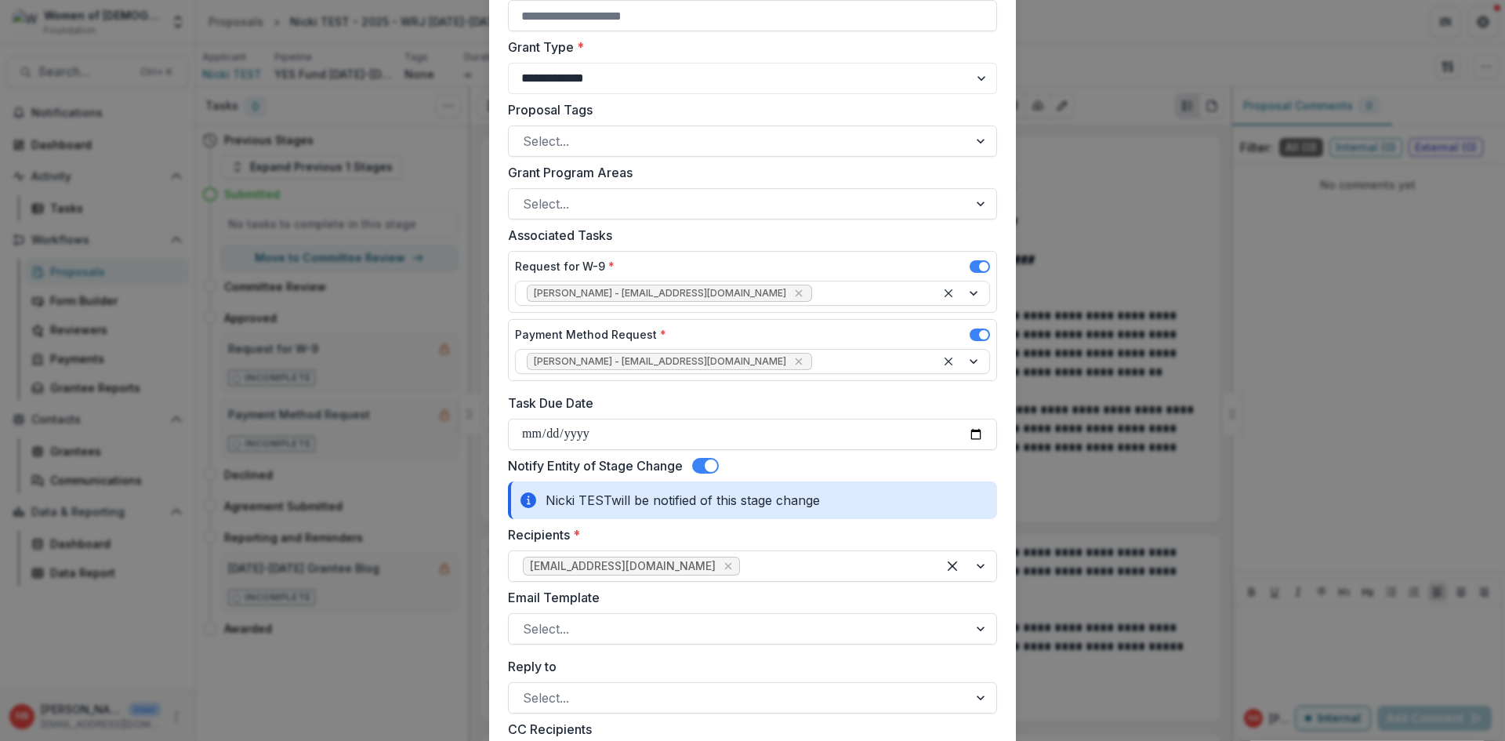
click at [997, 385] on form "**********" at bounding box center [752, 571] width 527 height 2047
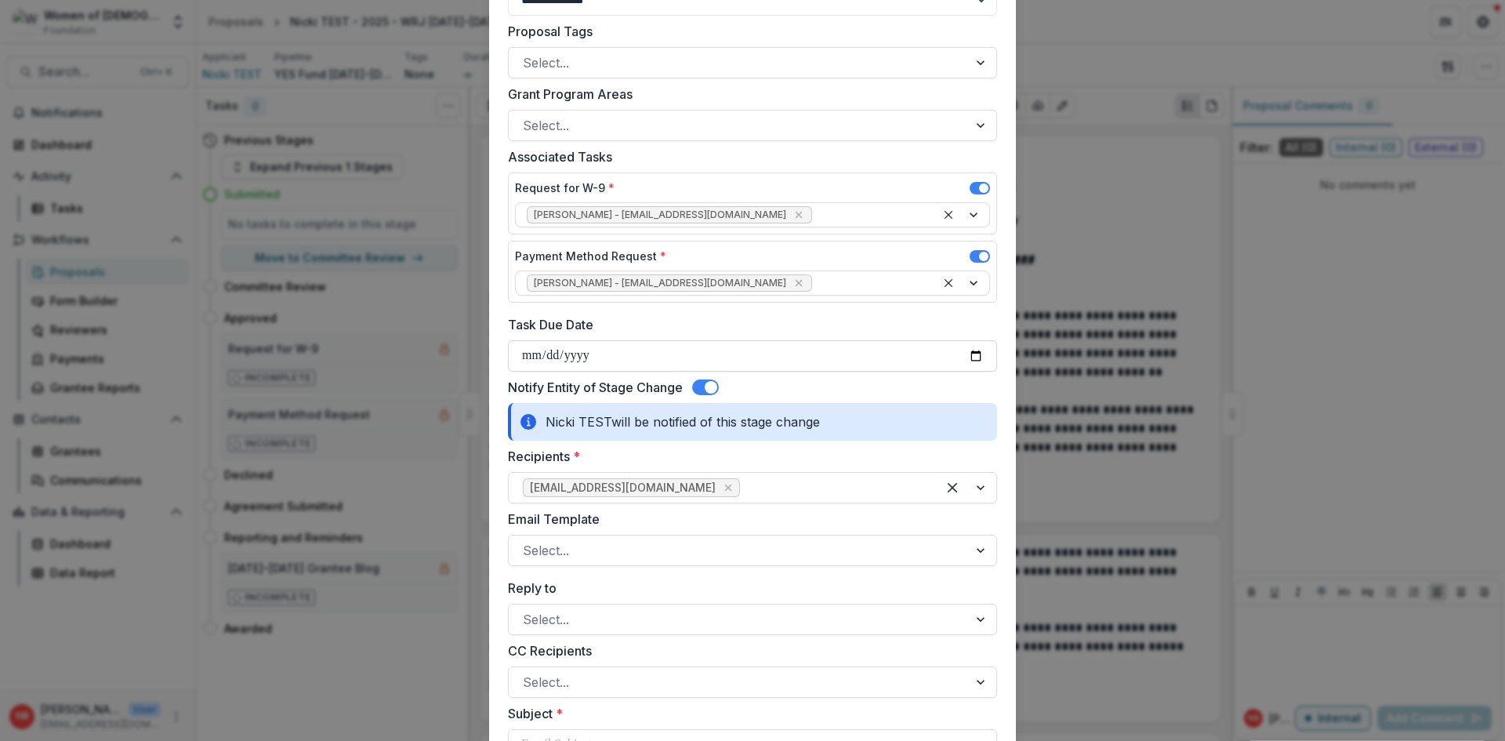
click at [525, 355] on input "Task Due Date" at bounding box center [752, 355] width 489 height 31
click at [972, 355] on input "Task Due Date" at bounding box center [752, 355] width 489 height 31
drag, startPoint x: 973, startPoint y: 356, endPoint x: 826, endPoint y: 449, distance: 174.4
click at [973, 357] on input "**********" at bounding box center [752, 355] width 489 height 31
type input "**********"
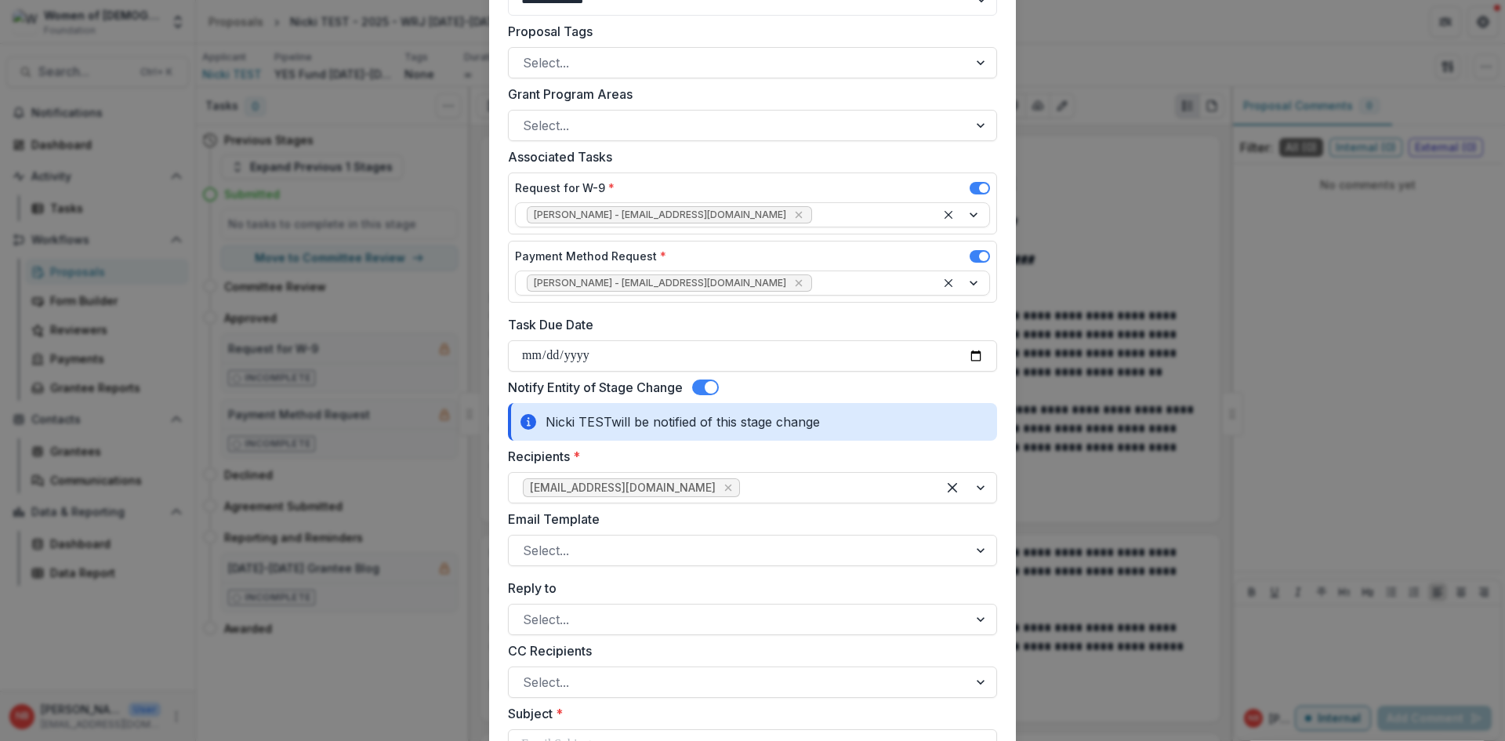
click at [1000, 369] on form "**********" at bounding box center [752, 493] width 527 height 2047
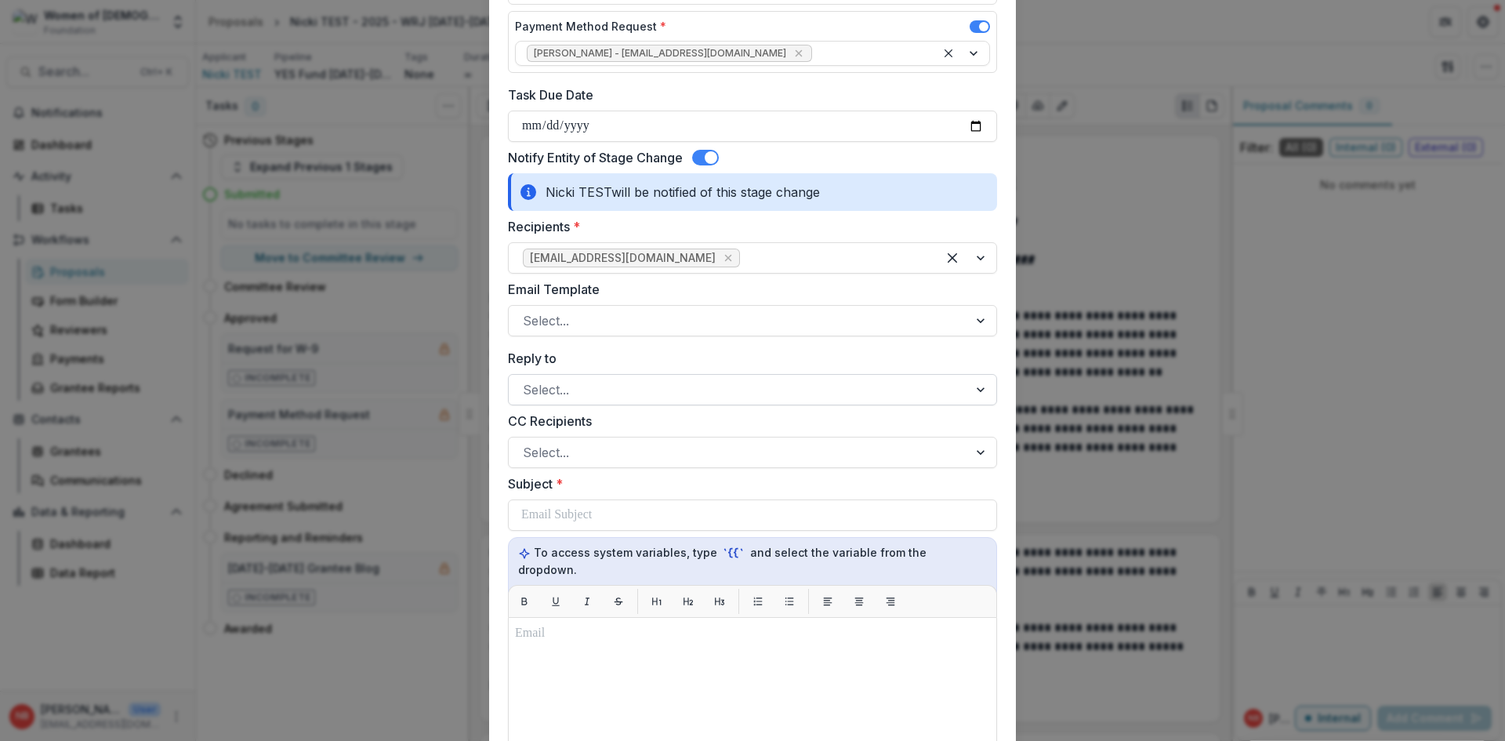
scroll to position [862, 0]
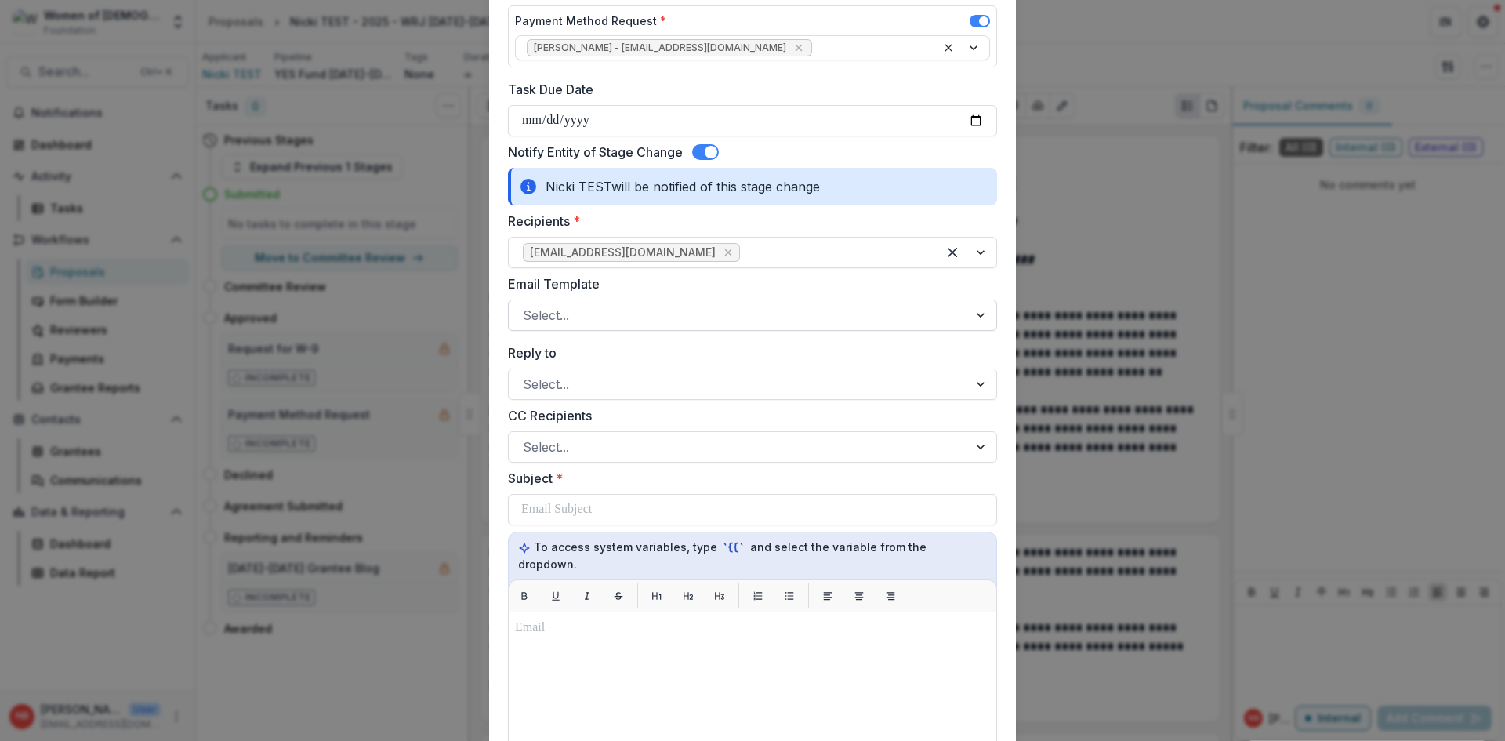
click at [978, 312] on div at bounding box center [982, 315] width 28 height 30
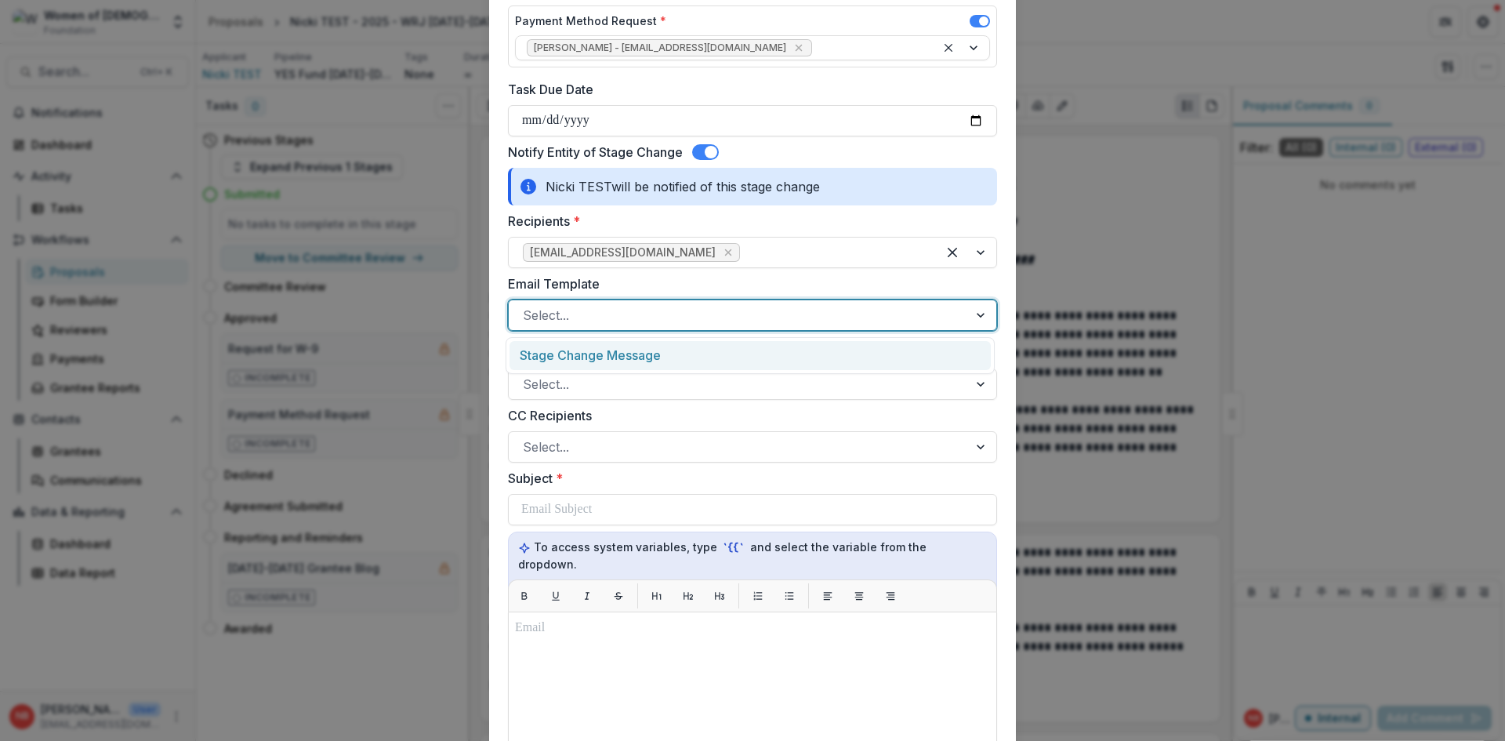
click at [696, 362] on div "Stage Change Message" at bounding box center [750, 355] width 481 height 29
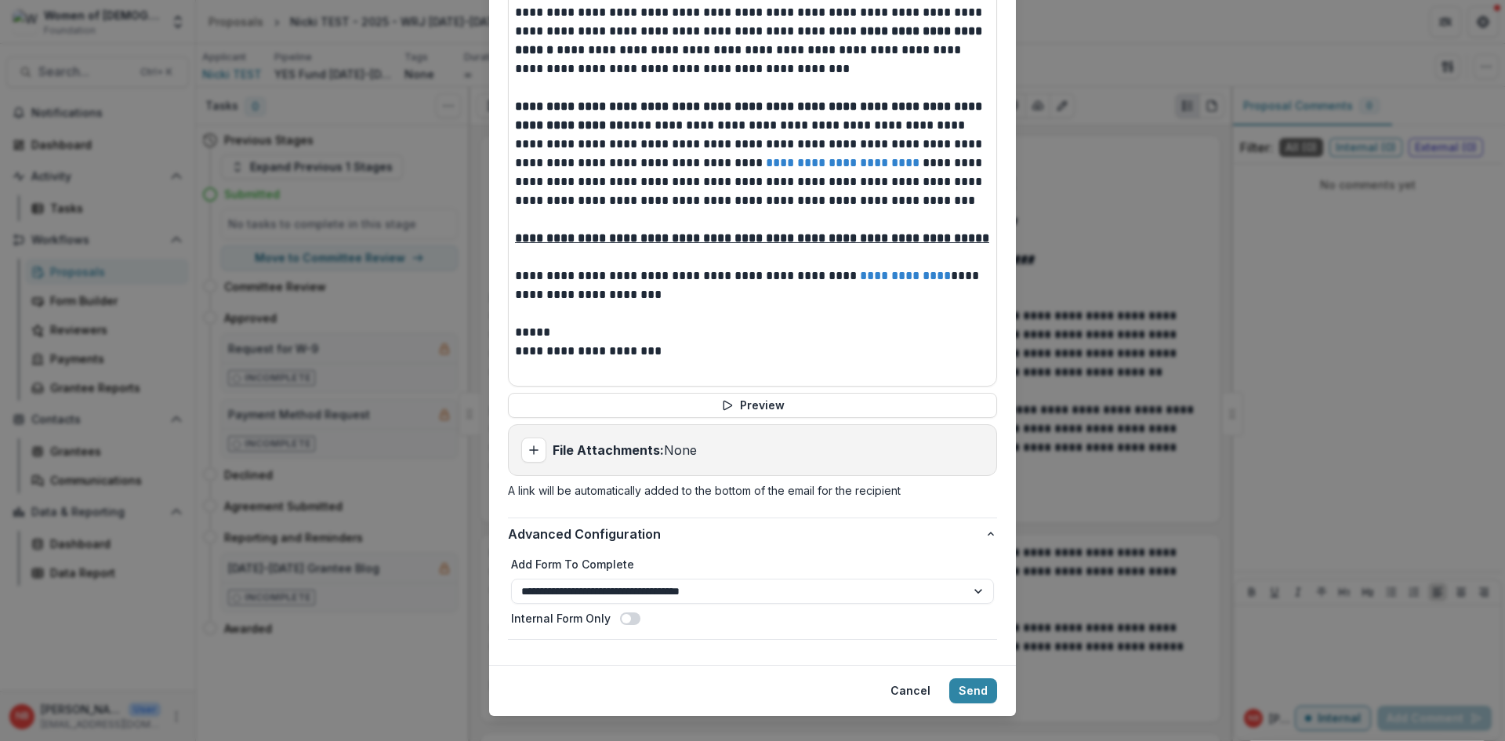
scroll to position [1488, 0]
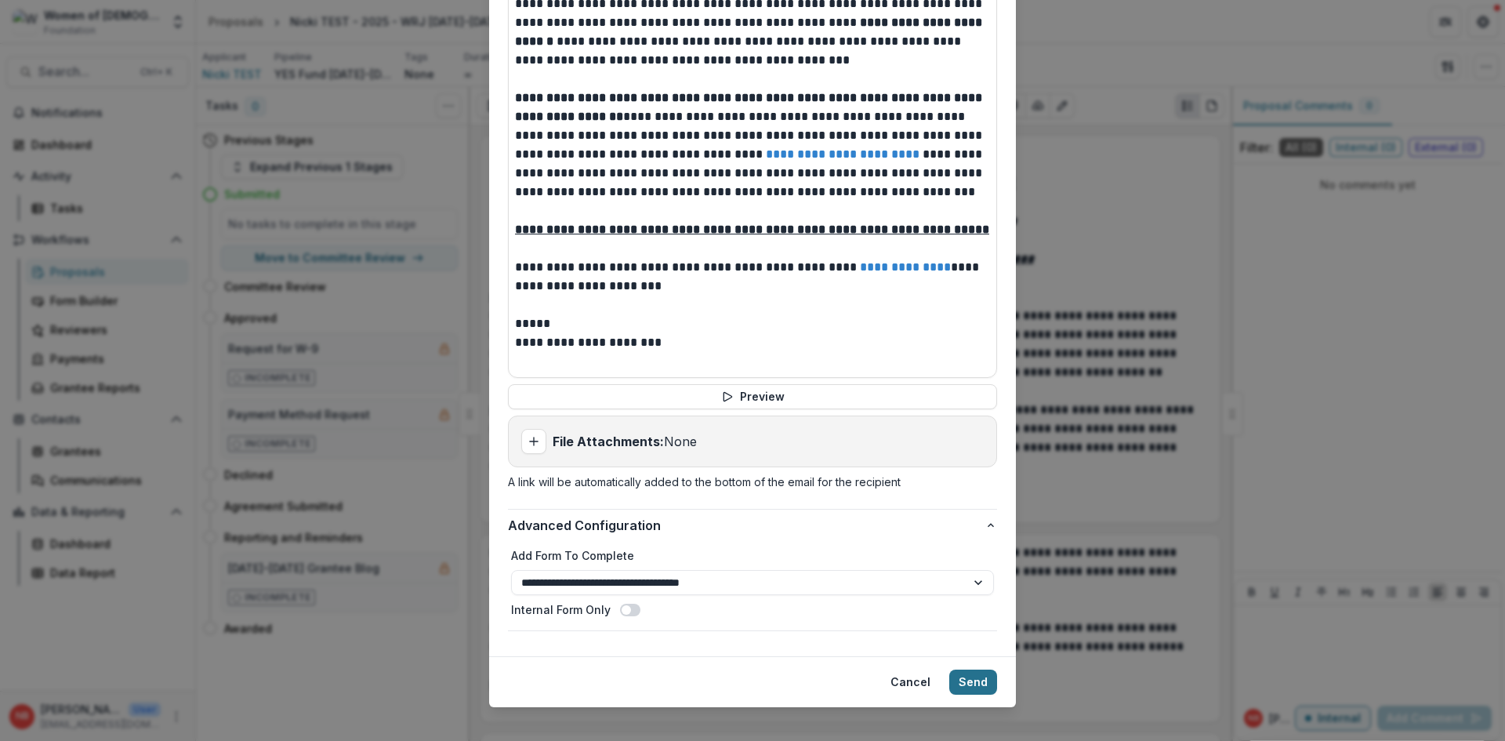
click at [970, 670] on button "Send" at bounding box center [973, 682] width 48 height 25
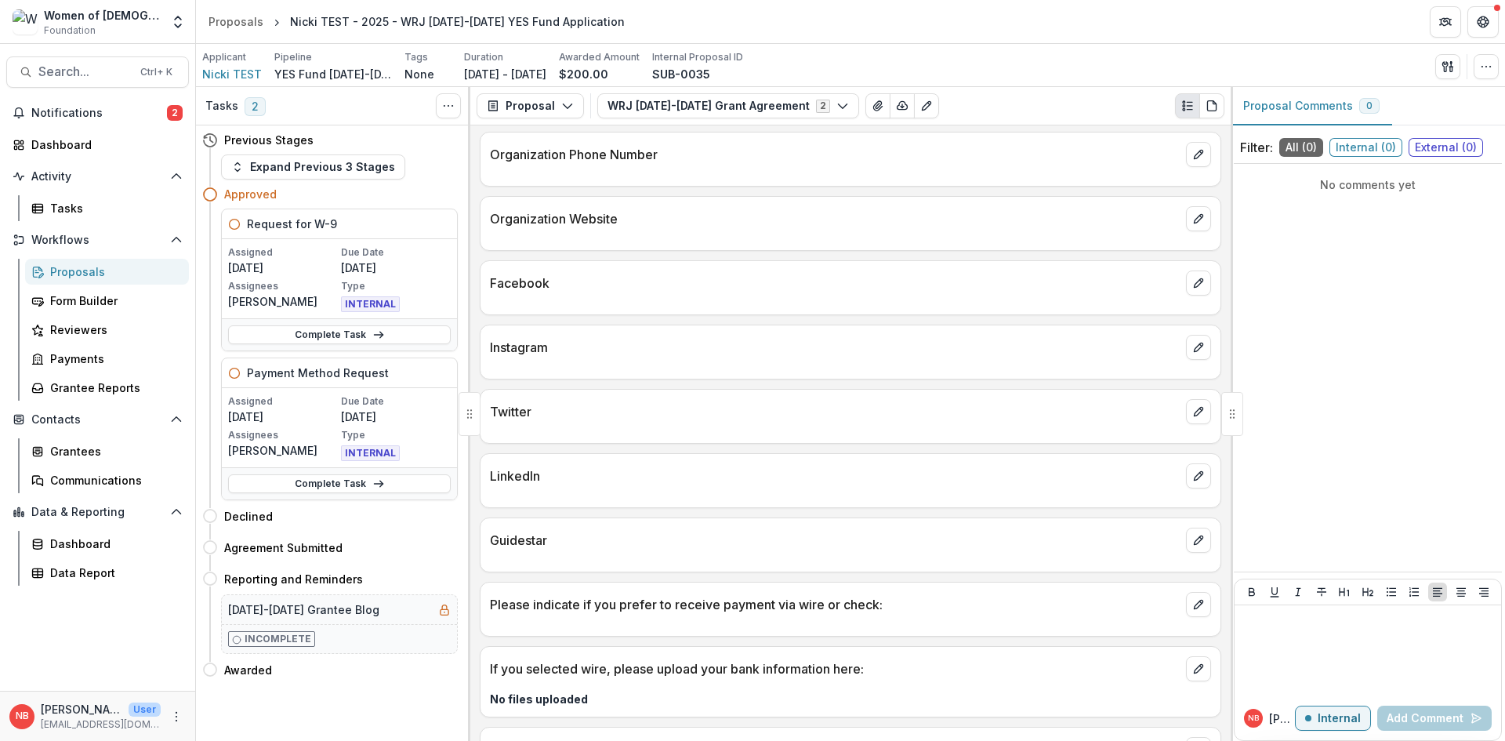
scroll to position [0, 0]
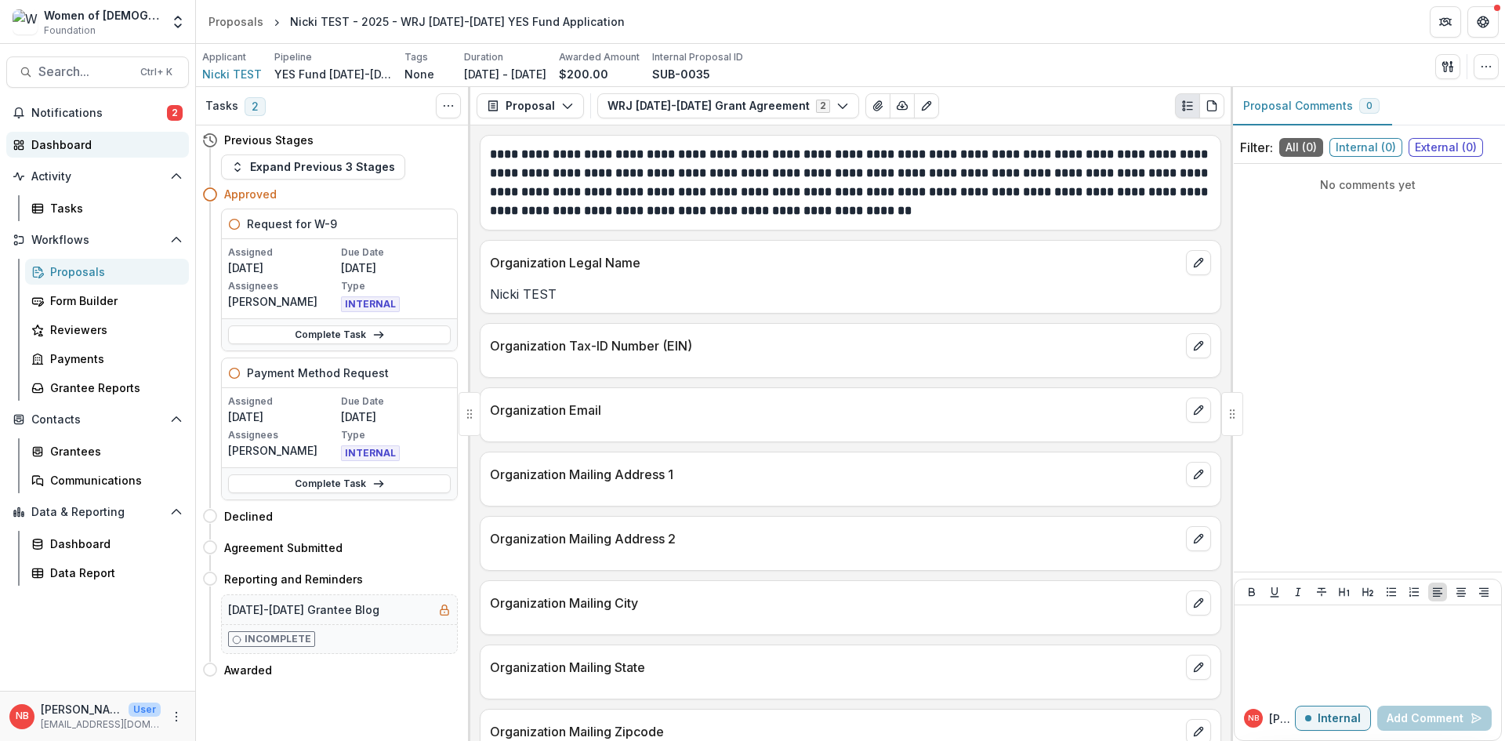
click at [74, 151] on div "Dashboard" at bounding box center [103, 144] width 145 height 16
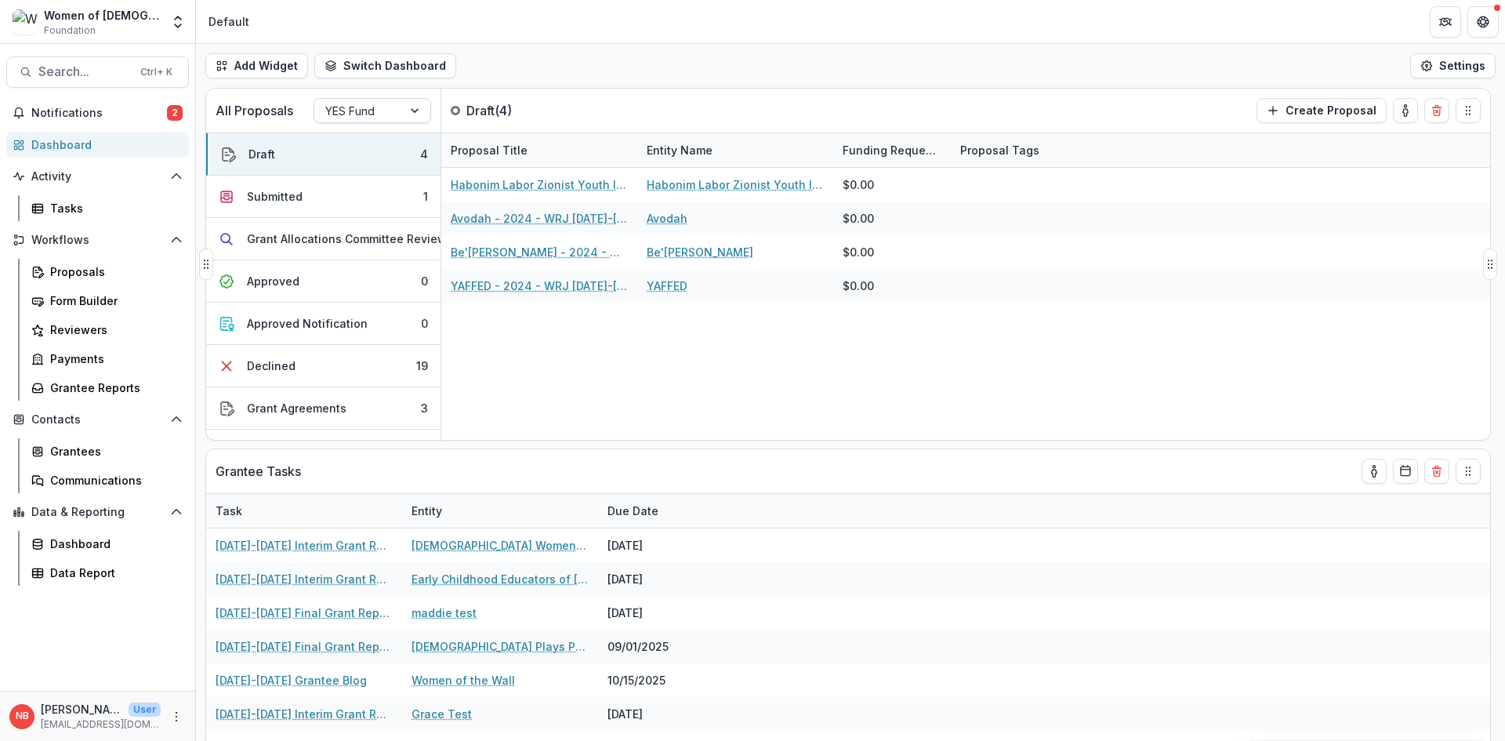
click at [370, 122] on div "YES Fund" at bounding box center [358, 111] width 88 height 23
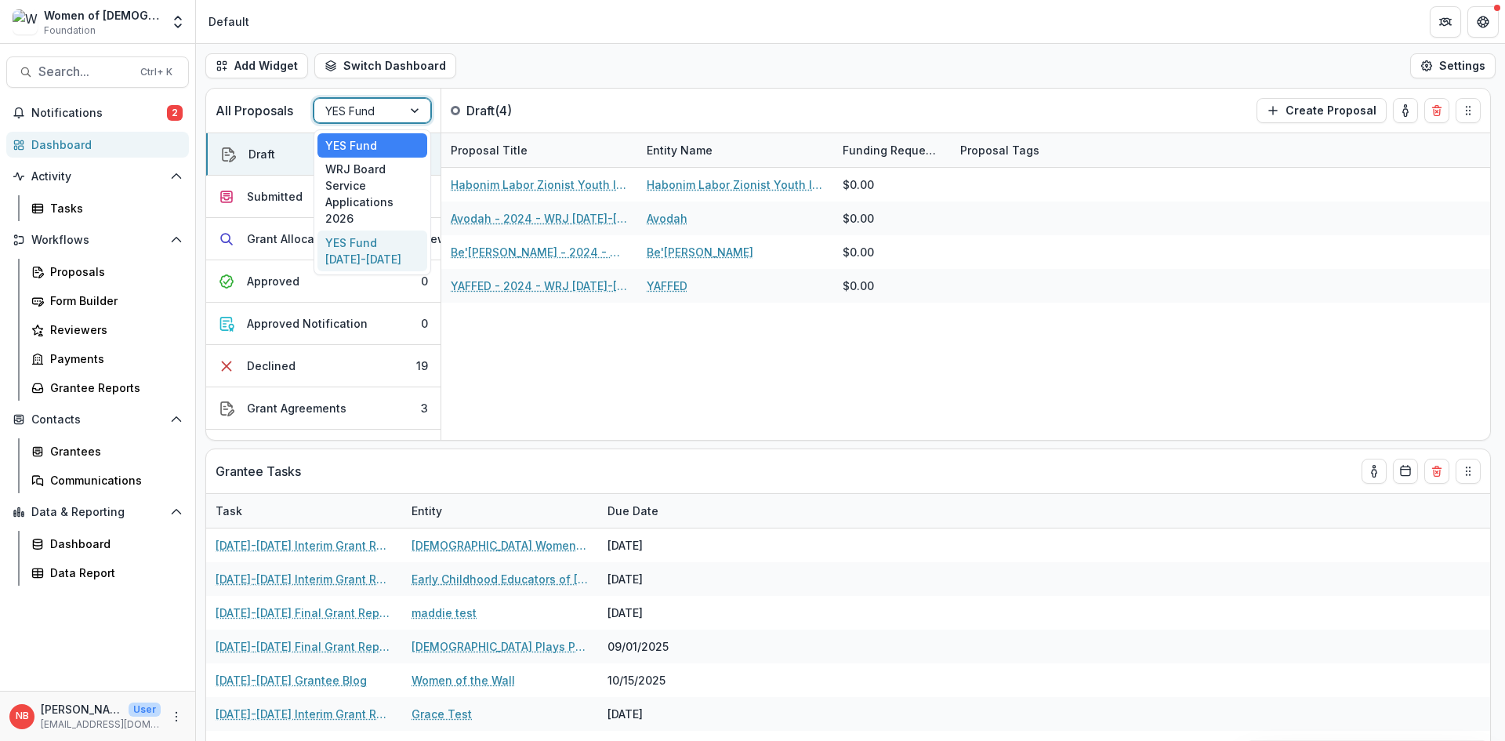
click at [387, 253] on div "YES Fund 2026-2027" at bounding box center [373, 250] width 110 height 41
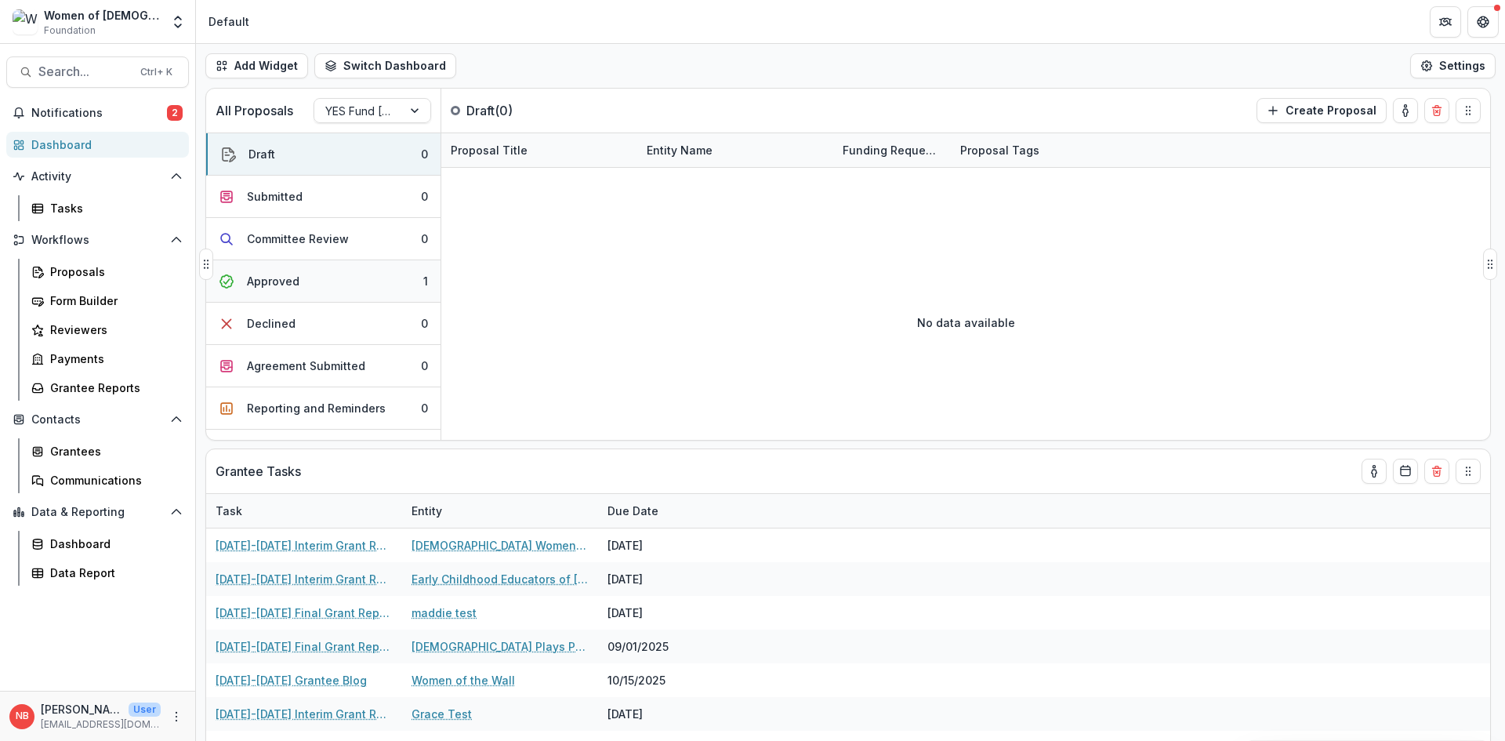
click at [322, 290] on button "Approved 1" at bounding box center [323, 281] width 234 height 42
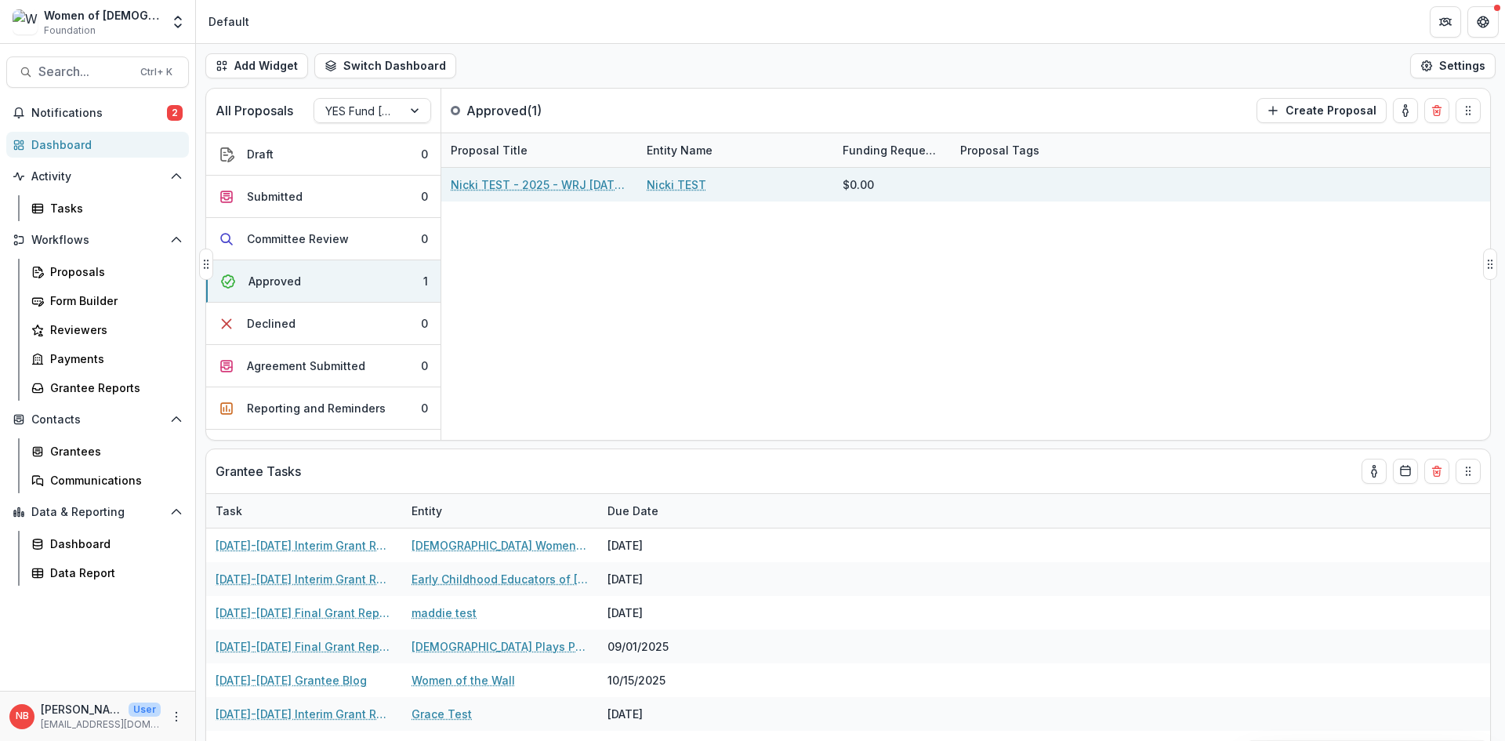
click at [585, 183] on link "Nicki TEST - 2025 - WRJ 2026-2027 YES Fund Application" at bounding box center [539, 184] width 177 height 16
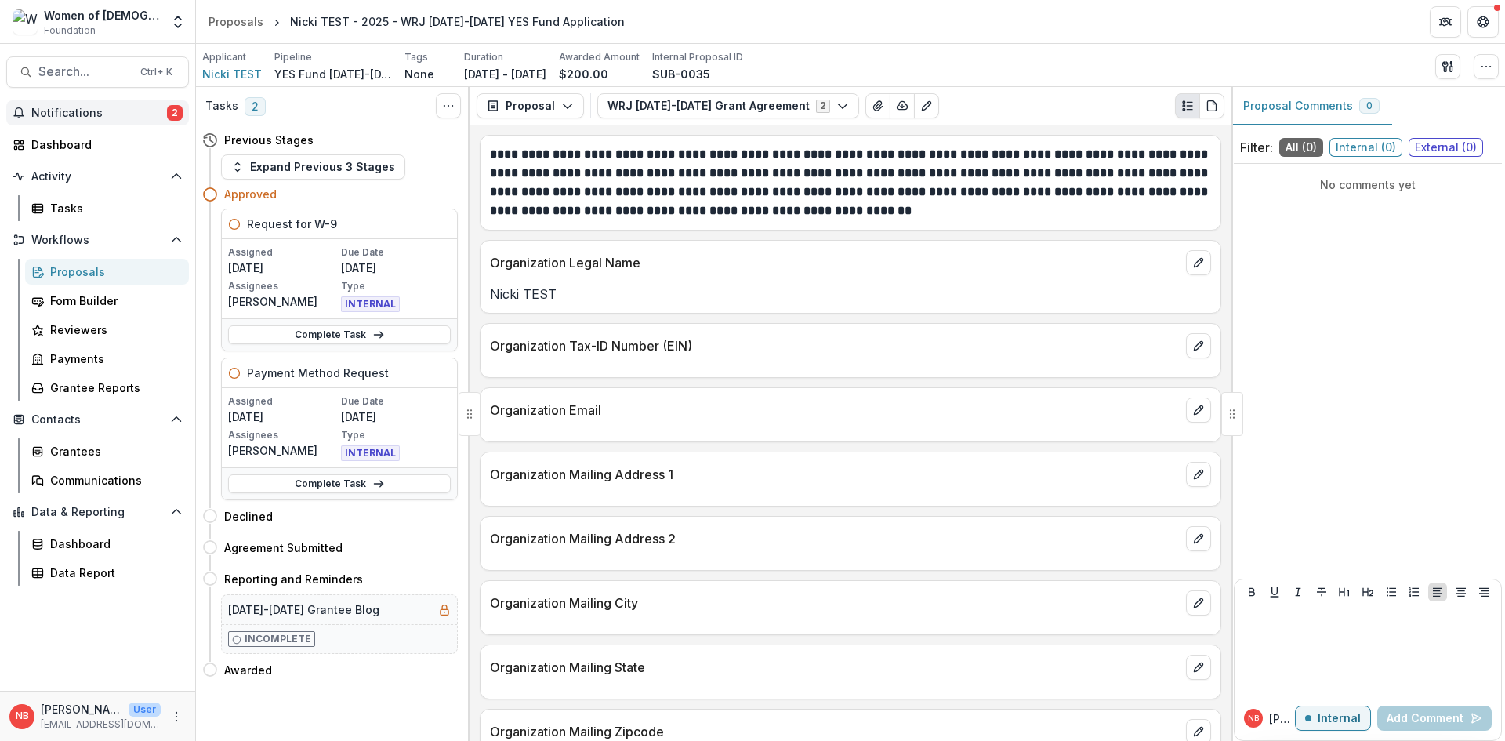
click at [89, 115] on span "Notifications" at bounding box center [99, 113] width 136 height 13
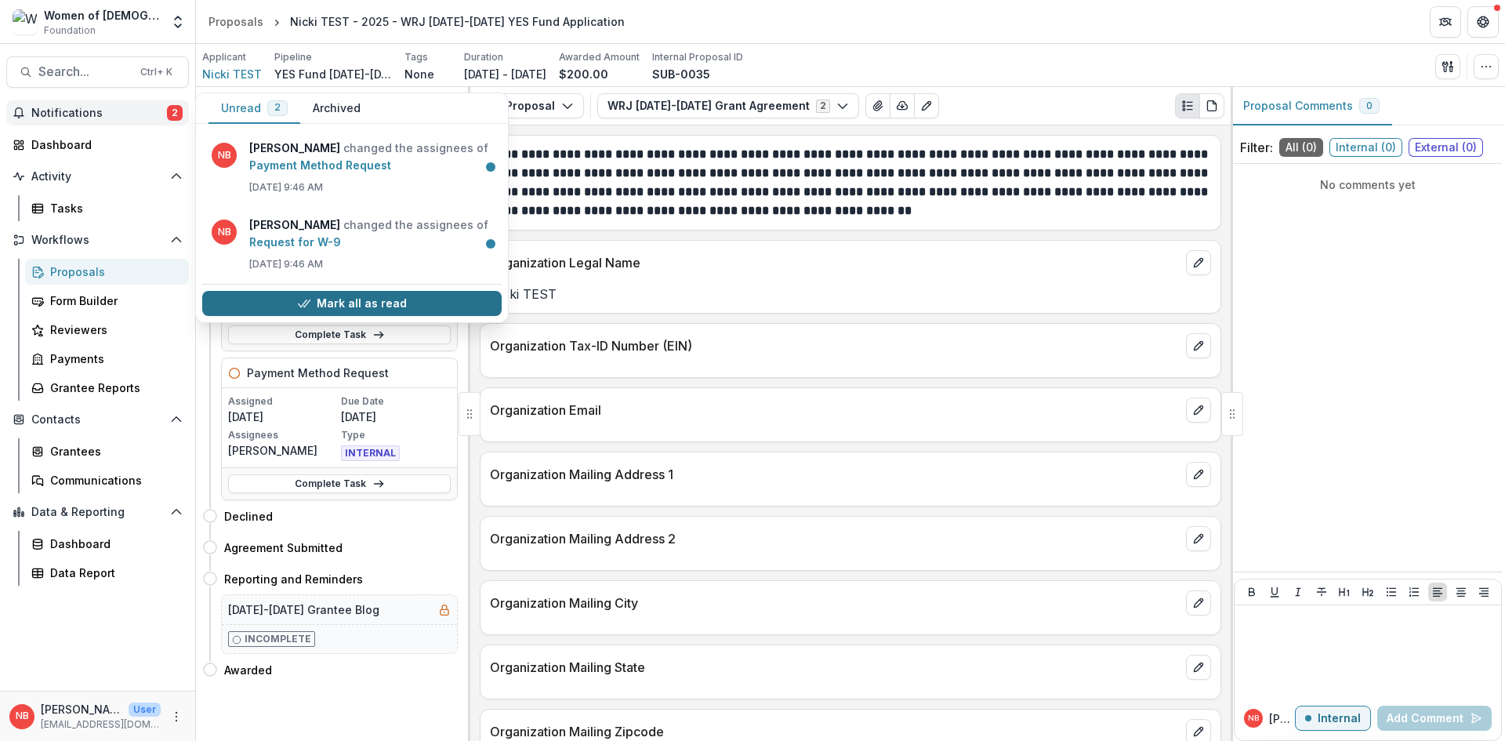
click at [406, 298] on button "Mark all as read" at bounding box center [351, 303] width 299 height 25
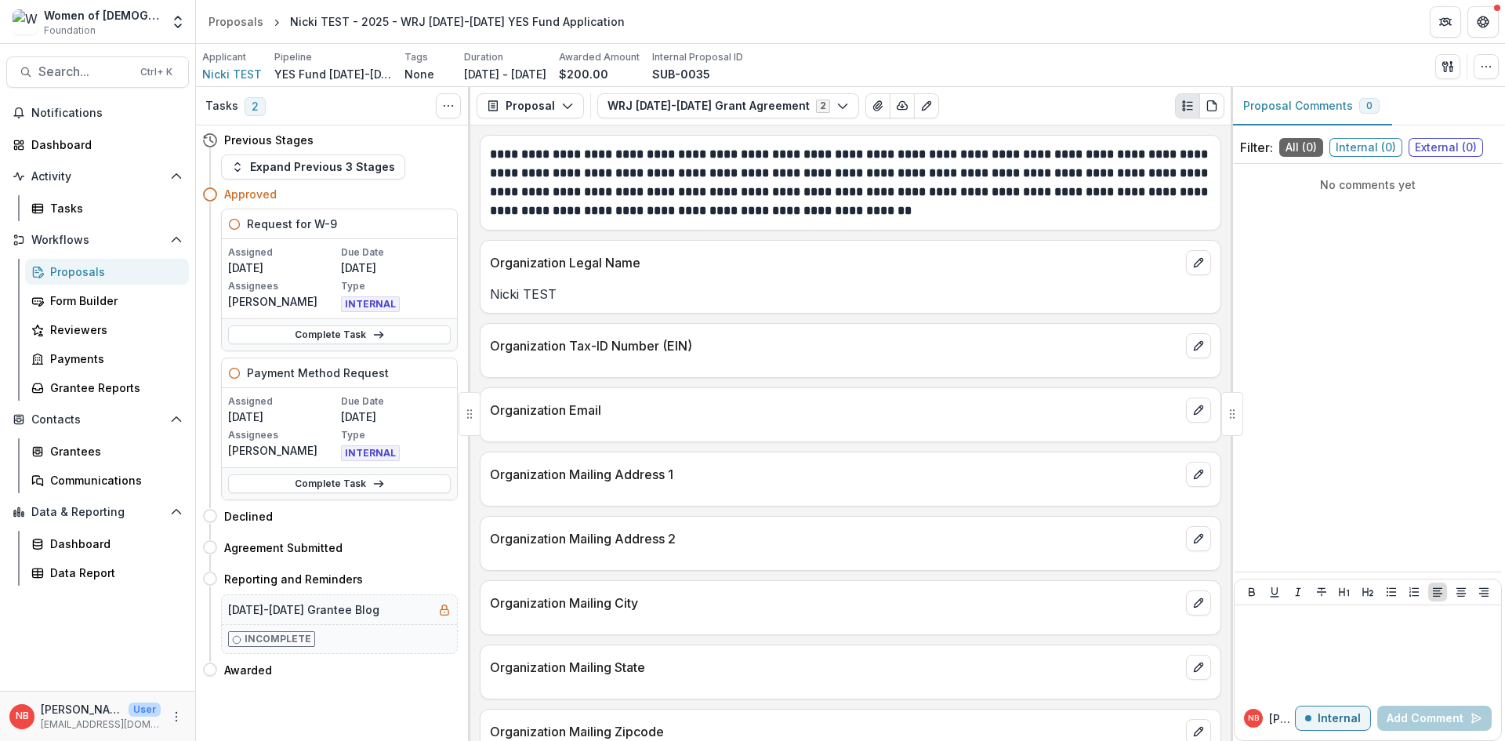
click at [939, 12] on header "Proposals Nicki TEST - 2025 - WRJ 2026-2027 YES Fund Application" at bounding box center [850, 21] width 1309 height 43
click at [368, 339] on link "Complete Task" at bounding box center [339, 334] width 223 height 19
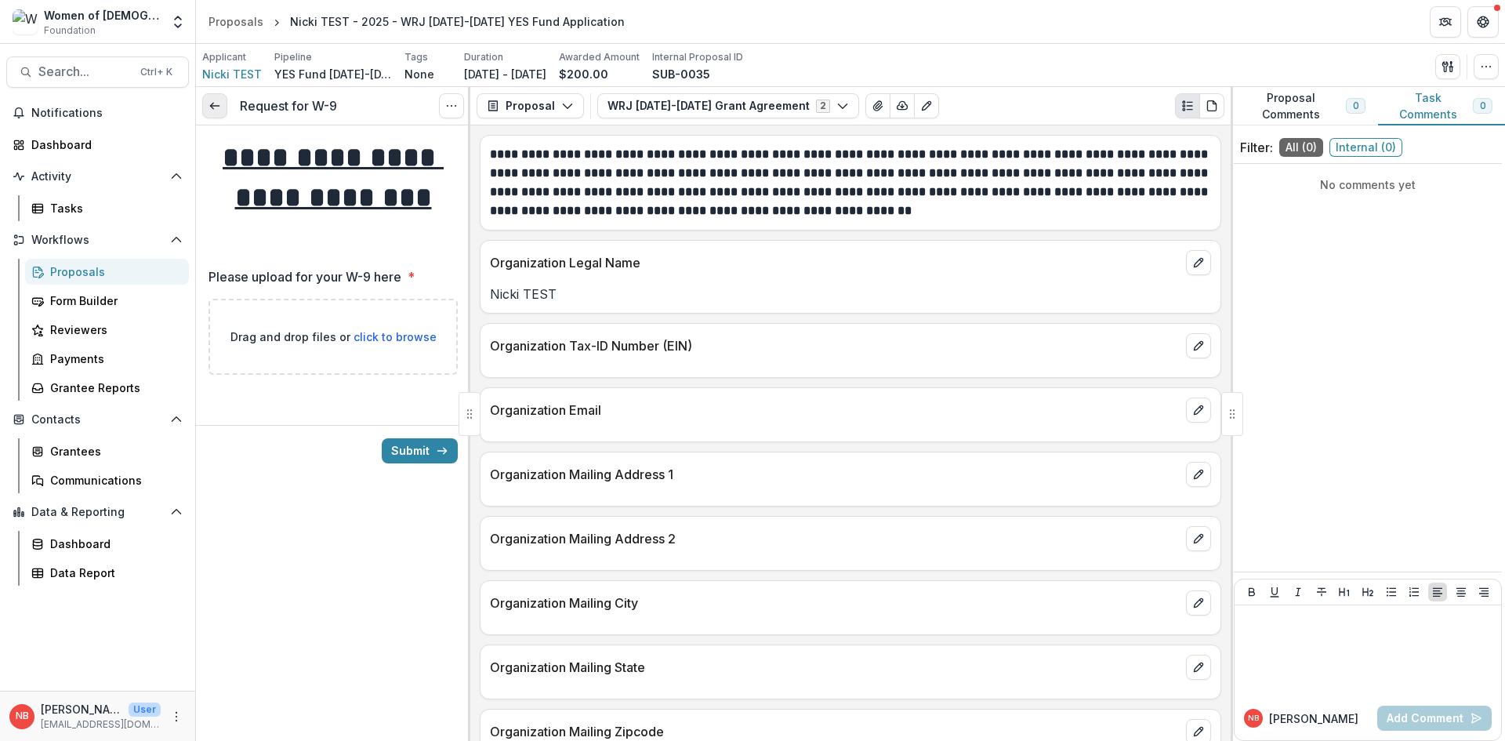
click at [226, 106] on link at bounding box center [214, 105] width 25 height 25
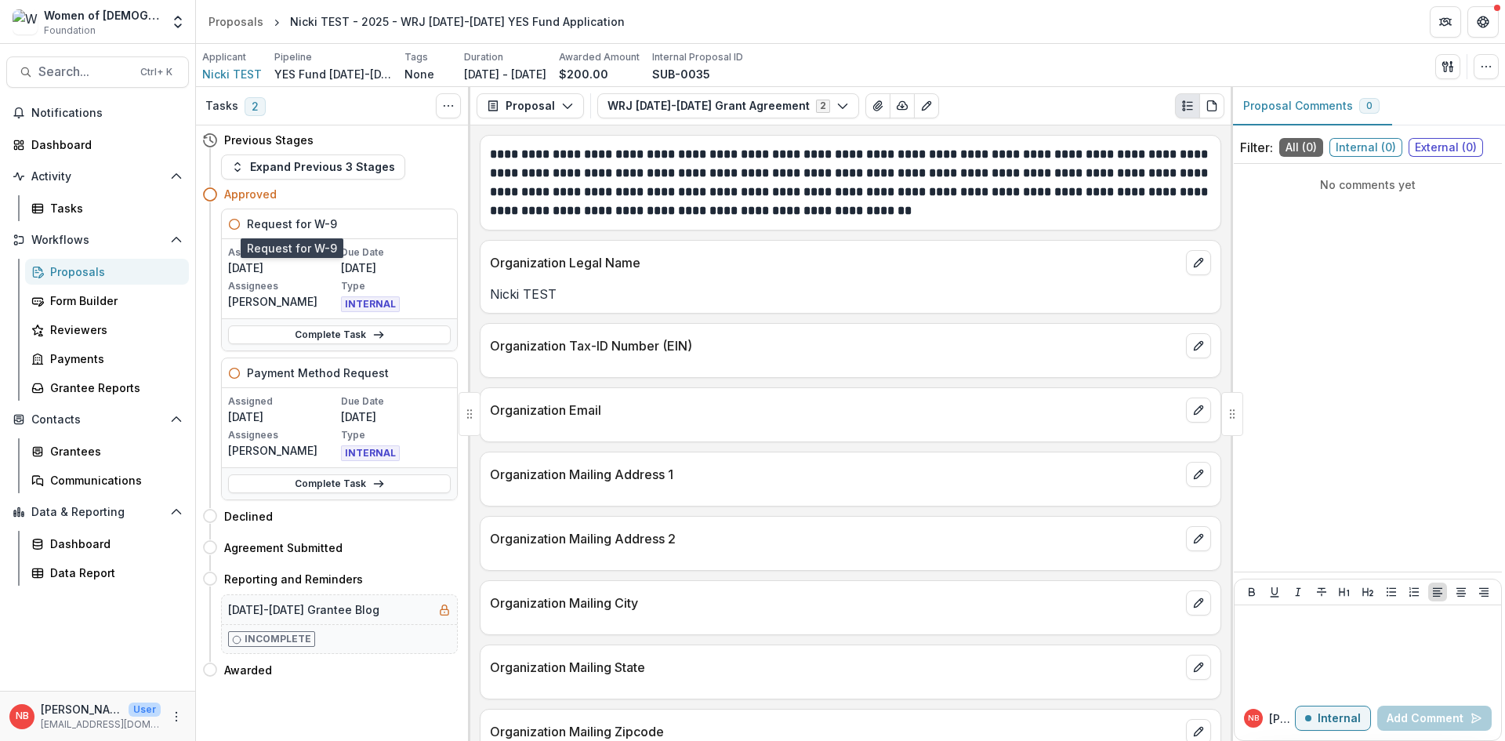
click at [273, 221] on h5 "Request for W-9" at bounding box center [292, 224] width 90 height 16
click at [96, 296] on div "Form Builder" at bounding box center [113, 300] width 126 height 16
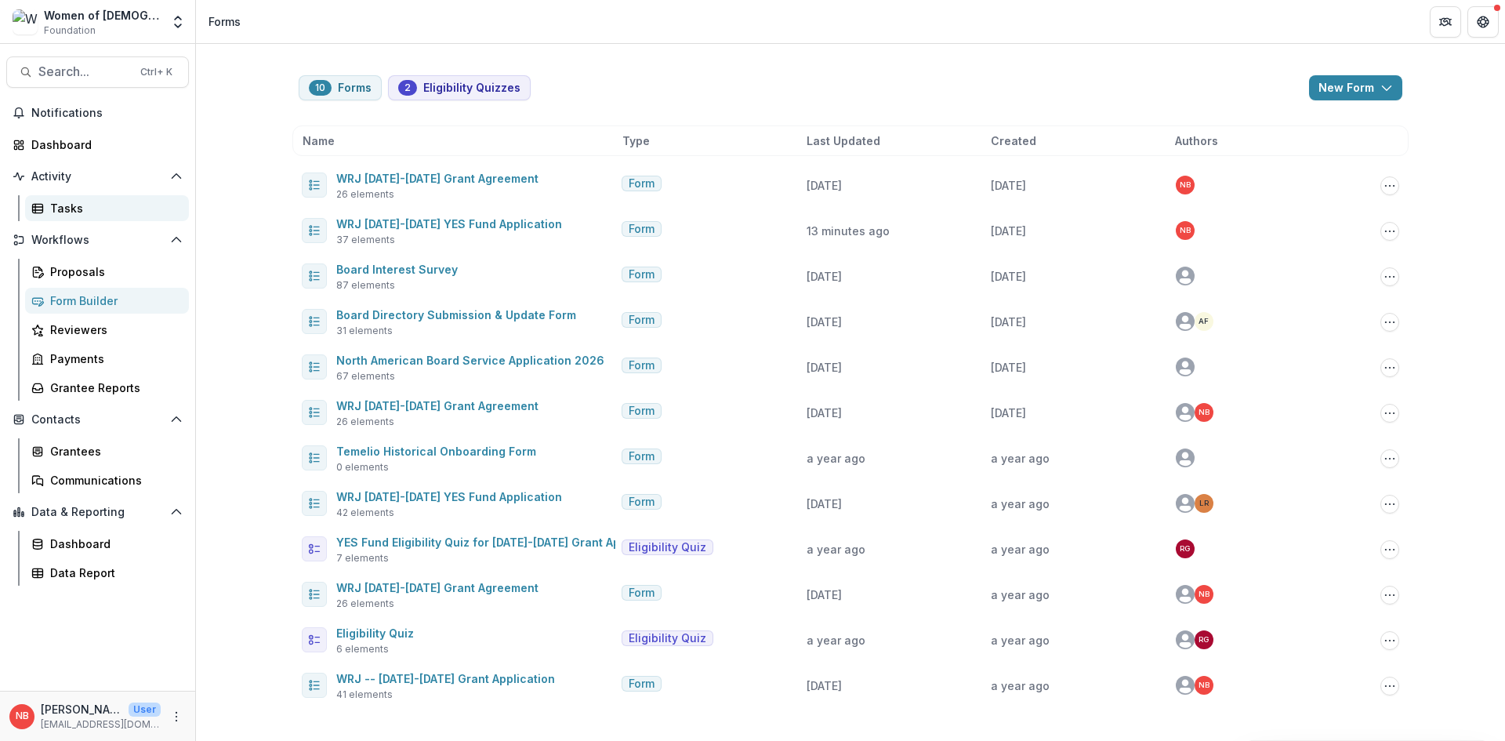
click at [95, 218] on link "Tasks" at bounding box center [107, 208] width 164 height 26
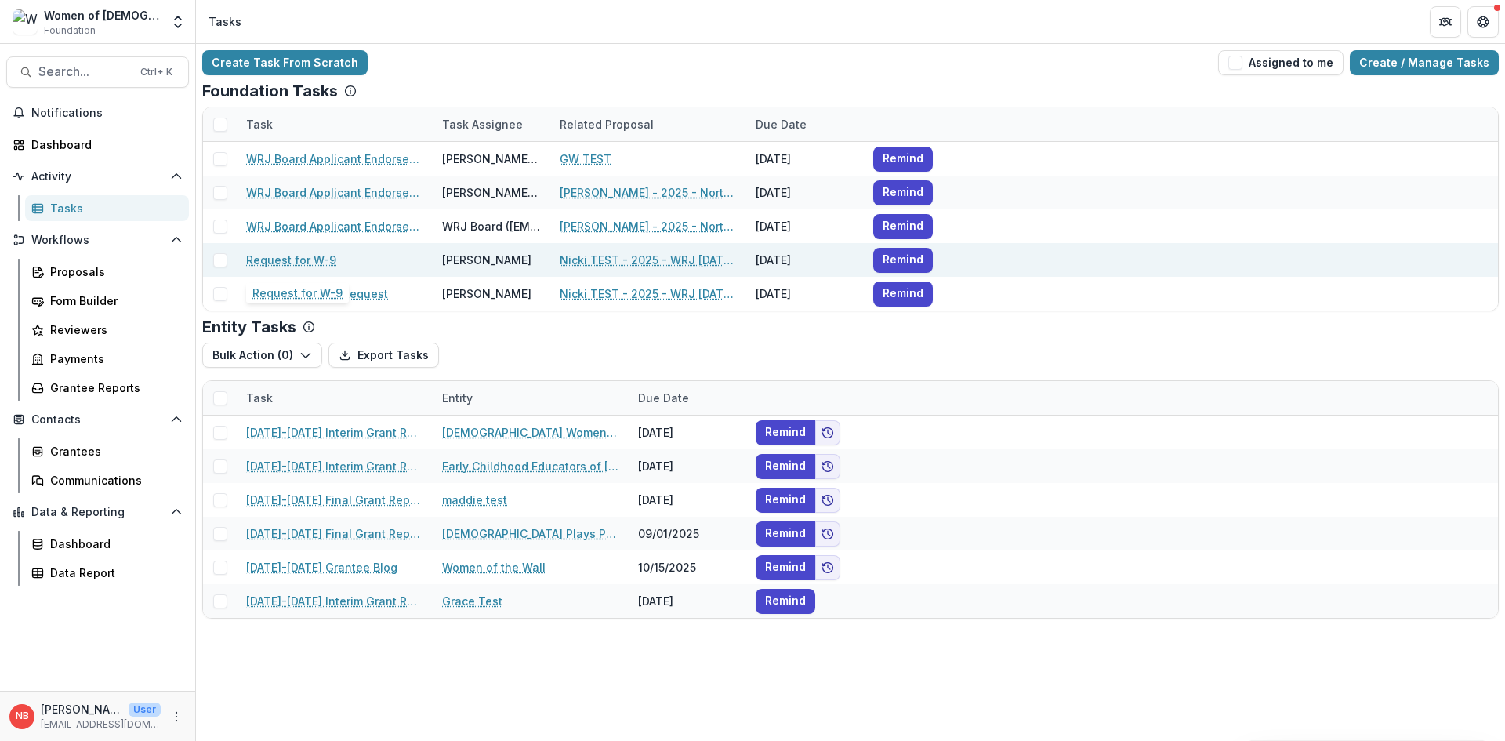
click at [303, 260] on link "Request for W-9" at bounding box center [291, 260] width 90 height 16
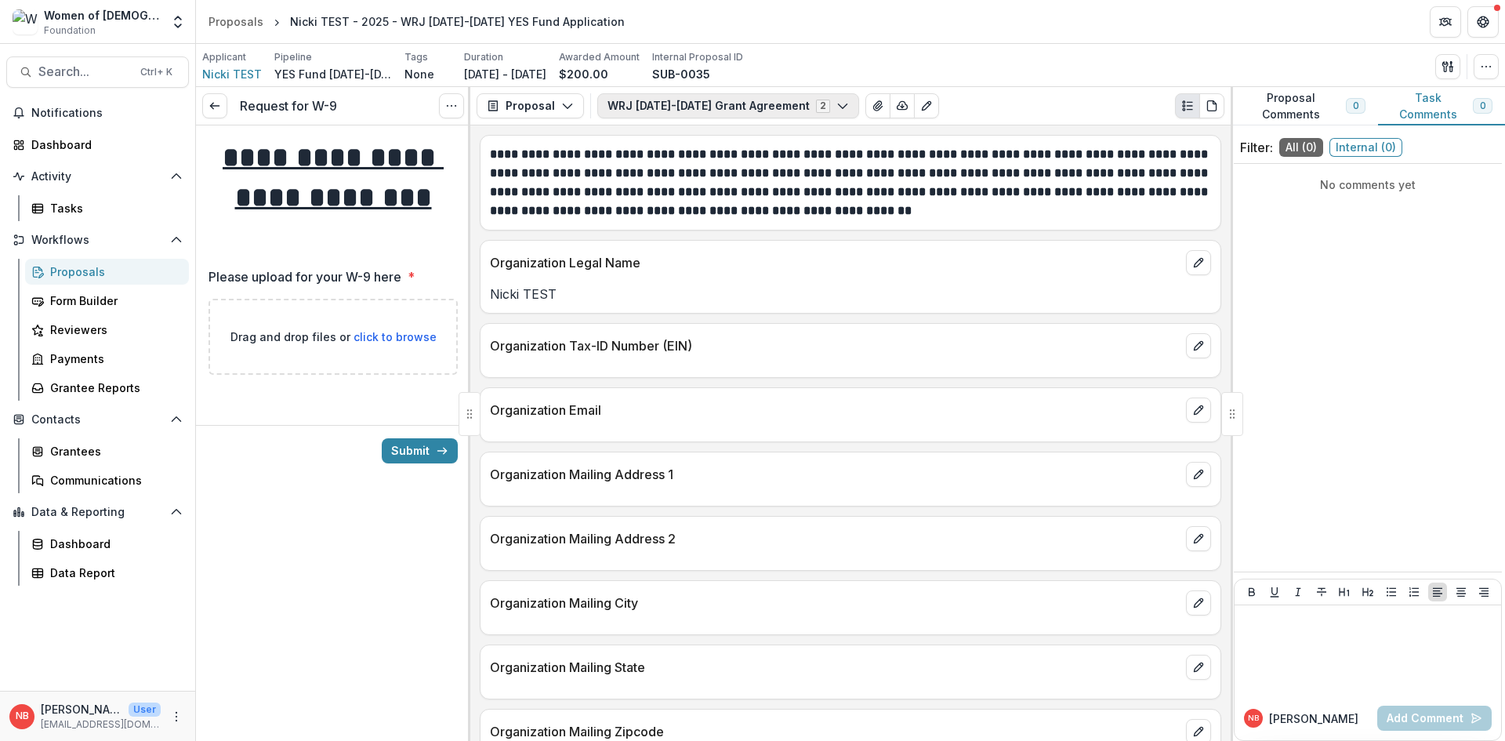
click at [837, 109] on icon "button" at bounding box center [843, 106] width 13 height 13
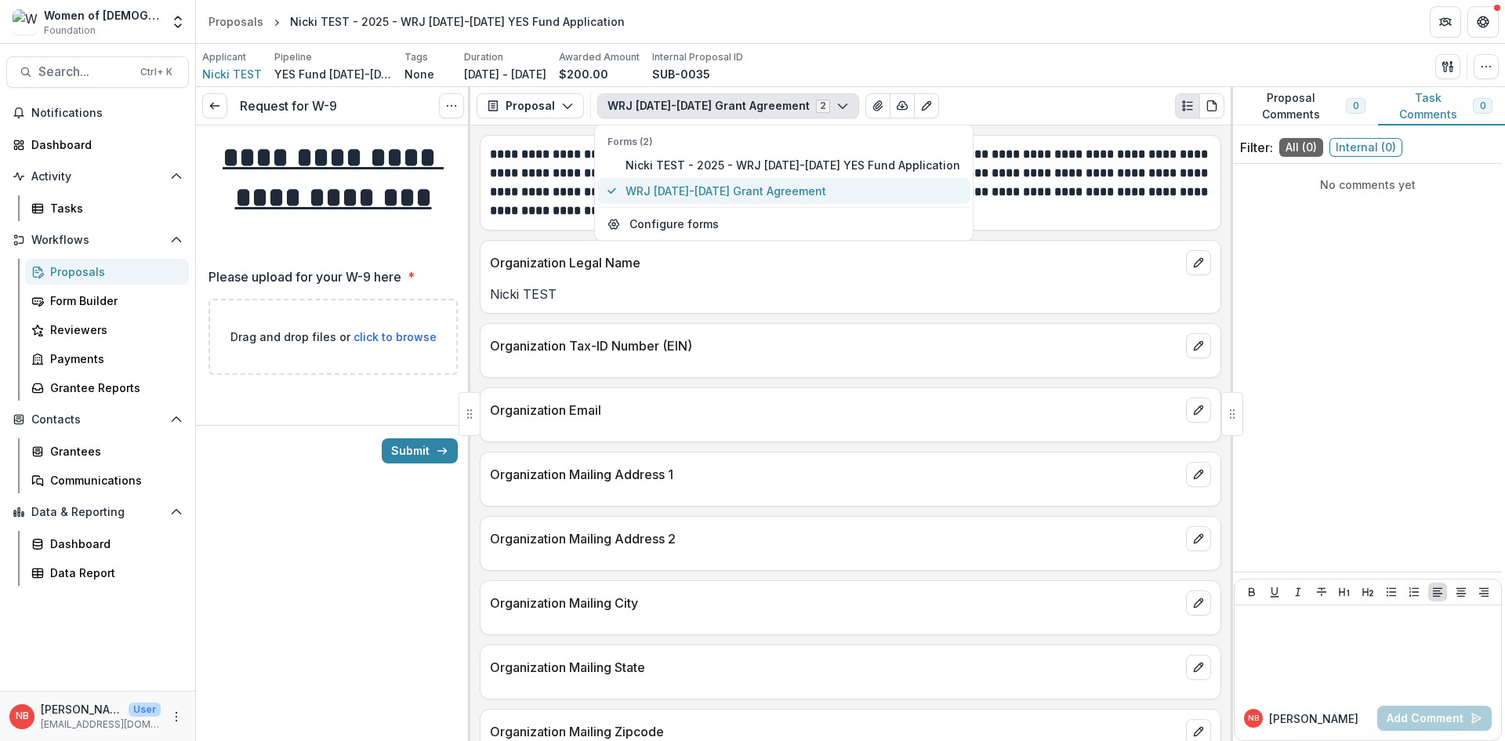
click at [819, 185] on span "WRJ 2026-2027 Grant Agreement" at bounding box center [793, 191] width 335 height 16
click at [822, 194] on span "WRJ 2026-2027 Grant Agreement" at bounding box center [793, 191] width 335 height 16
click at [1050, 38] on header "Proposals Nicki TEST - 2025 - WRJ 2026-2027 YES Fund Application" at bounding box center [850, 21] width 1309 height 43
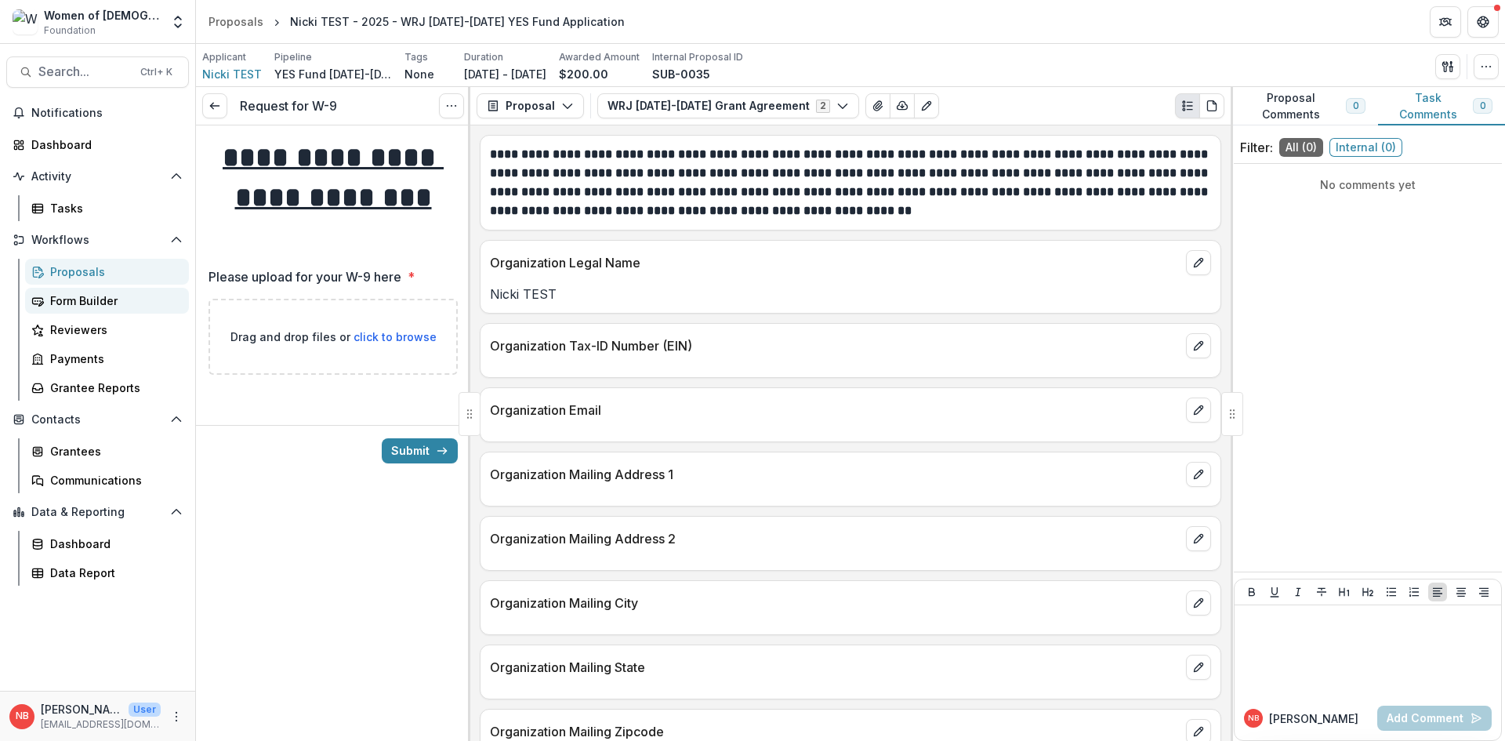
click at [95, 303] on div "Form Builder" at bounding box center [113, 300] width 126 height 16
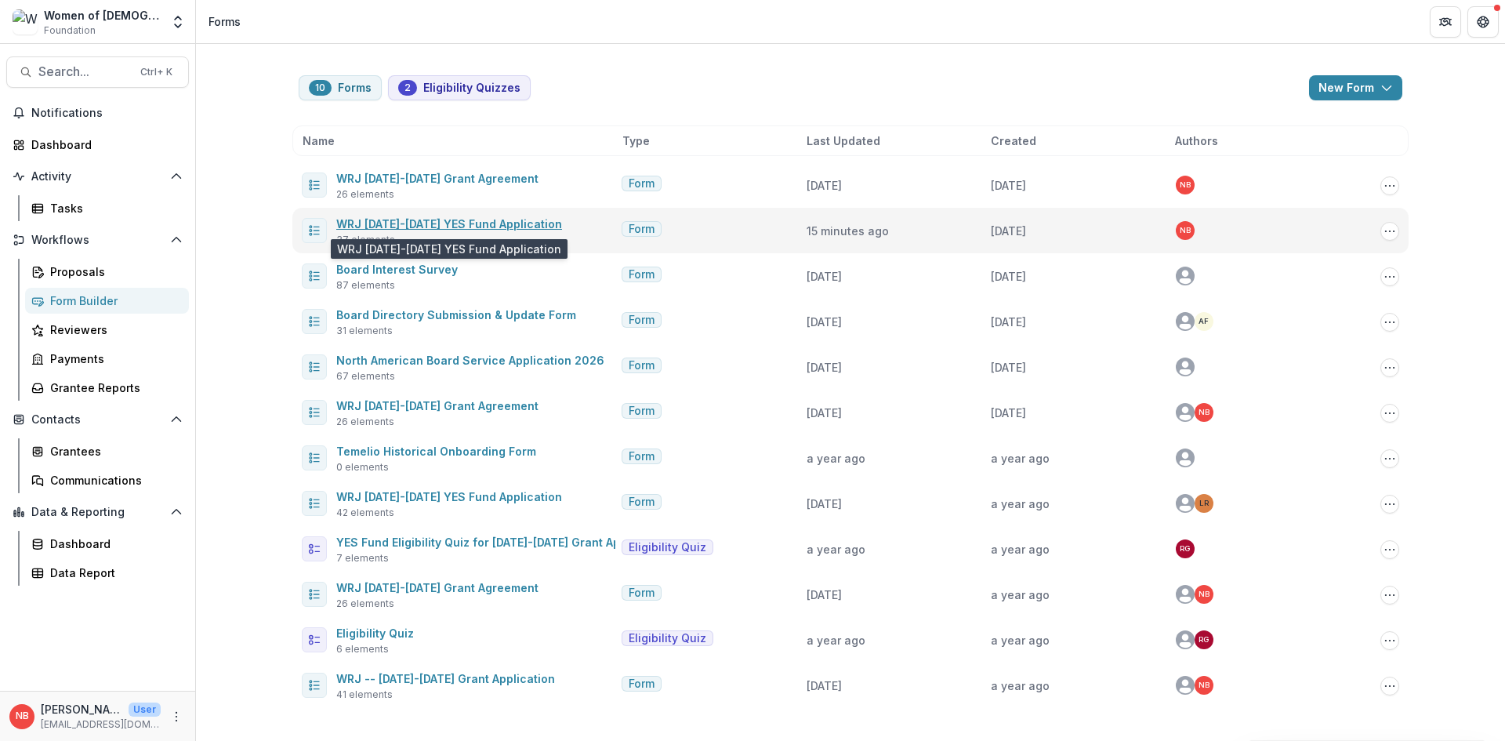
click at [488, 221] on link "WRJ [DATE]-[DATE] YES Fund Application" at bounding box center [449, 223] width 226 height 13
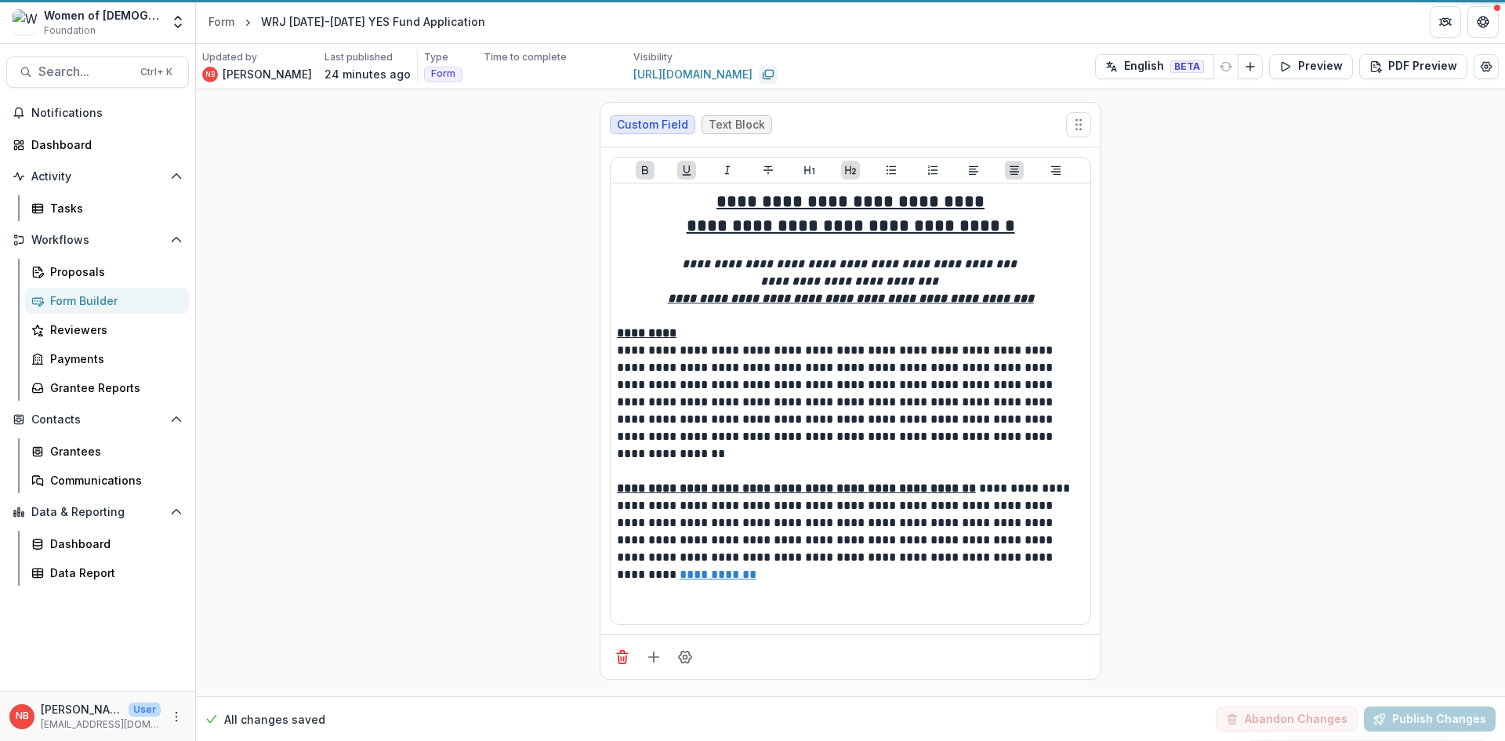
click at [762, 75] on icon "Copy link" at bounding box center [768, 74] width 13 height 13
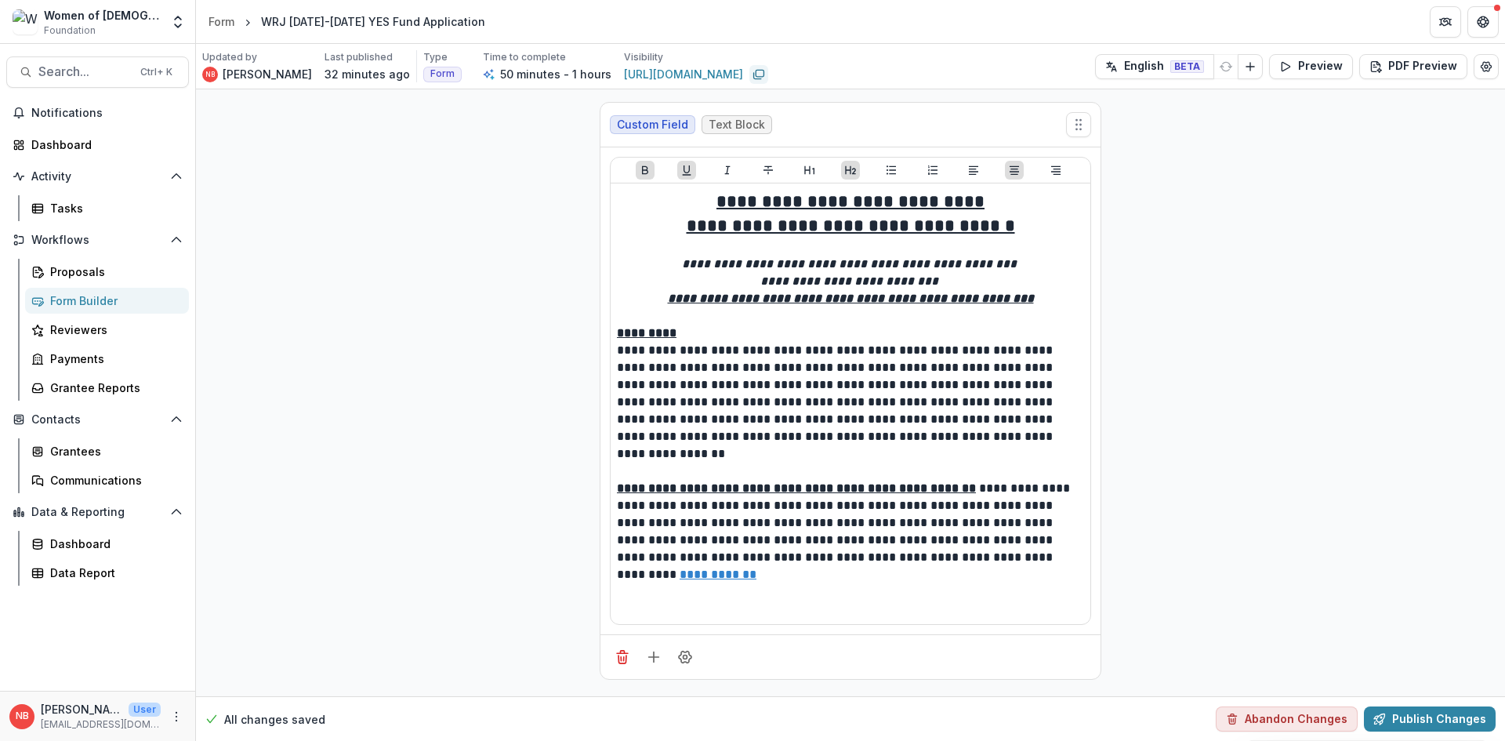
click at [80, 132] on div "Notifications Dashboard Activity Tasks Workflows Proposals Form Builder Reviewe…" at bounding box center [97, 395] width 195 height 590
click at [83, 147] on div "Dashboard" at bounding box center [103, 144] width 145 height 16
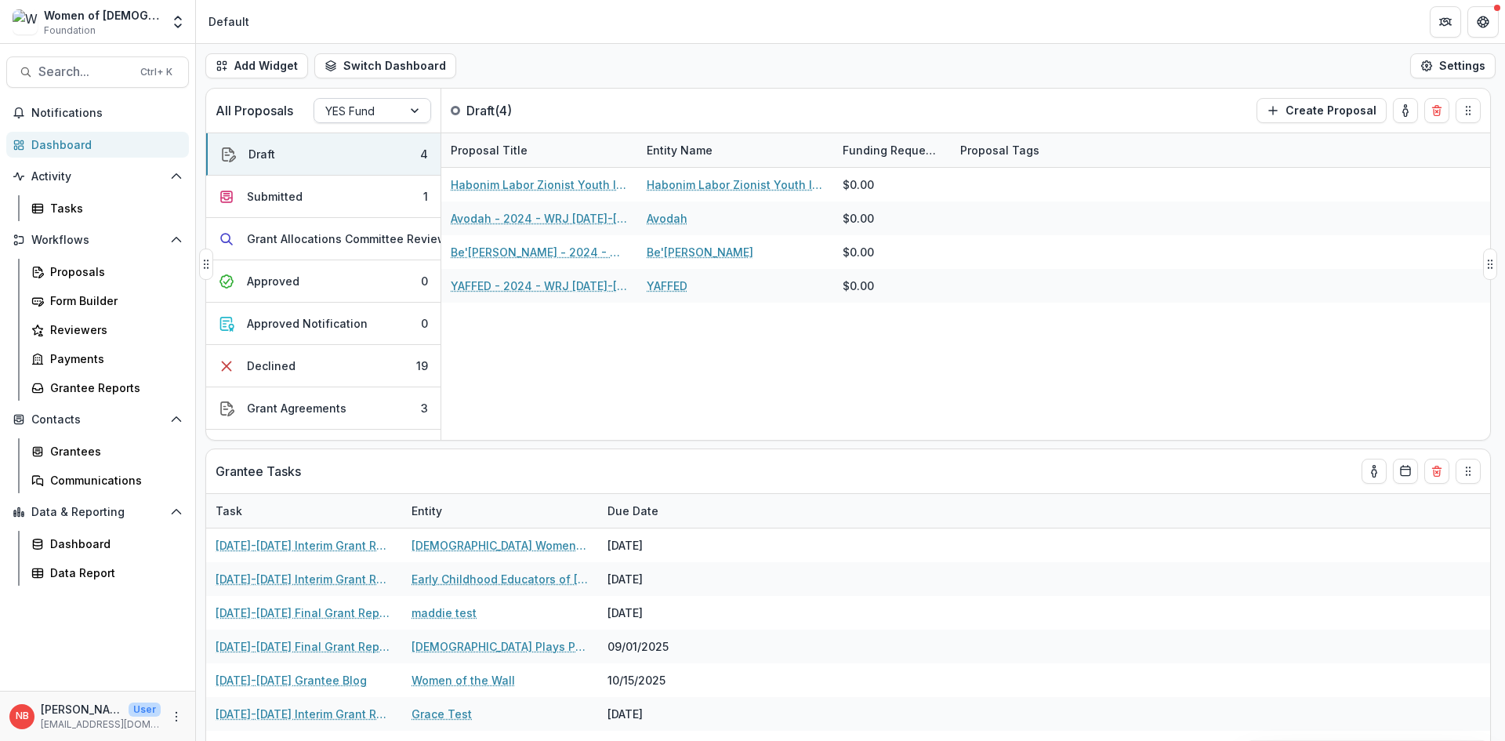
click at [418, 112] on div at bounding box center [416, 111] width 28 height 24
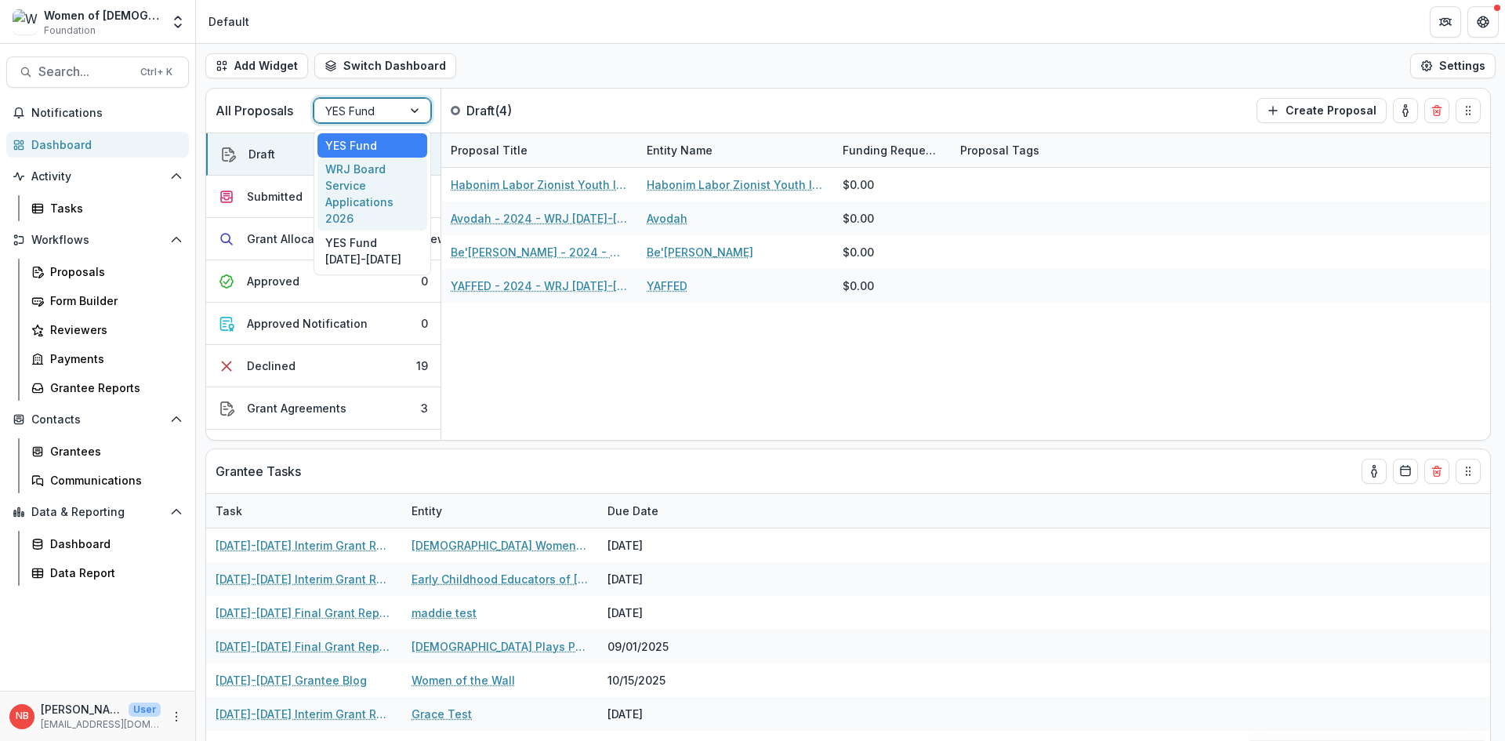
click at [408, 180] on div "WRJ Board Service Applications 2026" at bounding box center [373, 195] width 110 height 74
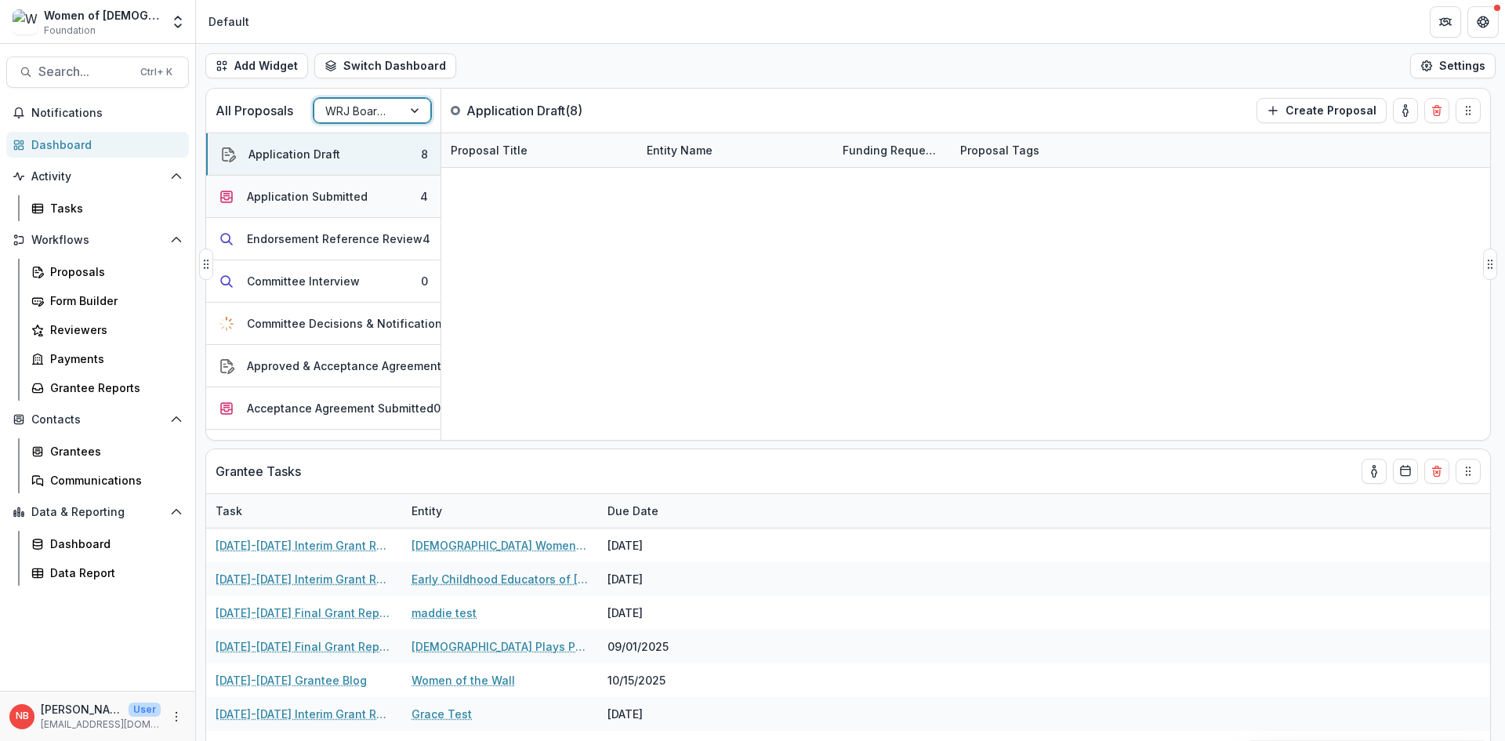
click at [325, 200] on div "Application Submitted" at bounding box center [307, 196] width 121 height 16
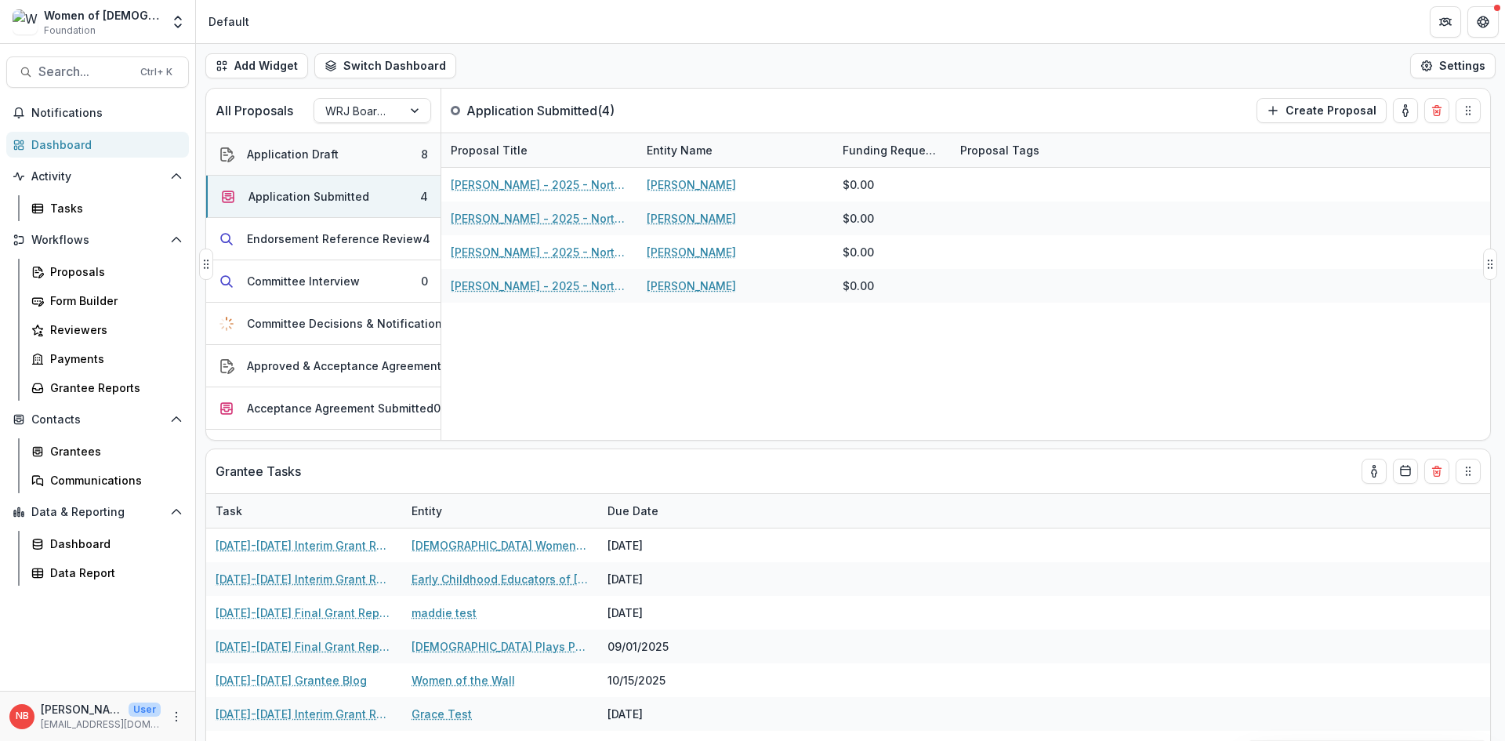
click at [324, 146] on div "Application Draft" at bounding box center [293, 154] width 92 height 16
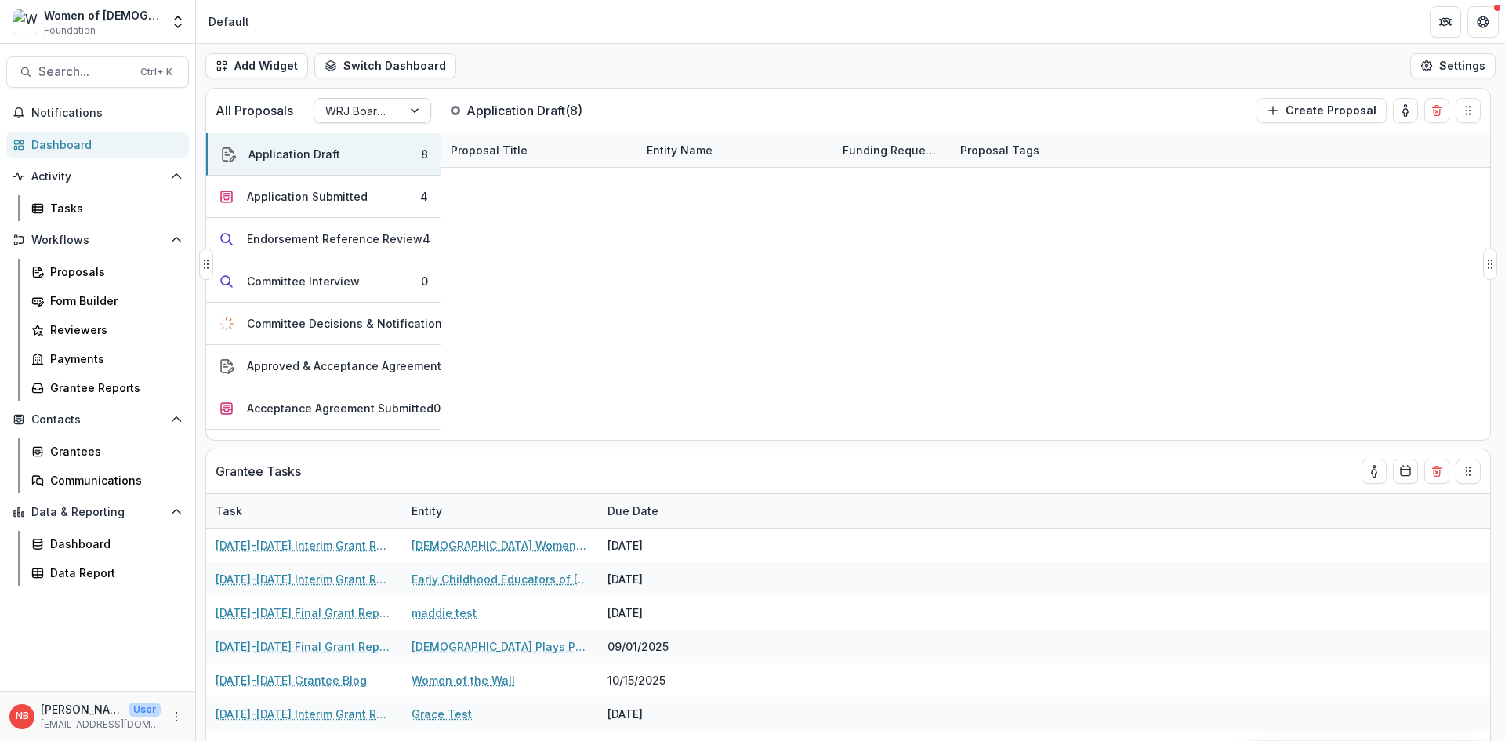
click at [397, 117] on div "WRJ Board Service Applications 2026" at bounding box center [358, 111] width 88 height 23
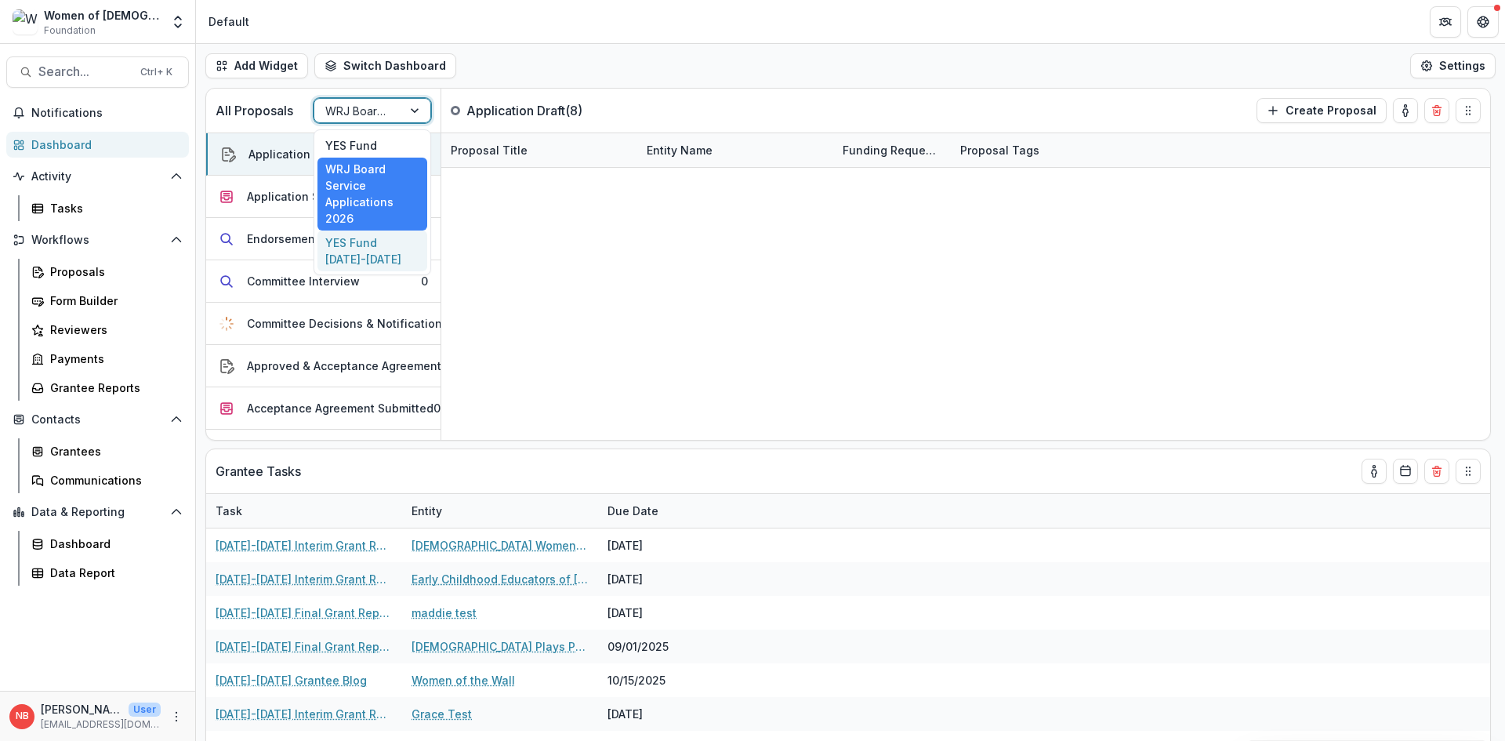
click at [372, 267] on div "YES Fund 2026-2027" at bounding box center [373, 250] width 110 height 41
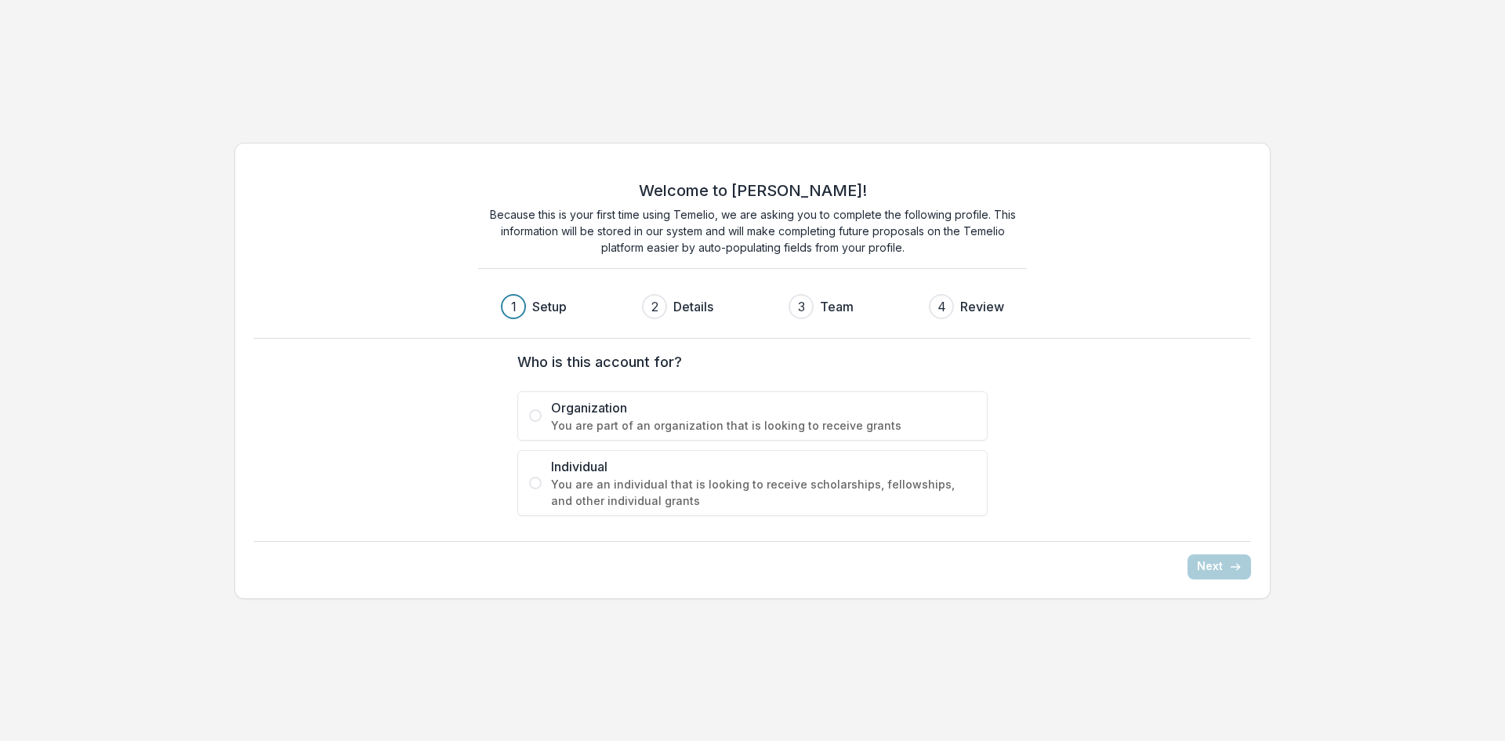
click at [663, 479] on span "You are an individual that is looking to receive scholarships, fellowships, and…" at bounding box center [763, 492] width 425 height 33
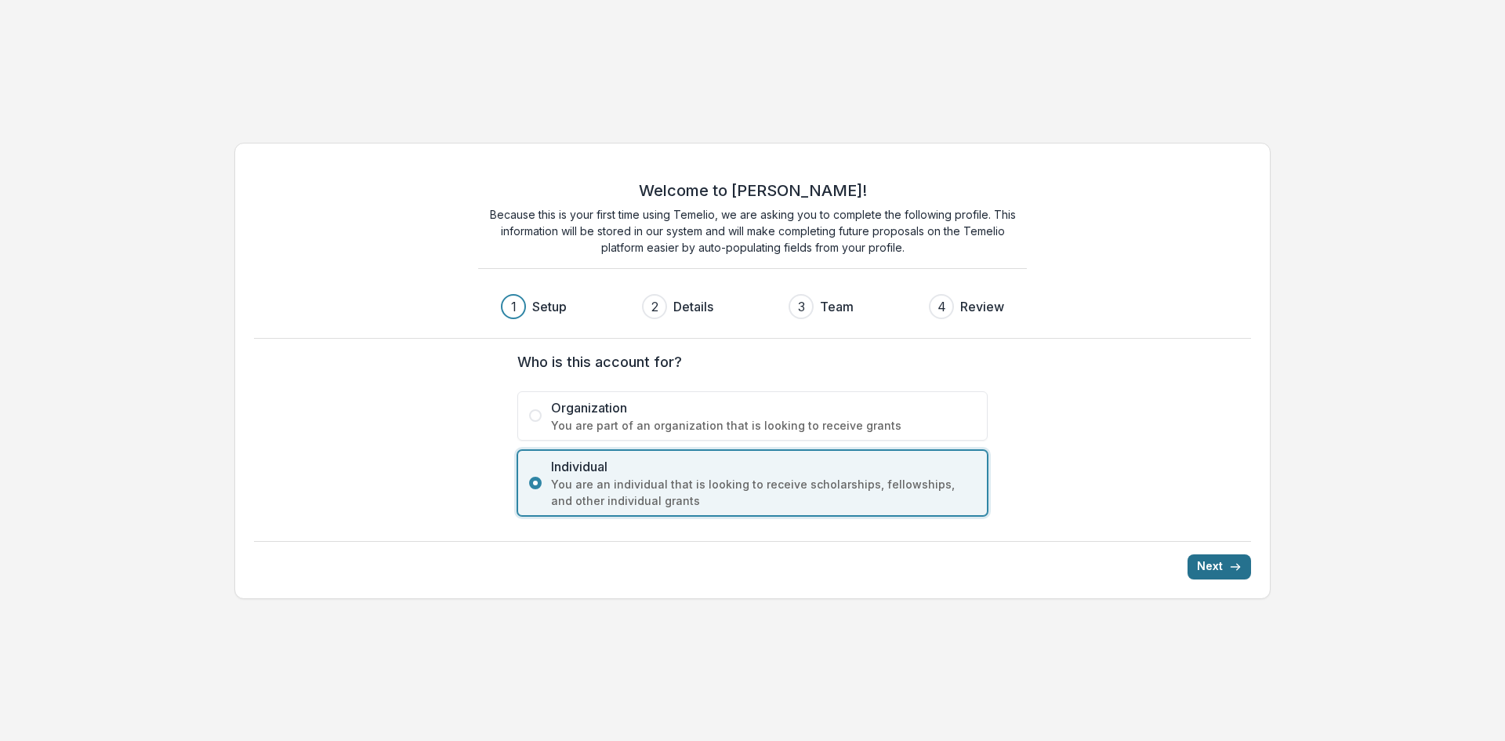
click at [1221, 566] on button "Next" at bounding box center [1220, 566] width 64 height 25
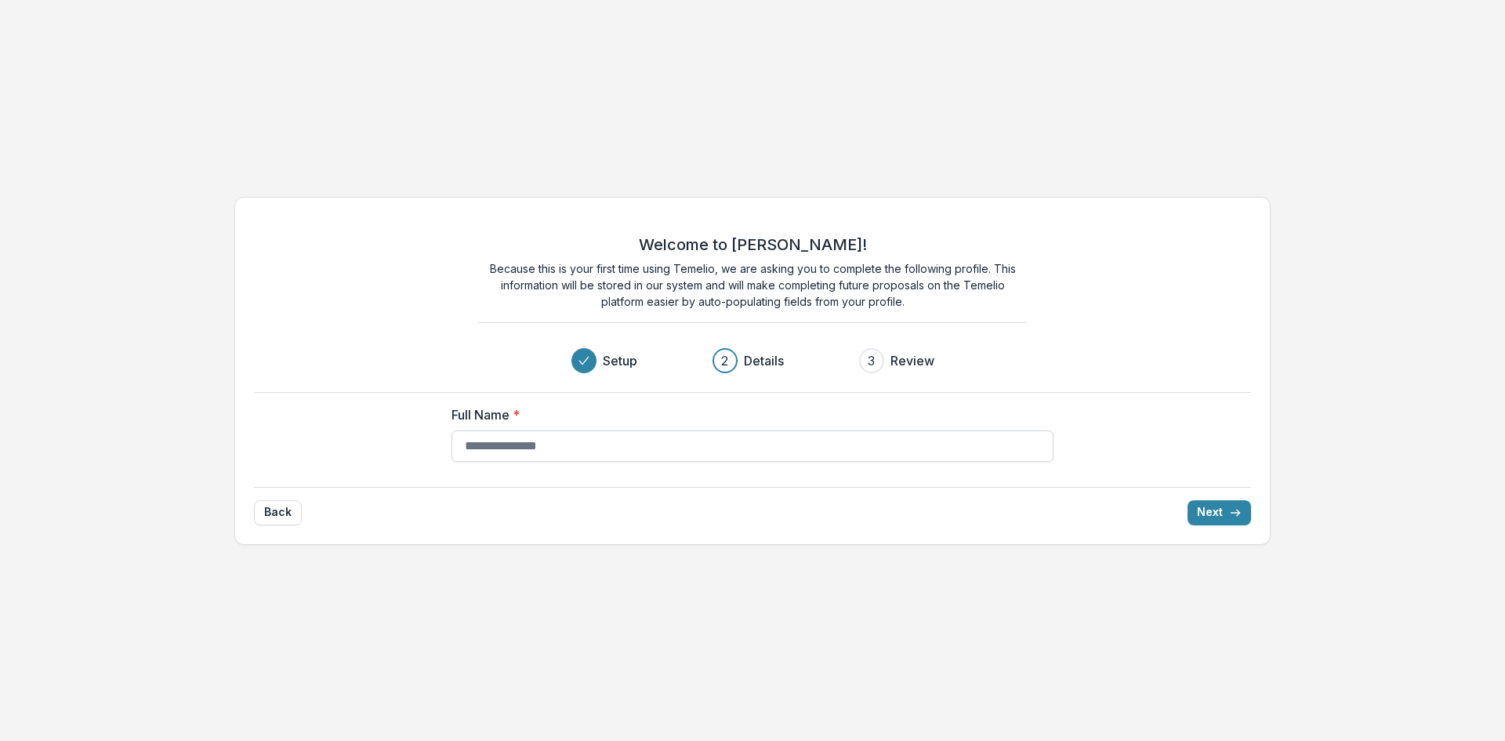
click at [663, 453] on input "Full Name *" at bounding box center [753, 445] width 602 height 31
type input "**********"
click at [1214, 515] on button "Next" at bounding box center [1220, 512] width 64 height 25
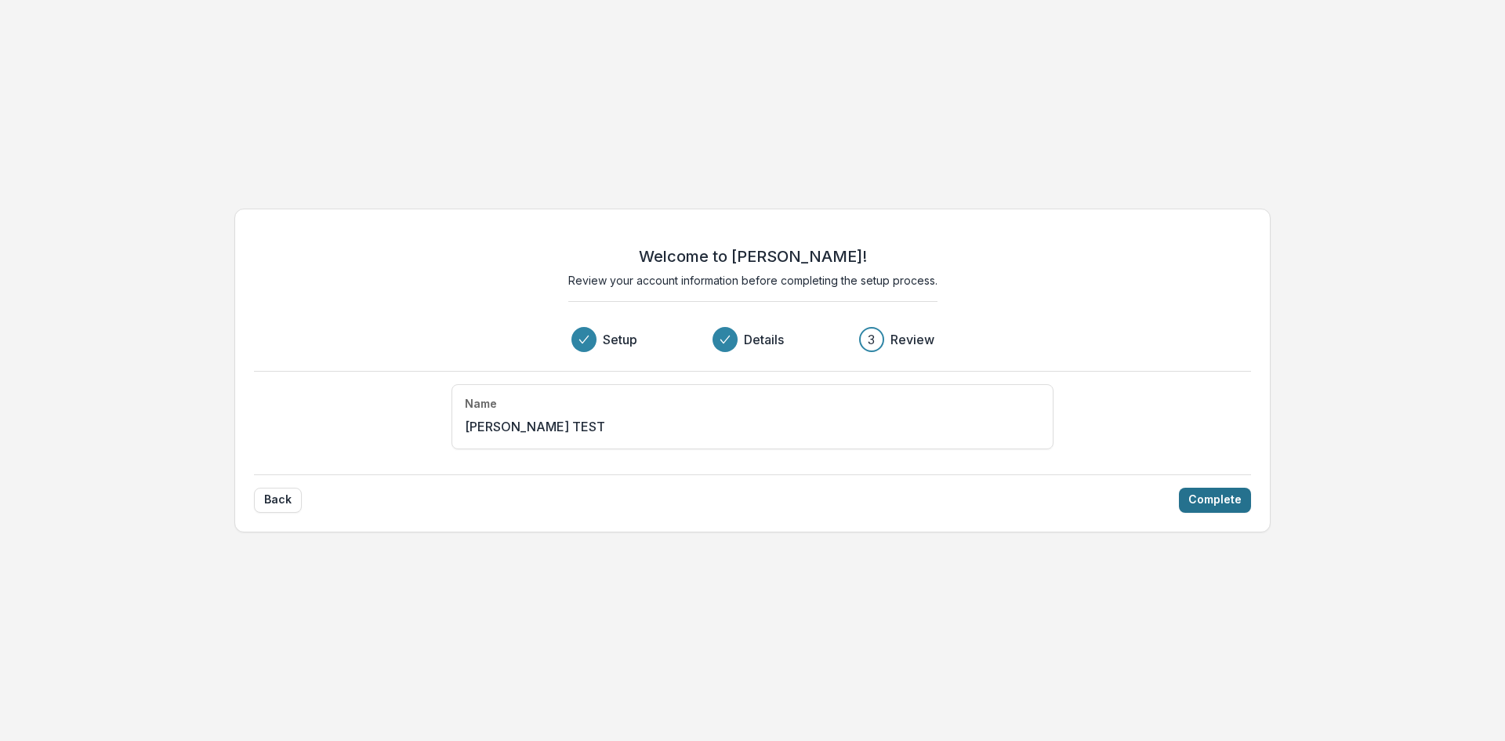
click at [1211, 504] on button "Complete" at bounding box center [1215, 500] width 72 height 25
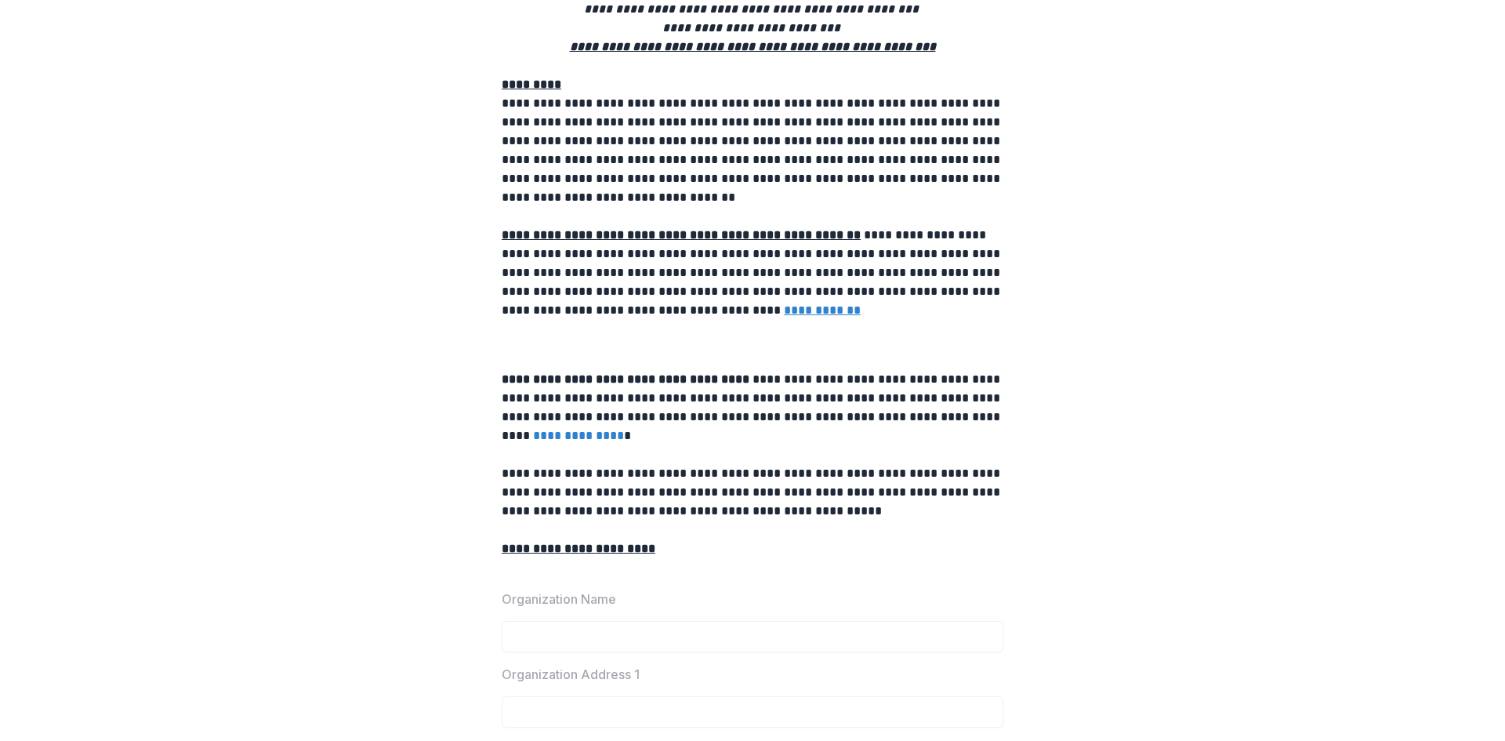
scroll to position [235, 0]
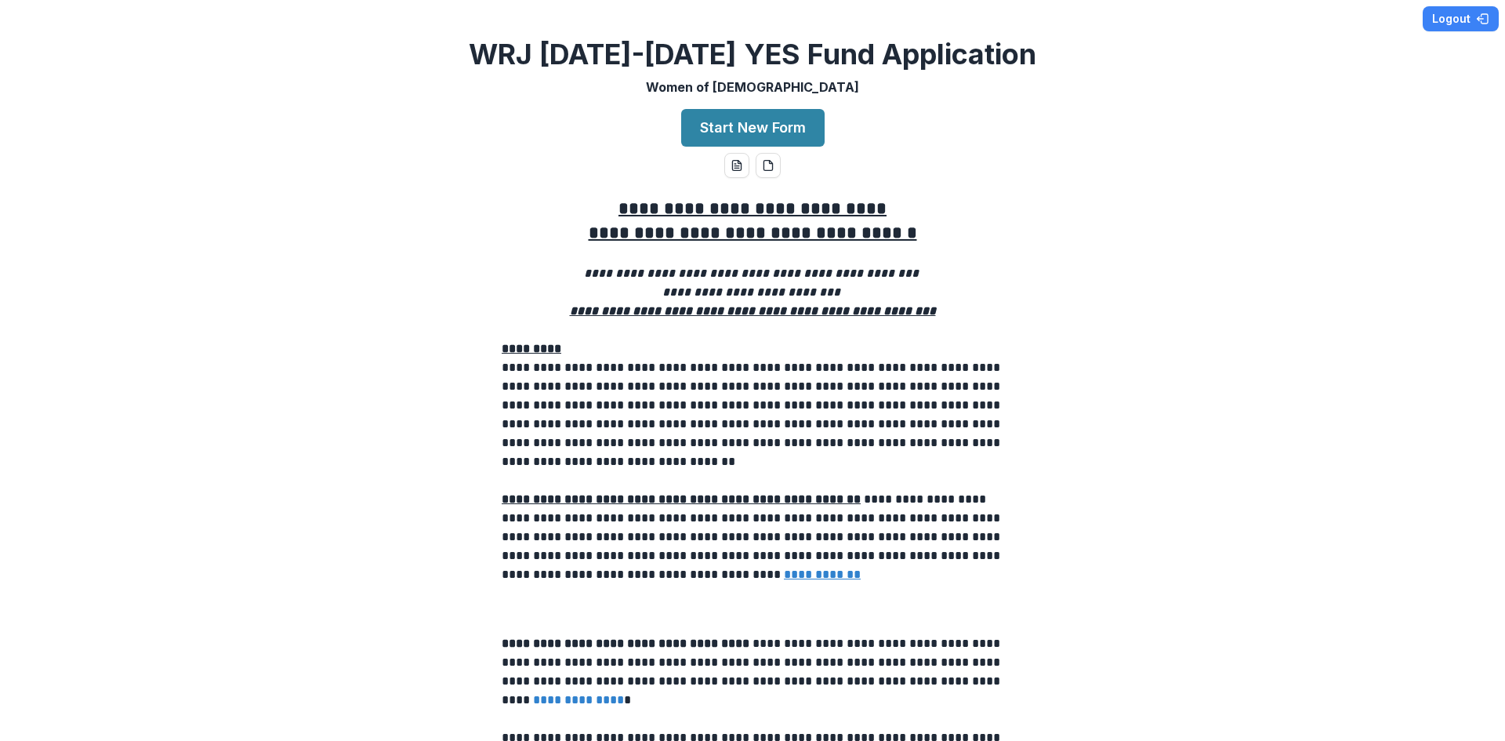
scroll to position [0, 0]
